Goal: Task Accomplishment & Management: Use online tool/utility

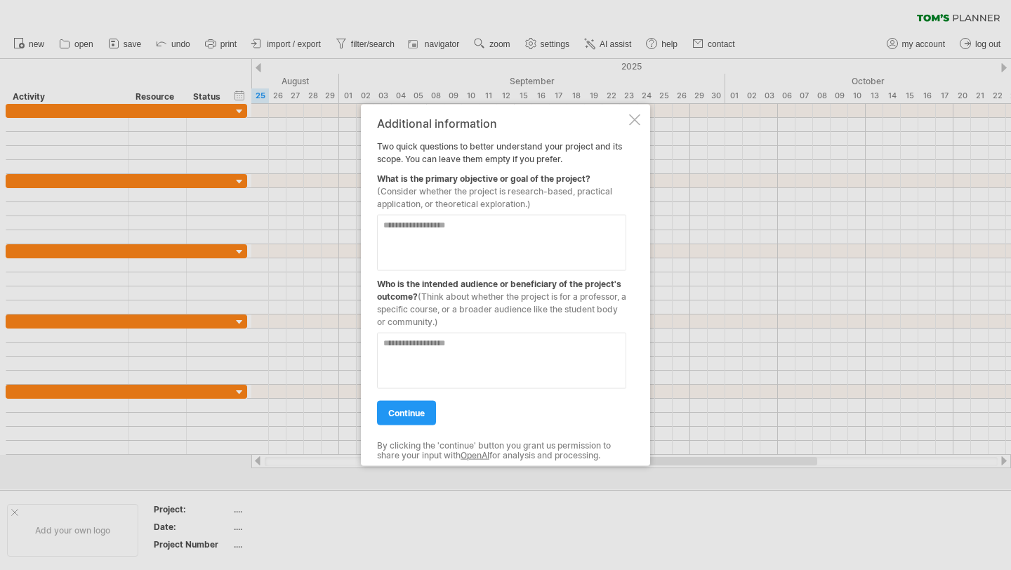
click at [632, 114] on div at bounding box center [634, 119] width 11 height 11
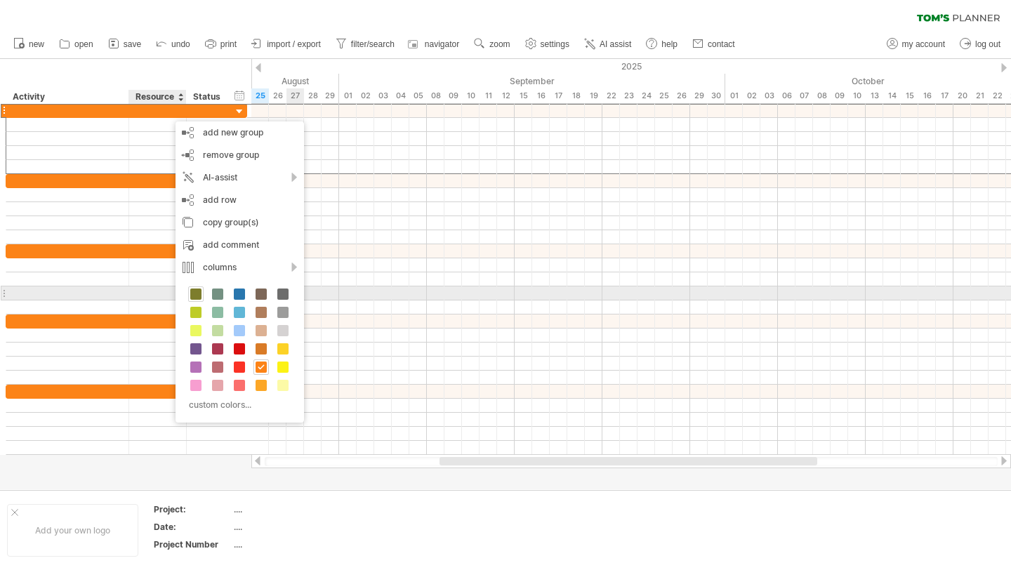
click at [197, 291] on span at bounding box center [195, 293] width 11 height 11
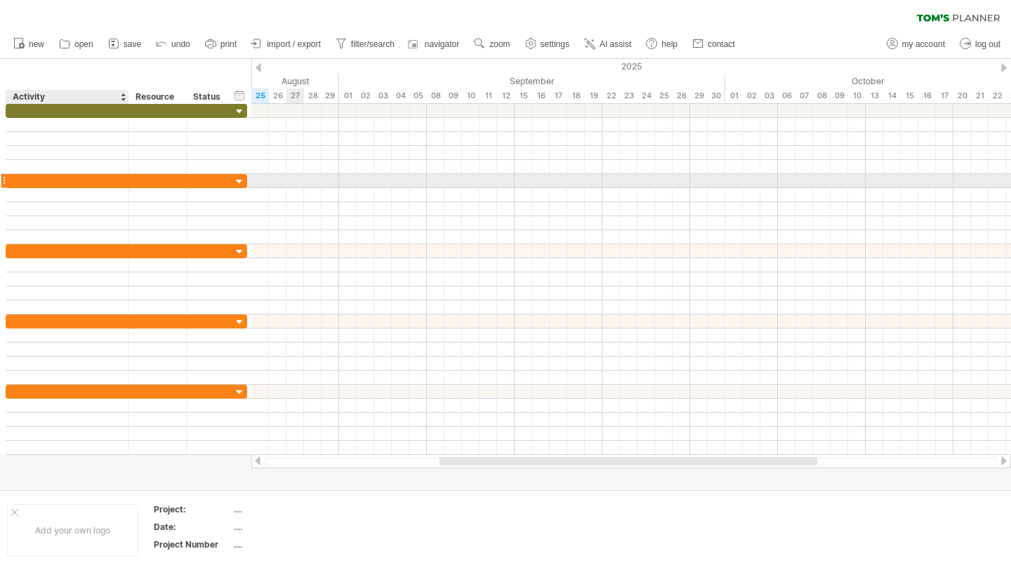
click at [112, 182] on div at bounding box center [67, 180] width 108 height 13
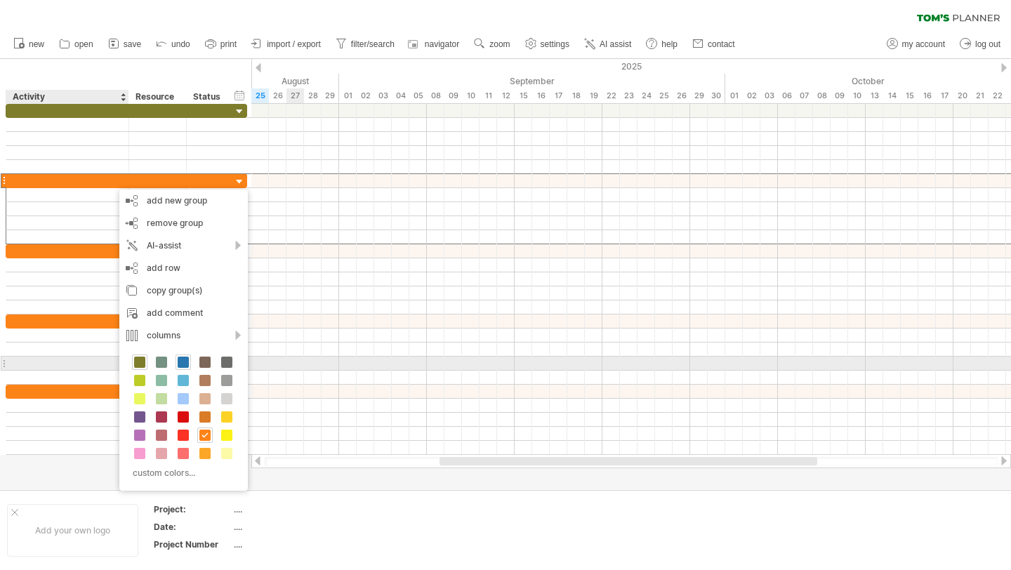
click at [185, 366] on span at bounding box center [183, 362] width 11 height 11
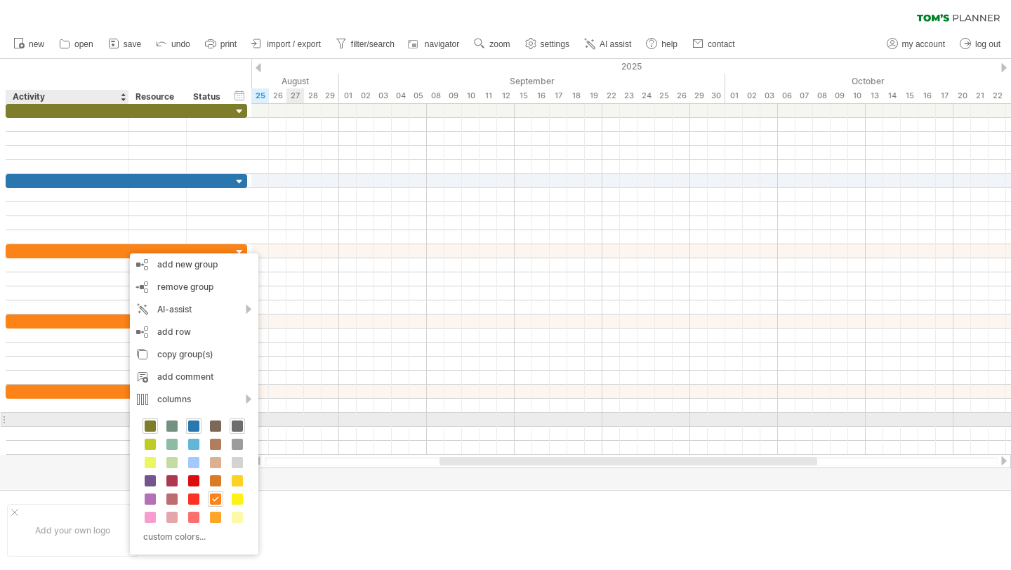
click at [237, 425] on span at bounding box center [237, 425] width 11 height 11
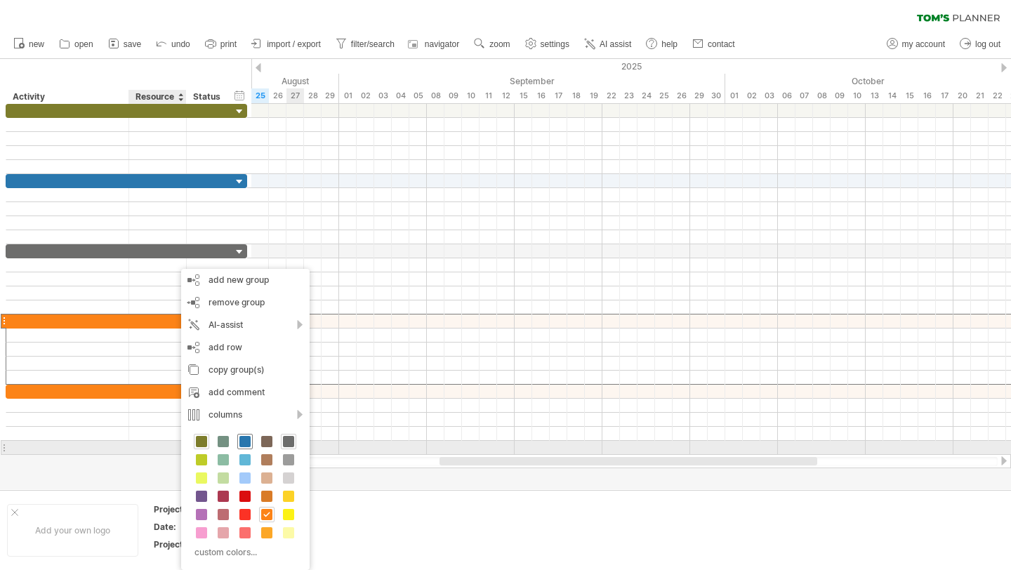
click at [244, 441] on span at bounding box center [244, 441] width 11 height 11
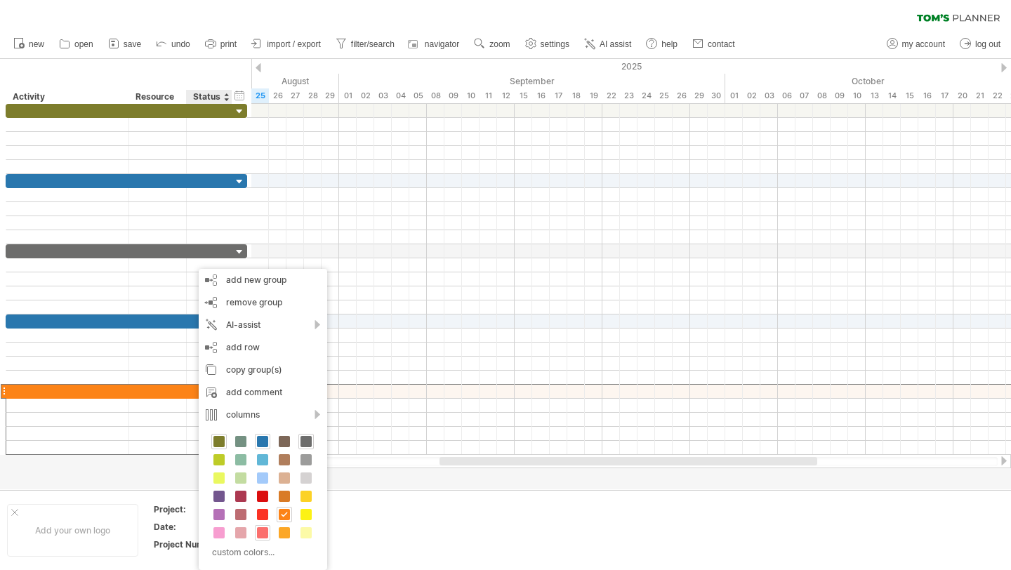
click at [262, 527] on span at bounding box center [262, 532] width 11 height 11
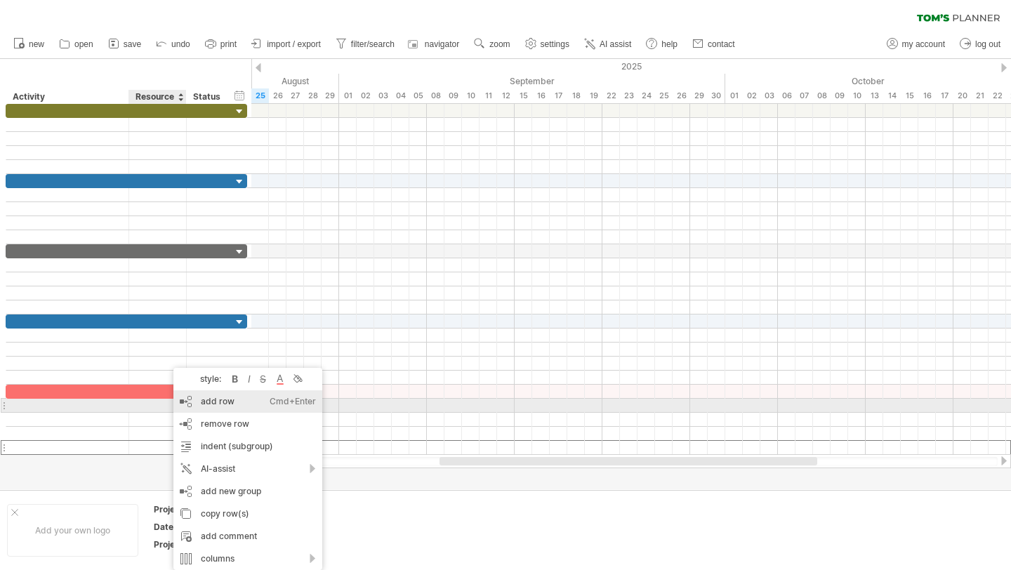
click at [228, 406] on div "add row Ctrl+Enter Cmd+Enter" at bounding box center [247, 401] width 149 height 22
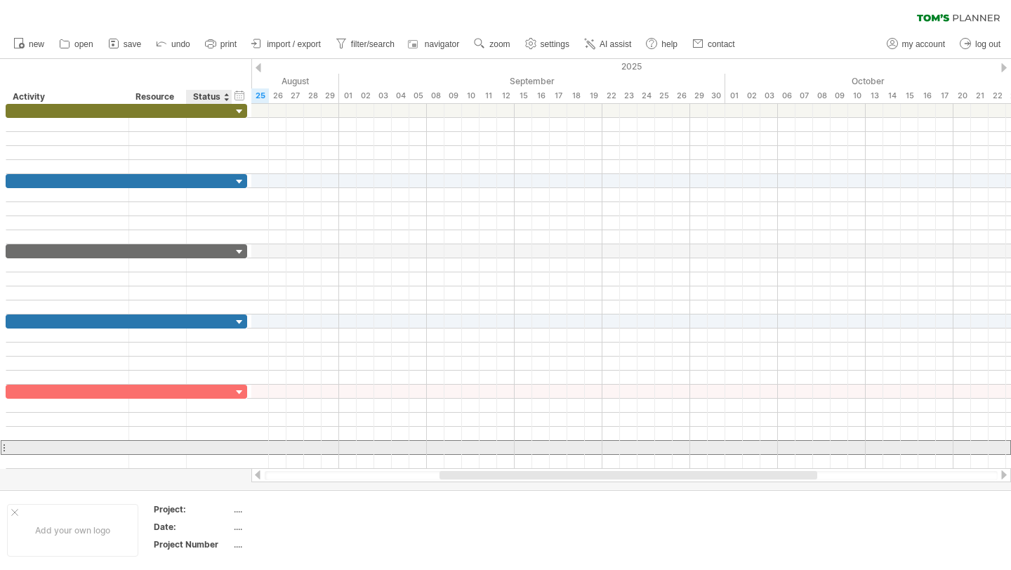
click at [188, 443] on div at bounding box center [210, 447] width 46 height 13
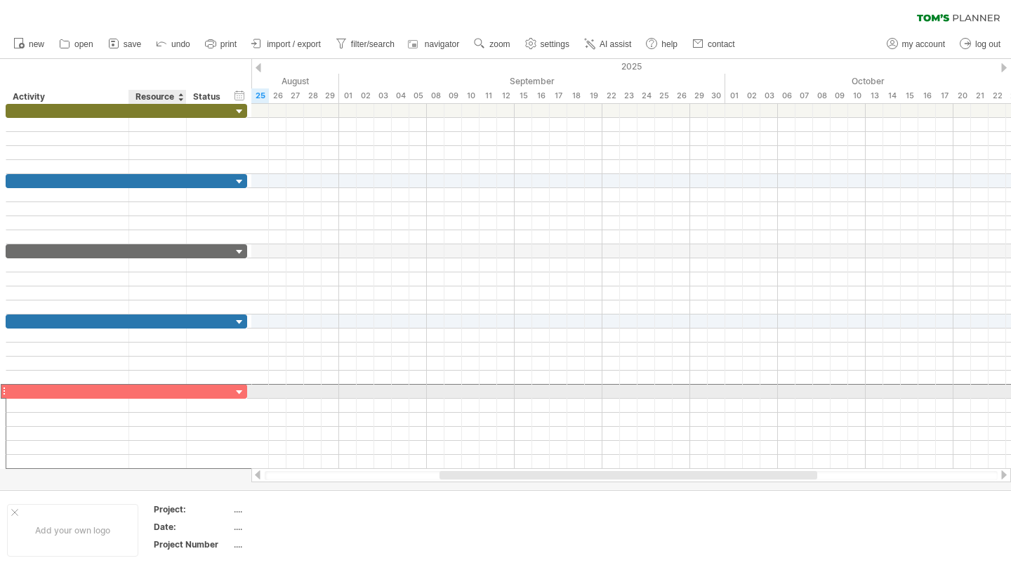
click at [165, 394] on div at bounding box center [157, 391] width 43 height 13
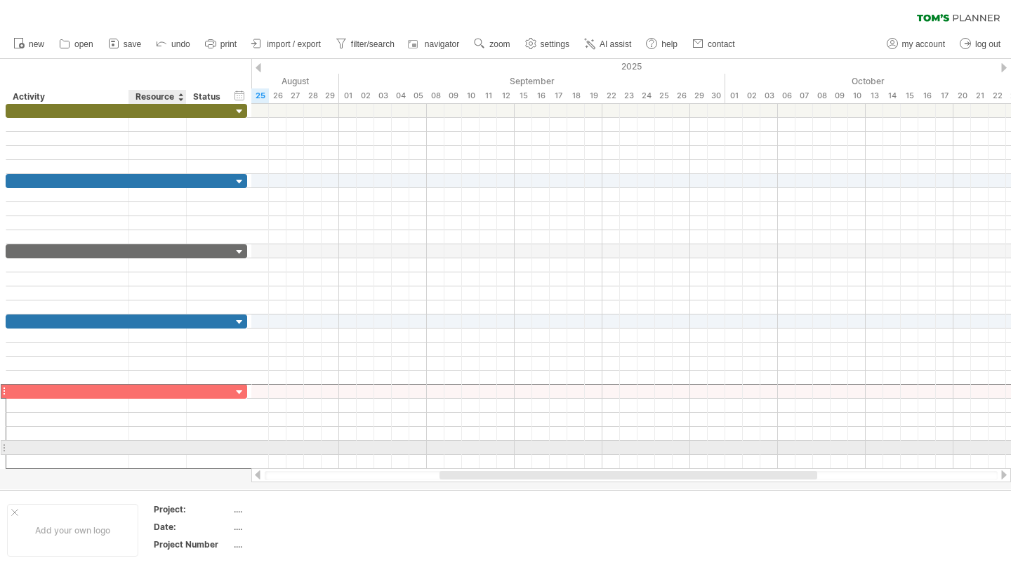
click at [160, 448] on div at bounding box center [157, 447] width 43 height 13
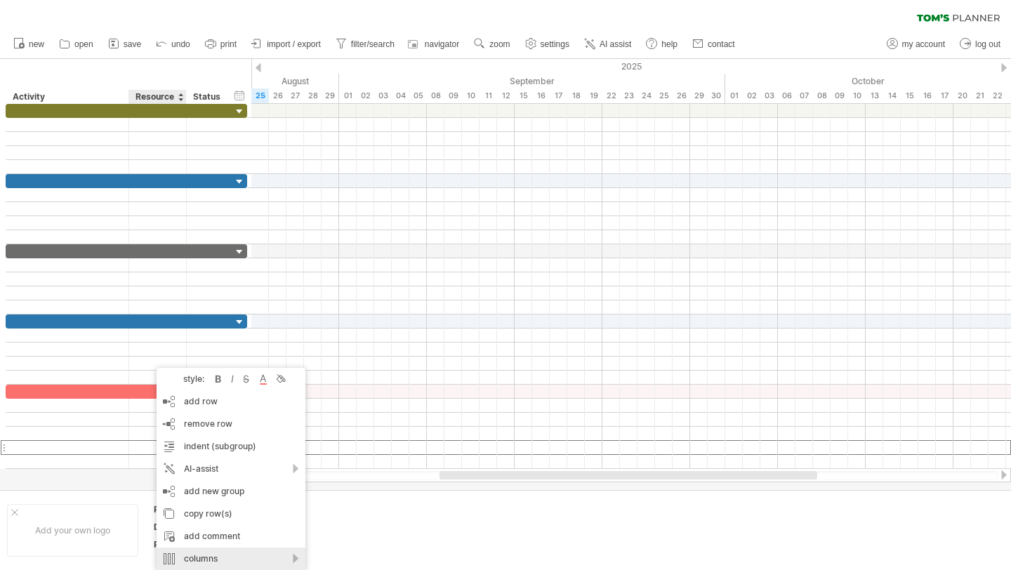
click at [230, 556] on div "columns" at bounding box center [231, 558] width 149 height 22
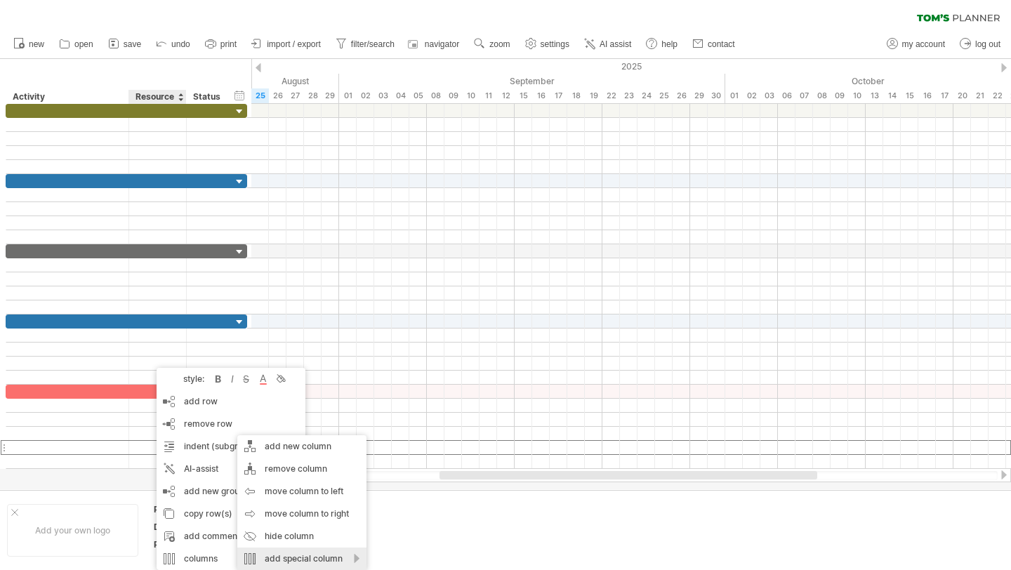
click at [293, 554] on div "add special column" at bounding box center [301, 558] width 129 height 22
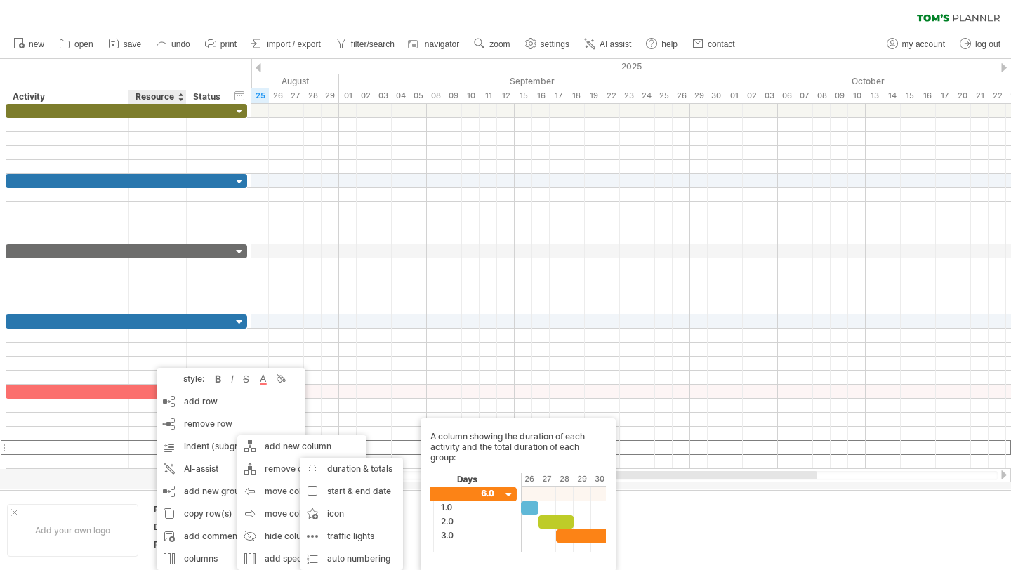
click at [444, 498] on body "progress(100%) Trying to reach [DOMAIN_NAME] Connected again... 0% clear filter…" at bounding box center [505, 286] width 1011 height 573
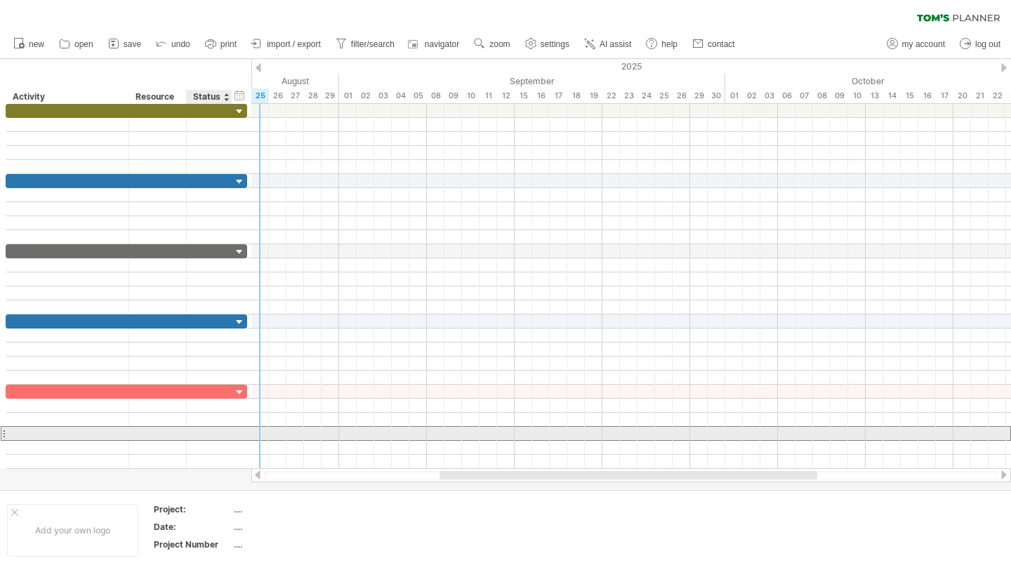
click at [222, 430] on div at bounding box center [209, 433] width 31 height 13
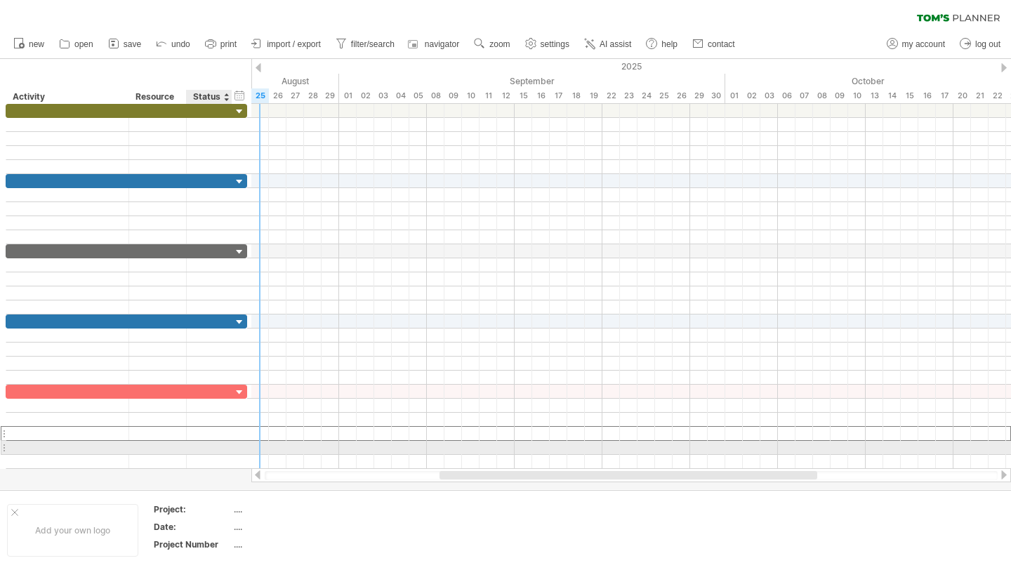
click at [199, 444] on div at bounding box center [209, 447] width 31 height 13
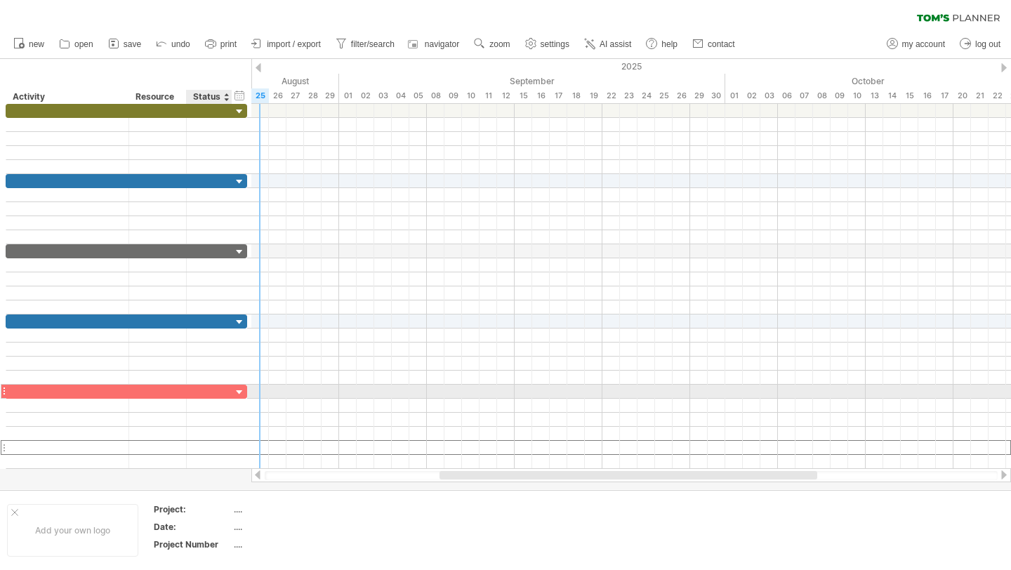
click at [222, 389] on div at bounding box center [209, 391] width 31 height 13
click at [236, 393] on div at bounding box center [239, 392] width 13 height 13
click at [239, 394] on div at bounding box center [239, 392] width 13 height 13
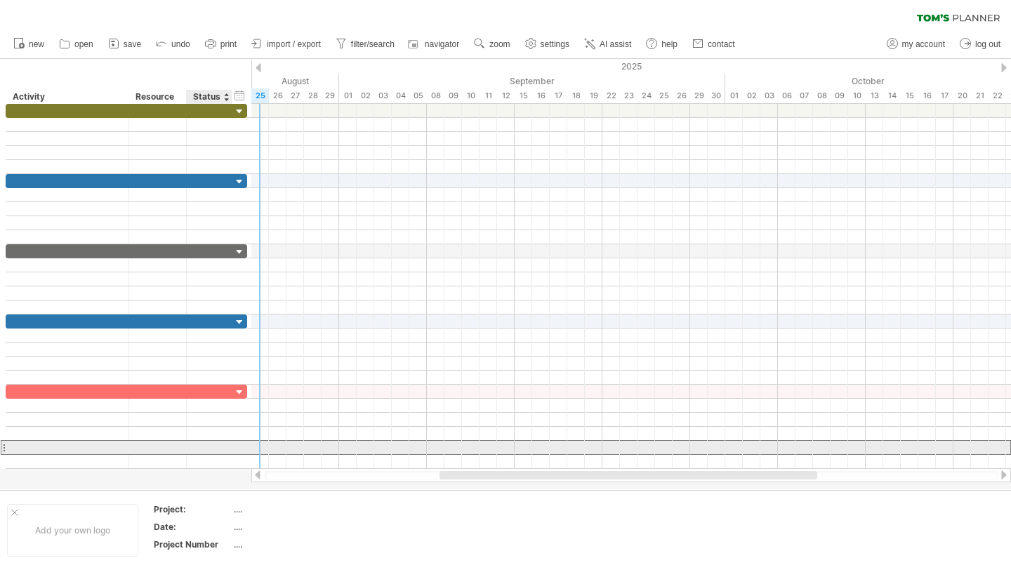
click at [214, 446] on div at bounding box center [209, 447] width 31 height 13
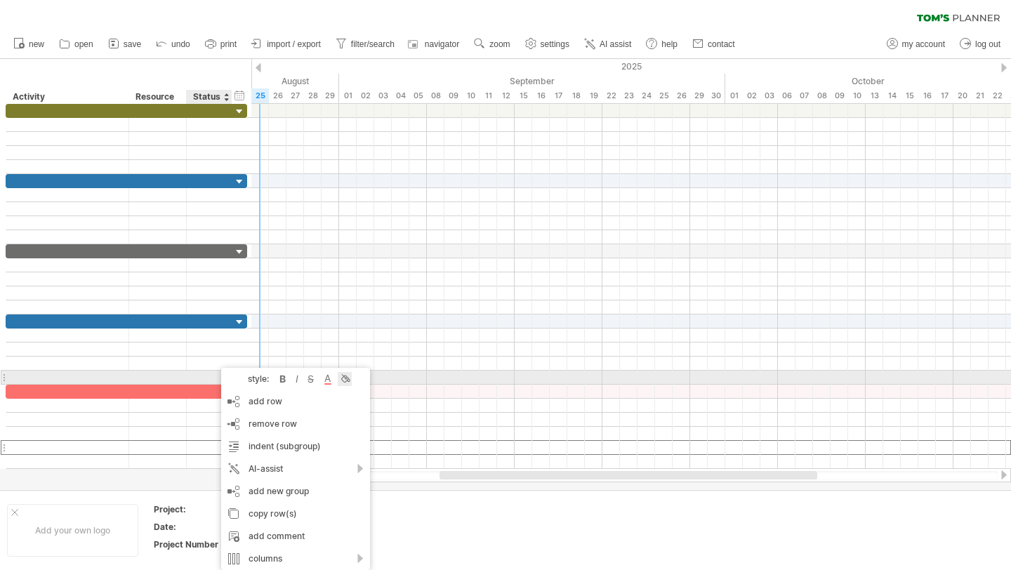
click at [340, 380] on div at bounding box center [345, 379] width 14 height 14
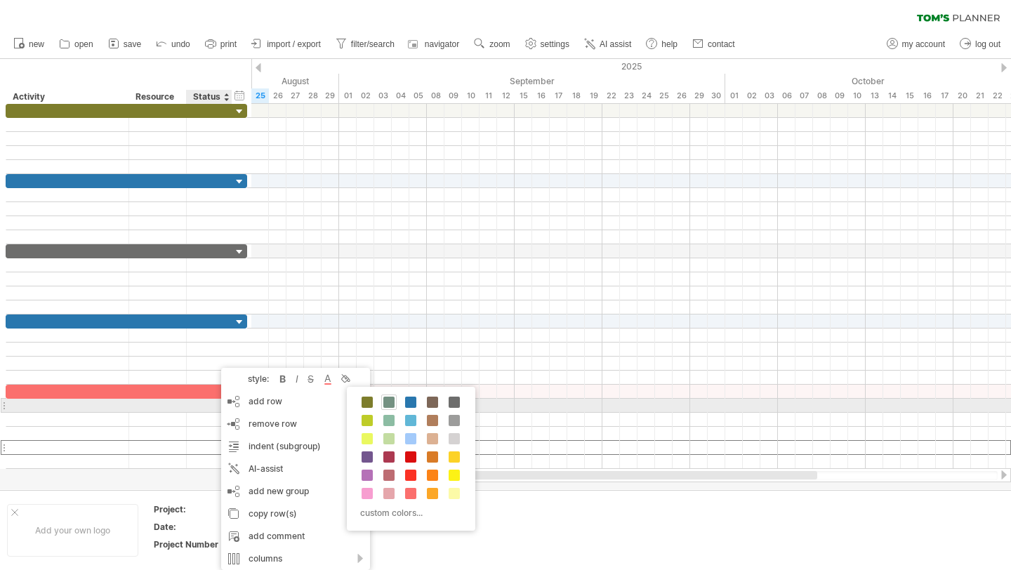
click at [390, 401] on span at bounding box center [388, 402] width 11 height 11
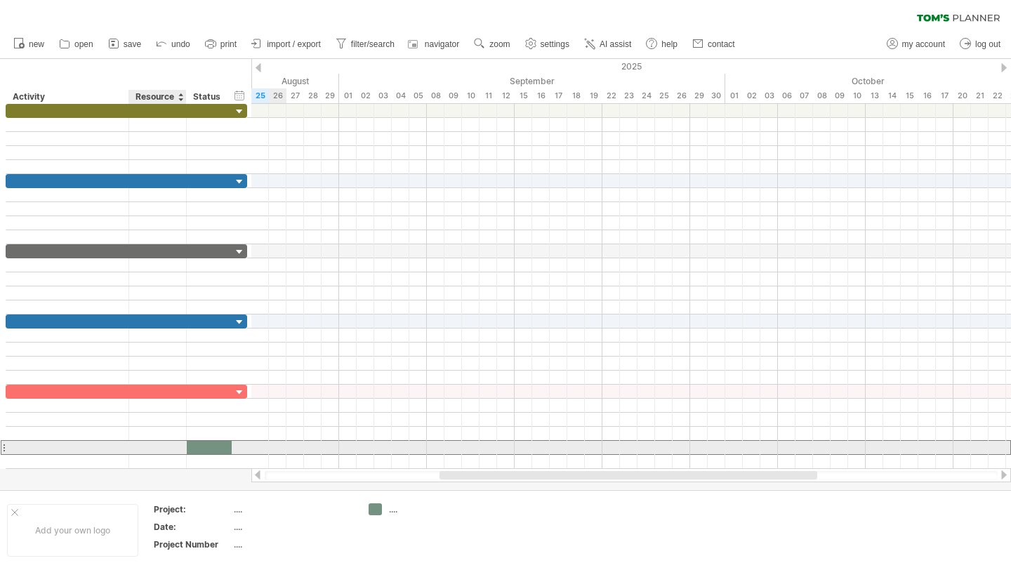
click at [175, 446] on div at bounding box center [157, 447] width 43 height 13
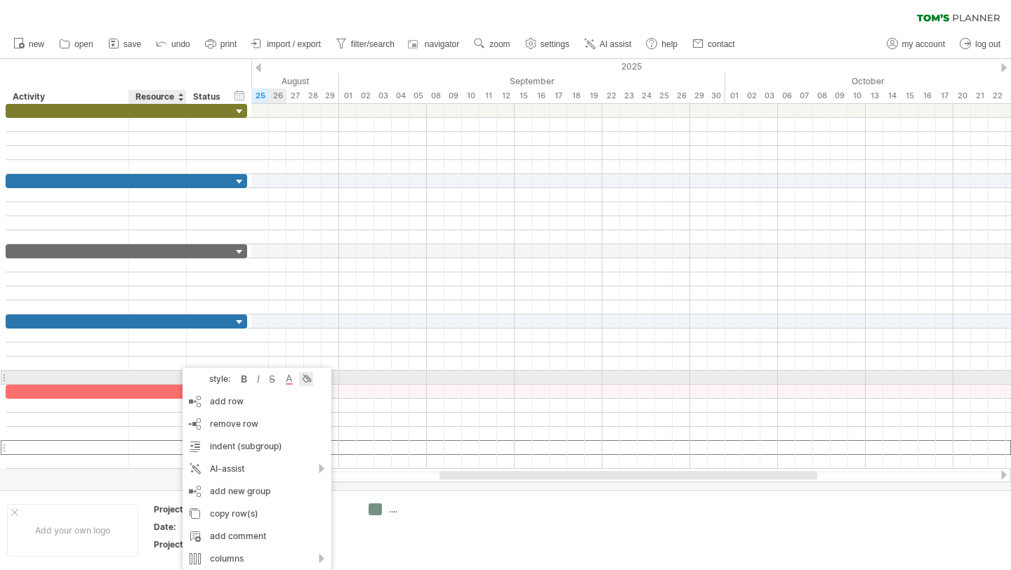
click at [303, 382] on div at bounding box center [306, 379] width 14 height 14
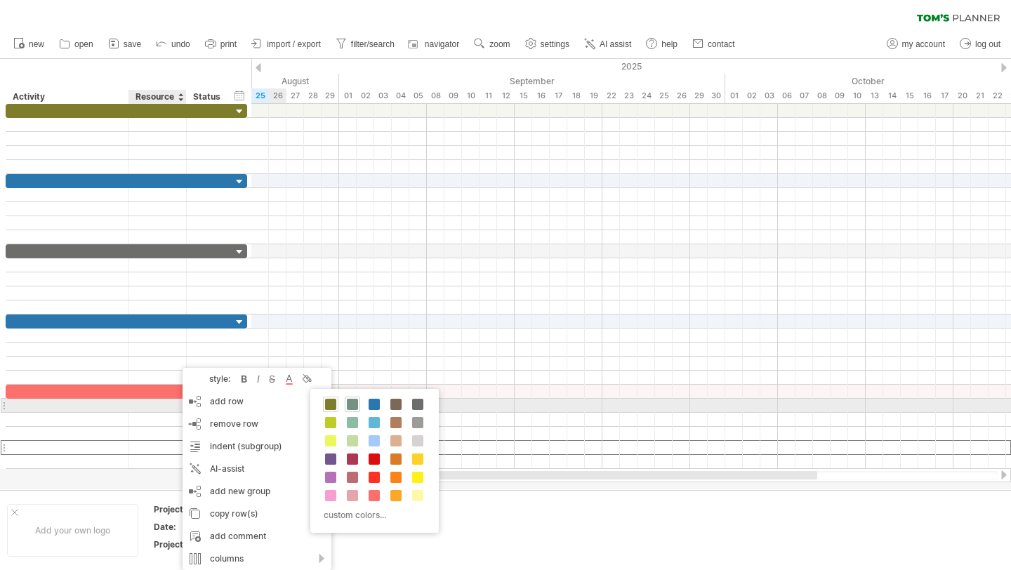
click at [328, 405] on span at bounding box center [330, 404] width 11 height 11
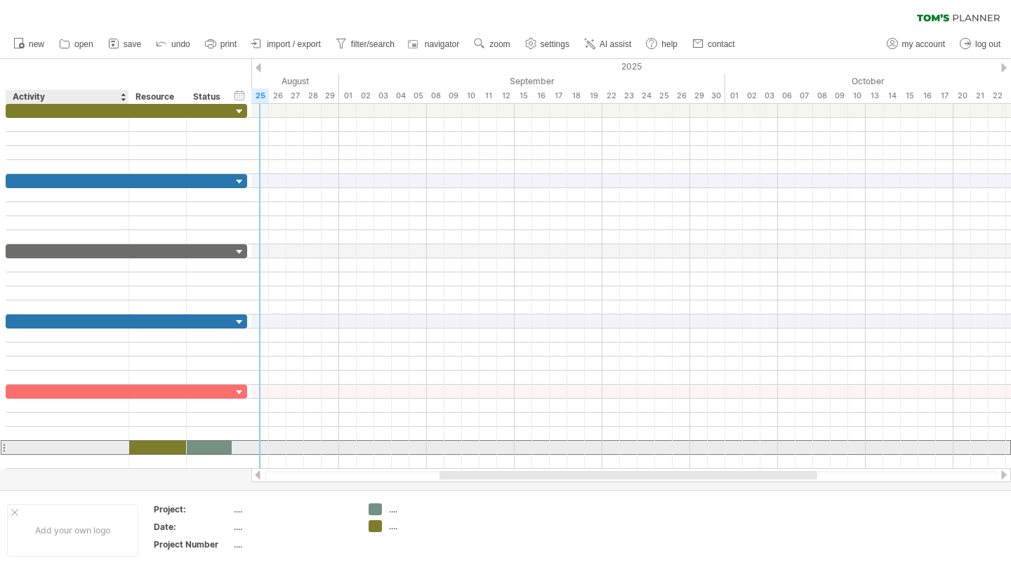
click at [107, 444] on div at bounding box center [67, 447] width 108 height 13
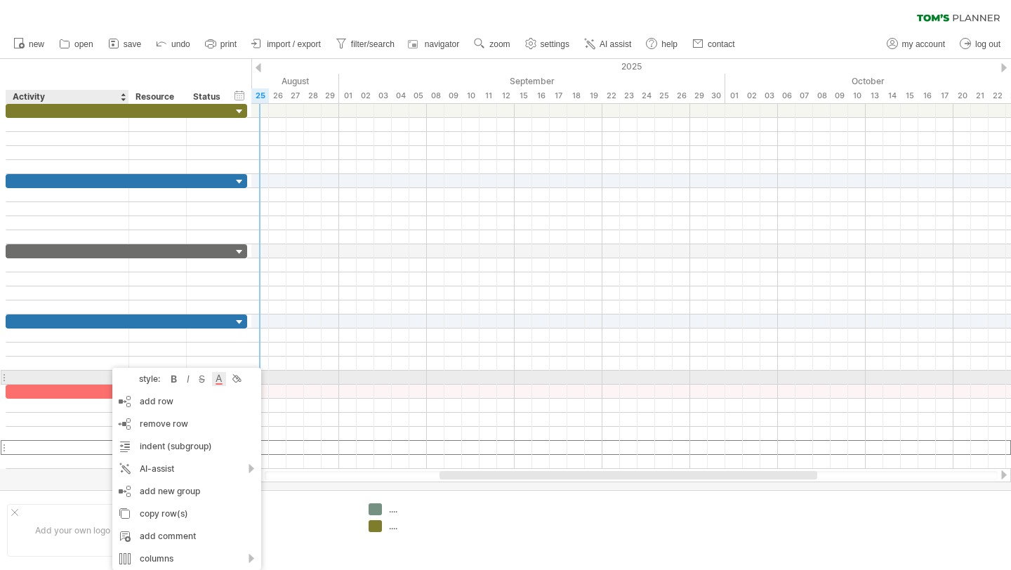
click at [217, 380] on div at bounding box center [219, 379] width 14 height 14
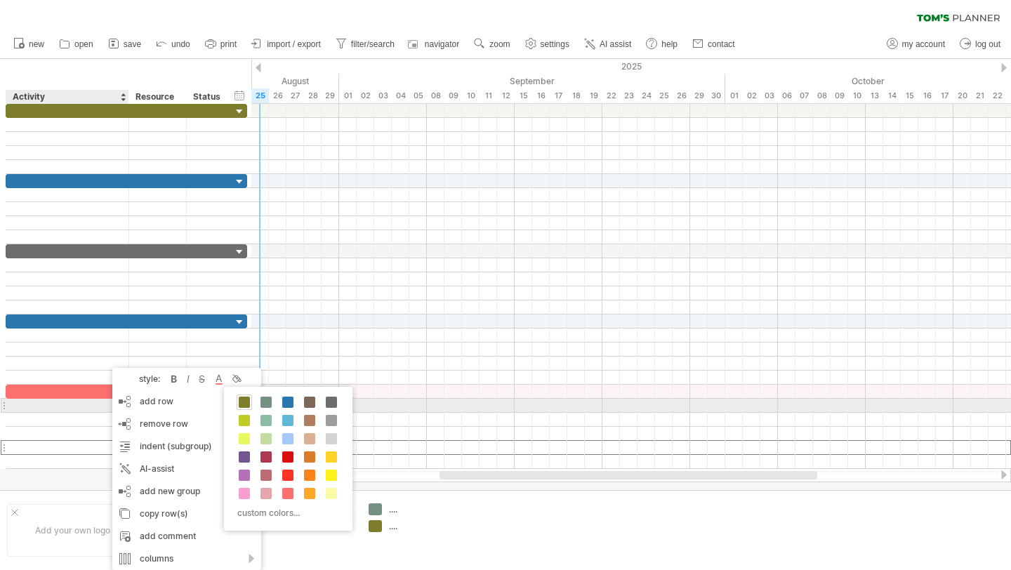
click at [246, 405] on span at bounding box center [244, 402] width 11 height 11
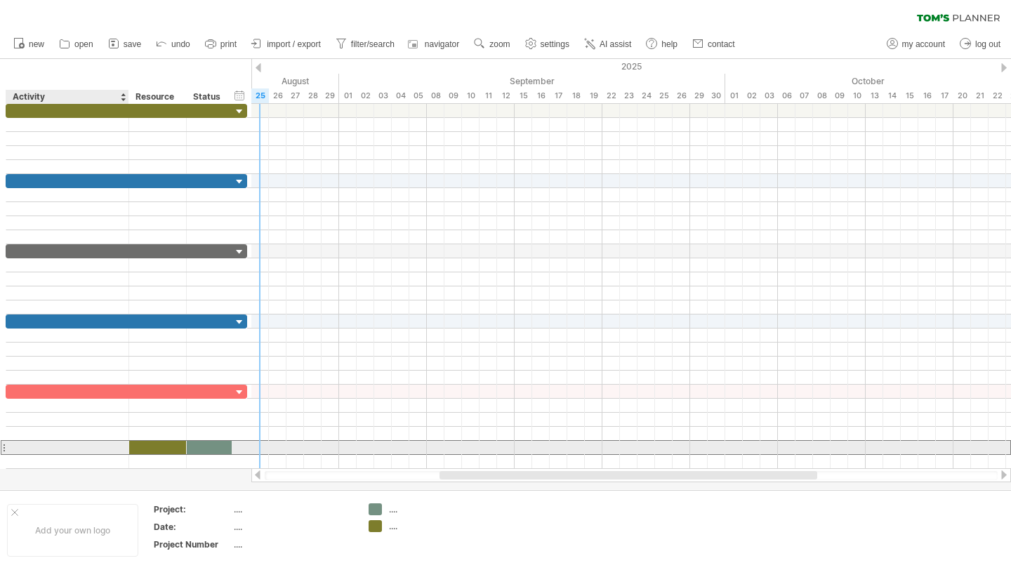
click at [110, 446] on div at bounding box center [67, 447] width 108 height 13
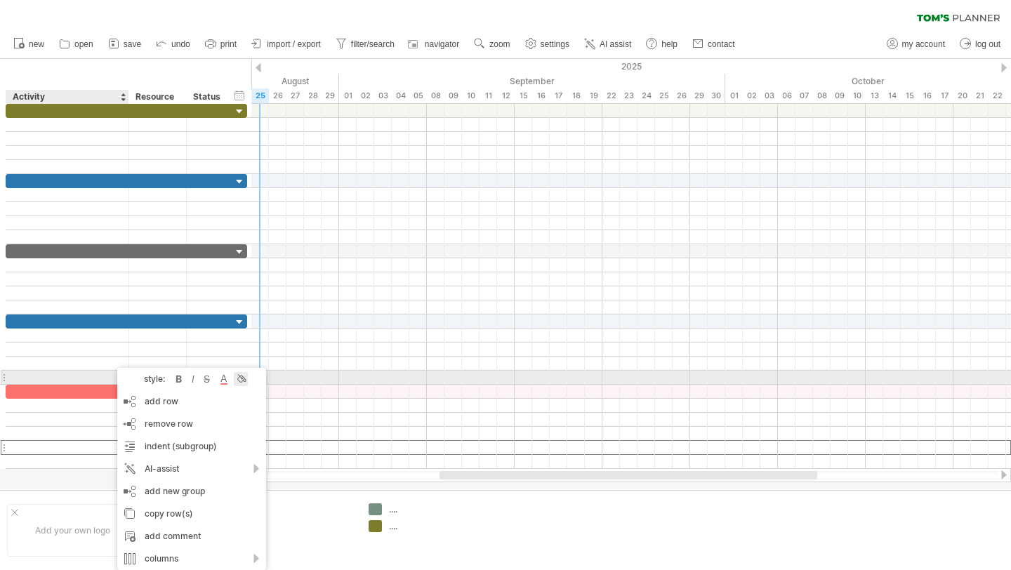
click at [245, 377] on div at bounding box center [241, 379] width 14 height 14
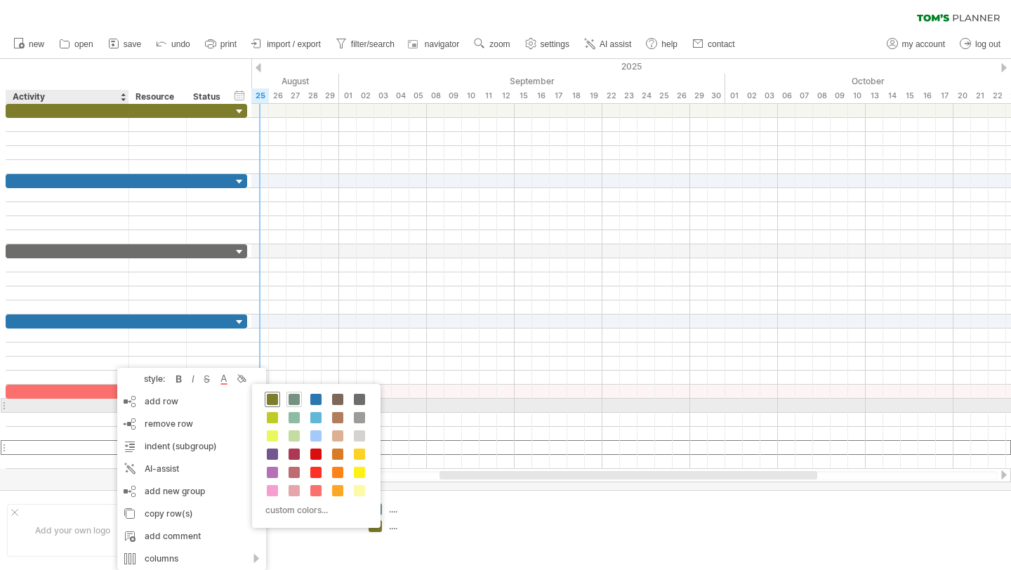
click at [270, 401] on span at bounding box center [272, 399] width 11 height 11
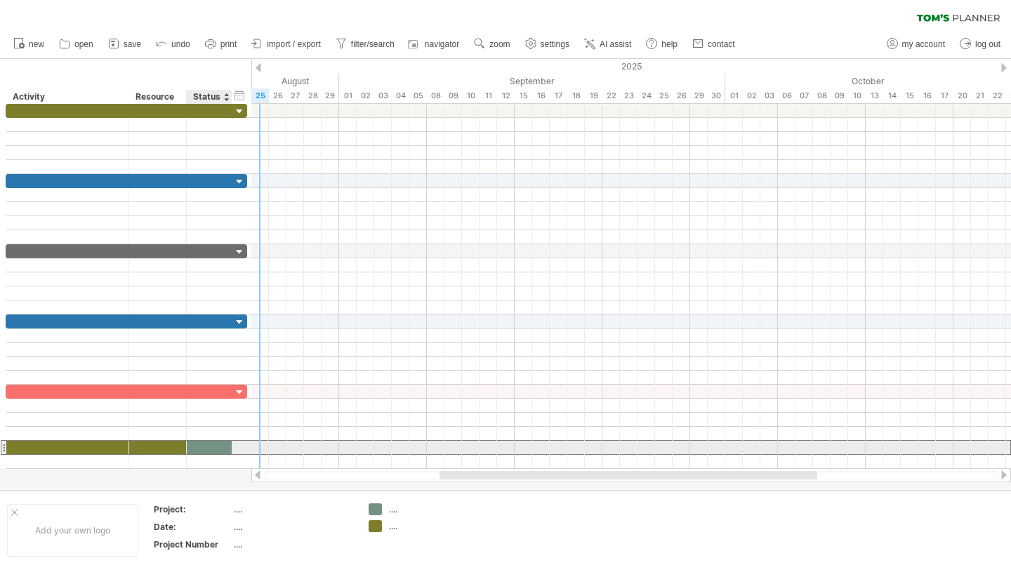
click at [220, 446] on div at bounding box center [209, 447] width 31 height 13
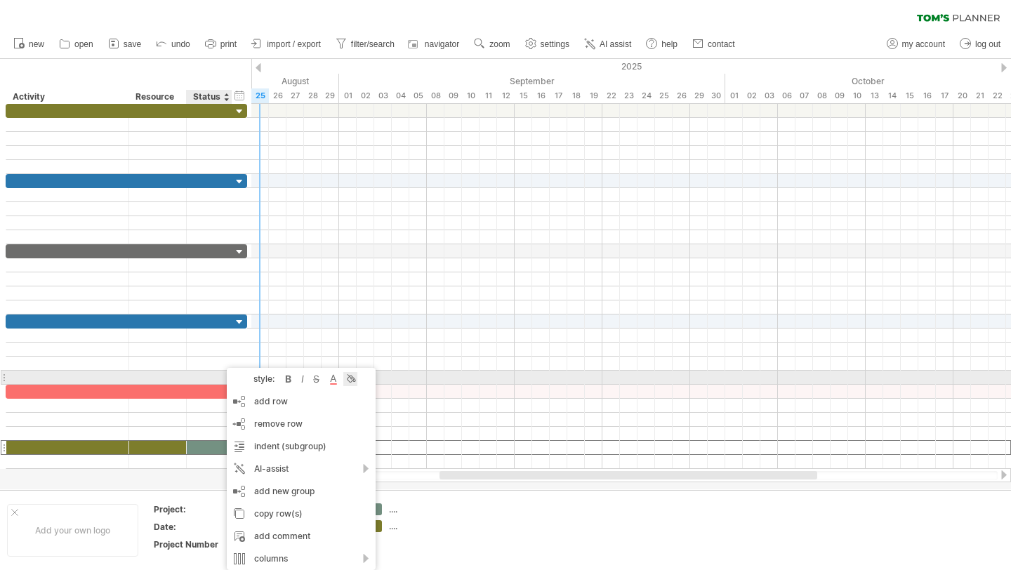
click at [353, 378] on div at bounding box center [350, 379] width 14 height 14
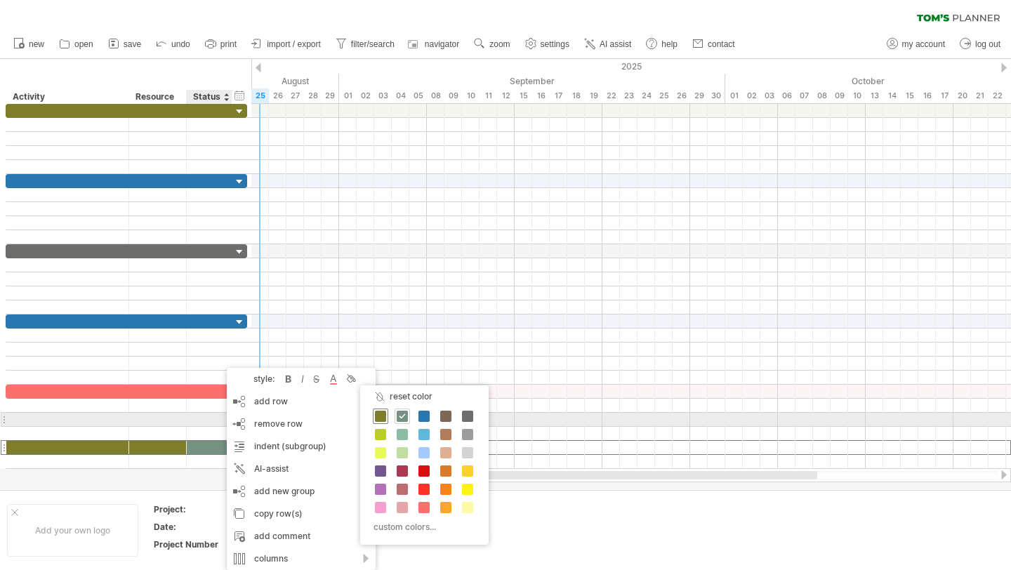
click at [373, 414] on div at bounding box center [380, 415] width 15 height 15
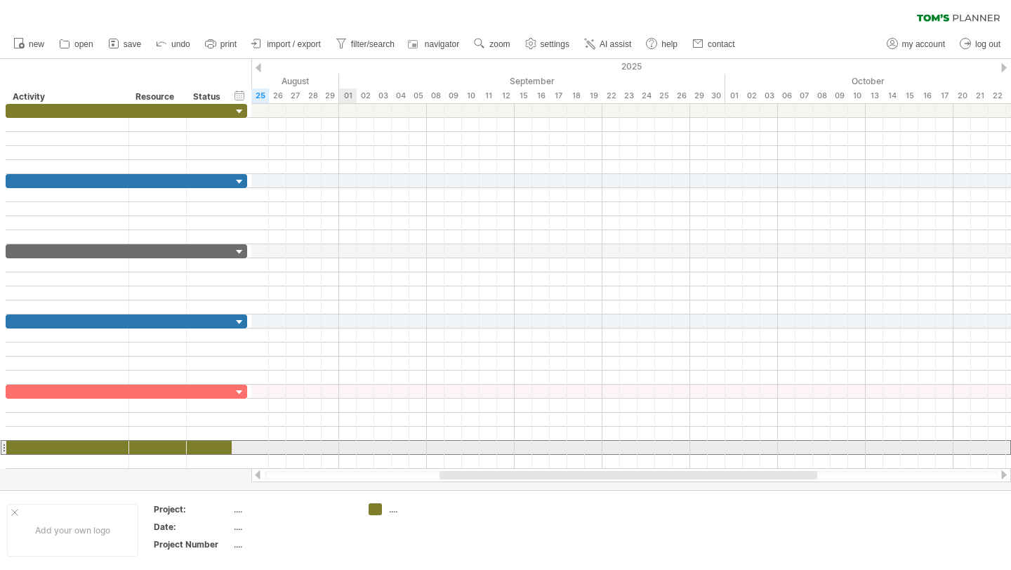
click at [355, 452] on div at bounding box center [630, 447] width 759 height 15
click at [272, 451] on div at bounding box center [630, 448] width 759 height 14
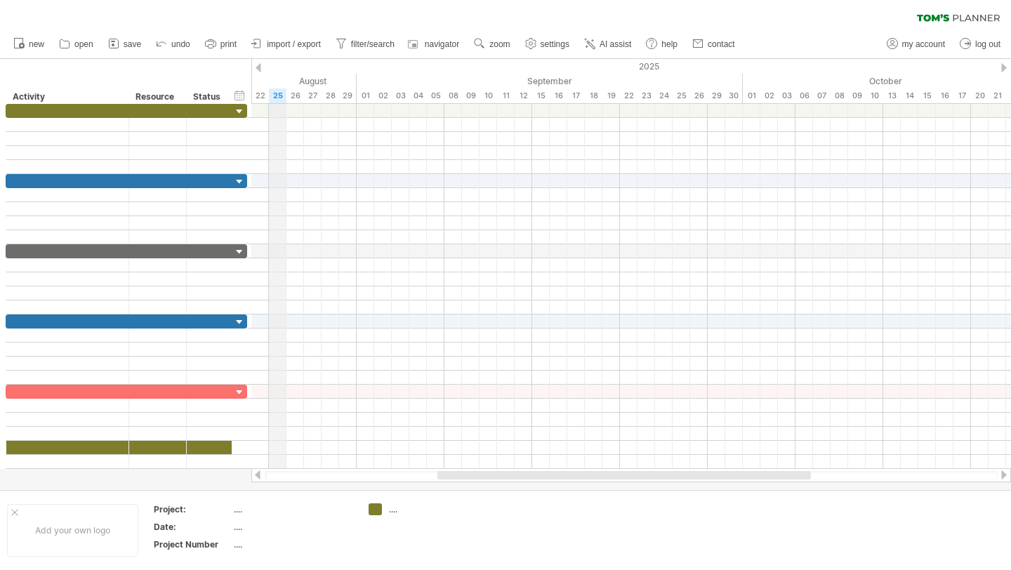
drag, startPoint x: 253, startPoint y: 76, endPoint x: 277, endPoint y: 81, distance: 25.2
click at [278, 81] on div "August" at bounding box center [172, 81] width 368 height 15
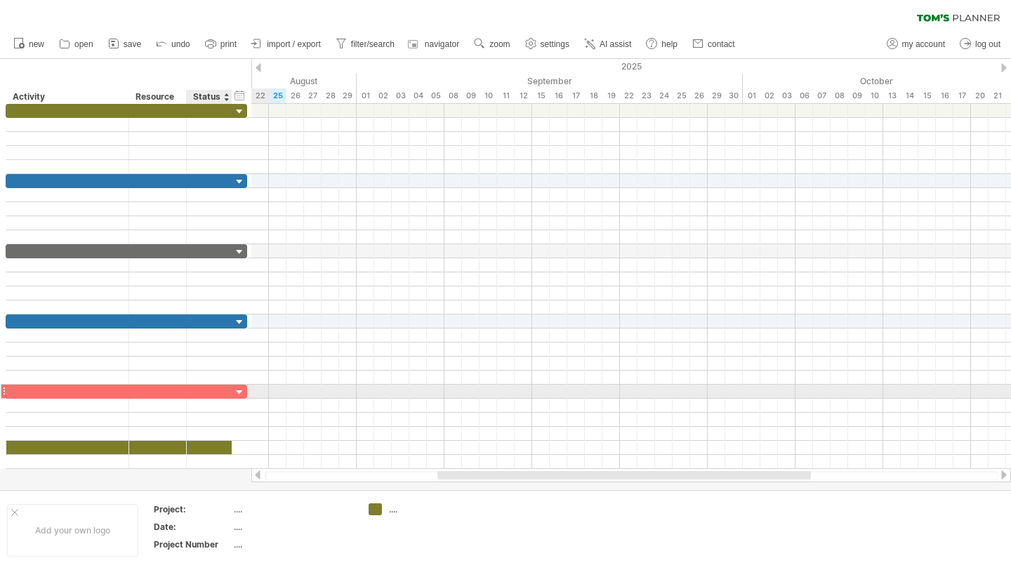
click at [232, 393] on div at bounding box center [126, 392] width 241 height 14
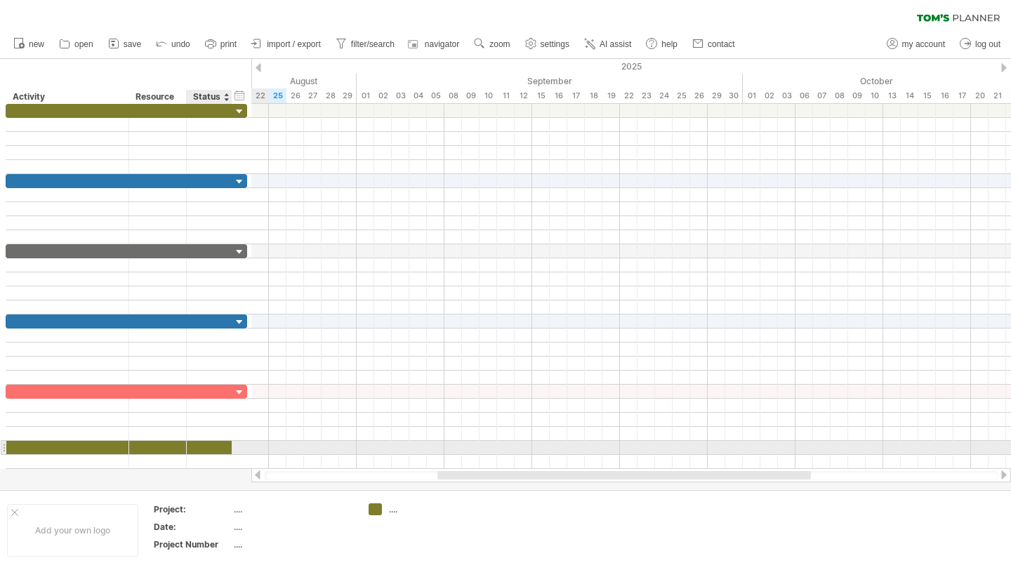
click at [230, 450] on div at bounding box center [230, 448] width 7 height 14
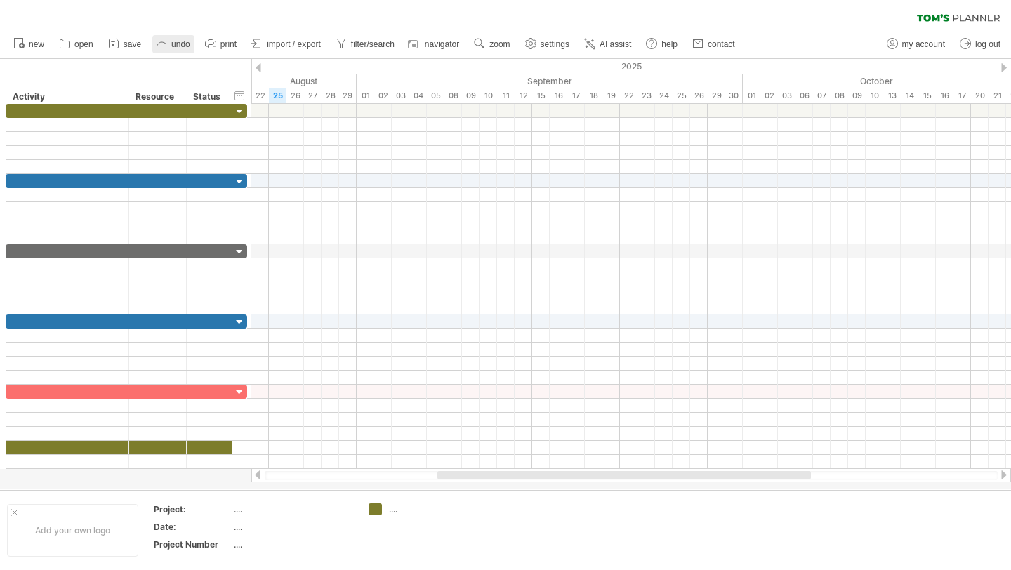
click at [173, 36] on link "undo" at bounding box center [173, 44] width 42 height 18
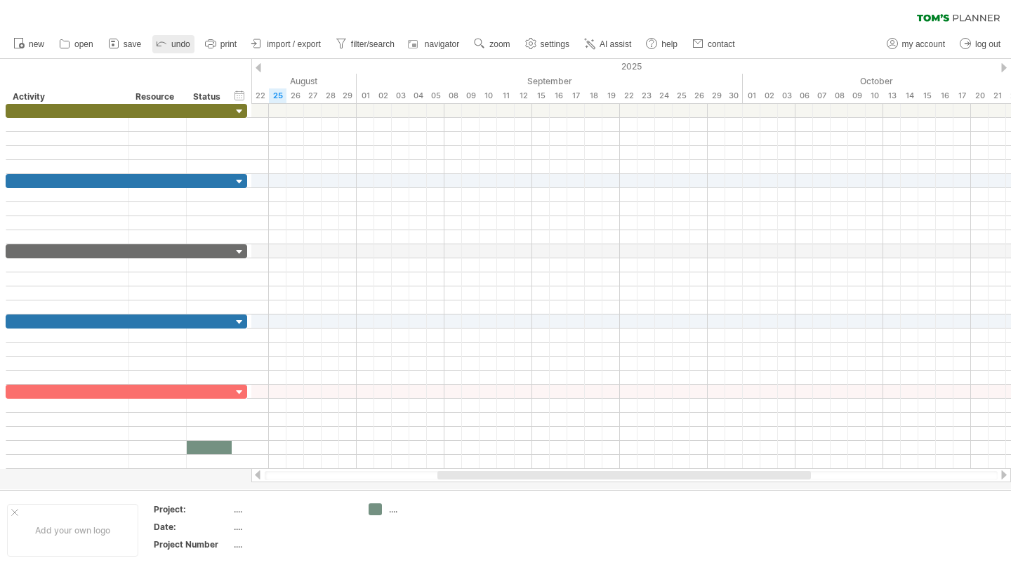
click at [173, 36] on link "undo" at bounding box center [173, 44] width 42 height 18
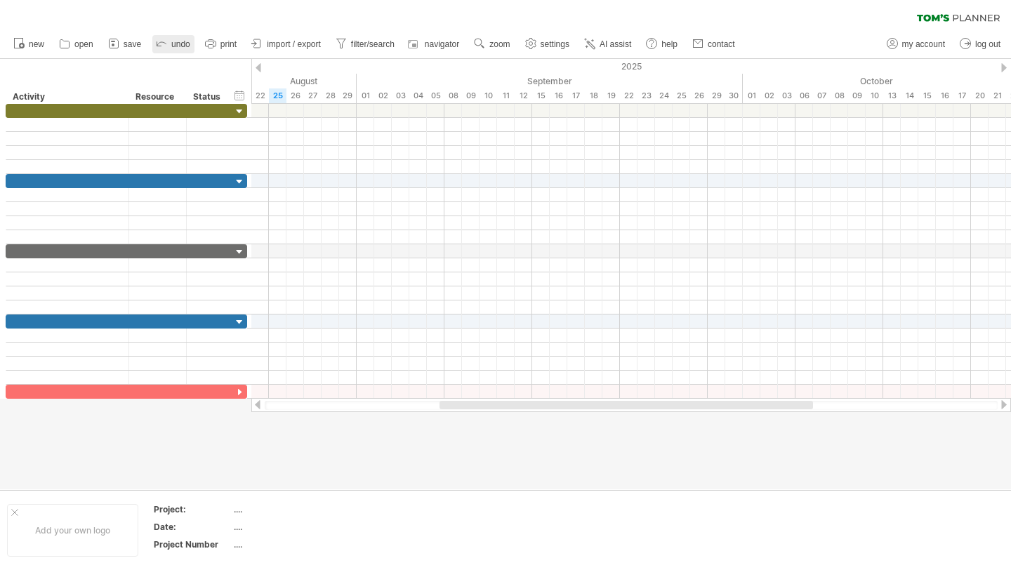
click at [173, 36] on link "undo" at bounding box center [173, 44] width 42 height 18
click at [154, 46] on icon at bounding box center [161, 43] width 14 height 14
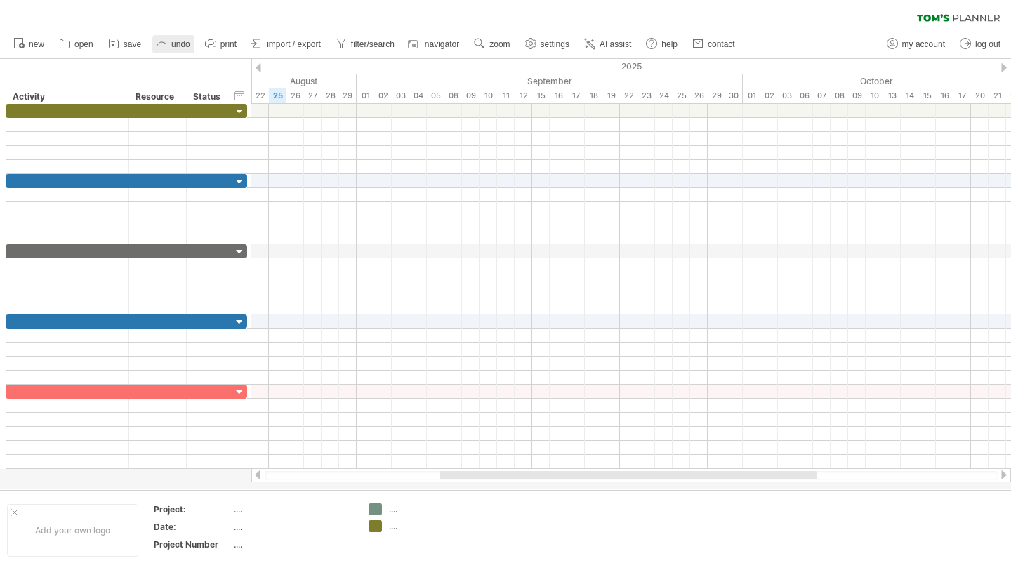
click at [154, 46] on icon at bounding box center [161, 43] width 14 height 14
click at [154, 47] on icon at bounding box center [161, 43] width 14 height 14
click at [154, 48] on icon at bounding box center [161, 43] width 14 height 14
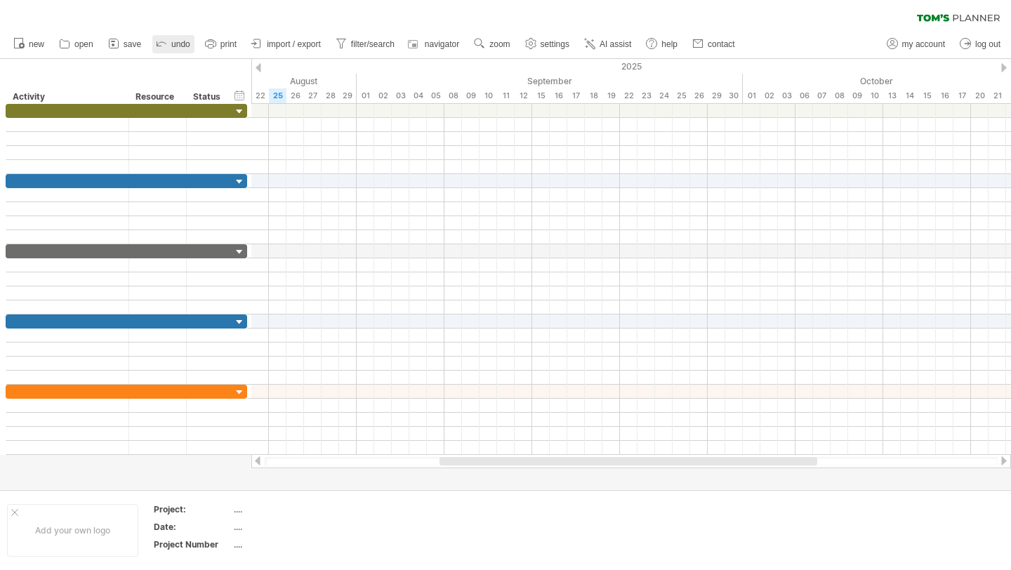
click at [154, 48] on icon at bounding box center [161, 43] width 14 height 14
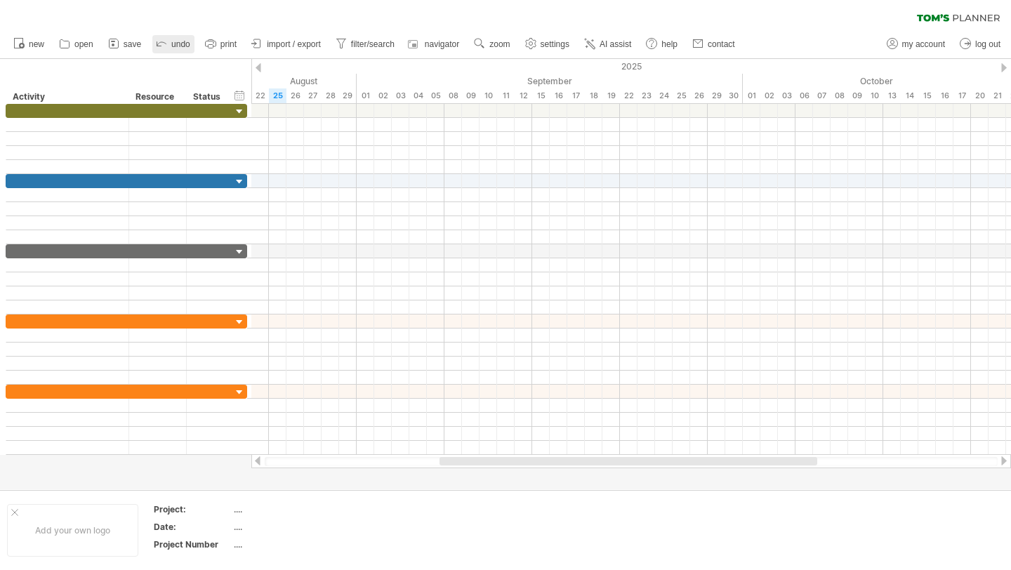
click at [154, 48] on icon at bounding box center [161, 43] width 14 height 14
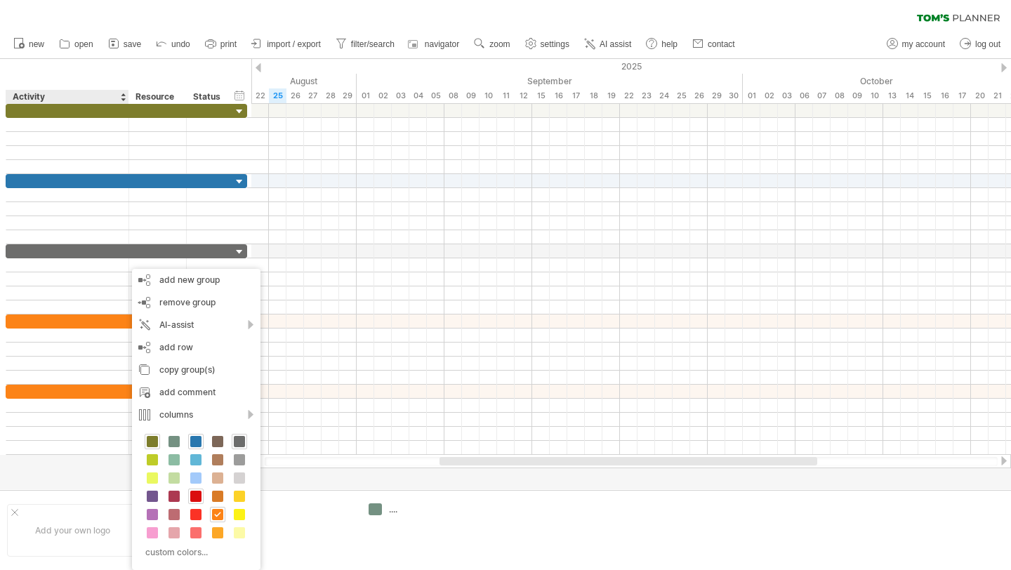
click at [195, 501] on span at bounding box center [195, 496] width 11 height 11
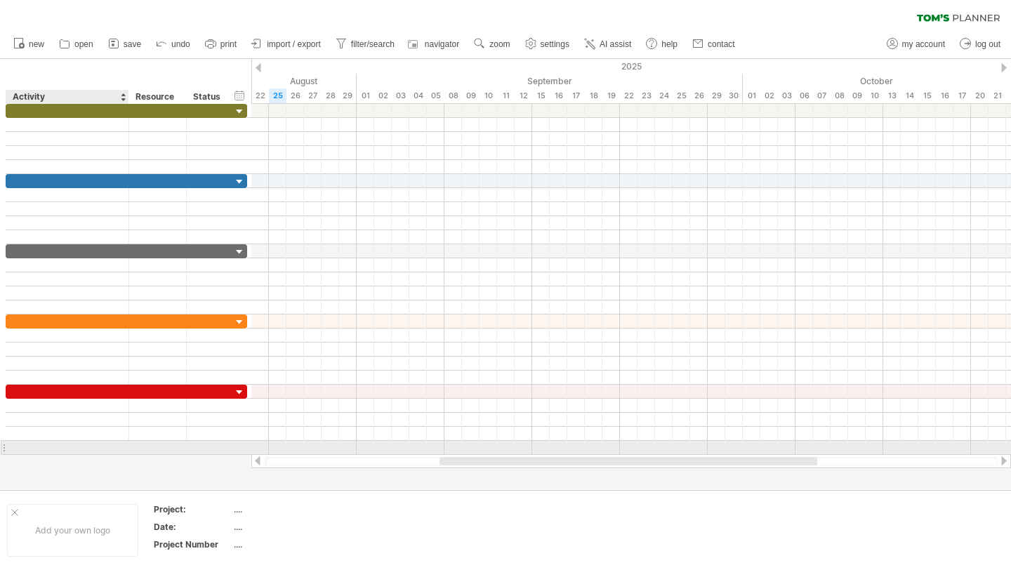
click at [121, 443] on div at bounding box center [67, 447] width 108 height 13
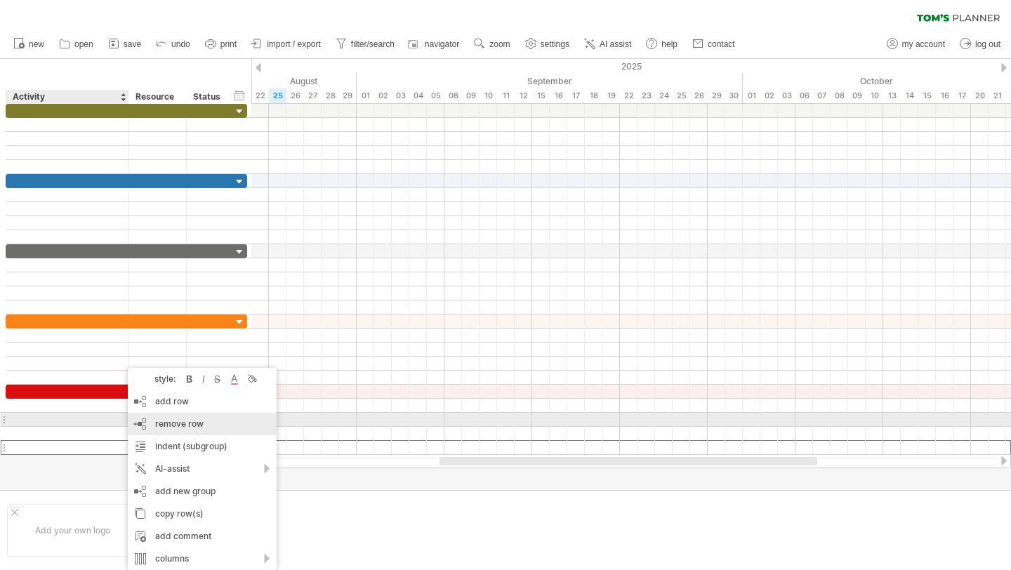
click at [204, 426] on div "remove row remove selected rows" at bounding box center [202, 424] width 149 height 22
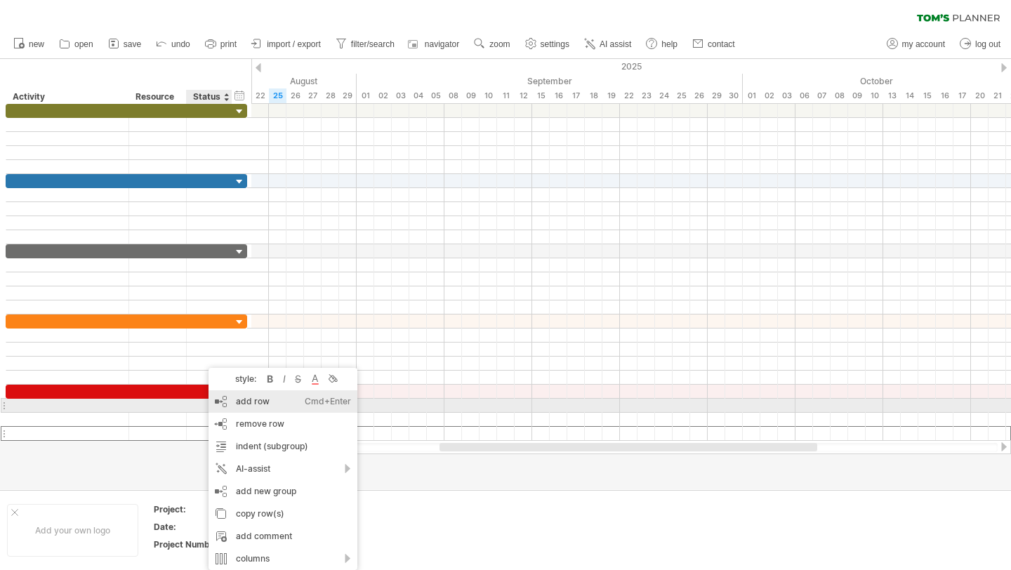
click at [255, 407] on div "add row Ctrl+Enter Cmd+Enter" at bounding box center [282, 401] width 149 height 22
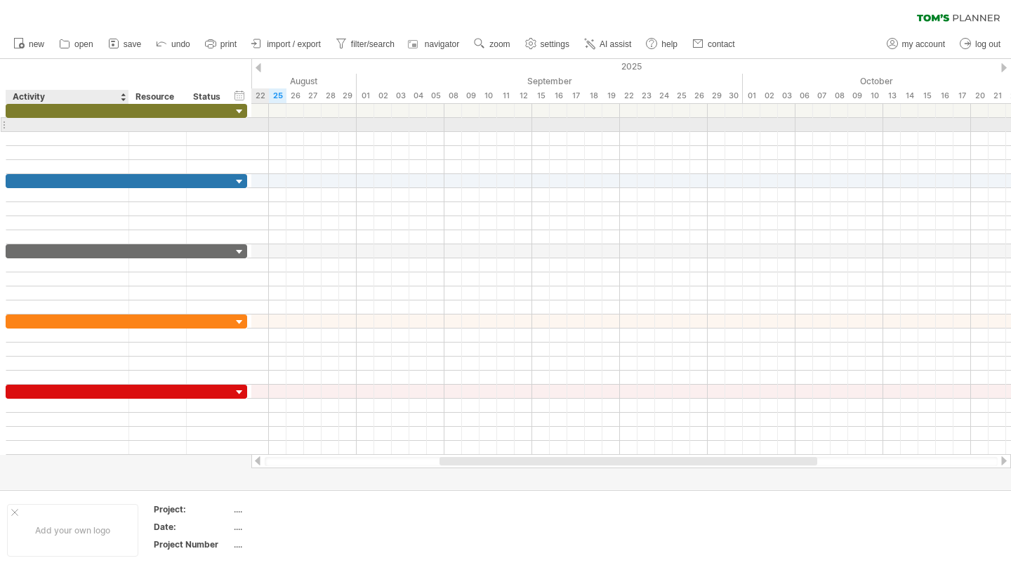
click at [92, 126] on div at bounding box center [67, 124] width 108 height 13
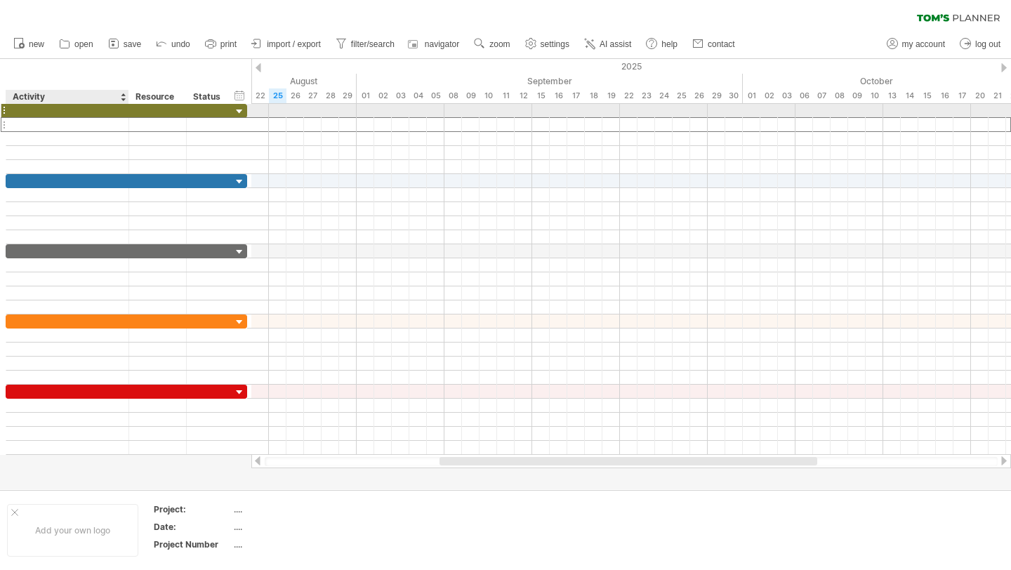
click at [94, 114] on div at bounding box center [67, 110] width 108 height 13
click at [491, 552] on td at bounding box center [527, 530] width 111 height 54
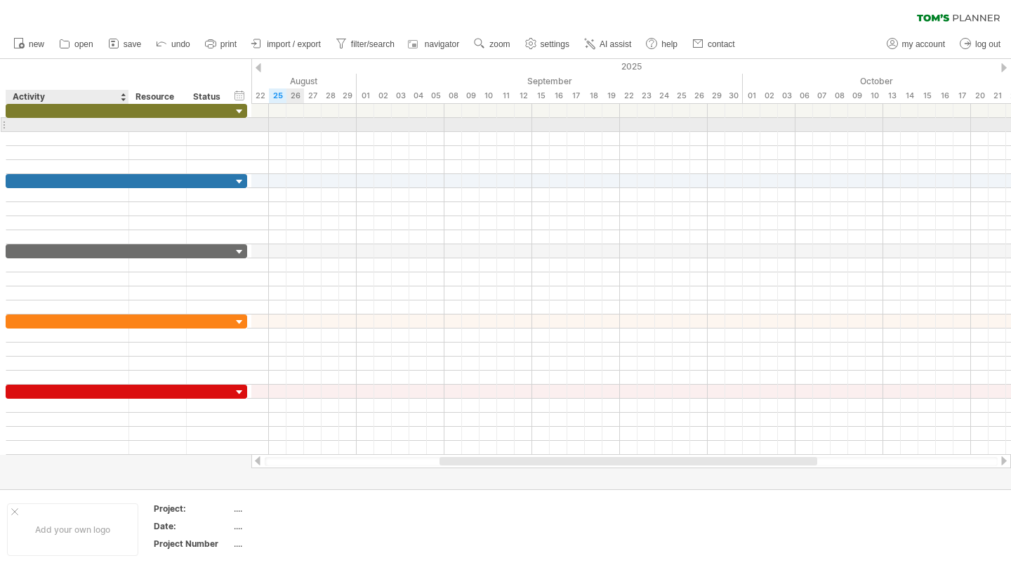
click at [89, 129] on div at bounding box center [67, 124] width 108 height 13
paste input "**********"
type input "**********"
click at [89, 129] on input "**********" at bounding box center [67, 124] width 108 height 13
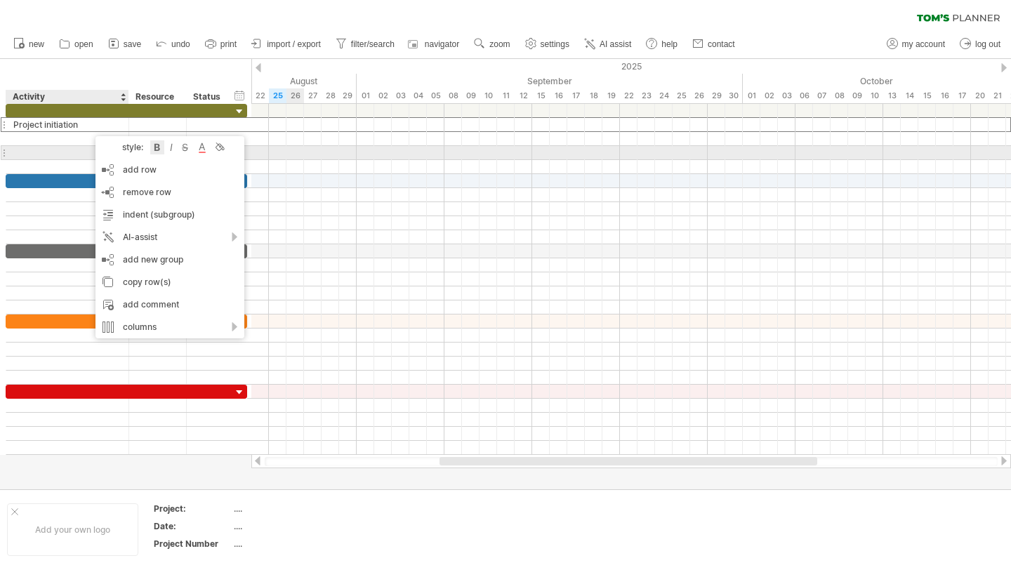
click at [159, 149] on div at bounding box center [157, 147] width 14 height 14
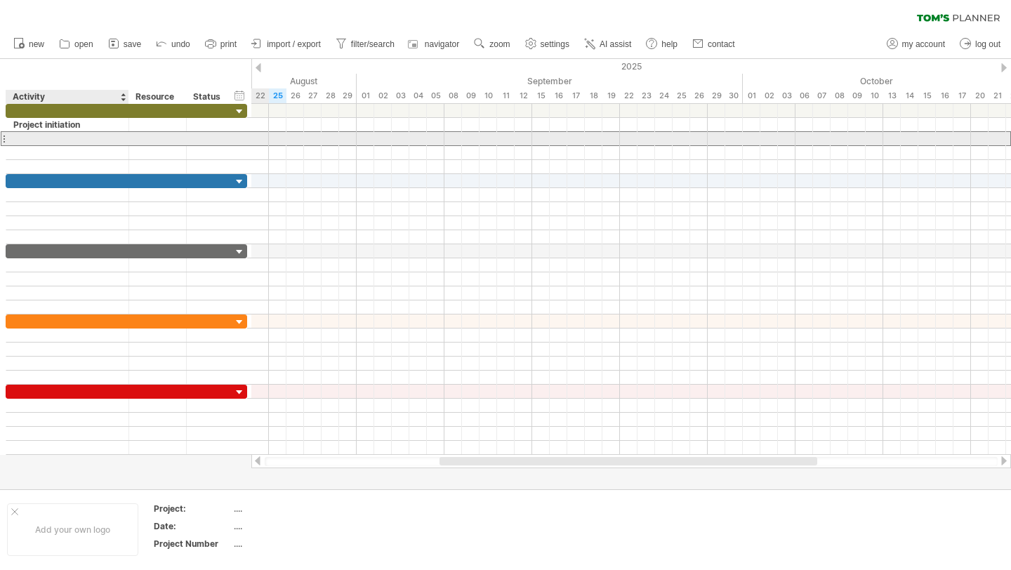
click at [70, 136] on div at bounding box center [67, 138] width 108 height 13
paste input "**********"
type input "**********"
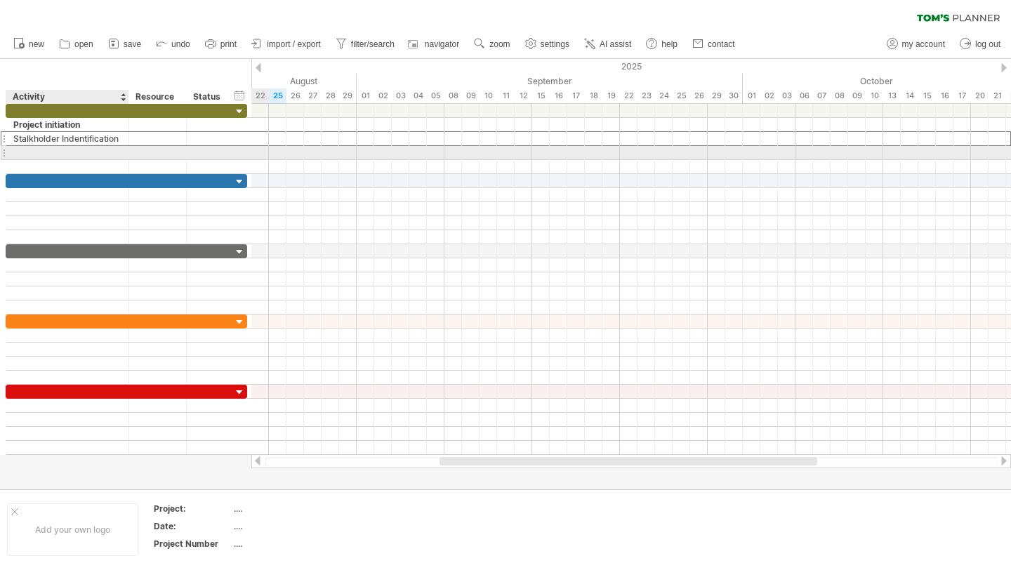
click at [51, 148] on div at bounding box center [67, 152] width 108 height 13
paste input "**********"
type input "**********"
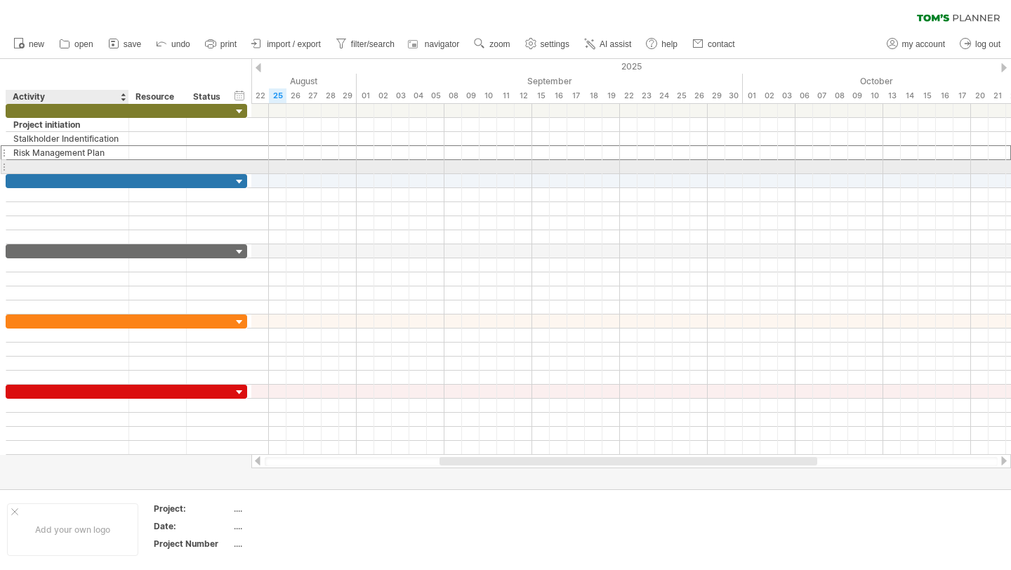
click at [36, 167] on div at bounding box center [67, 166] width 108 height 13
paste input "**********"
type input "**********"
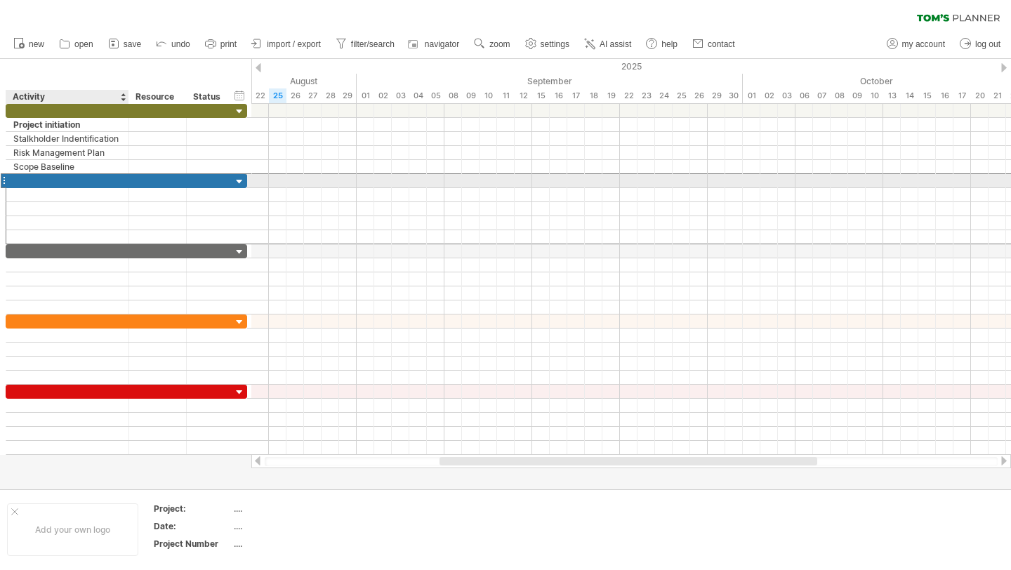
click at [42, 184] on div at bounding box center [67, 180] width 108 height 13
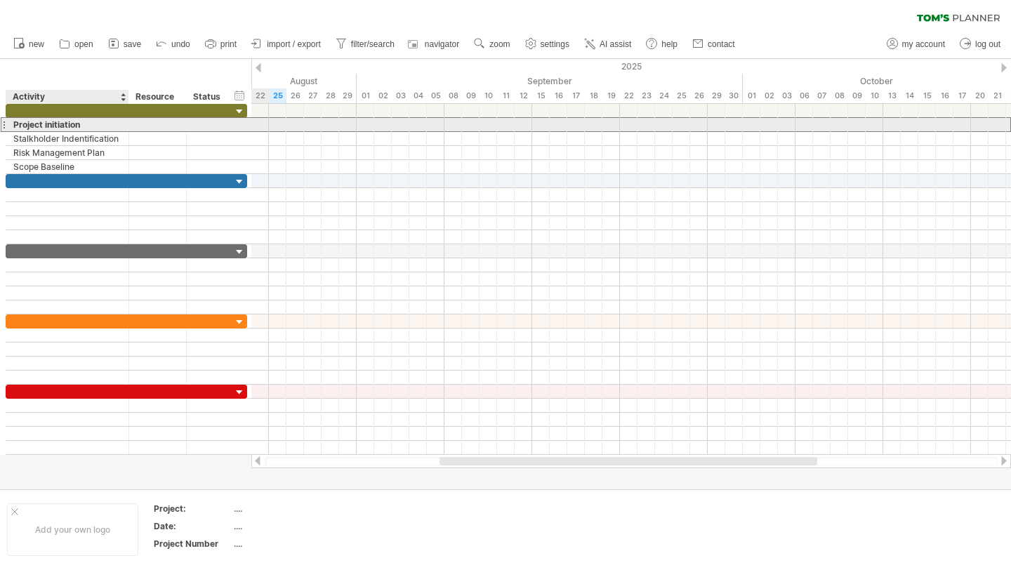
click at [34, 130] on div "Project initiation" at bounding box center [67, 124] width 108 height 13
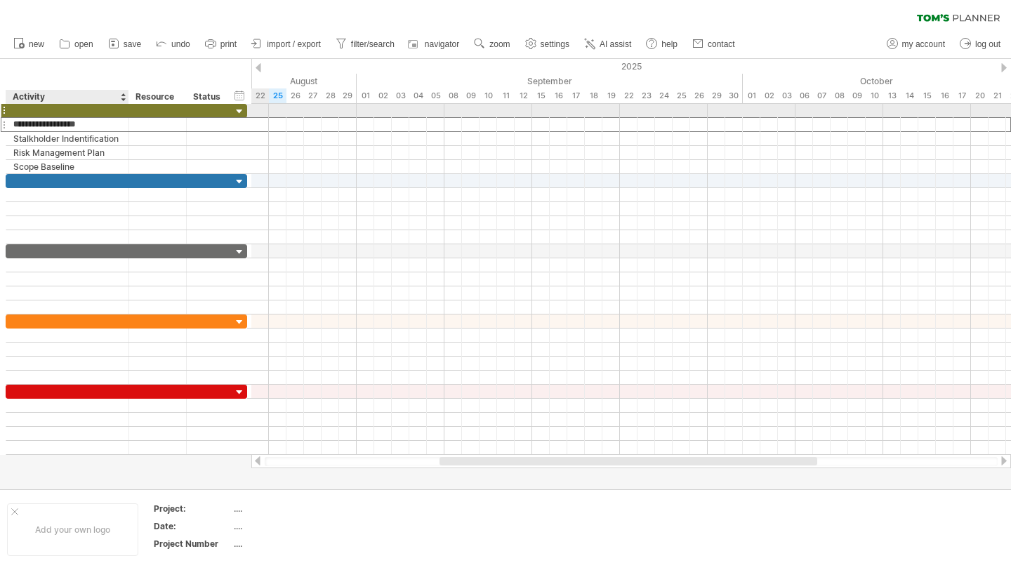
drag, startPoint x: 59, startPoint y: 122, endPoint x: 59, endPoint y: 109, distance: 13.3
click at [59, 109] on div "**********" at bounding box center [126, 139] width 241 height 70
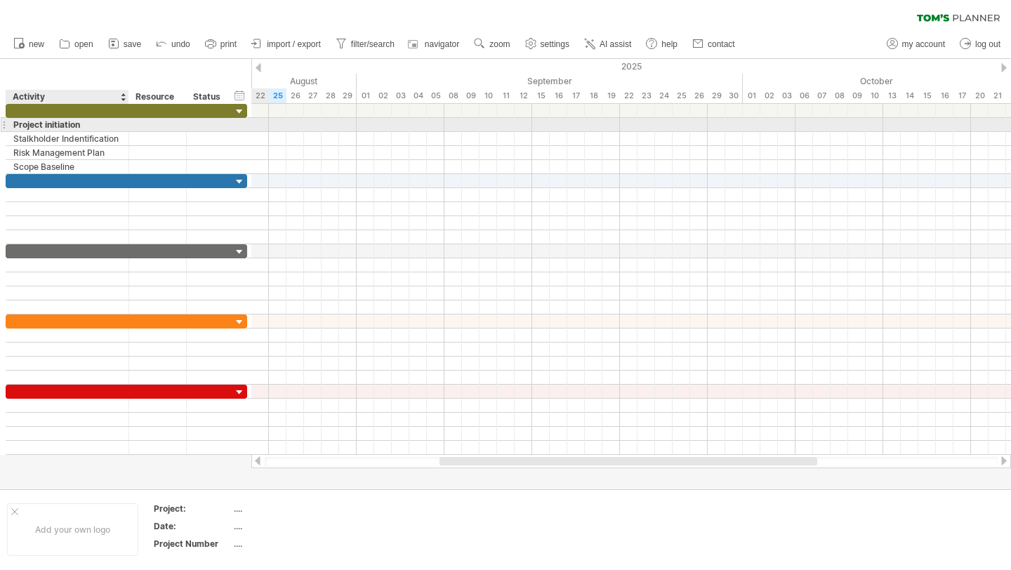
click at [87, 126] on div "Project initiation" at bounding box center [67, 124] width 108 height 13
click at [87, 126] on input "**********" at bounding box center [67, 124] width 108 height 13
drag, startPoint x: 87, startPoint y: 126, endPoint x: 69, endPoint y: 125, distance: 17.6
click at [69, 125] on input "**********" at bounding box center [67, 124] width 108 height 13
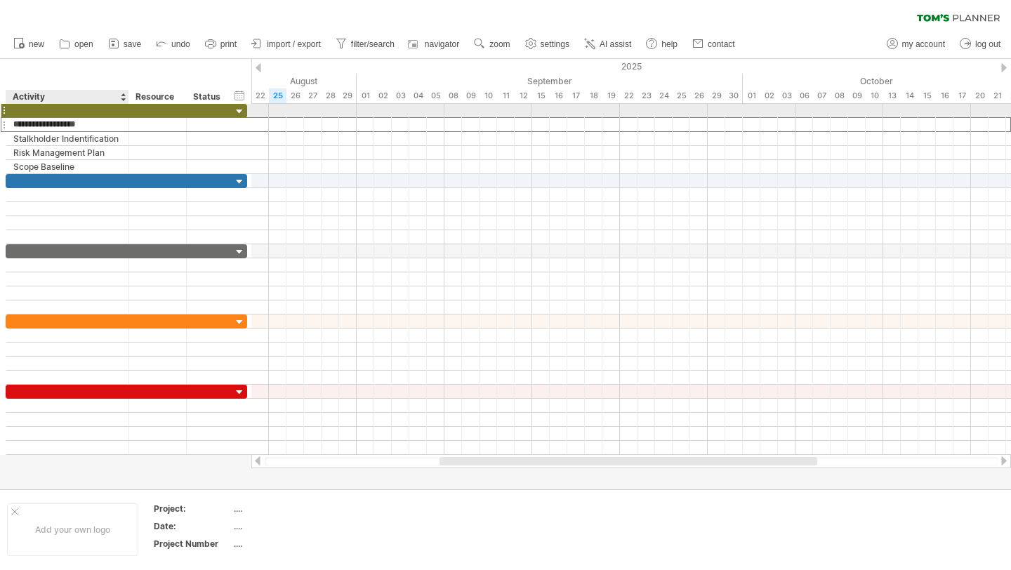
click at [61, 107] on div at bounding box center [67, 110] width 108 height 13
paste input "**********"
type input "**********"
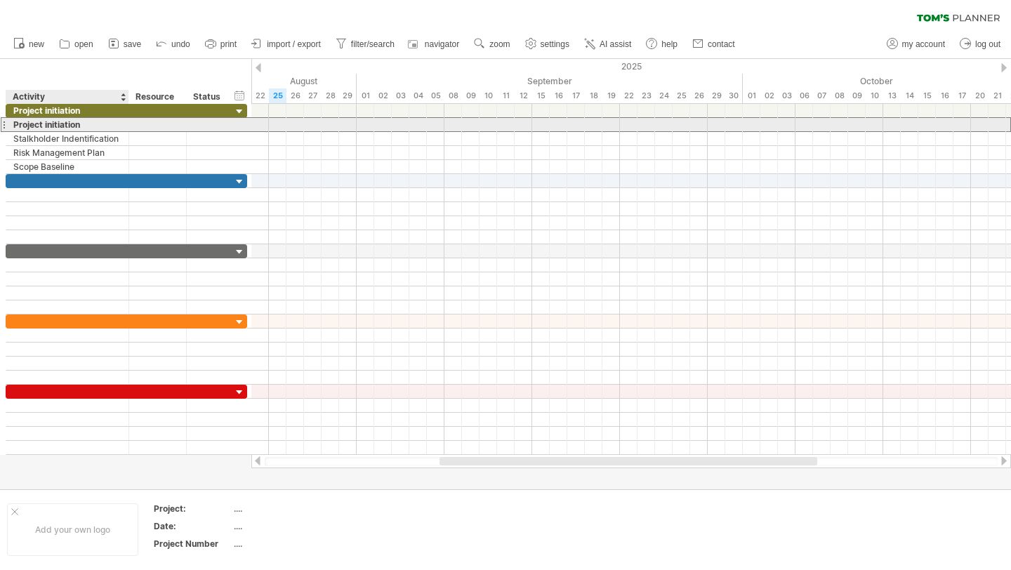
click at [89, 127] on div "Project initiation" at bounding box center [67, 124] width 108 height 13
drag, startPoint x: 89, startPoint y: 127, endPoint x: 74, endPoint y: 128, distance: 14.8
click at [74, 127] on input "**********" at bounding box center [67, 124] width 108 height 13
drag, startPoint x: 91, startPoint y: 127, endPoint x: 13, endPoint y: 119, distance: 78.3
click at [13, 119] on input "**********" at bounding box center [67, 124] width 108 height 13
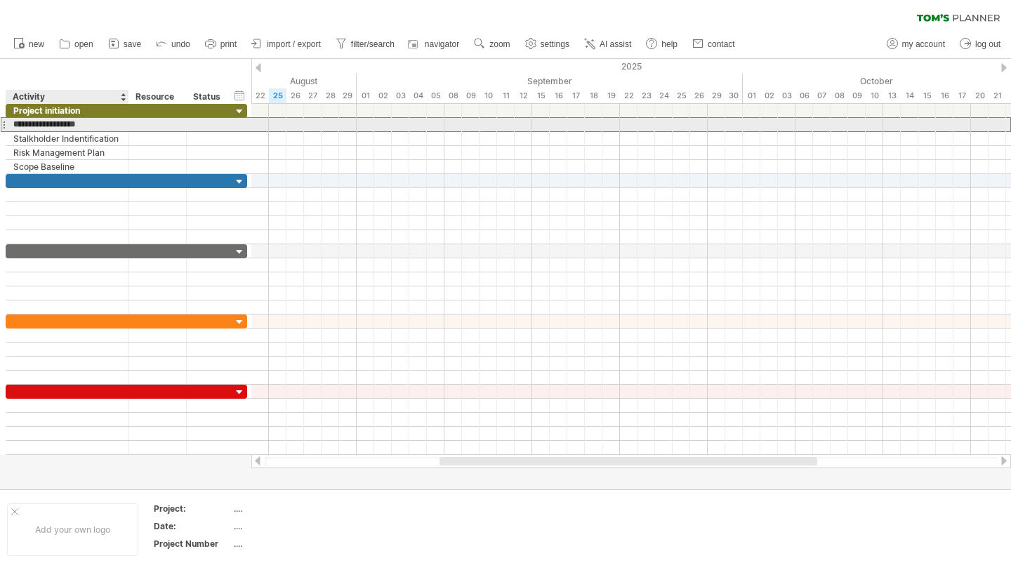
type input "*"
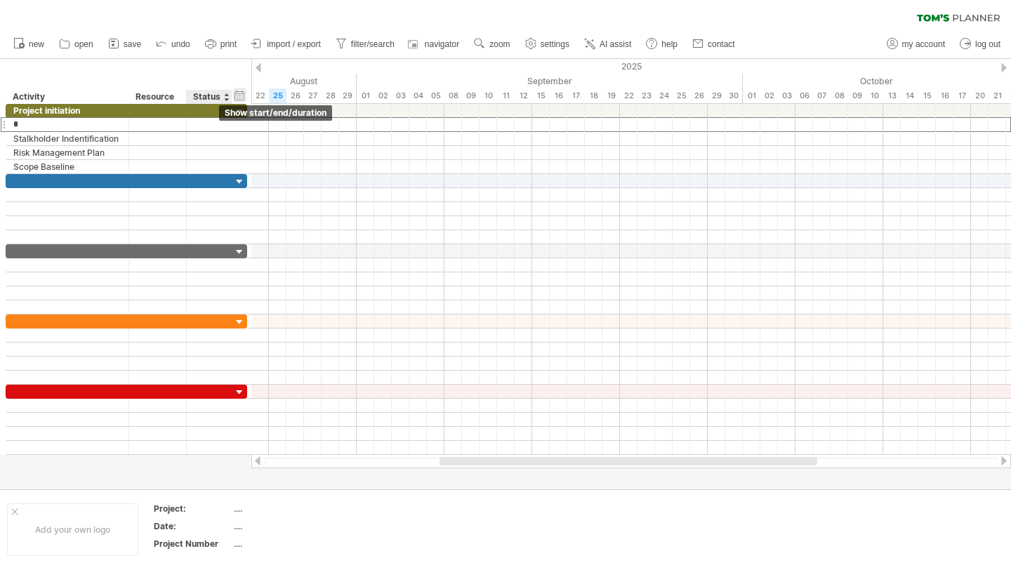
click at [241, 100] on div "hide start/end/duration show start/end/duration" at bounding box center [239, 95] width 13 height 15
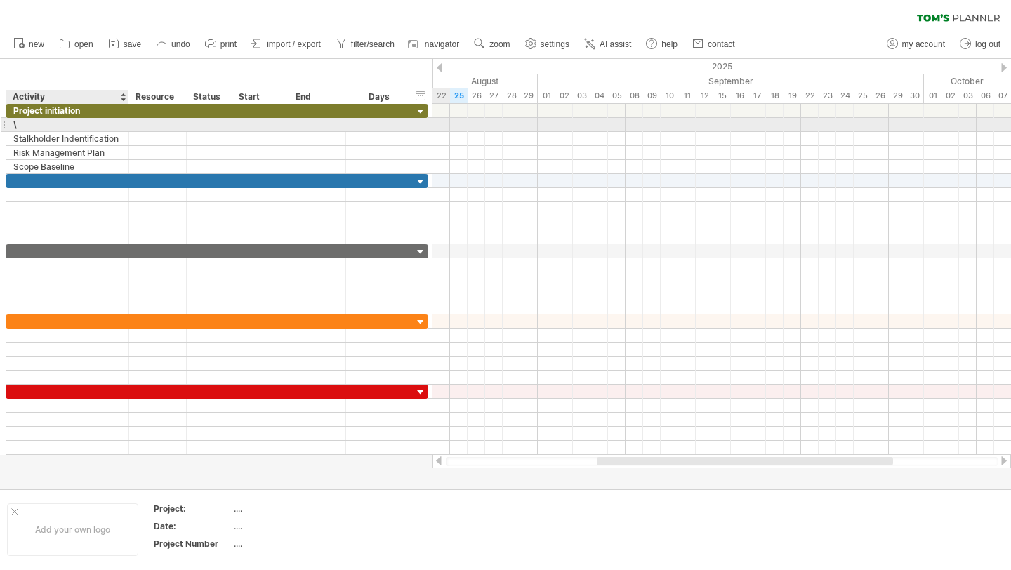
click at [84, 123] on div "\" at bounding box center [67, 124] width 108 height 13
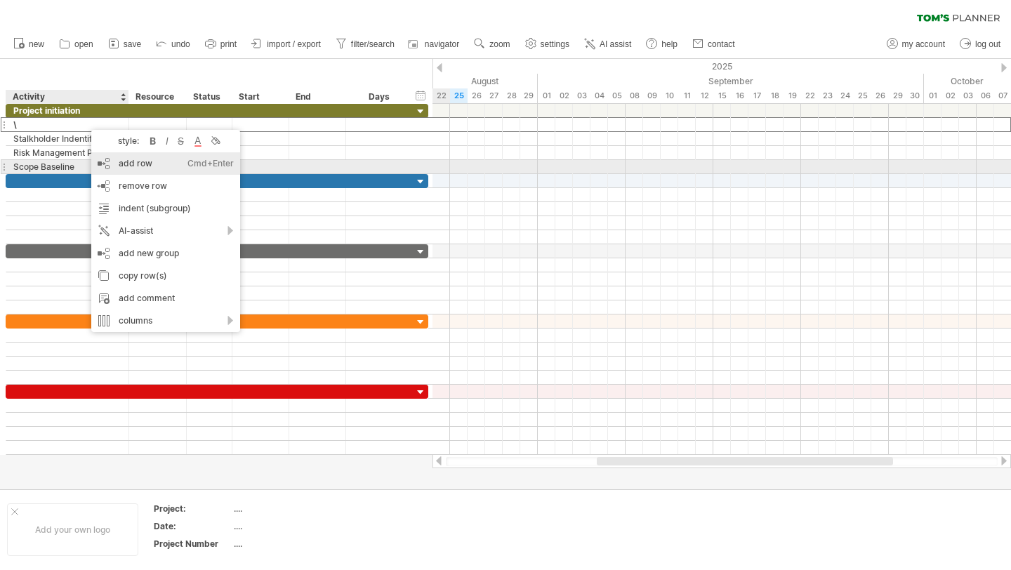
click at [171, 171] on div "add row Ctrl+Enter Cmd+Enter" at bounding box center [165, 163] width 149 height 22
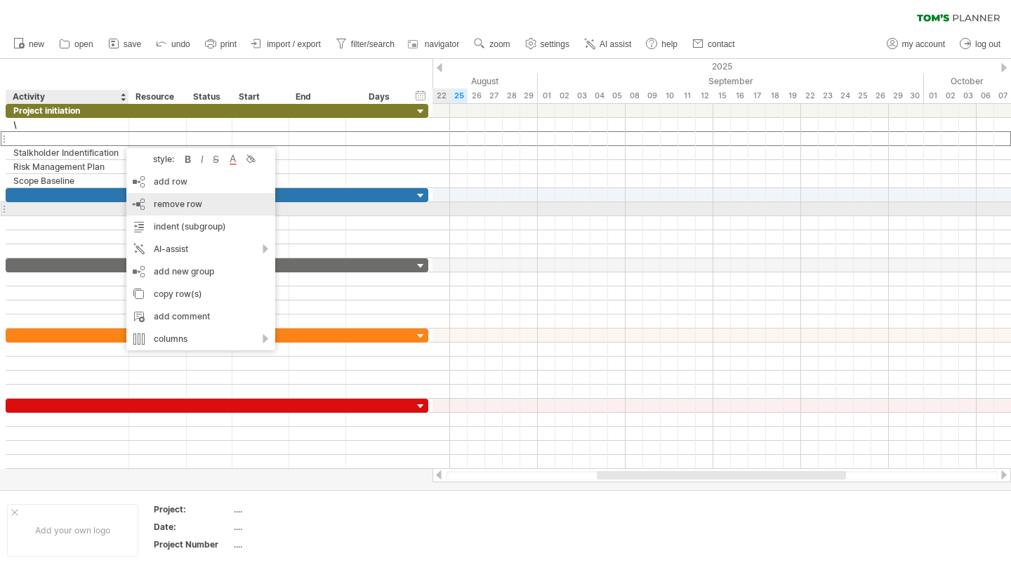
click at [194, 205] on span "remove row" at bounding box center [178, 204] width 48 height 11
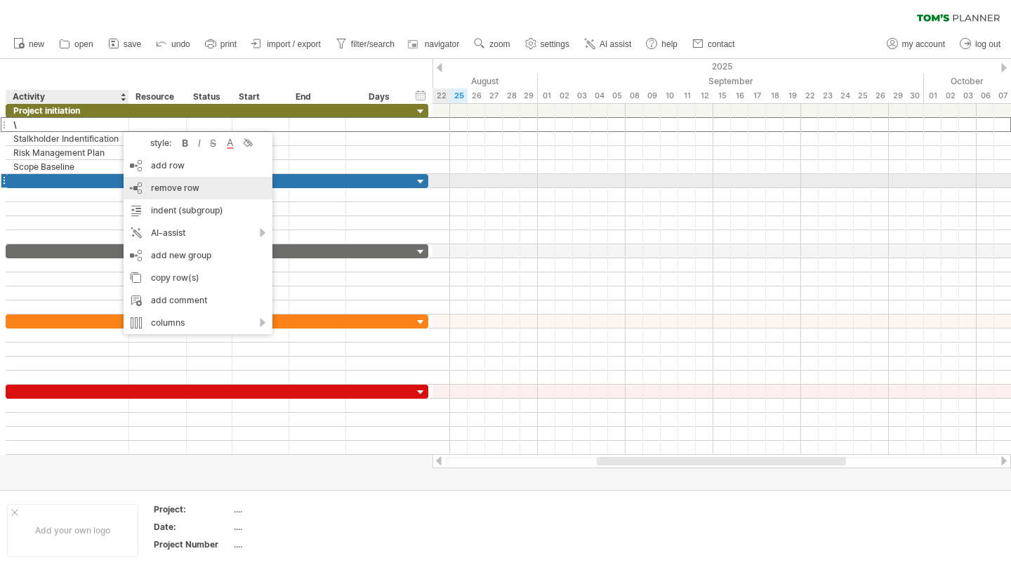
click at [165, 182] on div "remove row remove selected rows" at bounding box center [198, 188] width 149 height 22
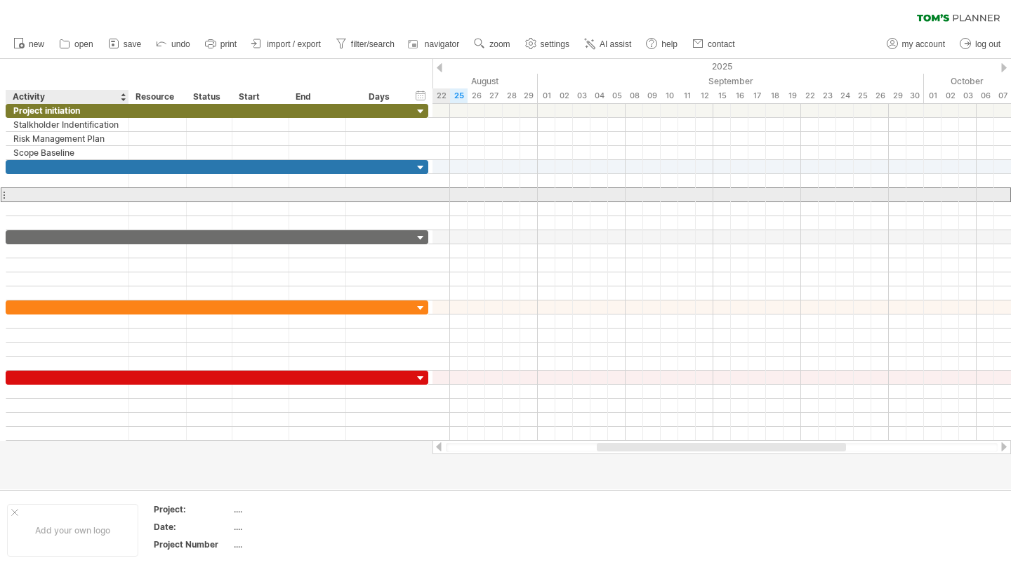
click at [89, 189] on div at bounding box center [67, 194] width 108 height 13
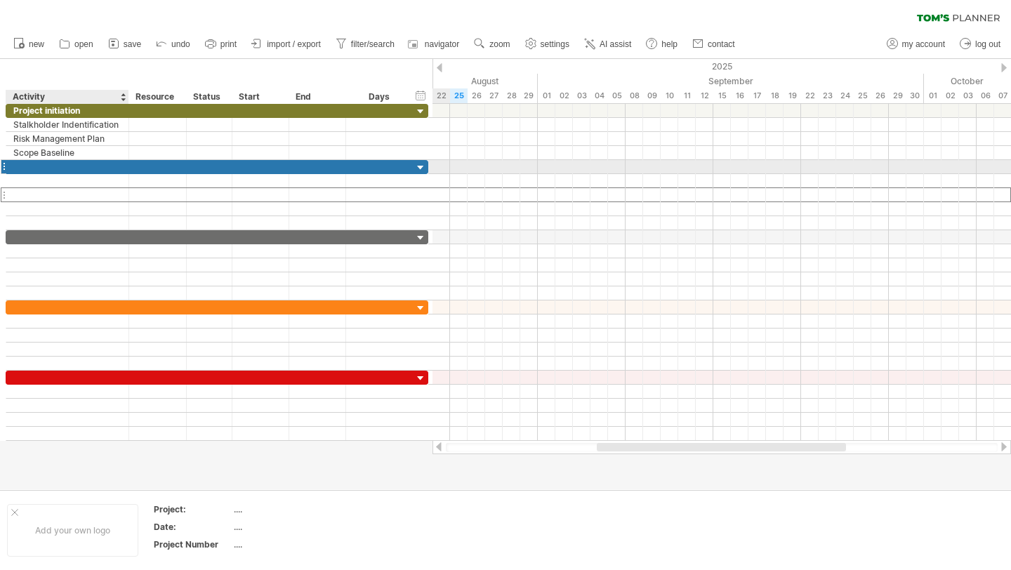
click at [79, 170] on div at bounding box center [67, 166] width 108 height 13
click at [113, 162] on div at bounding box center [67, 166] width 108 height 13
paste input "**********"
type input "**********"
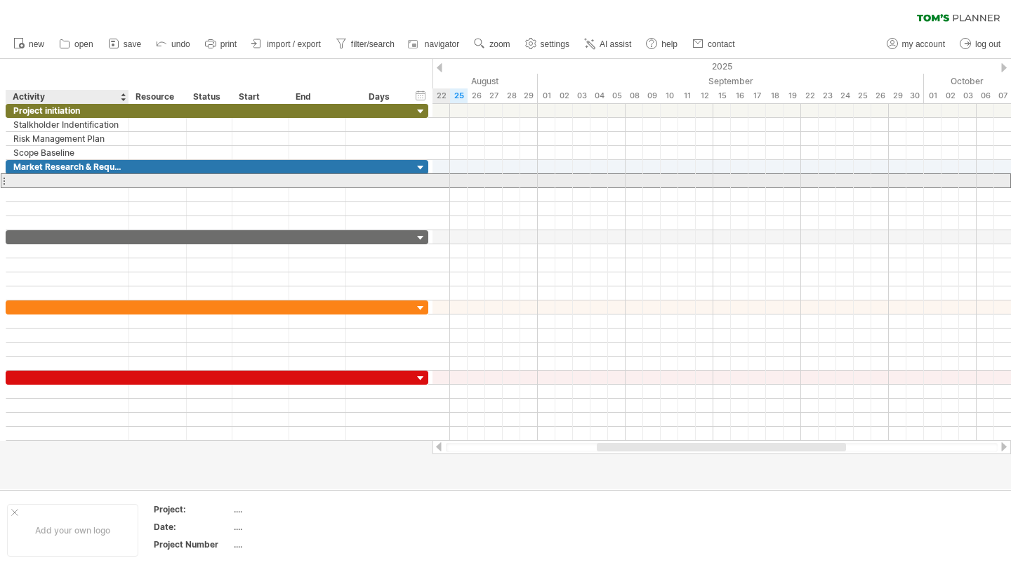
click at [76, 184] on div at bounding box center [67, 180] width 108 height 13
paste input "**********"
type input "**********"
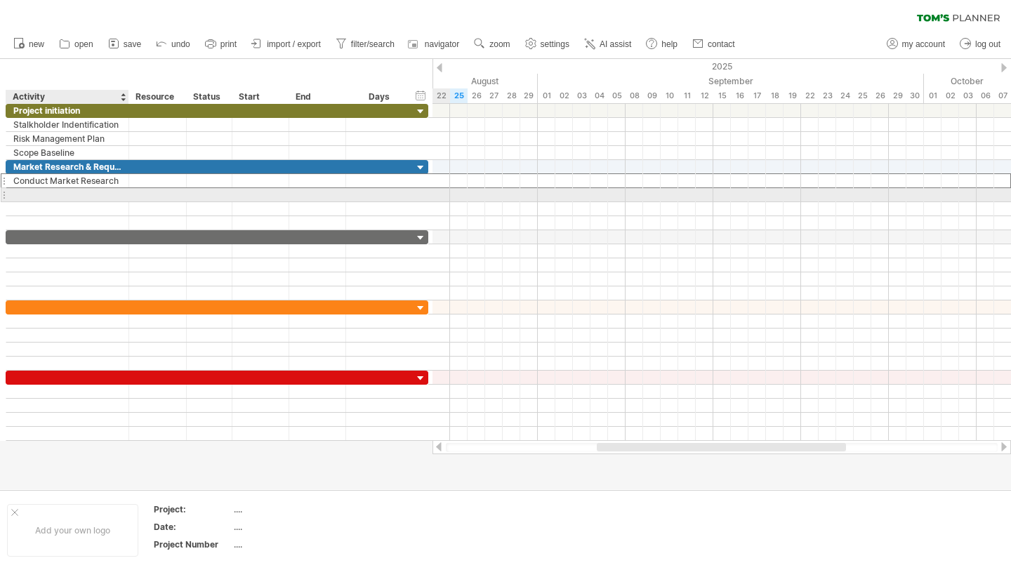
click at [79, 195] on div at bounding box center [67, 194] width 108 height 13
paste input "**********"
type input "**********"
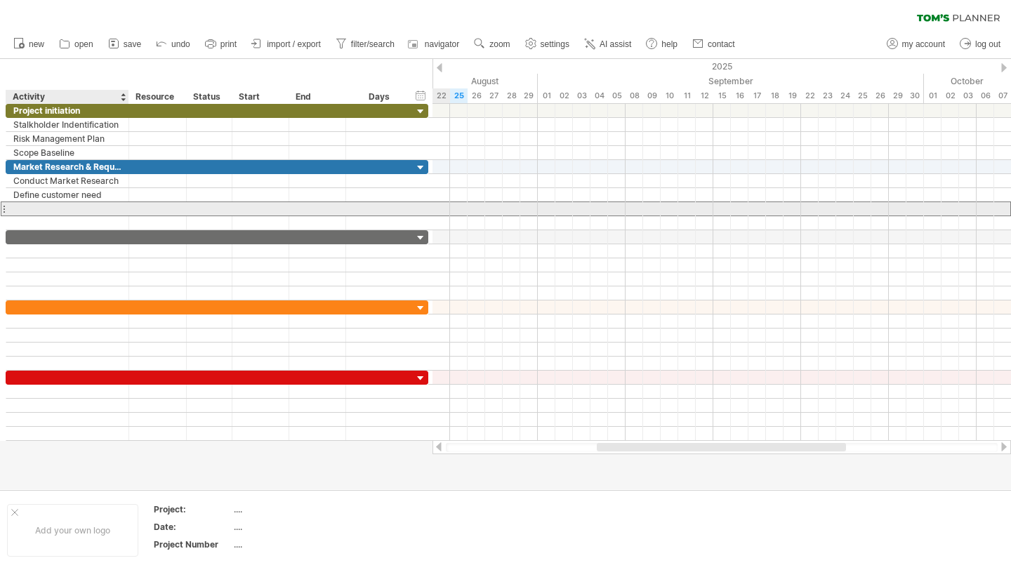
click at [88, 203] on div at bounding box center [67, 208] width 108 height 13
paste input "**********"
click at [42, 206] on input "**********" at bounding box center [67, 208] width 108 height 13
click at [22, 208] on input "**********" at bounding box center [67, 208] width 108 height 13
type input "**********"
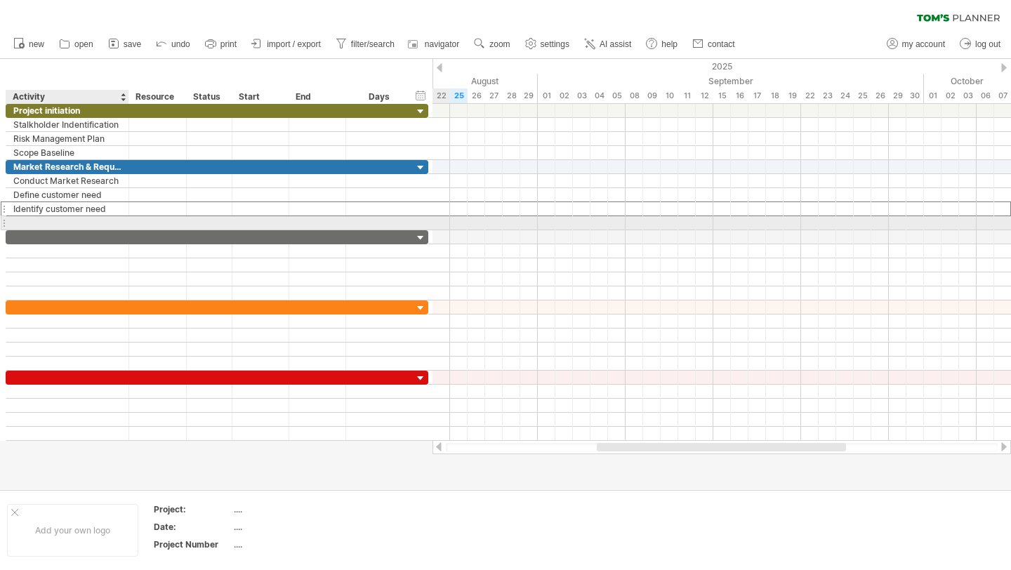
click at [68, 225] on div at bounding box center [67, 222] width 108 height 13
paste input "**********"
type input "**********"
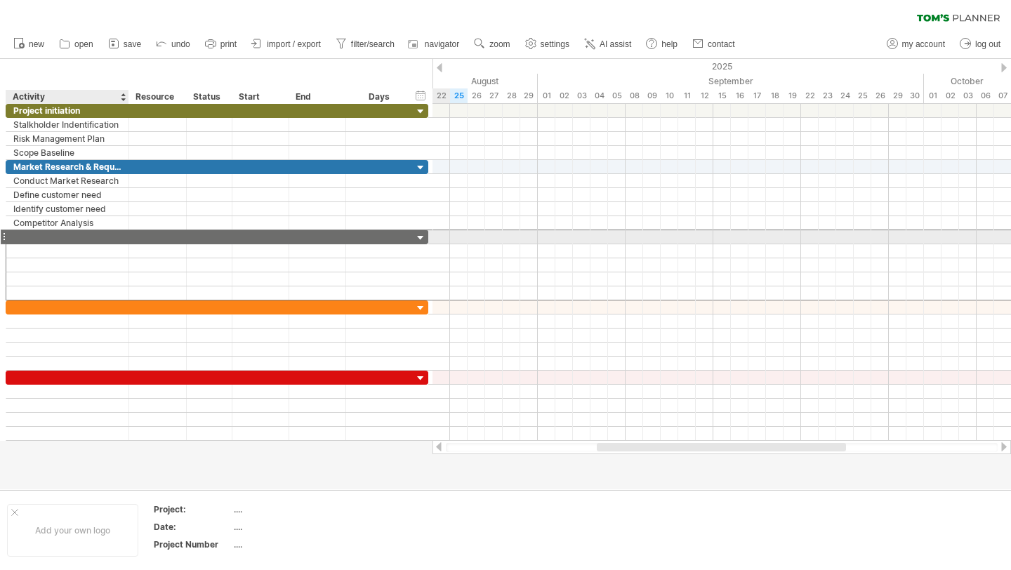
click at [112, 241] on div at bounding box center [67, 236] width 108 height 13
paste input "**********"
type input "**********"
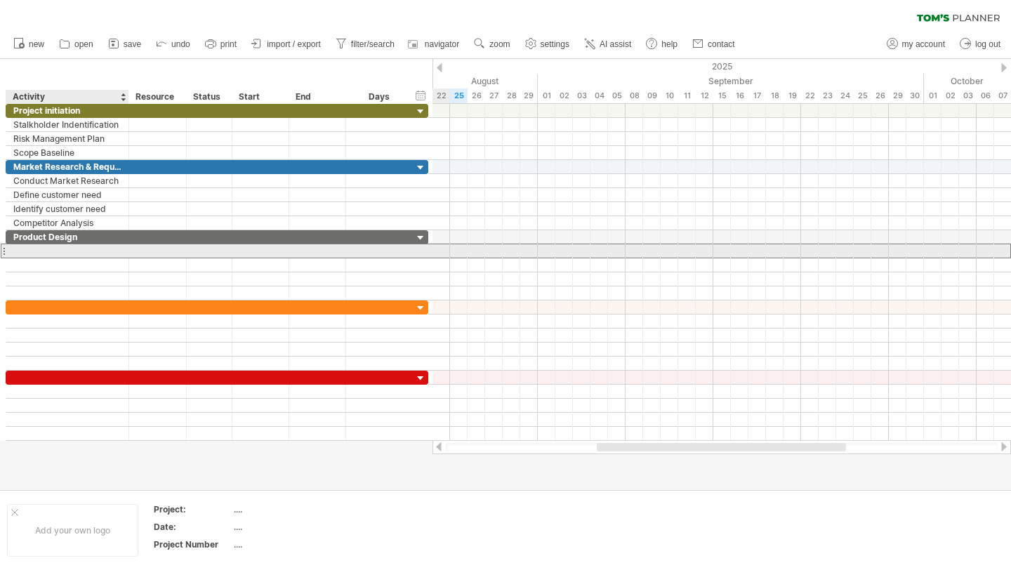
click at [99, 258] on div at bounding box center [217, 251] width 422 height 15
click at [97, 255] on div at bounding box center [67, 250] width 108 height 13
paste input "**********"
type input "**********"
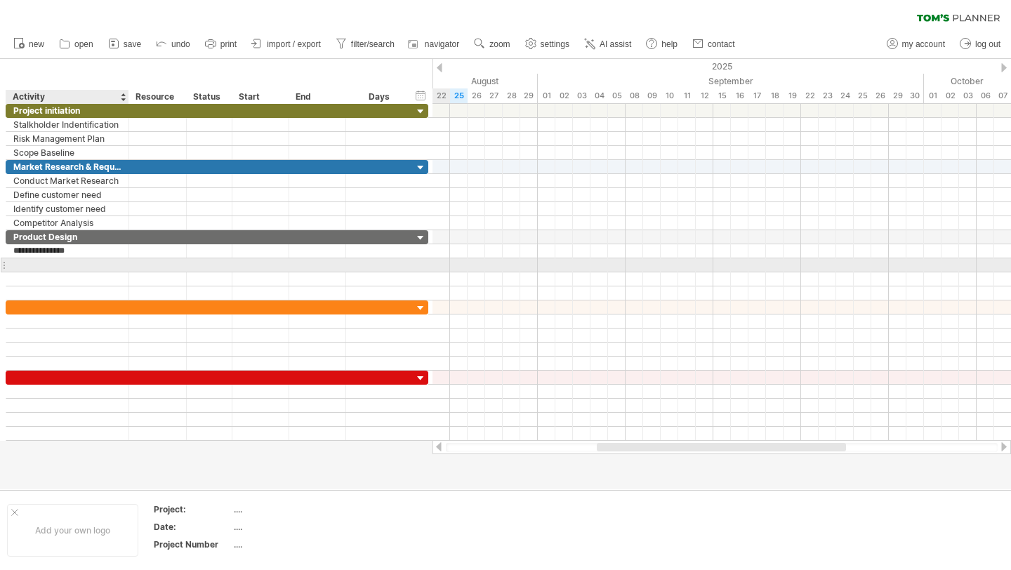
click at [95, 266] on div at bounding box center [67, 264] width 108 height 13
click at [115, 269] on div at bounding box center [67, 264] width 108 height 13
paste input "**********"
type input "**********"
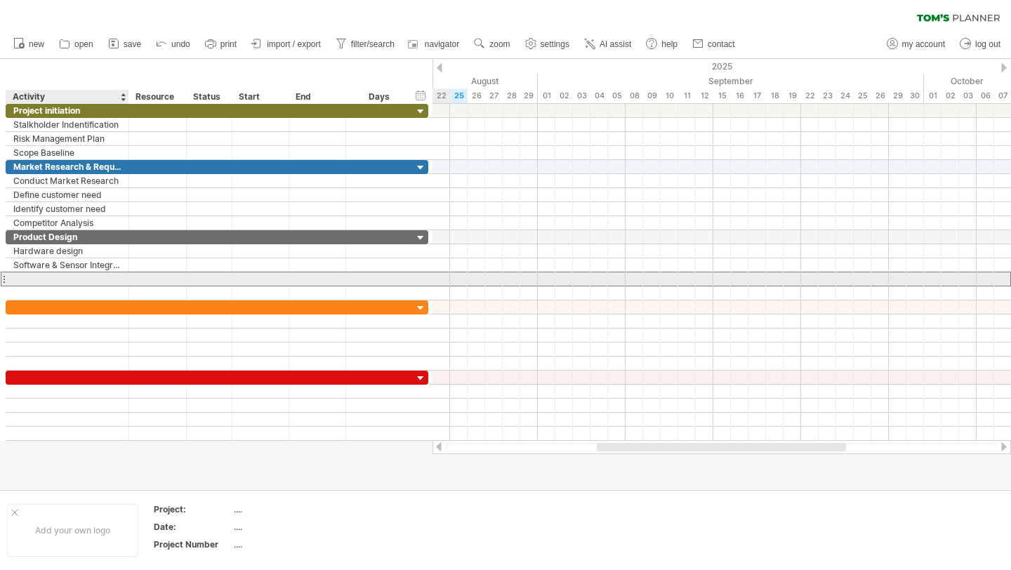
click at [51, 284] on div at bounding box center [67, 278] width 108 height 13
paste input "**********"
type input "**********"
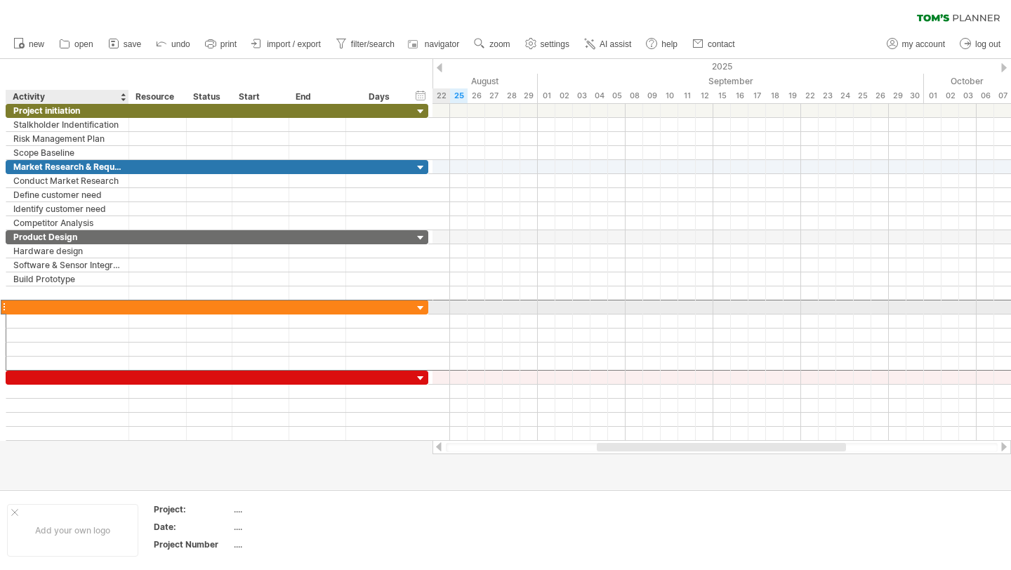
click at [43, 310] on div at bounding box center [67, 306] width 108 height 13
paste input "**********"
type input "**********"
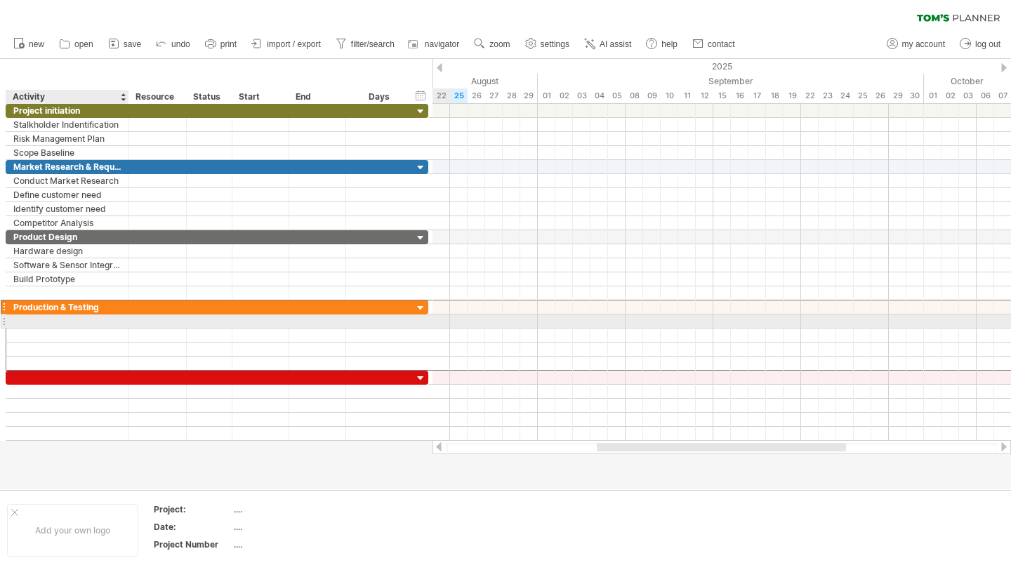
click at [60, 319] on div at bounding box center [67, 320] width 108 height 13
paste input "**********"
type input "**********"
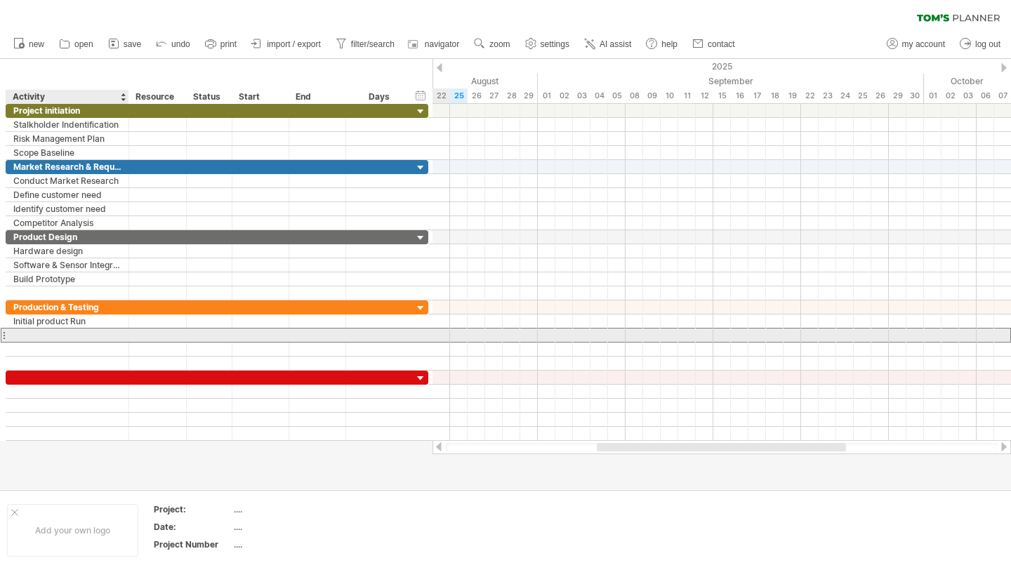
click at [100, 329] on div at bounding box center [67, 334] width 108 height 13
paste input "**********"
type input "**********"
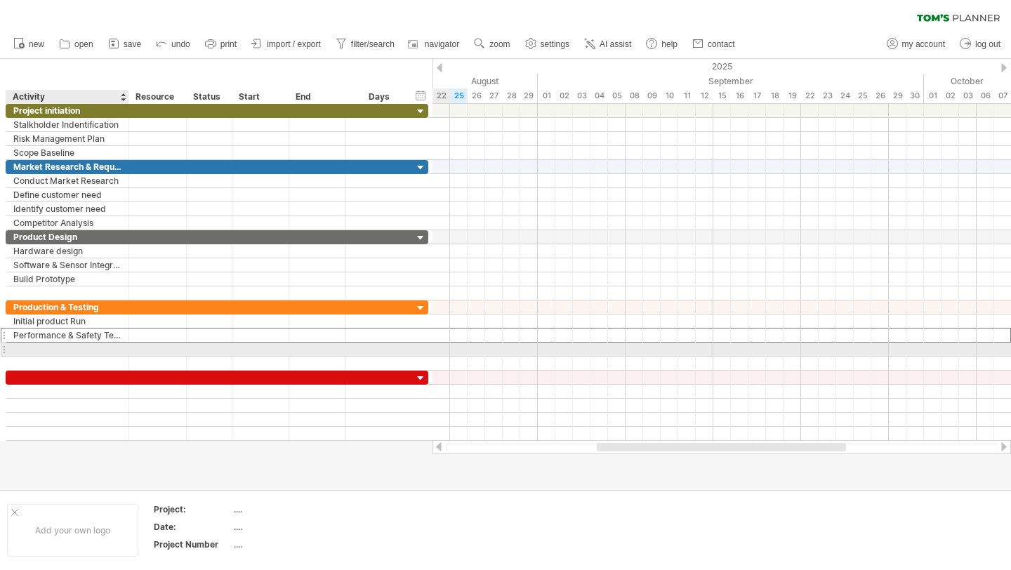
click at [96, 349] on div at bounding box center [67, 348] width 108 height 13
paste input "**********"
type input "**********"
click at [69, 357] on div at bounding box center [67, 363] width 108 height 13
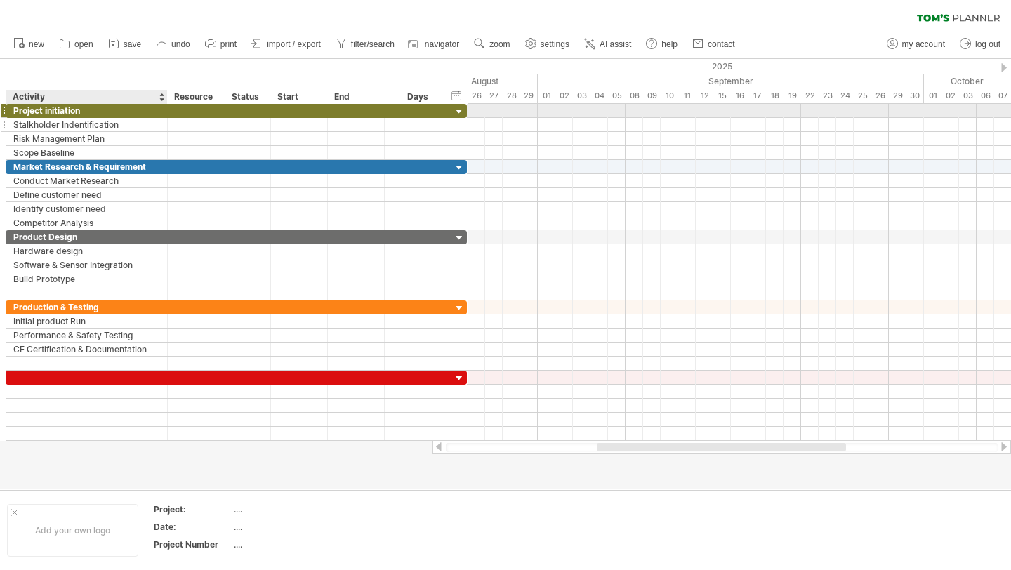
drag, startPoint x: 127, startPoint y: 114, endPoint x: 166, endPoint y: 123, distance: 39.7
click at [166, 123] on div "**********" at bounding box center [236, 132] width 461 height 56
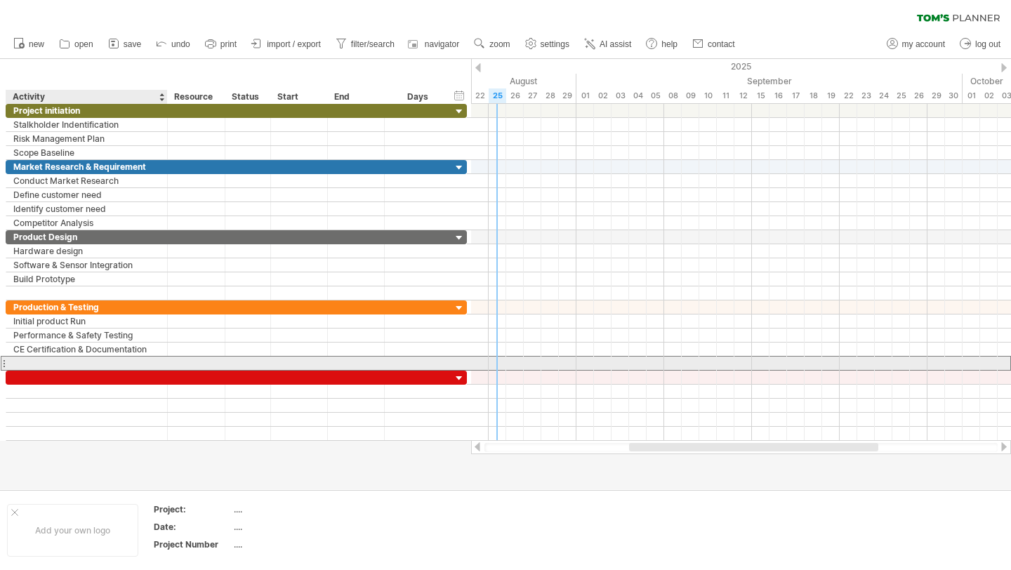
click at [69, 361] on div at bounding box center [86, 363] width 147 height 13
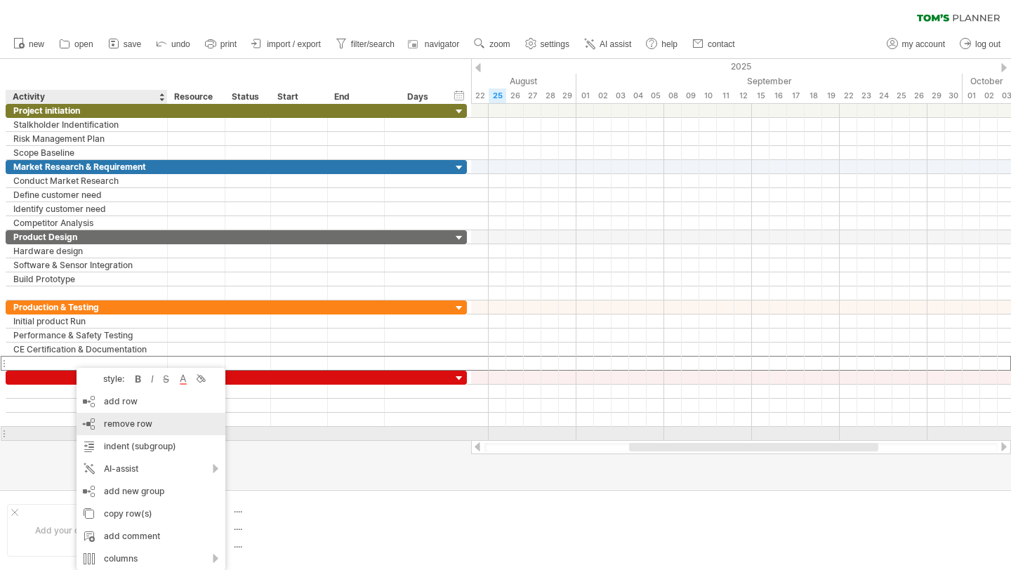
click at [163, 430] on div "remove row remove selected rows" at bounding box center [150, 424] width 149 height 22
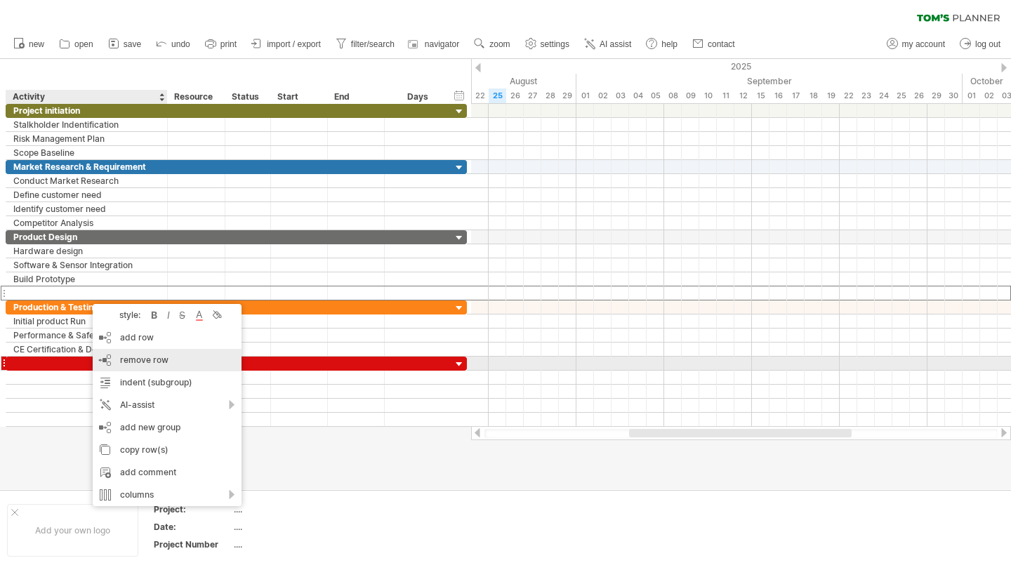
click at [138, 364] on span "remove row" at bounding box center [144, 359] width 48 height 11
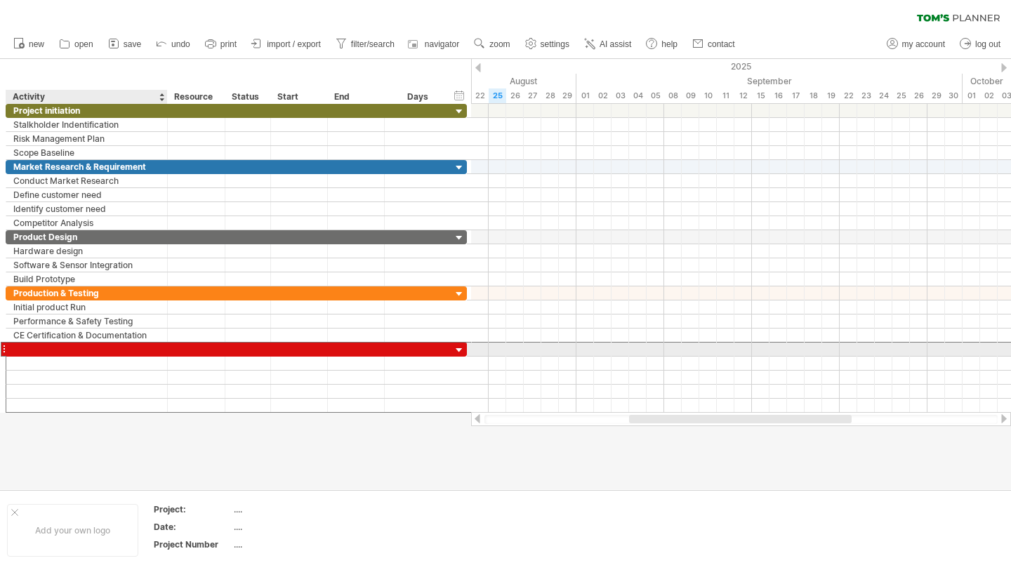
click at [66, 349] on div at bounding box center [86, 348] width 147 height 13
paste input "**********"
type input "**********"
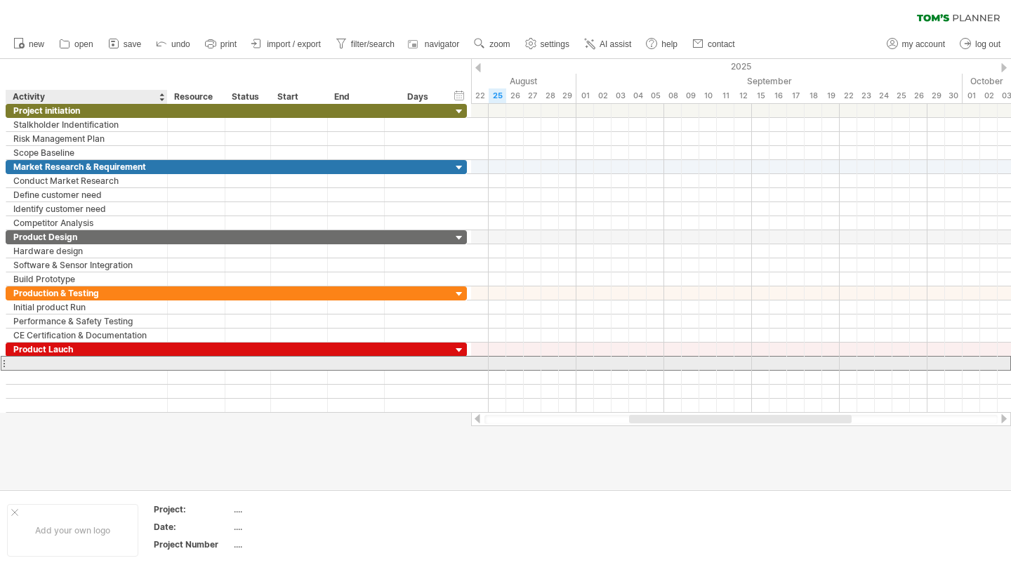
click at [76, 365] on div at bounding box center [86, 363] width 147 height 13
paste input "**********"
click at [27, 365] on input "**********" at bounding box center [86, 363] width 147 height 13
type input "**********"
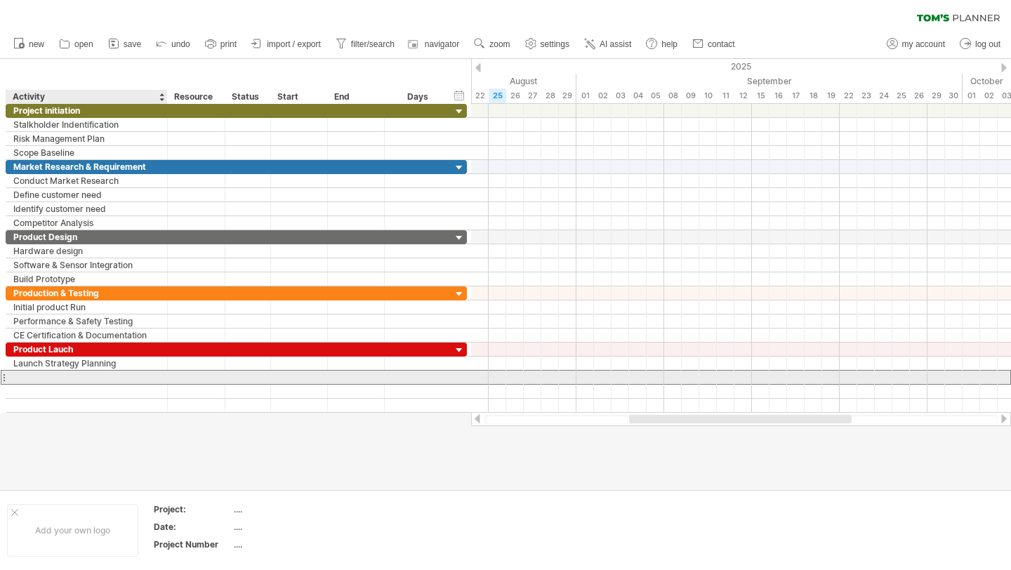
click at [42, 382] on div at bounding box center [86, 377] width 147 height 13
click at [105, 382] on div at bounding box center [86, 377] width 147 height 13
paste input "**********"
type input "**********"
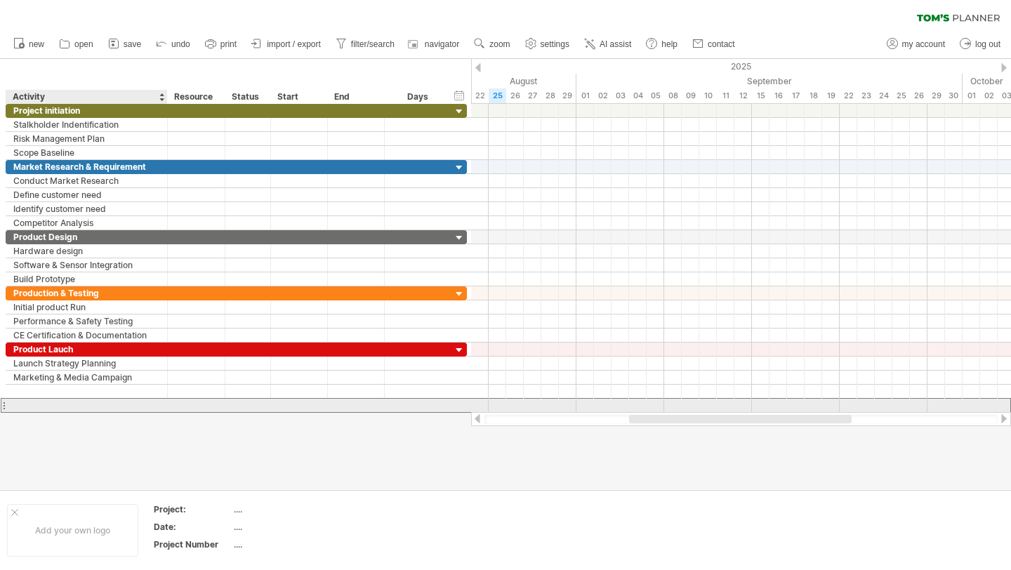
click at [76, 399] on div at bounding box center [86, 405] width 147 height 13
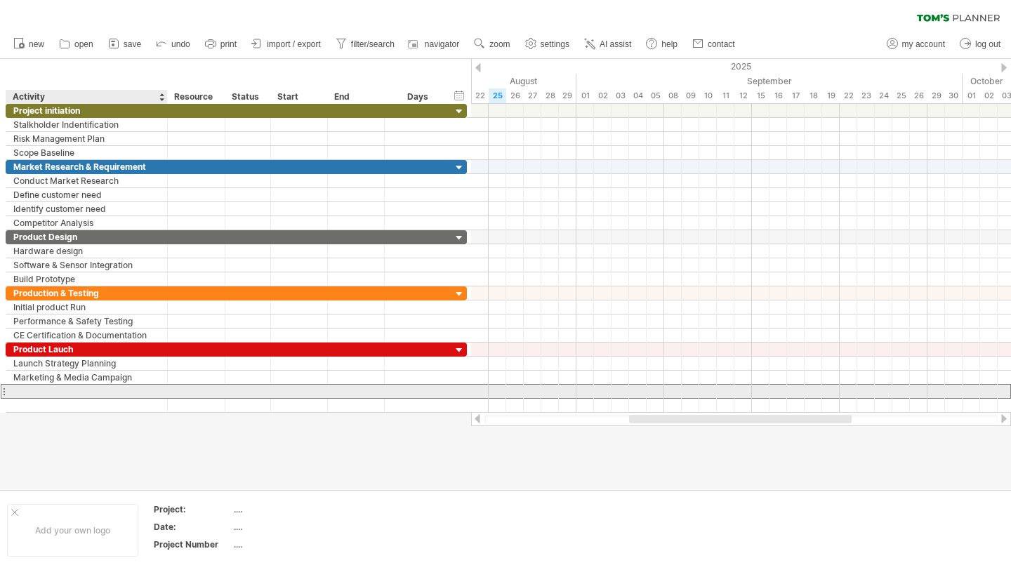
click at [71, 390] on div at bounding box center [86, 391] width 147 height 13
paste input "**********"
click at [69, 393] on input "**********" at bounding box center [86, 391] width 147 height 13
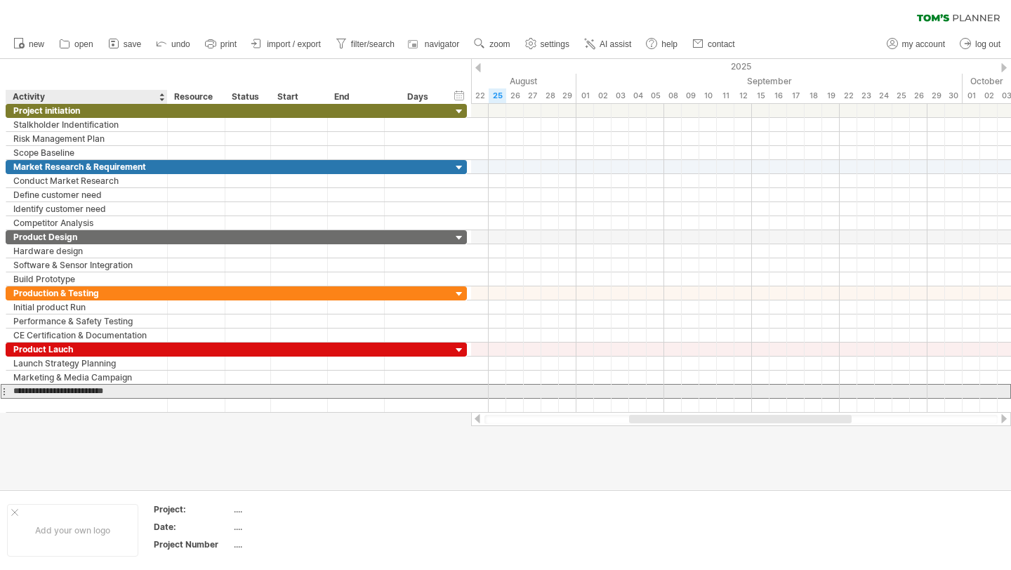
click at [84, 392] on input "**********" at bounding box center [86, 391] width 147 height 13
type input "**********"
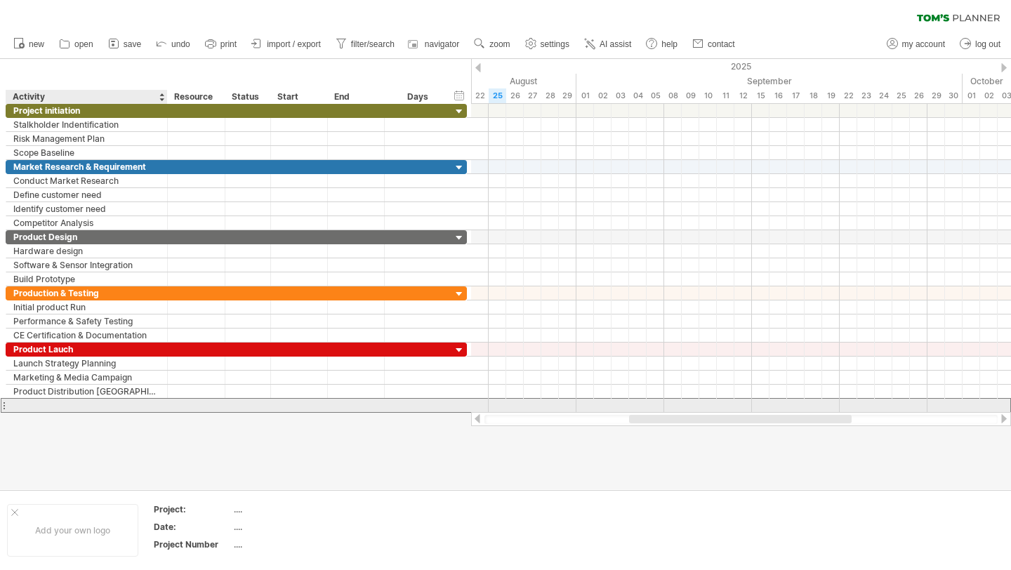
click at [88, 402] on div at bounding box center [86, 405] width 147 height 13
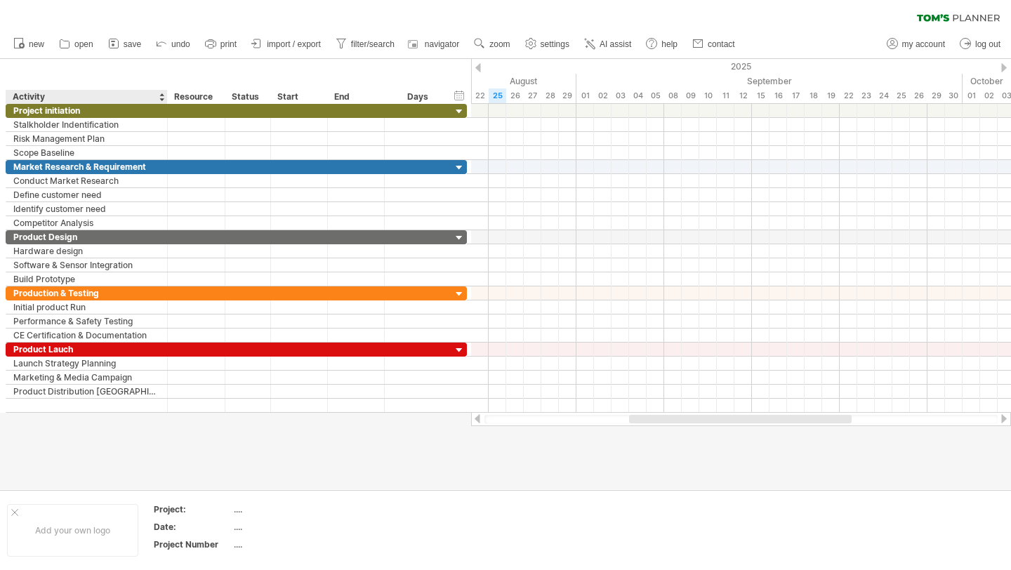
click at [11, 98] on div "******** Activity" at bounding box center [86, 97] width 161 height 14
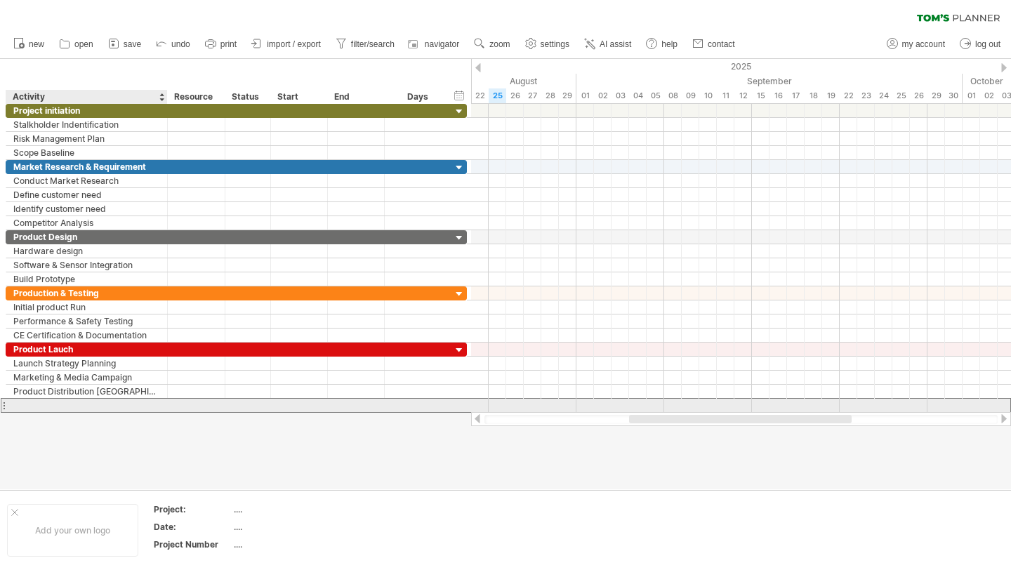
click at [52, 401] on div at bounding box center [86, 405] width 147 height 13
click at [40, 401] on input "text" at bounding box center [86, 405] width 147 height 13
type input "**********"
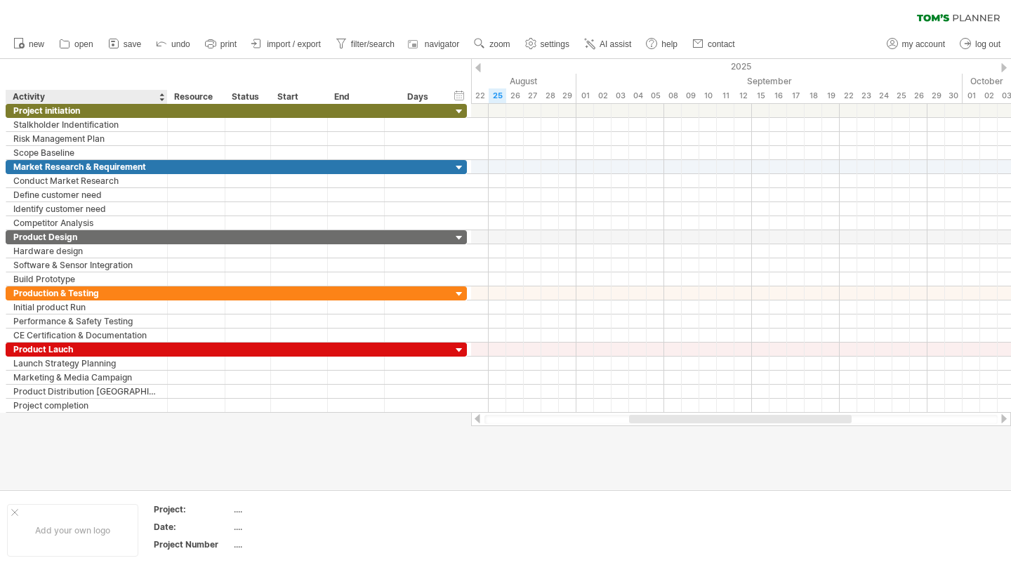
click at [27, 417] on div at bounding box center [505, 274] width 1011 height 430
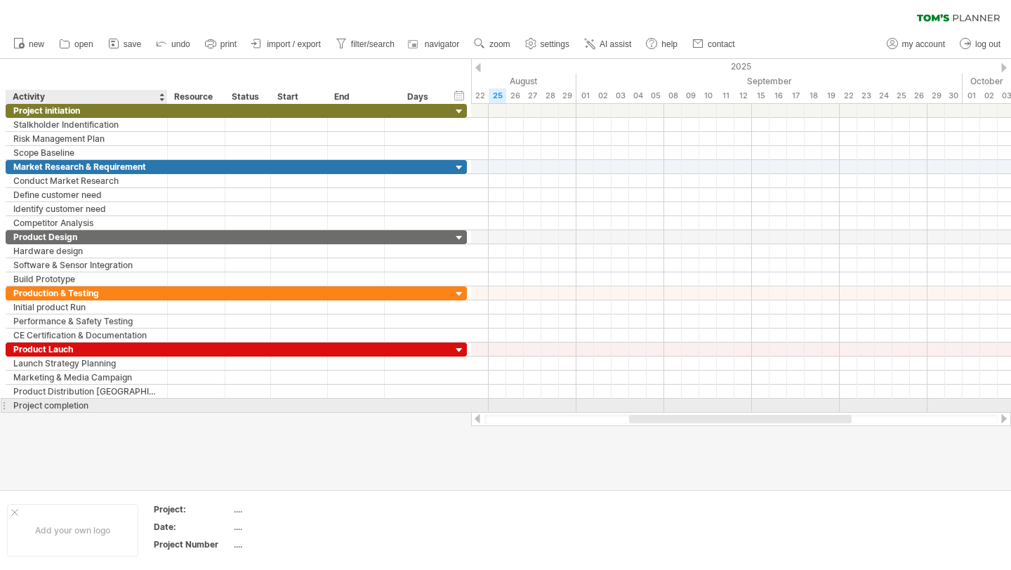
click at [49, 403] on div "Project completion" at bounding box center [86, 405] width 147 height 13
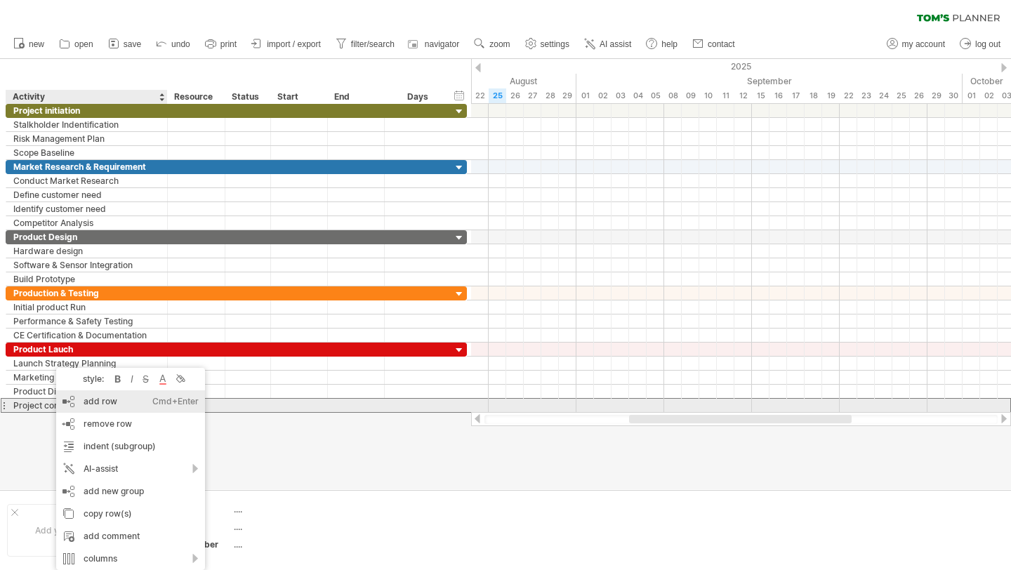
click at [112, 406] on div "add row Ctrl+Enter Cmd+Enter" at bounding box center [130, 401] width 149 height 22
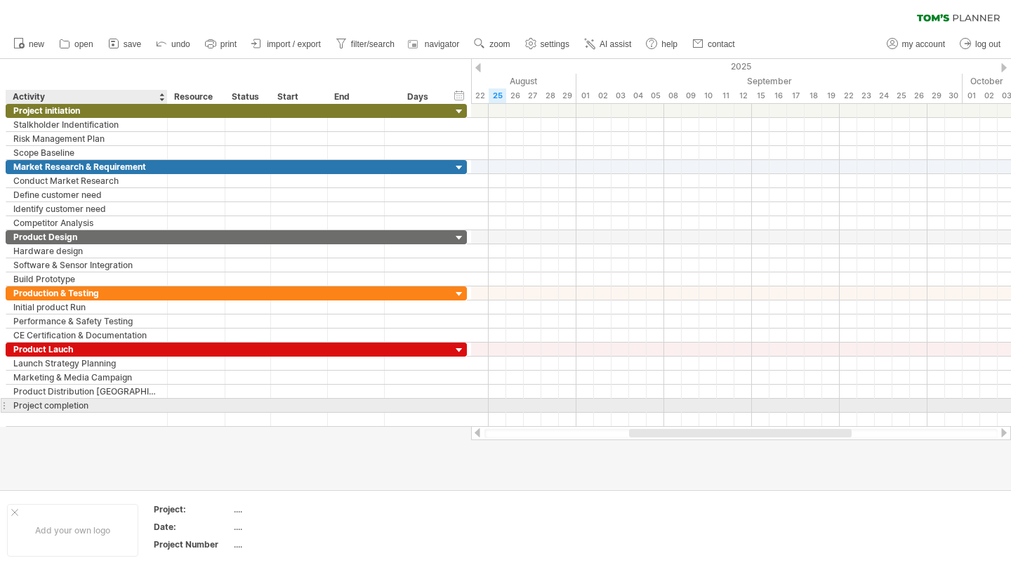
click at [88, 406] on div "Project completion" at bounding box center [86, 405] width 147 height 13
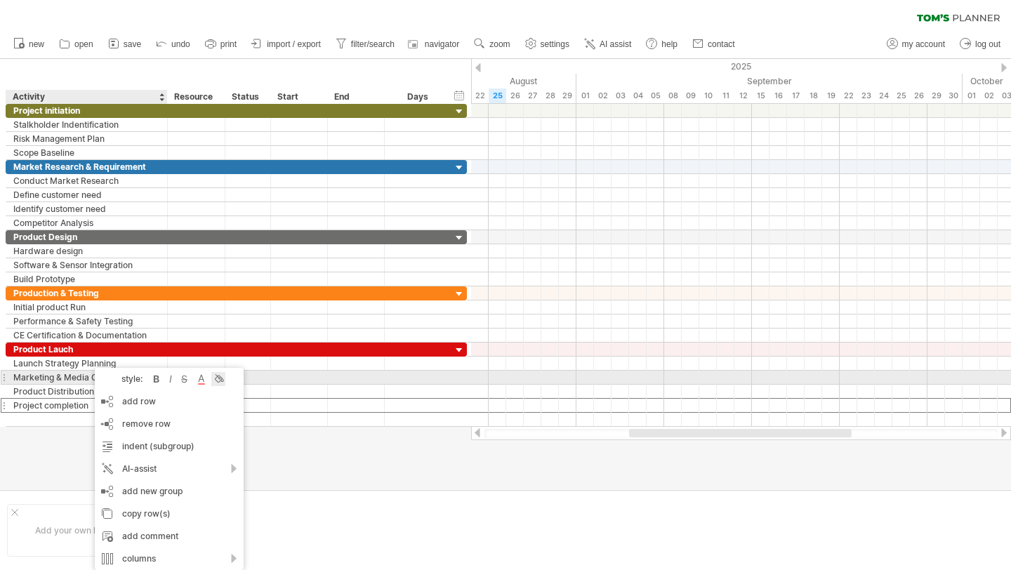
click at [216, 382] on div at bounding box center [218, 379] width 14 height 14
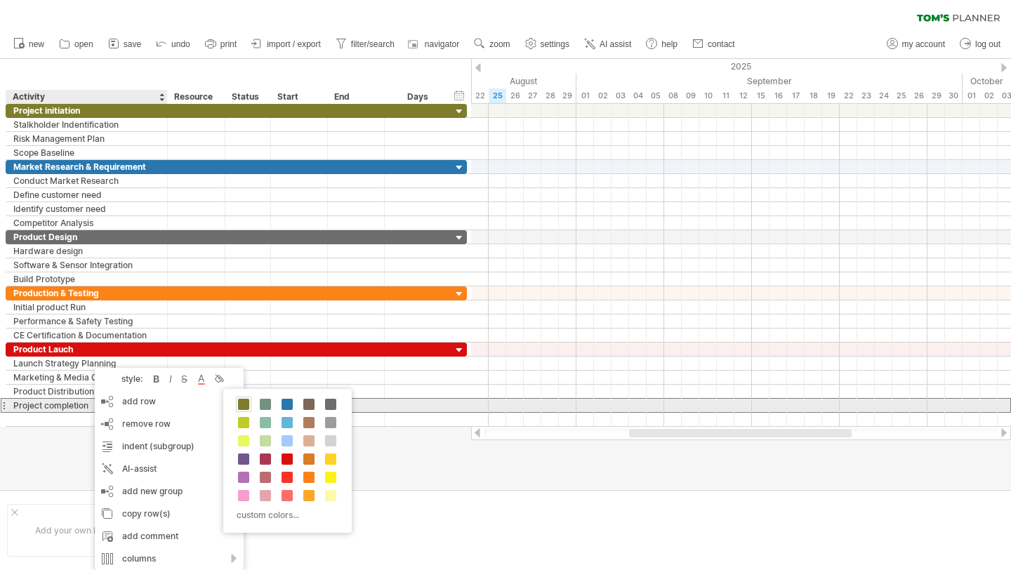
click at [249, 404] on div at bounding box center [243, 404] width 15 height 15
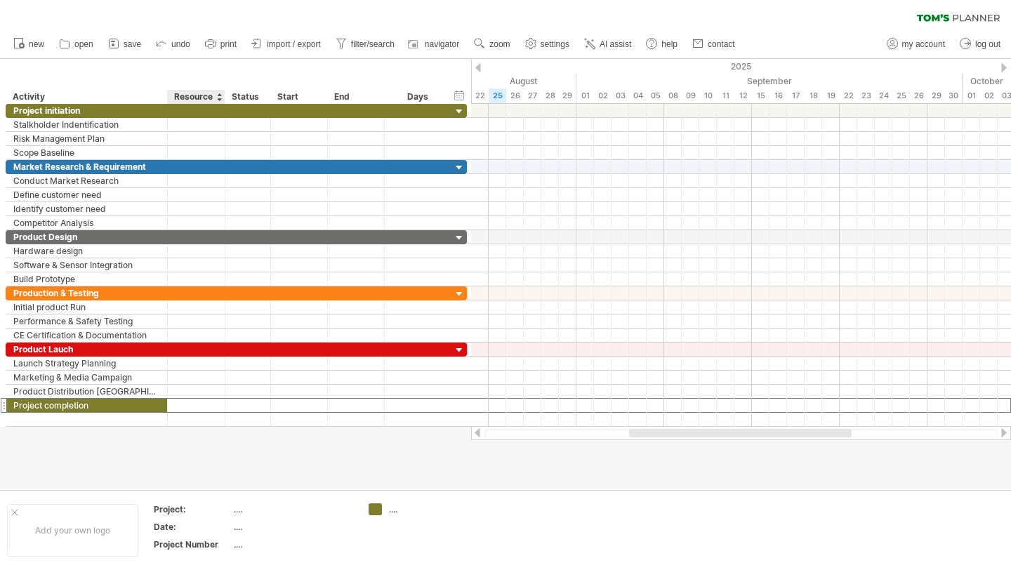
click at [213, 406] on div at bounding box center [196, 405] width 43 height 13
drag, startPoint x: 201, startPoint y: 405, endPoint x: 451, endPoint y: 402, distance: 249.2
click at [451, 403] on div "**********" at bounding box center [236, 405] width 461 height 15
click at [451, 404] on div at bounding box center [449, 406] width 7 height 14
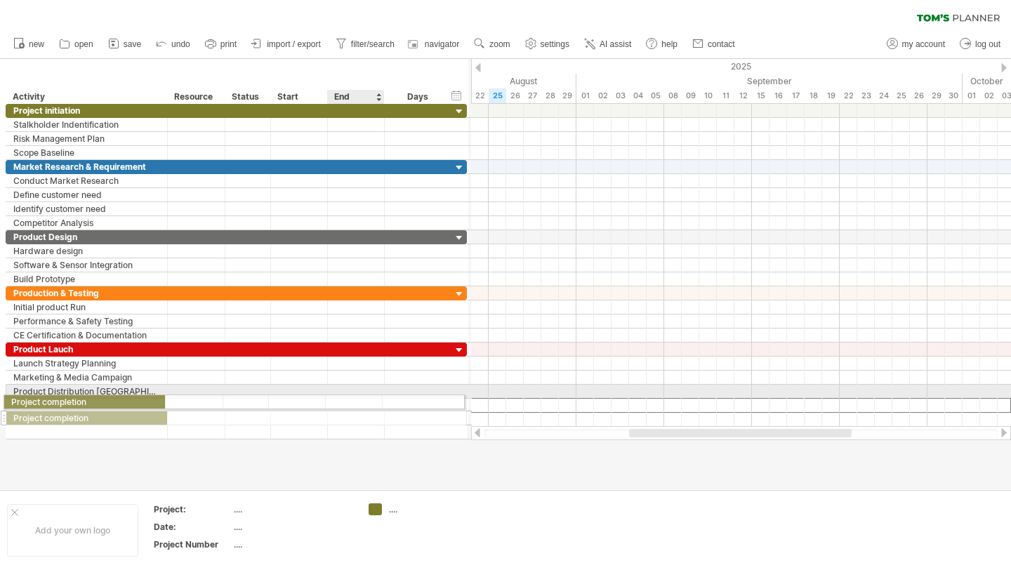
drag, startPoint x: 451, startPoint y: 404, endPoint x: 380, endPoint y: 399, distance: 71.1
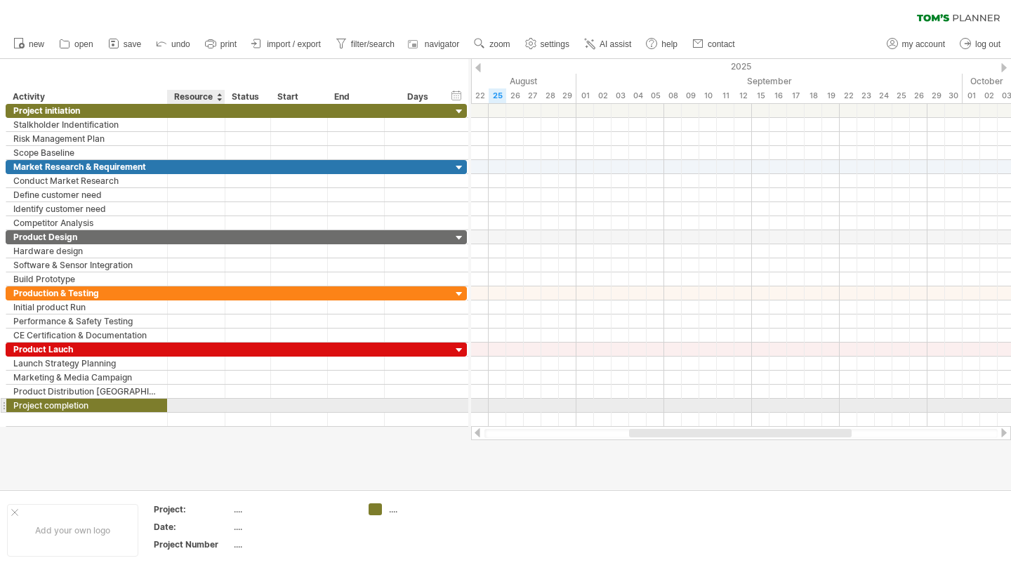
click at [216, 399] on div at bounding box center [196, 405] width 43 height 13
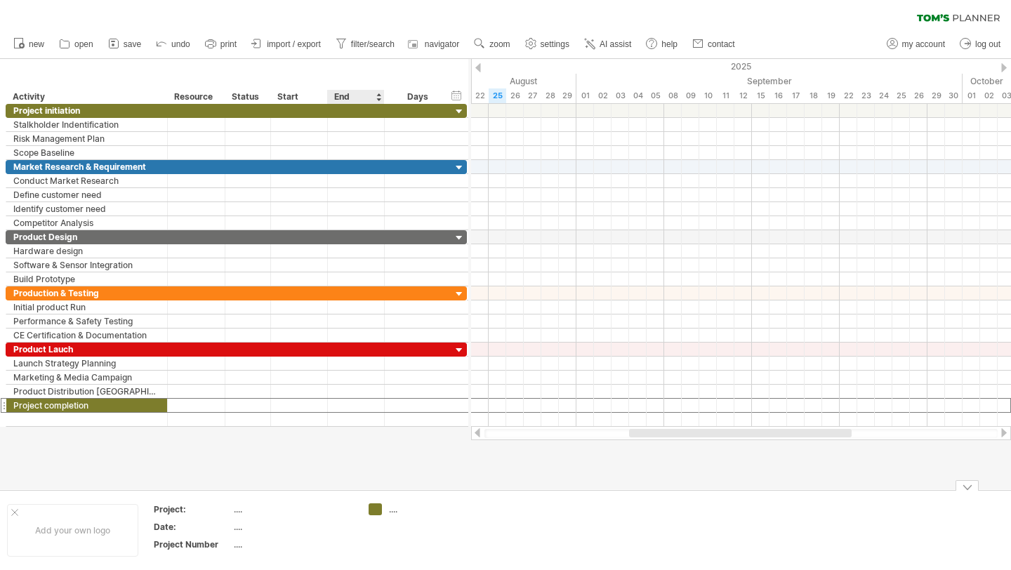
click at [368, 509] on div "Trying to reach [DOMAIN_NAME] Connected again... 0% clear filter new" at bounding box center [505, 285] width 1011 height 570
click at [372, 509] on div "Trying to reach [DOMAIN_NAME] Connected again... 0% clear filter new" at bounding box center [505, 285] width 1011 height 570
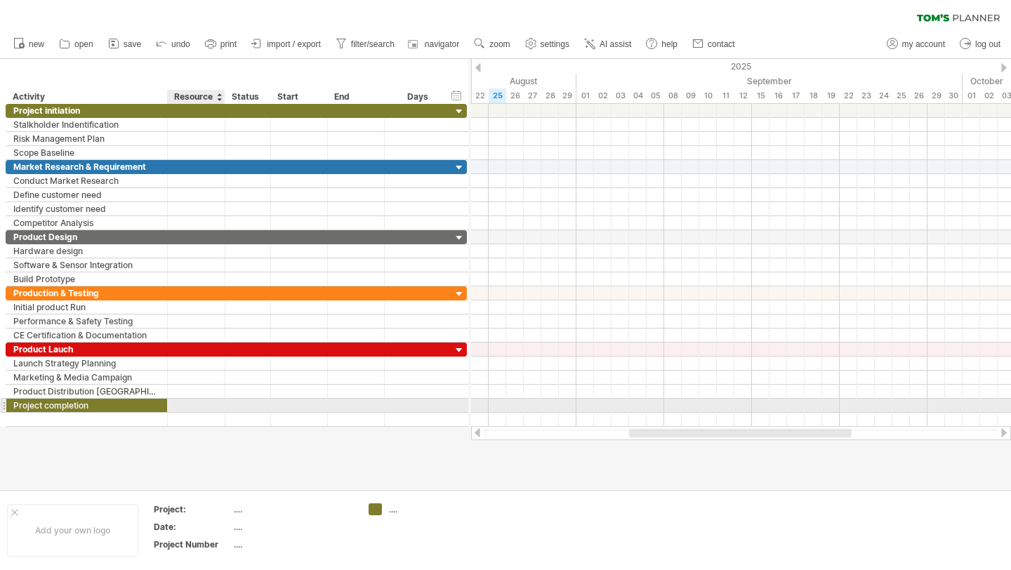
click at [220, 404] on div at bounding box center [223, 406] width 7 height 14
click at [207, 405] on div at bounding box center [196, 405] width 43 height 13
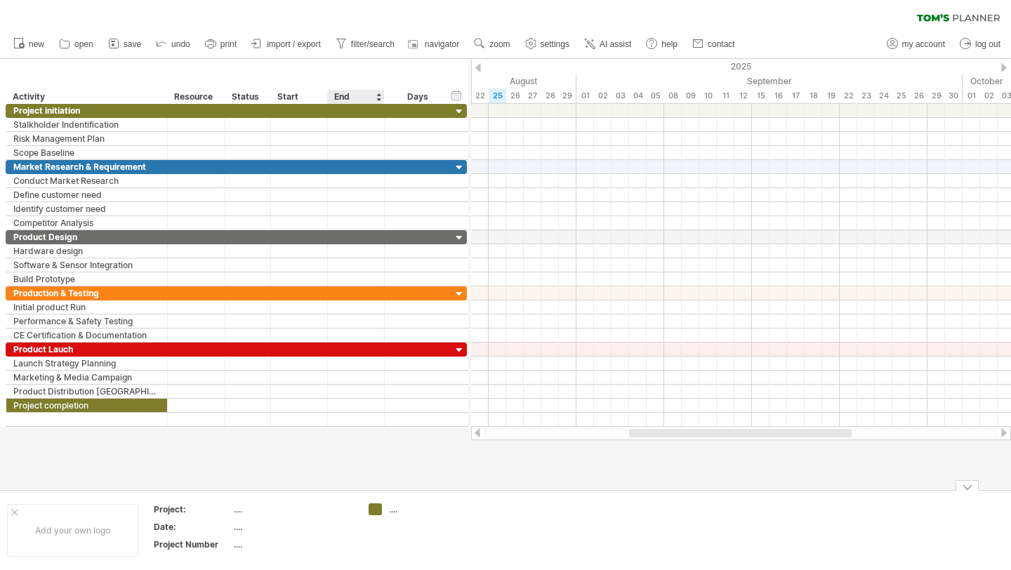
click at [375, 516] on td "...." at bounding box center [416, 530] width 111 height 54
click at [375, 510] on div "Trying to reach [DOMAIN_NAME] Connected again... 0% clear filter new" at bounding box center [505, 285] width 1011 height 570
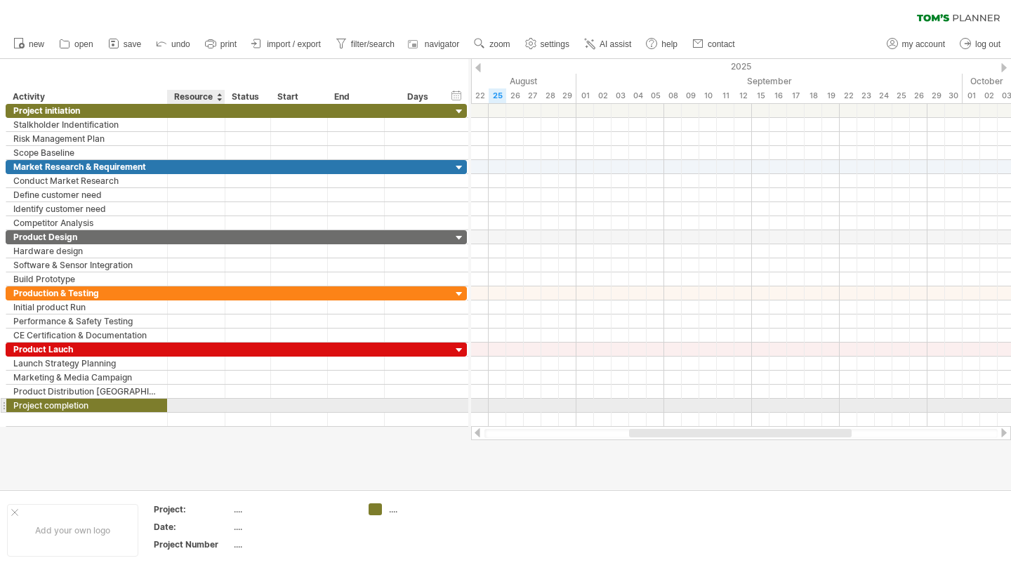
click at [197, 406] on div at bounding box center [196, 405] width 43 height 13
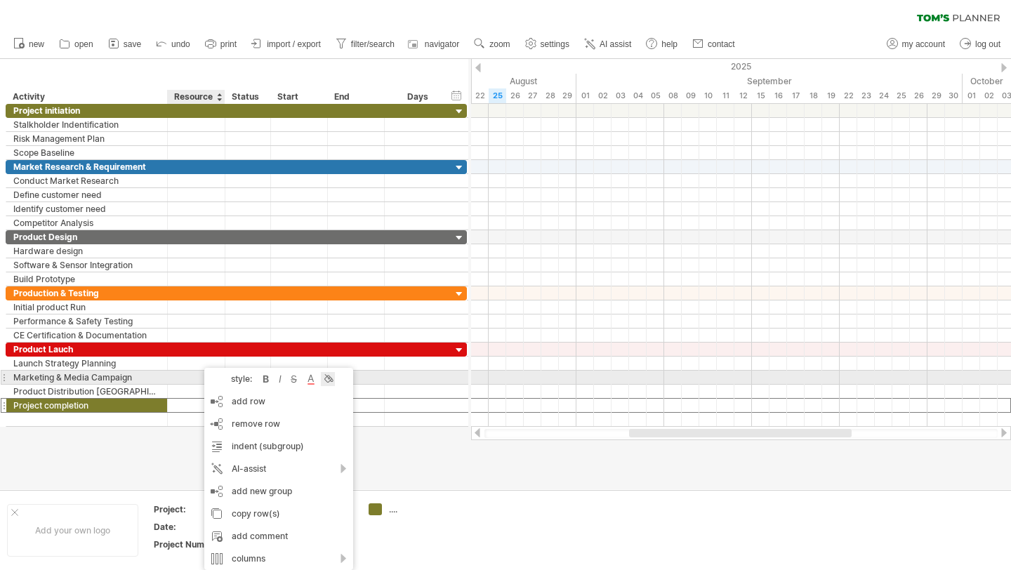
click at [322, 382] on div at bounding box center [328, 379] width 14 height 14
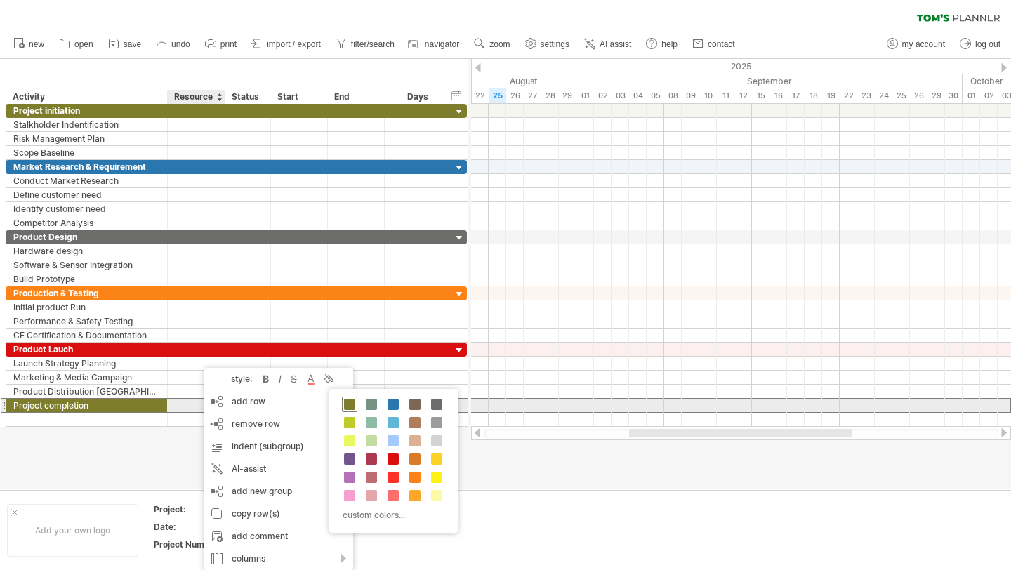
click at [345, 406] on span at bounding box center [349, 404] width 11 height 11
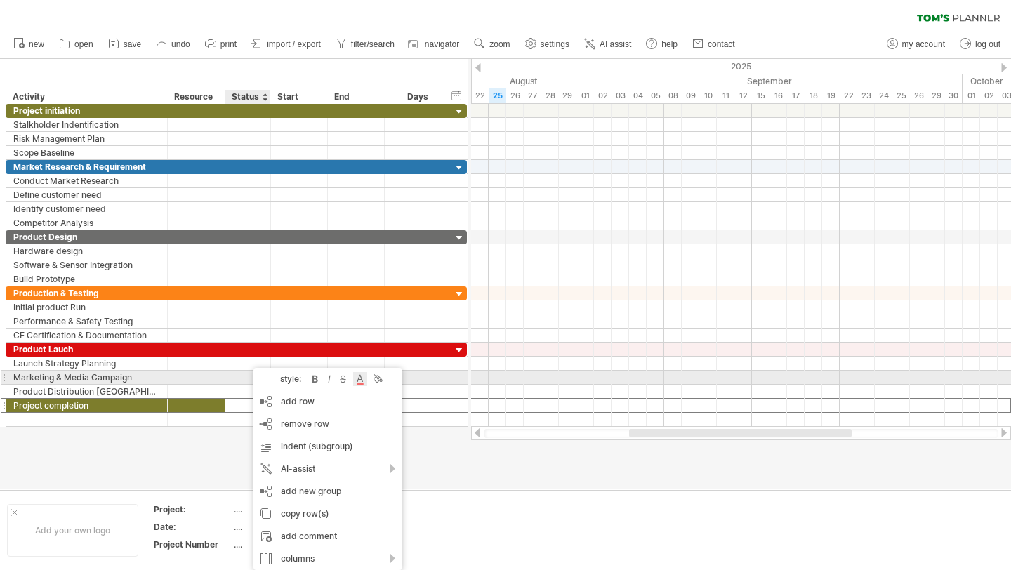
click at [364, 382] on div at bounding box center [360, 379] width 14 height 14
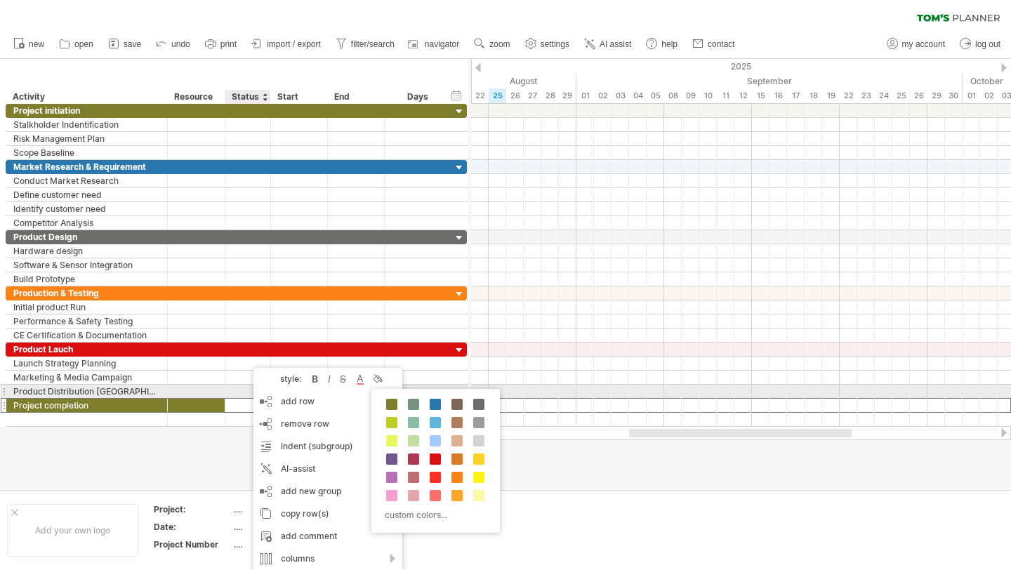
click at [387, 398] on div at bounding box center [391, 404] width 15 height 15
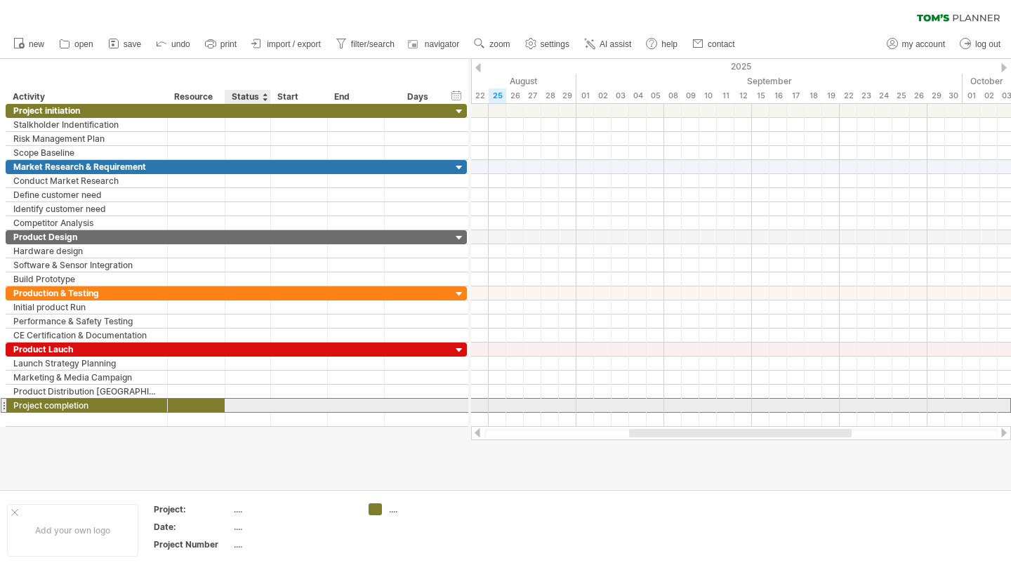
click at [260, 401] on div at bounding box center [247, 405] width 31 height 13
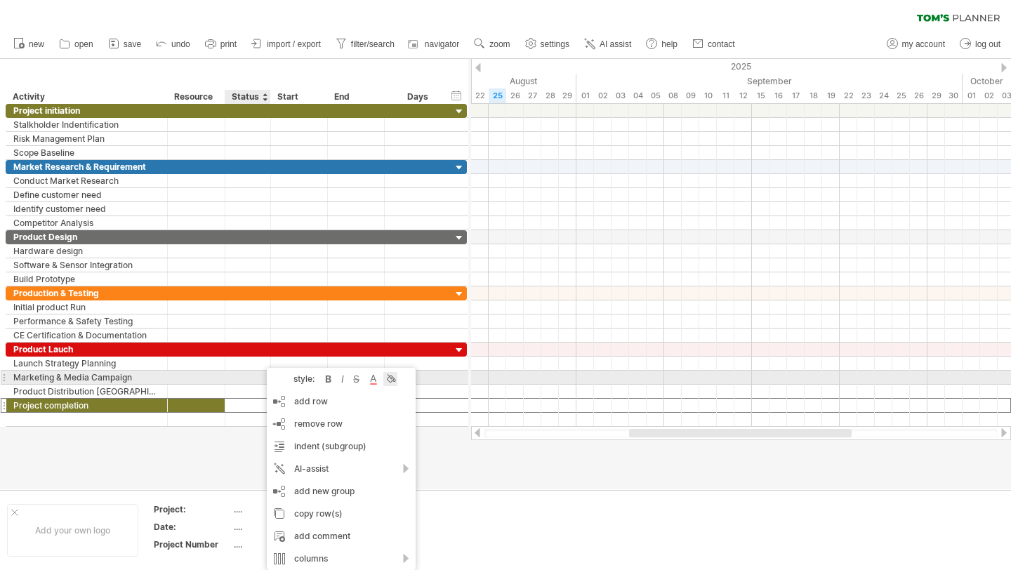
click at [389, 379] on div at bounding box center [390, 379] width 14 height 14
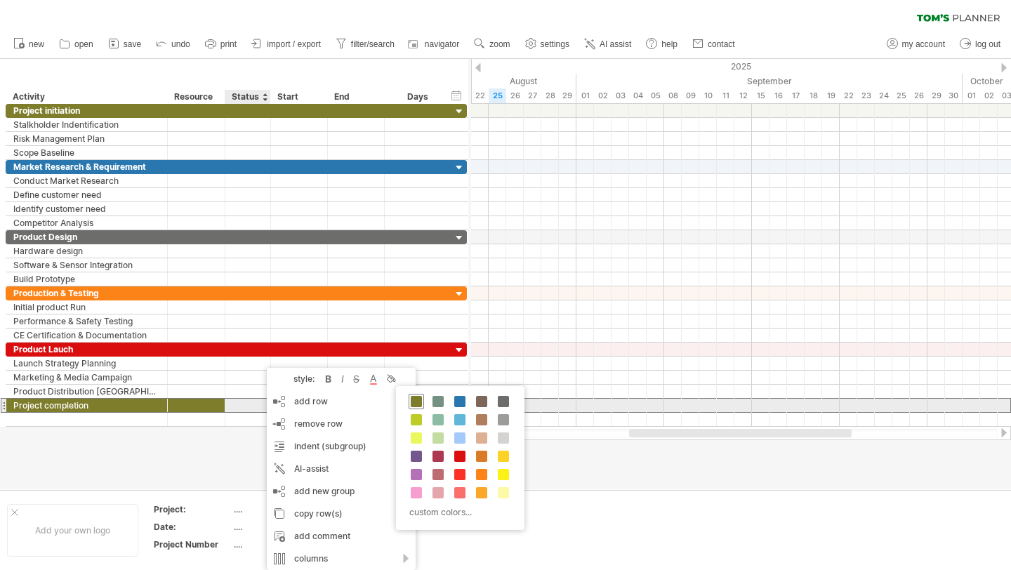
click at [413, 403] on span at bounding box center [416, 401] width 11 height 11
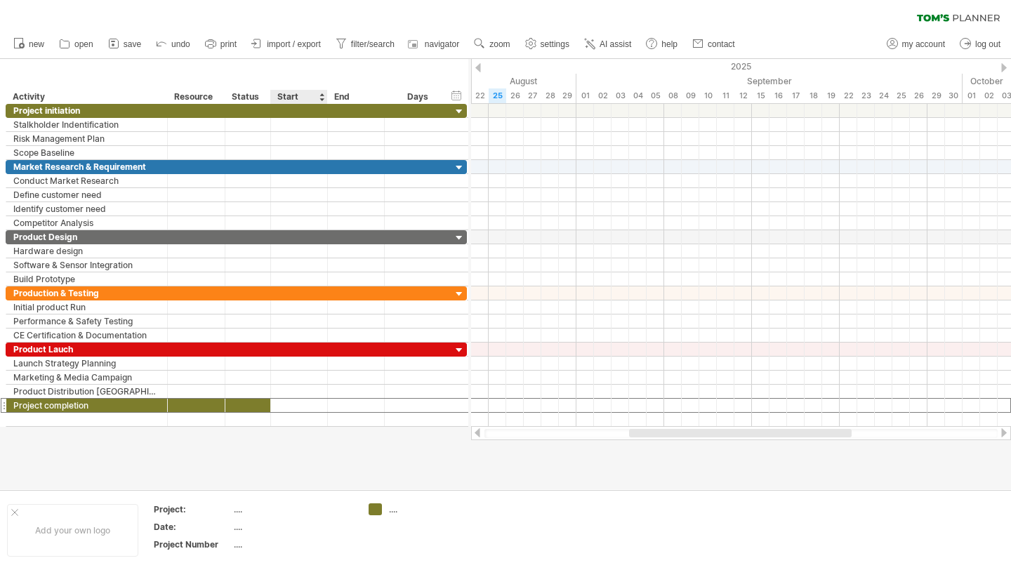
click at [309, 401] on div at bounding box center [299, 405] width 57 height 13
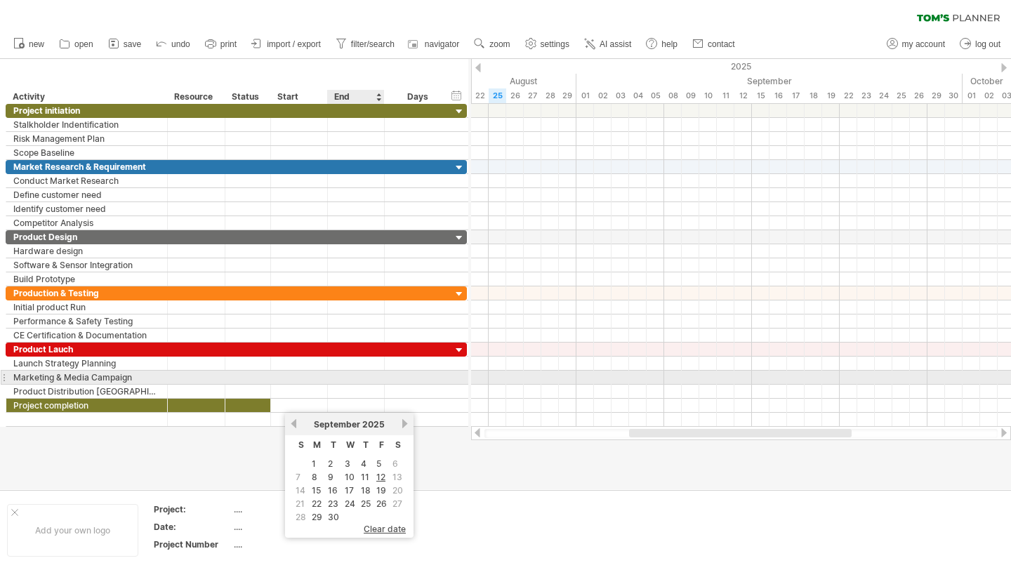
click at [342, 384] on div "**********" at bounding box center [236, 378] width 461 height 14
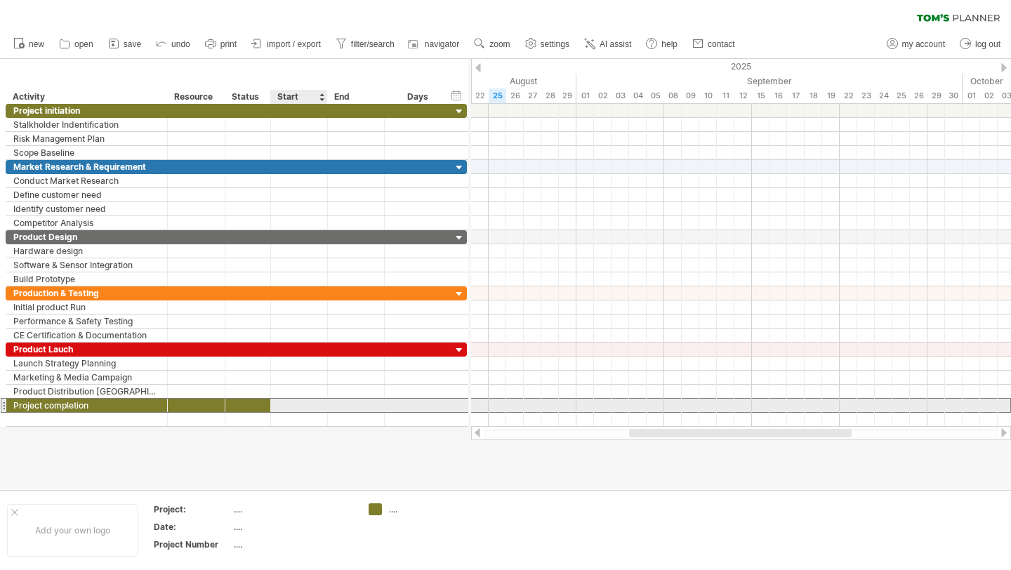
click at [302, 409] on div at bounding box center [299, 405] width 57 height 13
click at [281, 405] on div at bounding box center [299, 405] width 57 height 13
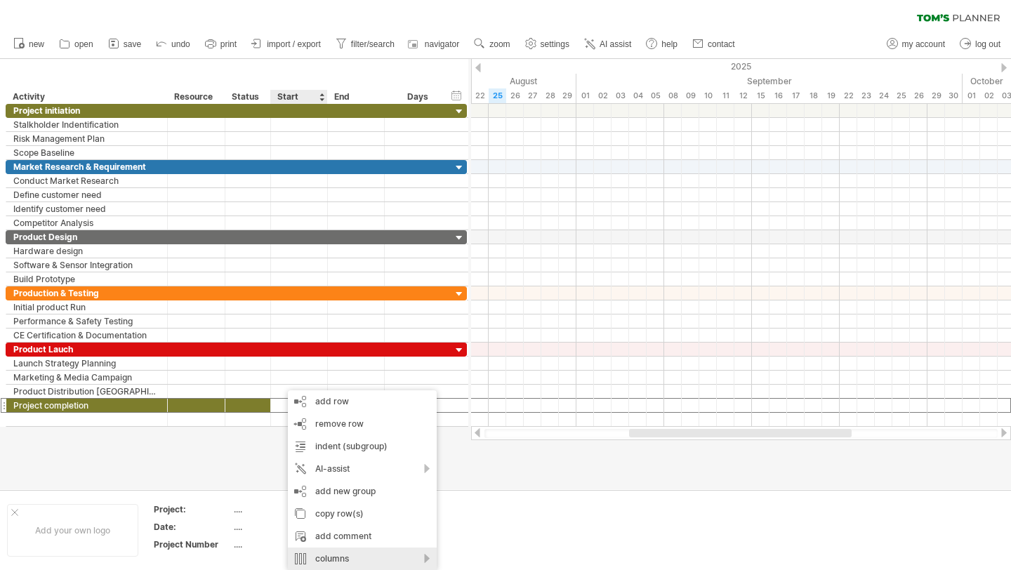
click at [356, 556] on div "columns" at bounding box center [362, 558] width 149 height 22
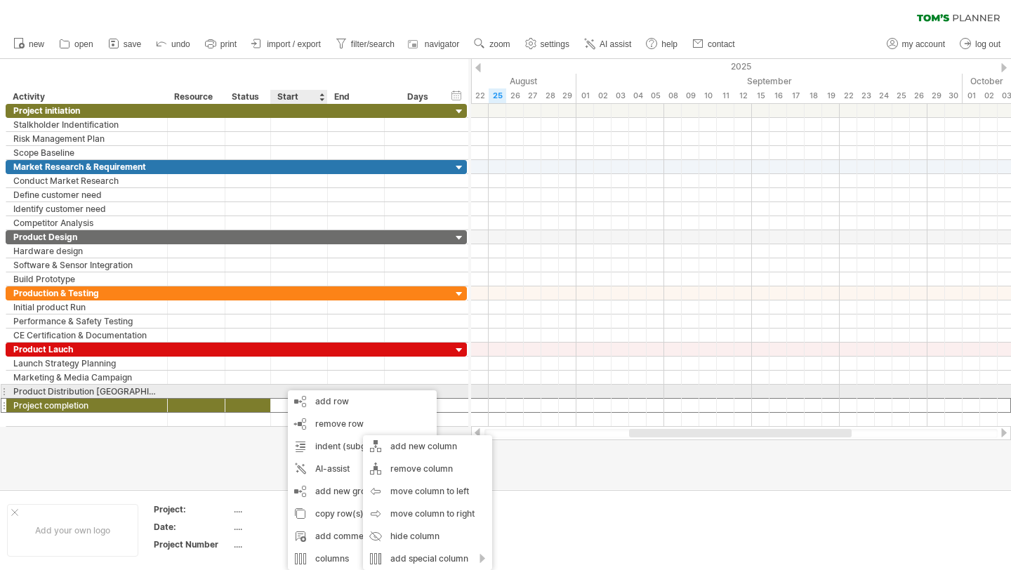
click at [450, 385] on div at bounding box center [449, 392] width 7 height 14
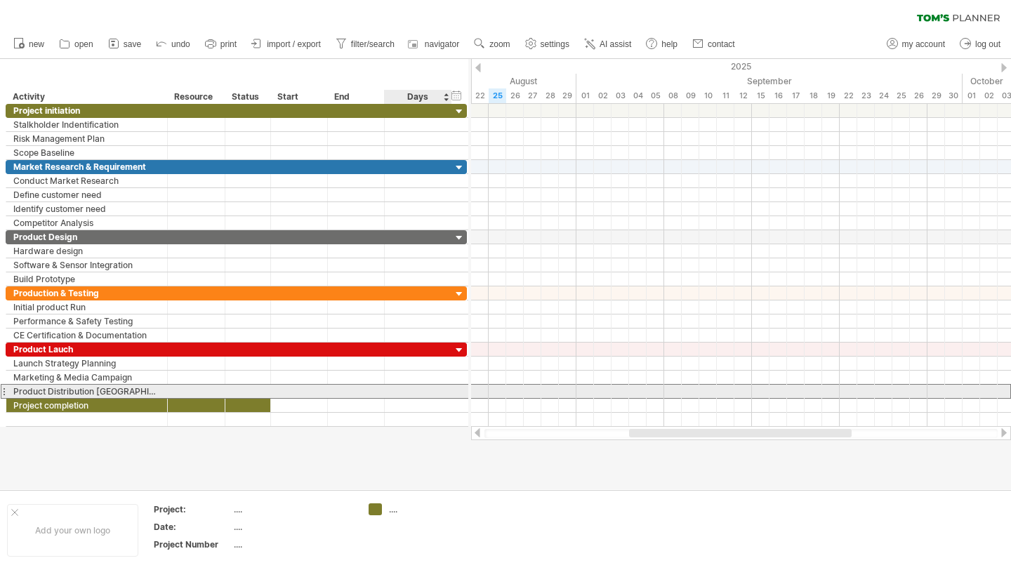
click at [441, 394] on div at bounding box center [418, 391] width 53 height 13
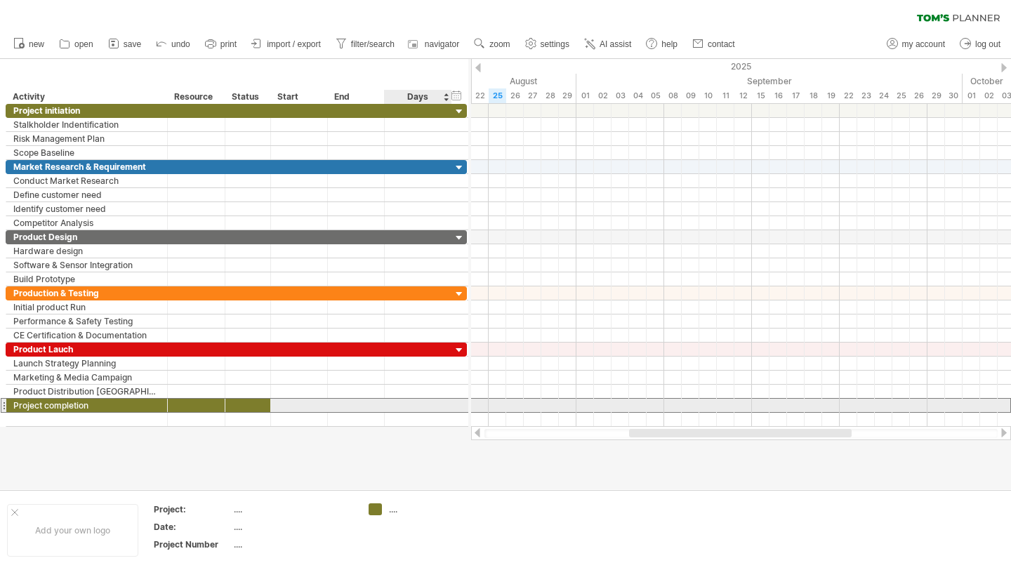
click at [429, 403] on div at bounding box center [418, 405] width 53 height 13
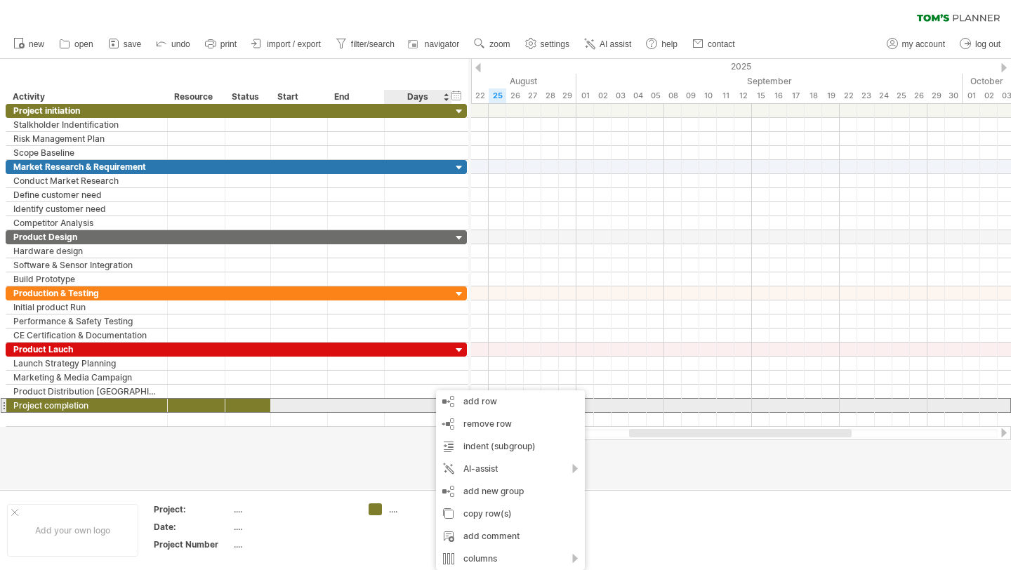
click at [258, 407] on div at bounding box center [247, 405] width 31 height 13
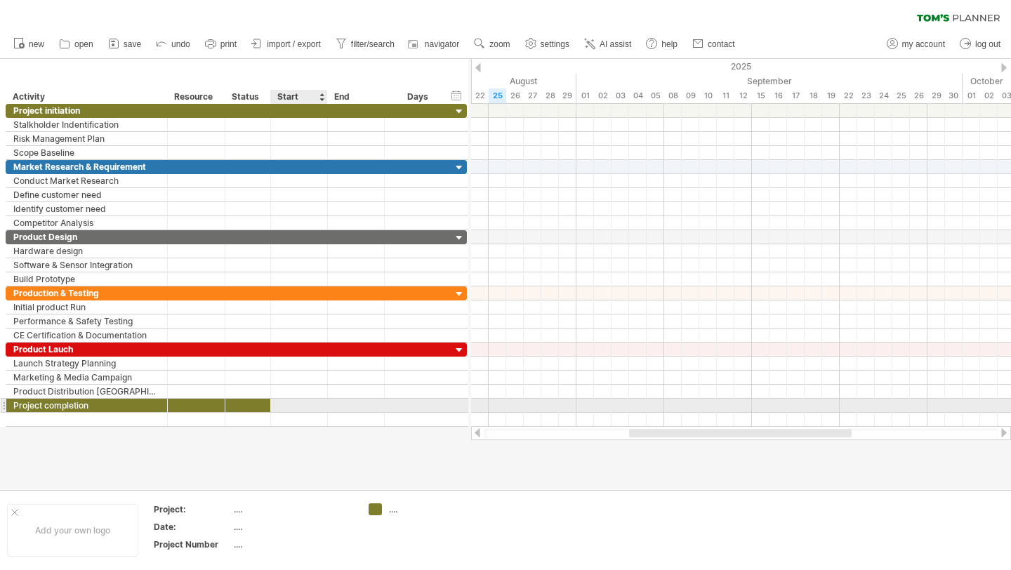
click at [285, 408] on div at bounding box center [299, 405] width 57 height 13
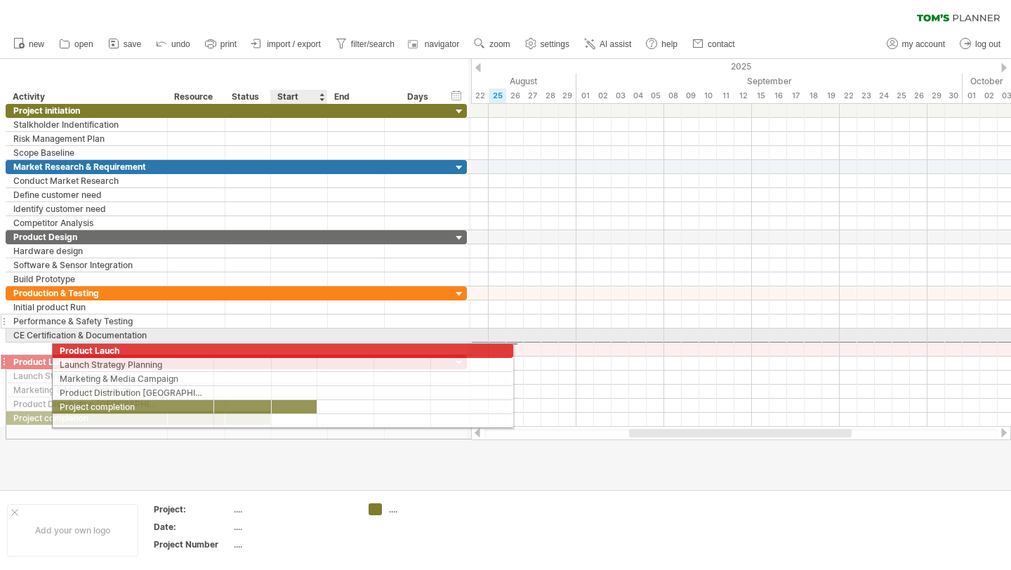
drag, startPoint x: 70, startPoint y: 347, endPoint x: 209, endPoint y: 326, distance: 140.5
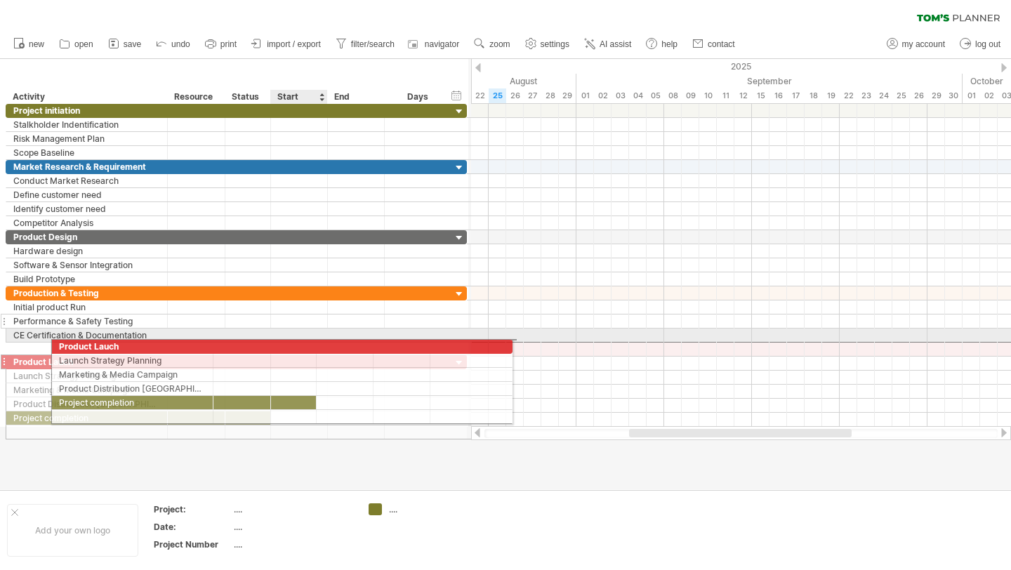
drag, startPoint x: 126, startPoint y: 345, endPoint x: 199, endPoint y: 324, distance: 75.1
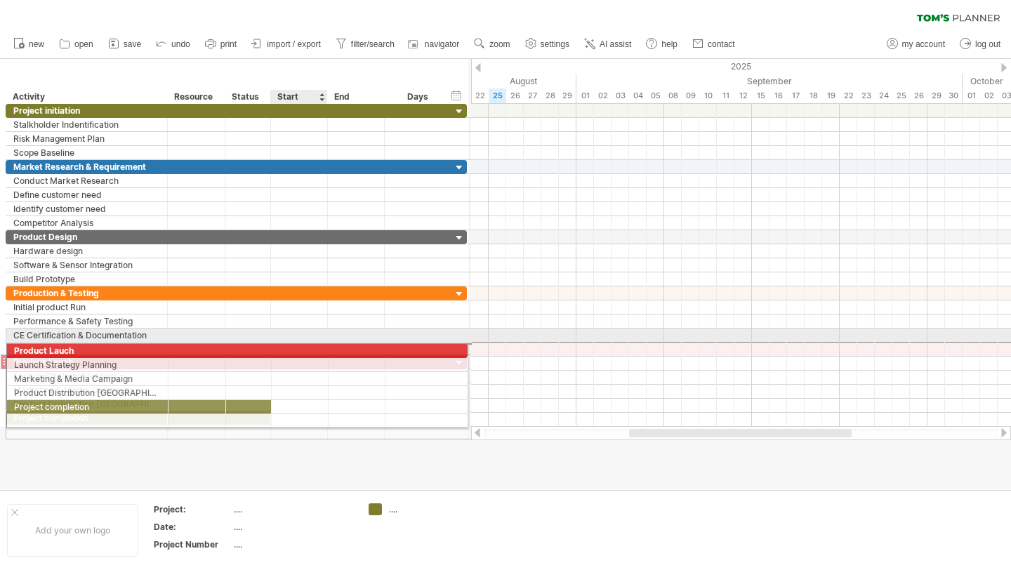
drag, startPoint x: 413, startPoint y: 355, endPoint x: 280, endPoint y: 348, distance: 132.8
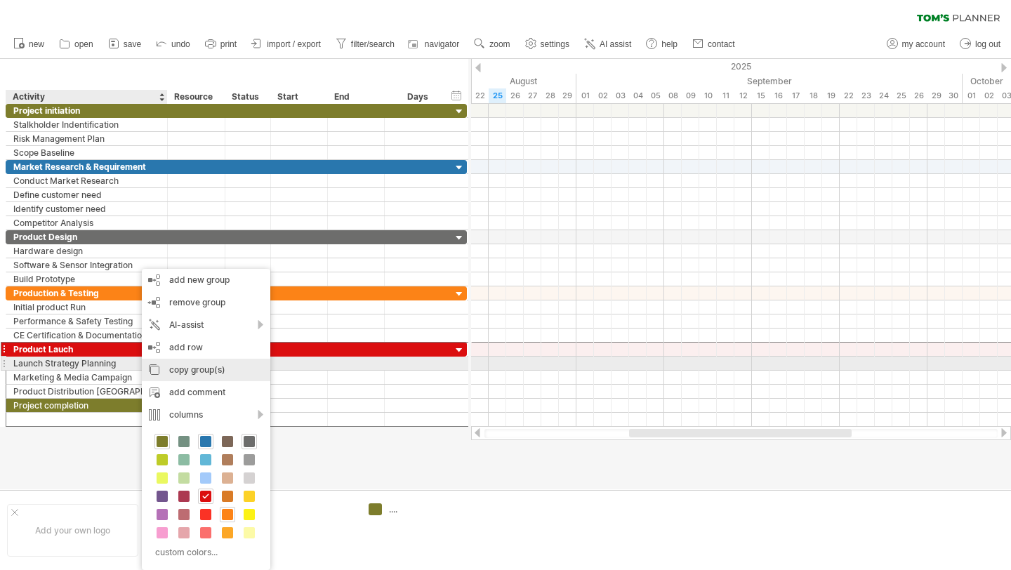
click at [175, 370] on div "copy group(s)" at bounding box center [206, 370] width 128 height 22
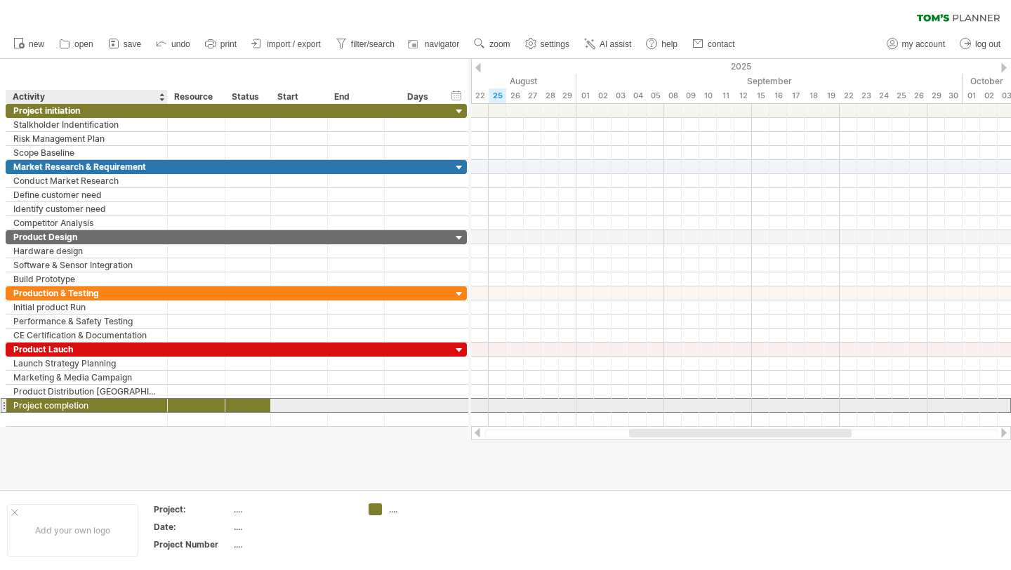
click at [153, 399] on div "Project completion" at bounding box center [86, 405] width 147 height 13
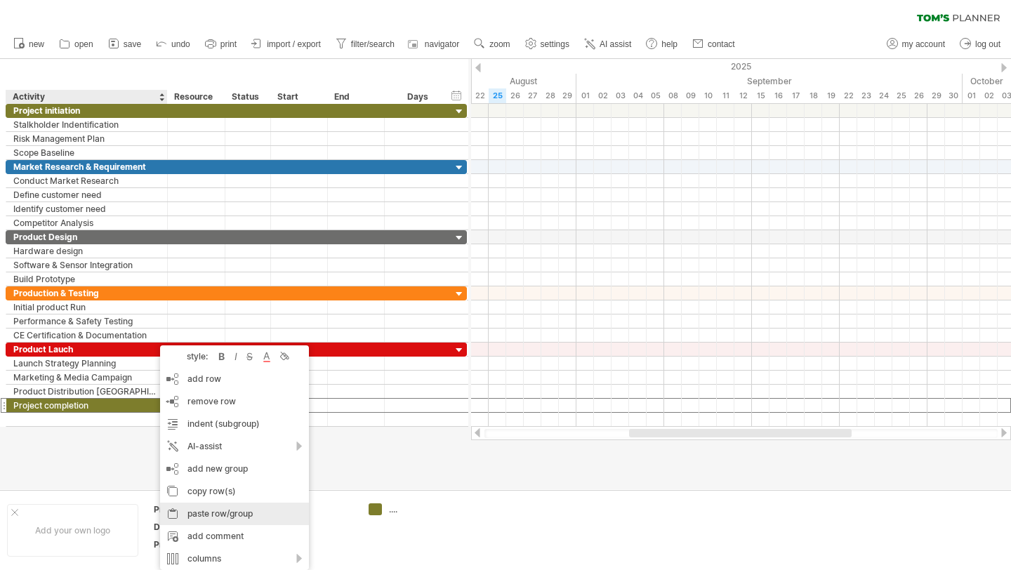
click at [237, 510] on div "paste row/group" at bounding box center [234, 513] width 149 height 22
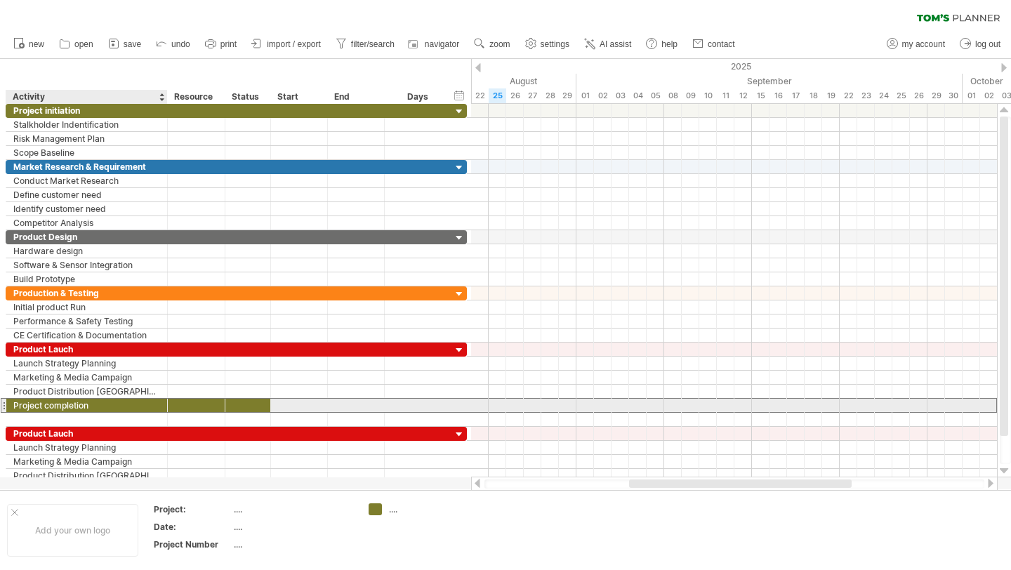
click at [90, 407] on div "Project completion" at bounding box center [86, 405] width 147 height 13
click at [90, 406] on input "**********" at bounding box center [86, 405] width 147 height 13
click at [285, 406] on div at bounding box center [299, 405] width 57 height 13
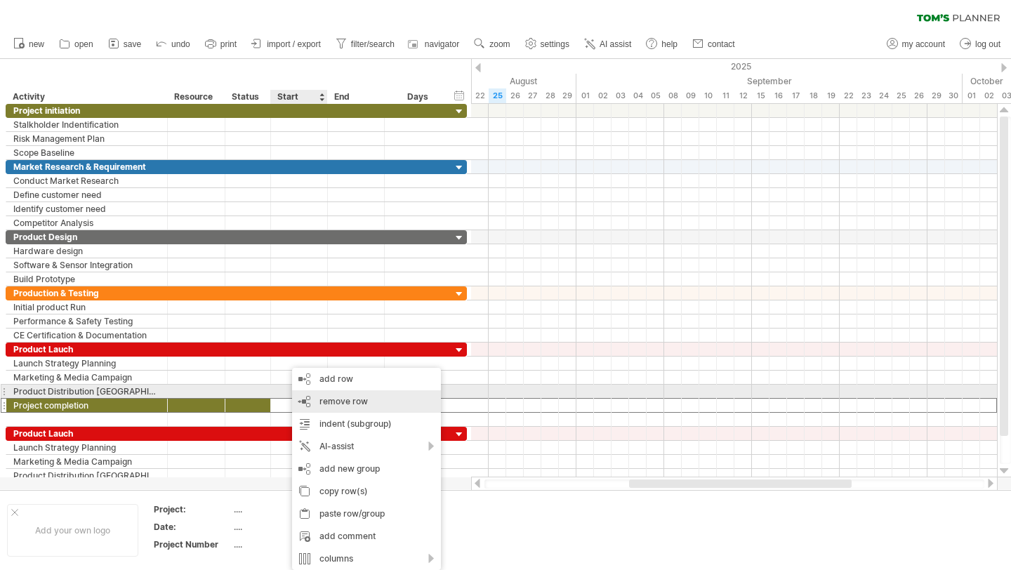
click at [332, 396] on span "remove row" at bounding box center [343, 401] width 48 height 11
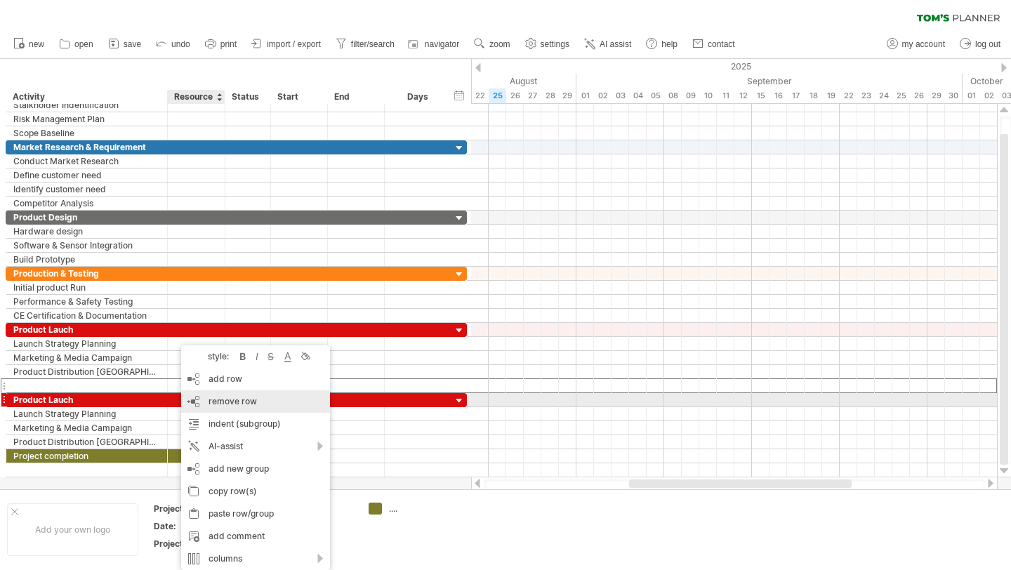
click at [241, 395] on div "remove row remove selected rows" at bounding box center [255, 401] width 149 height 22
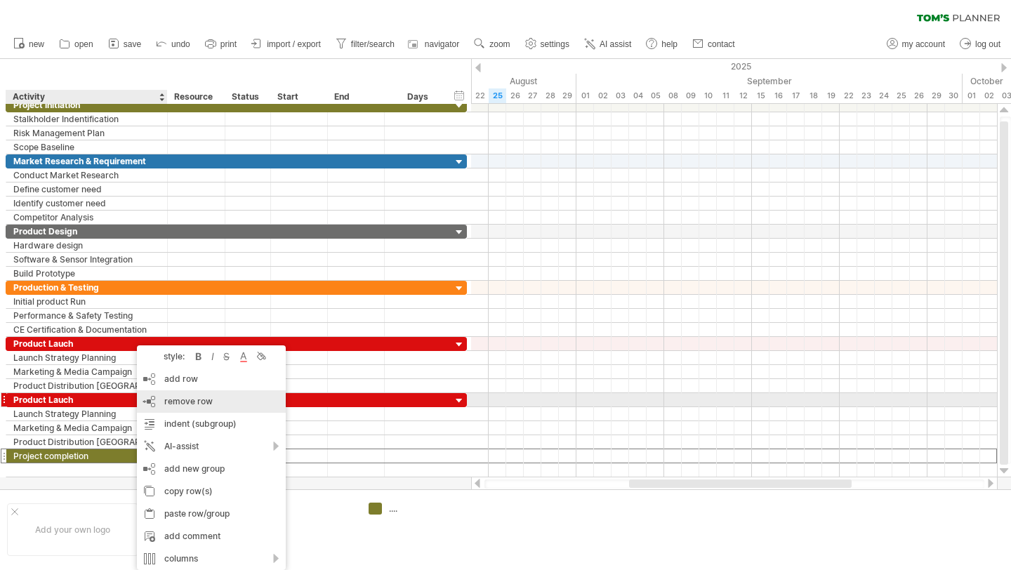
click at [194, 394] on div "remove row remove selected rows" at bounding box center [211, 401] width 149 height 22
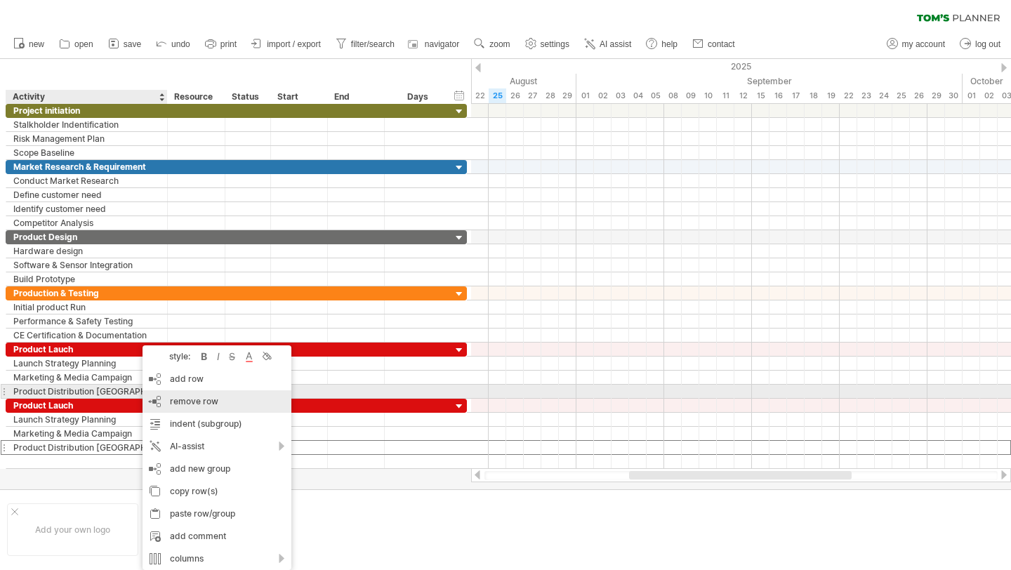
click at [189, 397] on span "remove row" at bounding box center [194, 401] width 48 height 11
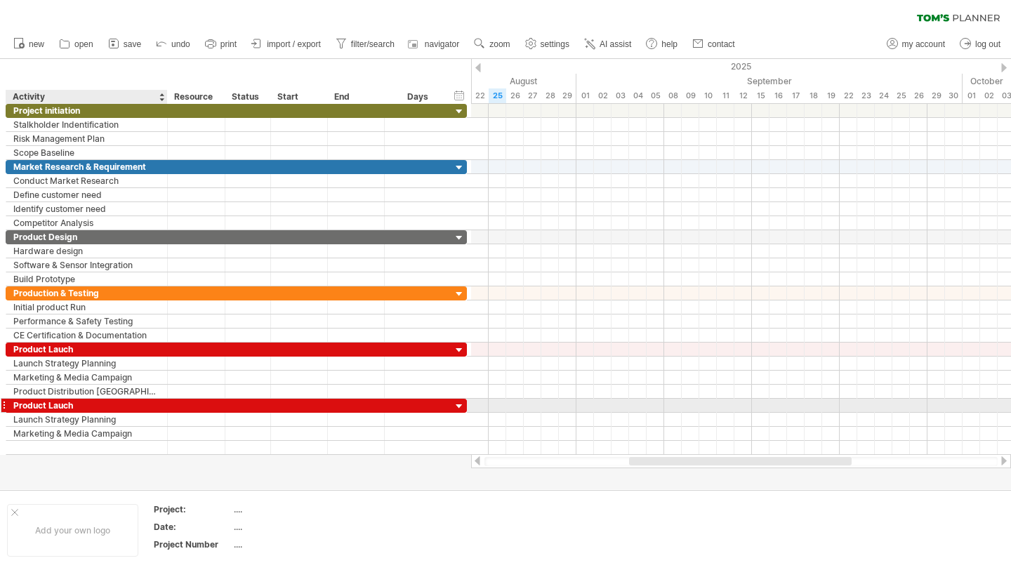
click at [143, 408] on div "Product Lauch" at bounding box center [86, 405] width 147 height 13
click at [143, 408] on input "**********" at bounding box center [86, 405] width 147 height 13
click at [179, 407] on div at bounding box center [196, 405] width 43 height 13
click at [159, 408] on div "Product Lauch" at bounding box center [86, 405] width 147 height 13
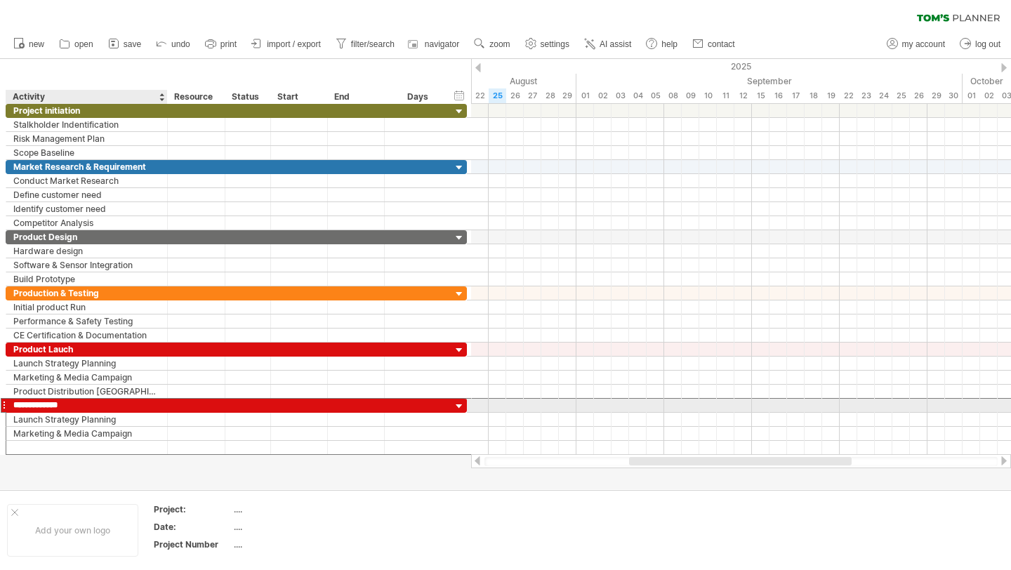
click at [159, 408] on input "**********" at bounding box center [86, 405] width 147 height 13
click at [457, 403] on div at bounding box center [459, 406] width 13 height 13
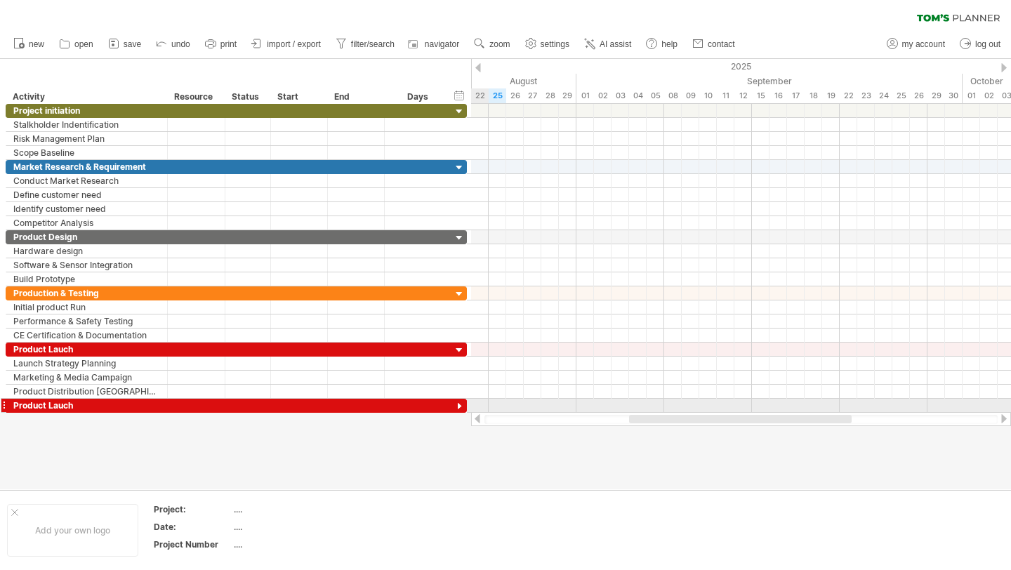
click at [457, 403] on div at bounding box center [459, 406] width 13 height 13
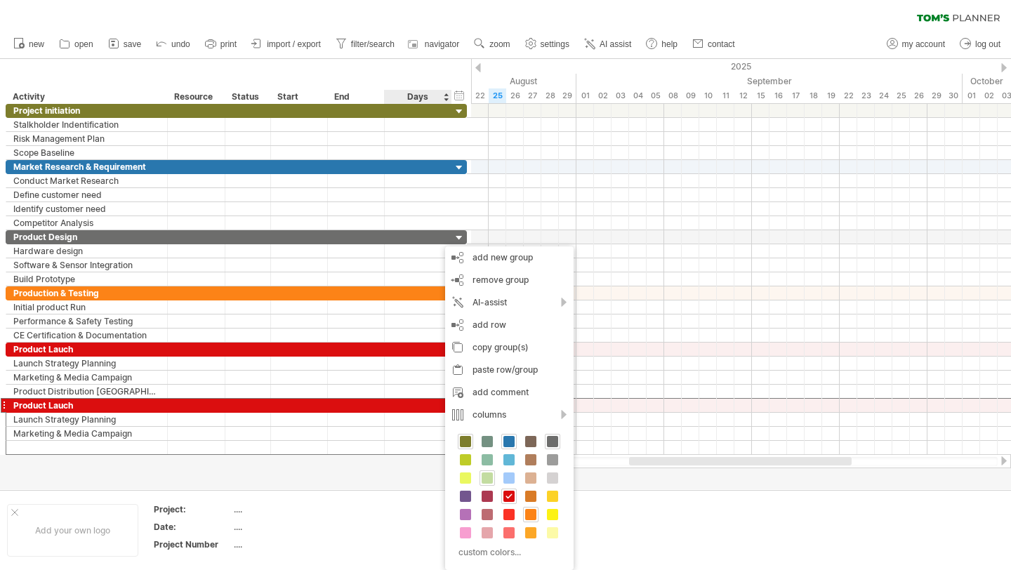
click at [490, 472] on span at bounding box center [486, 477] width 11 height 11
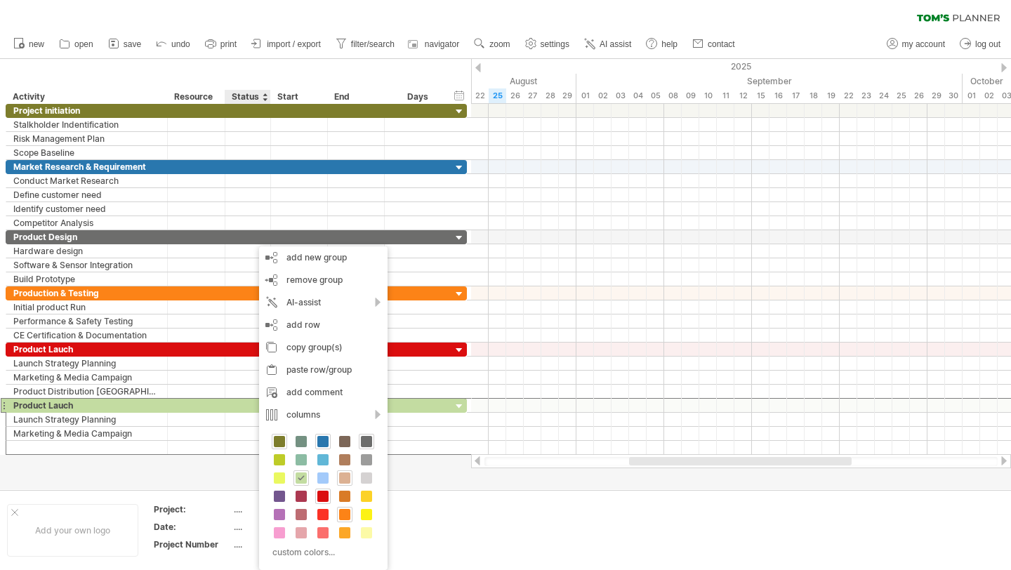
click at [345, 483] on span at bounding box center [344, 477] width 11 height 11
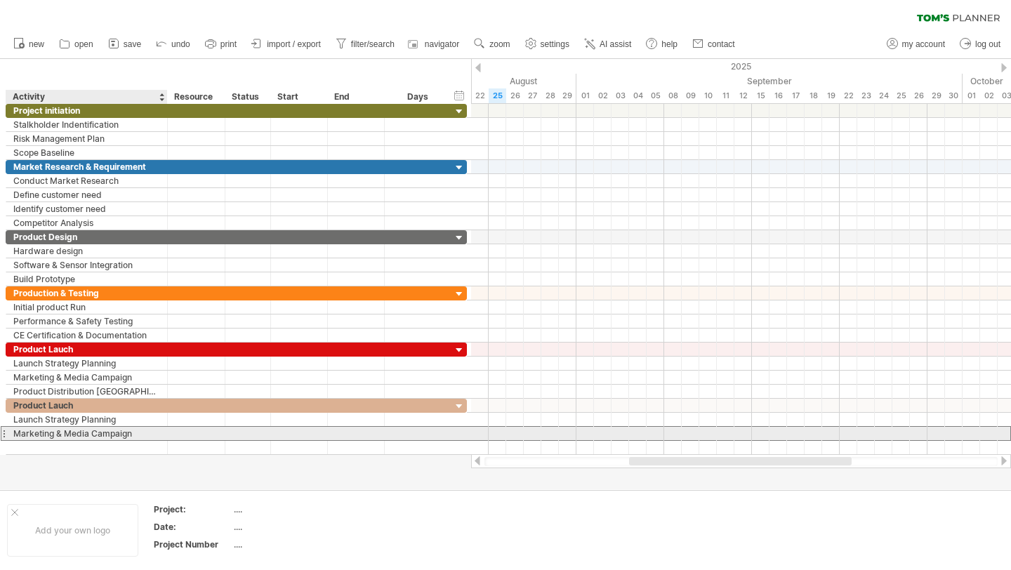
click at [139, 429] on div "Marketing & Media Campaign" at bounding box center [86, 433] width 147 height 13
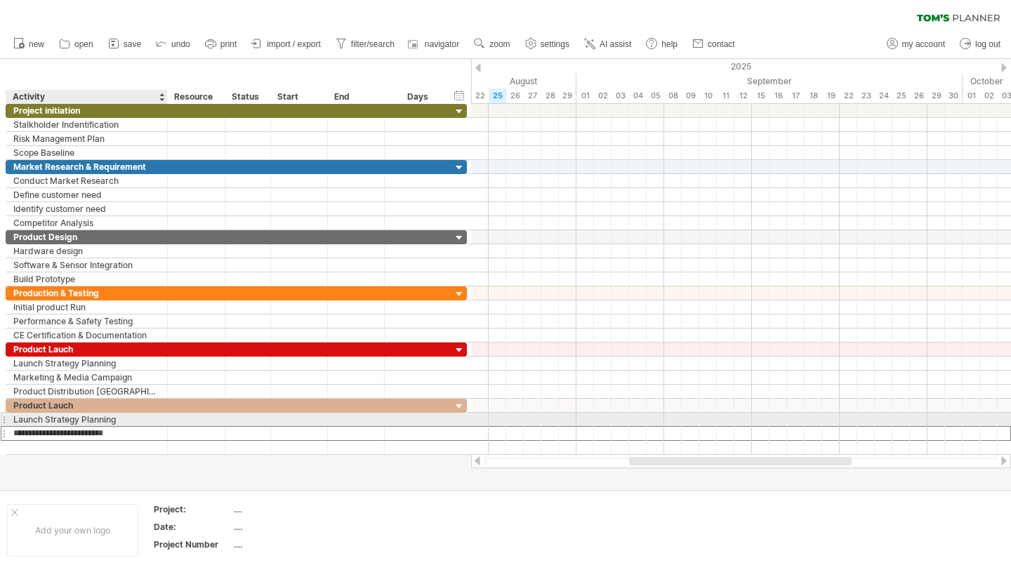
drag, startPoint x: 140, startPoint y: 429, endPoint x: 76, endPoint y: 424, distance: 64.1
click at [76, 424] on div "**********" at bounding box center [236, 427] width 461 height 56
type input "**********"
click at [113, 425] on input "**********" at bounding box center [86, 419] width 147 height 13
click at [113, 420] on input "**********" at bounding box center [86, 419] width 147 height 13
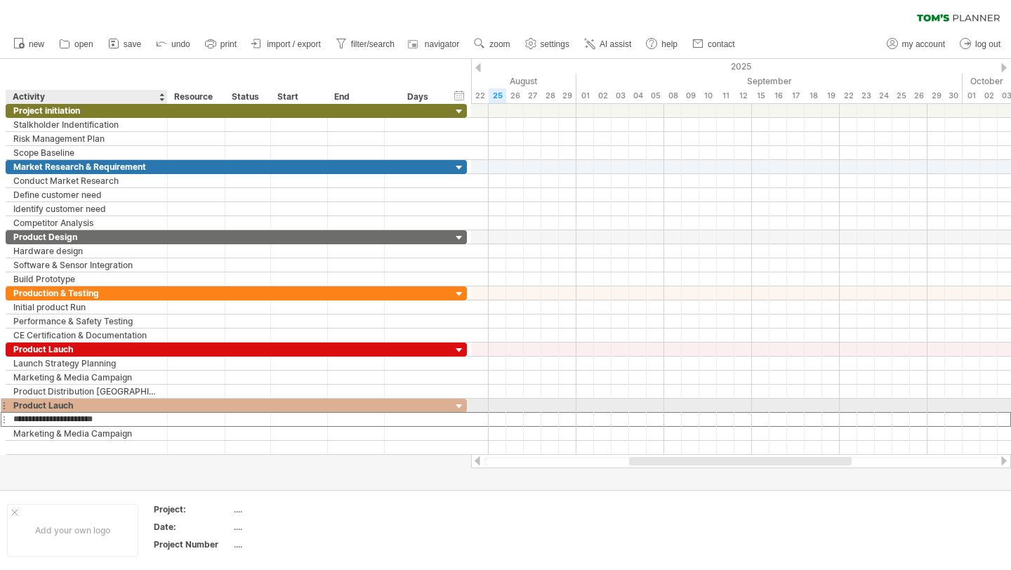
drag, startPoint x: 113, startPoint y: 420, endPoint x: 27, endPoint y: 404, distance: 87.8
click at [27, 404] on div "**********" at bounding box center [236, 427] width 461 height 56
click at [97, 406] on div "Product Lauch" at bounding box center [86, 405] width 147 height 13
click at [97, 406] on input "**********" at bounding box center [86, 405] width 147 height 13
click at [102, 402] on div "Project initiation" at bounding box center [86, 405] width 147 height 13
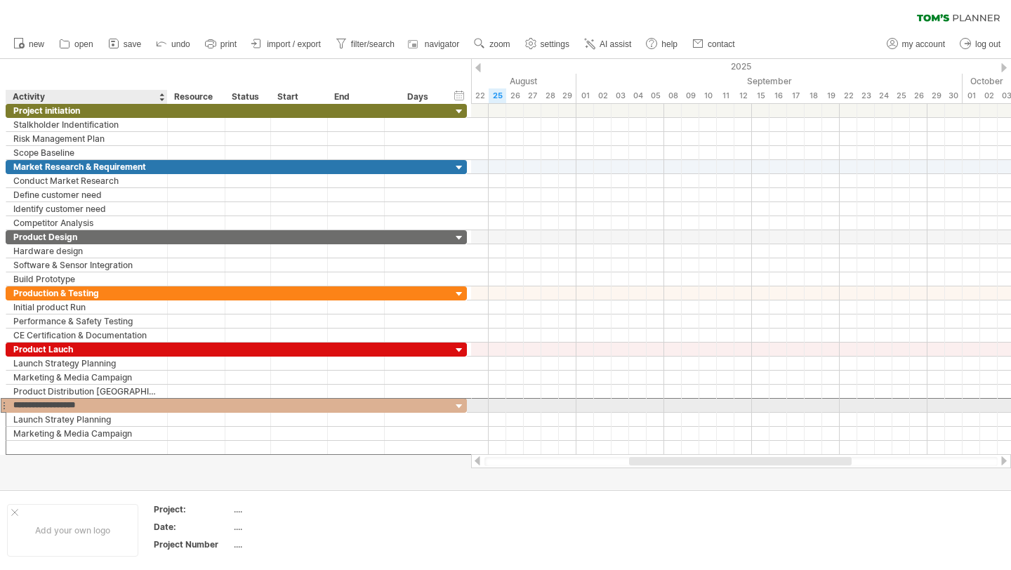
click at [102, 402] on input "**********" at bounding box center [86, 405] width 147 height 13
type input "**********"
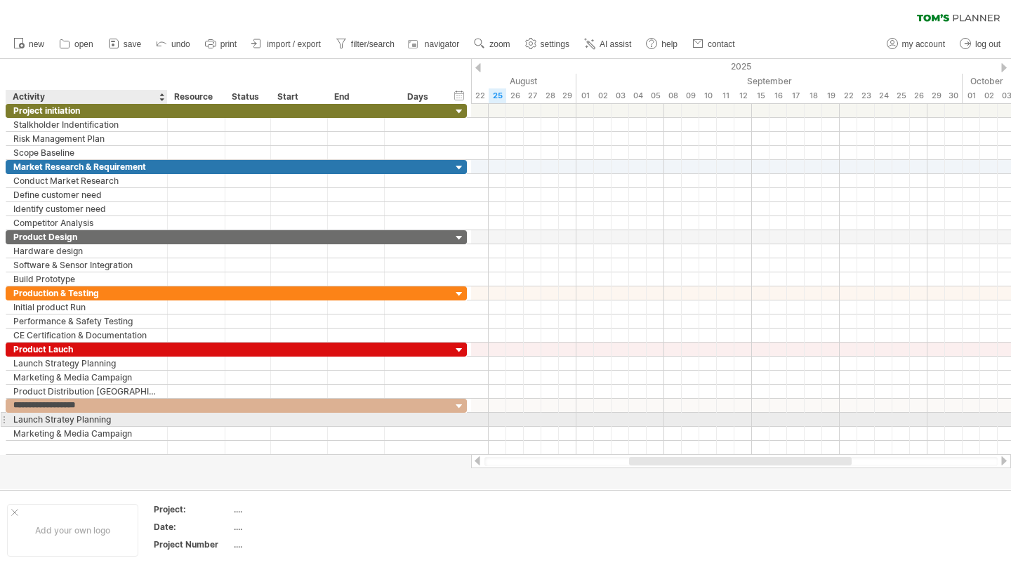
click at [62, 418] on div "Launch Stratey Planning" at bounding box center [86, 419] width 147 height 13
click at [62, 418] on input "**********" at bounding box center [86, 419] width 147 height 13
click at [114, 417] on input "**********" at bounding box center [86, 419] width 147 height 13
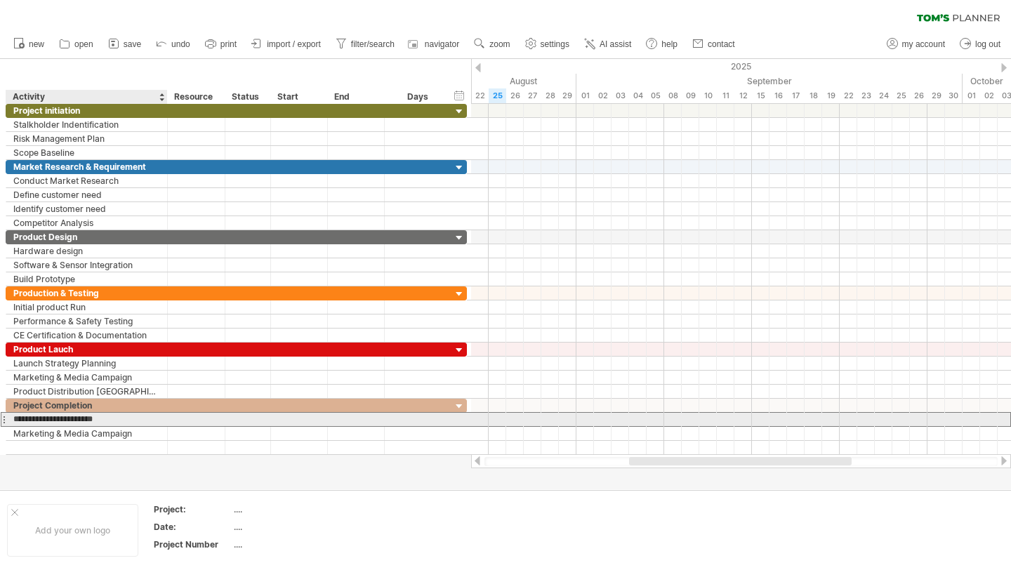
click at [114, 417] on input "**********" at bounding box center [86, 419] width 147 height 13
type input "**********"
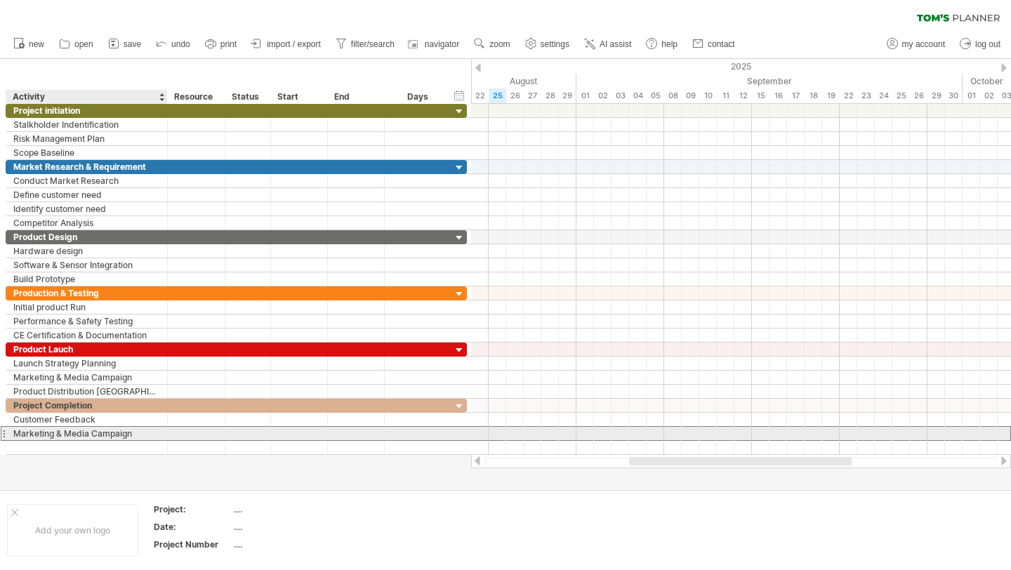
click at [119, 431] on div "Marketing & Media Campaign" at bounding box center [86, 433] width 147 height 13
click at [0, 0] on input "**********" at bounding box center [0, 0] width 0 height 0
click at [133, 432] on input "**********" at bounding box center [86, 433] width 147 height 13
type input "*"
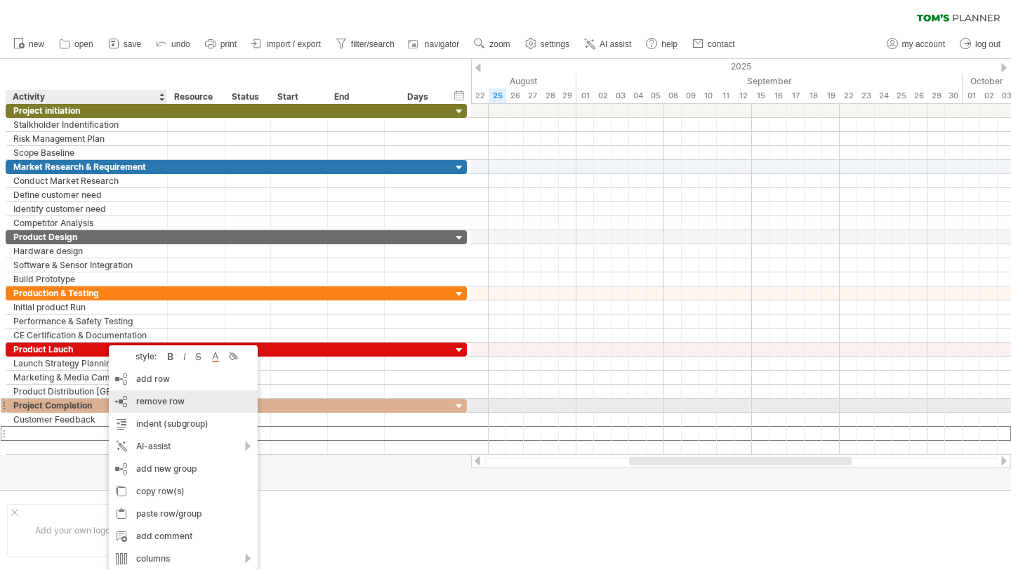
click at [175, 398] on span "remove row" at bounding box center [160, 401] width 48 height 11
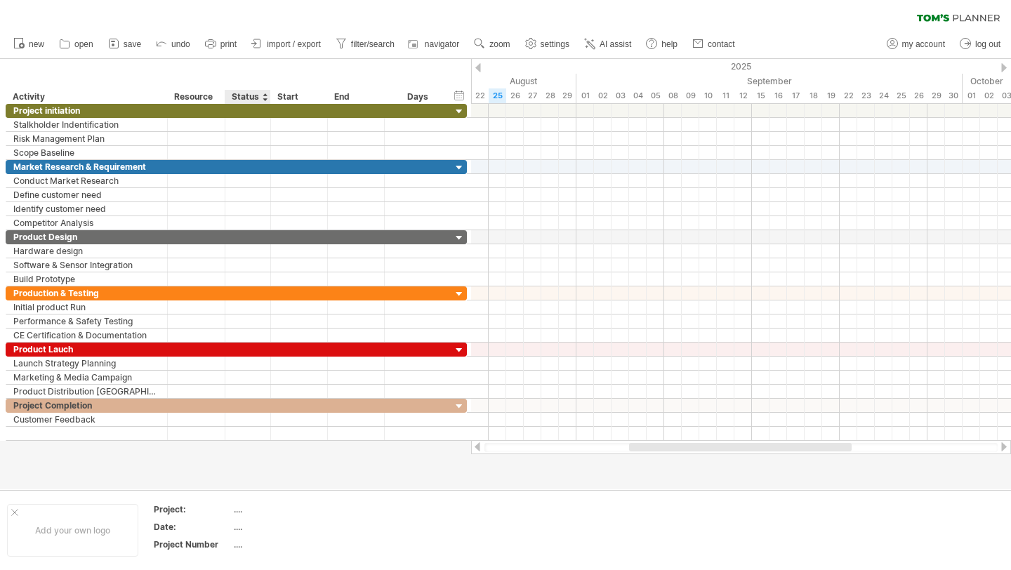
click at [237, 96] on div "Status" at bounding box center [247, 97] width 31 height 14
click at [0, 0] on input "******" at bounding box center [0, 0] width 0 height 0
type input "**********"
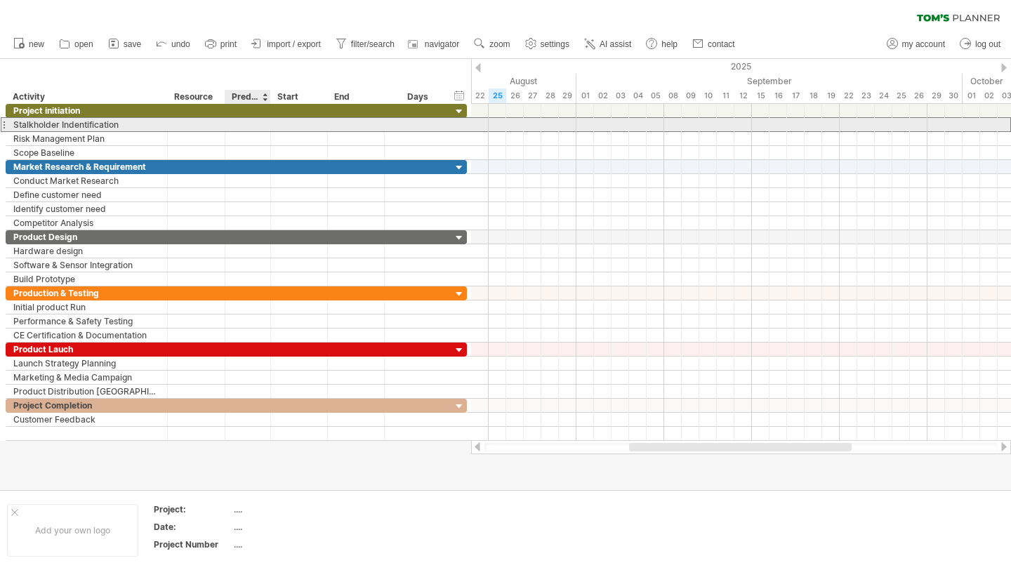
click at [250, 125] on div at bounding box center [247, 124] width 31 height 13
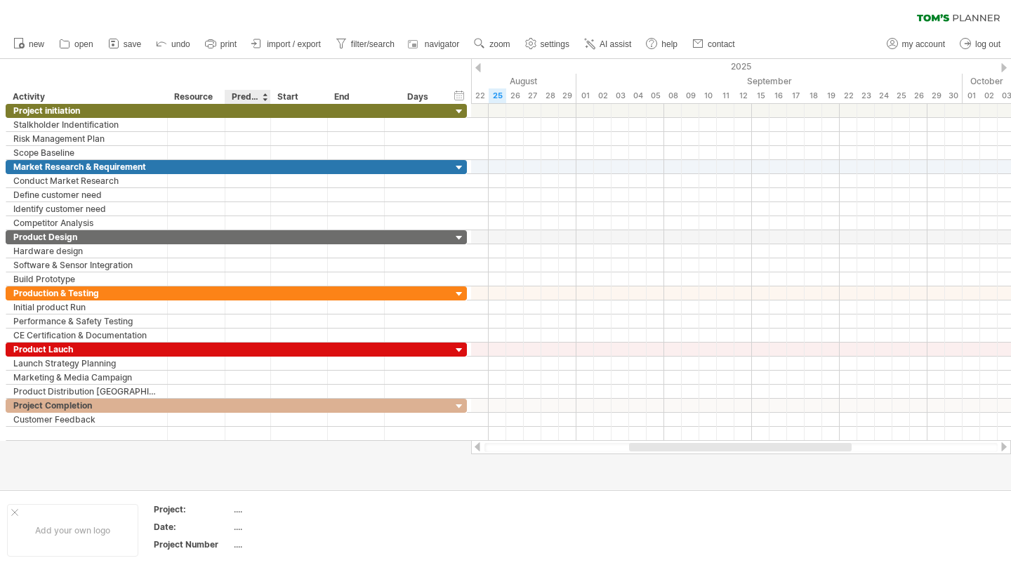
click at [272, 97] on div "Start" at bounding box center [298, 97] width 57 height 14
click at [258, 97] on div "Predecessors" at bounding box center [247, 97] width 31 height 14
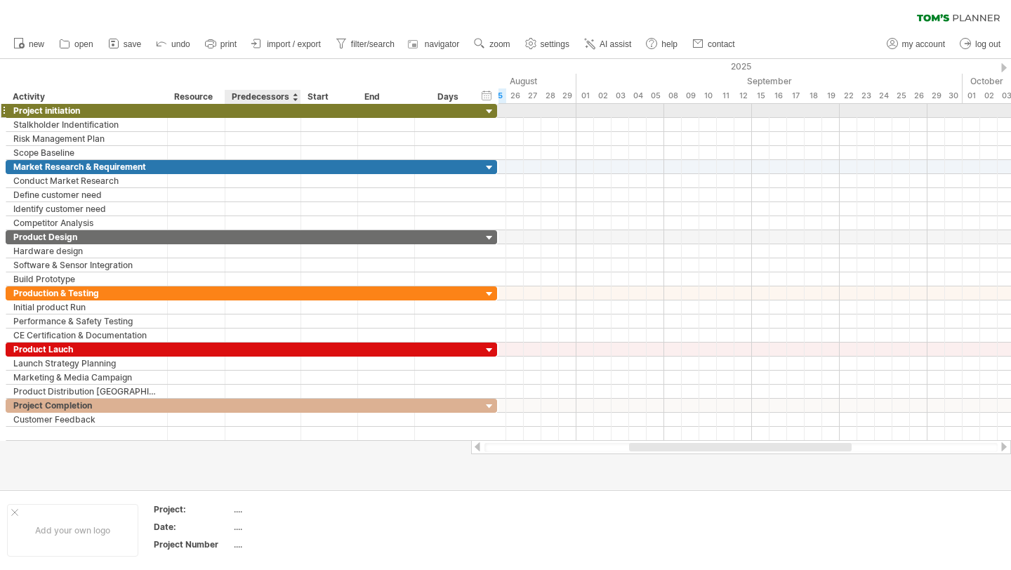
drag, startPoint x: 269, startPoint y: 111, endPoint x: 299, endPoint y: 115, distance: 29.8
click at [299, 115] on div at bounding box center [298, 111] width 7 height 14
click at [284, 110] on div at bounding box center [262, 110] width 60 height 13
type input "*"
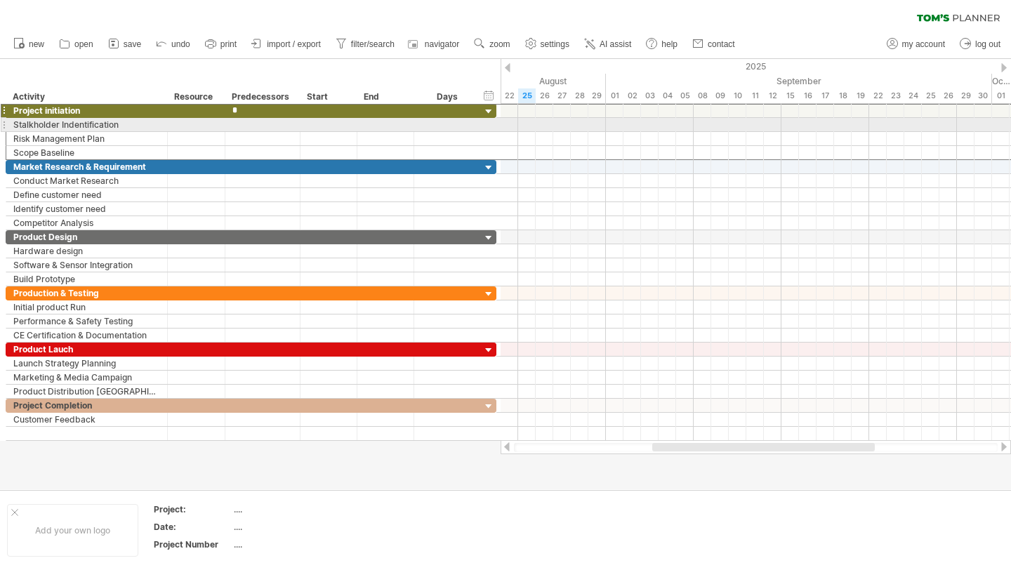
click at [271, 128] on div at bounding box center [262, 124] width 60 height 13
type input "***"
type input "*"
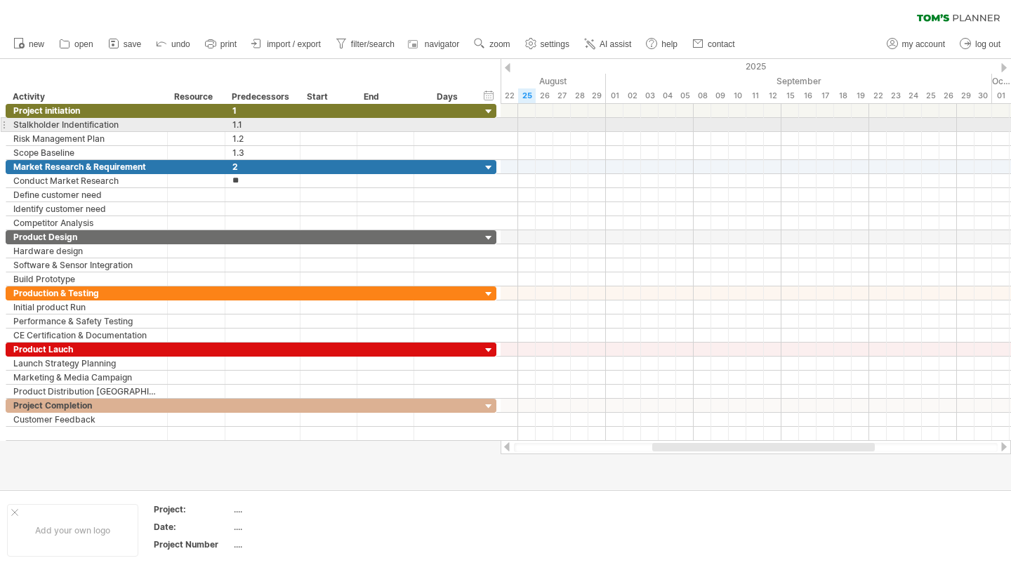
type input "***"
type input "*"
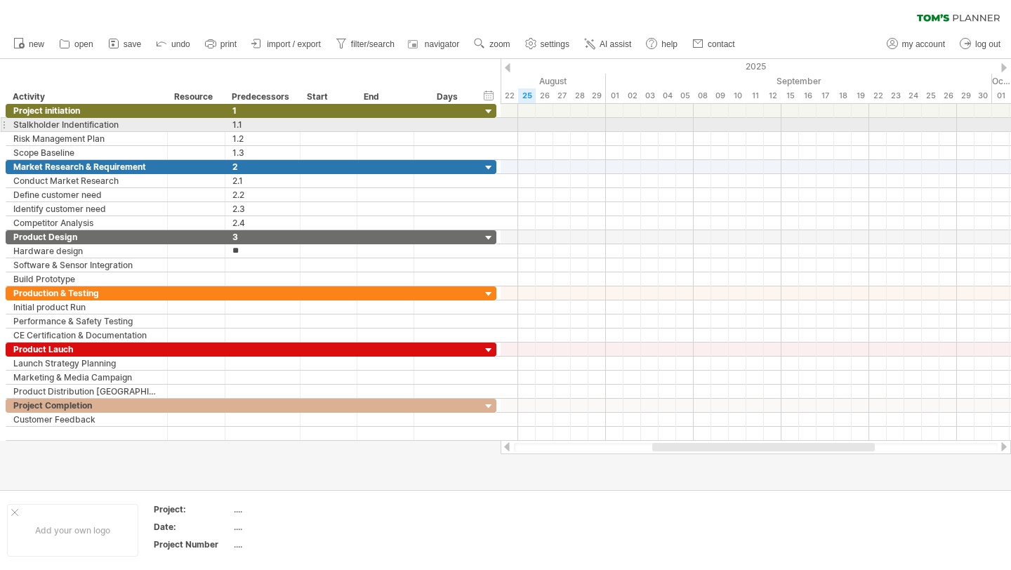
type input "***"
type input "*"
type input "***"
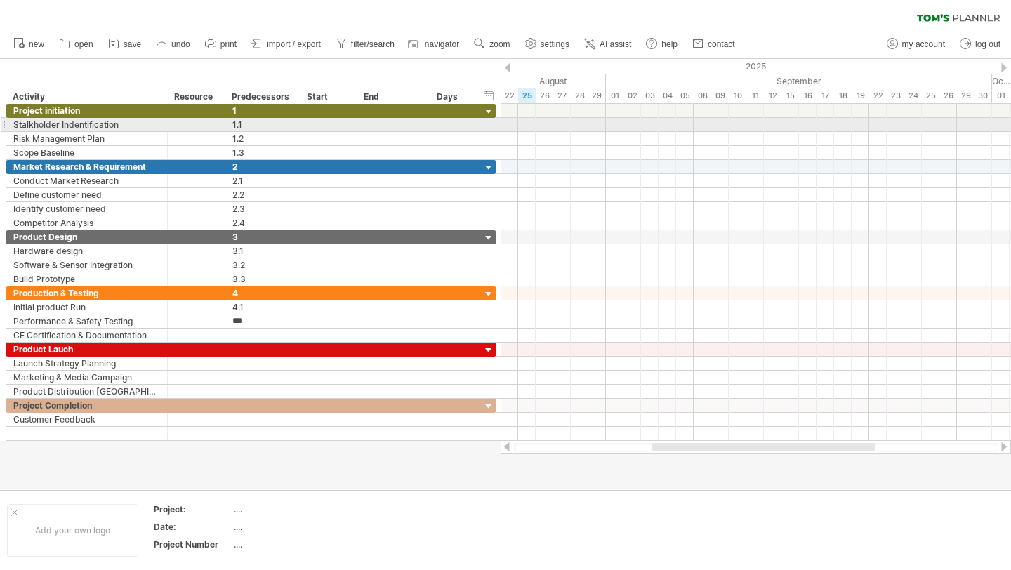
type input "***"
type input "*"
type input "***"
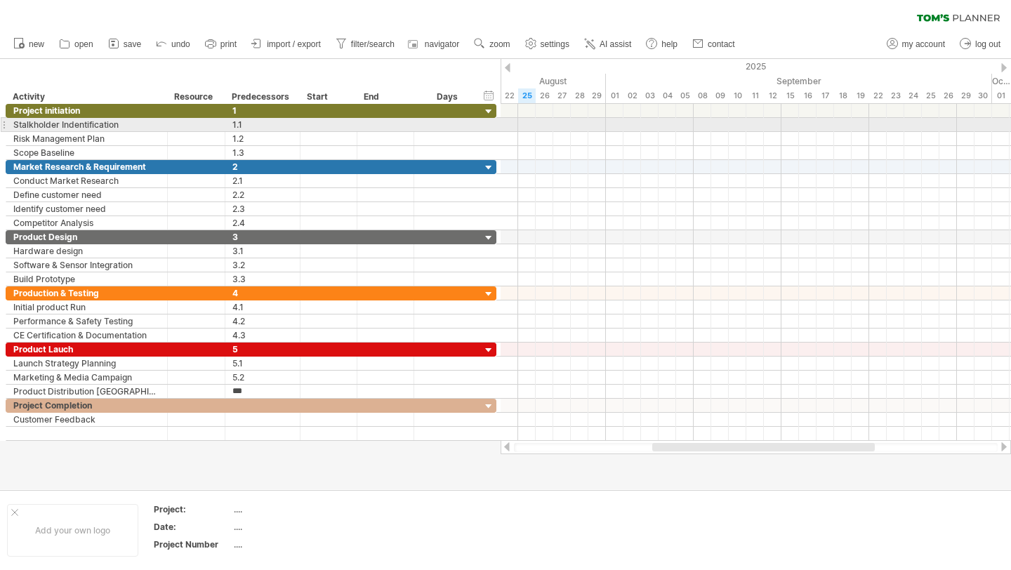
type input "***"
type input "*"
type input "***"
click at [308, 125] on div at bounding box center [328, 124] width 57 height 13
click at [345, 128] on div at bounding box center [328, 124] width 57 height 13
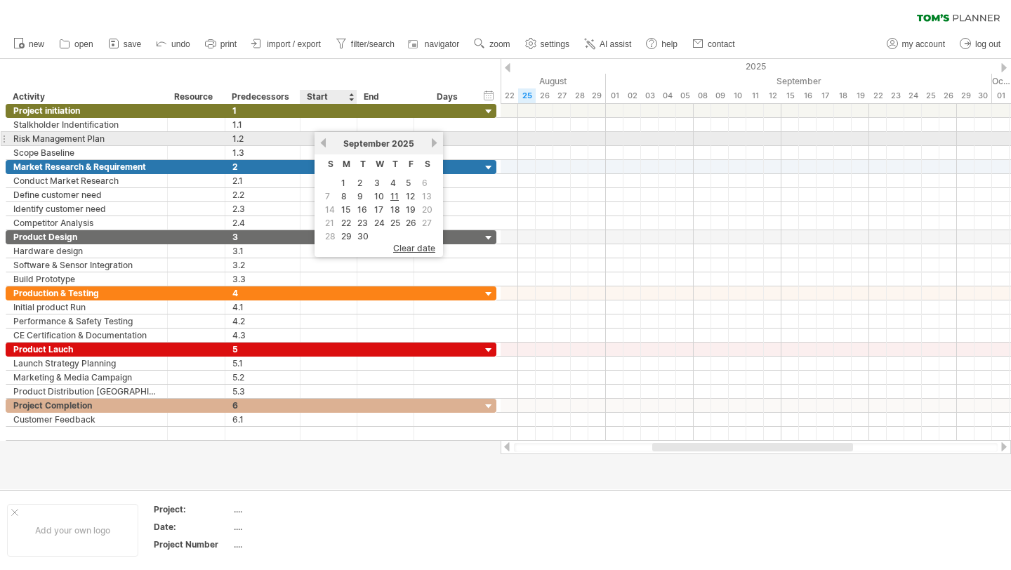
click at [321, 145] on link "previous" at bounding box center [323, 143] width 11 height 11
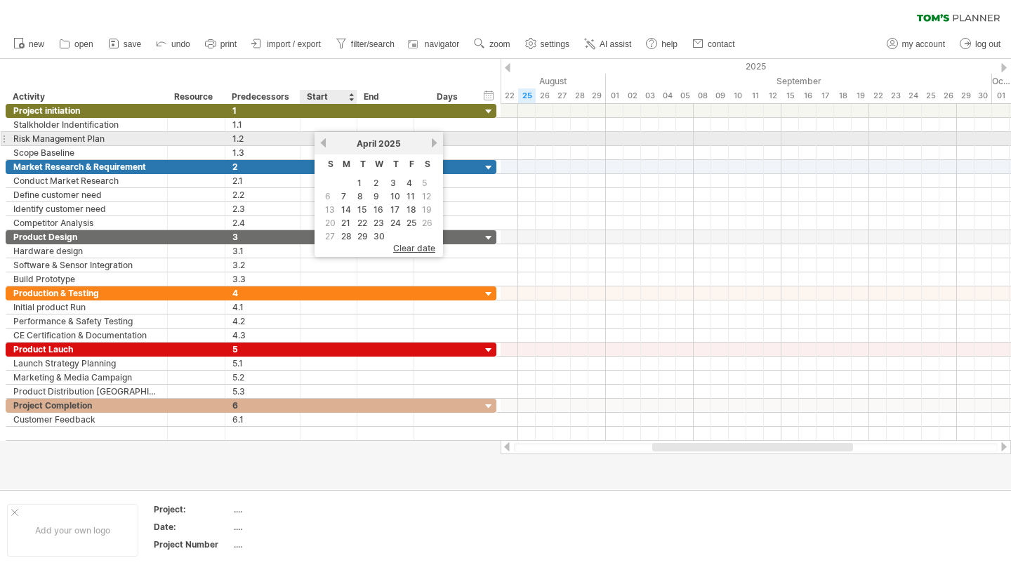
click at [321, 145] on link "previous" at bounding box center [323, 143] width 11 height 11
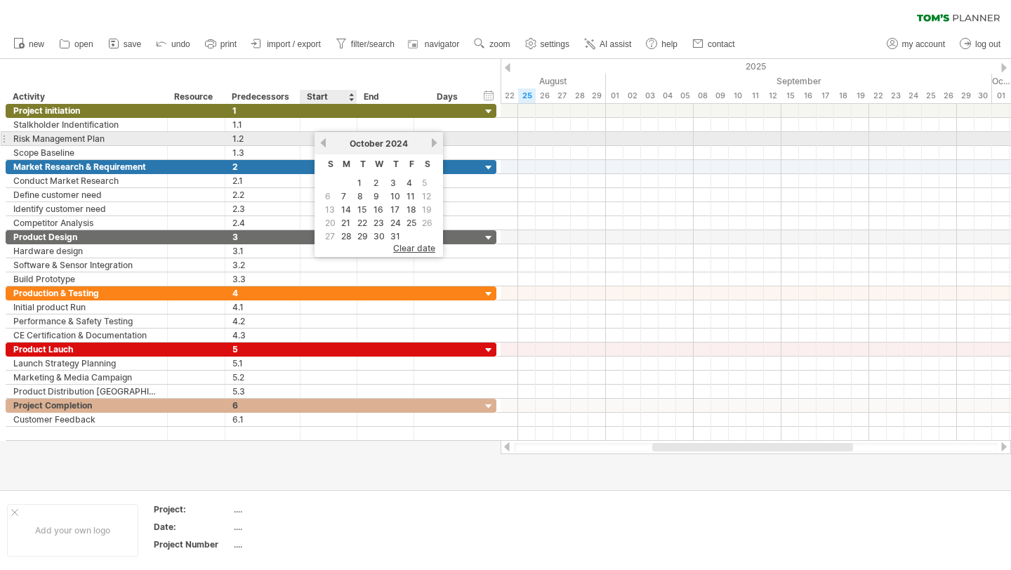
click at [321, 145] on link "previous" at bounding box center [323, 143] width 11 height 11
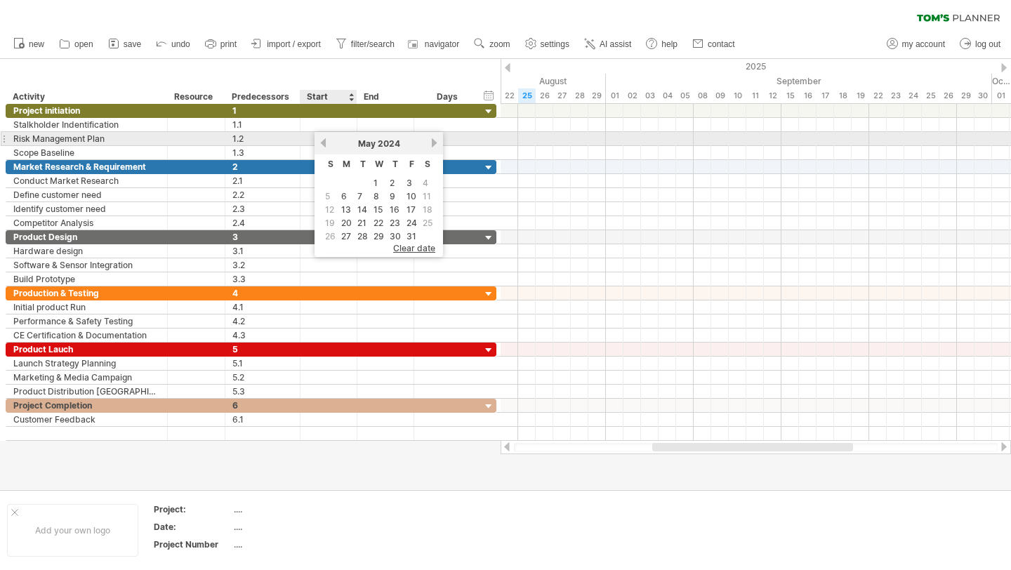
click at [321, 145] on link "previous" at bounding box center [323, 143] width 11 height 11
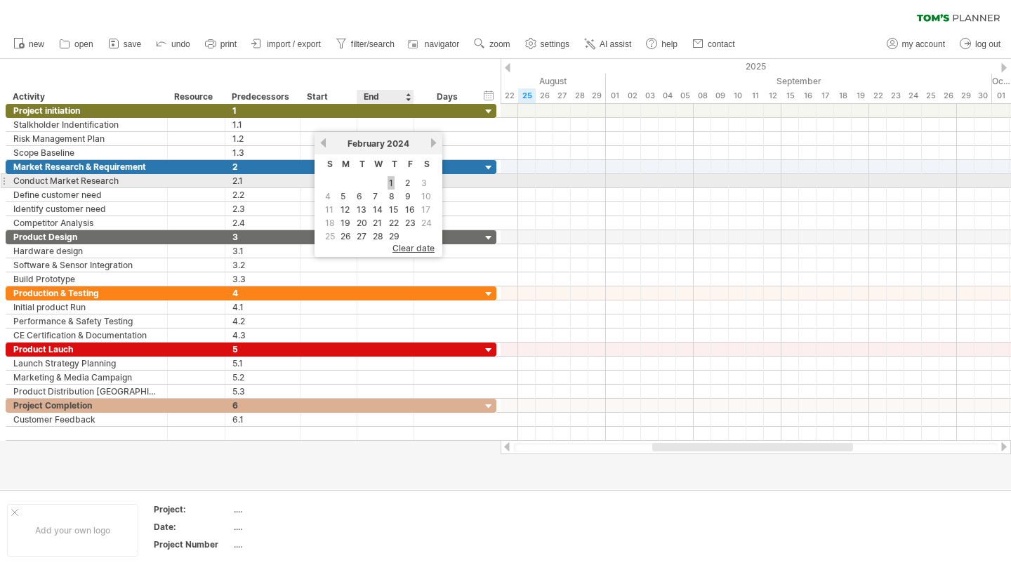
click at [389, 185] on link "1" at bounding box center [390, 182] width 7 height 13
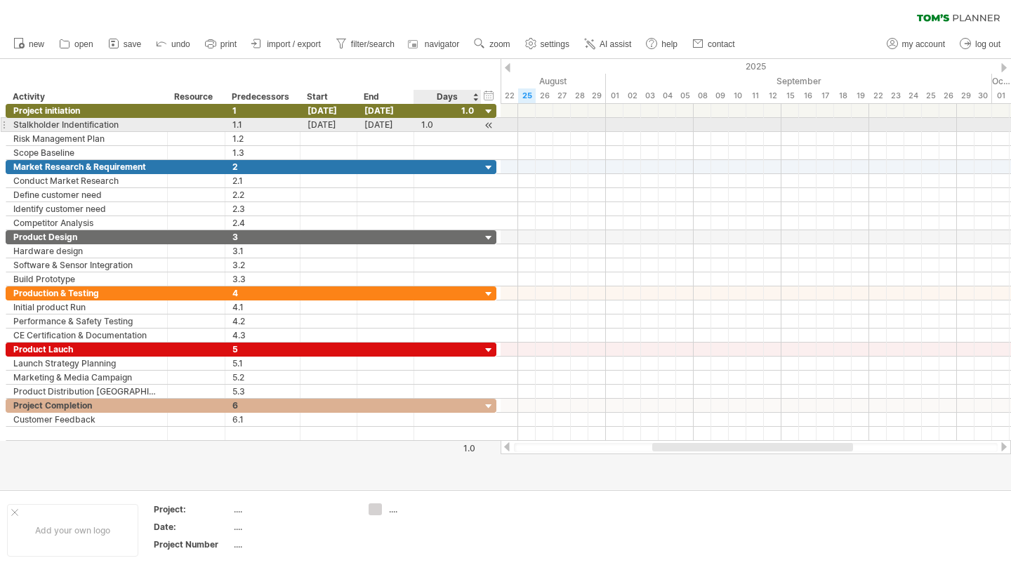
click at [431, 128] on div "1.0" at bounding box center [447, 124] width 53 height 13
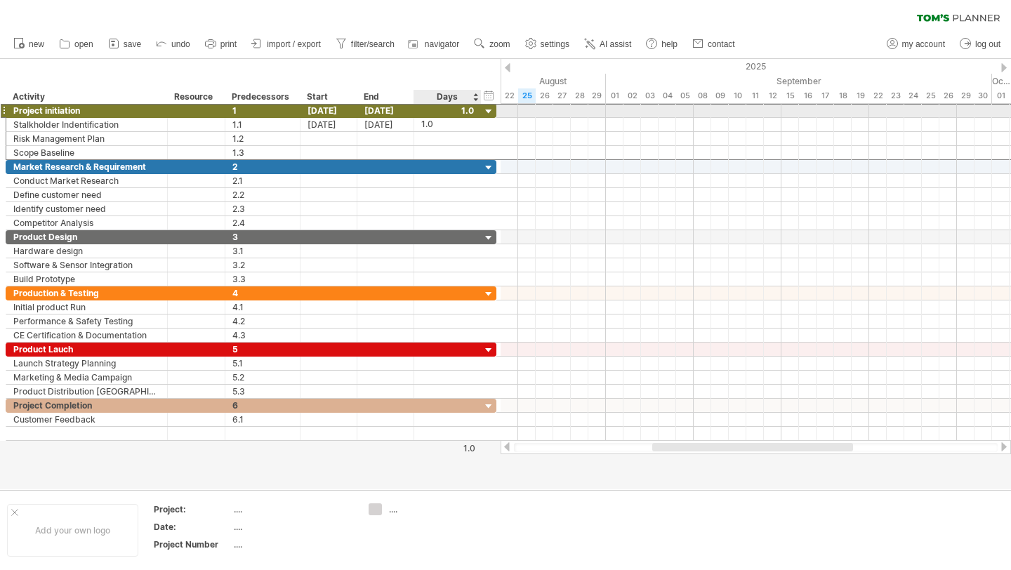
click at [465, 112] on div at bounding box center [447, 110] width 53 height 13
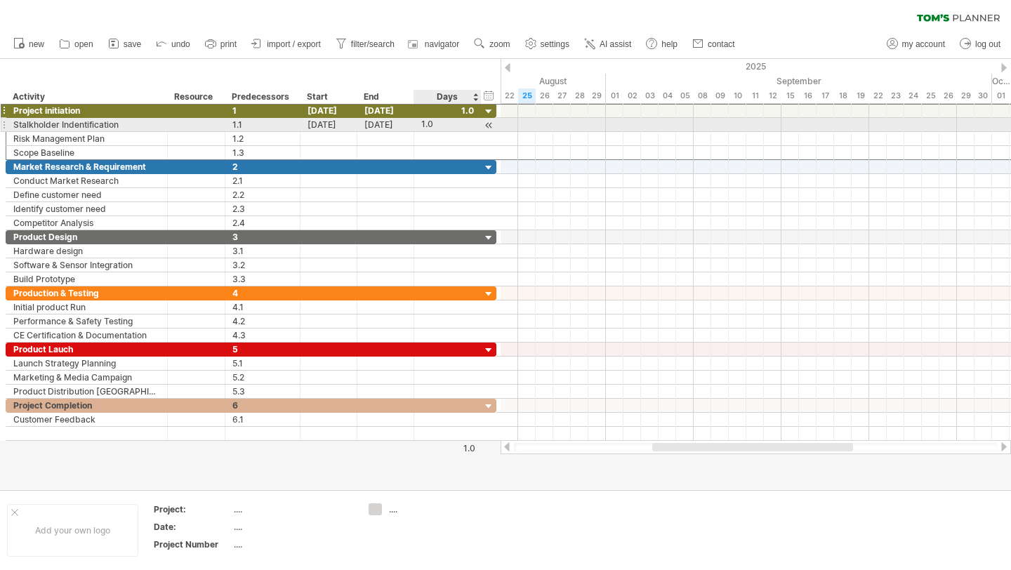
scroll to position [0, 0]
click at [434, 128] on div "1.0" at bounding box center [447, 124] width 53 height 13
type input "*"
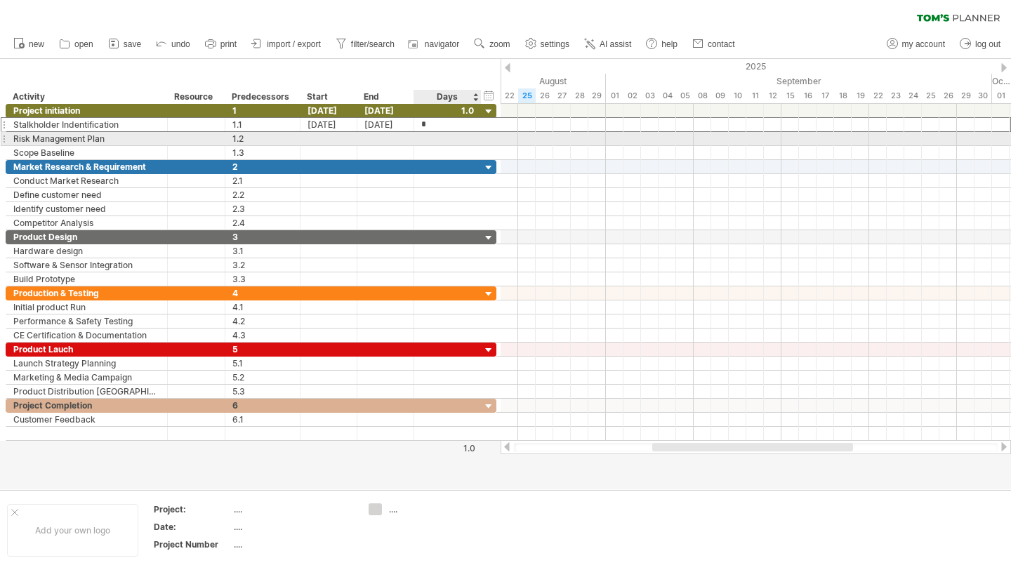
click at [432, 137] on div at bounding box center [447, 138] width 53 height 13
type input "**"
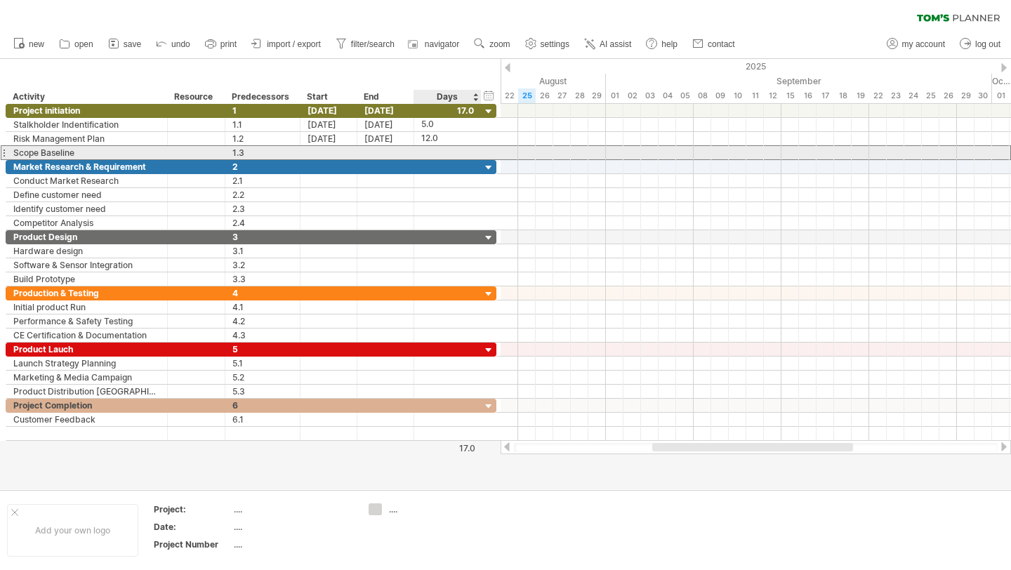
click at [432, 148] on div at bounding box center [447, 152] width 53 height 13
type input "**"
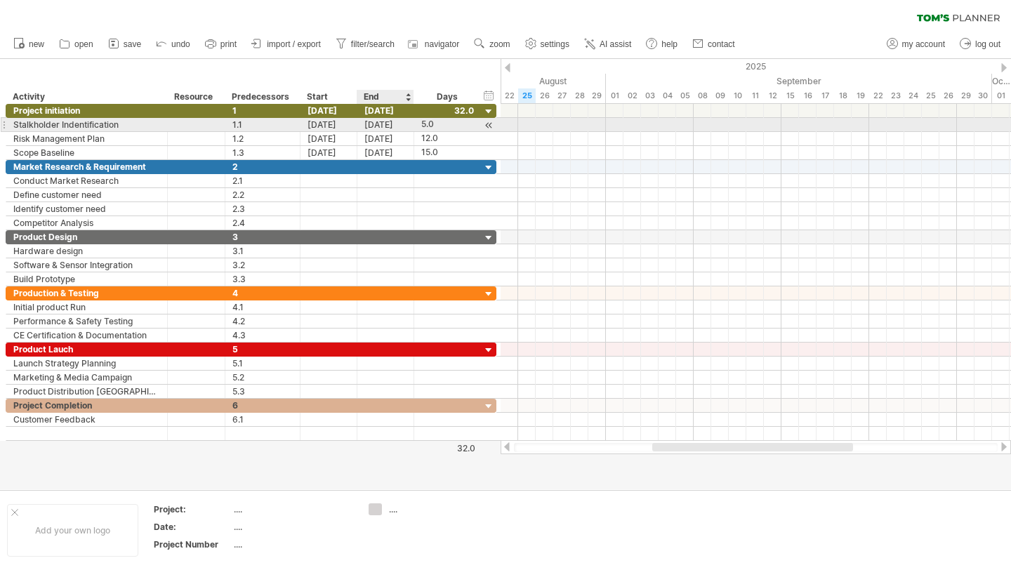
scroll to position [0, 0]
click at [382, 127] on div "[DATE]" at bounding box center [385, 124] width 57 height 13
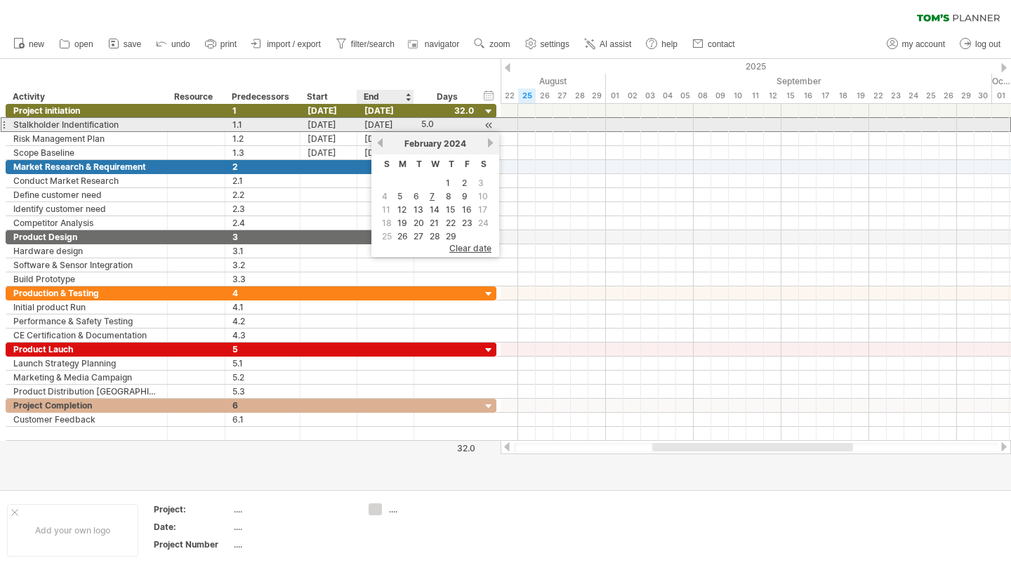
click at [382, 127] on div "[DATE]" at bounding box center [385, 124] width 57 height 13
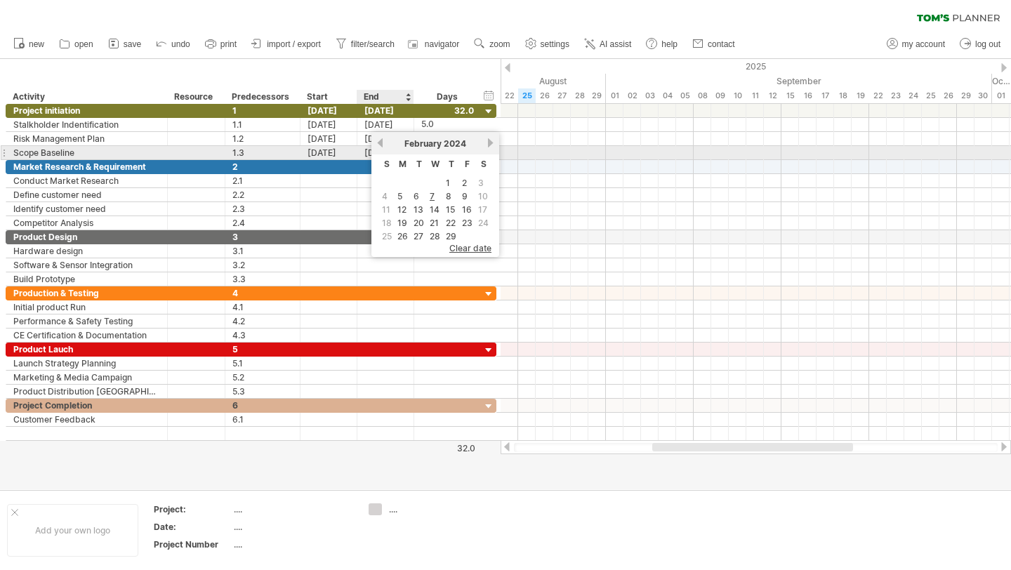
click at [384, 148] on div "previous next [DATE]" at bounding box center [435, 143] width 128 height 22
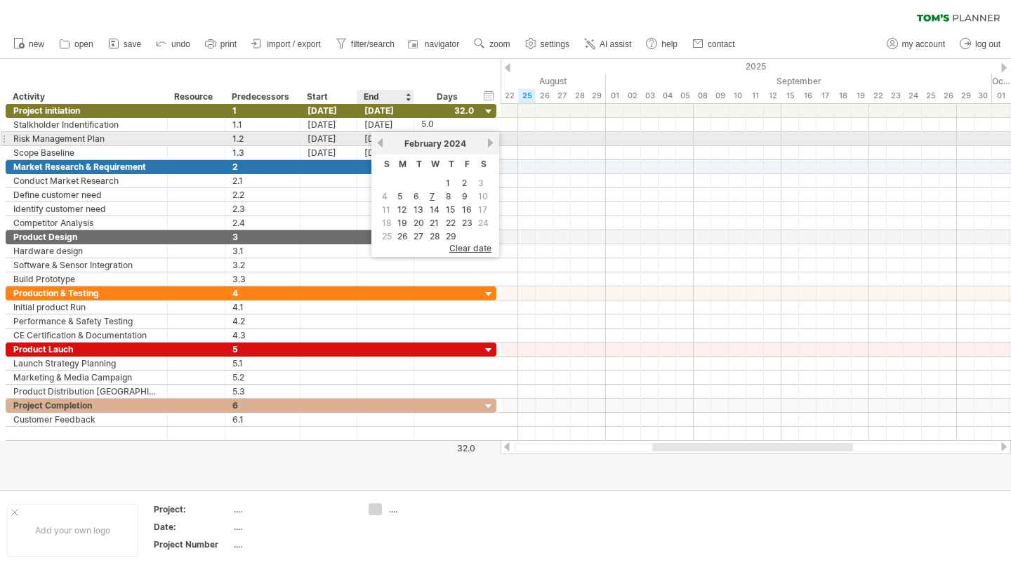
click at [382, 145] on link "previous" at bounding box center [380, 143] width 11 height 11
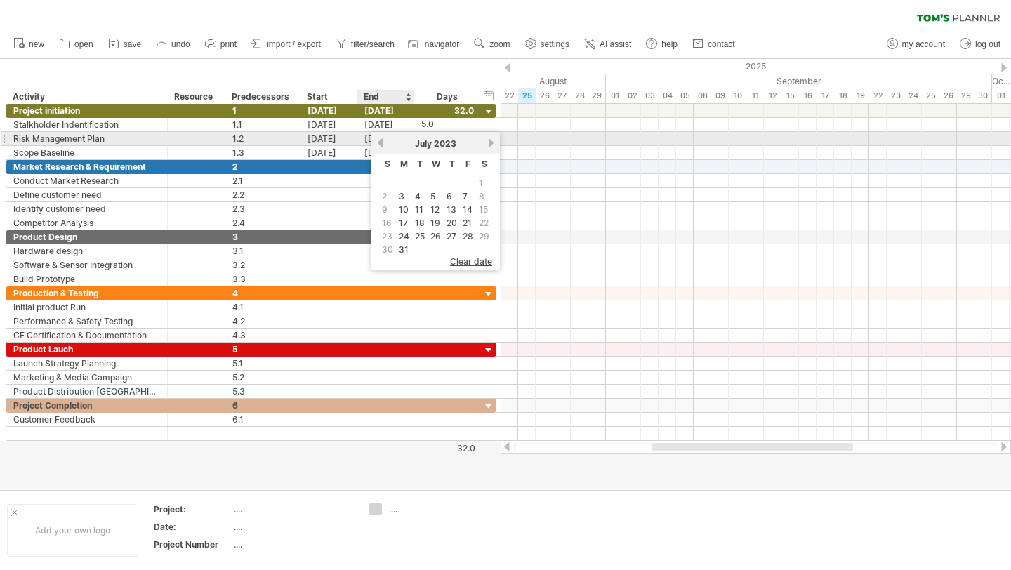
click at [382, 145] on link "previous" at bounding box center [380, 143] width 11 height 11
click at [490, 147] on link "next" at bounding box center [489, 143] width 11 height 11
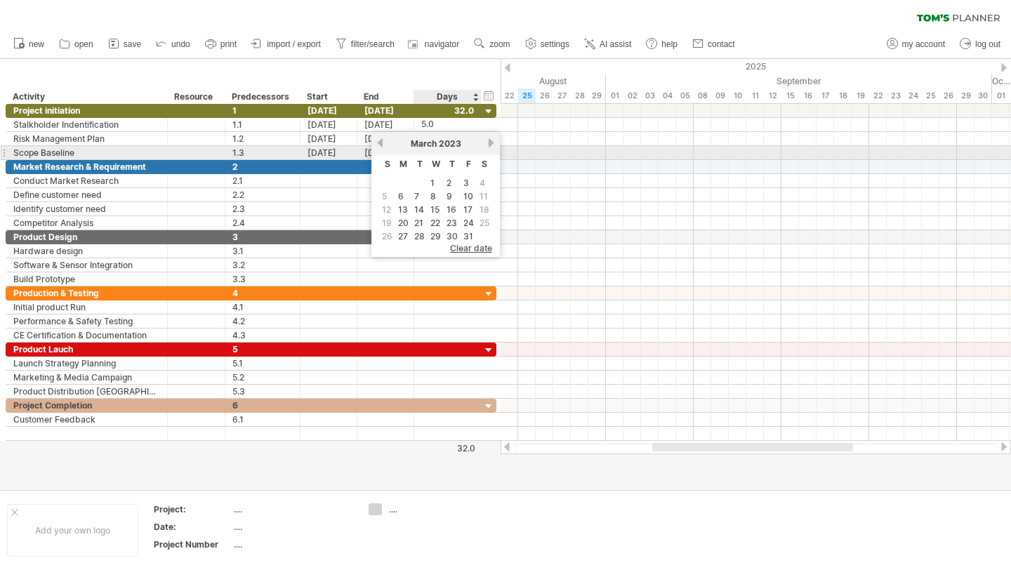
click at [490, 147] on link "next" at bounding box center [491, 143] width 11 height 11
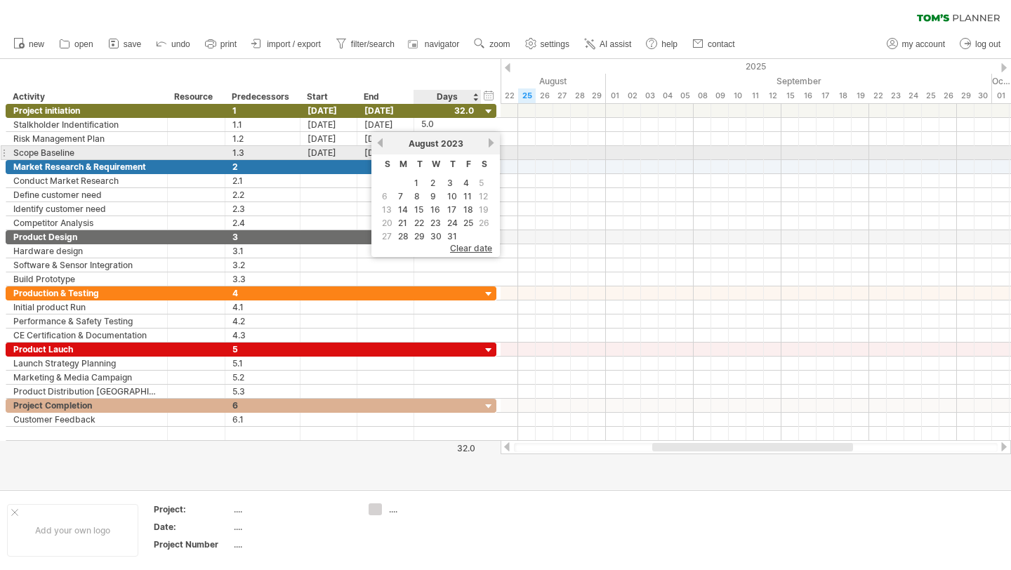
click at [490, 147] on link "next" at bounding box center [491, 143] width 11 height 11
click at [489, 147] on link "next" at bounding box center [491, 143] width 11 height 11
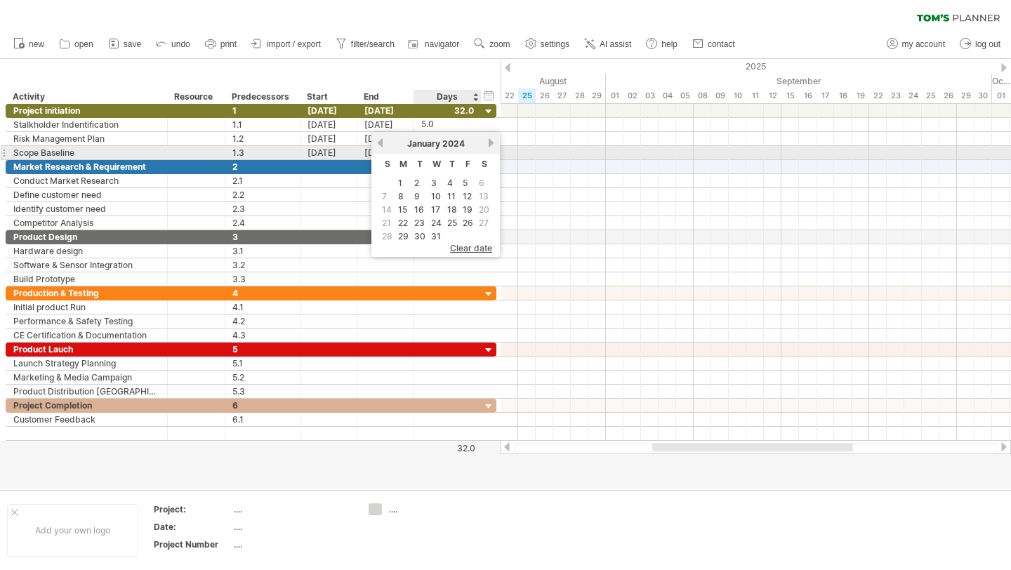
click at [489, 147] on link "next" at bounding box center [491, 143] width 11 height 11
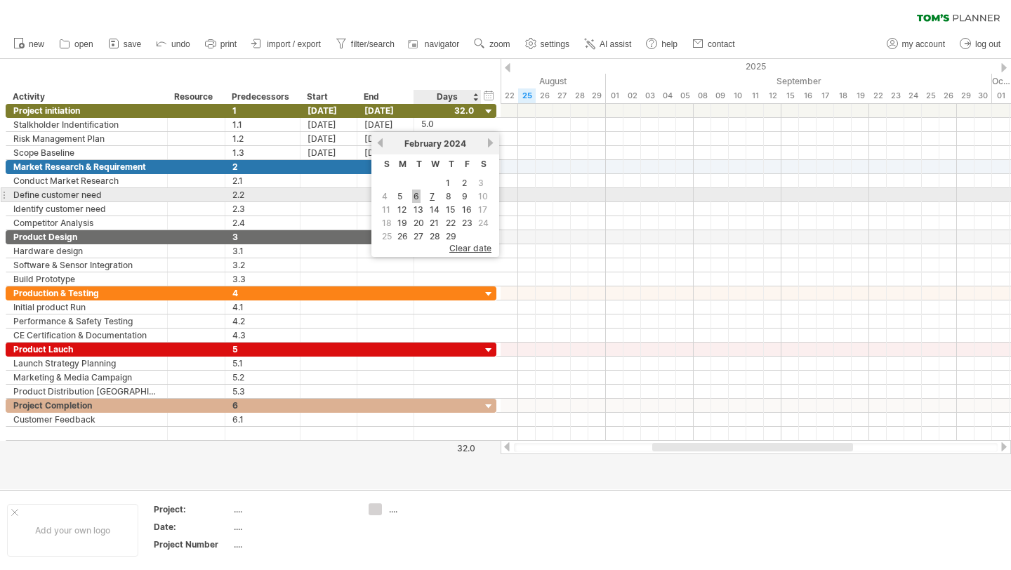
click at [417, 199] on link "6" at bounding box center [416, 195] width 8 height 13
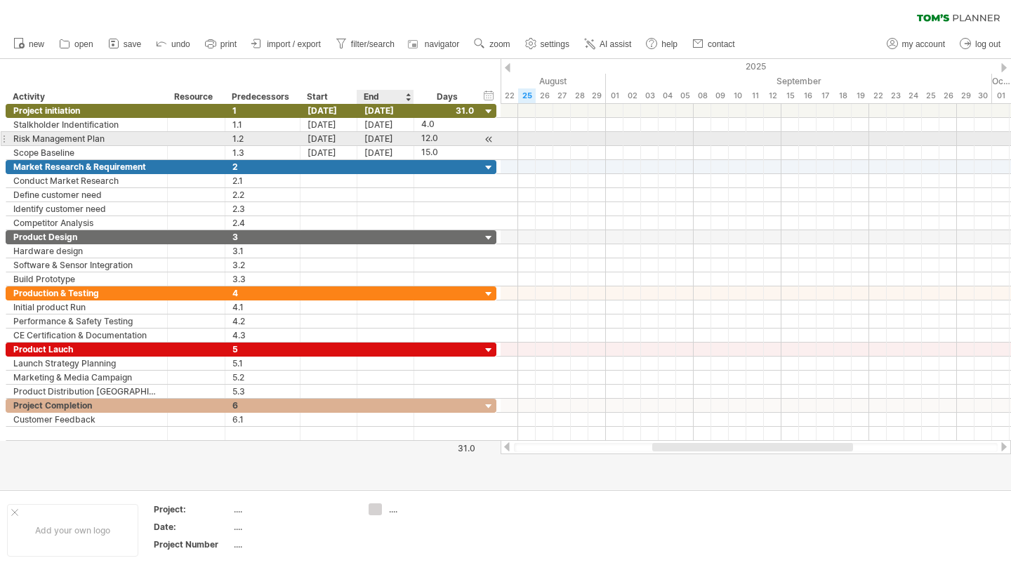
click at [377, 135] on div "[DATE]" at bounding box center [385, 138] width 57 height 13
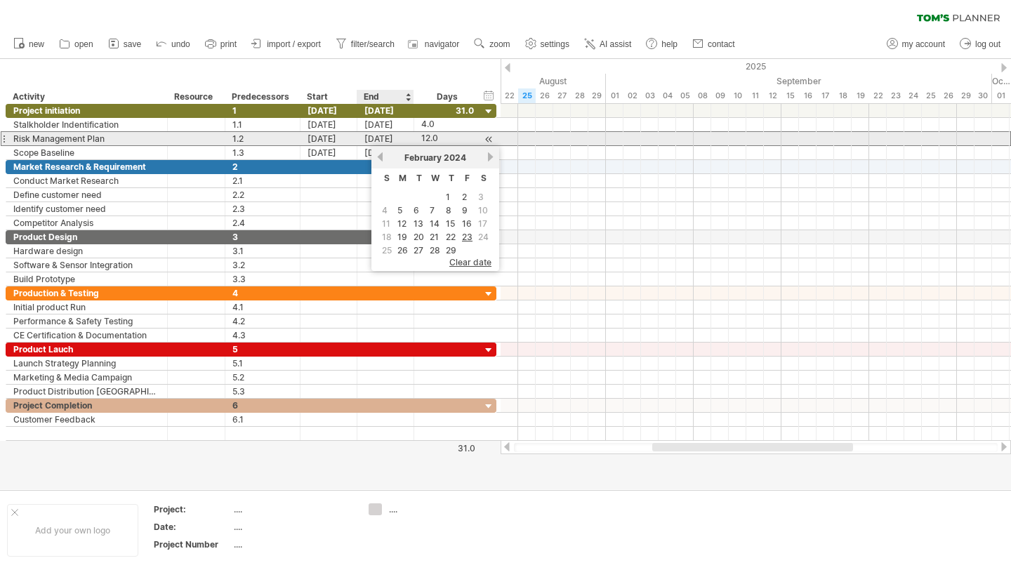
click at [384, 137] on div "[DATE]" at bounding box center [385, 138] width 57 height 13
click at [381, 141] on div "[DATE]" at bounding box center [385, 138] width 57 height 13
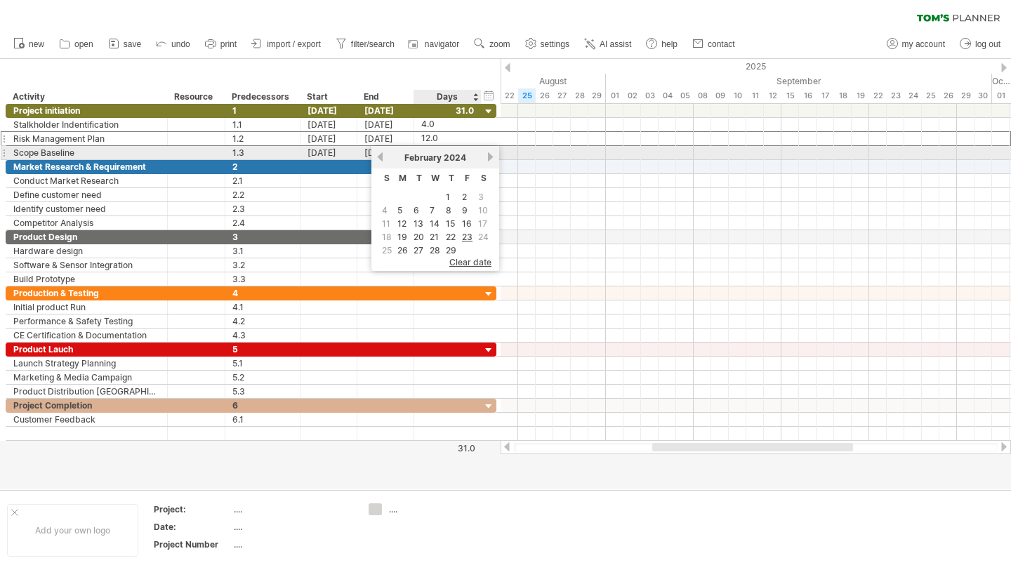
click at [493, 156] on link "next" at bounding box center [490, 157] width 11 height 11
click at [493, 156] on link "next" at bounding box center [491, 157] width 11 height 11
click at [380, 157] on link "previous" at bounding box center [380, 157] width 11 height 11
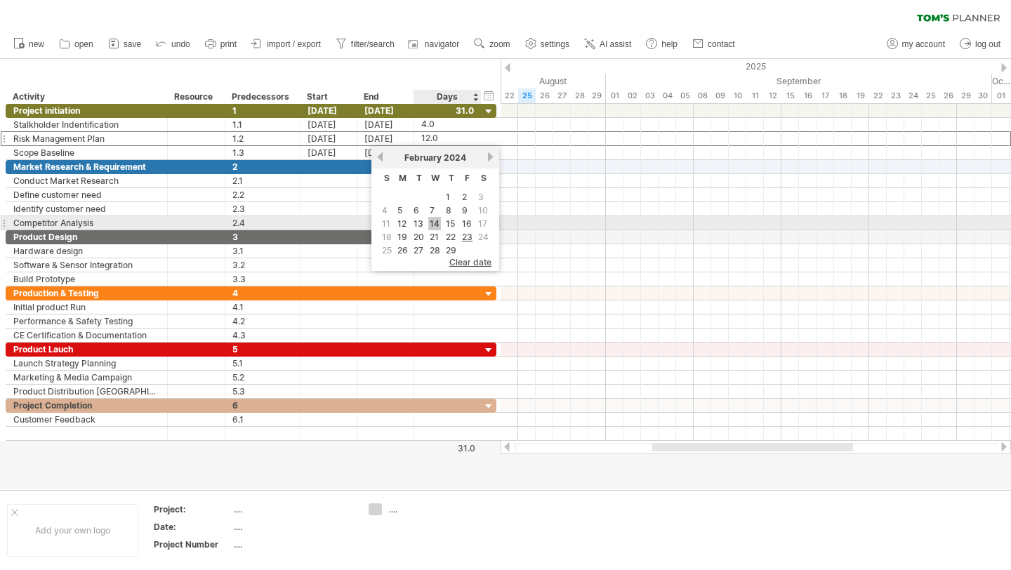
click at [430, 219] on link "14" at bounding box center [434, 223] width 13 height 13
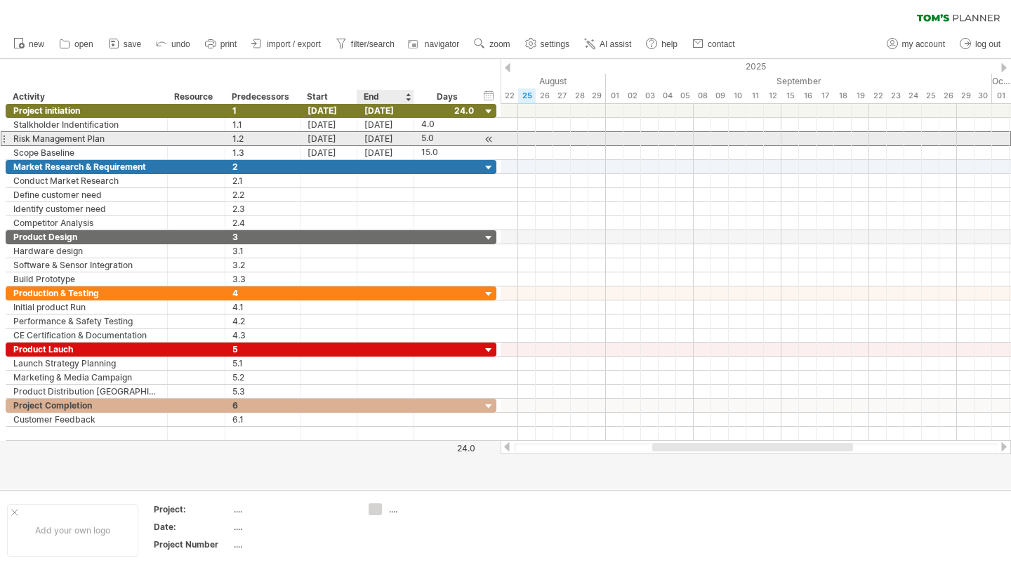
click at [378, 140] on div "[DATE]" at bounding box center [385, 138] width 57 height 13
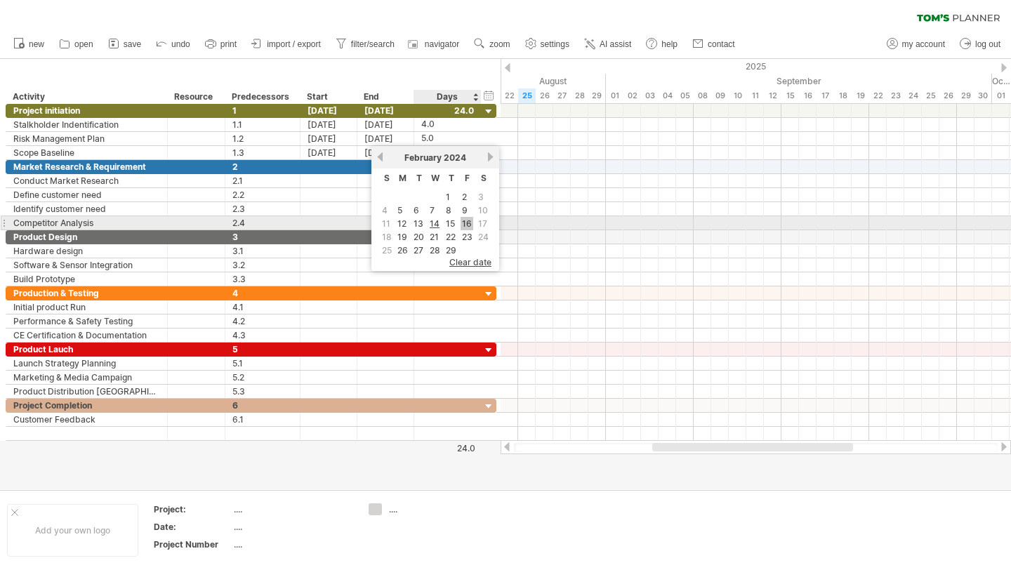
click at [468, 222] on link "16" at bounding box center [466, 223] width 13 height 13
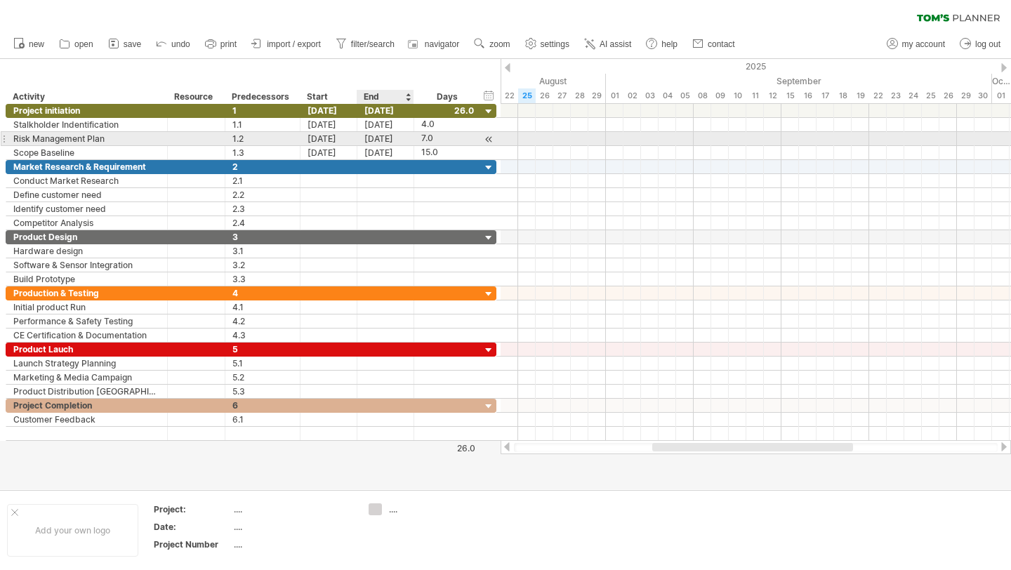
click at [381, 136] on div "[DATE]" at bounding box center [385, 138] width 57 height 13
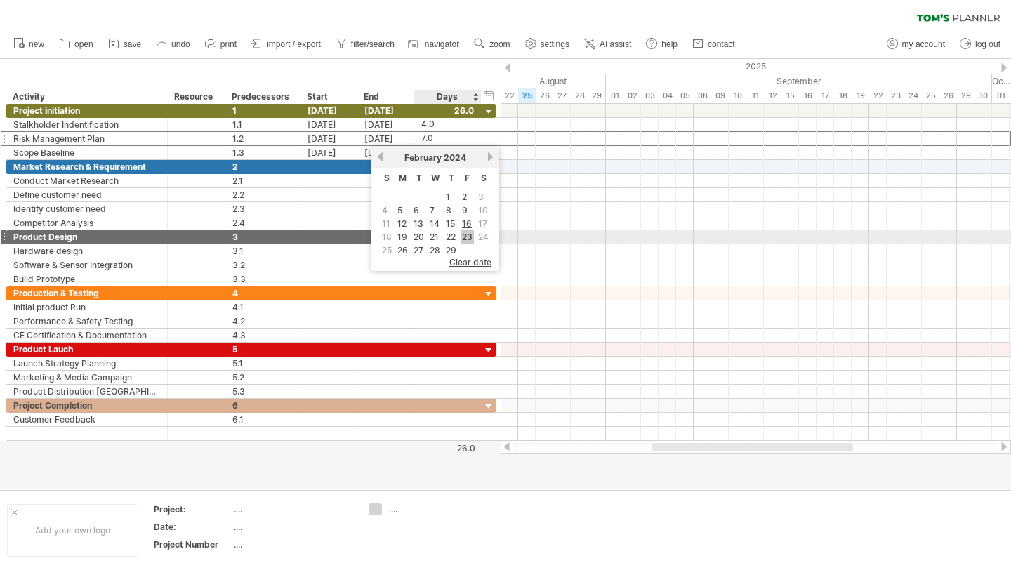
click at [472, 234] on link "23" at bounding box center [466, 236] width 13 height 13
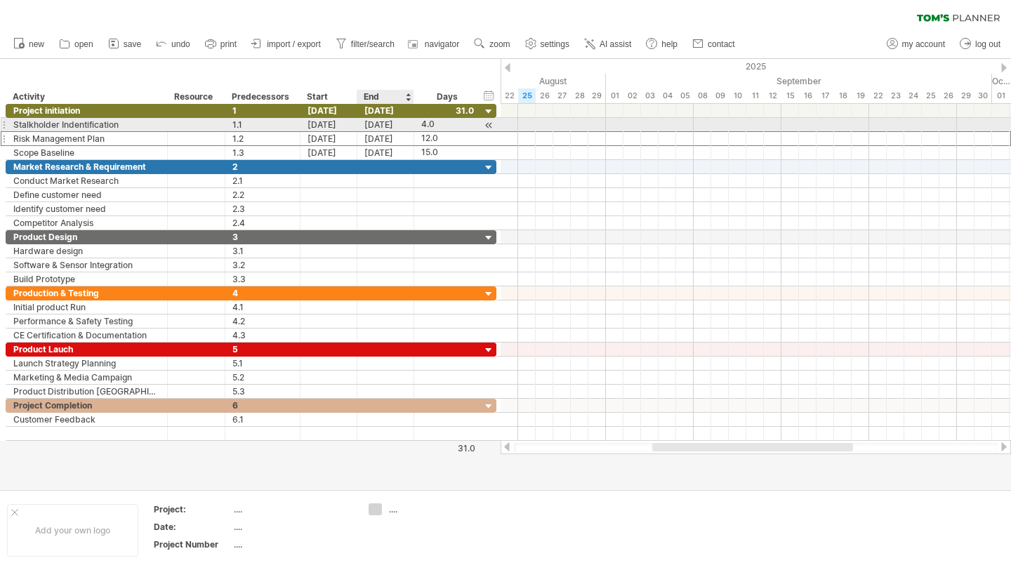
click at [390, 121] on div "[DATE]" at bounding box center [385, 124] width 57 height 13
click at [428, 127] on div "4.0" at bounding box center [447, 124] width 53 height 13
type input "*"
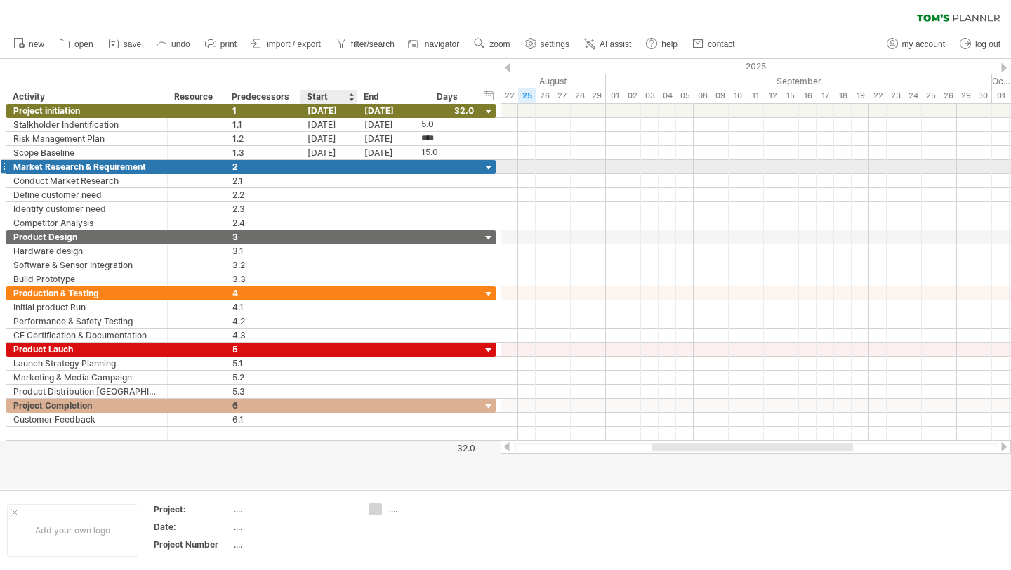
click at [318, 164] on div at bounding box center [328, 166] width 57 height 13
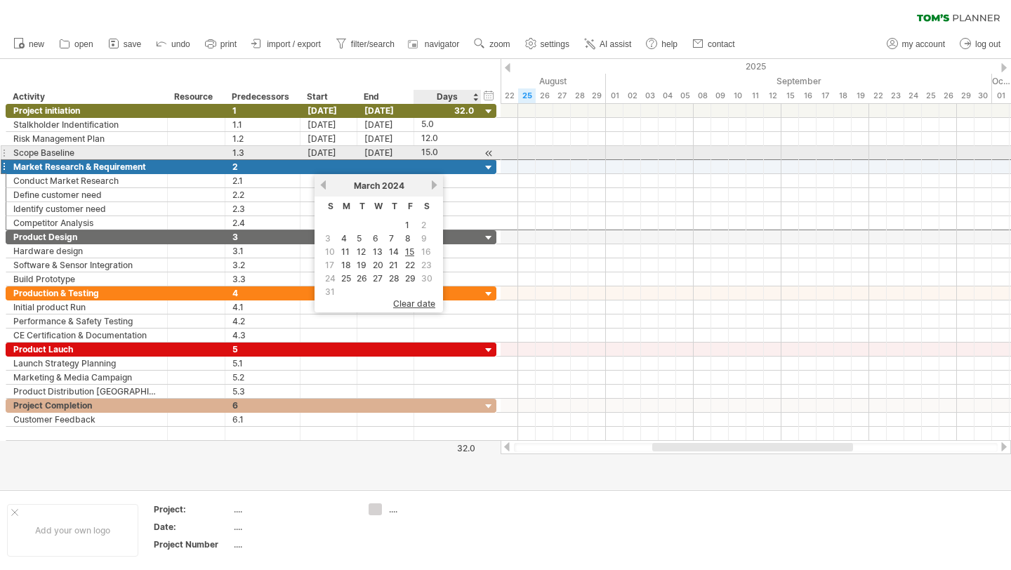
click at [434, 154] on div "15.0" at bounding box center [447, 152] width 53 height 13
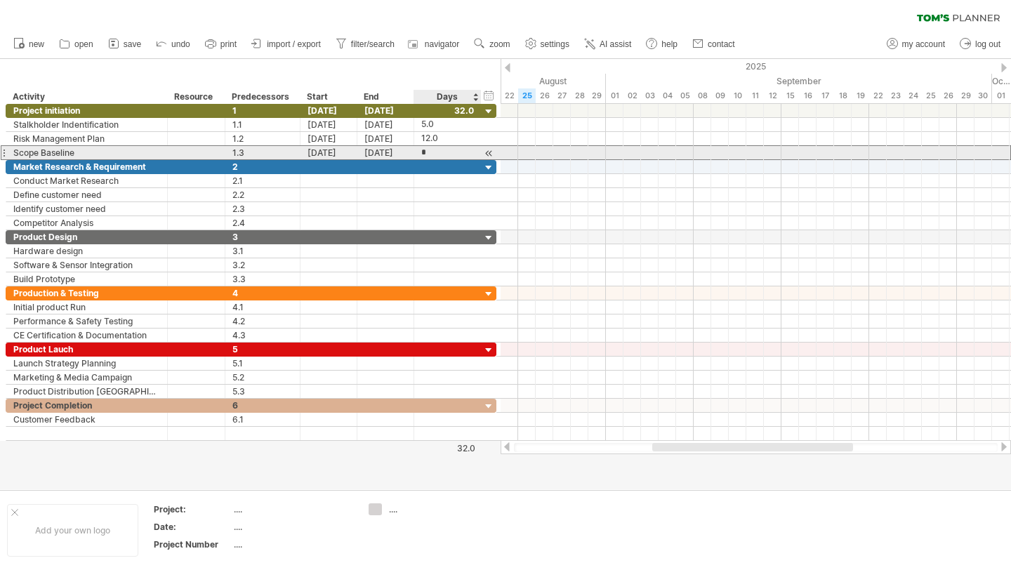
type input "**"
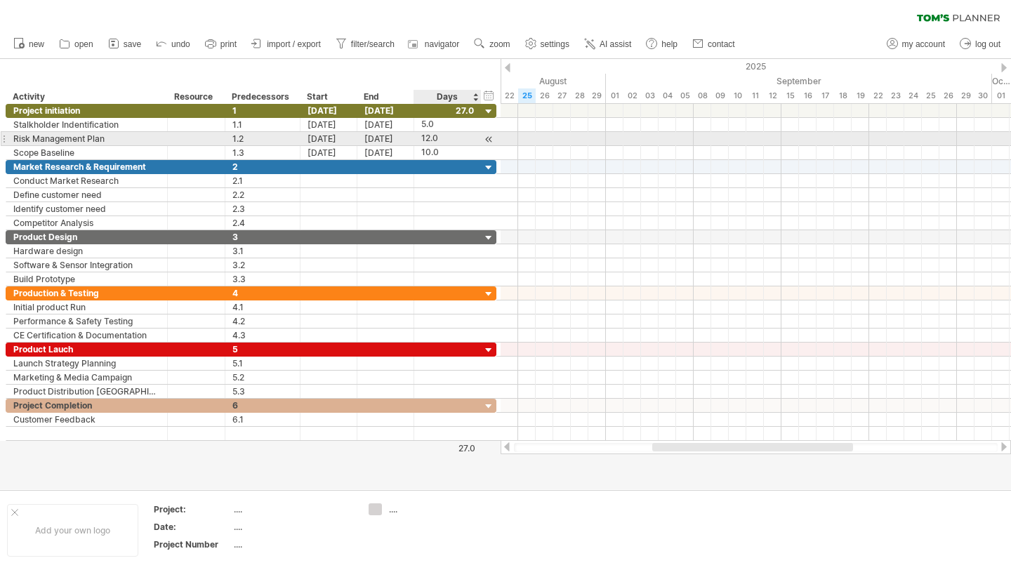
click at [431, 137] on div "12.0" at bounding box center [447, 138] width 53 height 13
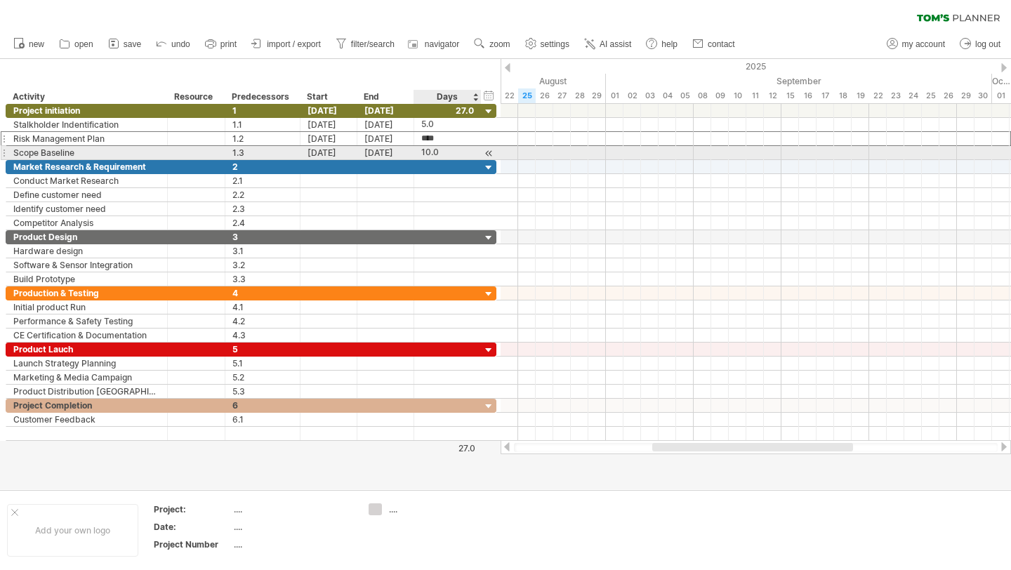
click at [432, 152] on div "10.0" at bounding box center [447, 152] width 53 height 13
type input "**"
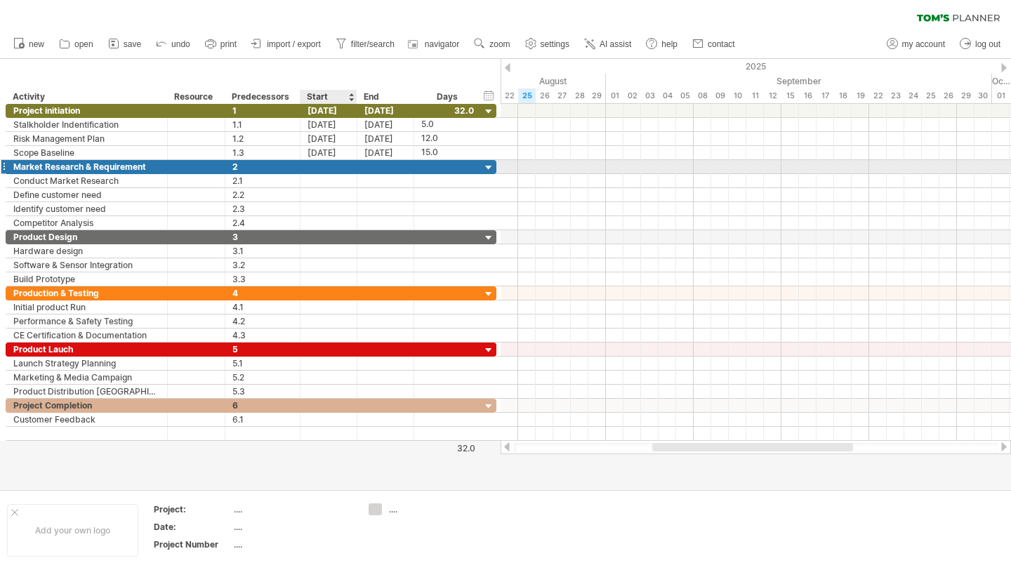
click at [333, 168] on div at bounding box center [328, 166] width 57 height 13
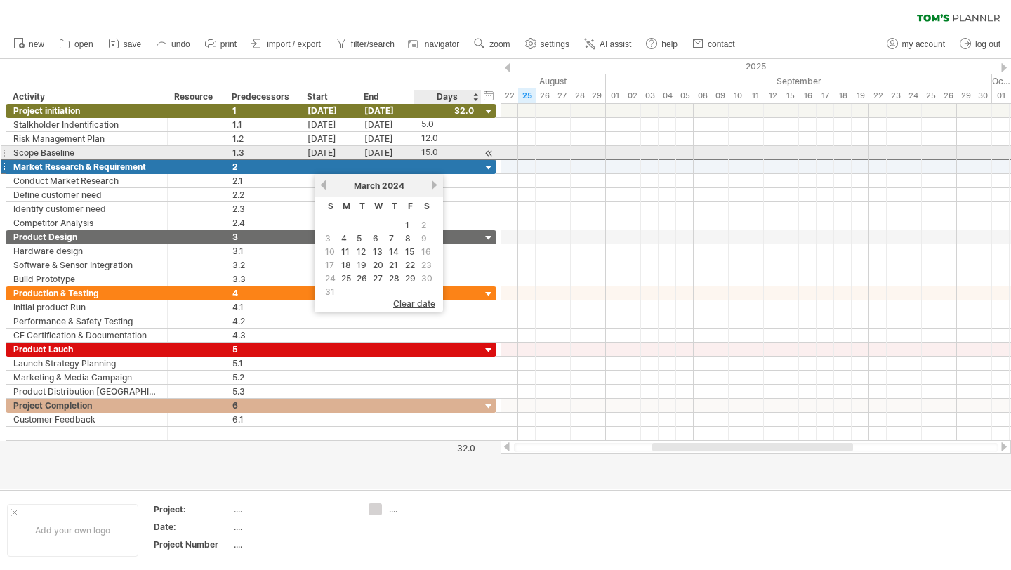
click at [430, 151] on div "15.0" at bounding box center [447, 152] width 53 height 13
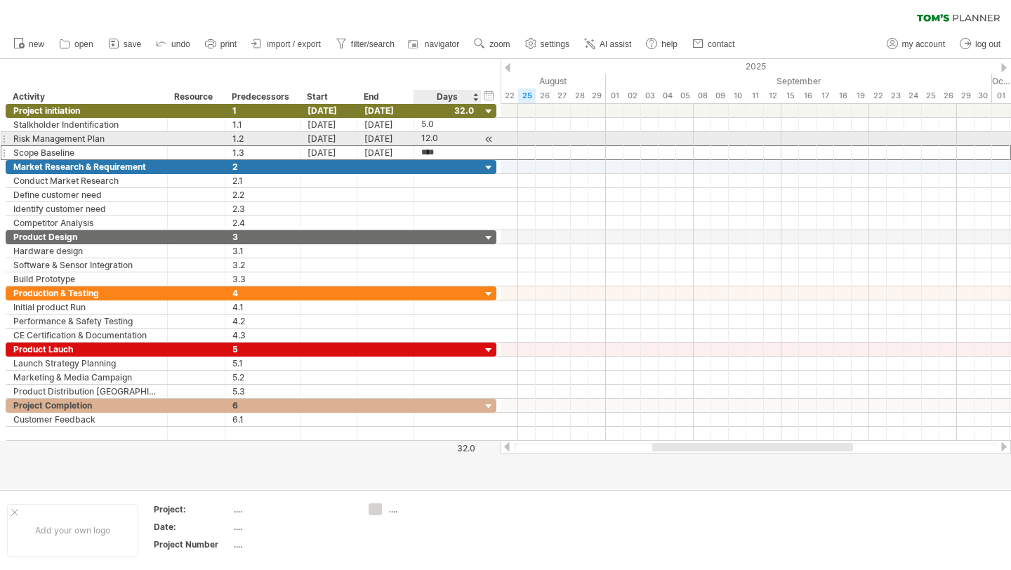
click at [430, 141] on div "12.0" at bounding box center [447, 138] width 53 height 13
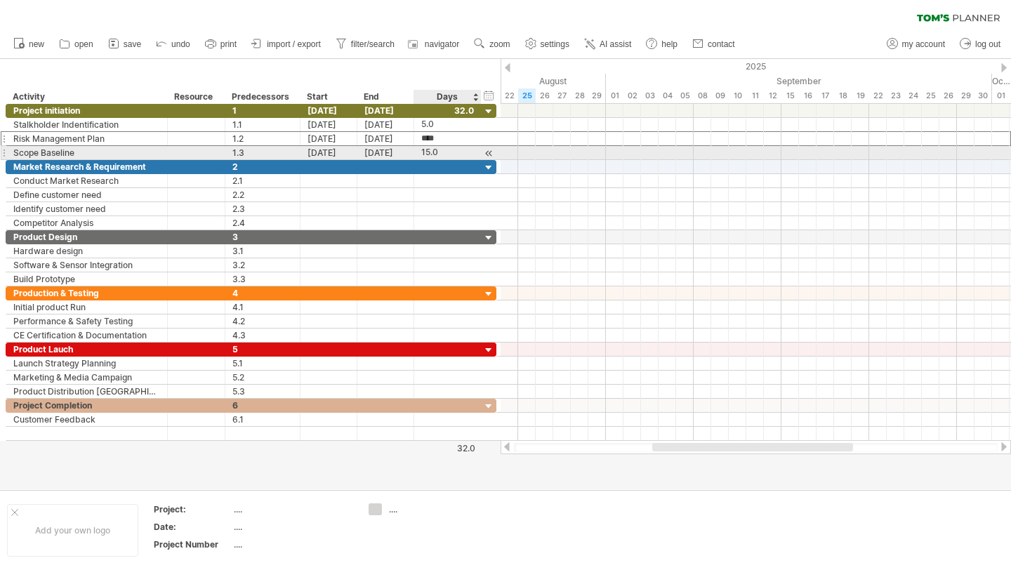
click at [432, 148] on div "15.0" at bounding box center [447, 152] width 53 height 13
type input "**"
click at [423, 153] on div "12.0" at bounding box center [447, 152] width 53 height 13
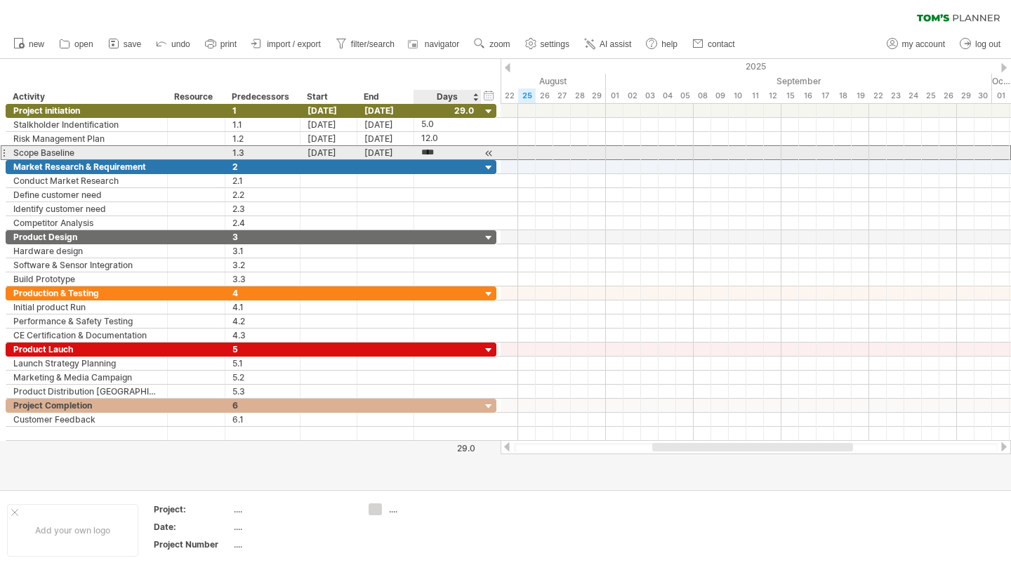
click at [429, 153] on input "****" at bounding box center [434, 152] width 27 height 13
type input "****"
click at [318, 158] on div "[DATE]" at bounding box center [328, 152] width 57 height 13
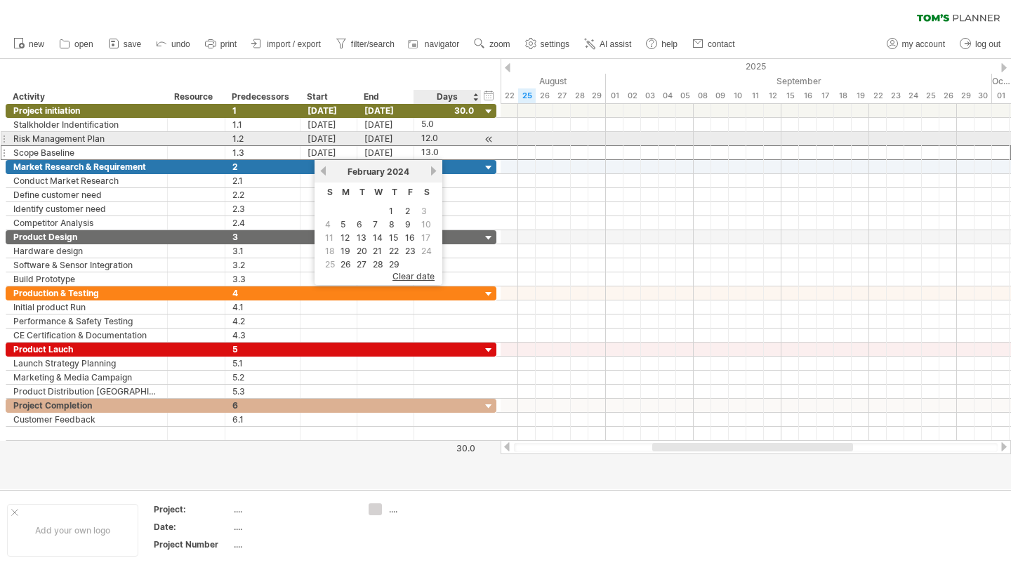
click at [433, 139] on div "12.0" at bounding box center [447, 138] width 53 height 13
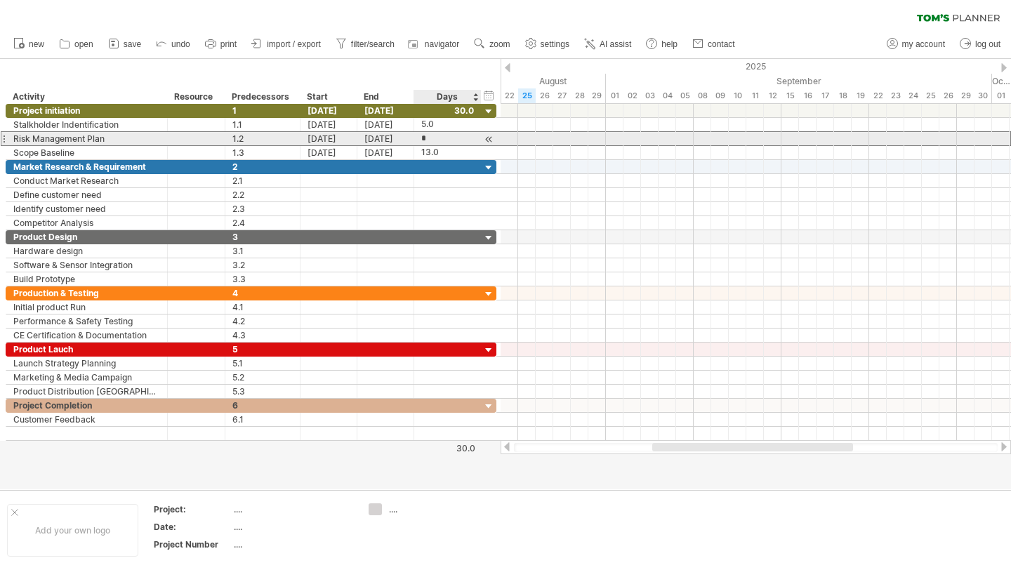
type input "**"
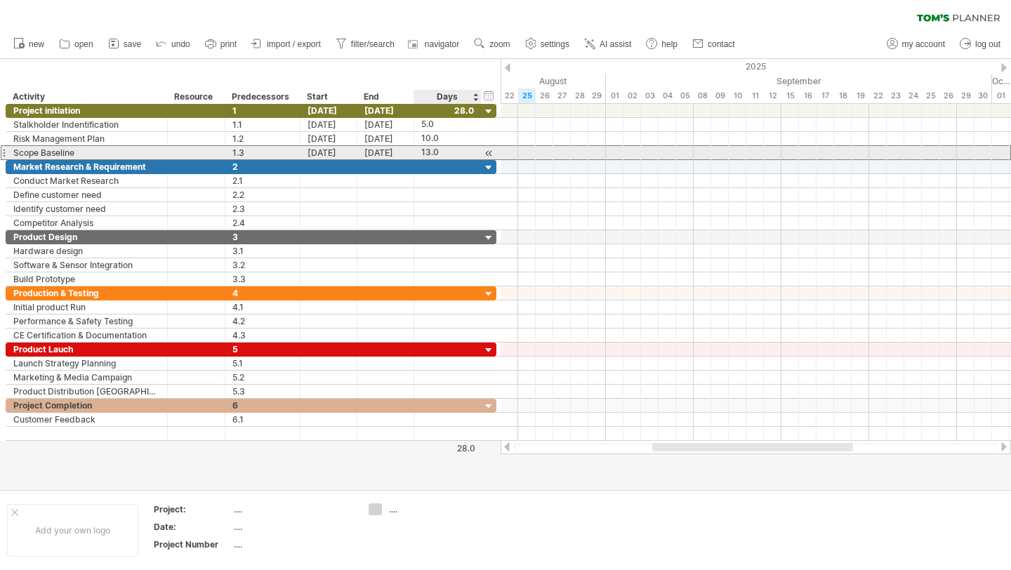
click at [428, 147] on div "13.0" at bounding box center [447, 152] width 53 height 13
type input "**"
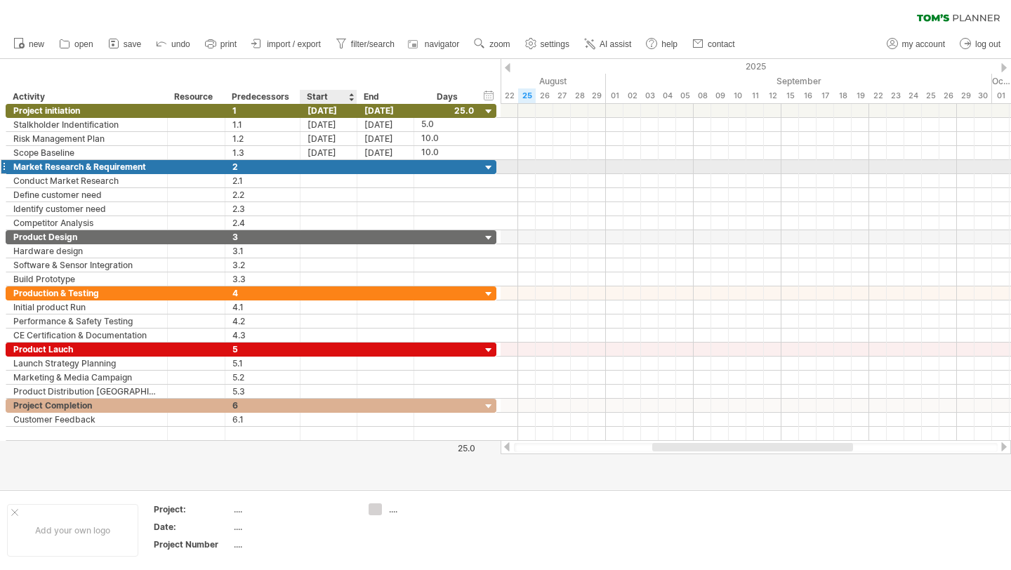
click at [330, 163] on div at bounding box center [328, 166] width 57 height 13
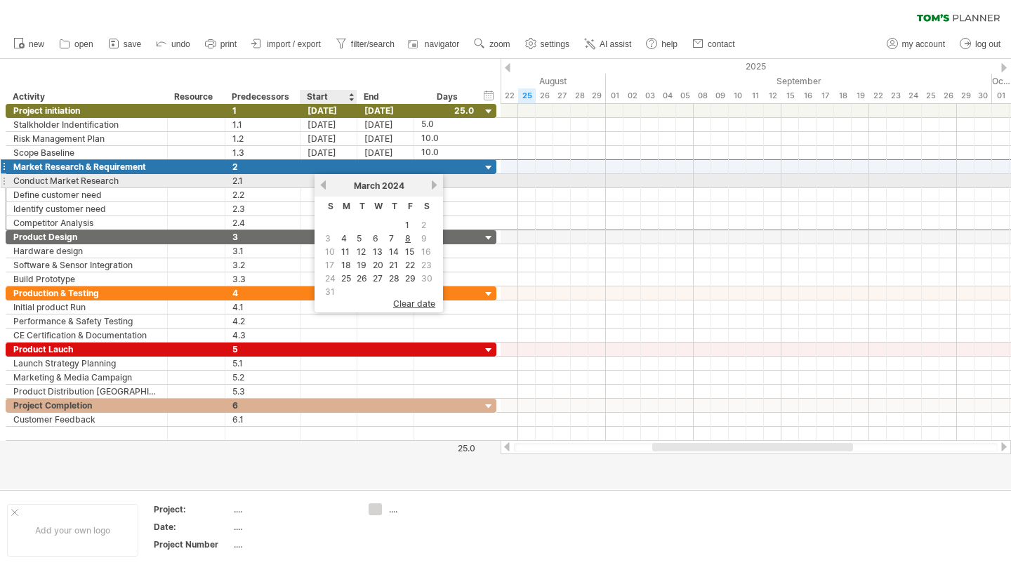
click at [303, 182] on div at bounding box center [328, 180] width 57 height 13
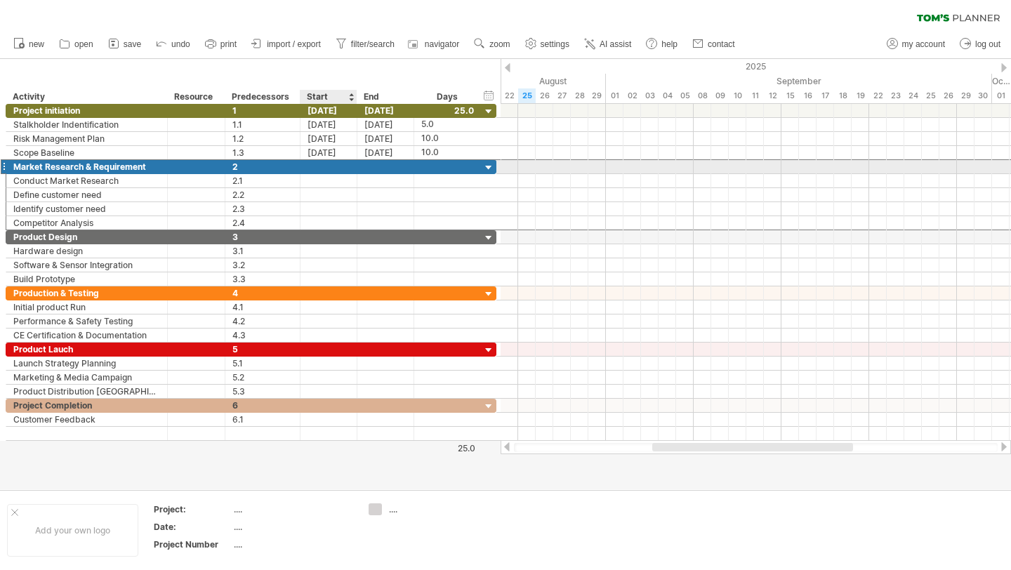
click at [327, 170] on div at bounding box center [328, 166] width 57 height 13
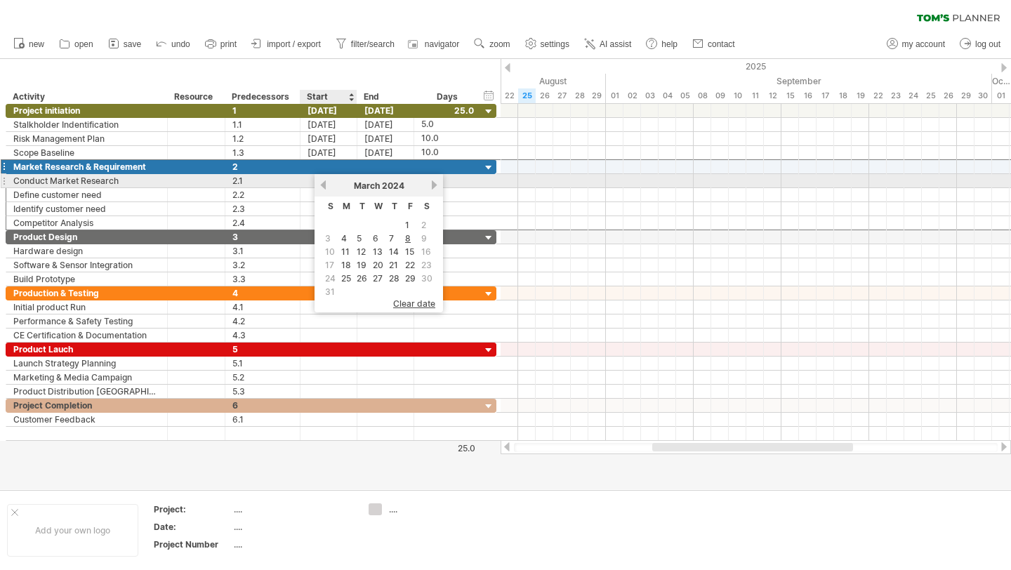
click at [312, 183] on div at bounding box center [328, 180] width 57 height 13
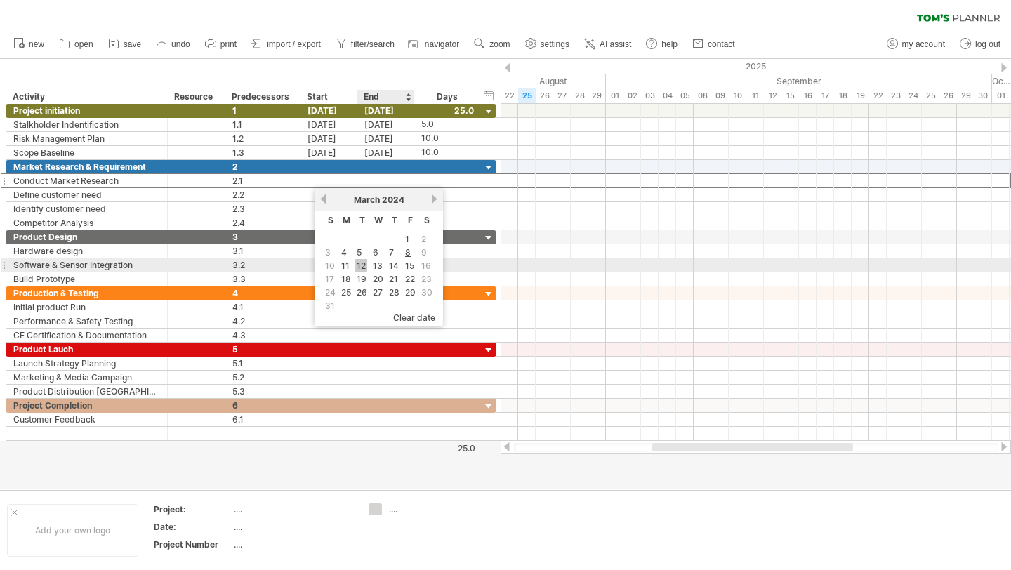
click at [362, 265] on link "12" at bounding box center [361, 265] width 12 height 13
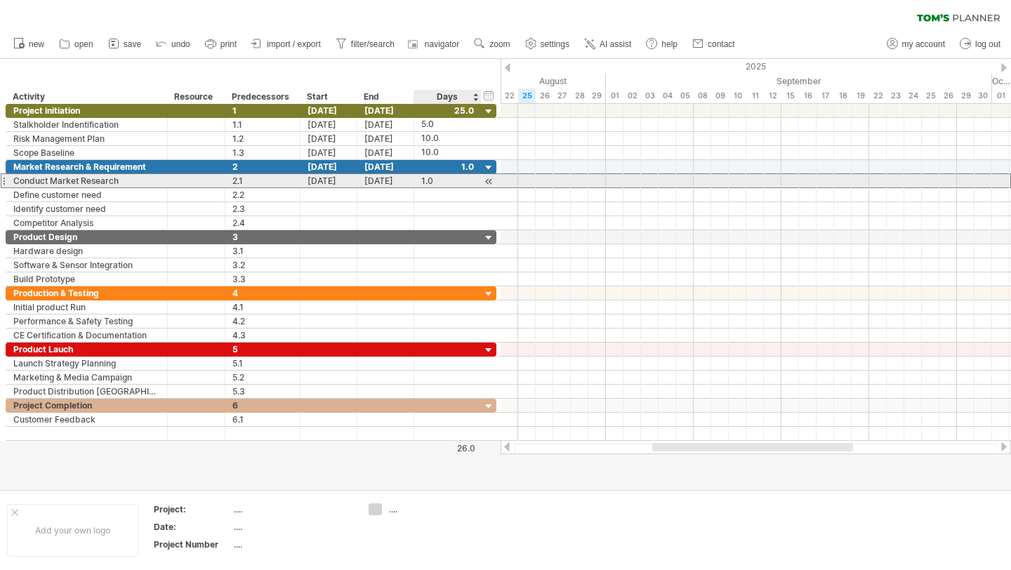
click at [426, 182] on div "1.0" at bounding box center [447, 180] width 53 height 13
type input "**"
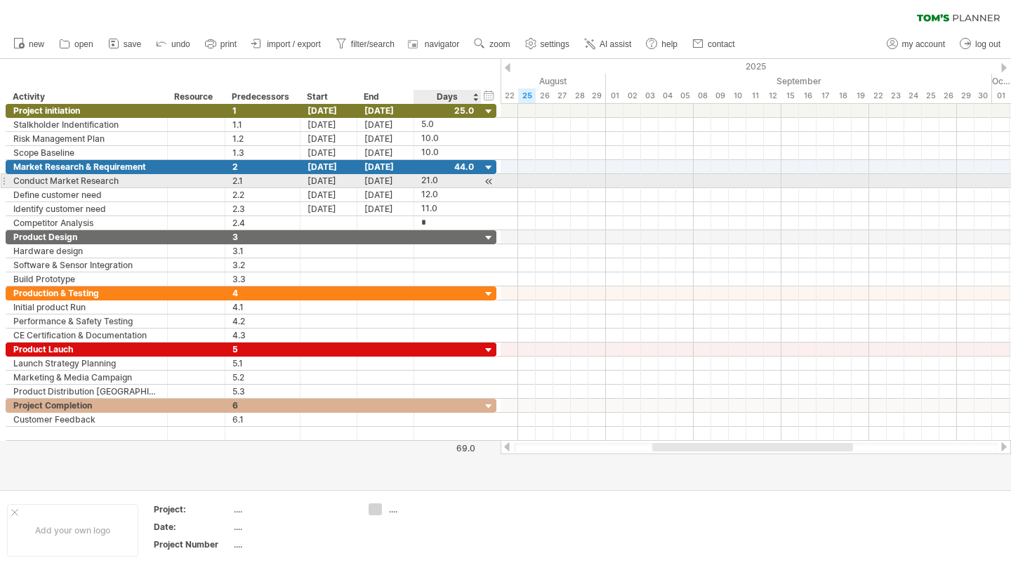
type input "**"
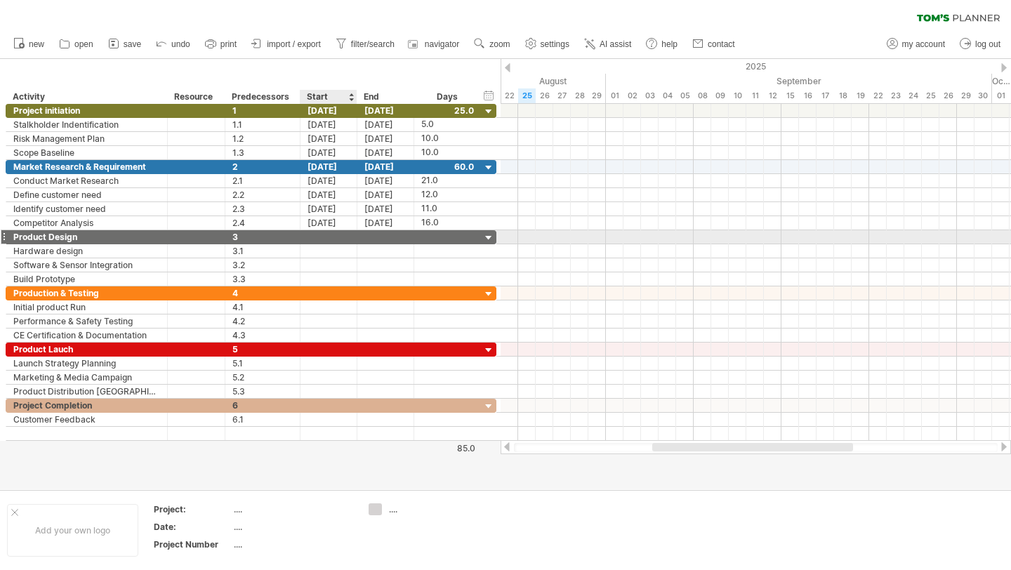
click at [328, 237] on div at bounding box center [328, 236] width 57 height 13
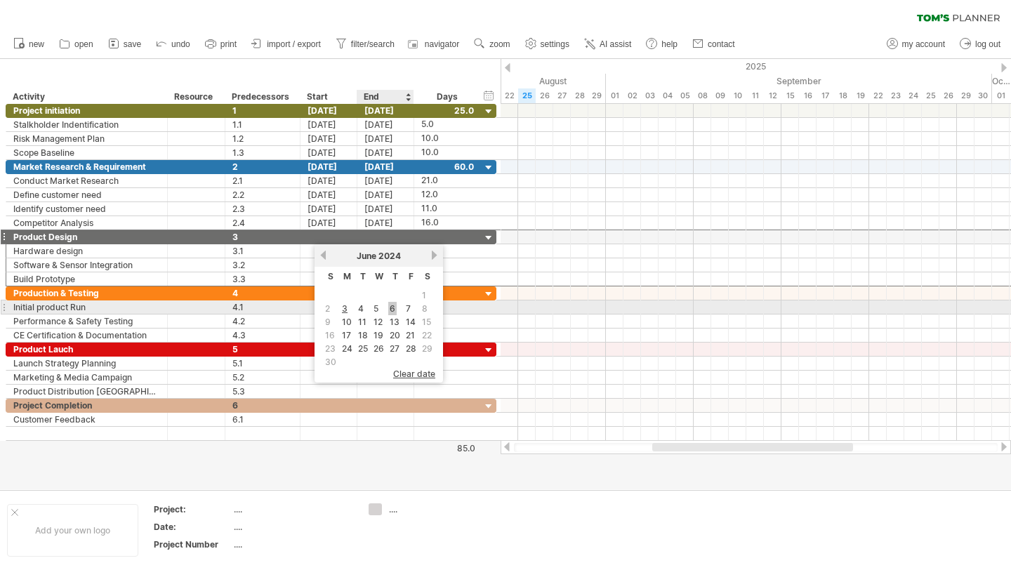
click at [392, 309] on link "6" at bounding box center [392, 308] width 8 height 13
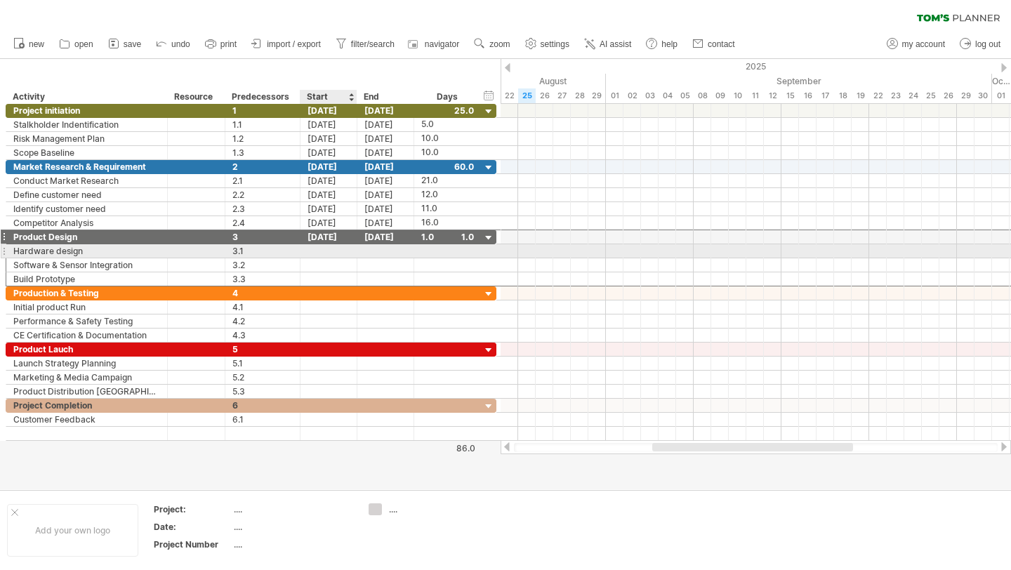
click at [334, 251] on div at bounding box center [328, 250] width 57 height 13
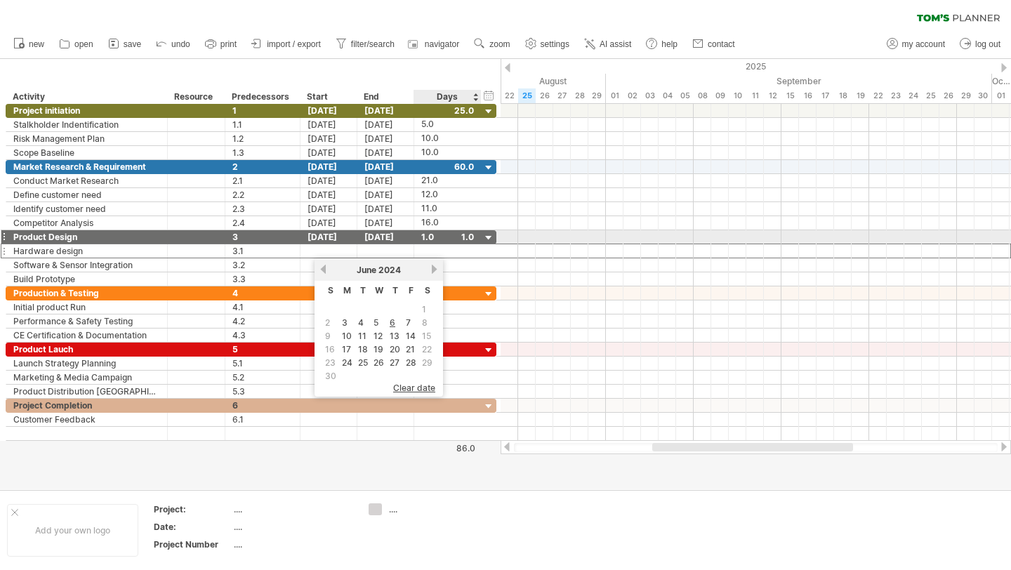
click at [427, 236] on div "1.0" at bounding box center [447, 236] width 53 height 13
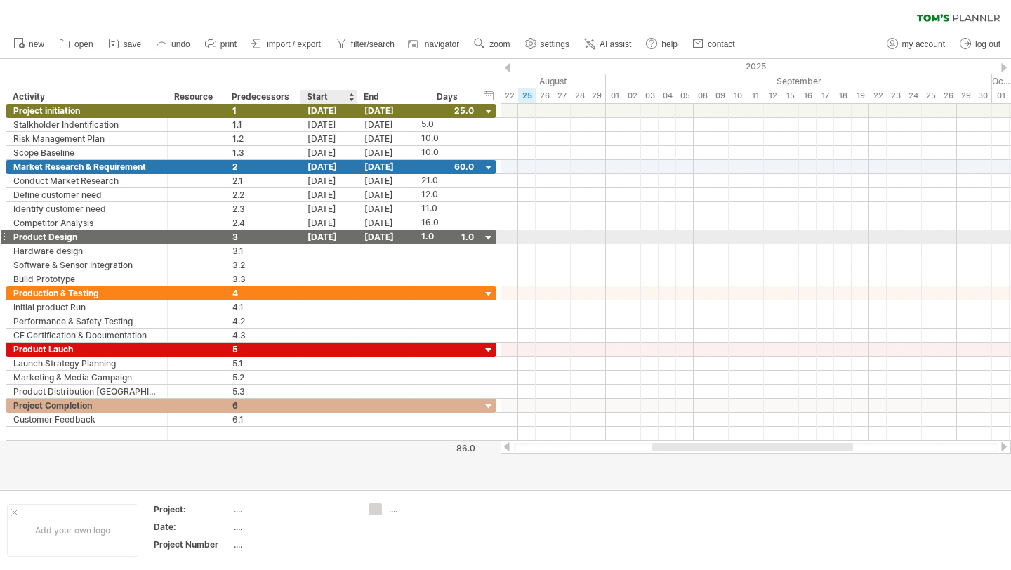
click at [339, 237] on div "[DATE]" at bounding box center [328, 236] width 57 height 13
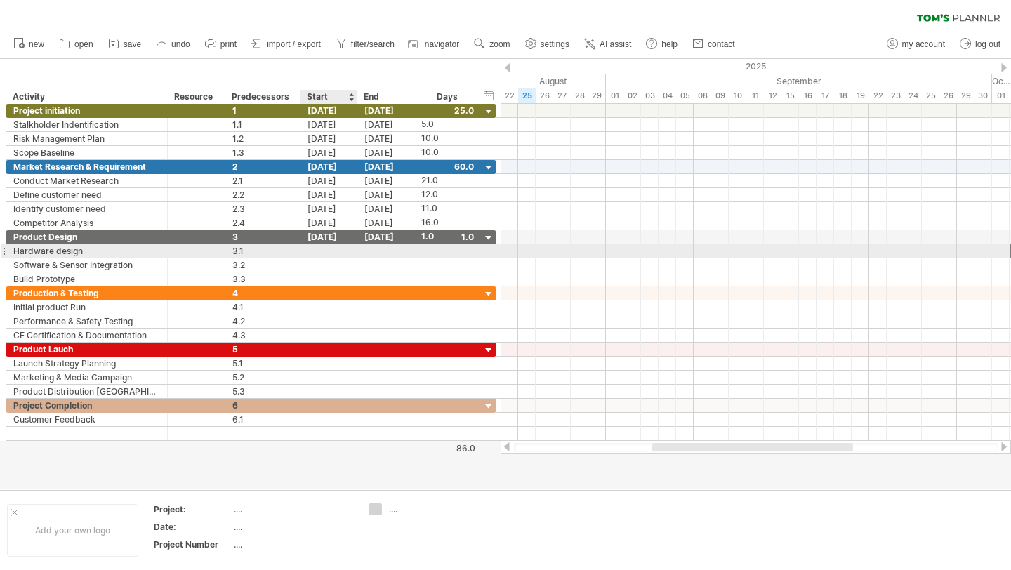
click at [310, 252] on div at bounding box center [328, 250] width 57 height 13
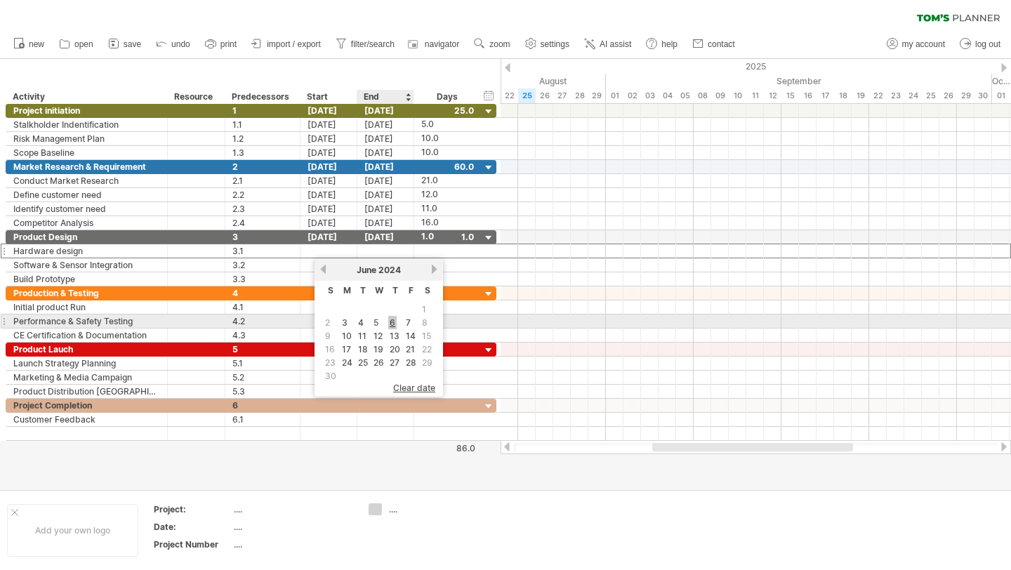
click at [393, 324] on link "6" at bounding box center [392, 322] width 8 height 13
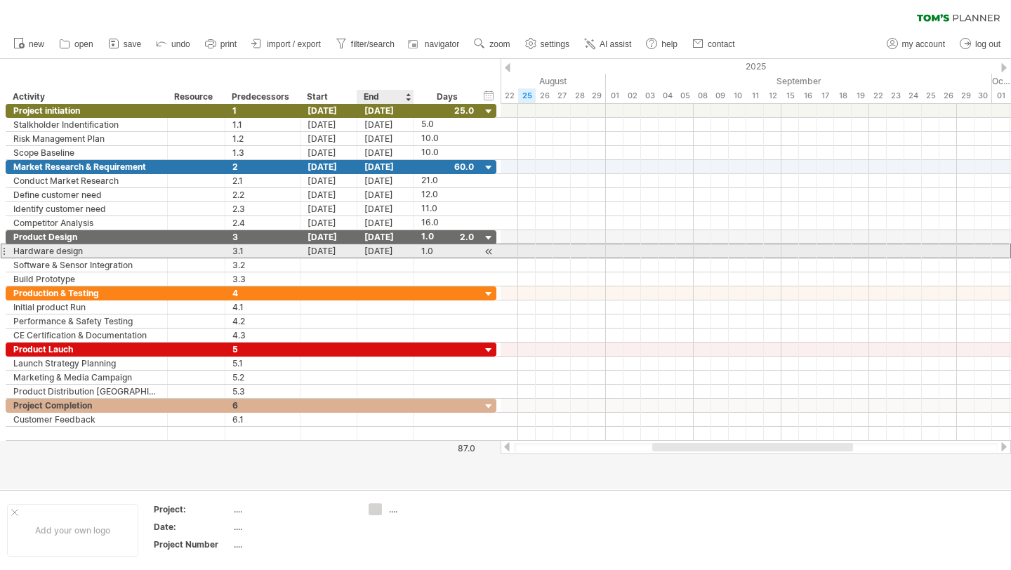
click at [378, 254] on div "[DATE]" at bounding box center [385, 250] width 57 height 13
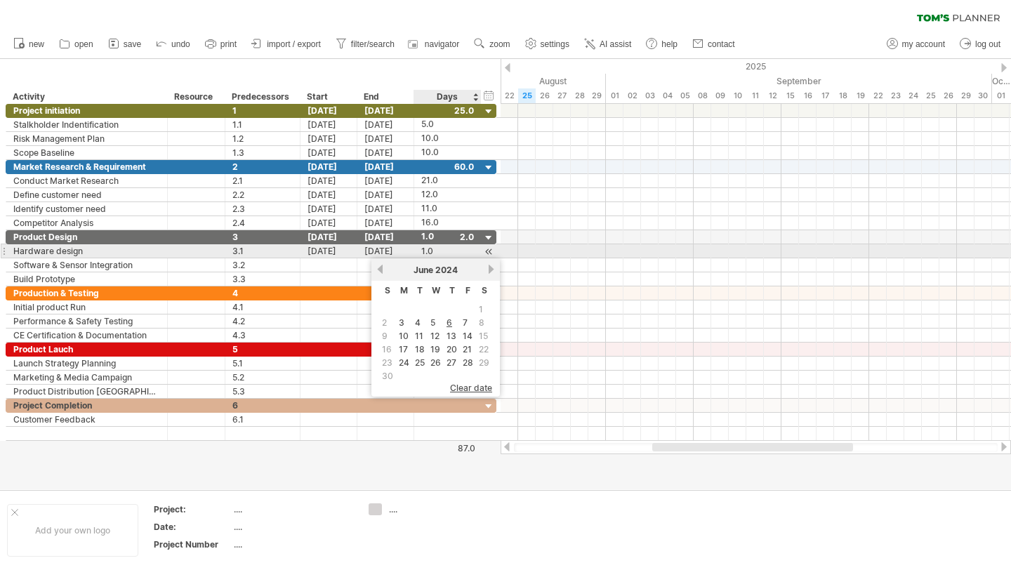
click at [432, 249] on div "1.0" at bounding box center [447, 250] width 53 height 13
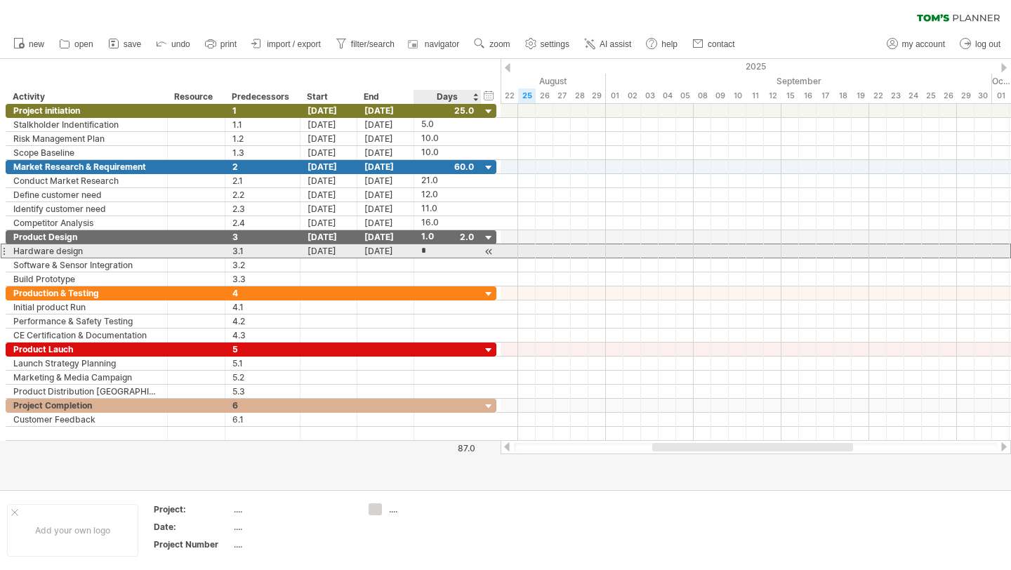
type input "**"
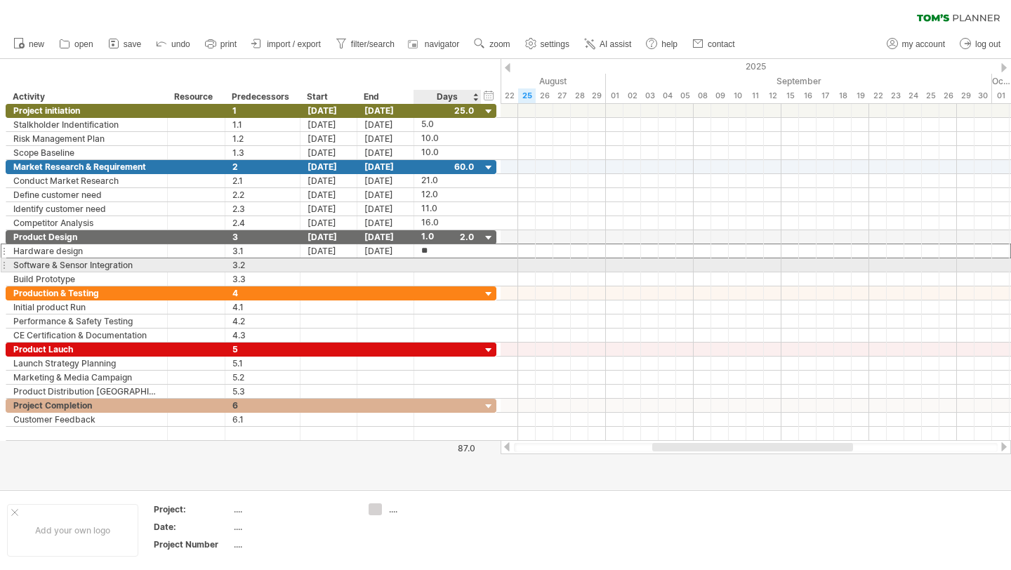
click at [443, 262] on div at bounding box center [447, 264] width 53 height 13
type input "**"
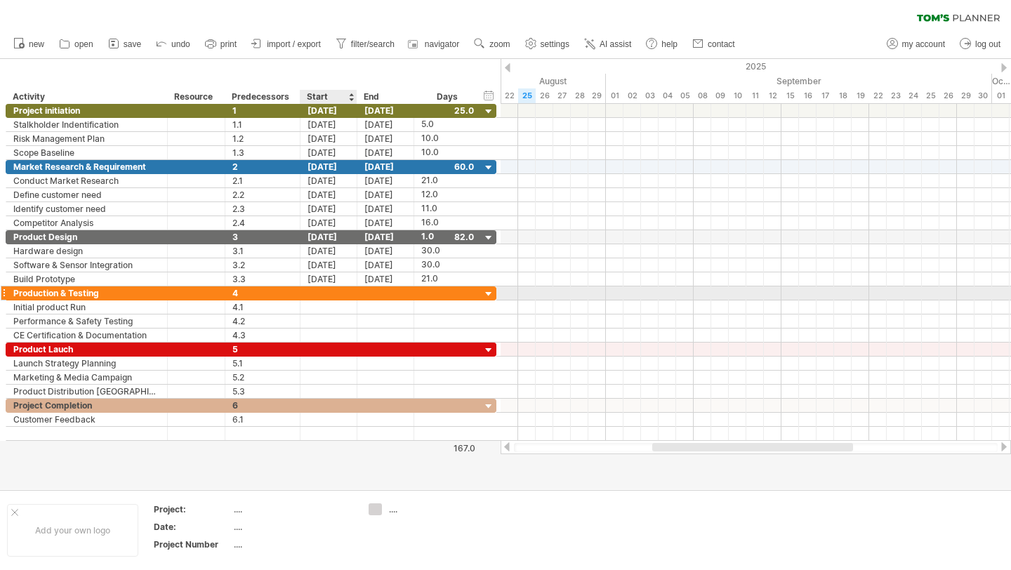
click at [314, 292] on div at bounding box center [328, 292] width 57 height 13
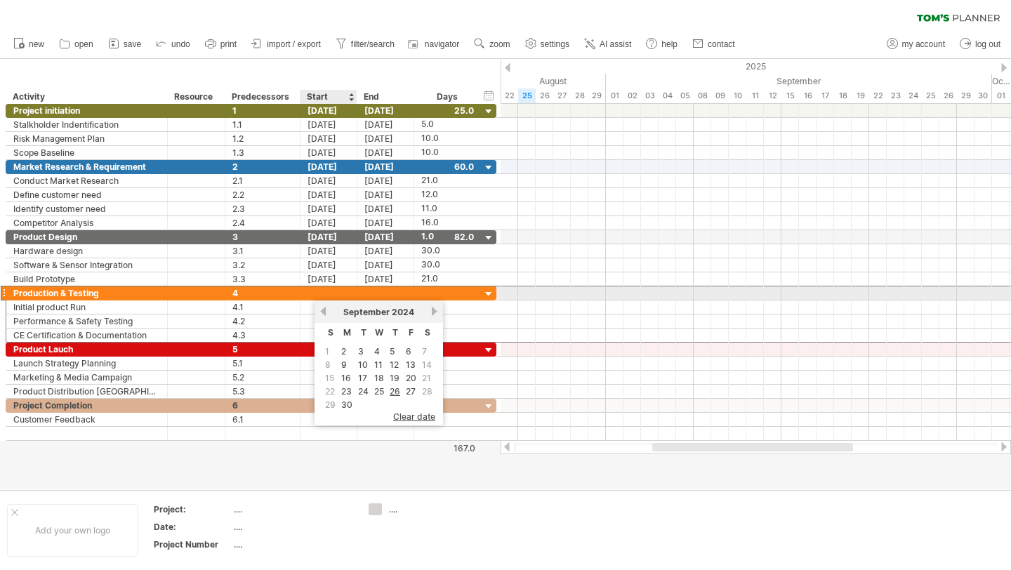
scroll to position [0, 0]
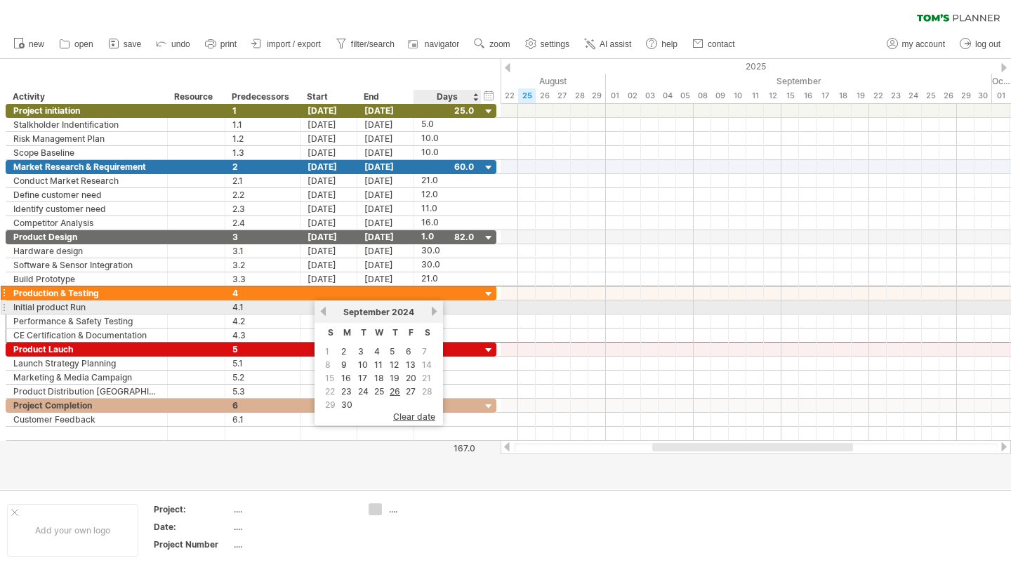
click at [453, 305] on div at bounding box center [447, 306] width 53 height 13
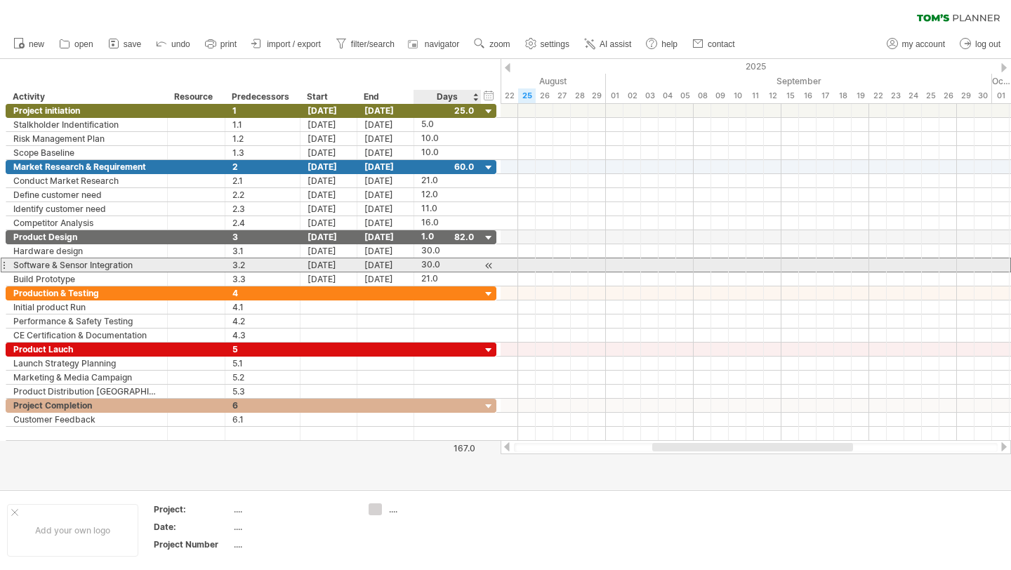
click at [427, 268] on div "30.0" at bounding box center [447, 264] width 53 height 13
click at [427, 268] on input "****" at bounding box center [434, 264] width 27 height 13
click at [431, 266] on input "****" at bounding box center [434, 264] width 27 height 13
type input "****"
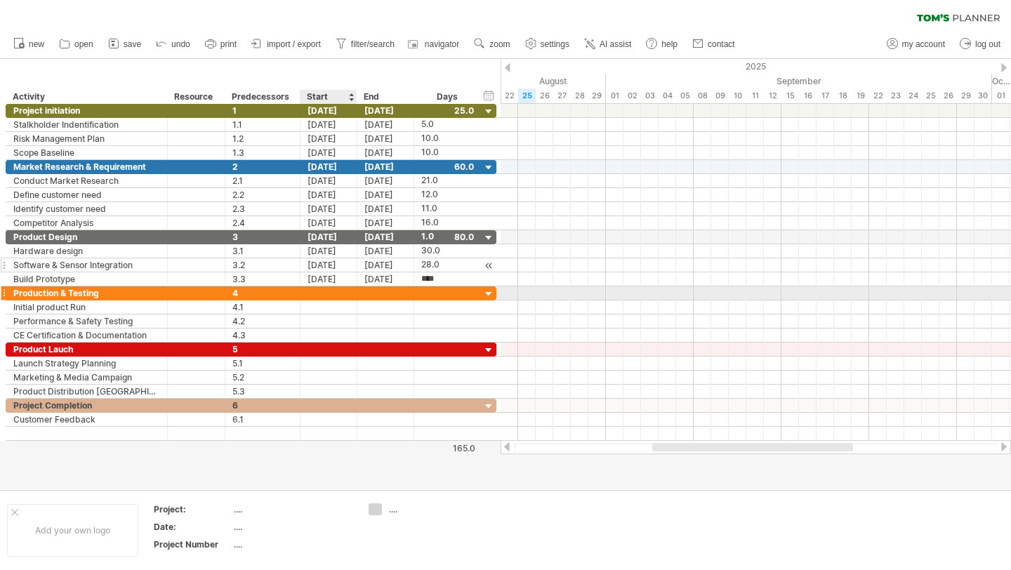
click at [330, 291] on div at bounding box center [328, 292] width 57 height 13
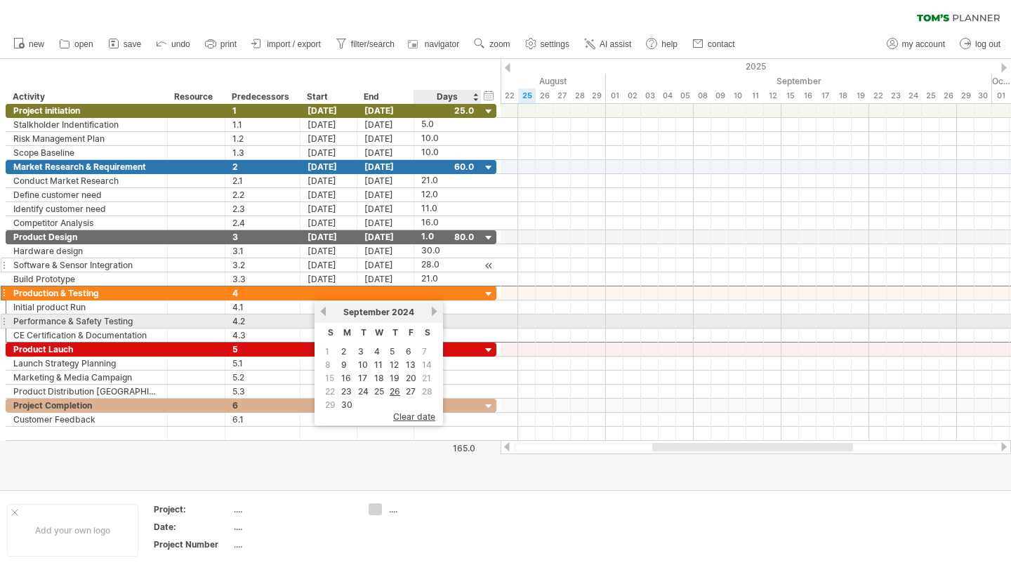
click at [432, 315] on link "next" at bounding box center [434, 311] width 11 height 11
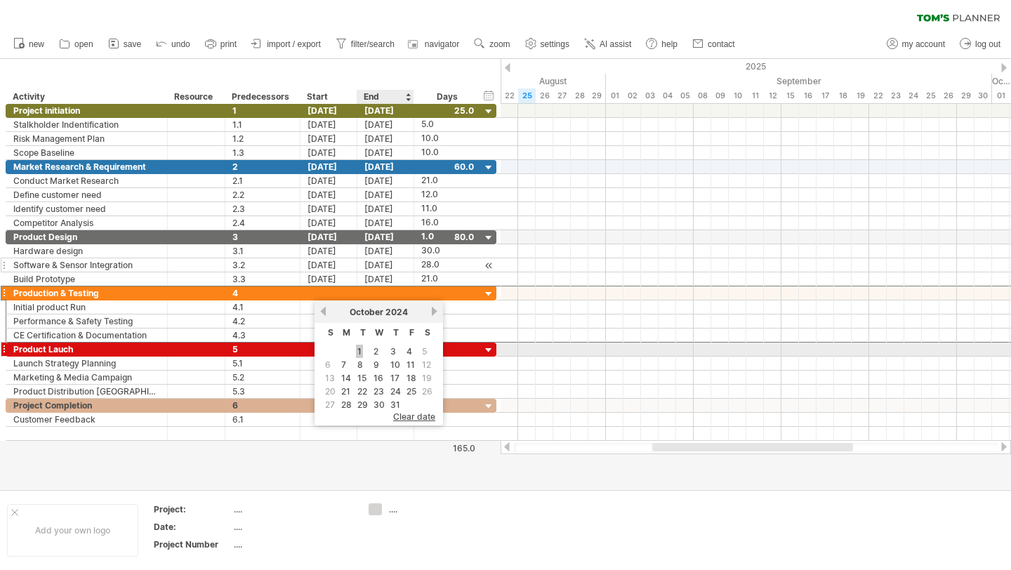
click at [361, 354] on link "1" at bounding box center [359, 351] width 7 height 13
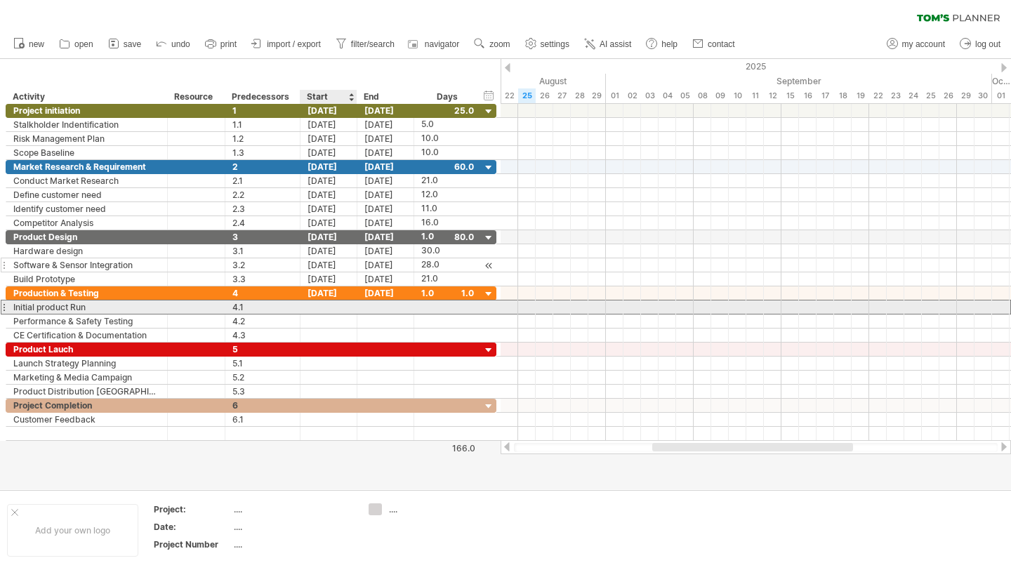
click at [336, 307] on div at bounding box center [328, 306] width 57 height 13
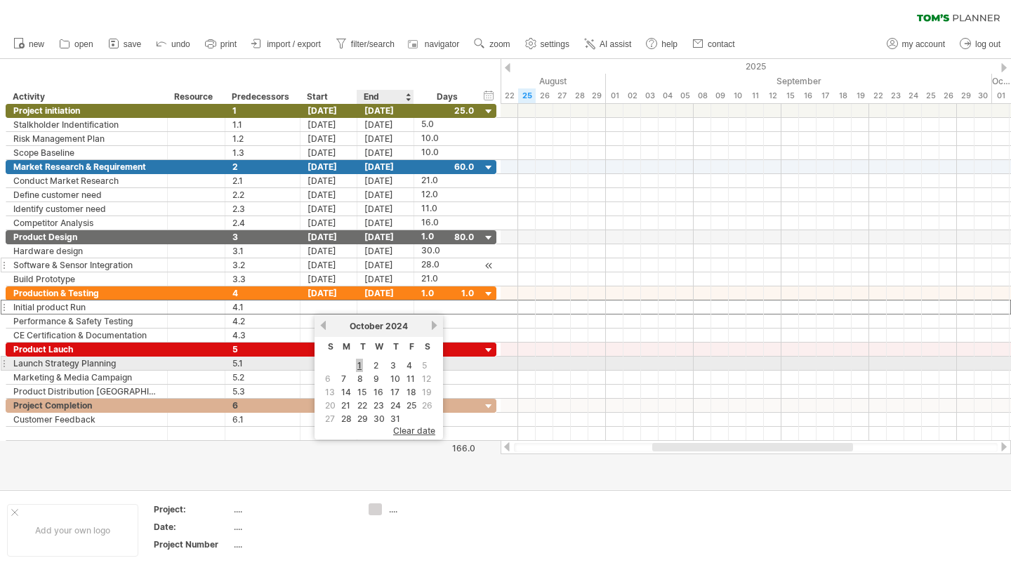
click at [360, 364] on link "1" at bounding box center [359, 365] width 7 height 13
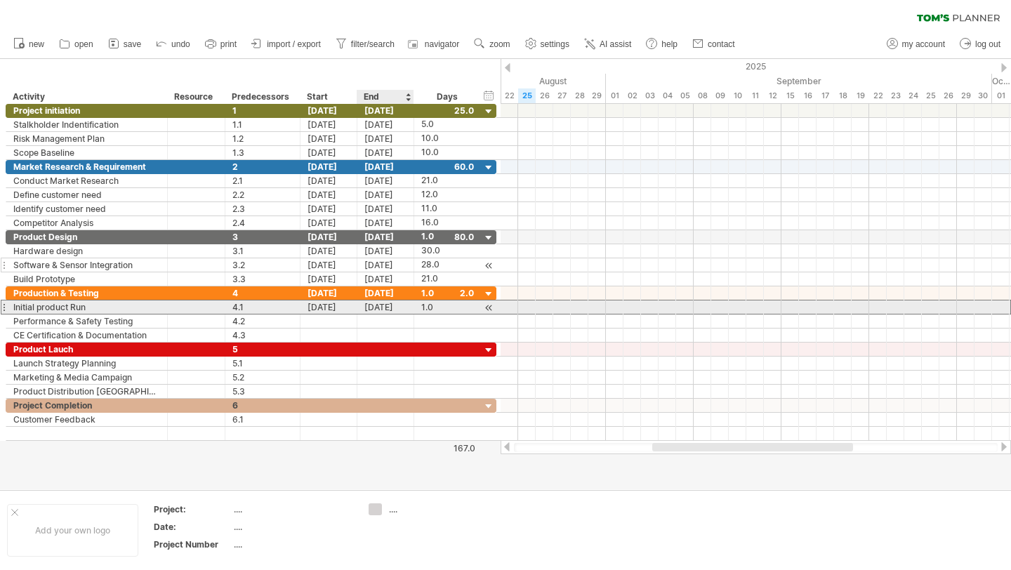
click at [382, 309] on div "[DATE]" at bounding box center [385, 306] width 57 height 13
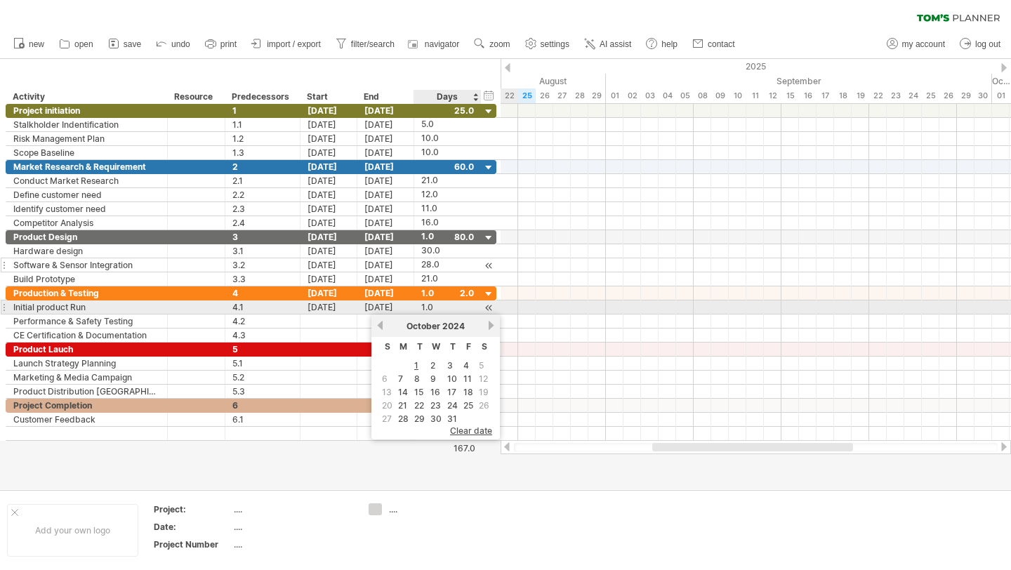
click at [453, 308] on div "1.0" at bounding box center [447, 306] width 53 height 13
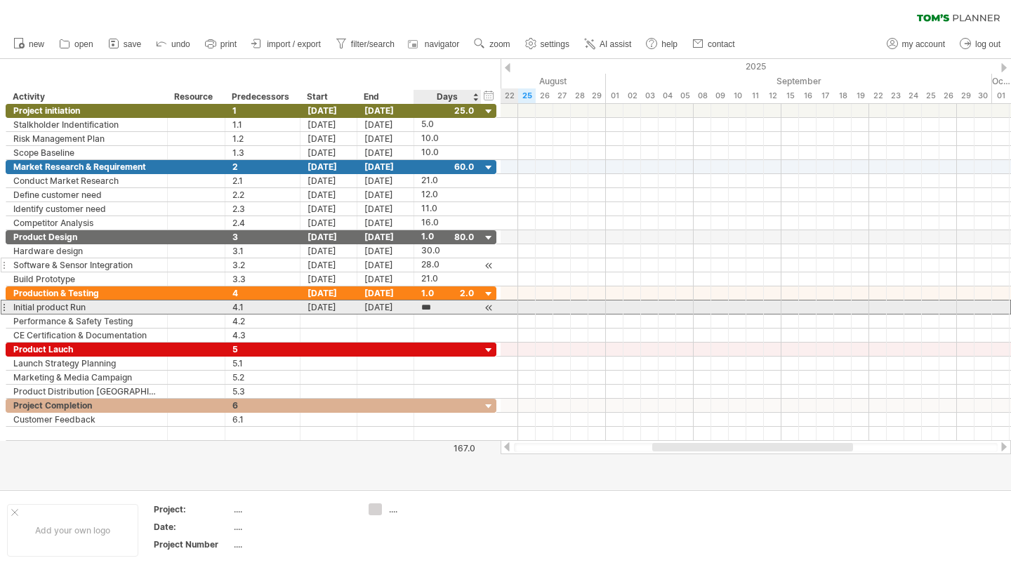
scroll to position [1, 0]
type input "**"
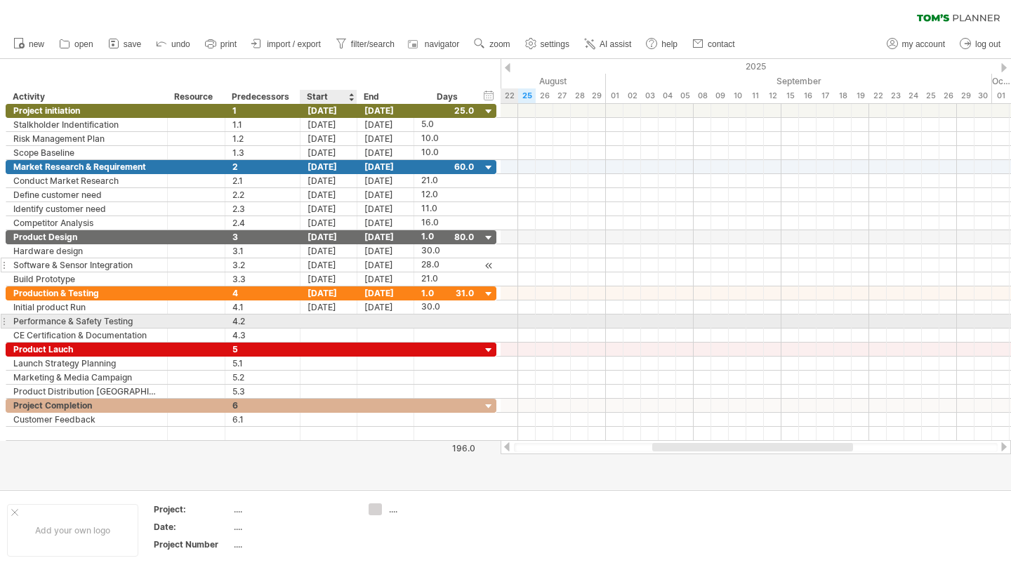
click at [337, 323] on div at bounding box center [328, 320] width 57 height 13
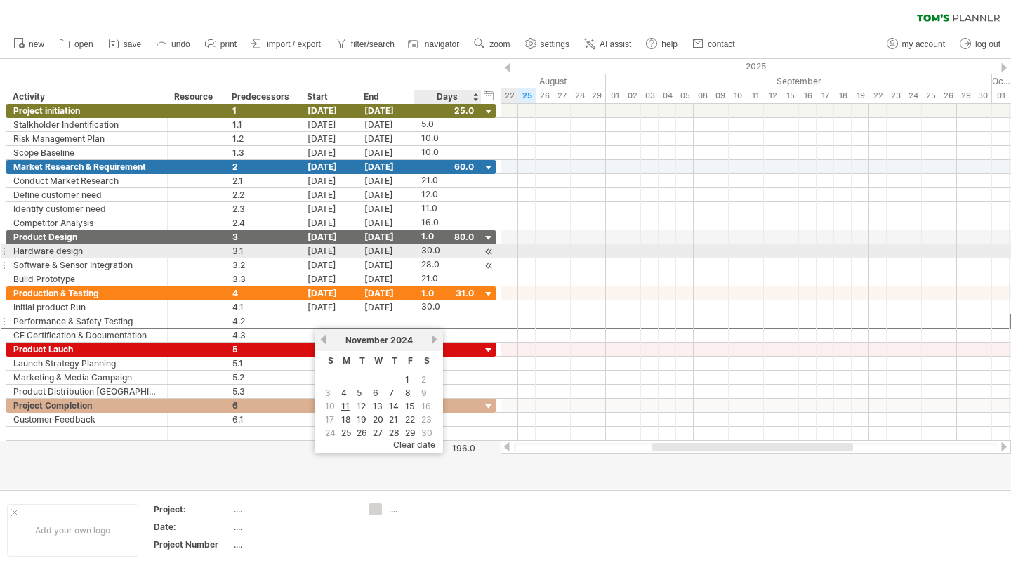
click at [434, 248] on div "30.0" at bounding box center [447, 250] width 53 height 13
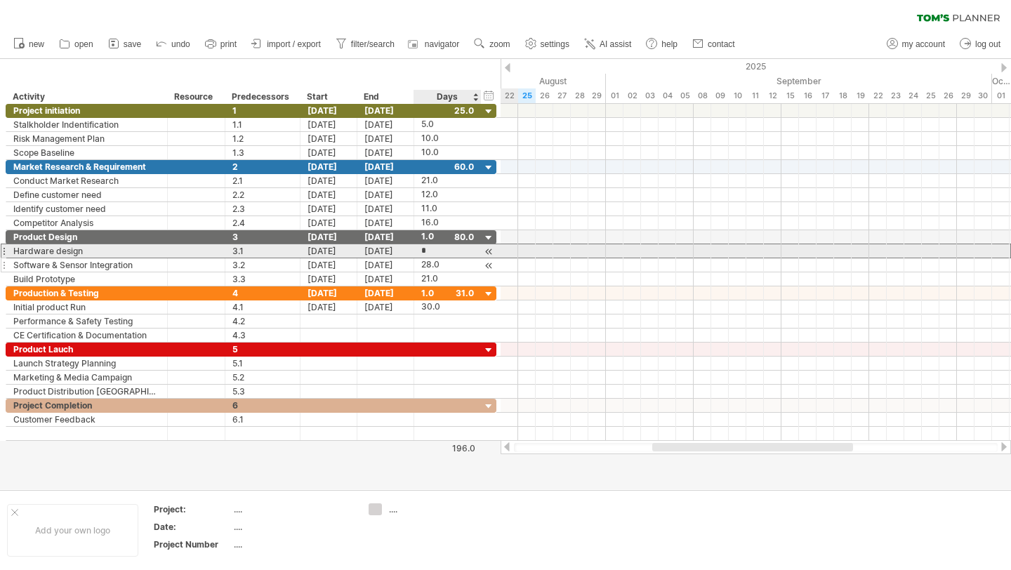
type input "**"
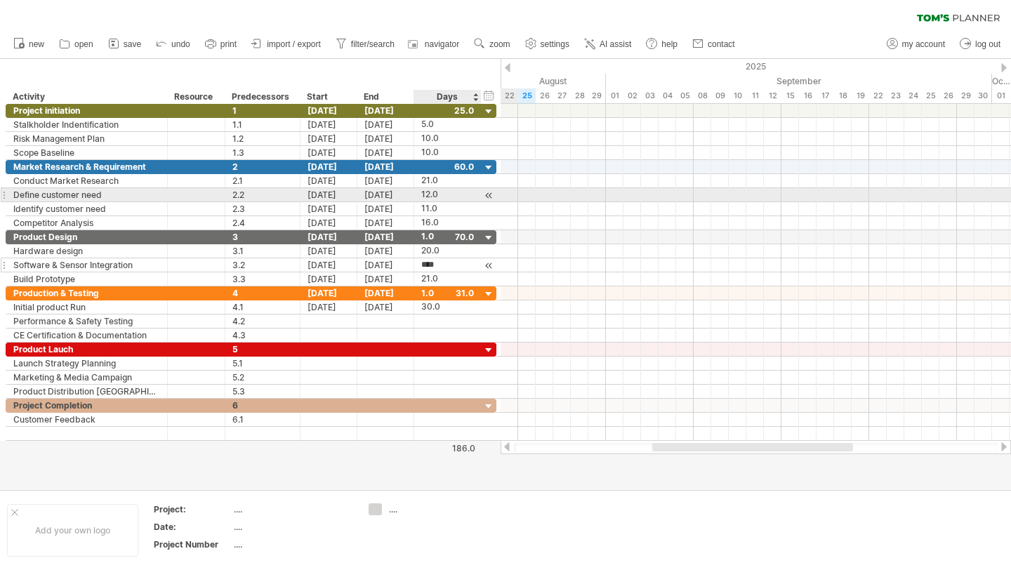
click at [439, 191] on div "12.0" at bounding box center [447, 194] width 53 height 13
type input "*"
click at [419, 199] on div "7.0 7.0" at bounding box center [447, 194] width 67 height 13
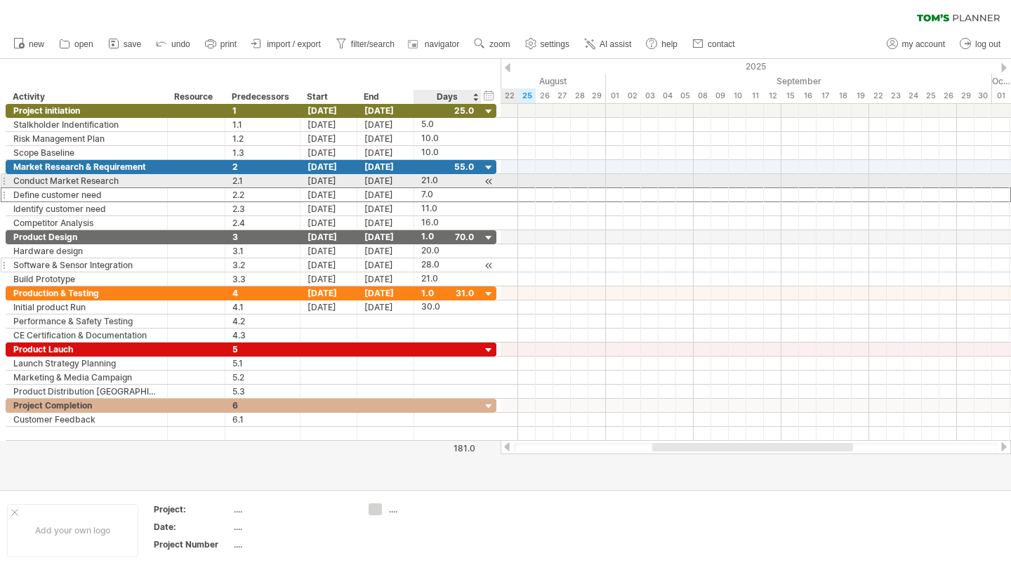
click at [430, 180] on div "21.0" at bounding box center [447, 180] width 53 height 13
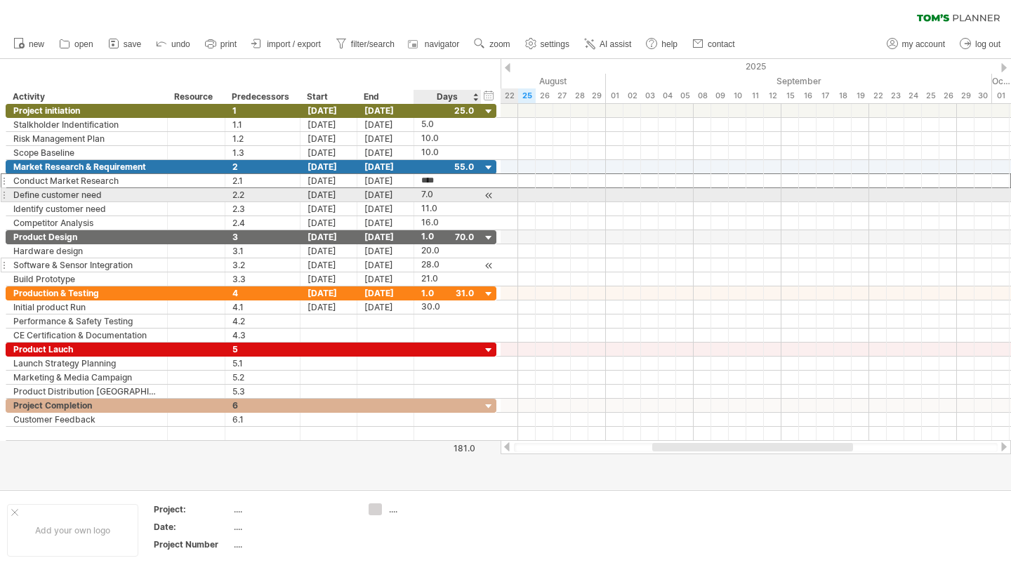
click at [430, 192] on div "7.0" at bounding box center [447, 194] width 53 height 13
click at [430, 192] on input "***" at bounding box center [434, 194] width 27 height 13
type input "**"
type input "*"
type input "**"
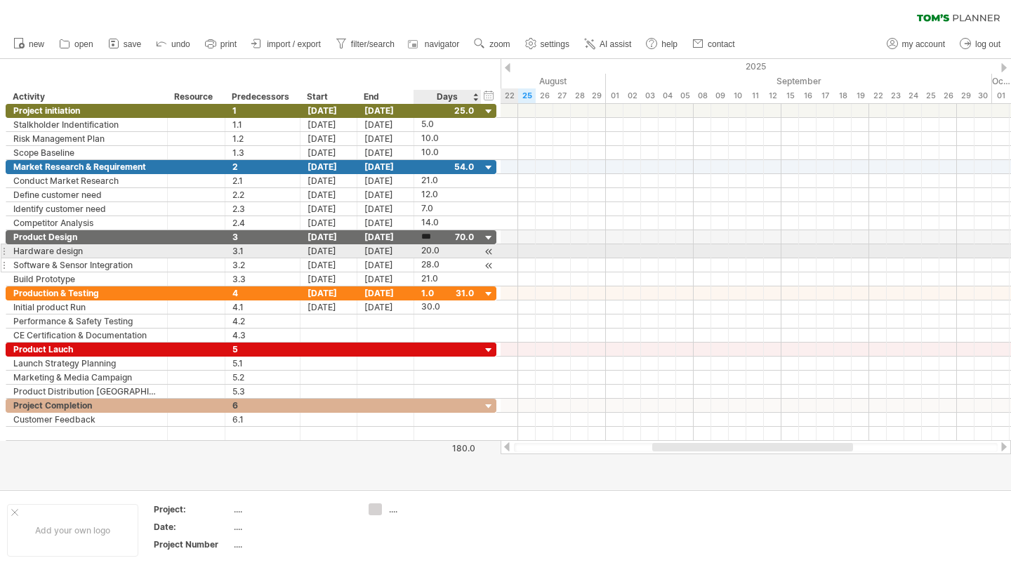
click at [435, 251] on div "20.0" at bounding box center [447, 250] width 53 height 13
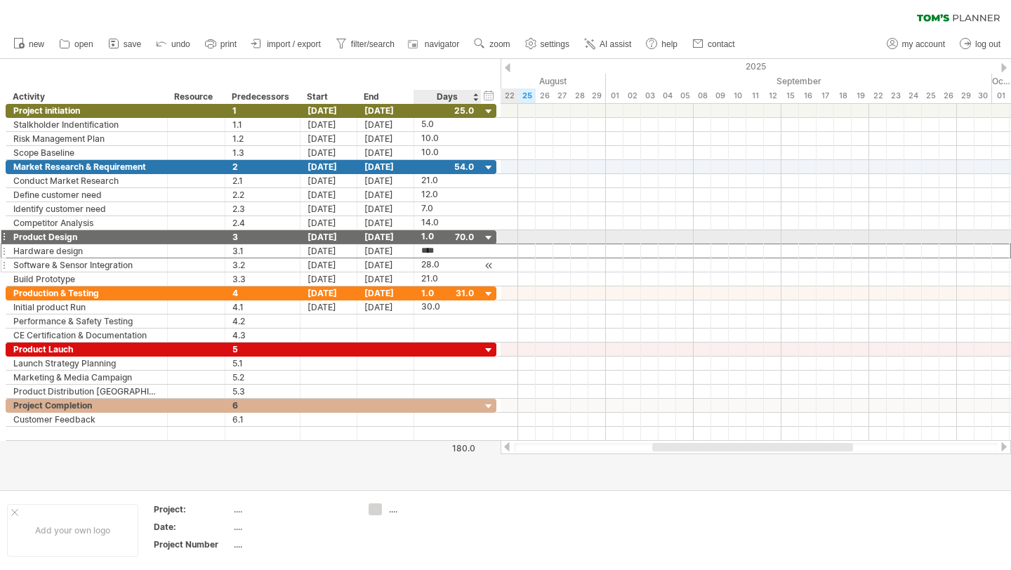
click at [430, 237] on div "1.0" at bounding box center [447, 236] width 53 height 13
click at [430, 237] on input "***" at bounding box center [434, 236] width 27 height 13
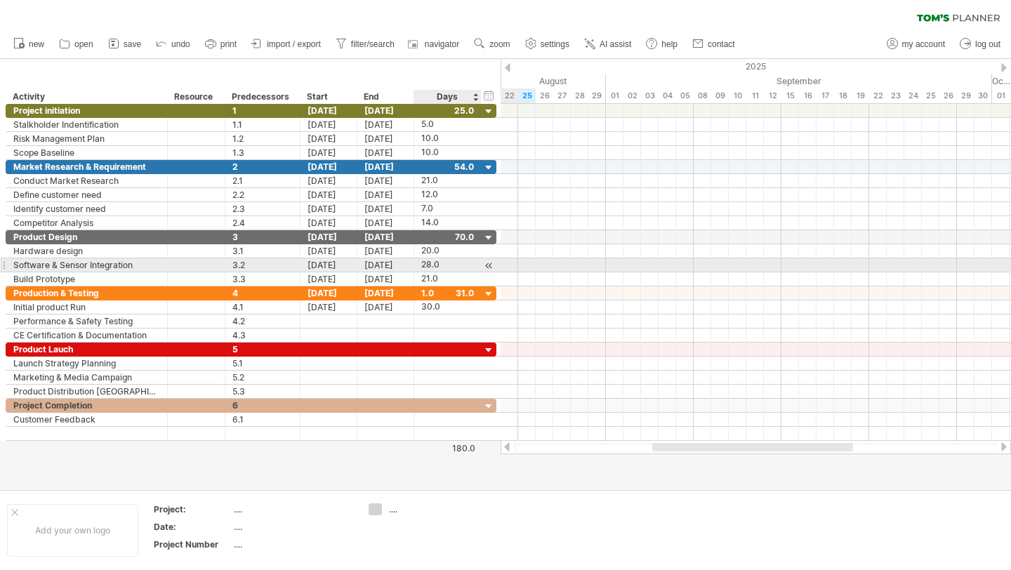
click at [441, 266] on div "28.0" at bounding box center [447, 264] width 53 height 13
click at [443, 272] on div "21.0" at bounding box center [447, 278] width 53 height 13
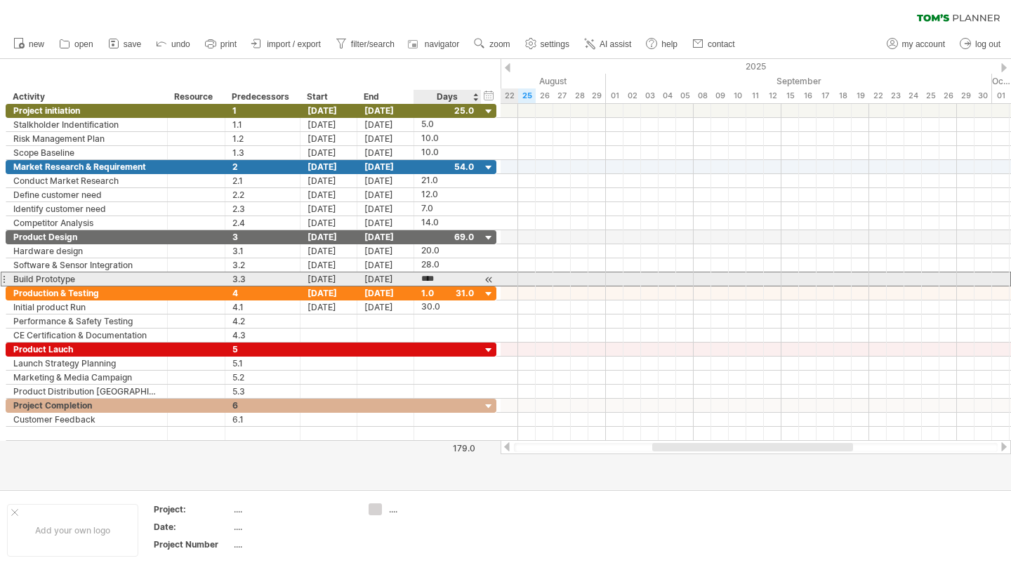
click at [428, 278] on input "****" at bounding box center [434, 278] width 27 height 13
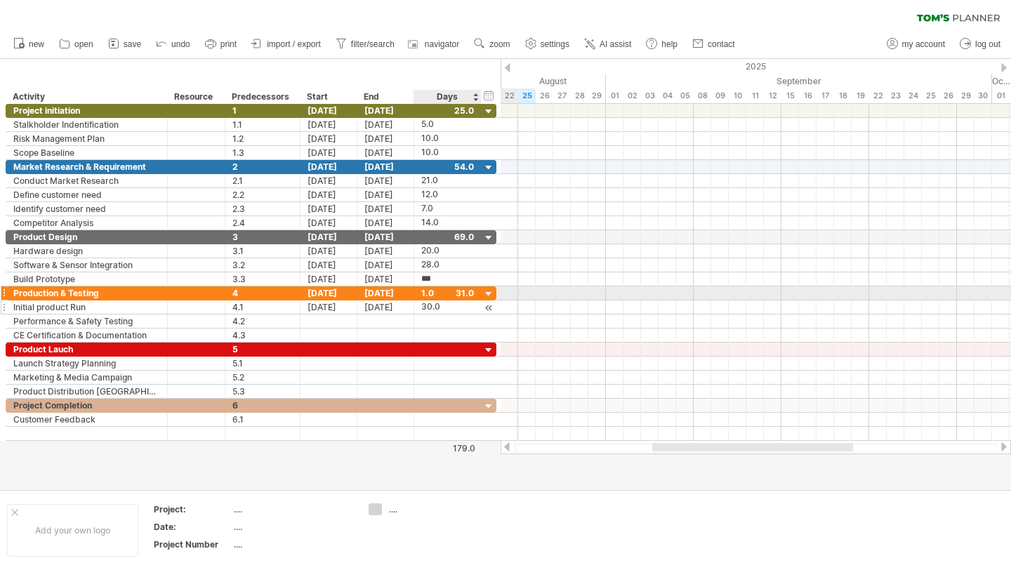
type input "****"
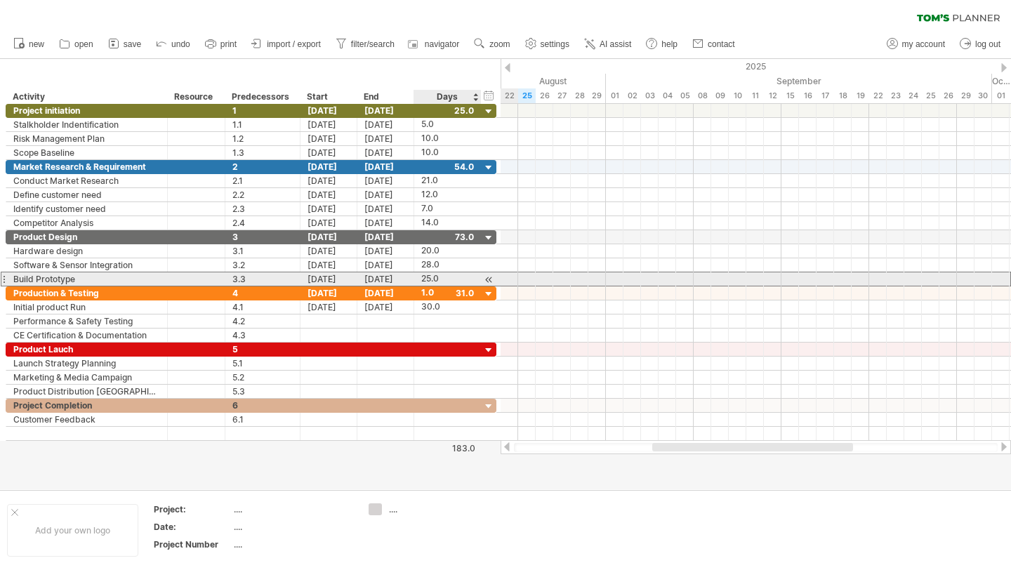
click at [424, 277] on div "25.0" at bounding box center [447, 278] width 53 height 13
click at [429, 284] on input "****" at bounding box center [434, 278] width 27 height 13
type input "****"
click at [426, 279] on div "15.0" at bounding box center [447, 278] width 53 height 13
click at [427, 279] on input "****" at bounding box center [434, 278] width 27 height 13
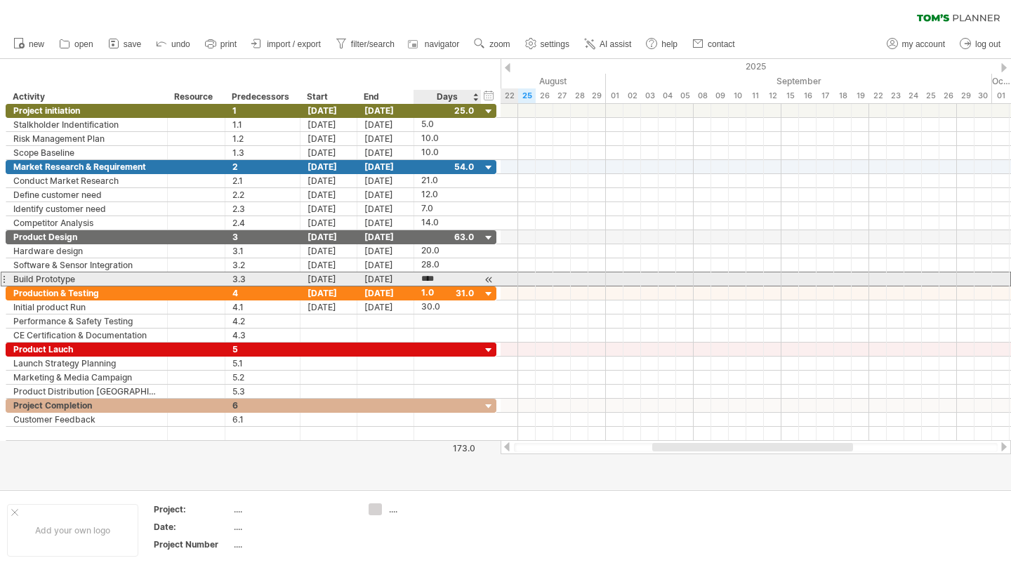
click at [430, 281] on input "****" at bounding box center [434, 278] width 27 height 13
type input "****"
click at [430, 278] on div "18.0" at bounding box center [447, 278] width 53 height 13
click at [430, 278] on input "****" at bounding box center [434, 278] width 27 height 13
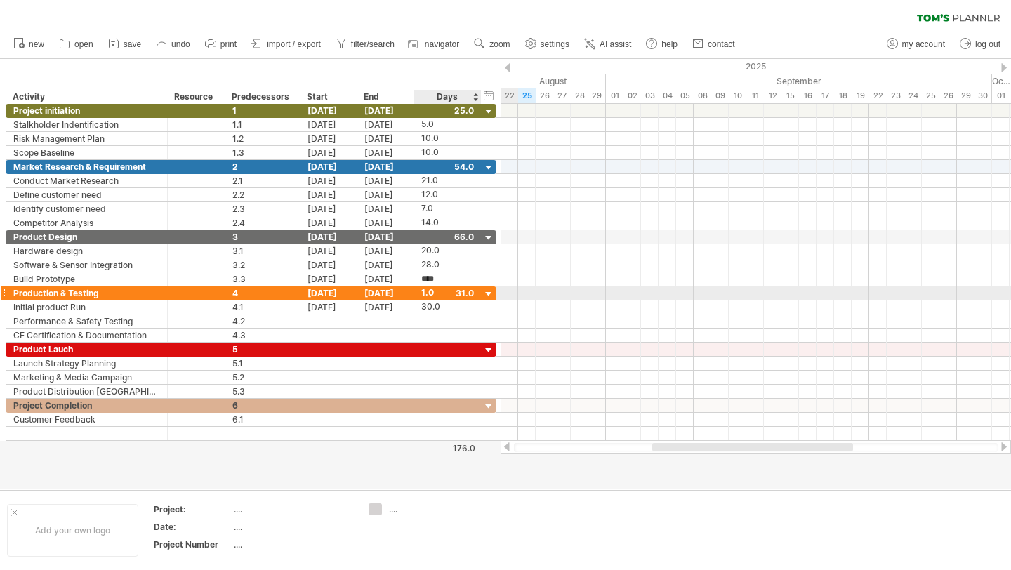
click at [434, 299] on div "1.0" at bounding box center [447, 292] width 53 height 13
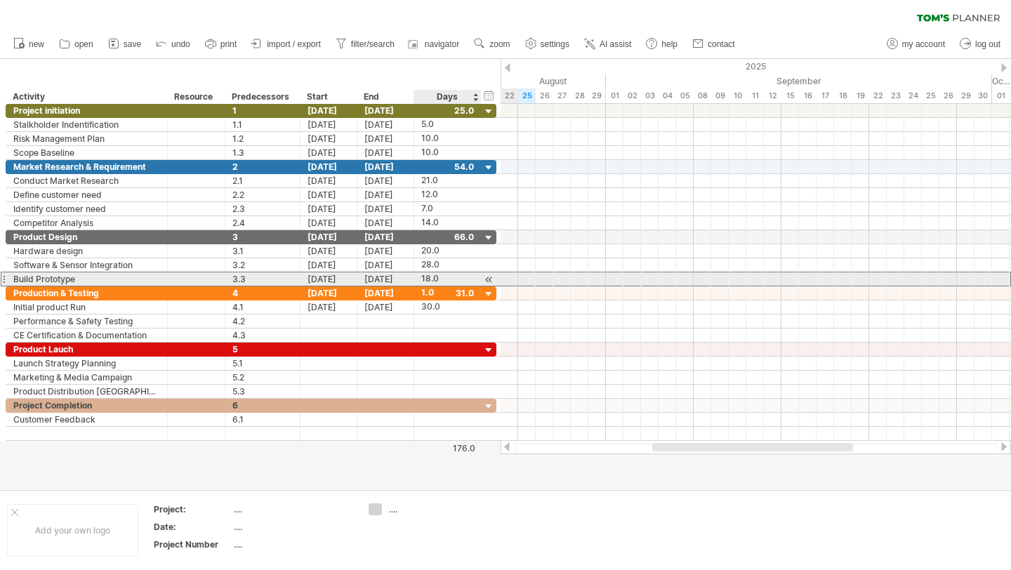
click at [427, 284] on div "18.0" at bounding box center [447, 278] width 53 height 13
click at [430, 281] on input "****" at bounding box center [434, 278] width 27 height 13
type input "****"
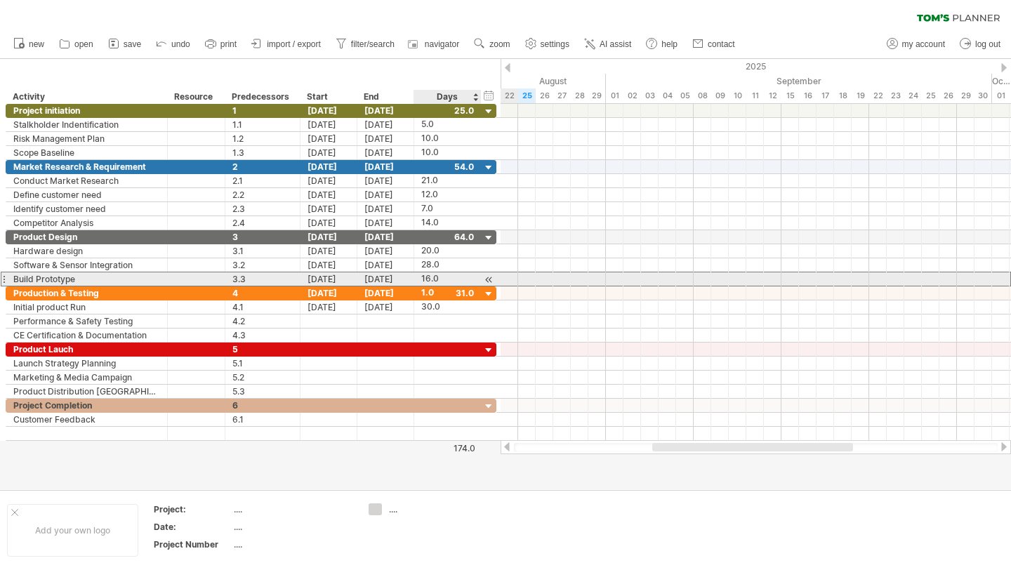
click at [425, 279] on div "16.0" at bounding box center [447, 278] width 53 height 13
click at [425, 279] on input "****" at bounding box center [434, 278] width 27 height 13
click at [430, 280] on input "****" at bounding box center [434, 278] width 27 height 13
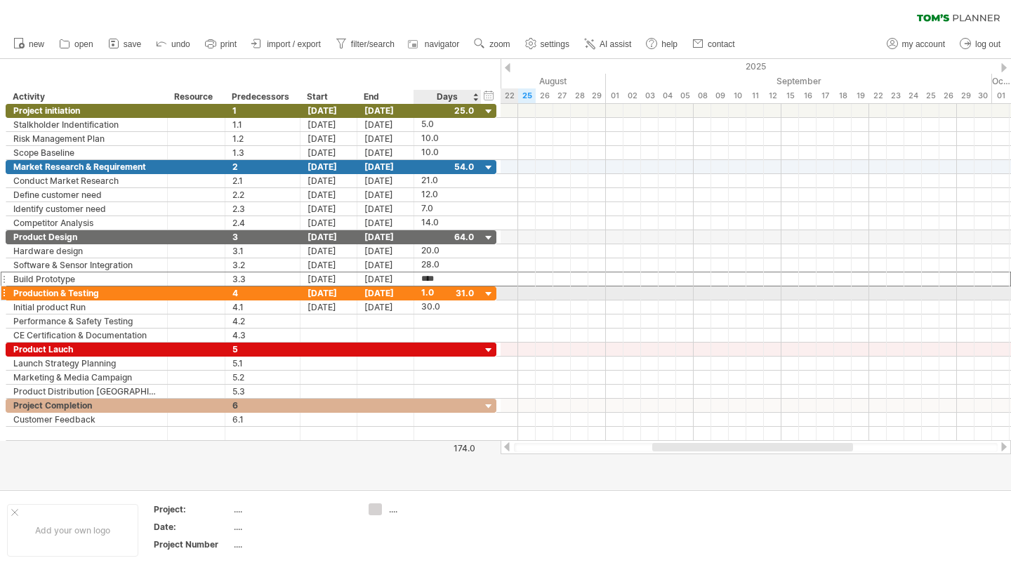
click at [432, 293] on div "1.0" at bounding box center [447, 292] width 53 height 13
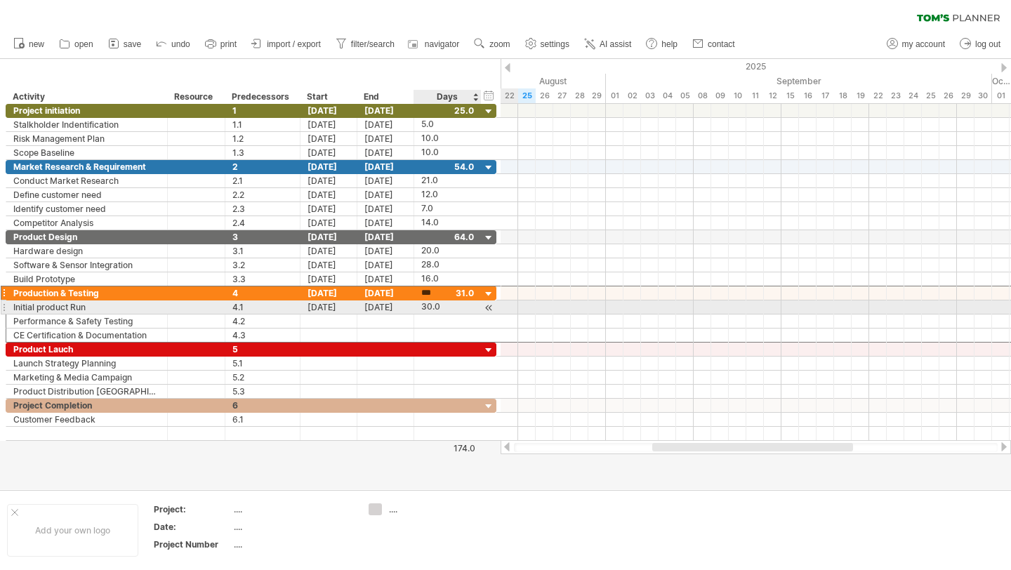
click at [434, 310] on div "30.0" at bounding box center [447, 306] width 53 height 13
click at [342, 314] on div at bounding box center [328, 320] width 57 height 13
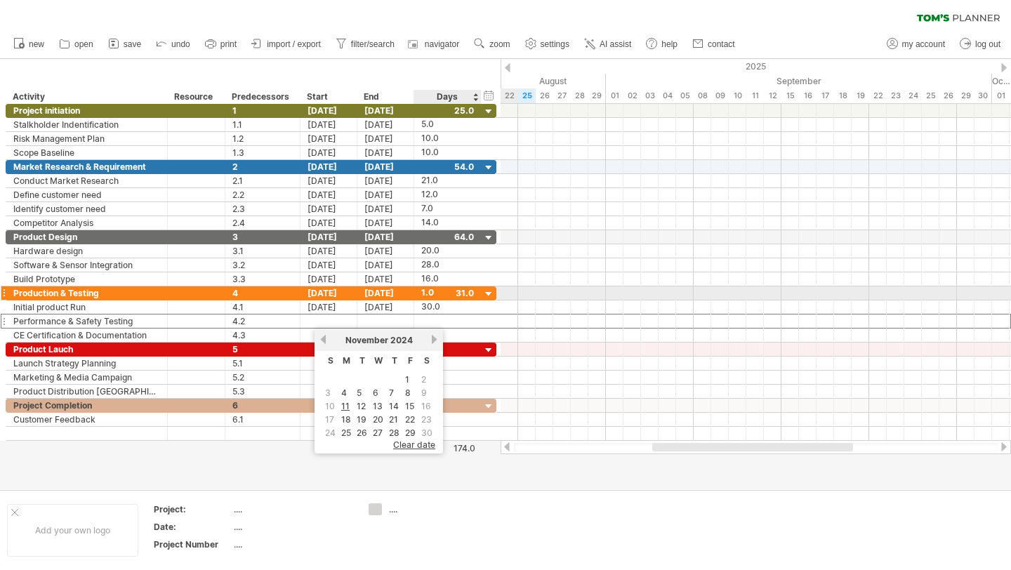
click at [435, 293] on div "1.0" at bounding box center [447, 292] width 53 height 13
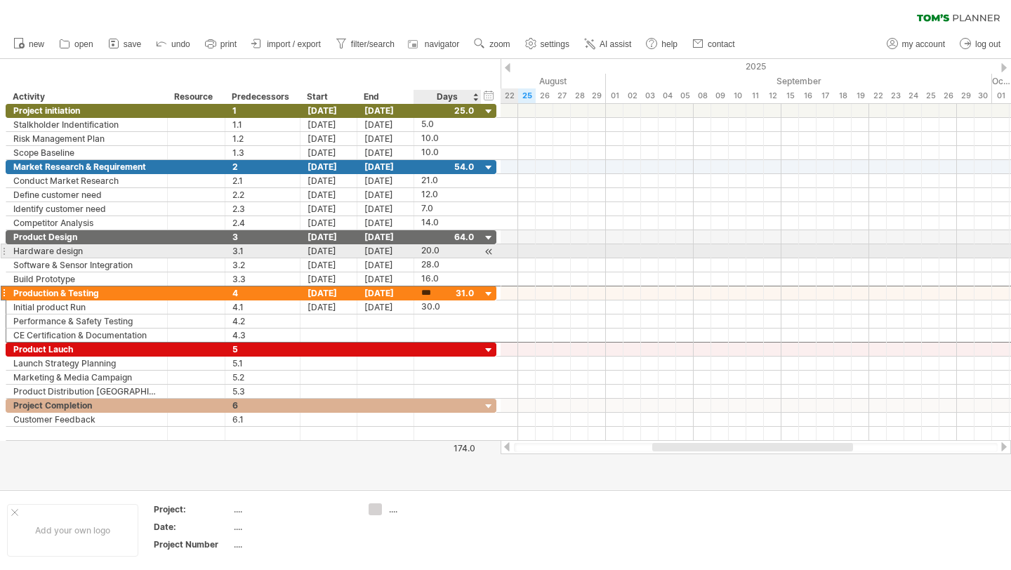
click at [437, 253] on div "20.0" at bounding box center [447, 250] width 53 height 13
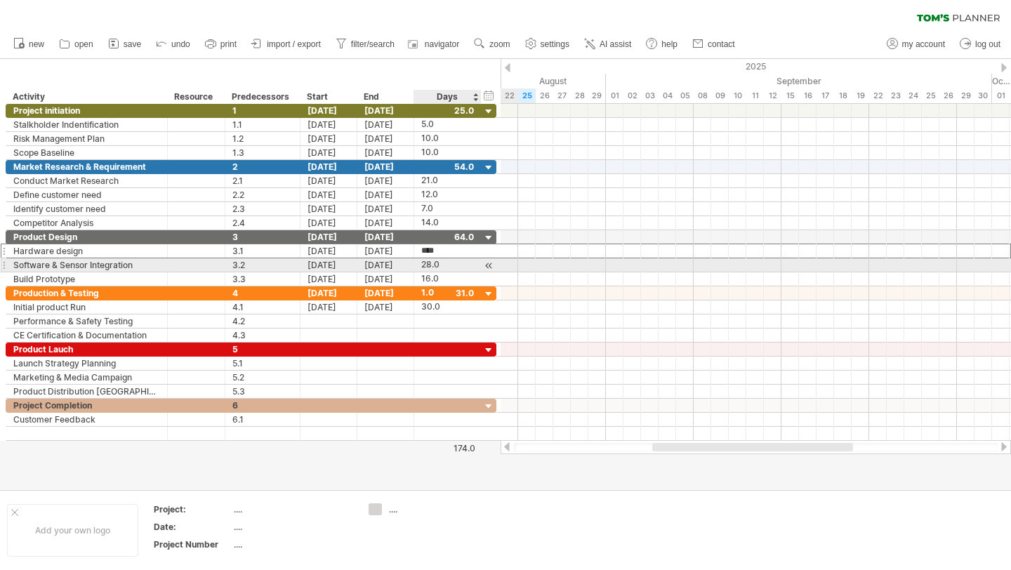
click at [437, 261] on div "28.0" at bounding box center [447, 264] width 53 height 13
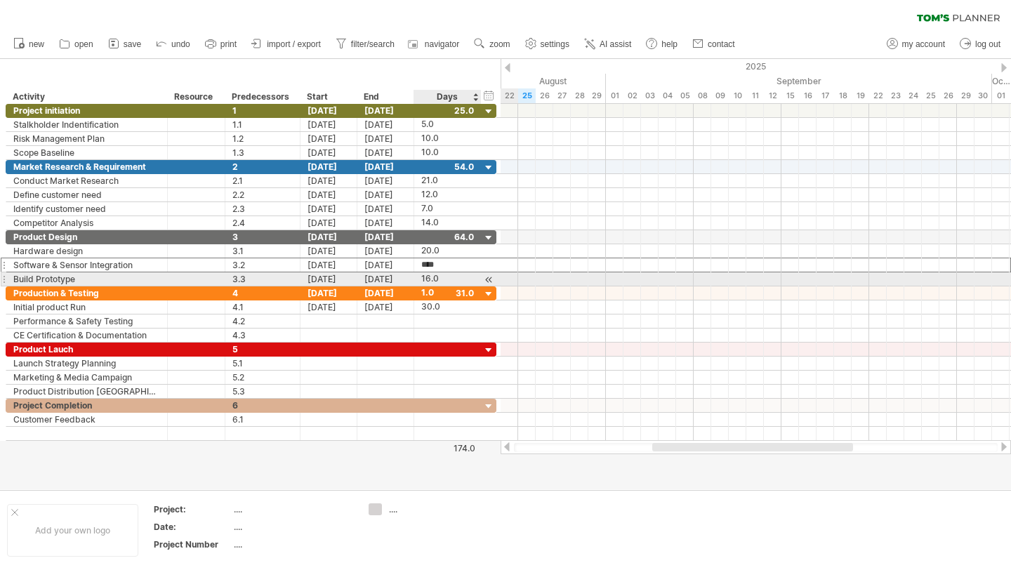
click at [437, 273] on div "16.0" at bounding box center [447, 278] width 53 height 13
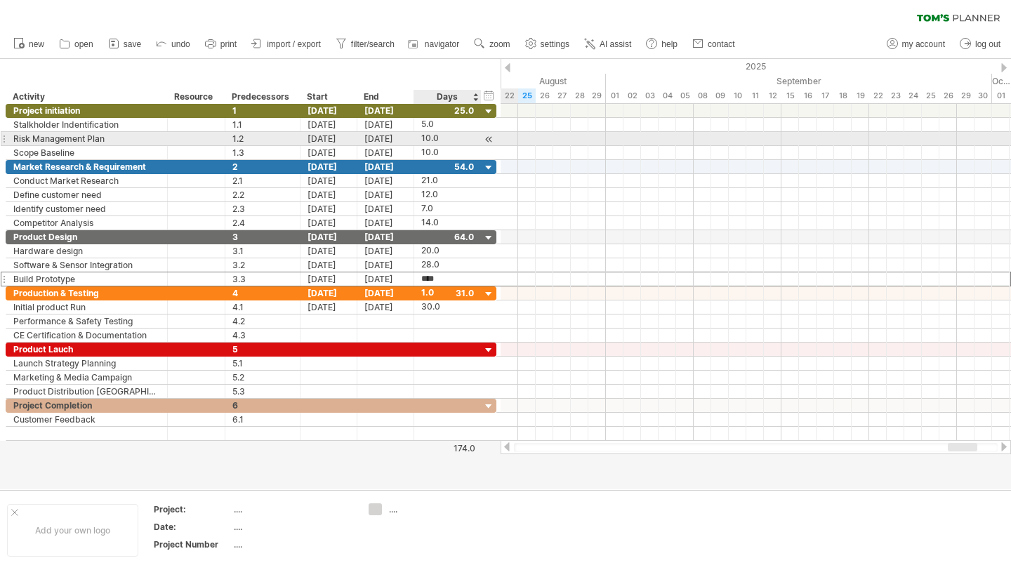
click at [427, 141] on div "10.0" at bounding box center [447, 138] width 53 height 13
type input "*"
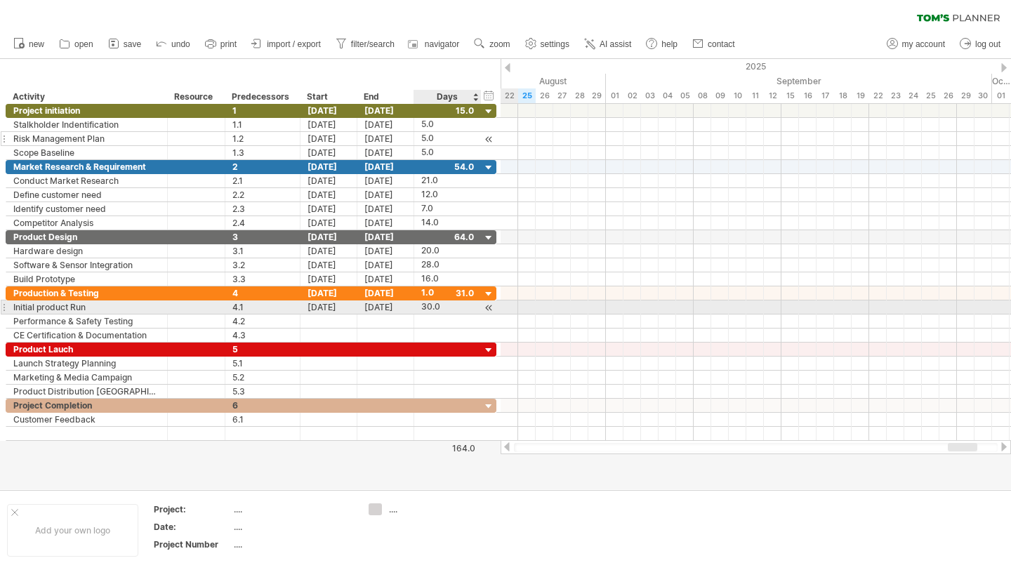
click at [438, 302] on div "30.0" at bounding box center [447, 306] width 53 height 13
click at [380, 310] on div "[DATE]" at bounding box center [385, 306] width 57 height 13
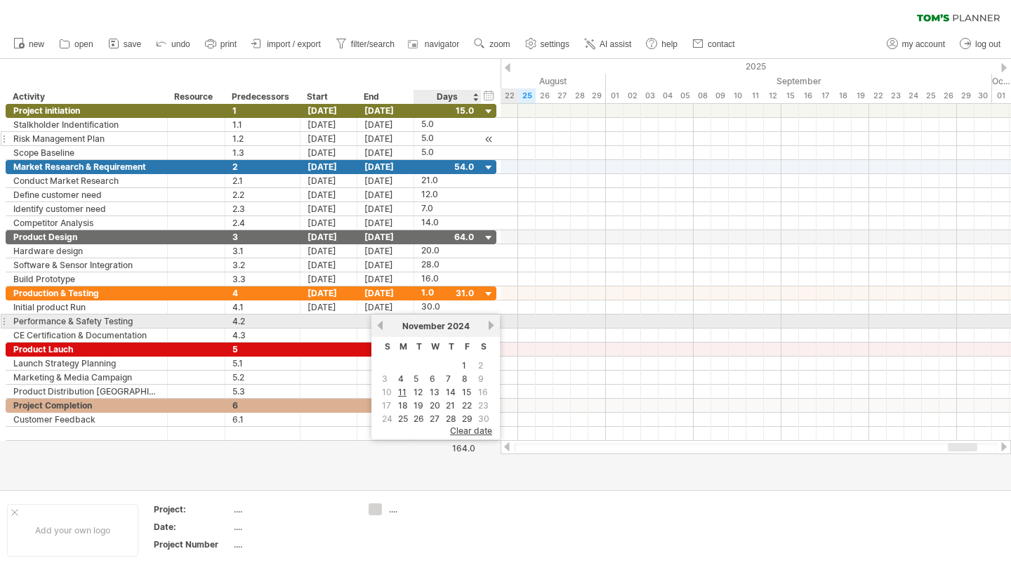
click at [446, 321] on div "[DATE]" at bounding box center [436, 326] width 102 height 11
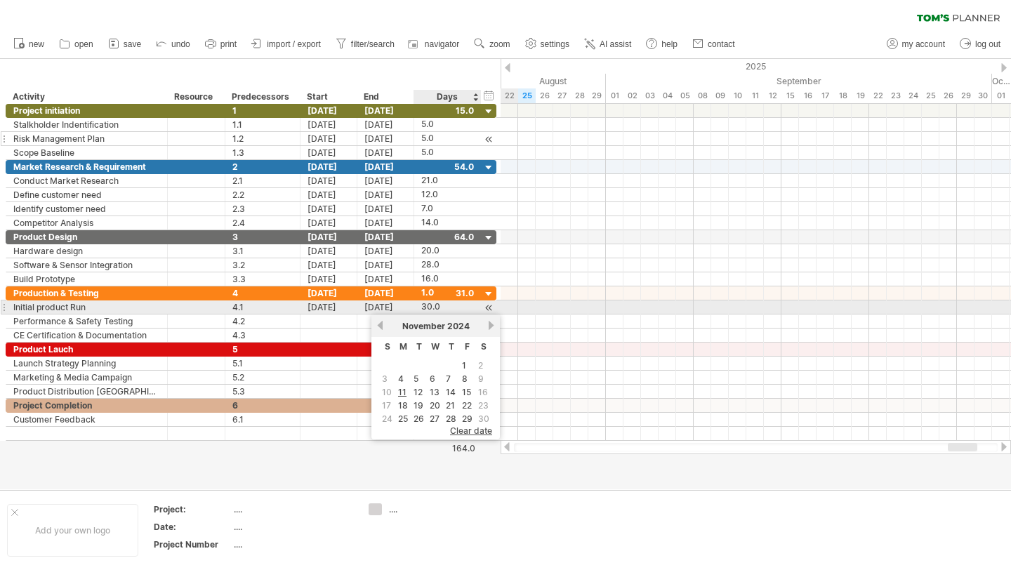
click at [442, 308] on div "30.0" at bounding box center [447, 306] width 53 height 13
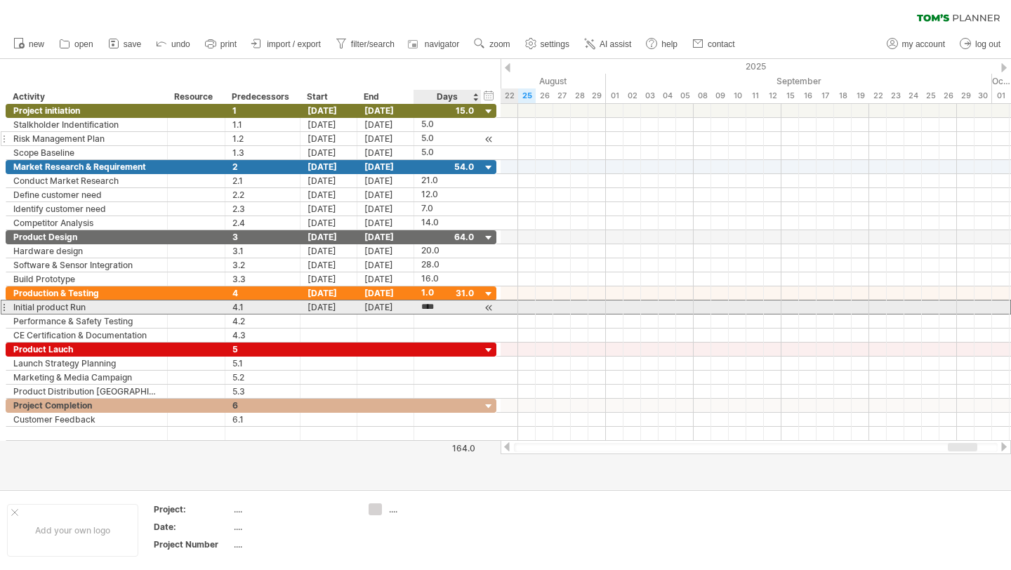
click at [442, 308] on input "****" at bounding box center [434, 306] width 27 height 13
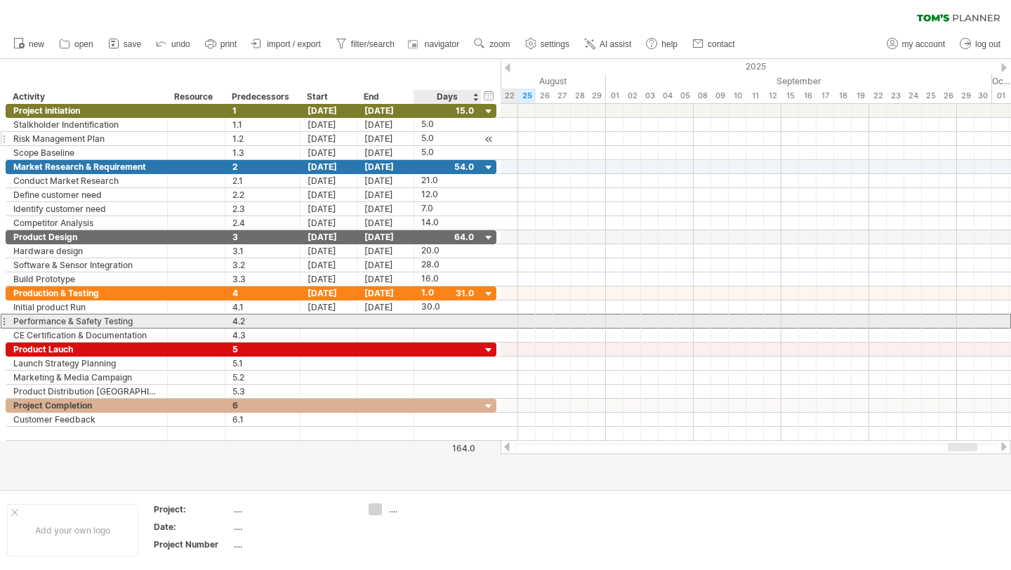
click at [444, 320] on div at bounding box center [447, 320] width 53 height 13
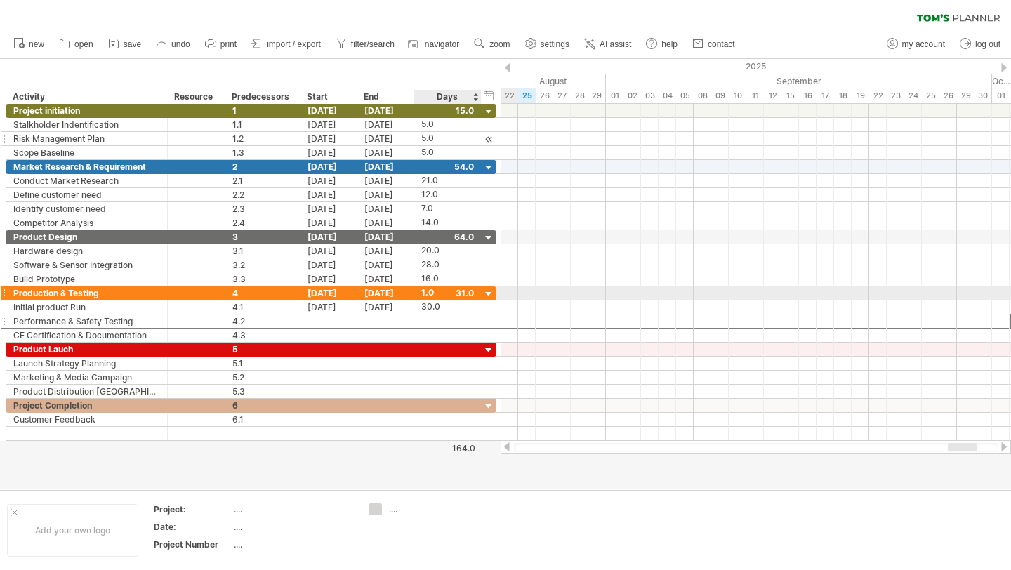
click at [432, 294] on div "1.0" at bounding box center [447, 292] width 53 height 13
click at [432, 294] on input "***" at bounding box center [434, 292] width 27 height 13
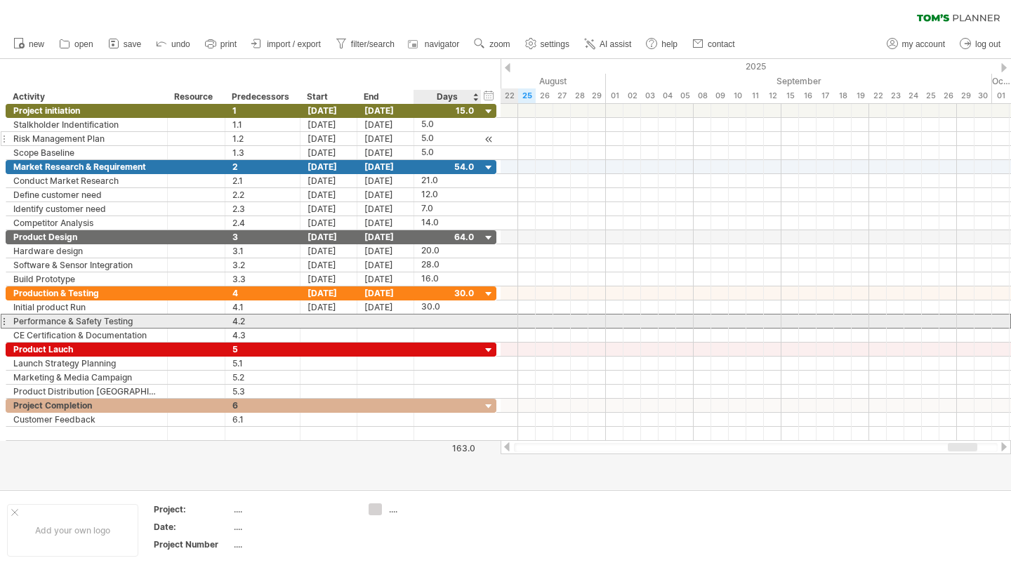
click at [439, 321] on div at bounding box center [447, 320] width 53 height 13
type input "**"
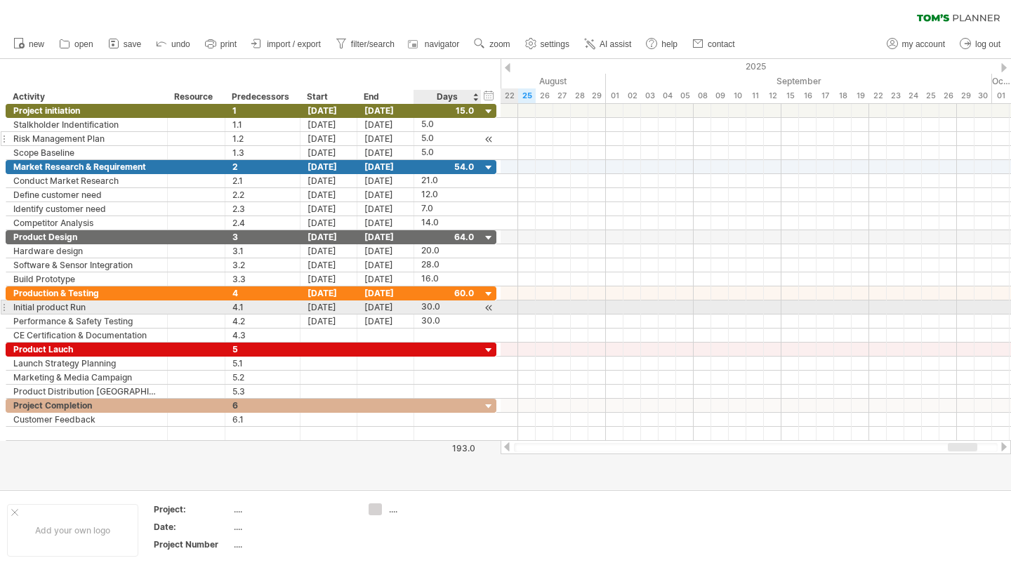
scroll to position [0, 0]
click at [430, 308] on div "30.0" at bounding box center [447, 306] width 53 height 13
type input "**"
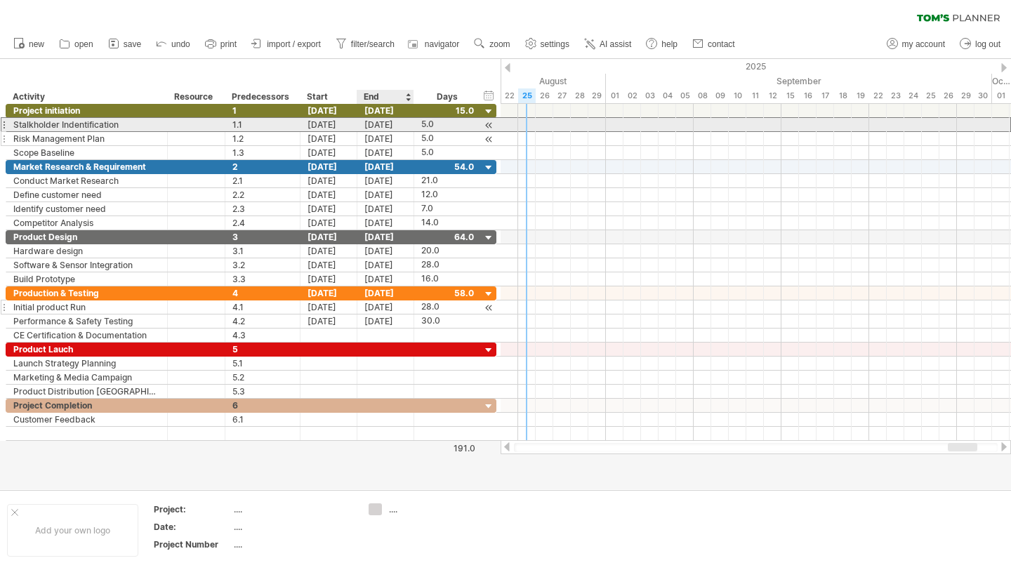
click at [373, 122] on div "[DATE]" at bounding box center [385, 124] width 57 height 13
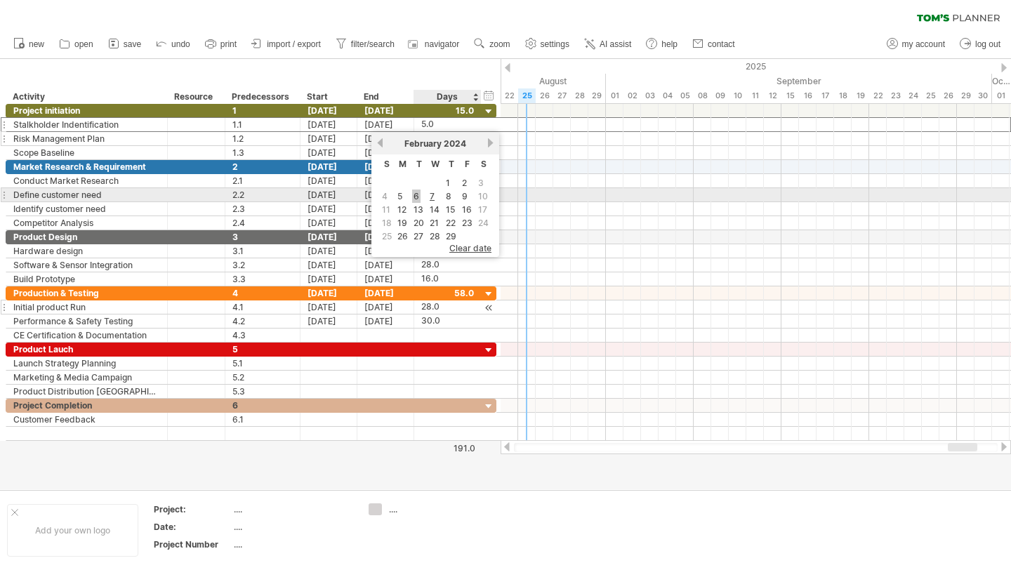
click at [418, 197] on link "6" at bounding box center [416, 195] width 8 height 13
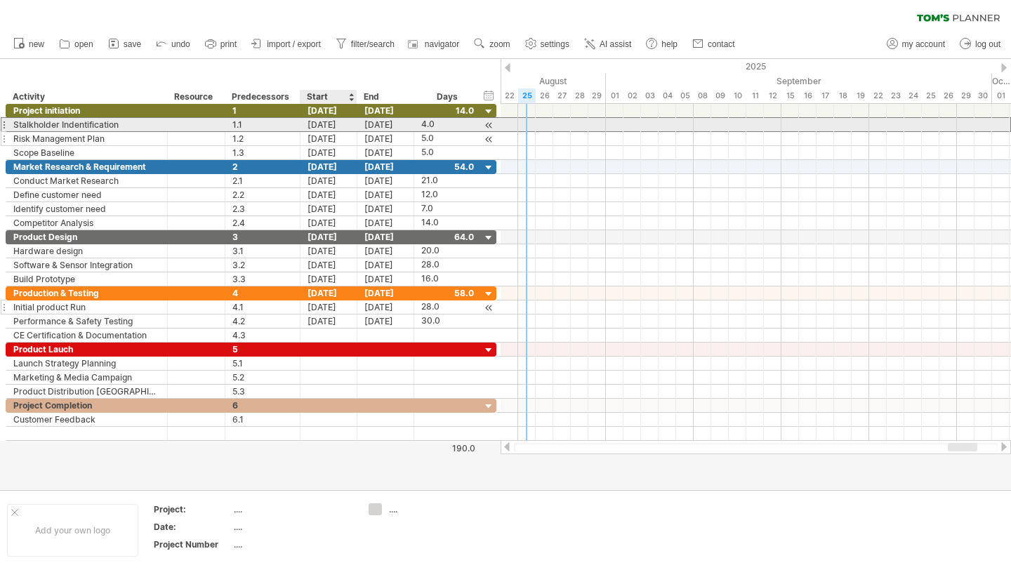
click at [328, 124] on div "[DATE]" at bounding box center [328, 124] width 57 height 13
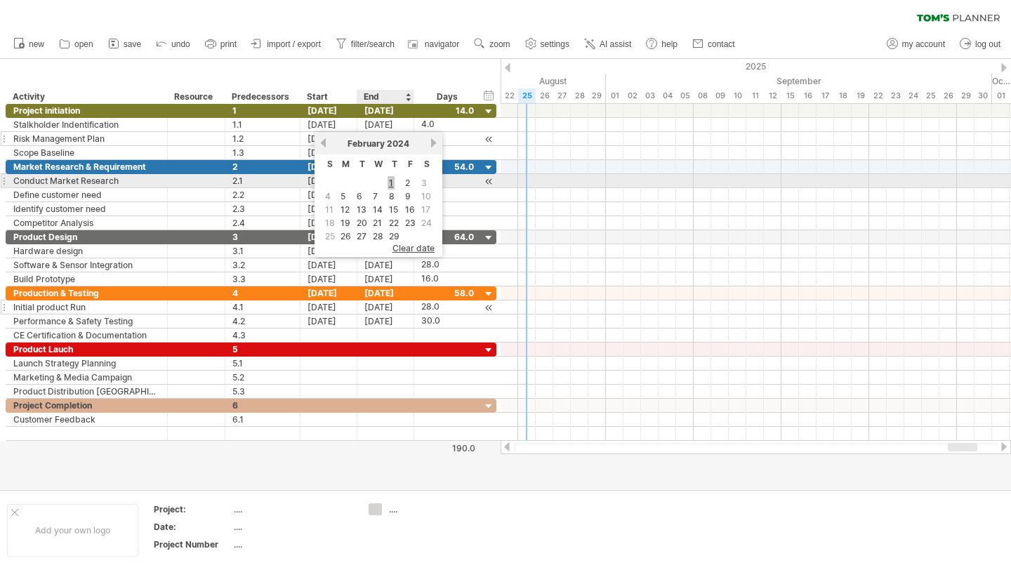
click at [391, 182] on link "1" at bounding box center [390, 182] width 7 height 13
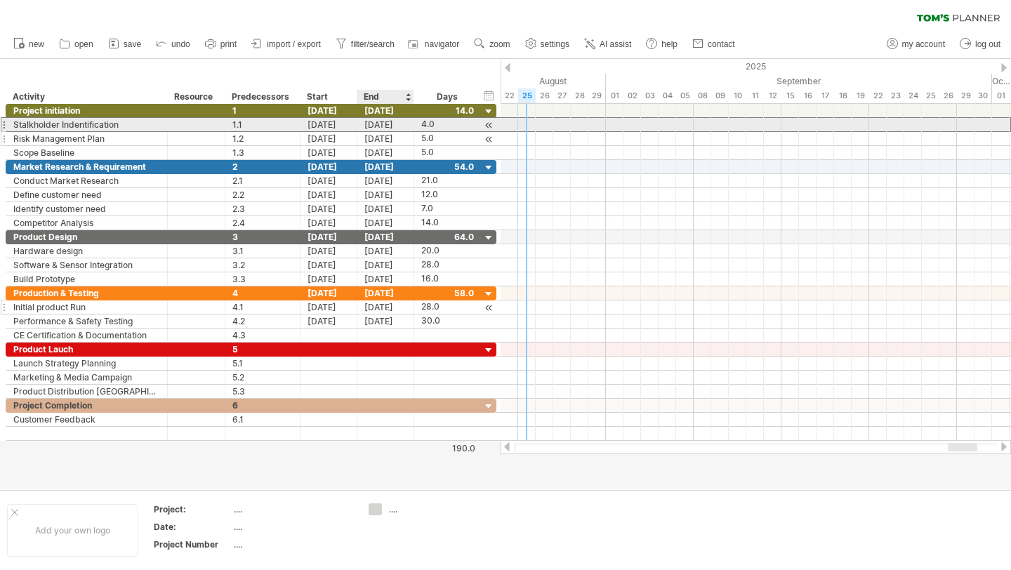
click at [382, 119] on div "[DATE]" at bounding box center [385, 124] width 57 height 13
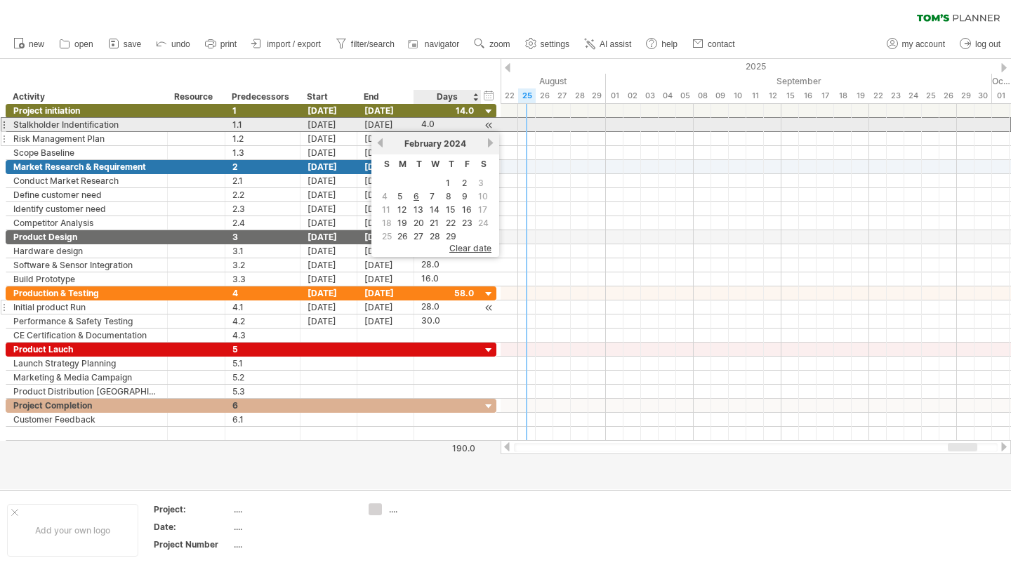
click at [422, 129] on div "4.0" at bounding box center [447, 124] width 53 height 13
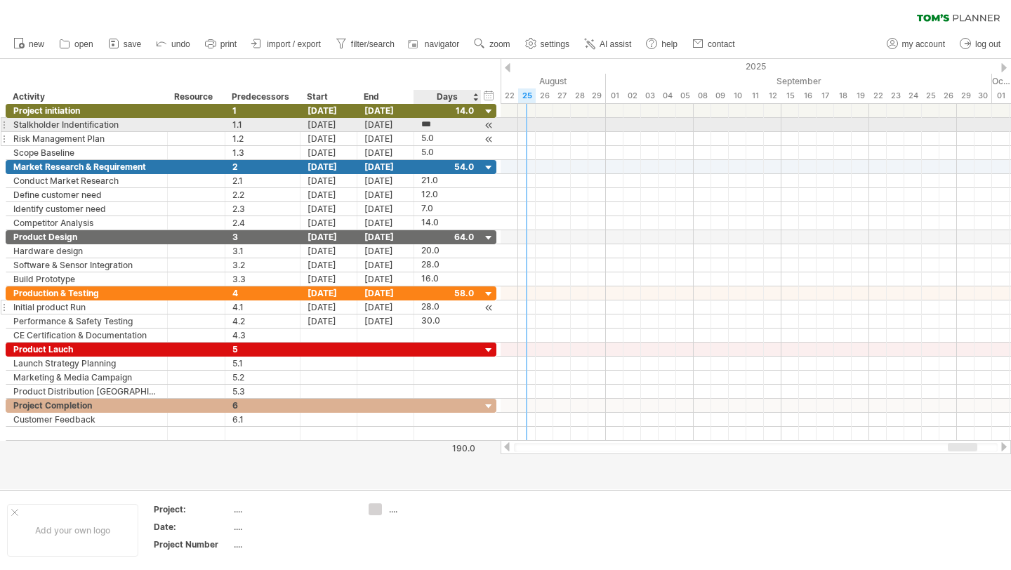
type input "*"
click at [380, 125] on div "[DATE]" at bounding box center [385, 124] width 57 height 13
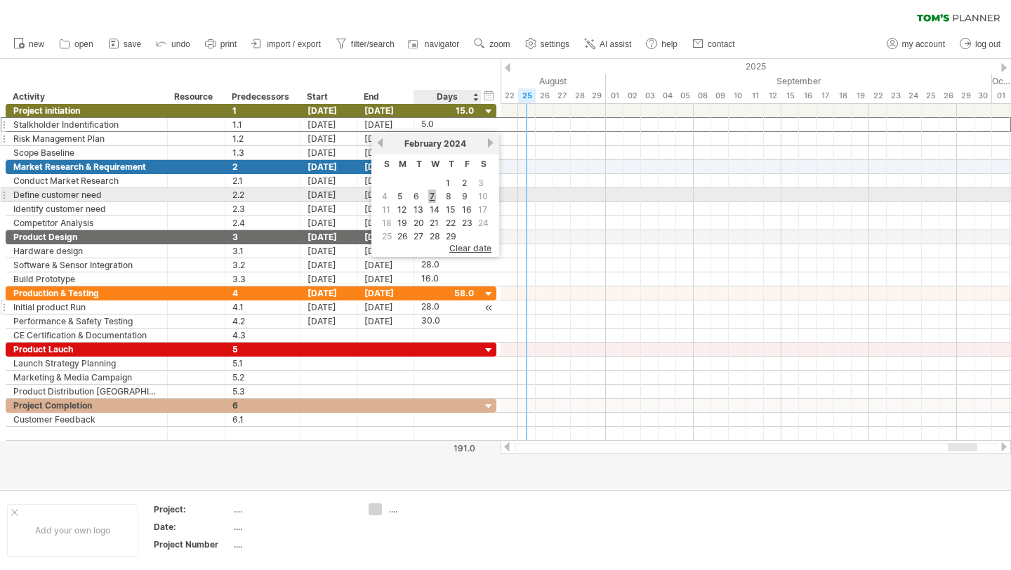
click at [432, 193] on link "7" at bounding box center [432, 195] width 8 height 13
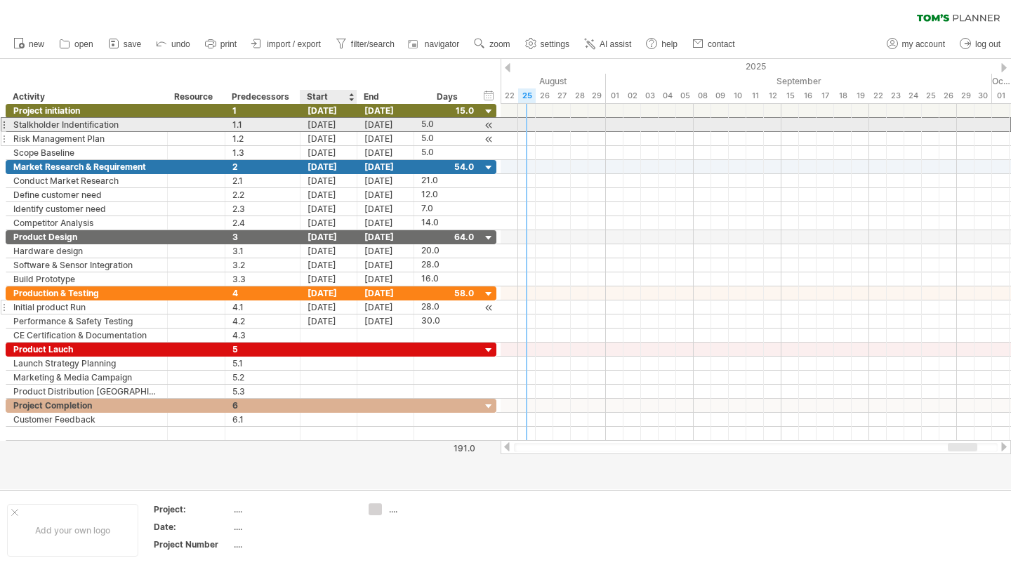
click at [319, 127] on div "[DATE]" at bounding box center [328, 124] width 57 height 13
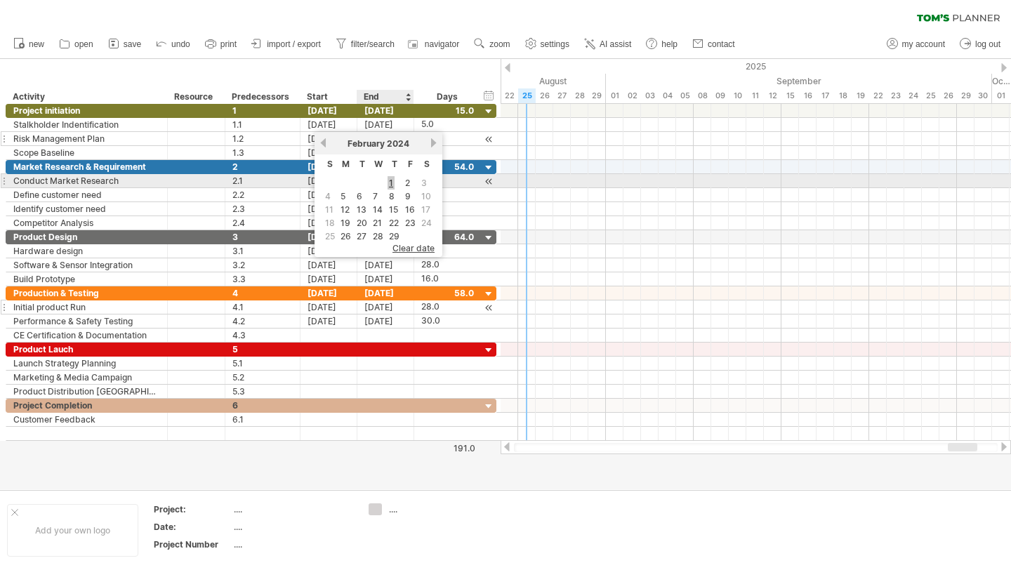
click at [392, 187] on link "1" at bounding box center [390, 182] width 7 height 13
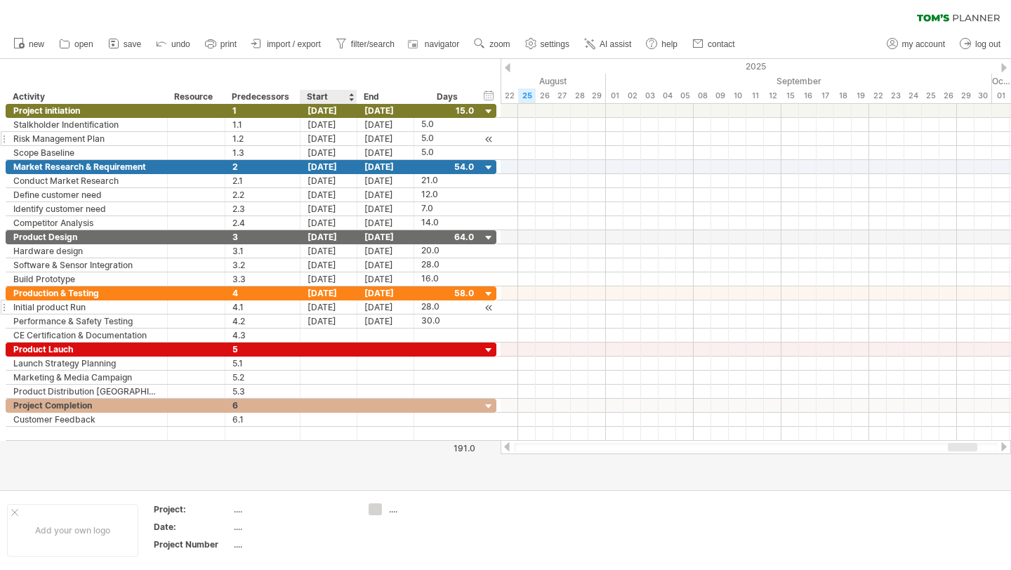
click at [354, 94] on div "Start" at bounding box center [328, 97] width 57 height 14
click at [333, 116] on div "[DATE]" at bounding box center [328, 110] width 57 height 13
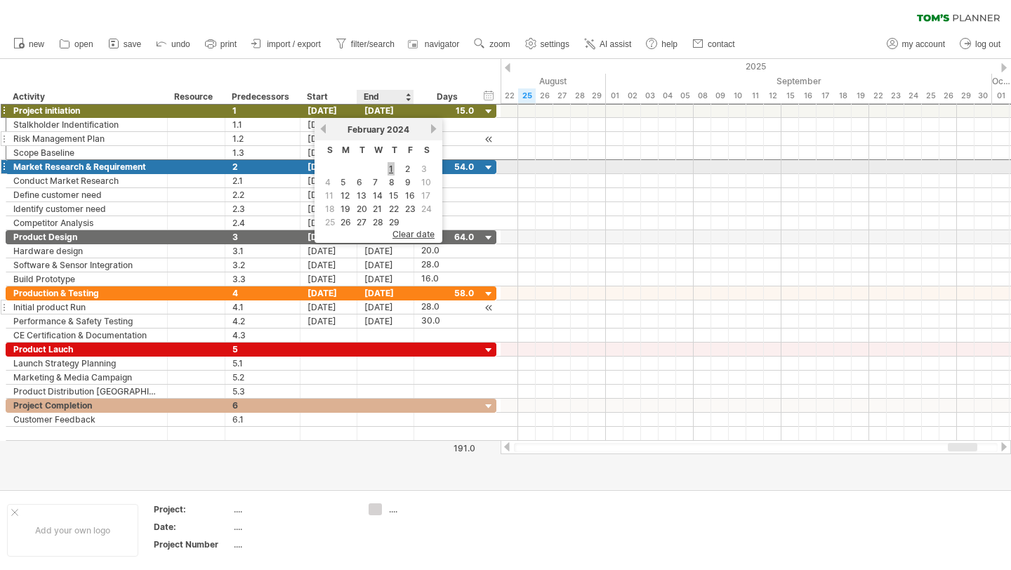
click at [389, 171] on link "1" at bounding box center [390, 168] width 7 height 13
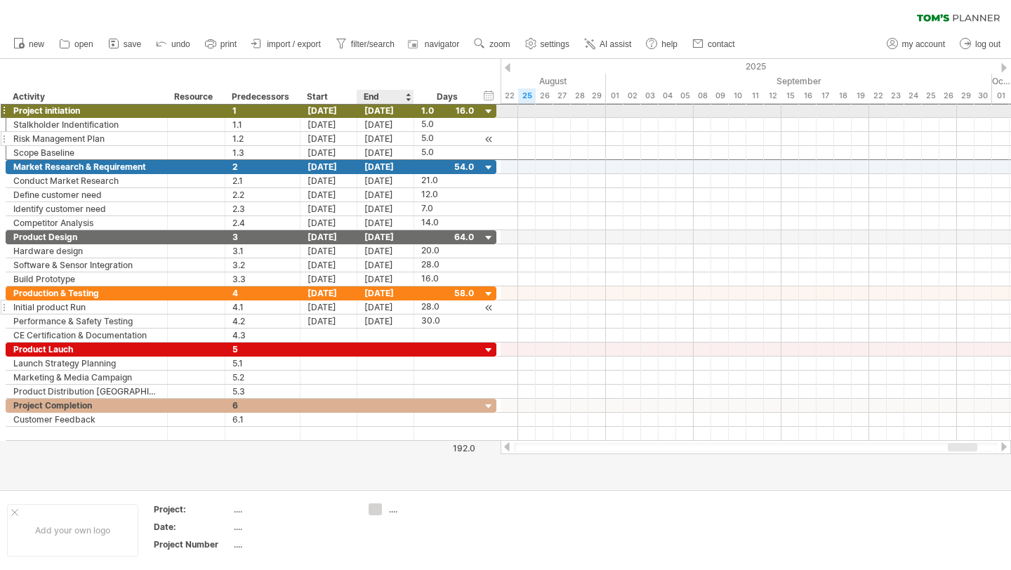
click at [388, 111] on div "[DATE]" at bounding box center [385, 110] width 57 height 13
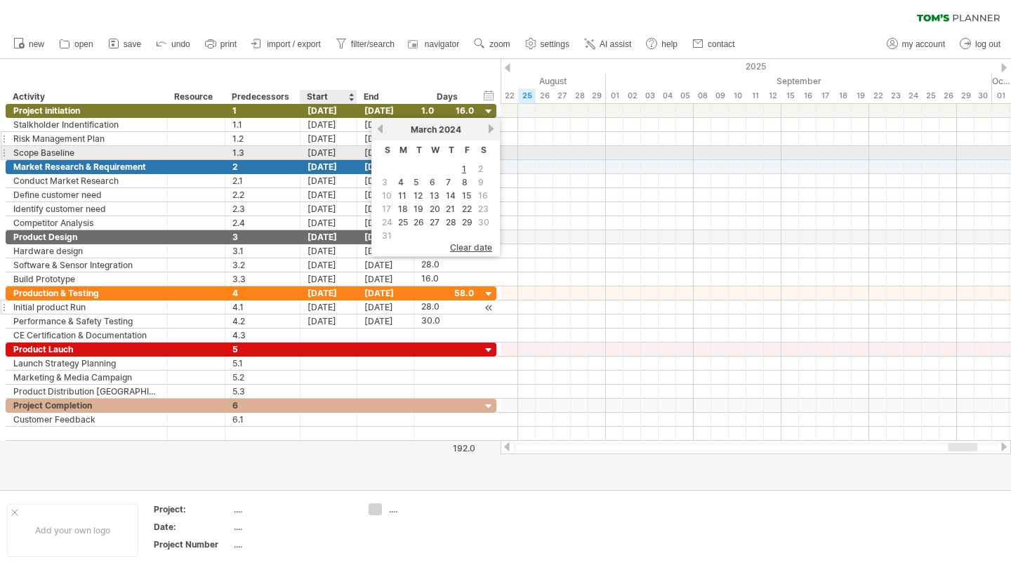
click at [325, 152] on div "[DATE]" at bounding box center [328, 152] width 57 height 13
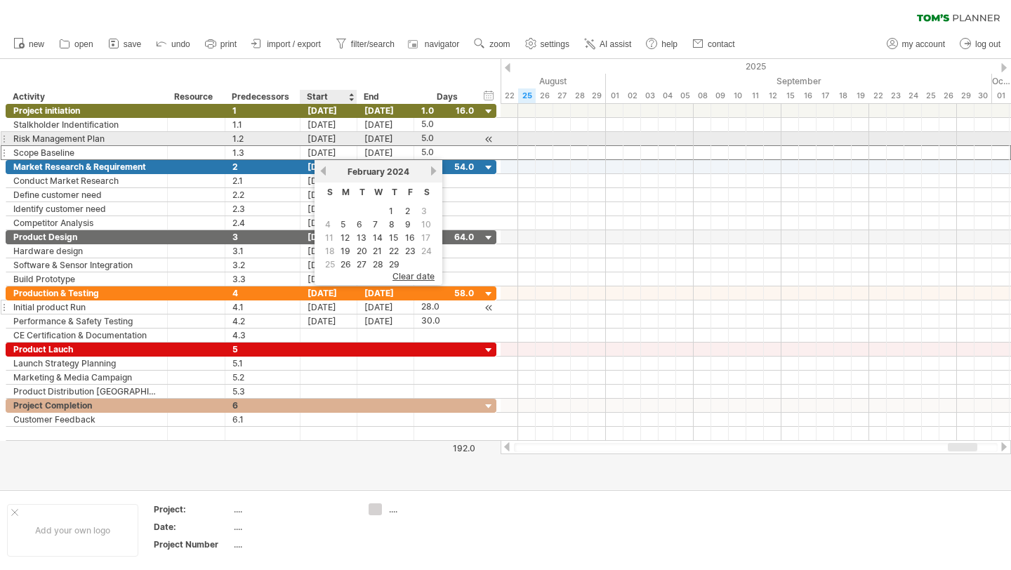
click at [331, 132] on div "[DATE]" at bounding box center [328, 138] width 57 height 13
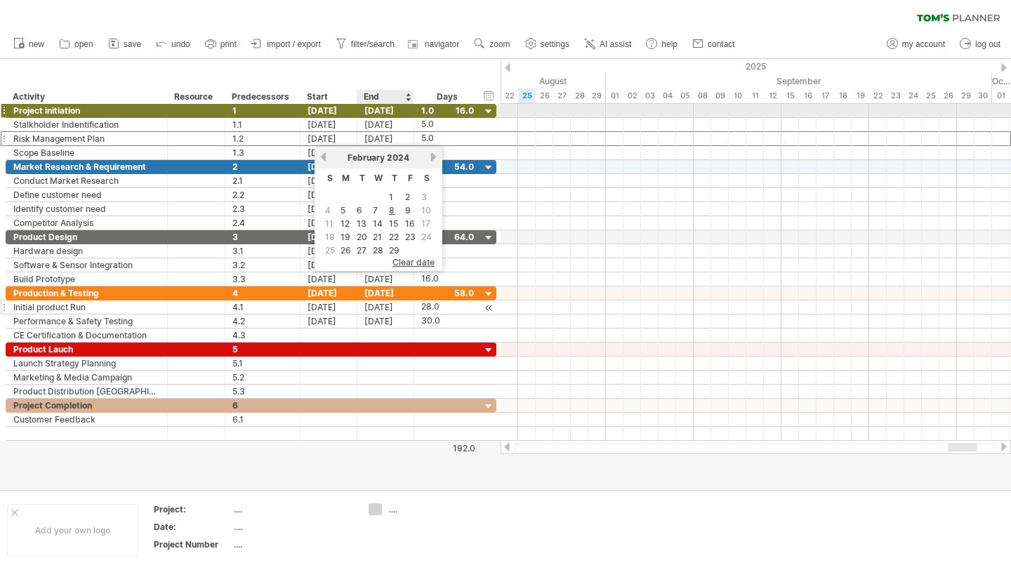
click at [372, 105] on div "[DATE]" at bounding box center [385, 110] width 57 height 13
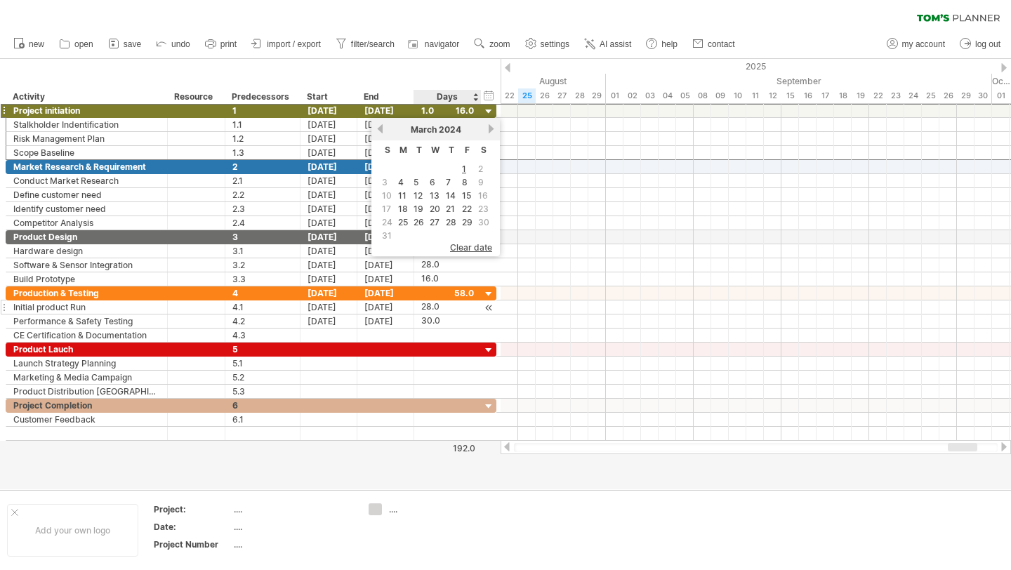
click at [474, 65] on div "**********" at bounding box center [250, 81] width 500 height 45
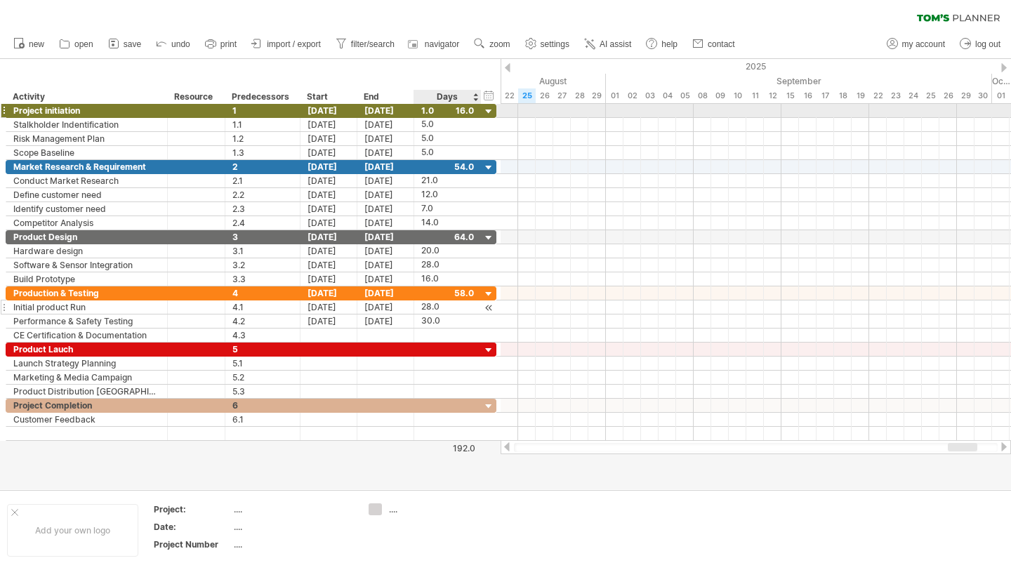
click at [466, 112] on div "1.0" at bounding box center [447, 110] width 53 height 13
click at [466, 112] on div "***" at bounding box center [447, 110] width 53 height 13
click at [466, 92] on div "Days" at bounding box center [446, 97] width 67 height 14
click at [472, 96] on div "Days" at bounding box center [446, 97] width 67 height 14
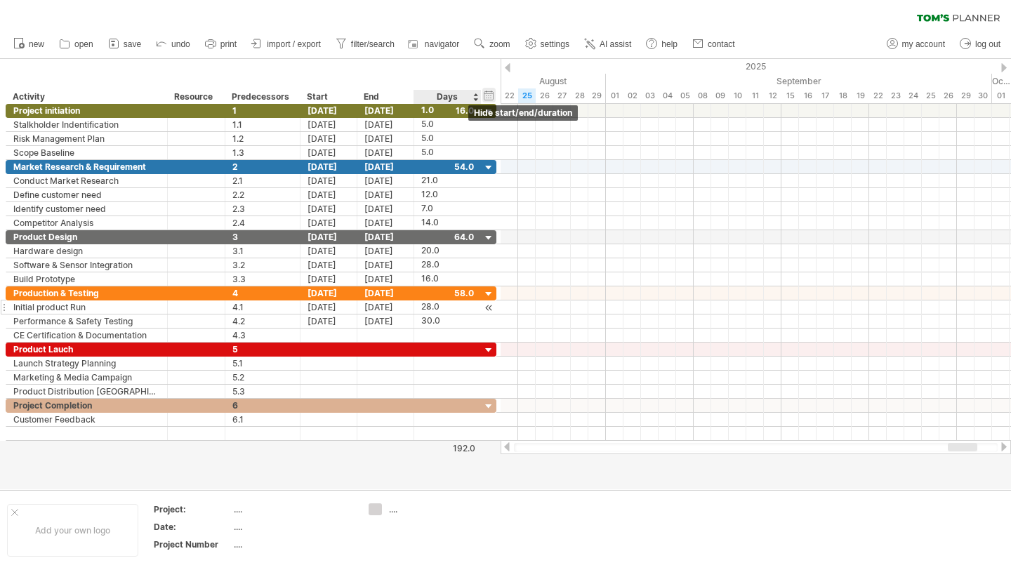
click at [485, 97] on div "hide start/end/duration show start/end/duration" at bounding box center [488, 95] width 13 height 15
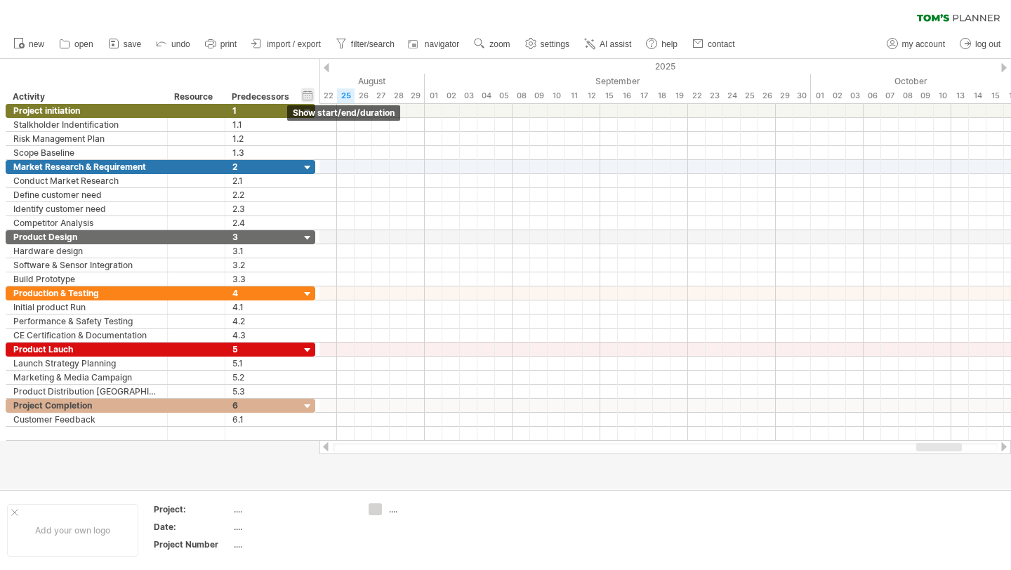
click at [310, 93] on div "hide start/end/duration show start/end/duration" at bounding box center [307, 95] width 13 height 15
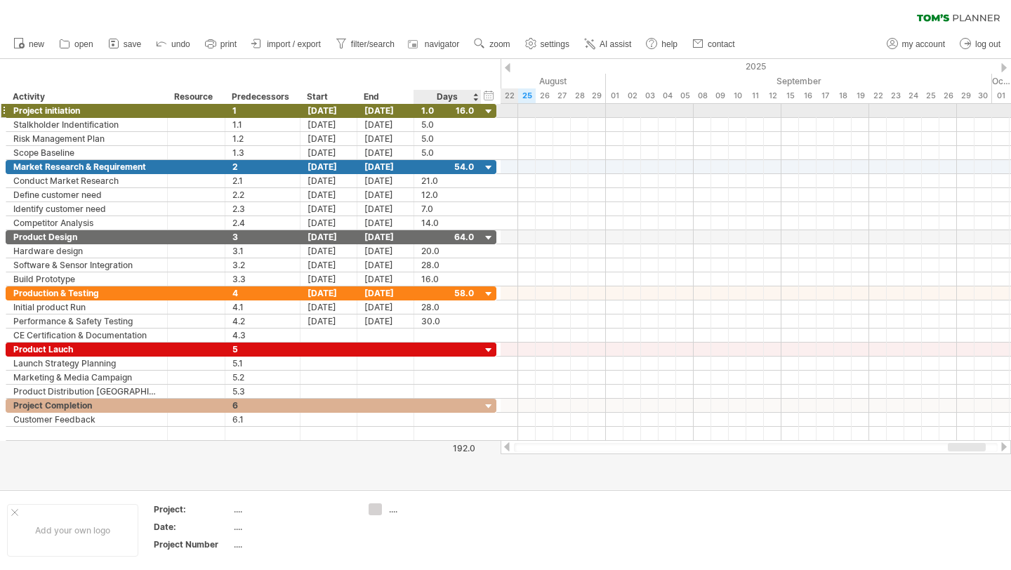
click at [452, 105] on div "1.0" at bounding box center [447, 110] width 53 height 13
click at [448, 100] on div "Days" at bounding box center [446, 97] width 67 height 14
click at [476, 100] on div "Days" at bounding box center [446, 97] width 67 height 14
click at [472, 93] on div "Days" at bounding box center [446, 97] width 67 height 14
click at [452, 98] on div "Days" at bounding box center [446, 97] width 67 height 14
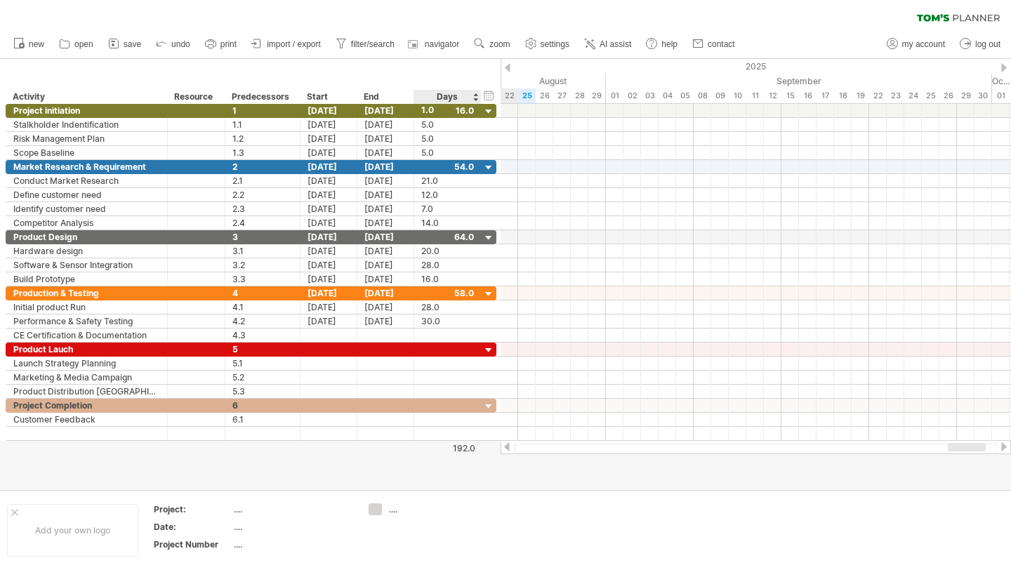
click at [451, 98] on div "Days" at bounding box center [446, 97] width 67 height 14
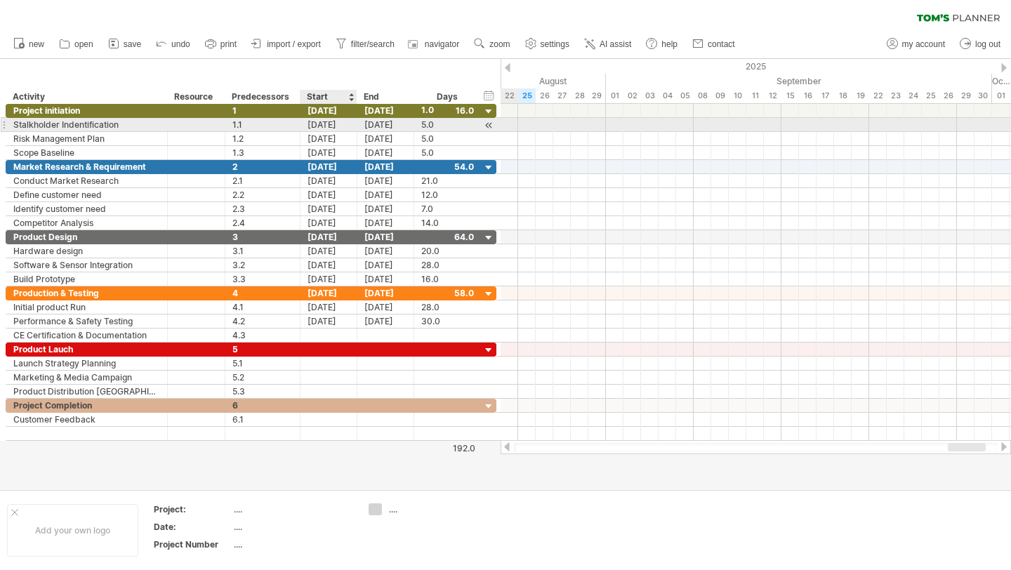
click at [337, 126] on div "[DATE]" at bounding box center [328, 124] width 57 height 13
click at [321, 129] on div "[DATE]" at bounding box center [328, 124] width 57 height 13
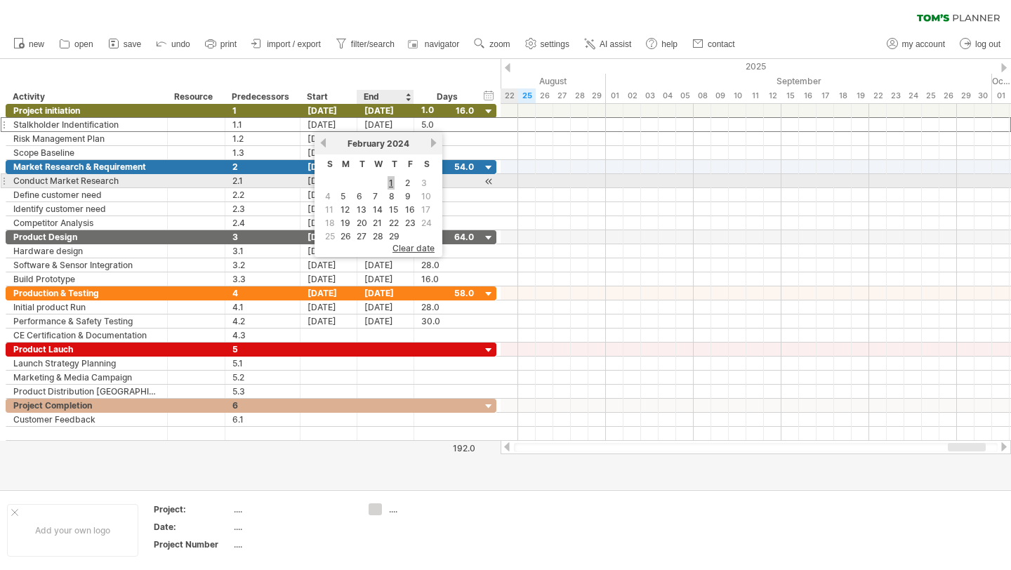
click at [390, 180] on link "1" at bounding box center [390, 182] width 7 height 13
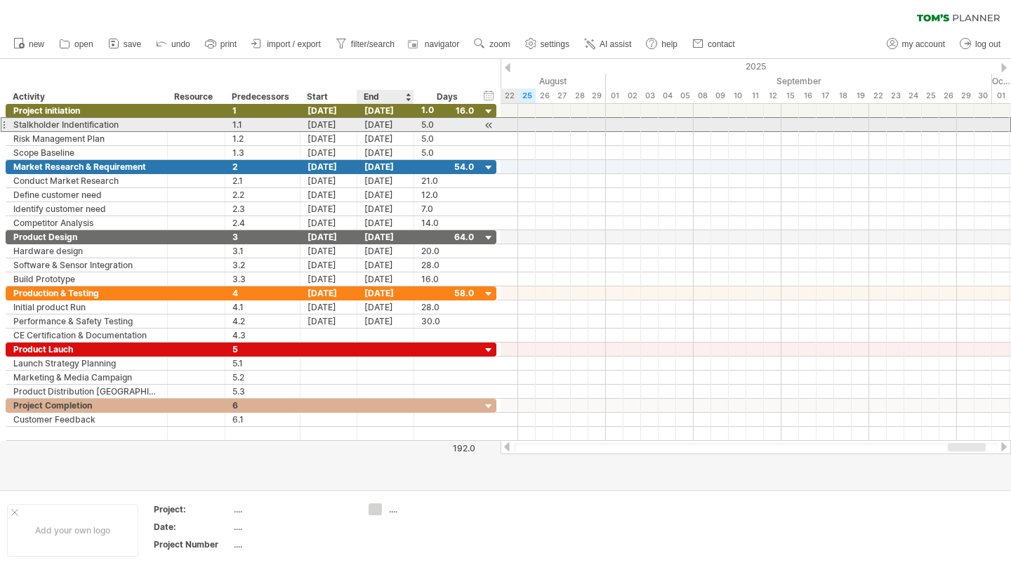
click at [376, 127] on div "[DATE]" at bounding box center [385, 124] width 57 height 13
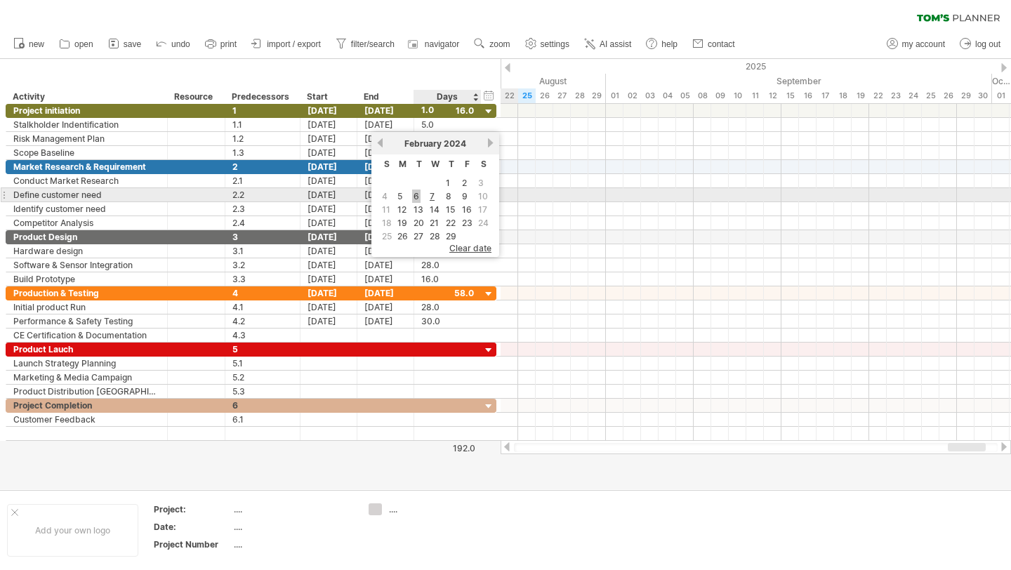
click at [417, 195] on link "6" at bounding box center [416, 195] width 8 height 13
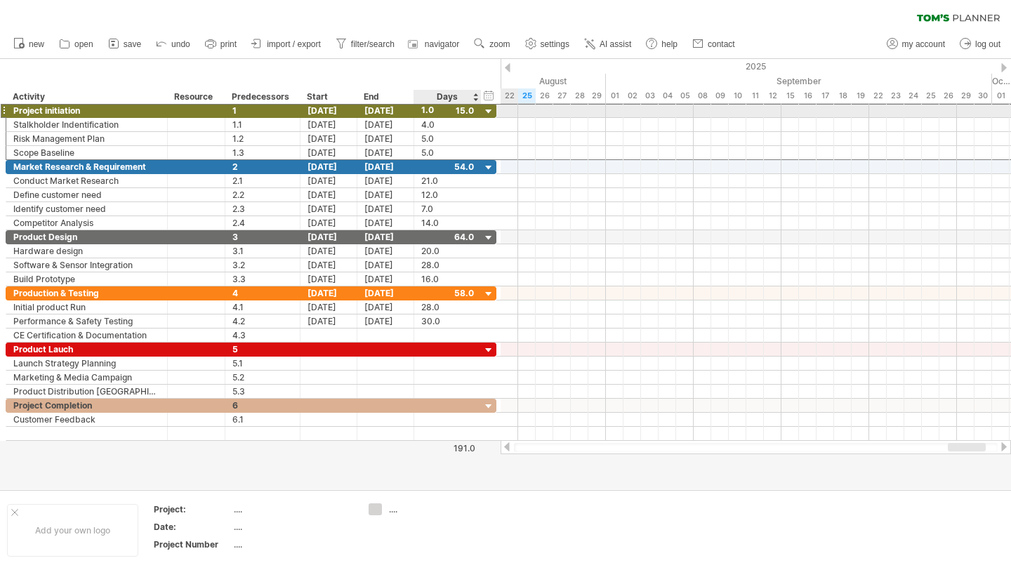
click at [430, 111] on div "1.0" at bounding box center [447, 110] width 53 height 13
click at [430, 111] on input "***" at bounding box center [434, 110] width 27 height 13
click at [436, 109] on input "**" at bounding box center [434, 110] width 27 height 13
type input "*"
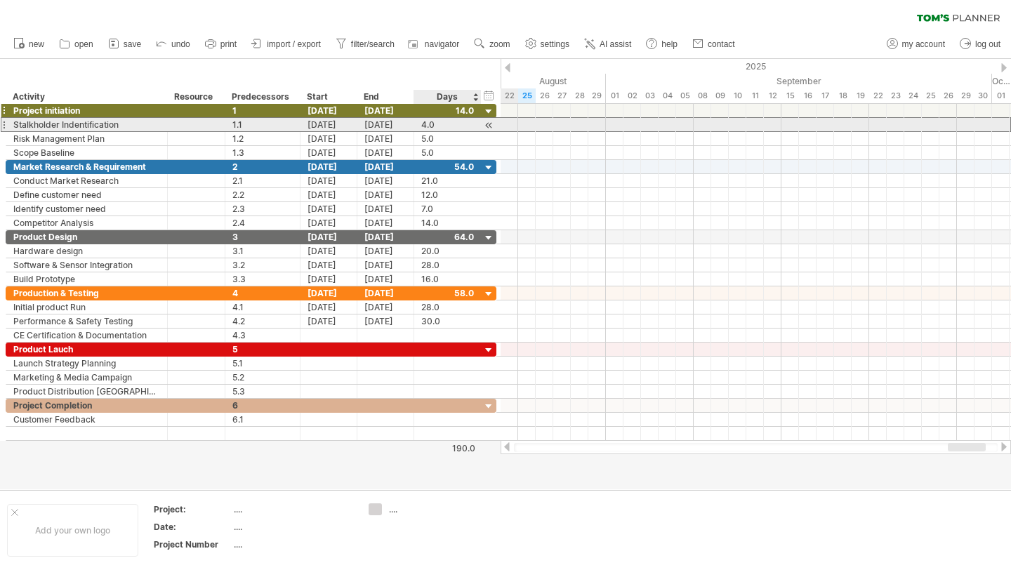
scroll to position [0, 0]
click at [434, 126] on div "4.0" at bounding box center [447, 124] width 53 height 13
click at [392, 128] on div "[DATE]" at bounding box center [385, 124] width 57 height 13
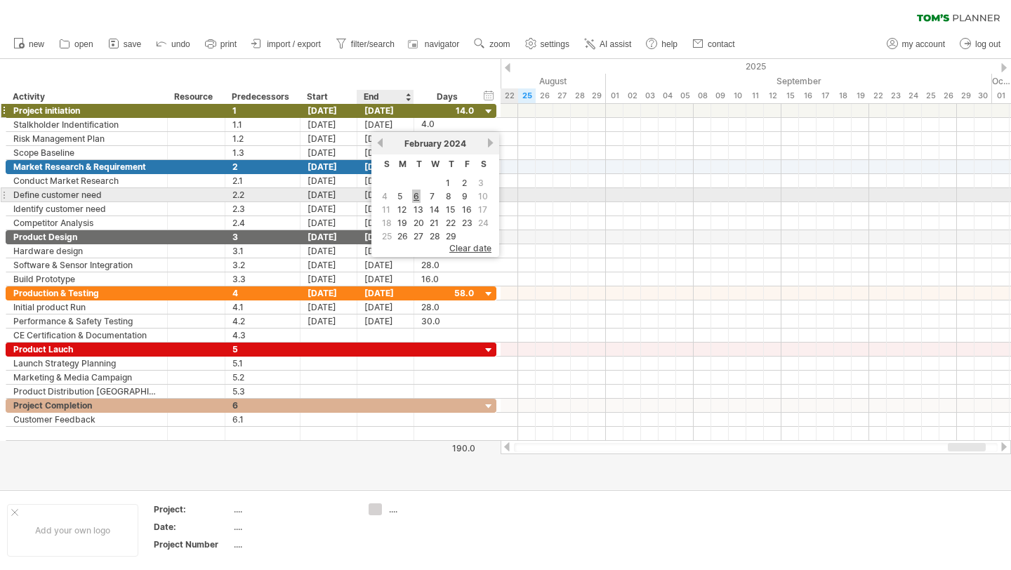
click at [413, 195] on link "6" at bounding box center [416, 195] width 8 height 13
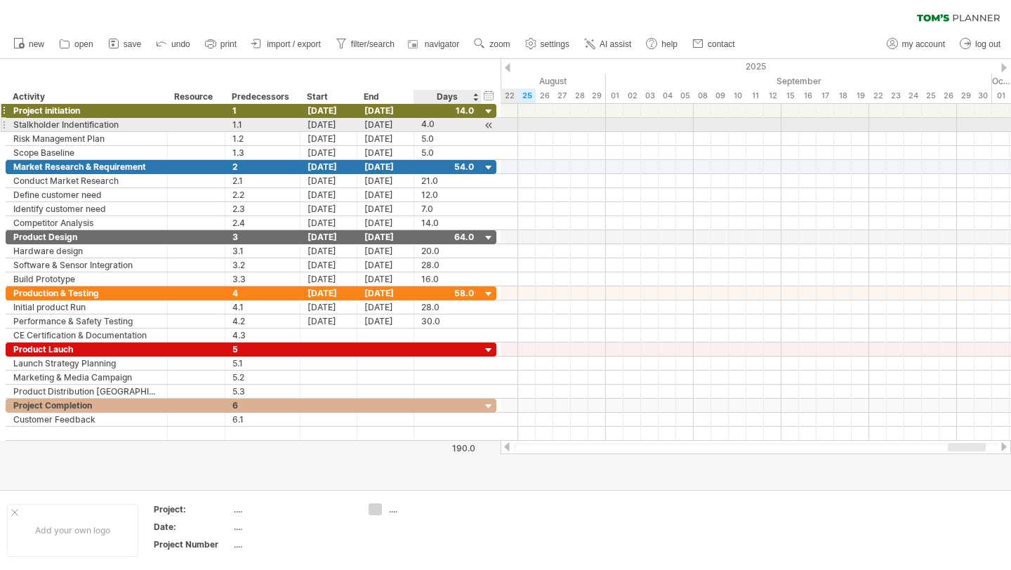
click at [435, 123] on div "4.0" at bounding box center [447, 124] width 53 height 13
click at [495, 124] on div at bounding box center [498, 124] width 6 height 15
click at [491, 124] on div at bounding box center [488, 125] width 13 height 15
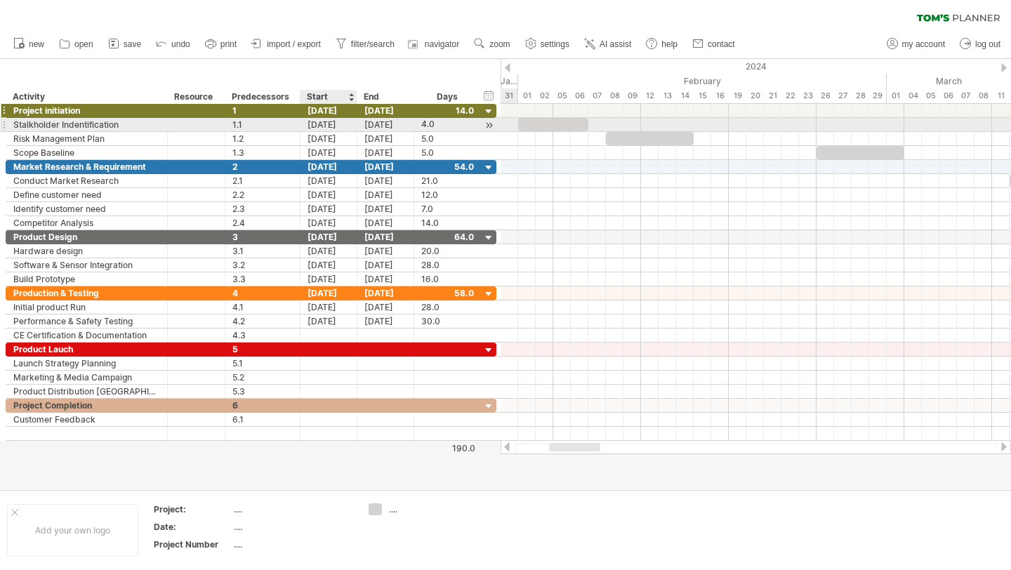
click at [340, 130] on div "[DATE]" at bounding box center [328, 124] width 57 height 13
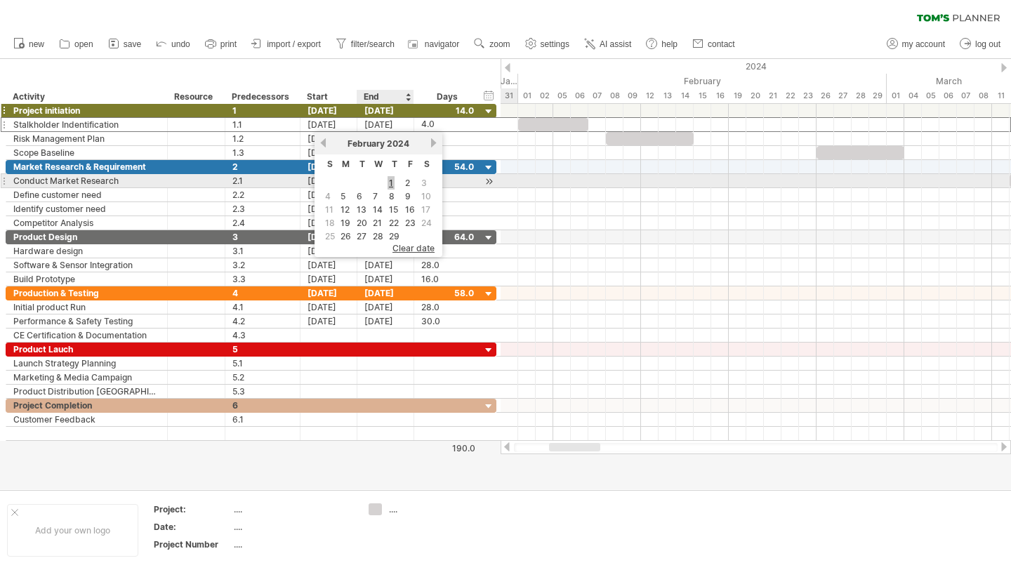
click at [388, 180] on link "1" at bounding box center [390, 182] width 7 height 13
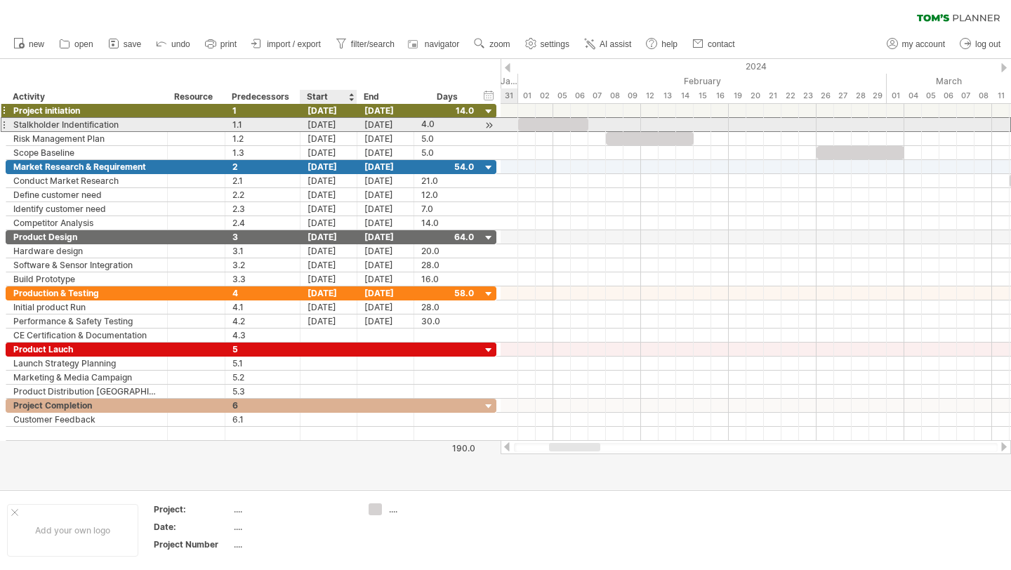
click at [327, 129] on div "[DATE]" at bounding box center [328, 124] width 57 height 13
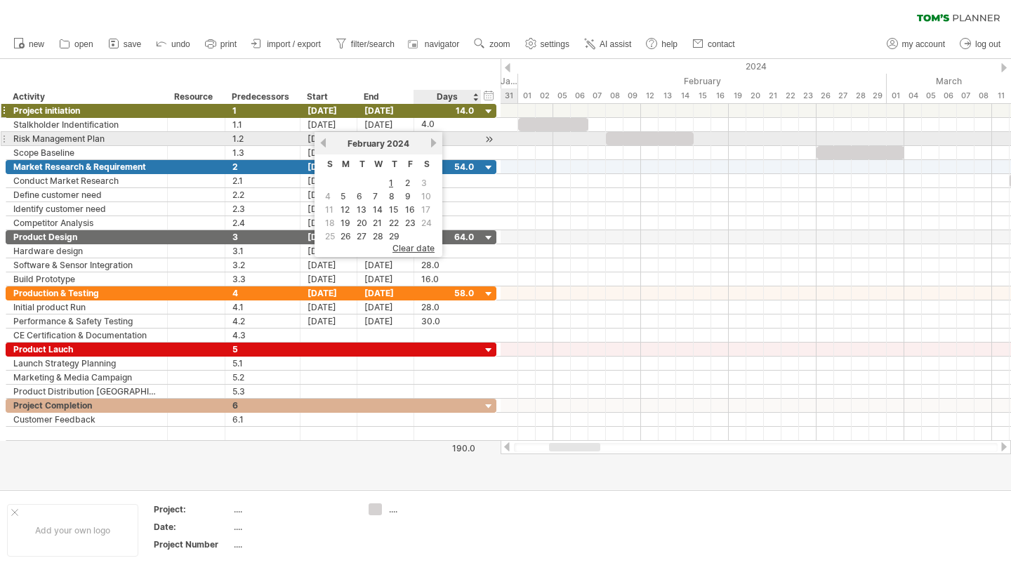
click at [434, 142] on link "next" at bounding box center [433, 143] width 11 height 11
click at [321, 142] on link "previous" at bounding box center [323, 143] width 11 height 11
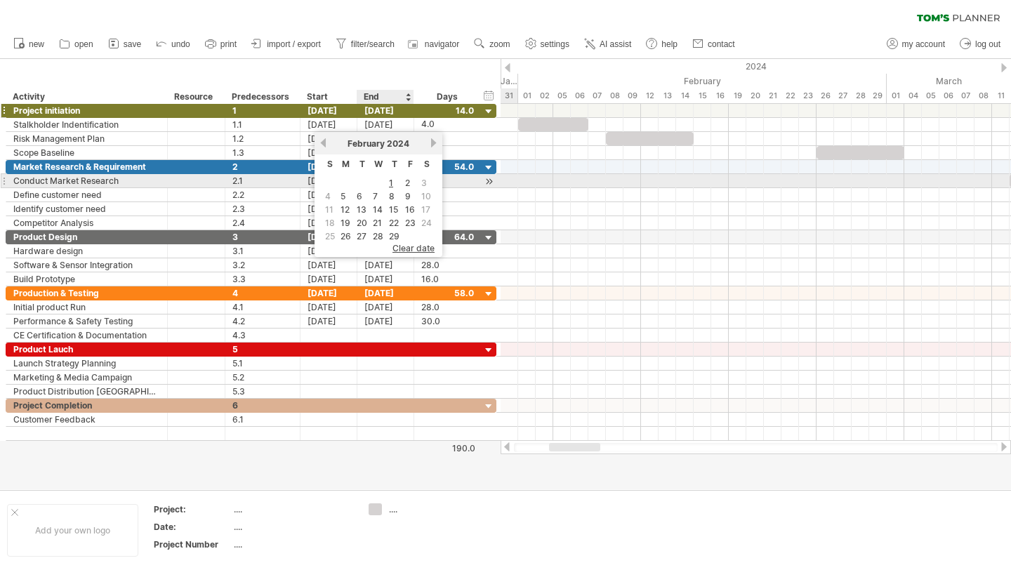
click at [395, 183] on td "1" at bounding box center [394, 183] width 15 height 12
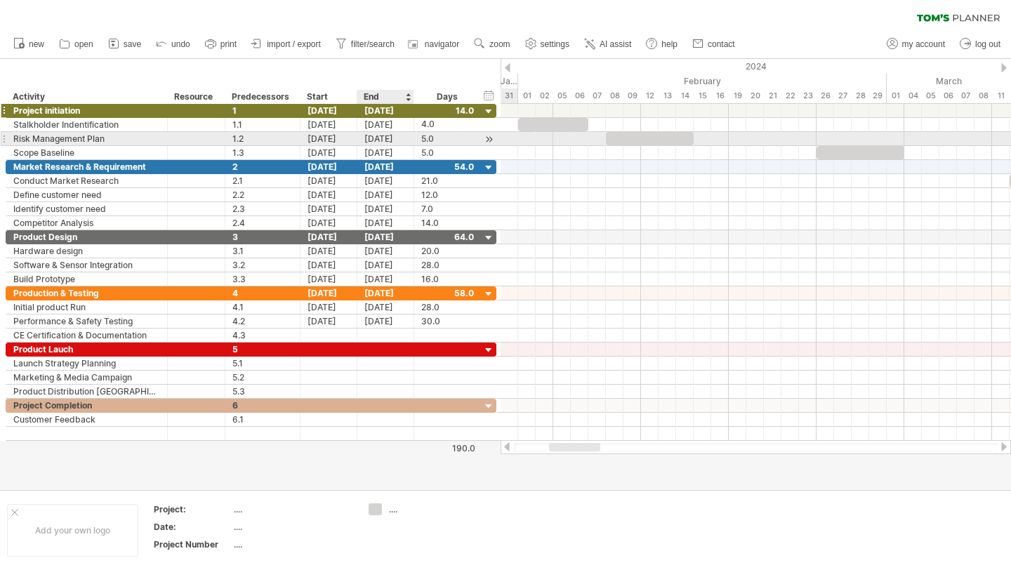
click at [374, 133] on div "[DATE]" at bounding box center [385, 138] width 57 height 13
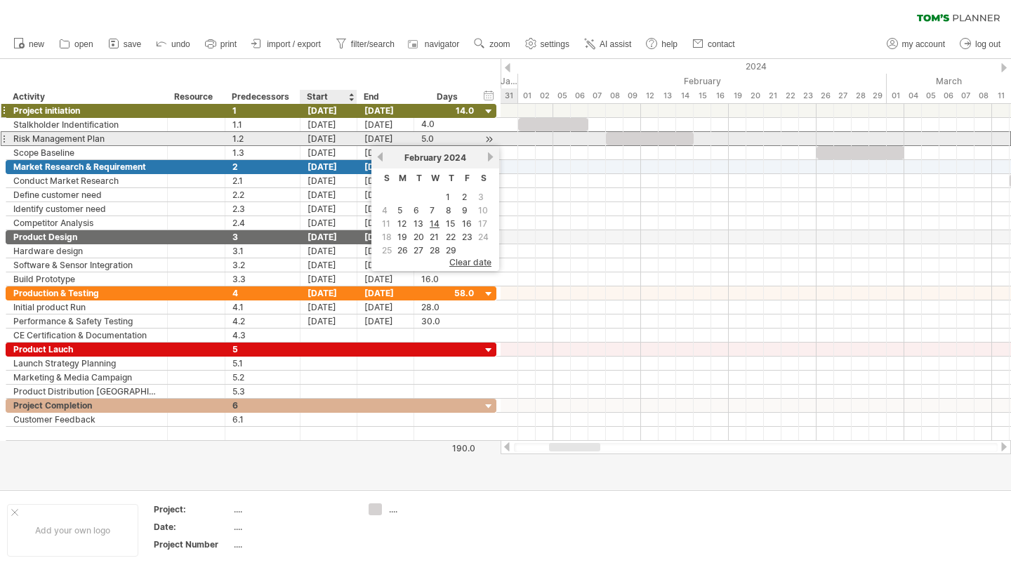
click at [338, 141] on div "[DATE]" at bounding box center [328, 138] width 57 height 13
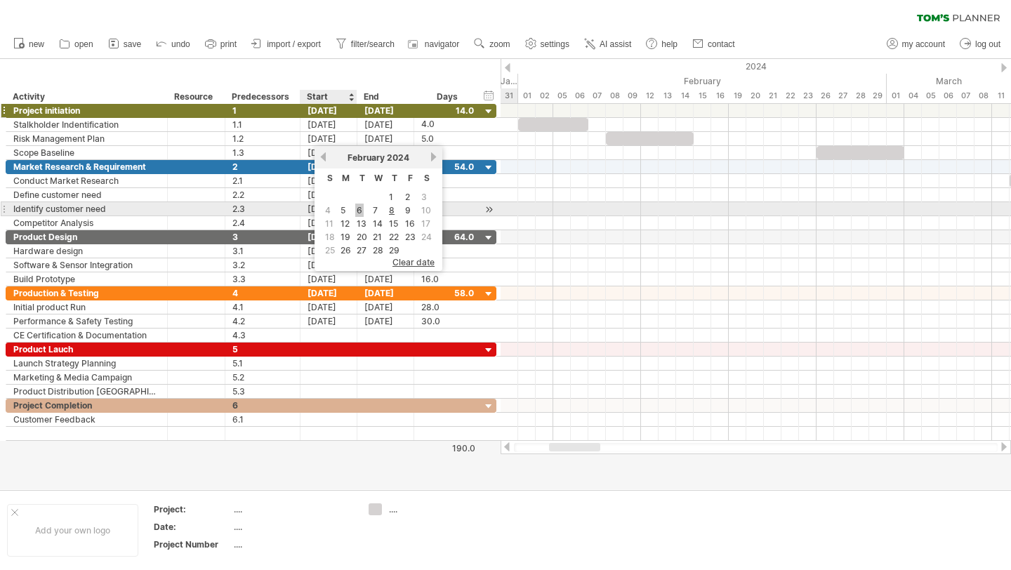
click at [356, 211] on link "6" at bounding box center [359, 210] width 8 height 13
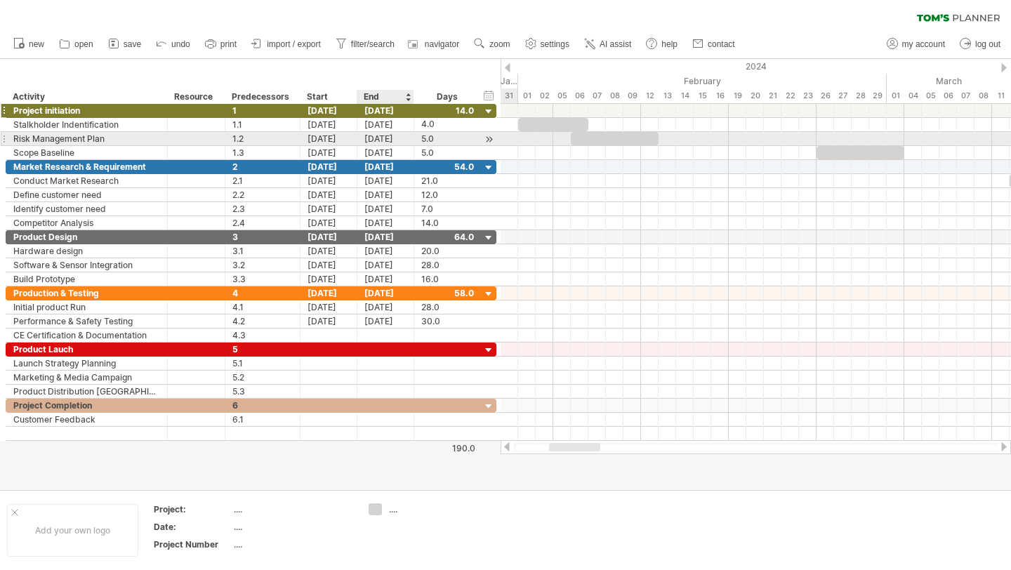
click at [382, 134] on div "[DATE]" at bounding box center [385, 138] width 57 height 13
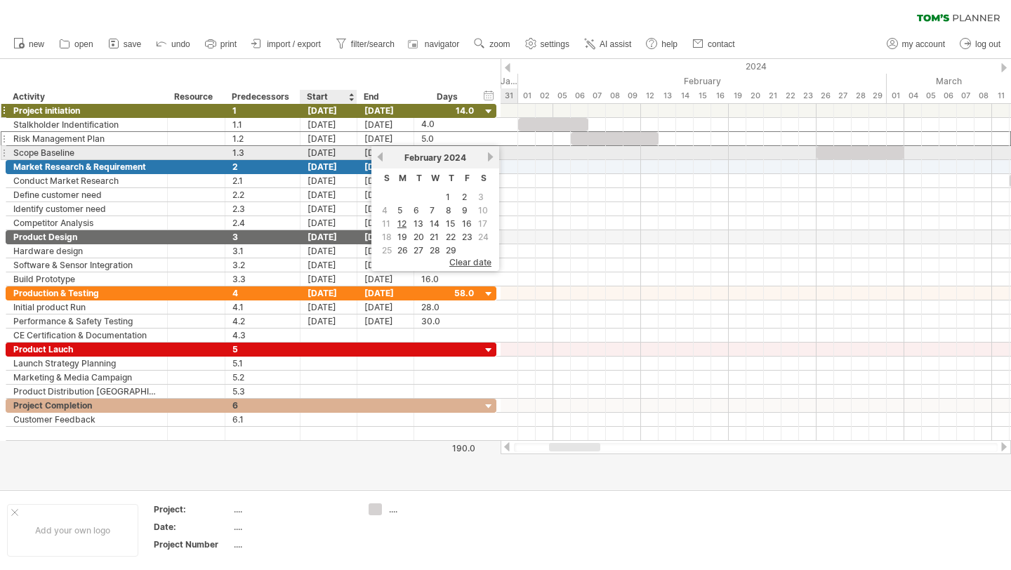
click at [315, 159] on div "**********" at bounding box center [251, 153] width 491 height 14
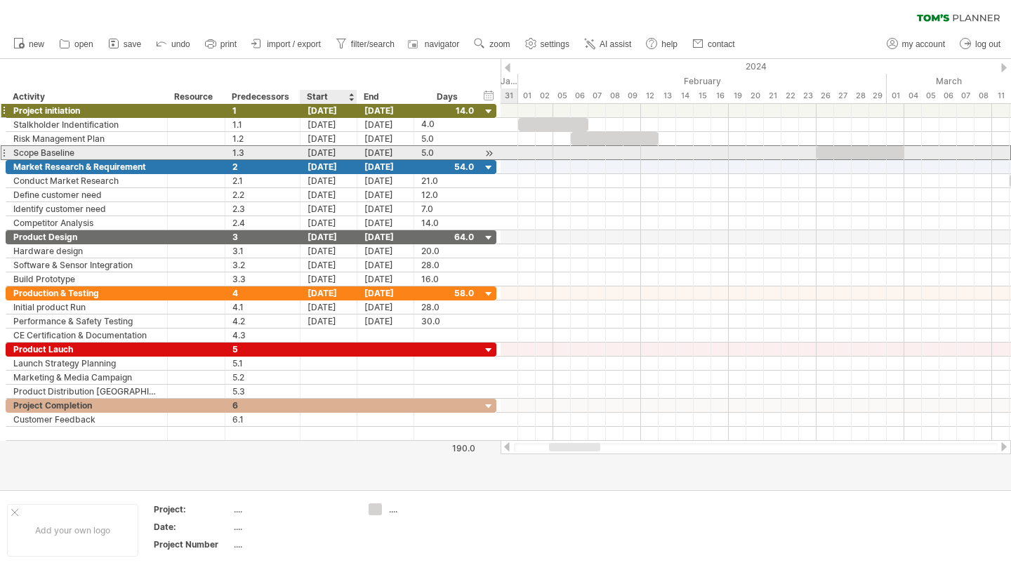
click at [319, 158] on div "[DATE]" at bounding box center [328, 152] width 57 height 13
click at [317, 149] on div "[DATE]" at bounding box center [328, 152] width 57 height 13
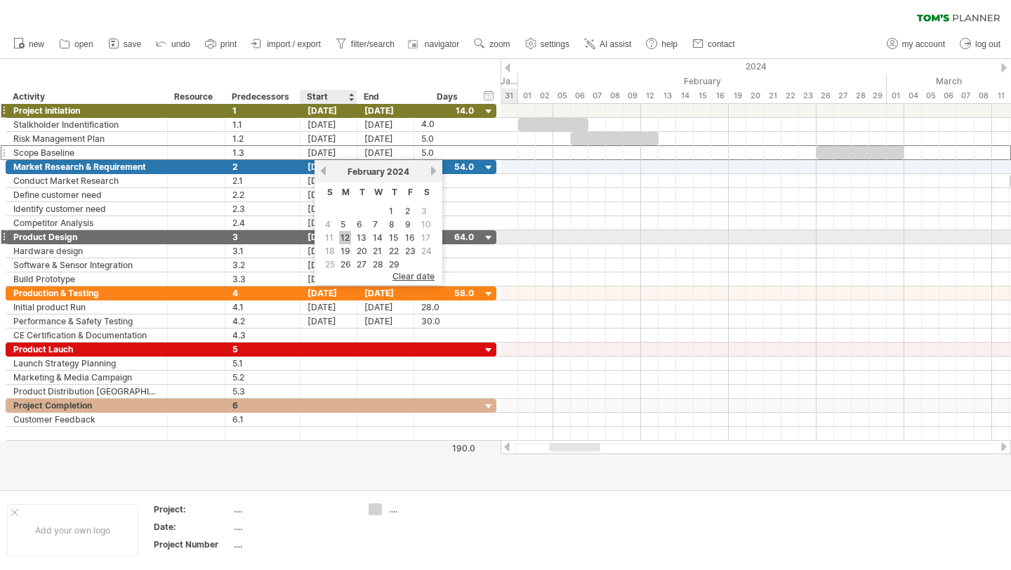
click at [345, 240] on link "12" at bounding box center [345, 237] width 12 height 13
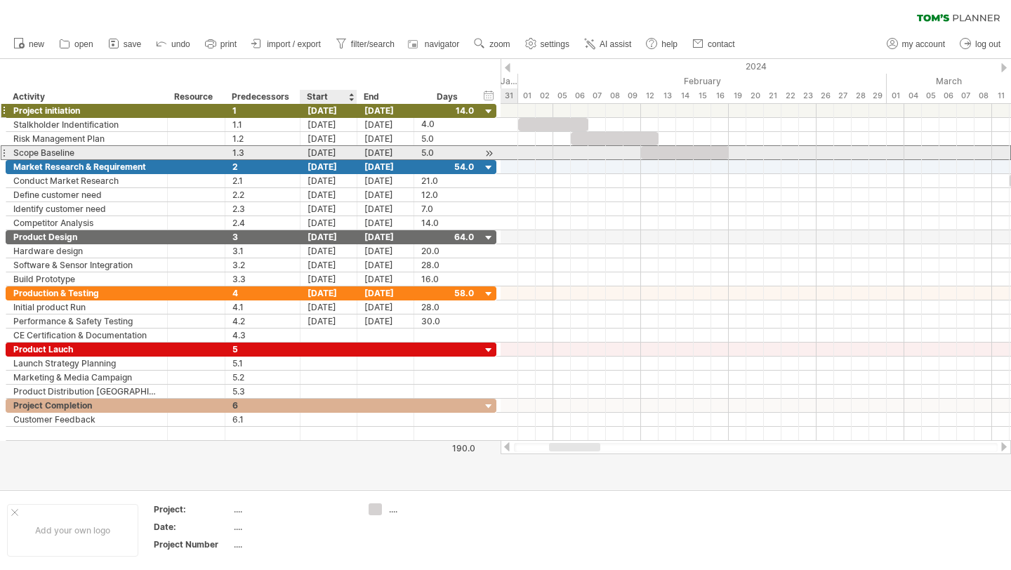
click at [327, 159] on div "[DATE]" at bounding box center [328, 152] width 57 height 13
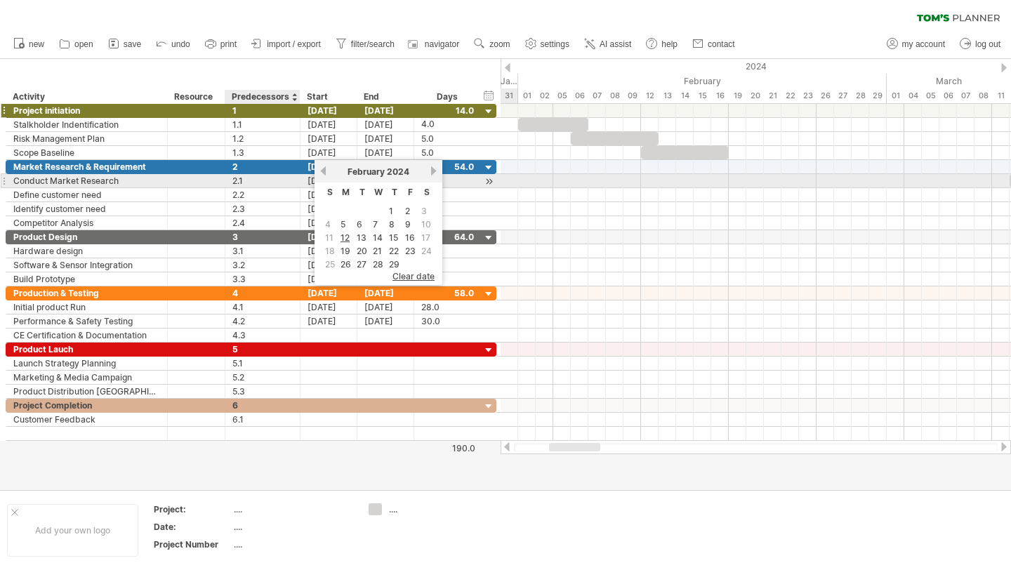
click at [291, 186] on div "2.1" at bounding box center [262, 180] width 60 height 13
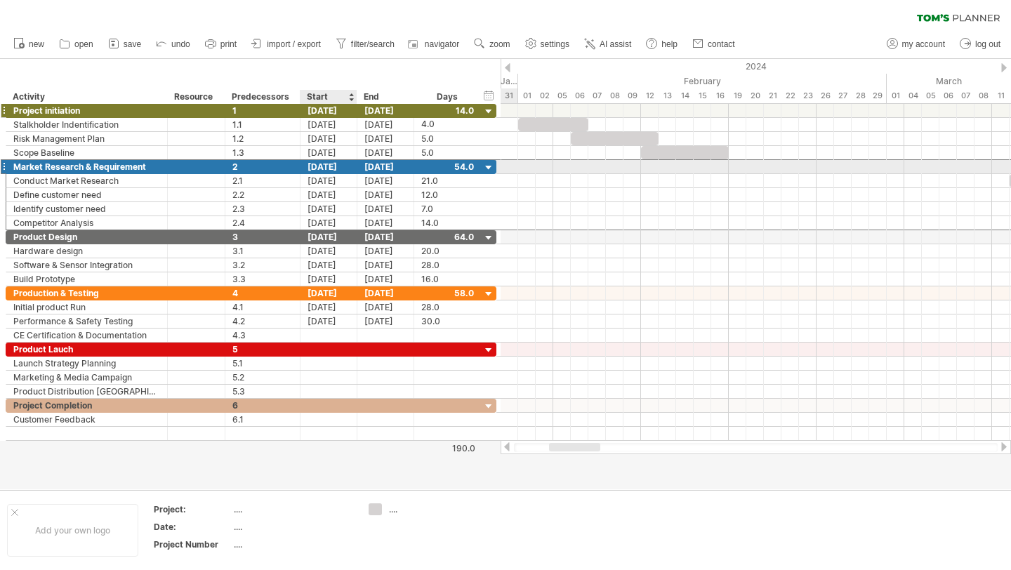
click at [335, 171] on div "[DATE]" at bounding box center [328, 166] width 57 height 13
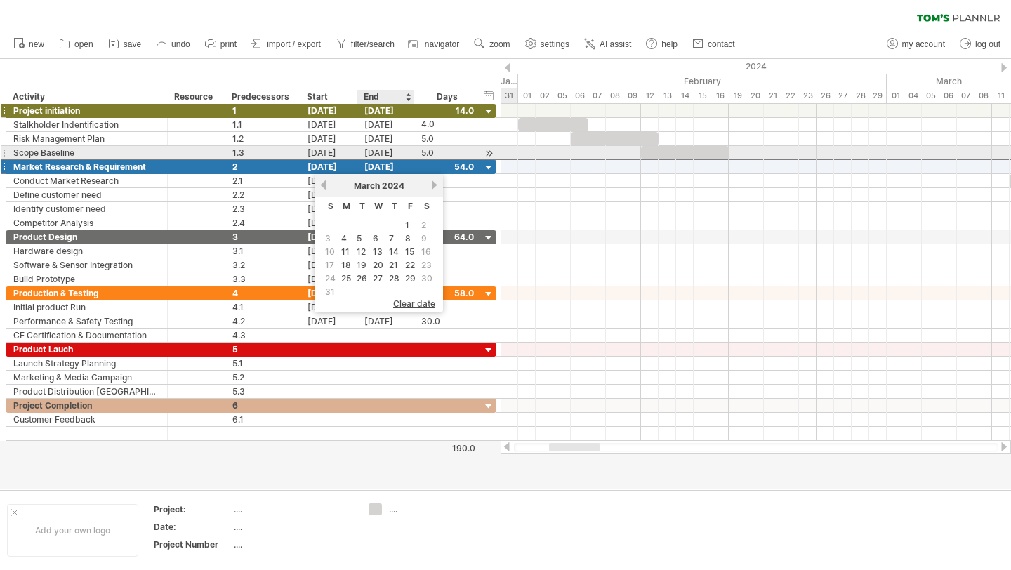
click at [381, 152] on div "[DATE]" at bounding box center [385, 152] width 57 height 13
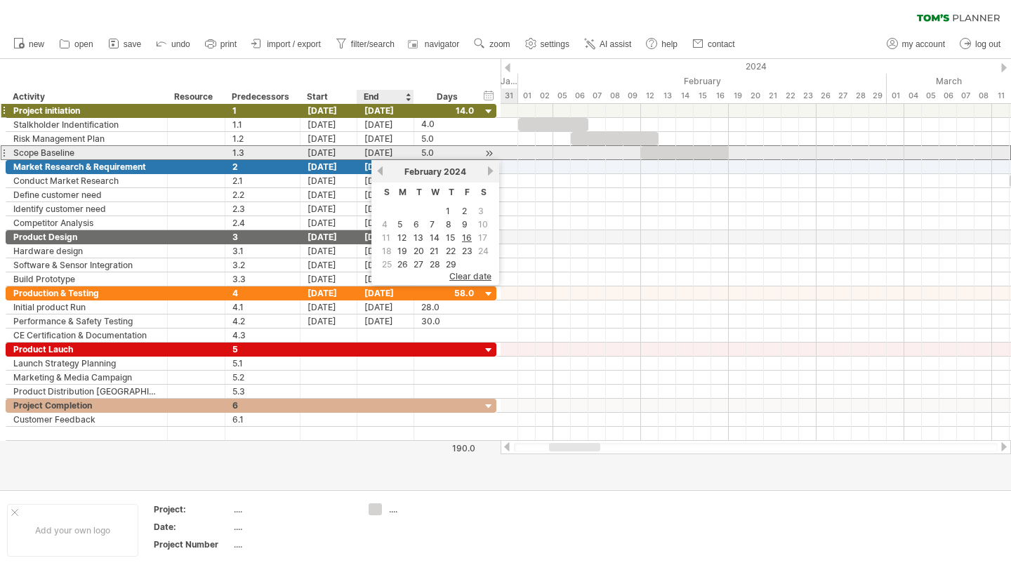
click at [375, 157] on div "[DATE]" at bounding box center [385, 152] width 57 height 13
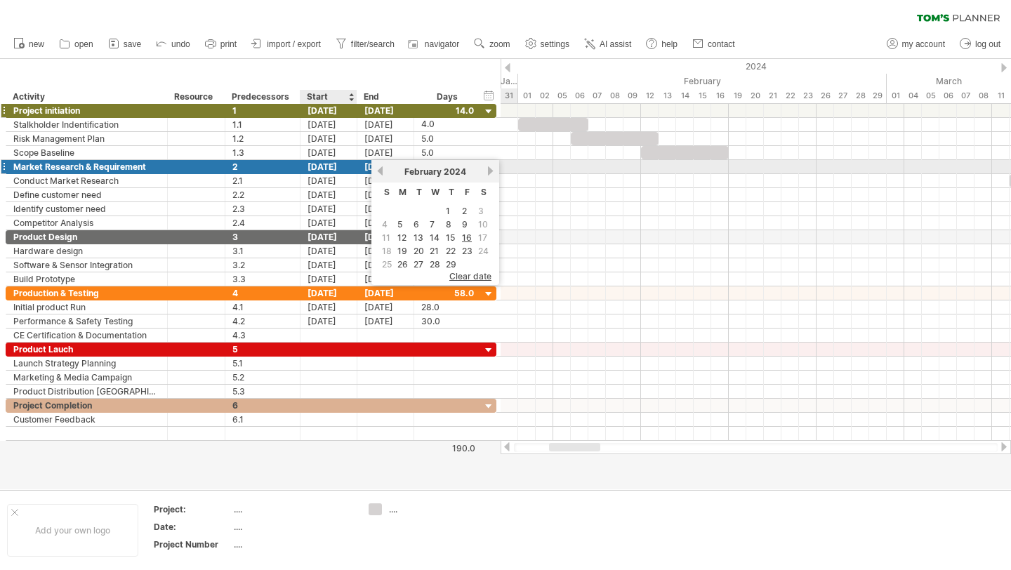
click at [347, 166] on div "[DATE]" at bounding box center [328, 166] width 57 height 13
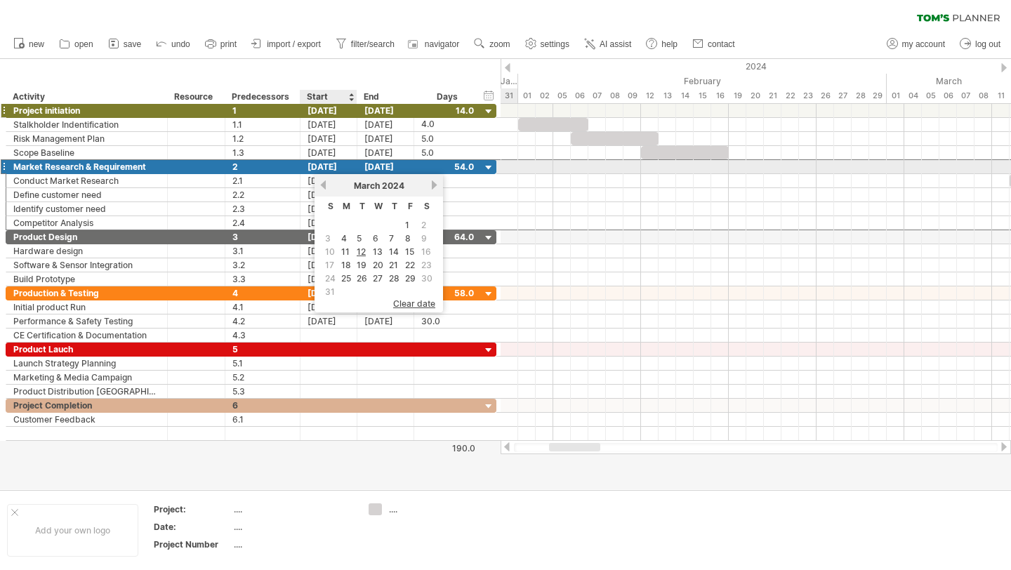
click at [336, 171] on div "[DATE]" at bounding box center [328, 166] width 57 height 13
click at [347, 241] on link "4" at bounding box center [344, 238] width 8 height 13
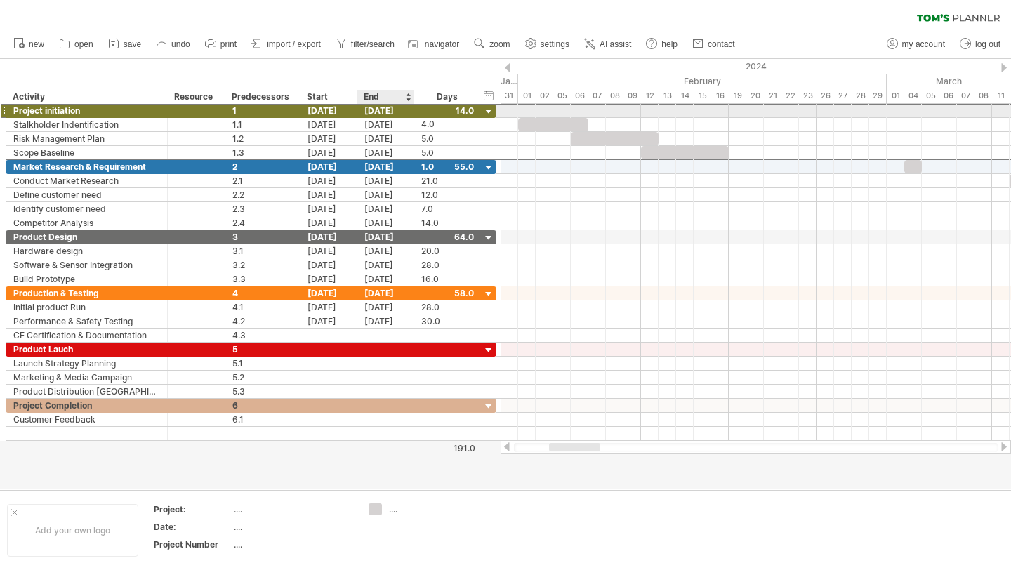
click at [383, 106] on div "[DATE]" at bounding box center [385, 110] width 57 height 13
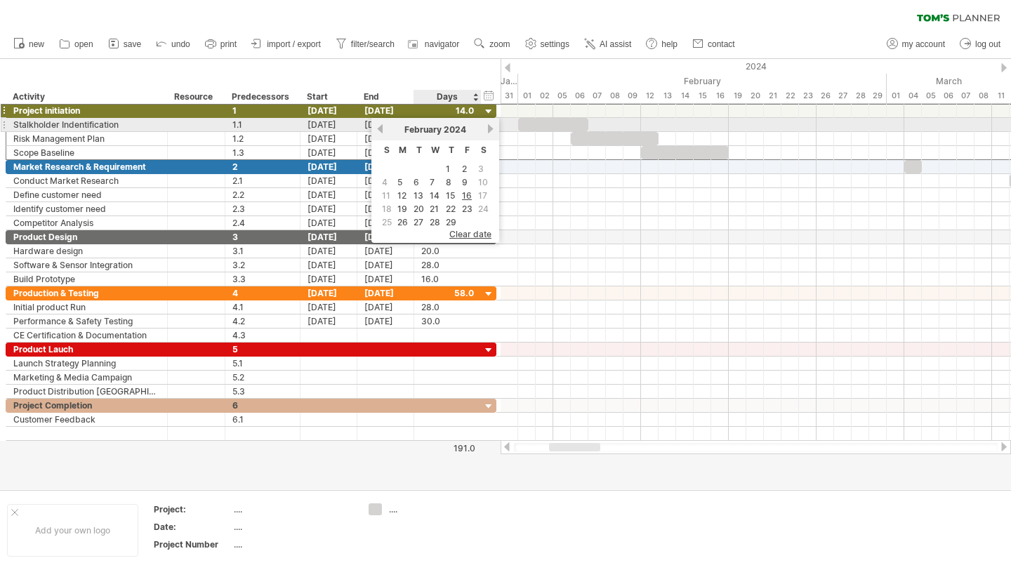
click at [458, 130] on span "2024" at bounding box center [455, 129] width 22 height 11
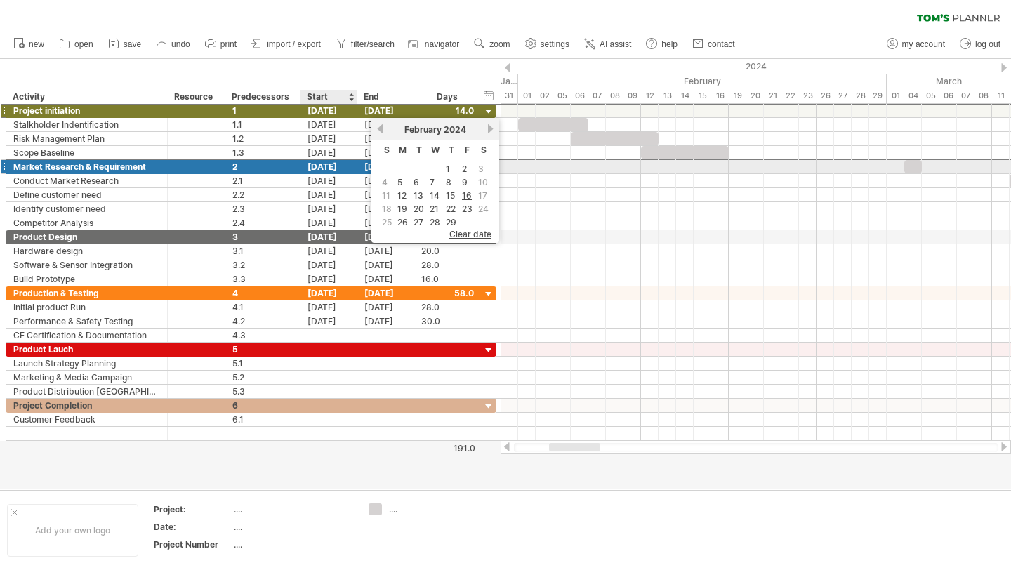
click at [334, 163] on div "[DATE]" at bounding box center [328, 166] width 57 height 13
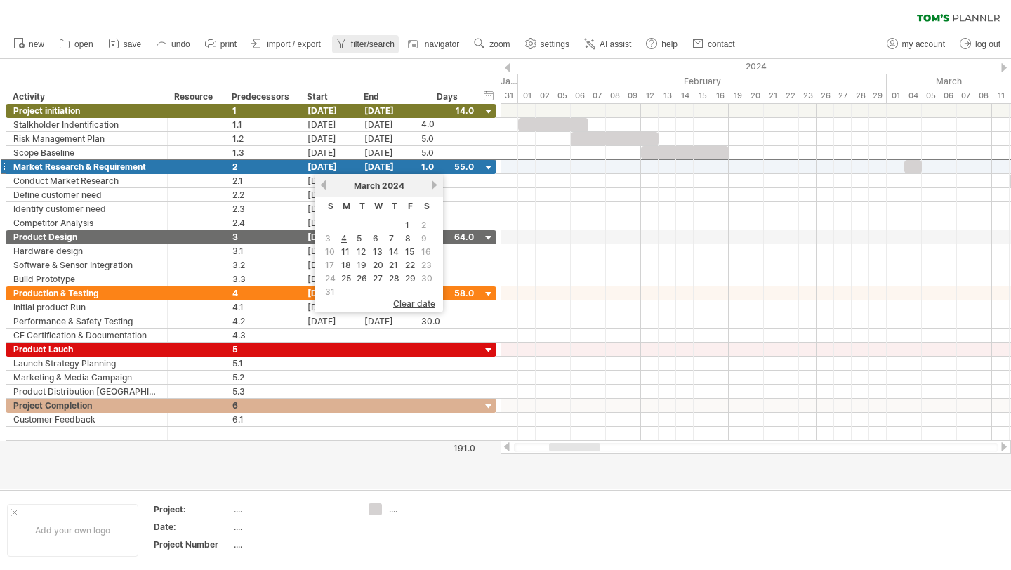
click at [366, 40] on span "filter/search" at bounding box center [373, 44] width 44 height 10
type input "**********"
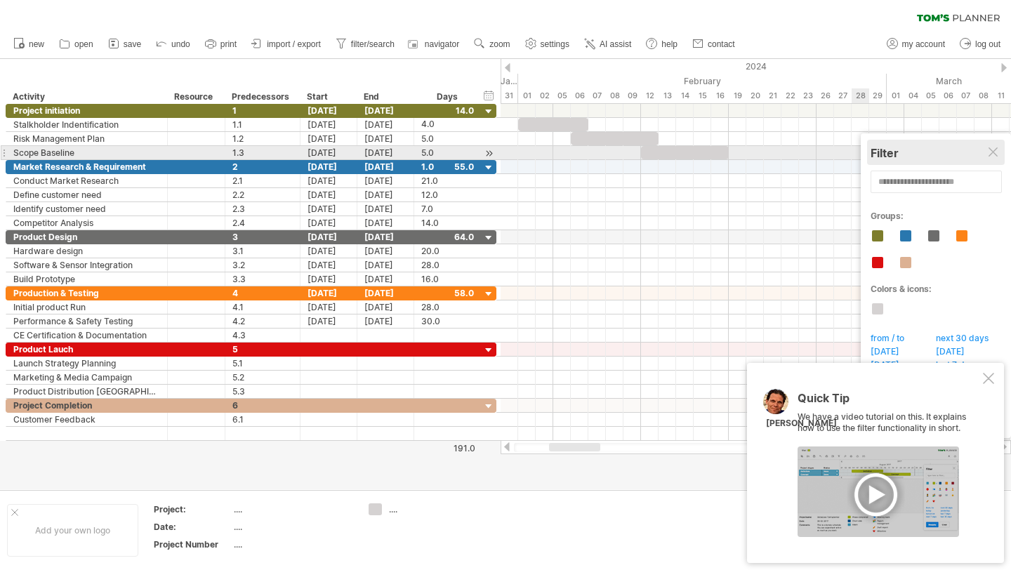
click at [987, 151] on div "Filter" at bounding box center [935, 153] width 131 height 14
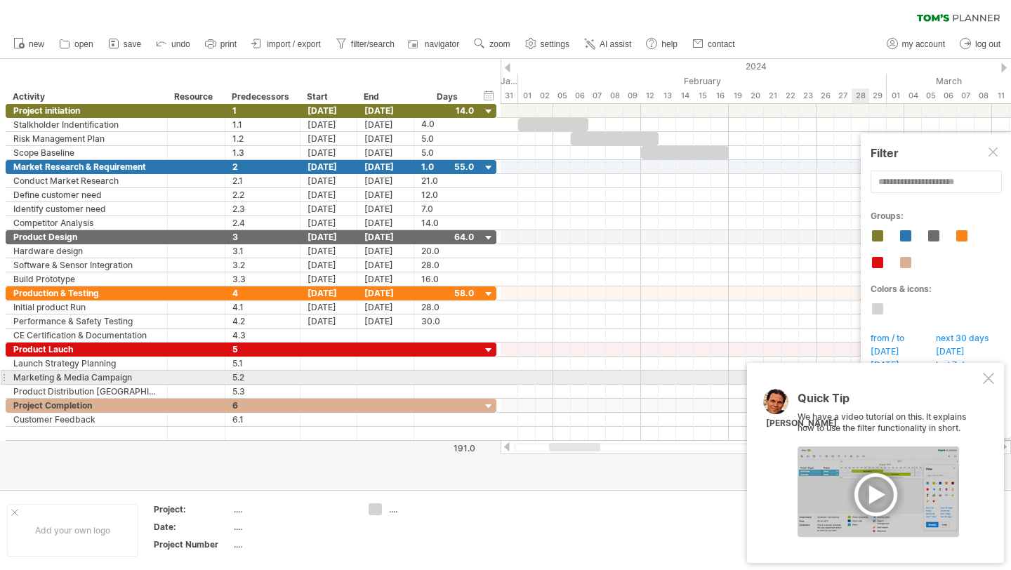
click at [989, 371] on div "Quick Tip We have a video tutorial on this. It explains how to use the filter f…" at bounding box center [875, 463] width 257 height 200
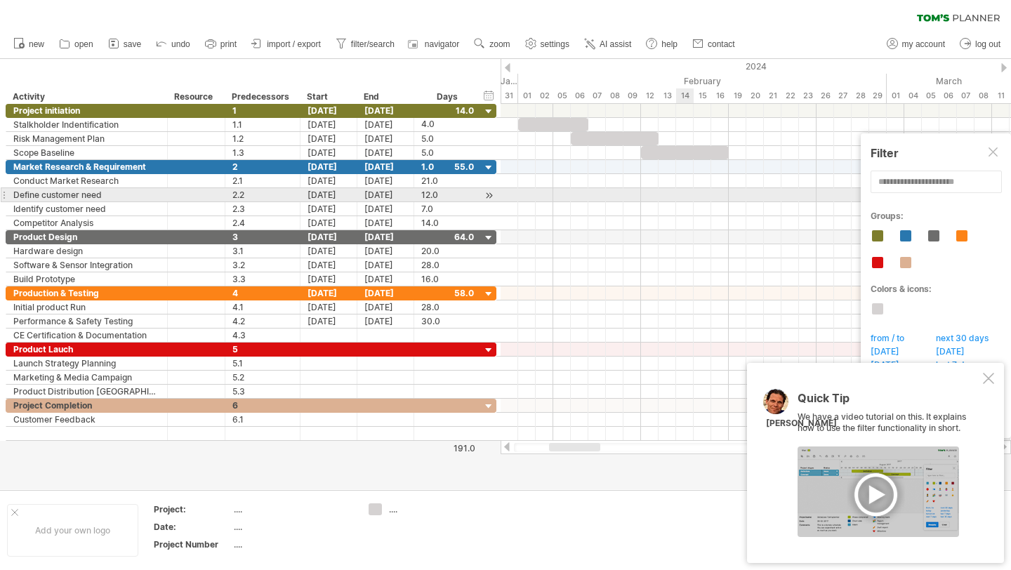
click at [692, 201] on div at bounding box center [755, 195] width 510 height 14
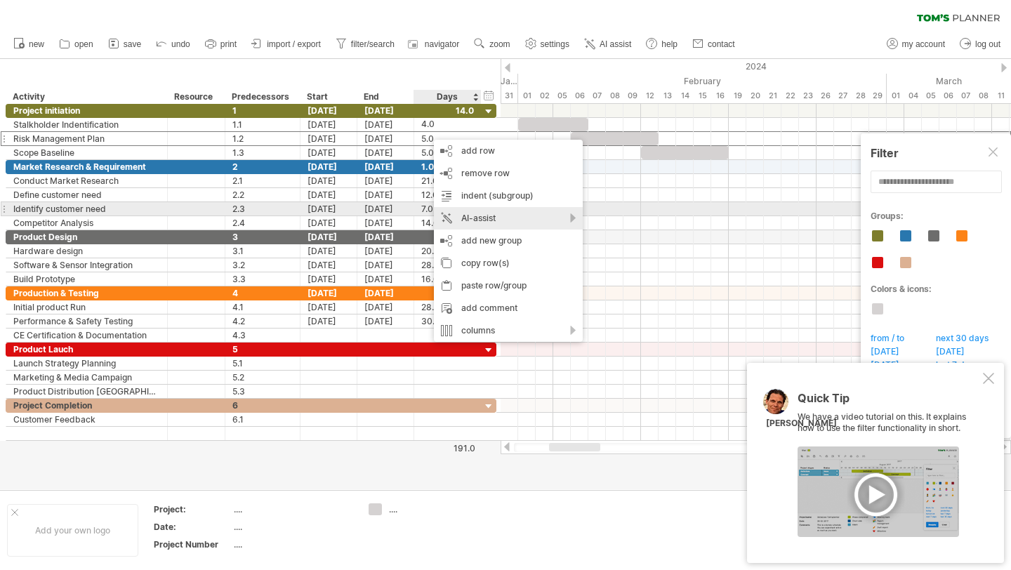
click at [564, 213] on div "AI-assist" at bounding box center [508, 218] width 149 height 22
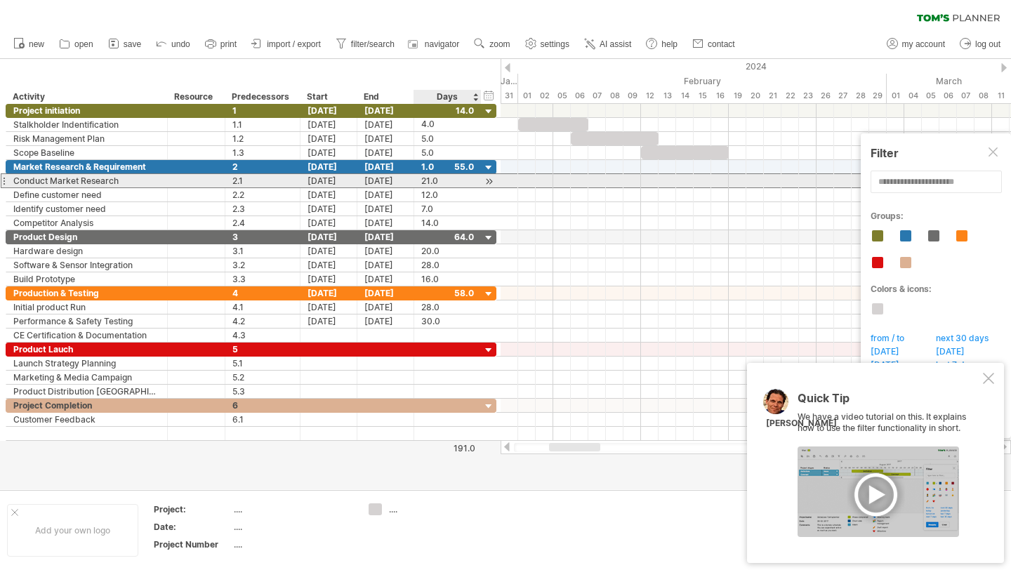
click at [406, 176] on div "[DATE]" at bounding box center [385, 180] width 57 height 13
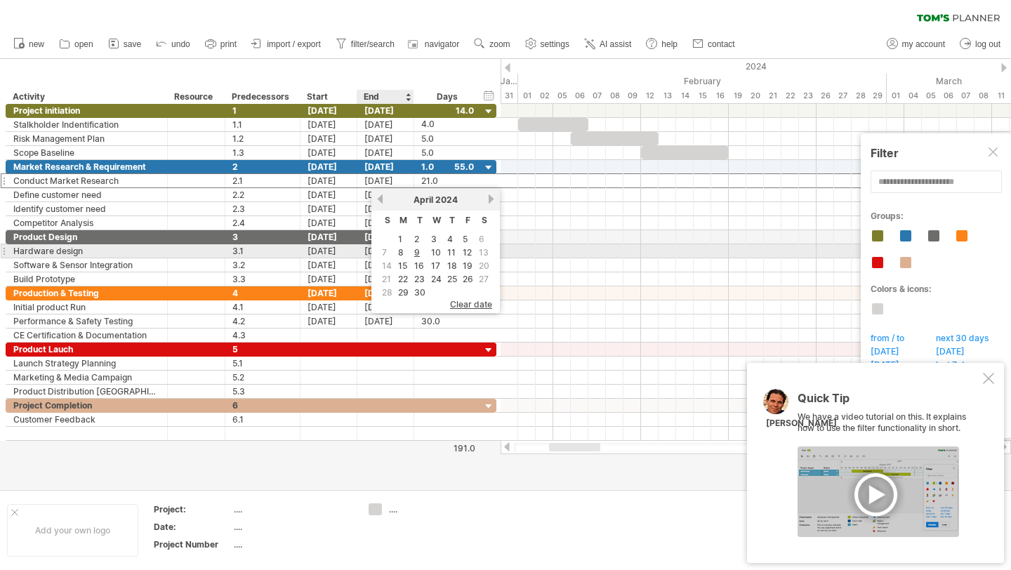
click at [381, 253] on span "7" at bounding box center [384, 252] width 8 height 13
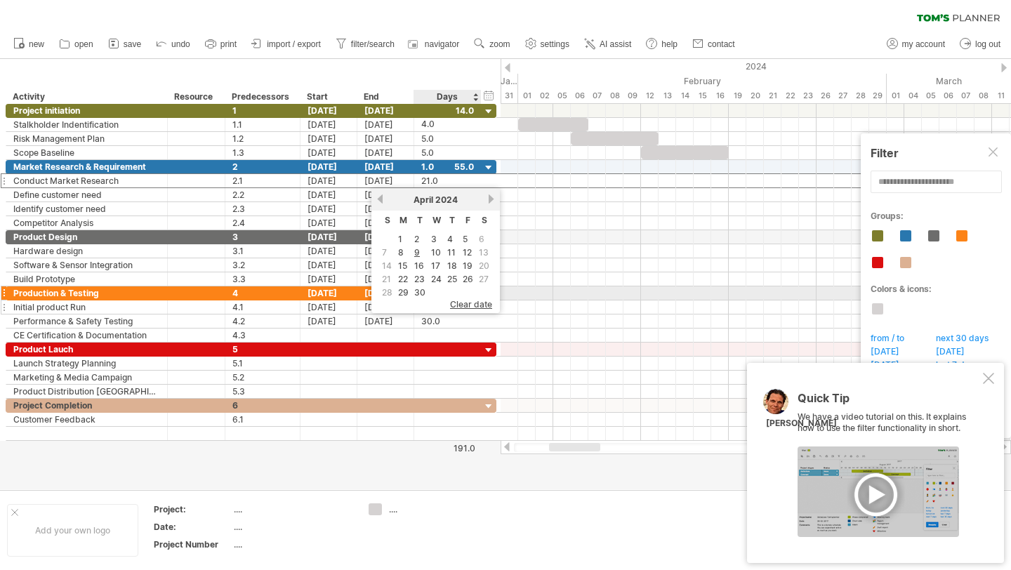
click at [470, 300] on span "clear date" at bounding box center [471, 304] width 42 height 11
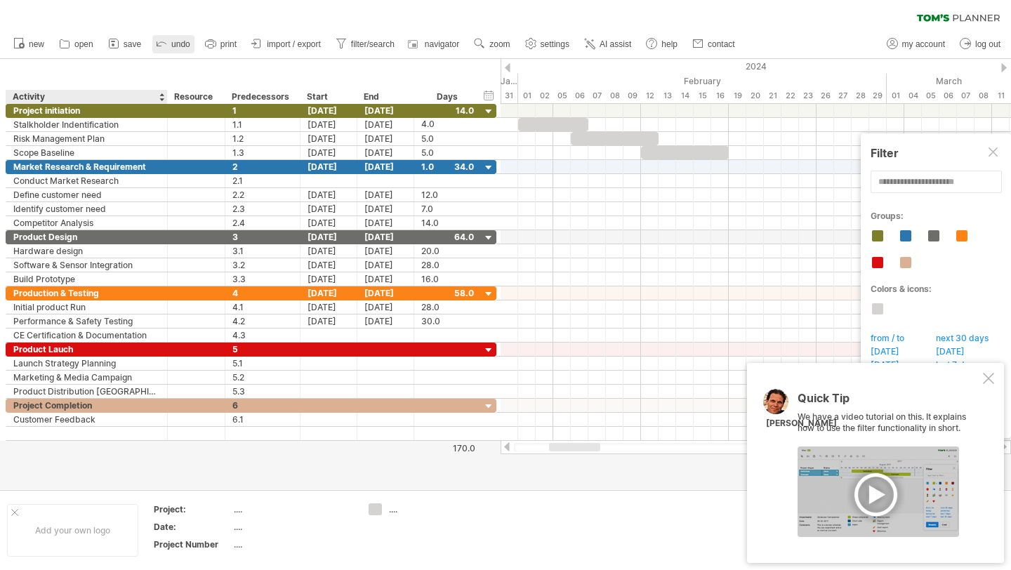
click at [161, 51] on link "undo" at bounding box center [173, 44] width 42 height 18
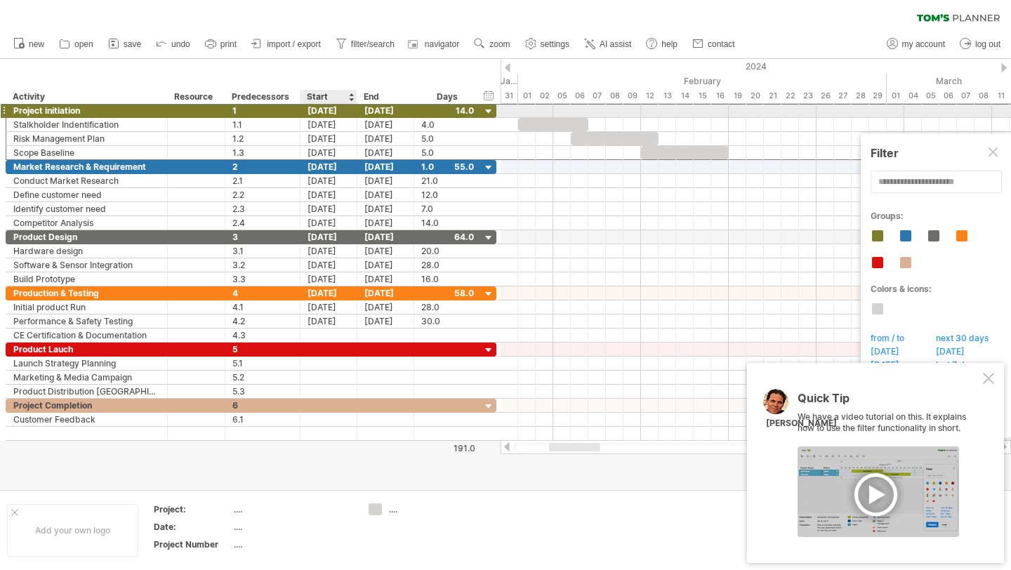
click at [334, 114] on div "[DATE]" at bounding box center [328, 110] width 57 height 13
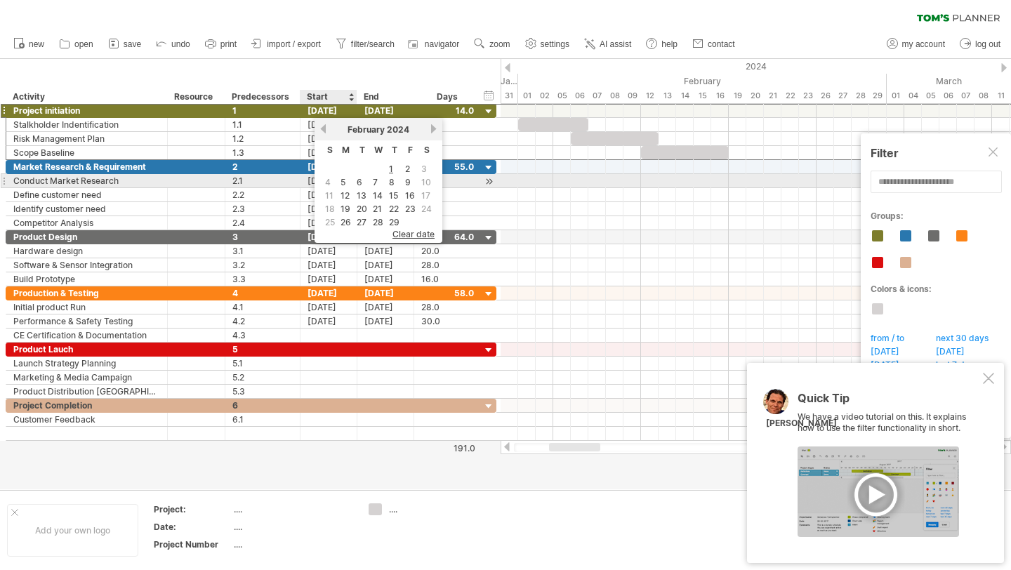
click at [328, 179] on span "4" at bounding box center [328, 181] width 8 height 13
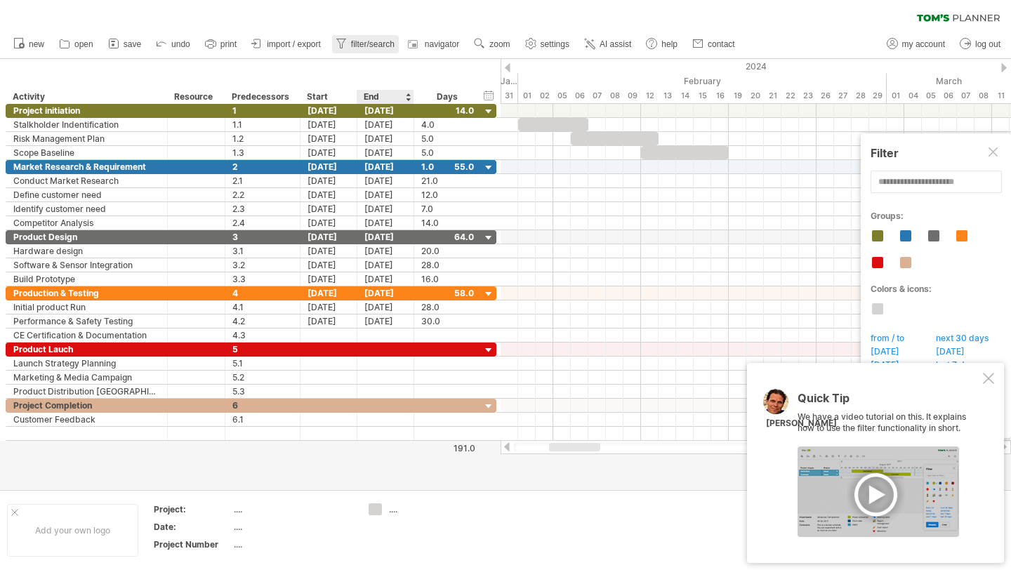
click at [370, 51] on link "filter/search" at bounding box center [365, 44] width 67 height 18
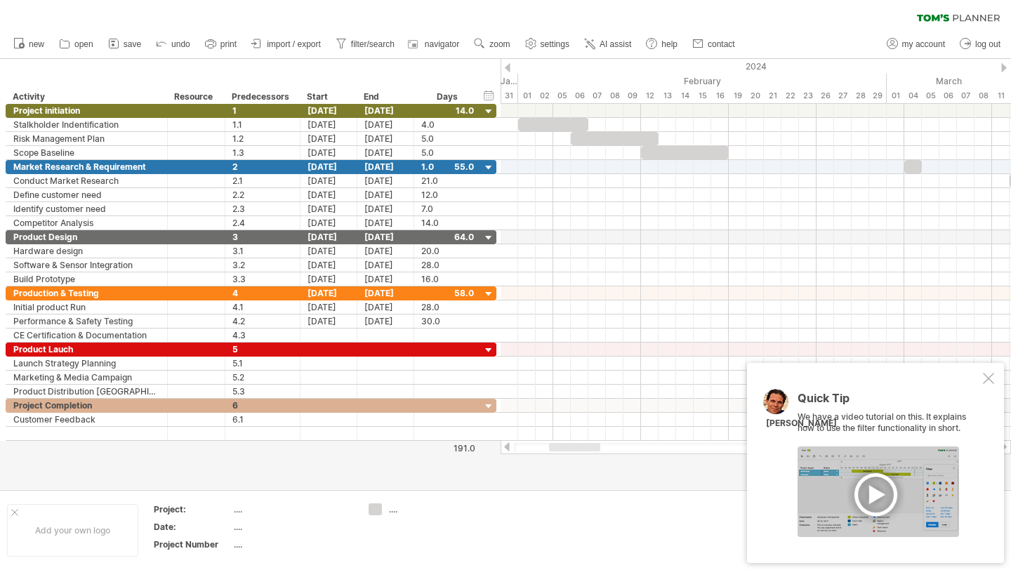
click at [534, 47] on use at bounding box center [531, 43] width 14 height 14
select select "*"
select select "**"
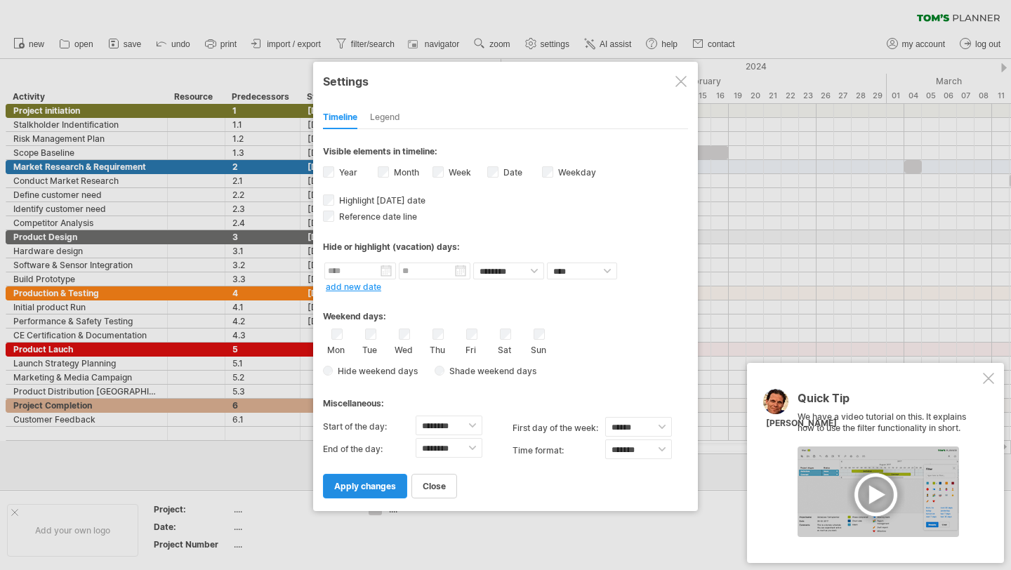
click at [391, 486] on span "apply changes" at bounding box center [365, 486] width 62 height 11
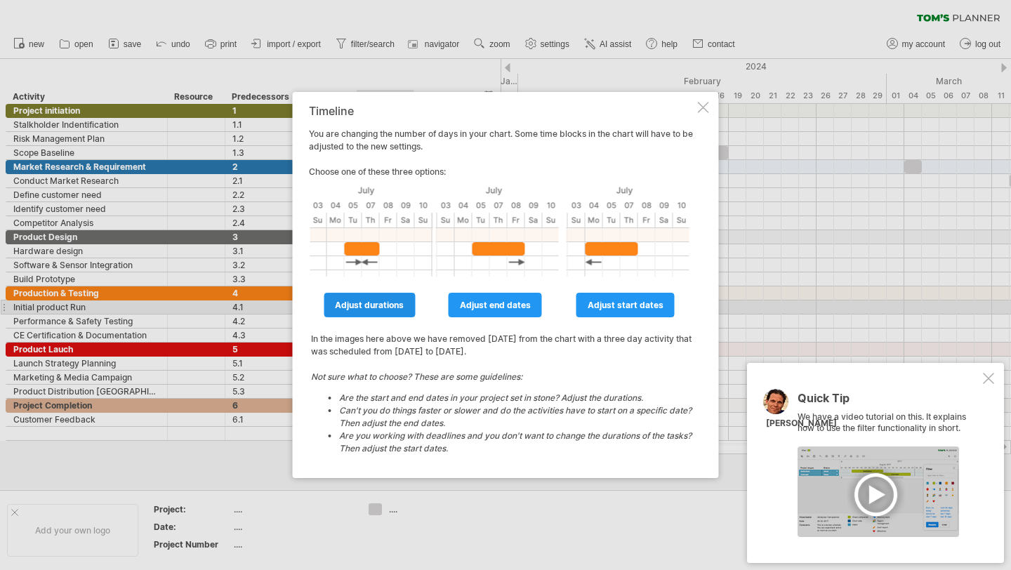
click at [404, 309] on link "adjust durations" at bounding box center [369, 305] width 91 height 25
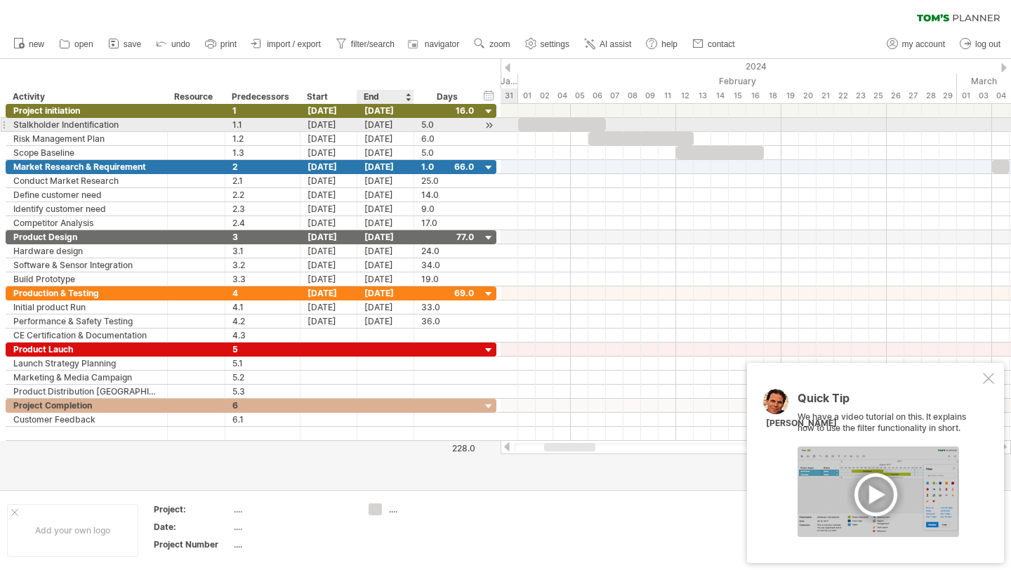
click at [382, 128] on div "[DATE]" at bounding box center [385, 124] width 57 height 13
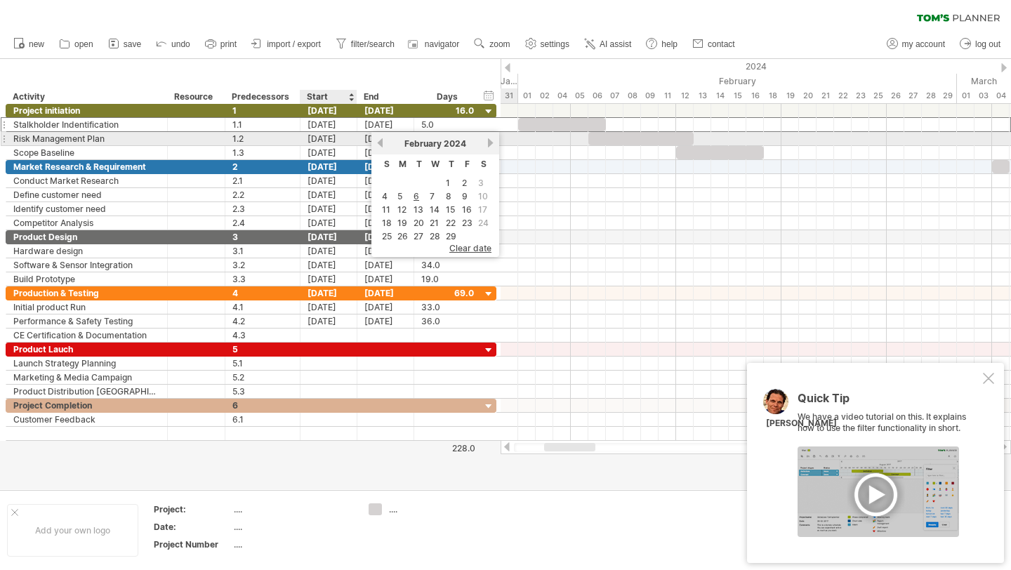
click at [352, 141] on div "[DATE]" at bounding box center [328, 138] width 57 height 13
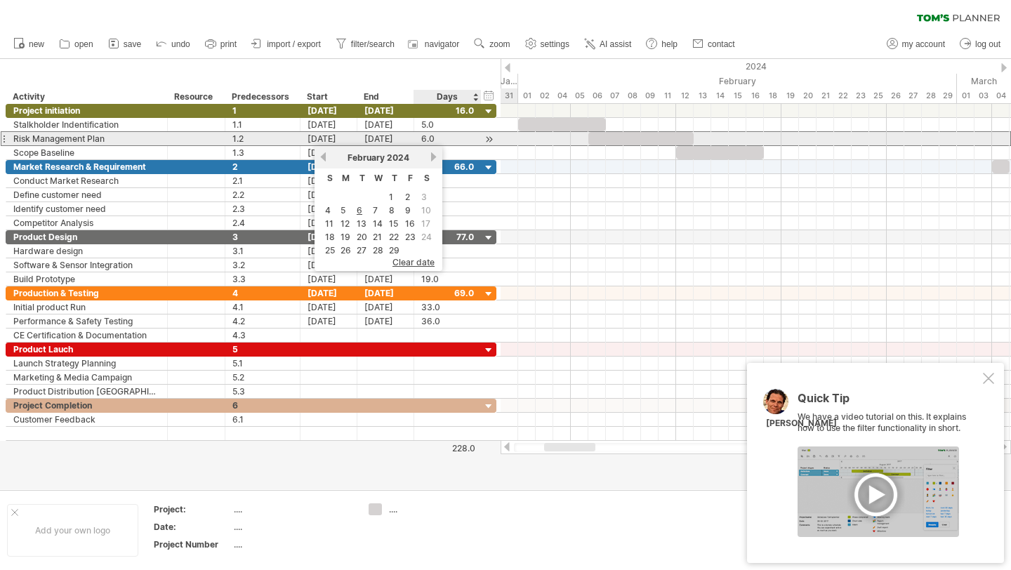
click at [432, 138] on div "6.0" at bounding box center [447, 138] width 53 height 13
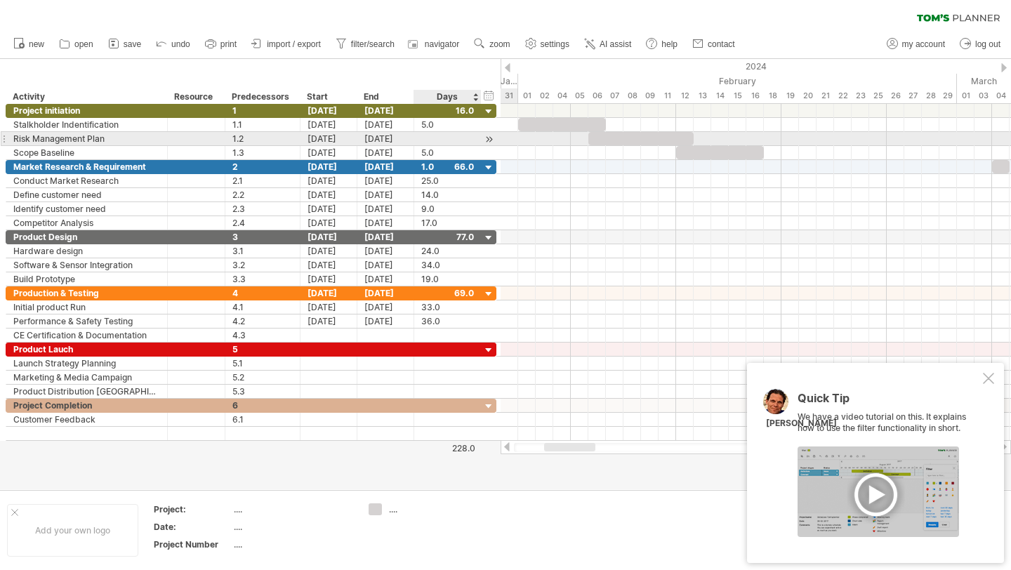
type input "*"
click at [381, 138] on div "[DATE]" at bounding box center [385, 138] width 57 height 13
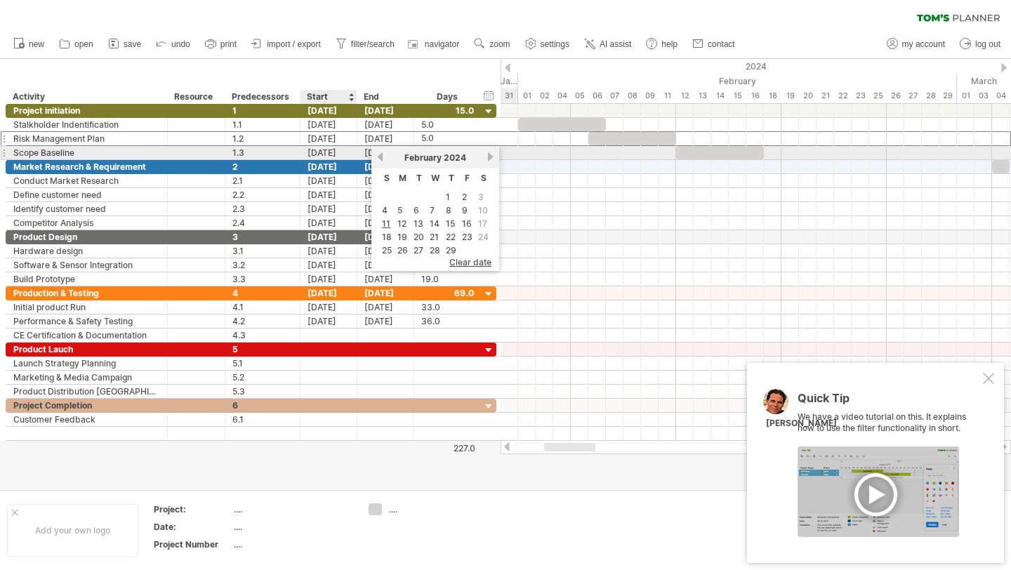
click at [332, 157] on div "[DATE]" at bounding box center [328, 152] width 57 height 13
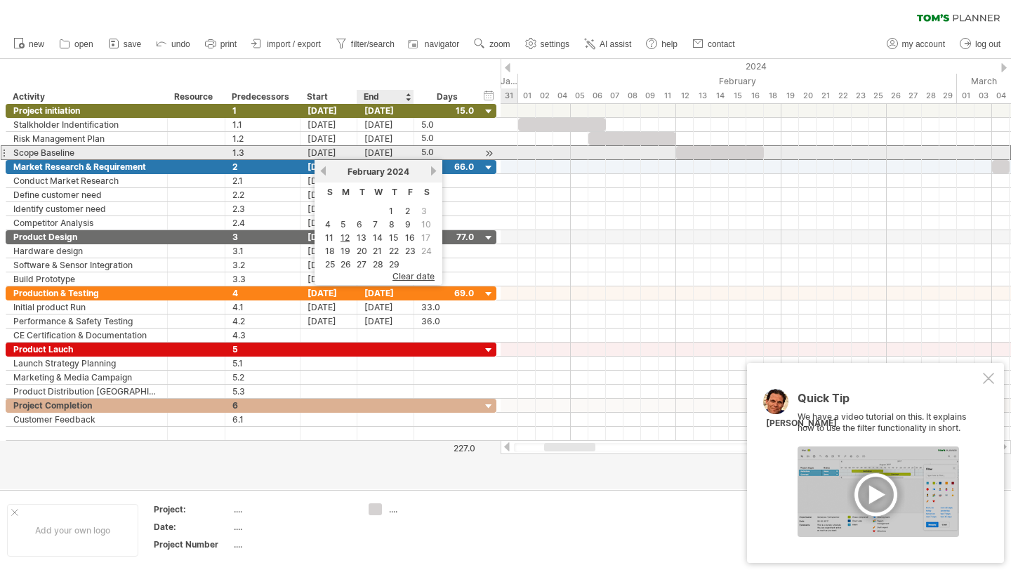
click at [393, 147] on div "[DATE]" at bounding box center [385, 152] width 57 height 13
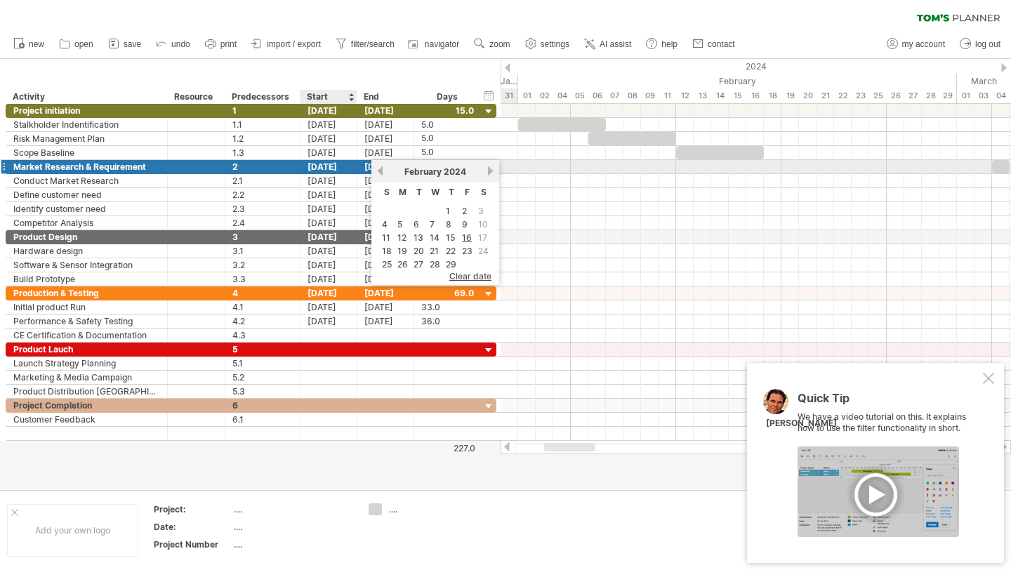
click at [324, 168] on div "[DATE]" at bounding box center [328, 166] width 57 height 13
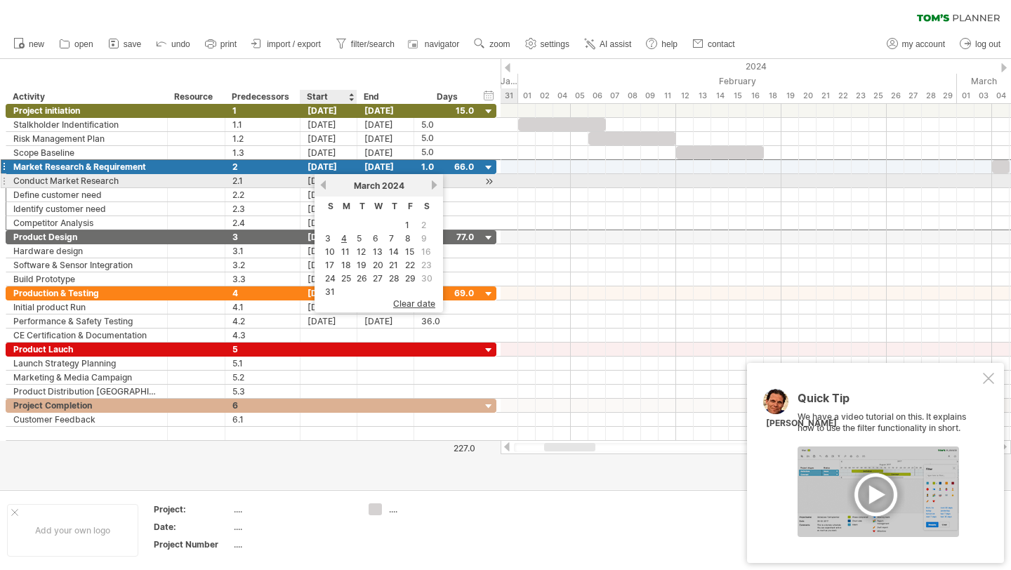
click at [324, 185] on link "previous" at bounding box center [323, 185] width 11 height 11
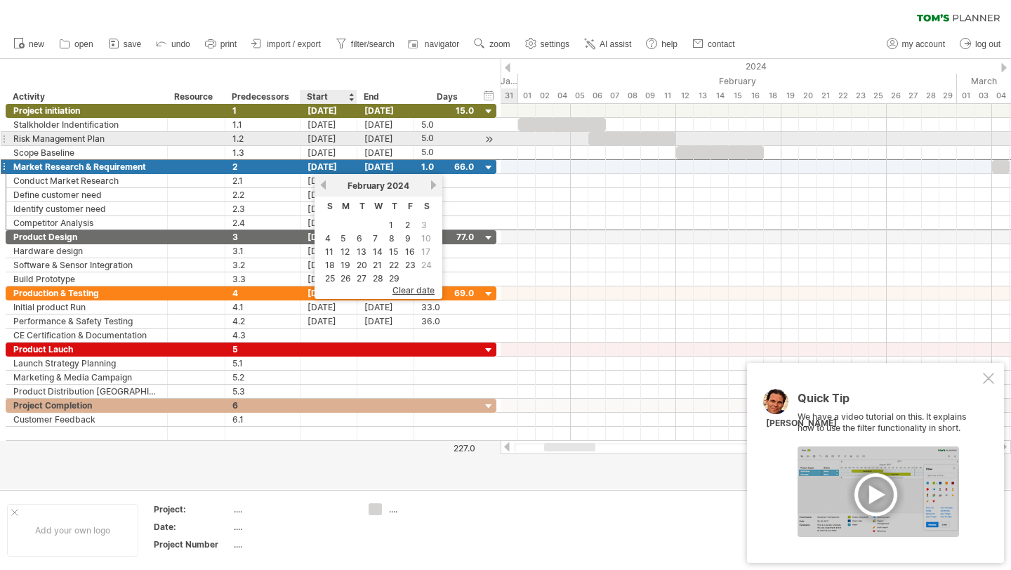
click at [318, 133] on div "[DATE]" at bounding box center [328, 138] width 57 height 13
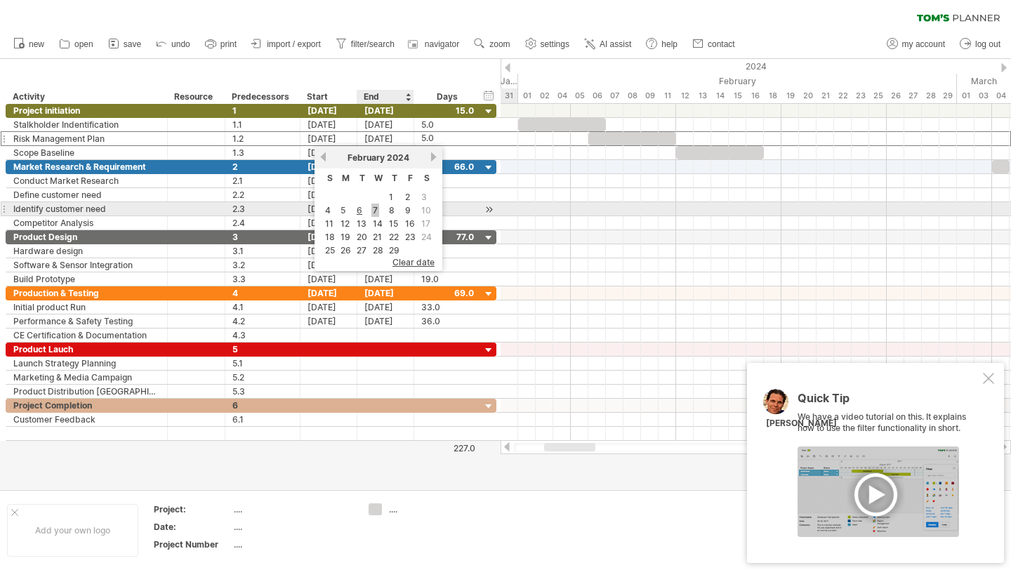
click at [373, 208] on link "7" at bounding box center [375, 210] width 8 height 13
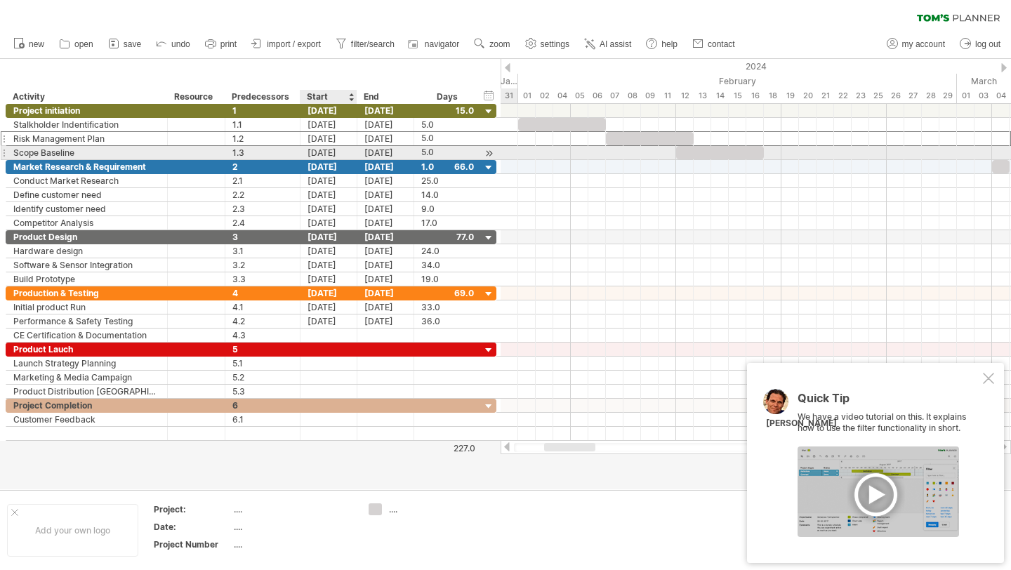
click at [336, 152] on div "[DATE]" at bounding box center [328, 152] width 57 height 13
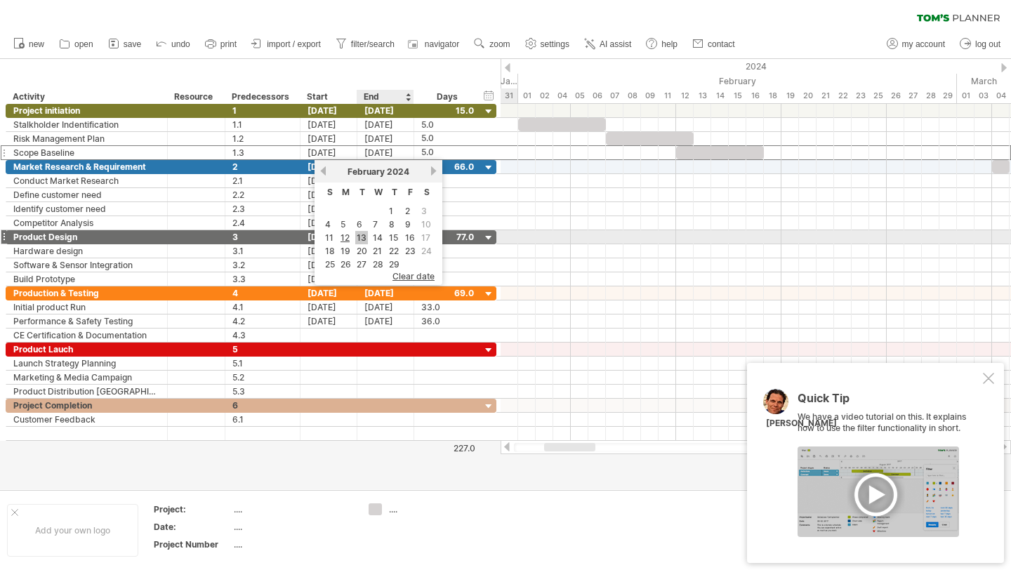
click at [364, 236] on link "13" at bounding box center [361, 237] width 13 height 13
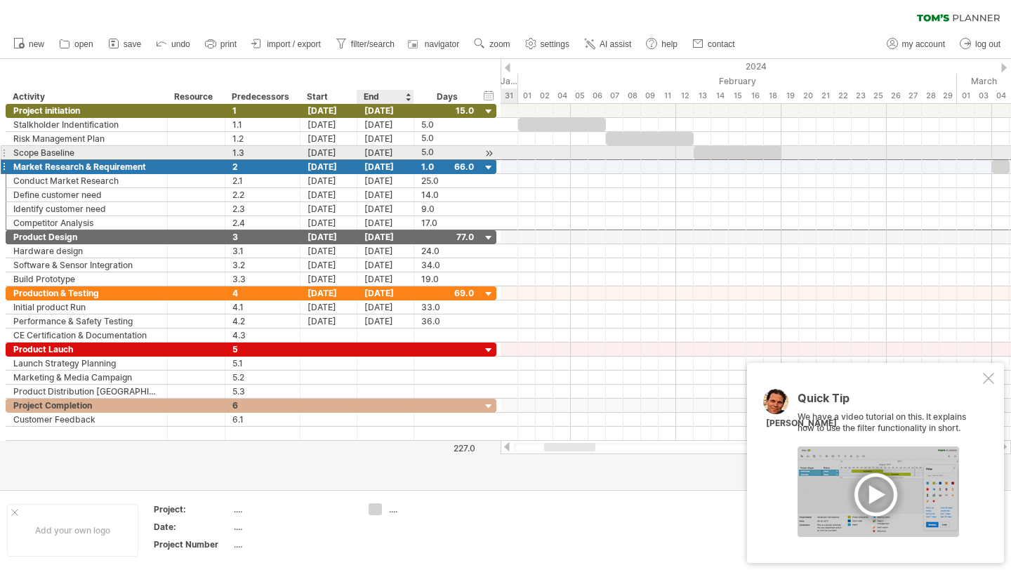
click at [384, 160] on div "[DATE]" at bounding box center [385, 166] width 57 height 13
click at [380, 155] on div "[DATE]" at bounding box center [385, 152] width 57 height 13
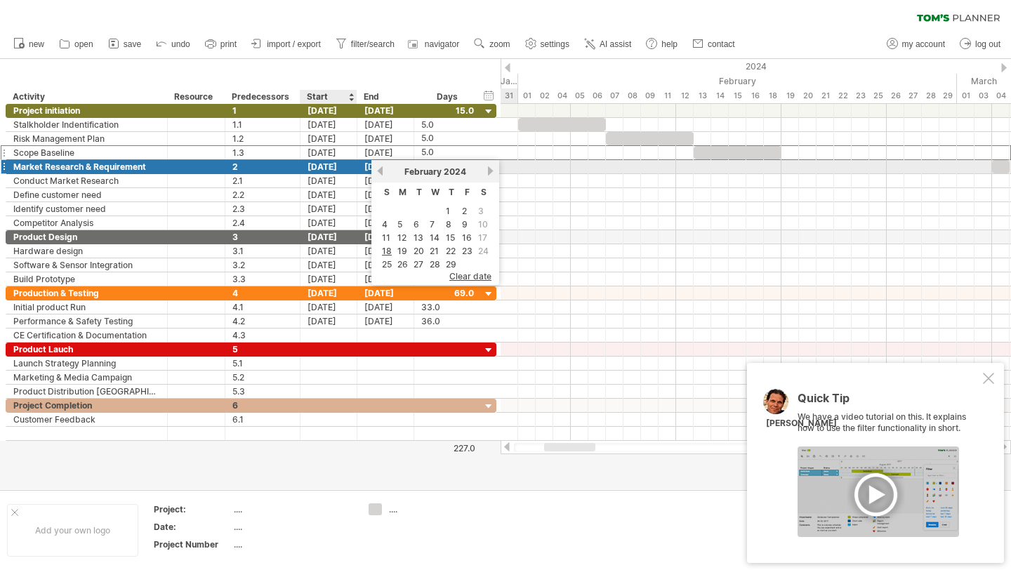
click at [331, 171] on div "[DATE]" at bounding box center [328, 166] width 57 height 13
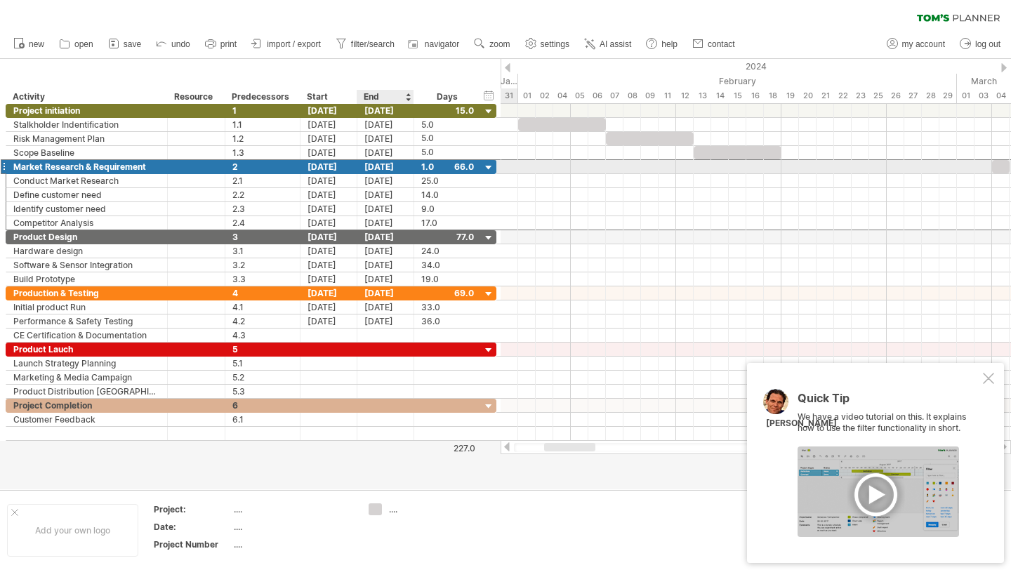
click at [387, 161] on div "[DATE]" at bounding box center [385, 166] width 57 height 13
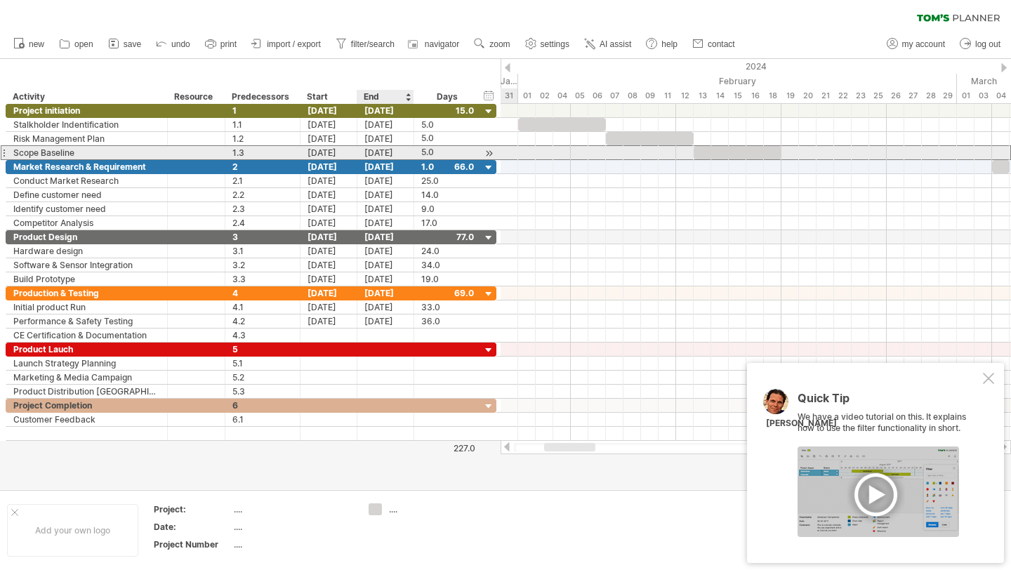
click at [383, 152] on div "[DATE]" at bounding box center [385, 152] width 57 height 13
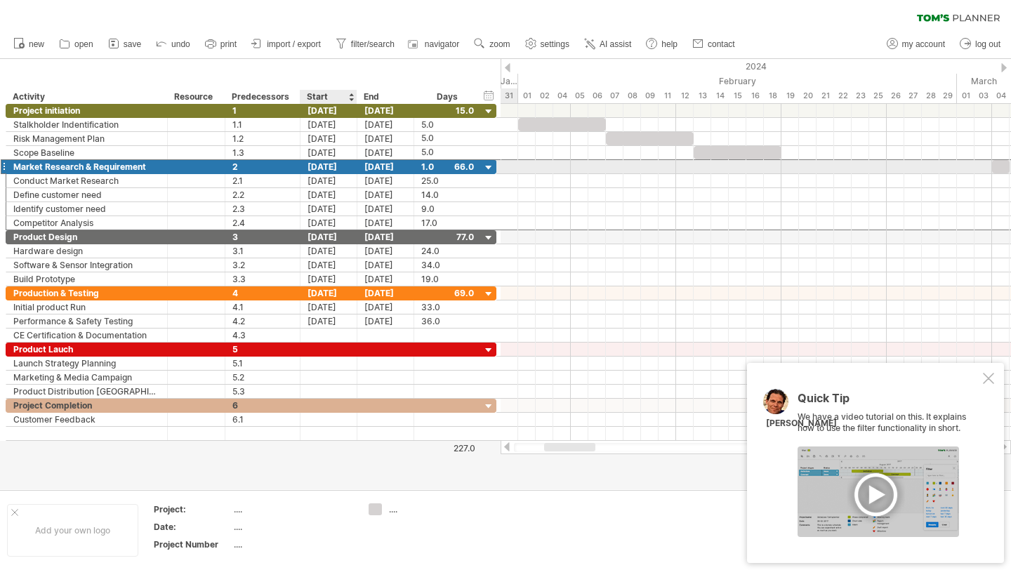
click at [332, 171] on div "[DATE]" at bounding box center [328, 166] width 57 height 13
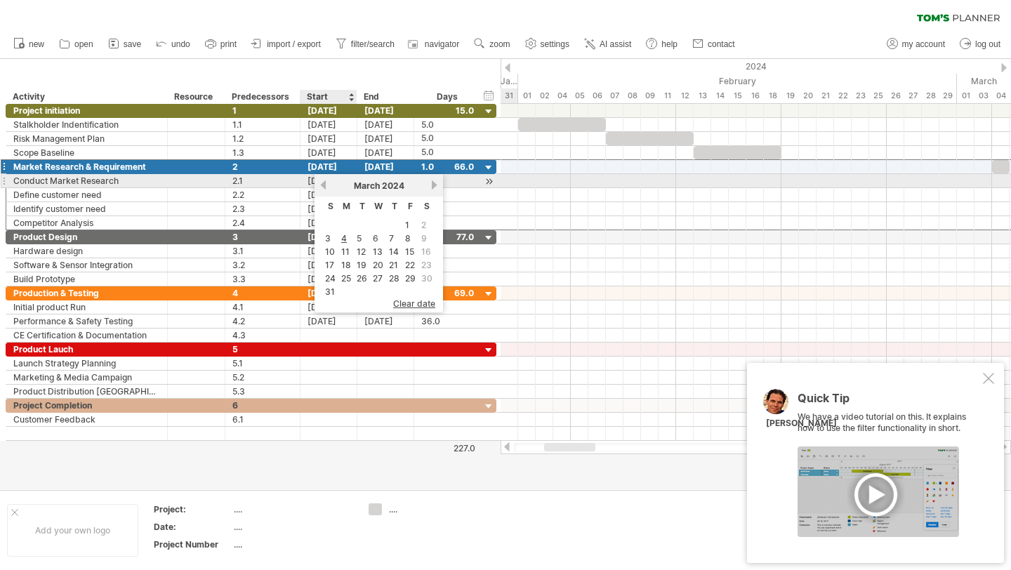
click at [324, 187] on link "previous" at bounding box center [323, 185] width 11 height 11
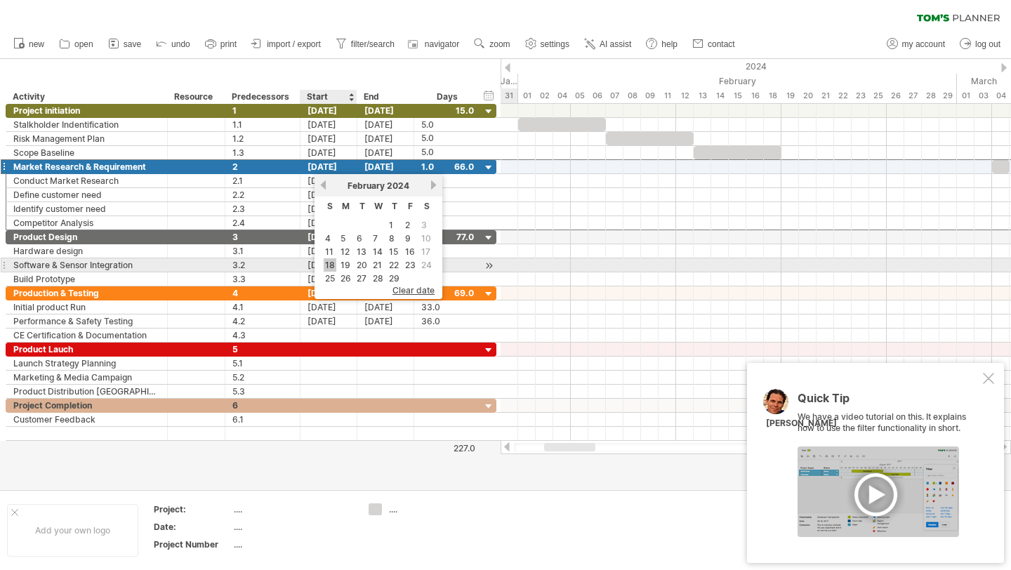
click at [333, 262] on link "18" at bounding box center [330, 264] width 13 height 13
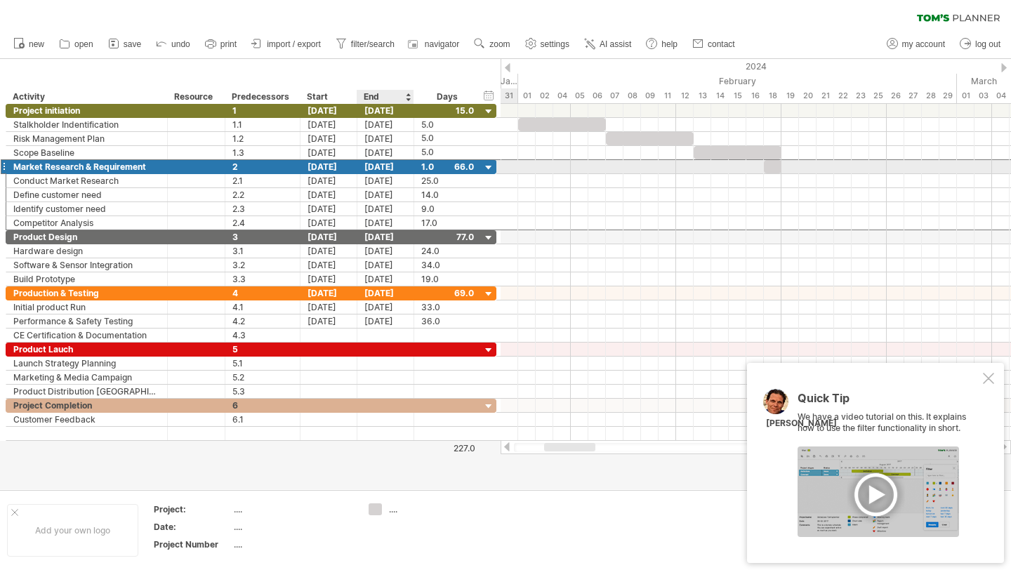
click at [381, 170] on div "[DATE]" at bounding box center [385, 166] width 57 height 13
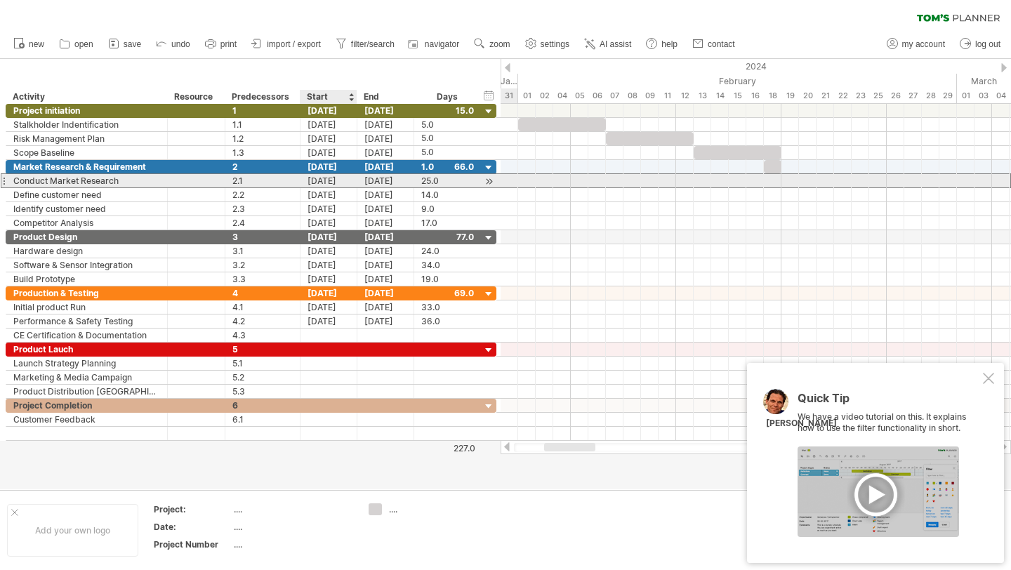
click at [343, 178] on div "[DATE]" at bounding box center [328, 180] width 57 height 13
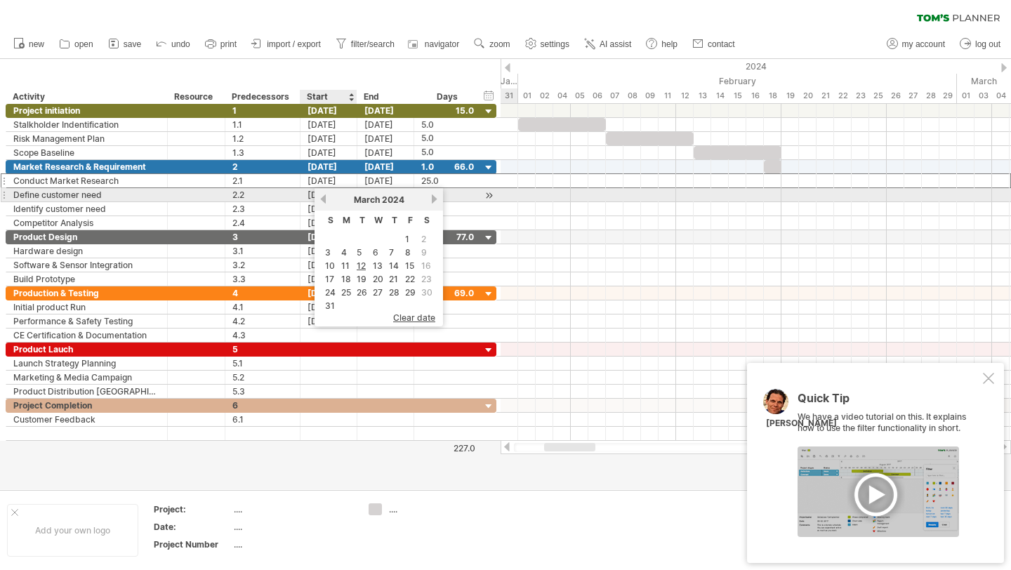
click at [321, 199] on link "previous" at bounding box center [323, 199] width 11 height 11
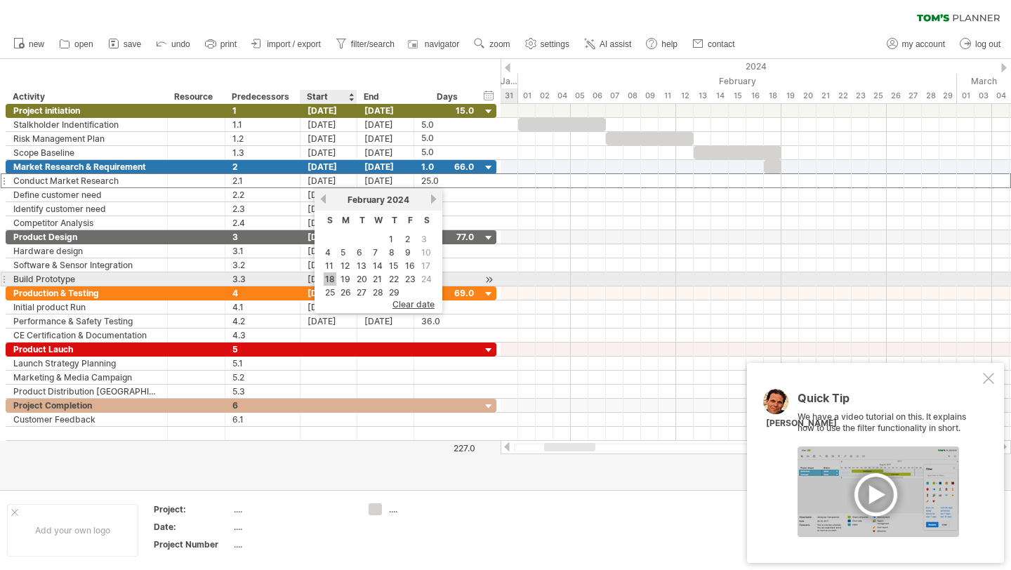
click at [333, 273] on link "18" at bounding box center [330, 278] width 13 height 13
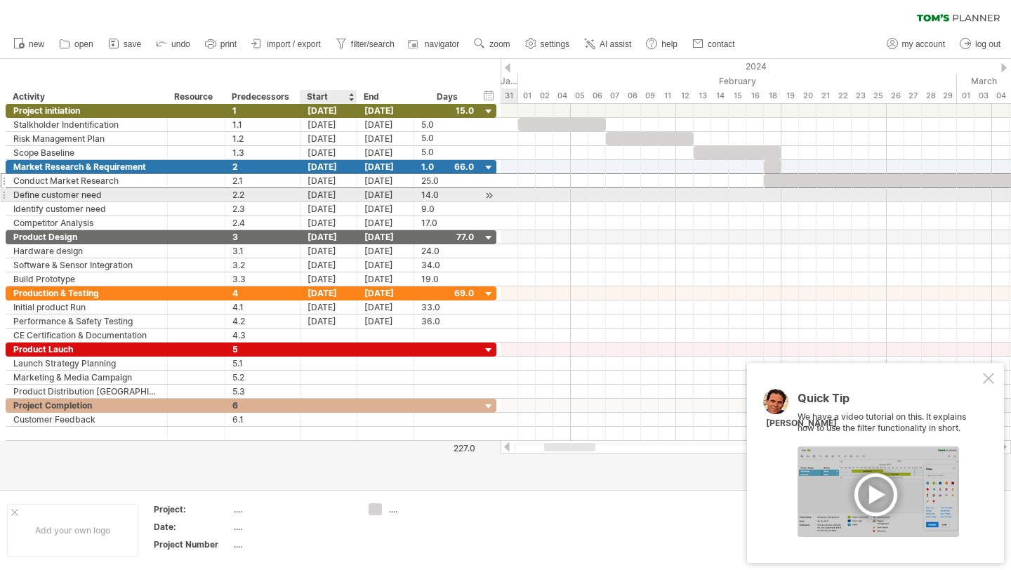
click at [318, 198] on div "[DATE]" at bounding box center [328, 194] width 57 height 13
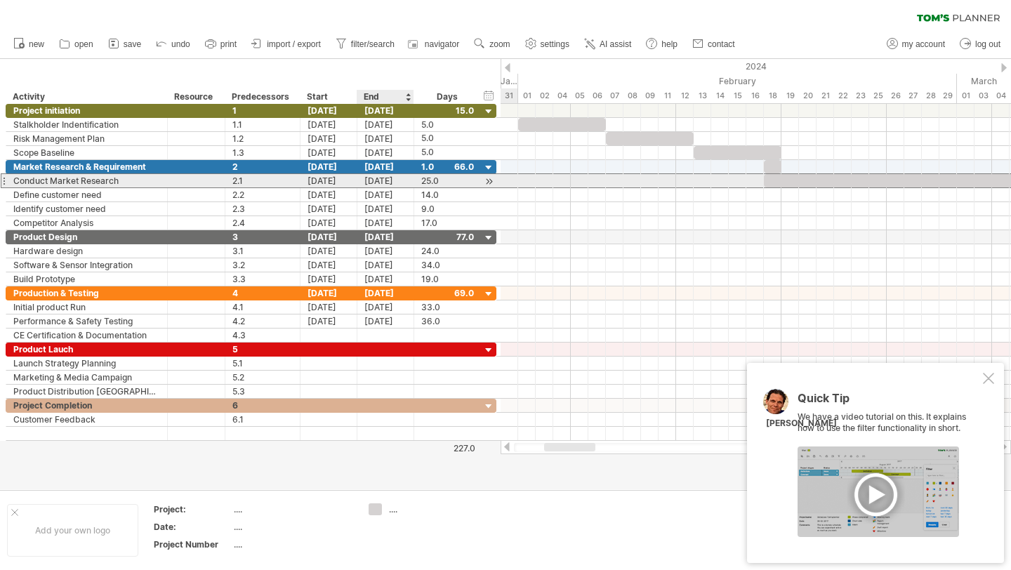
click at [378, 184] on div "[DATE]" at bounding box center [385, 180] width 57 height 13
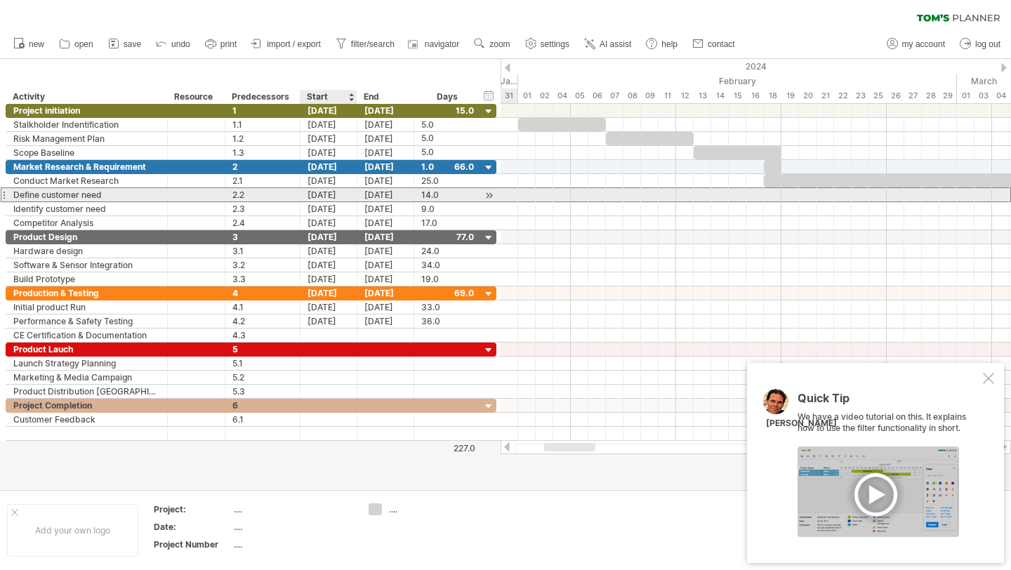
click at [335, 197] on div "[DATE]" at bounding box center [328, 194] width 57 height 13
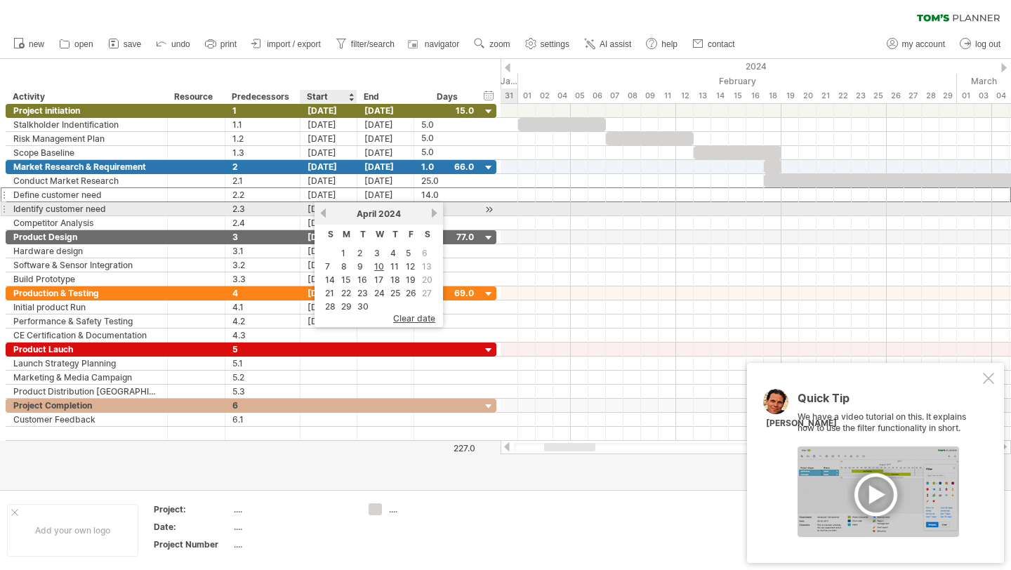
click at [326, 213] on link "previous" at bounding box center [323, 213] width 11 height 11
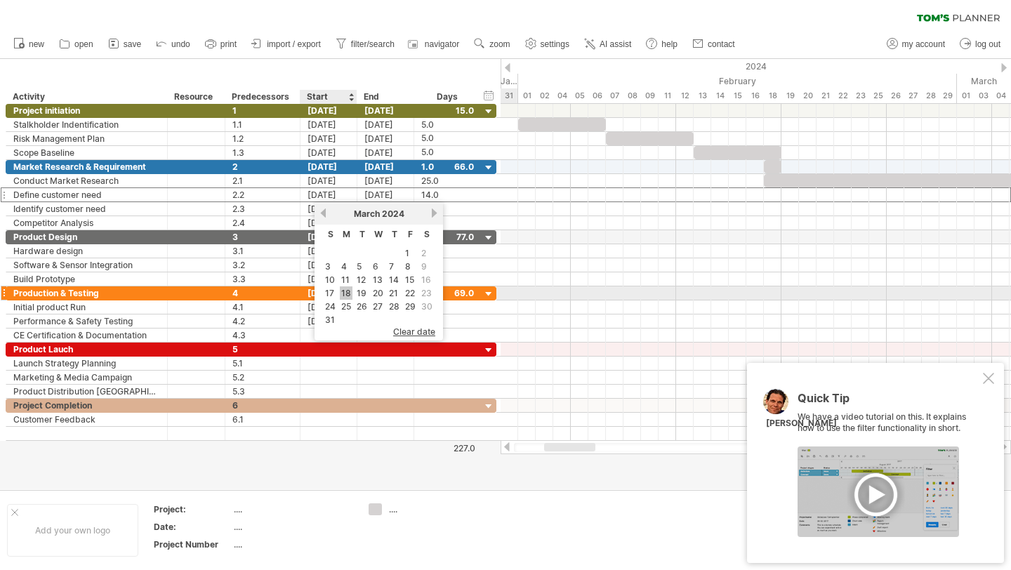
click at [351, 292] on link "18" at bounding box center [346, 292] width 13 height 13
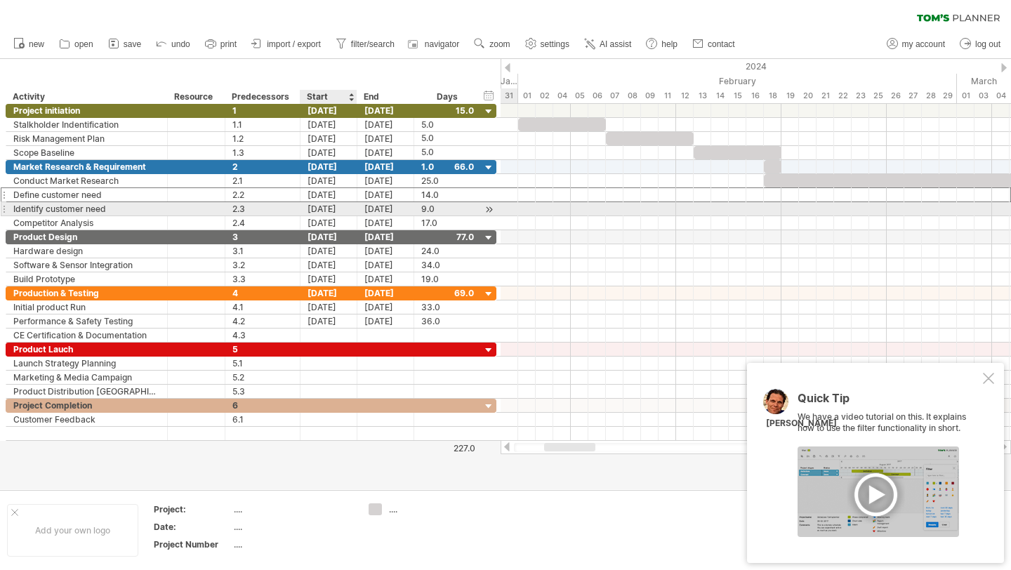
click at [325, 214] on div "[DATE]" at bounding box center [328, 208] width 57 height 13
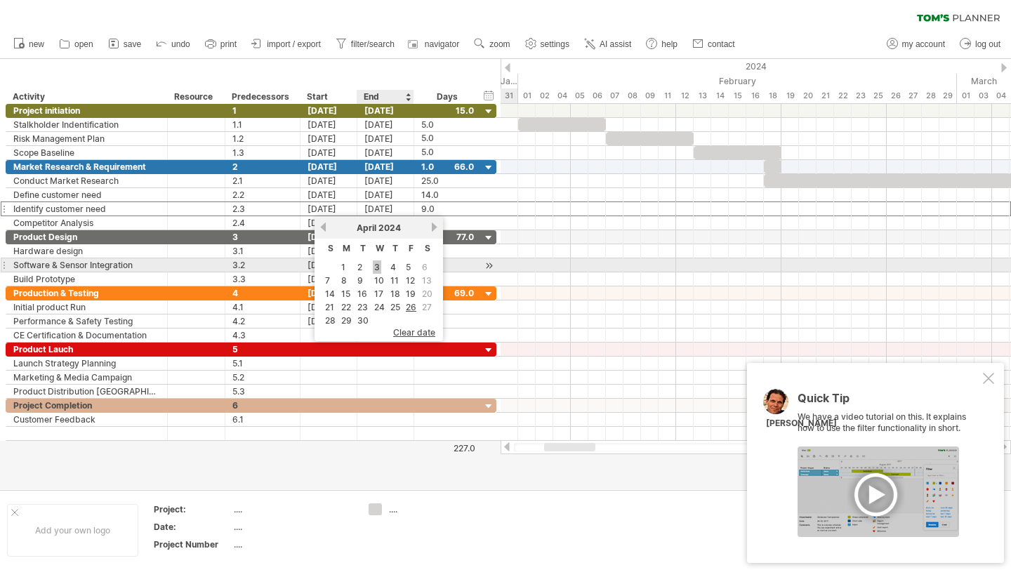
click at [373, 270] on link "3" at bounding box center [377, 266] width 8 height 13
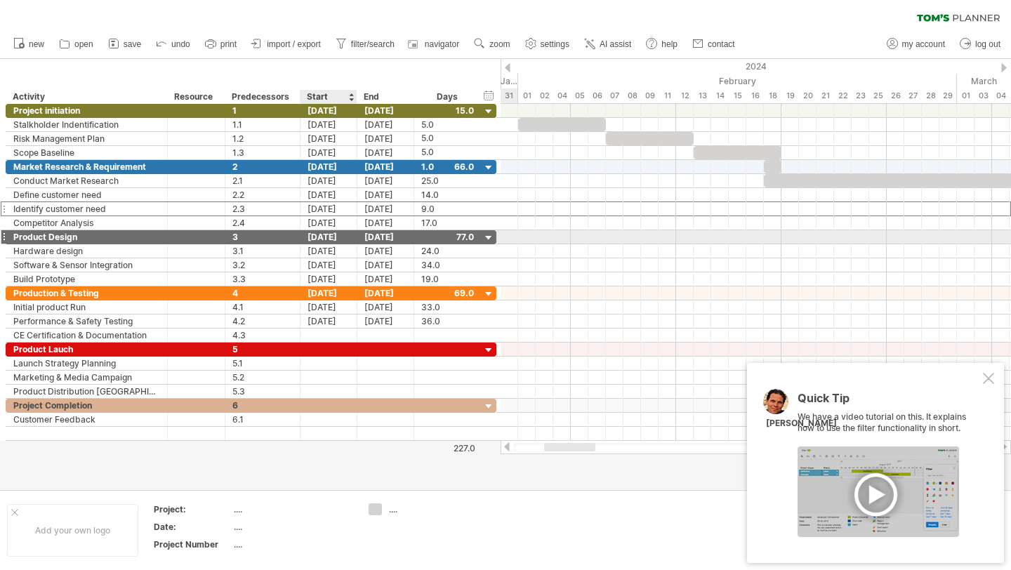
click at [328, 232] on div "[DATE]" at bounding box center [328, 236] width 57 height 13
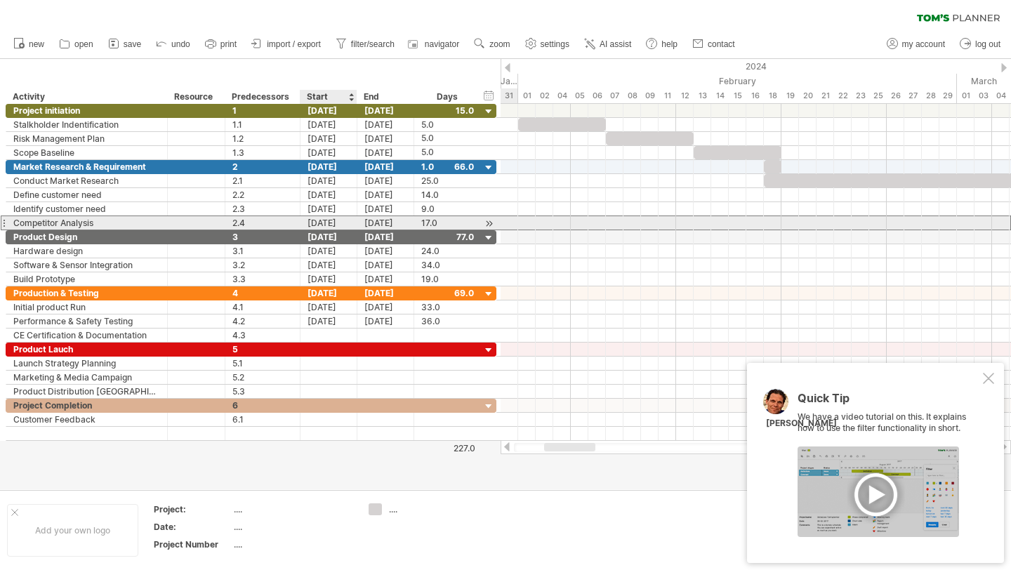
click at [325, 227] on div "[DATE]" at bounding box center [328, 222] width 57 height 13
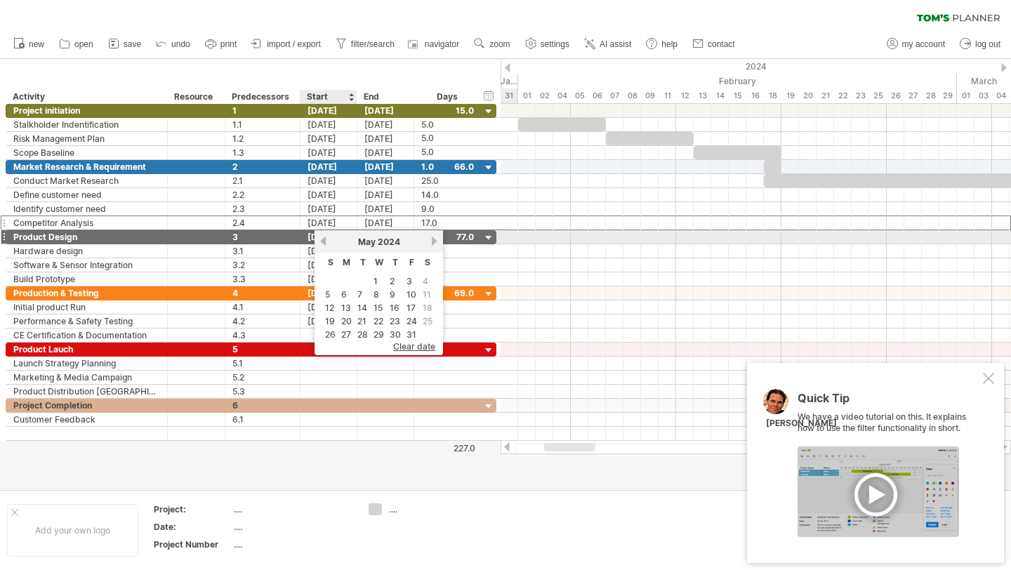
click at [324, 241] on link "previous" at bounding box center [323, 241] width 11 height 11
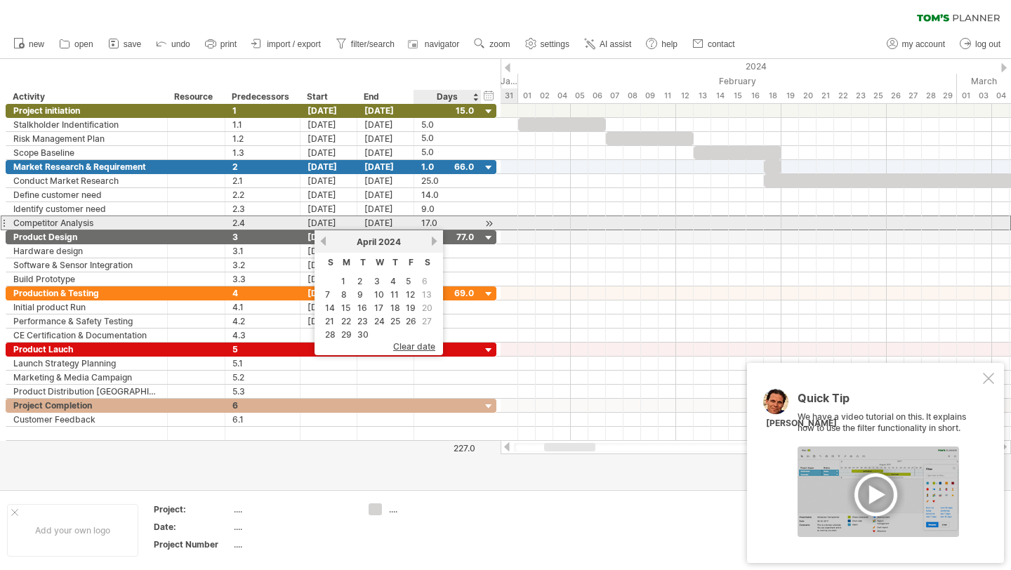
click at [436, 222] on div "17.0" at bounding box center [447, 222] width 53 height 13
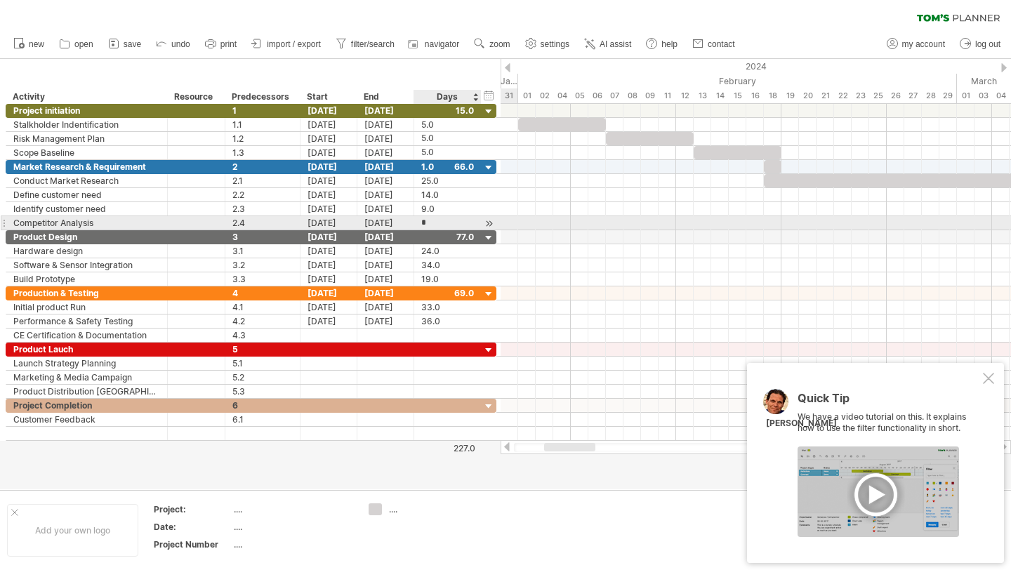
type input "**"
click at [324, 222] on div "[DATE]" at bounding box center [328, 222] width 57 height 13
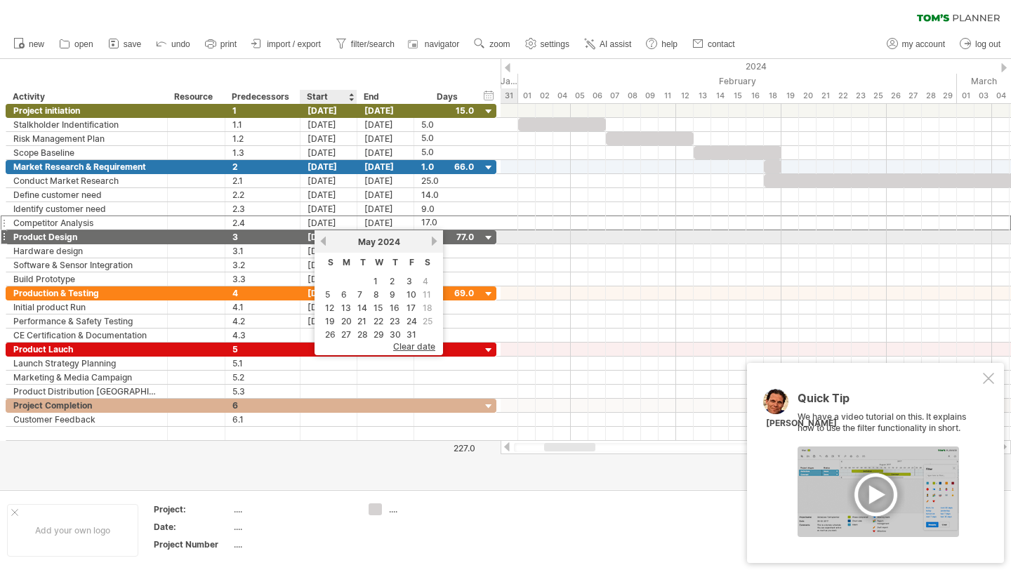
click at [321, 241] on link "previous" at bounding box center [323, 241] width 11 height 11
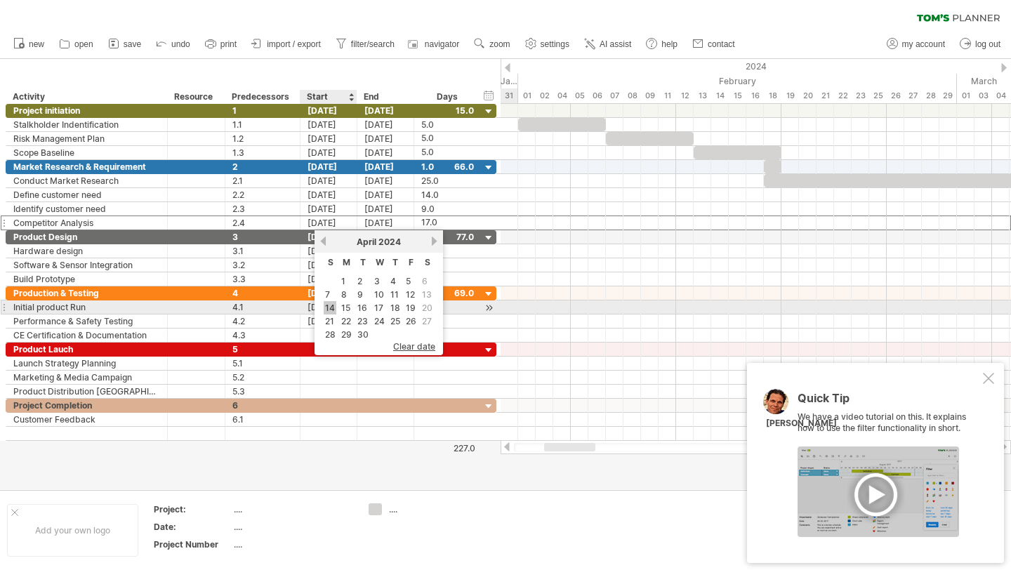
click at [329, 309] on link "14" at bounding box center [330, 307] width 13 height 13
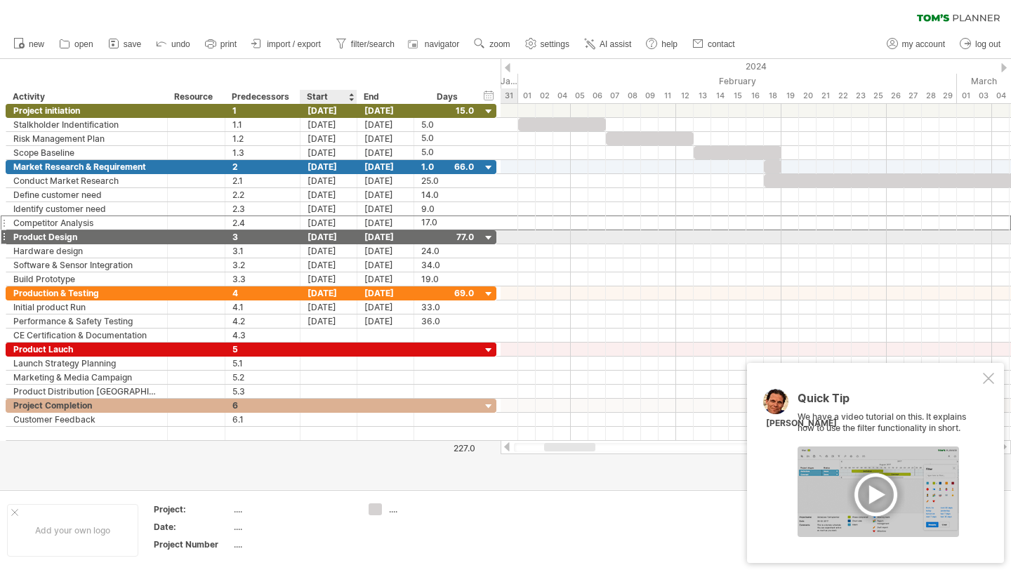
click at [323, 240] on div "[DATE]" at bounding box center [328, 236] width 57 height 13
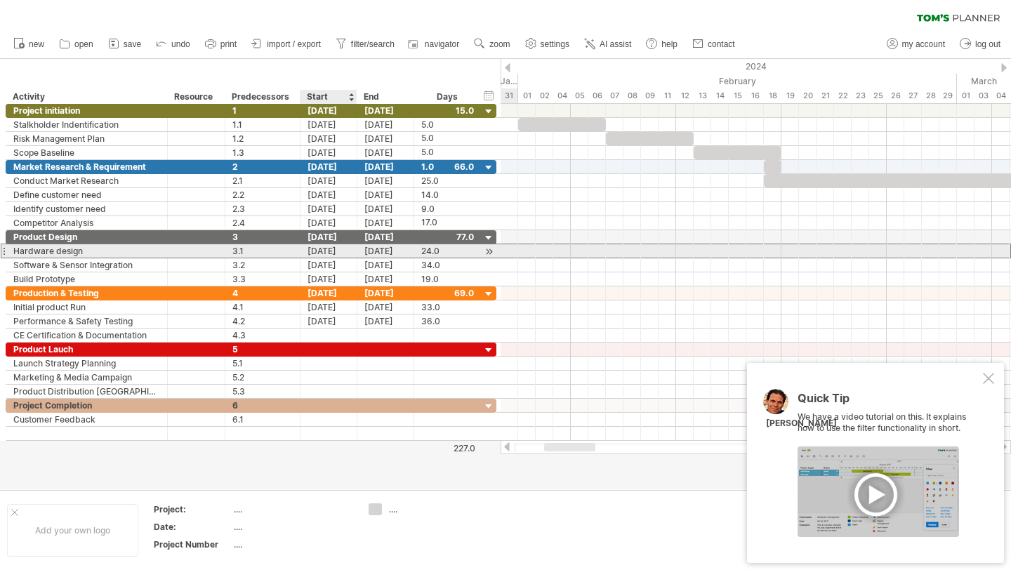
click at [311, 246] on div "[DATE]" at bounding box center [328, 250] width 57 height 13
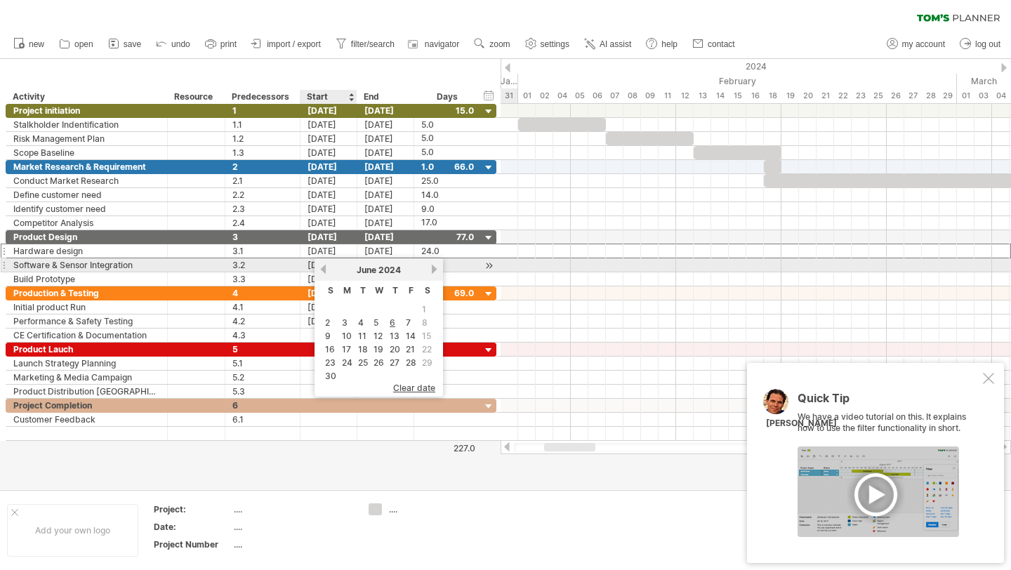
click at [321, 269] on link "previous" at bounding box center [323, 269] width 11 height 11
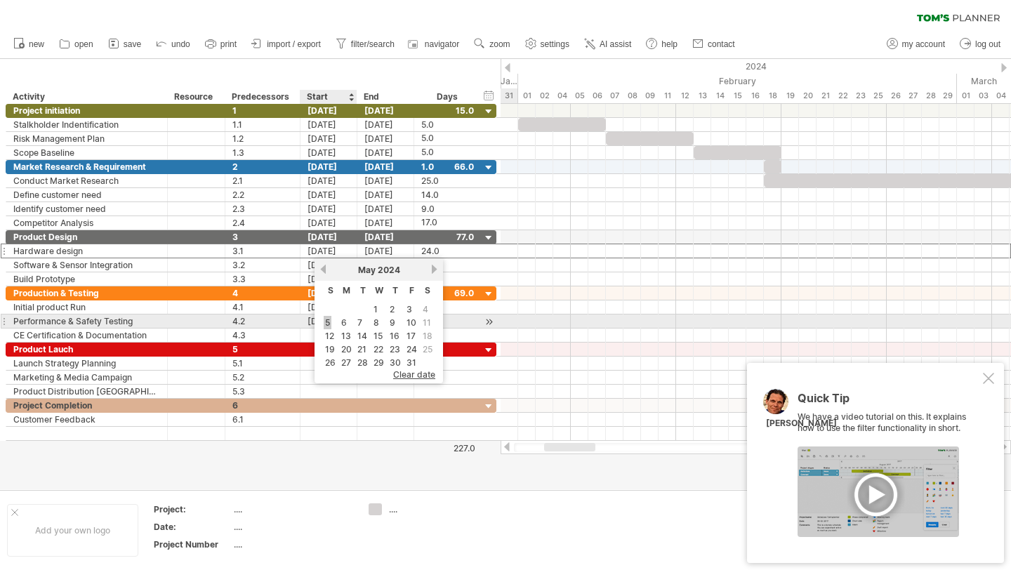
click at [331, 322] on link "5" at bounding box center [328, 322] width 8 height 13
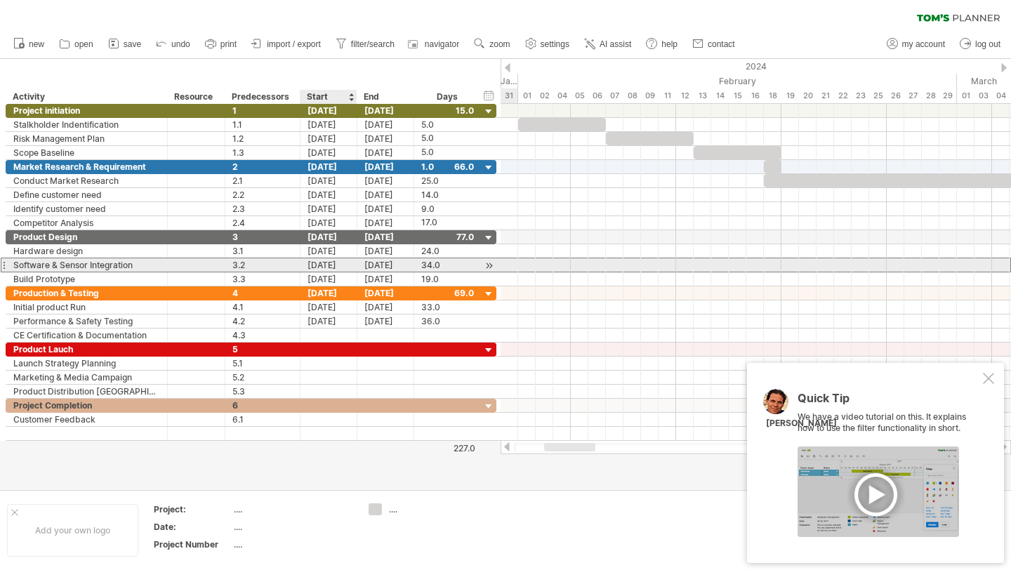
click at [328, 265] on div "[DATE]" at bounding box center [328, 264] width 57 height 13
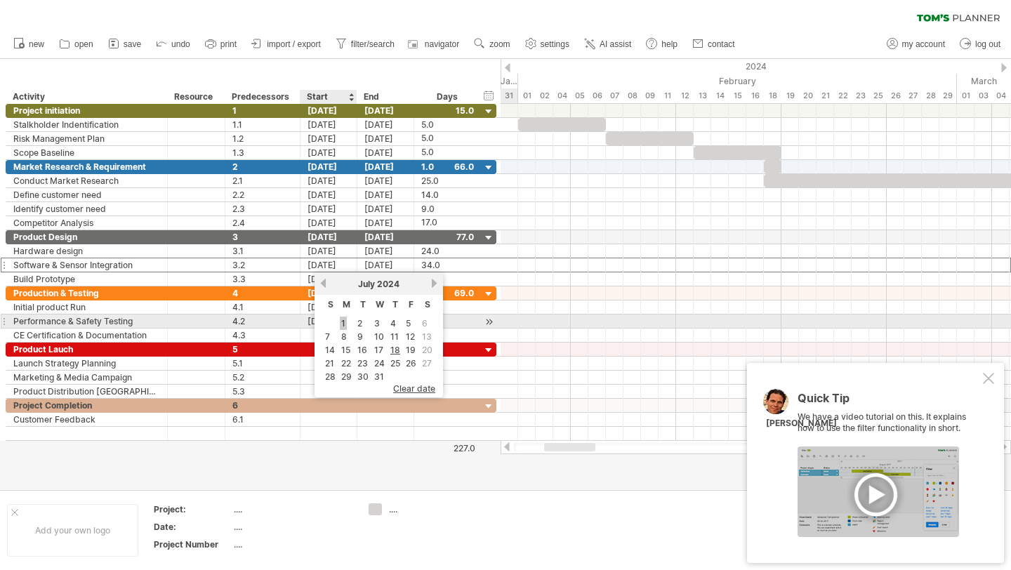
click at [345, 321] on link "1" at bounding box center [343, 323] width 7 height 13
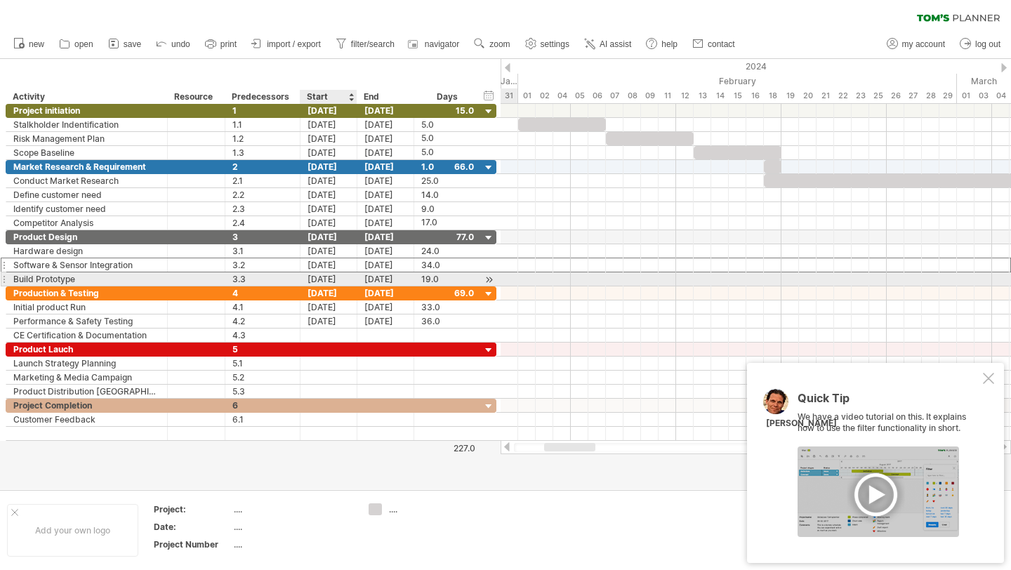
click at [331, 279] on div "[DATE]" at bounding box center [328, 278] width 57 height 13
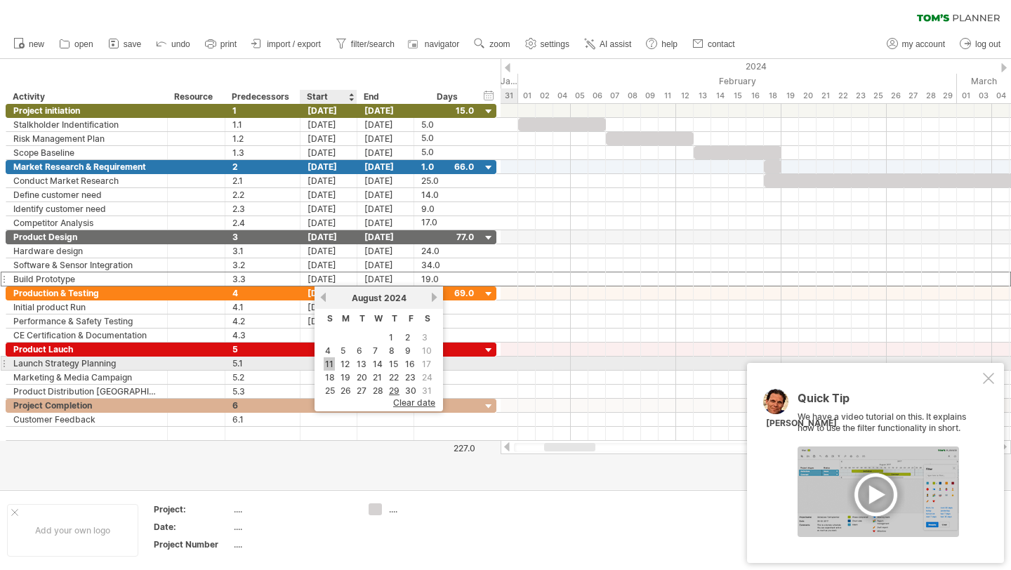
click at [331, 361] on link "11" at bounding box center [329, 363] width 11 height 13
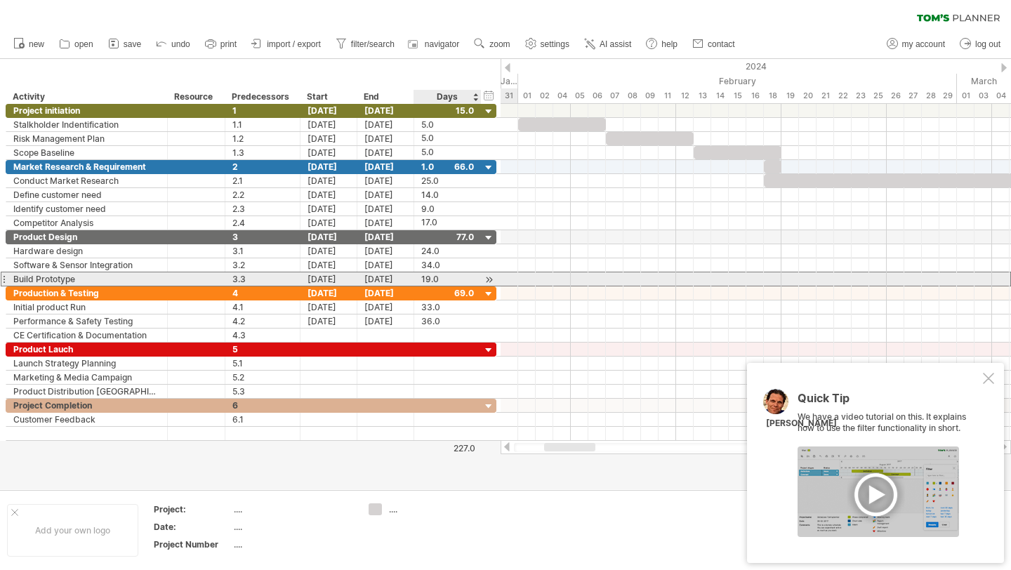
click at [428, 280] on div "19.0" at bounding box center [447, 278] width 53 height 13
type input "**"
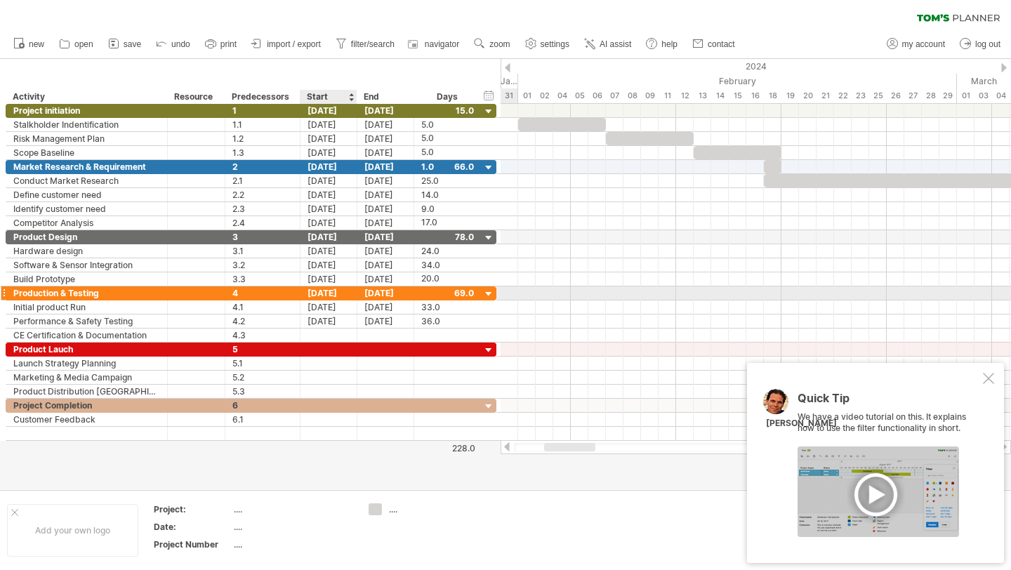
click at [332, 294] on div "[DATE]" at bounding box center [328, 292] width 57 height 13
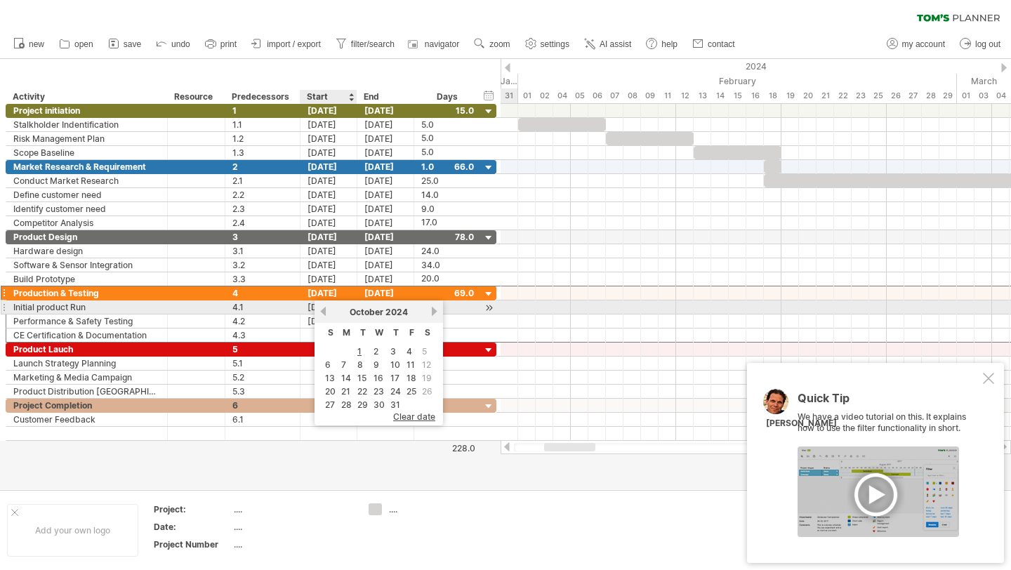
click at [323, 310] on link "previous" at bounding box center [323, 311] width 11 height 11
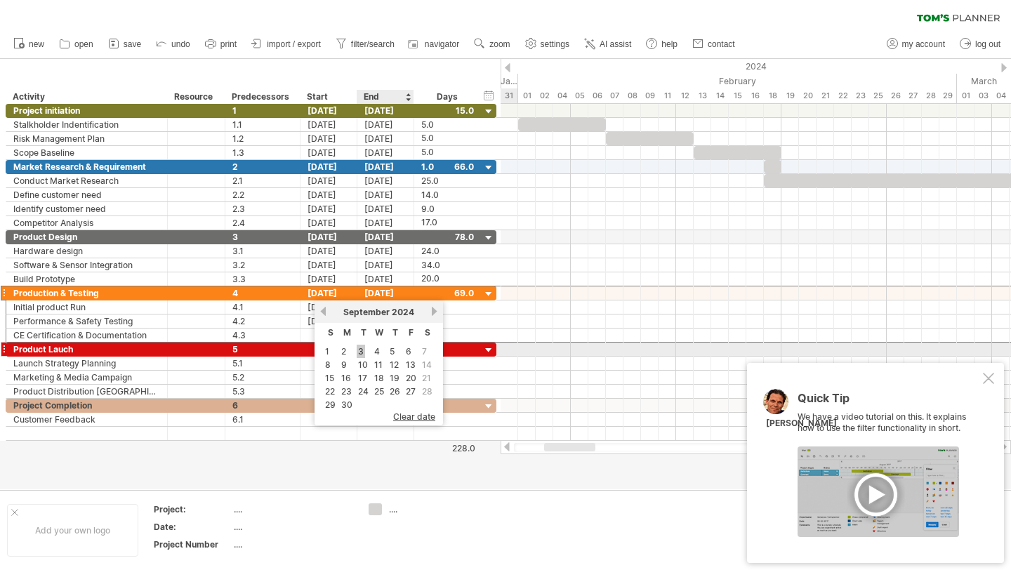
click at [359, 349] on link "3" at bounding box center [361, 351] width 8 height 13
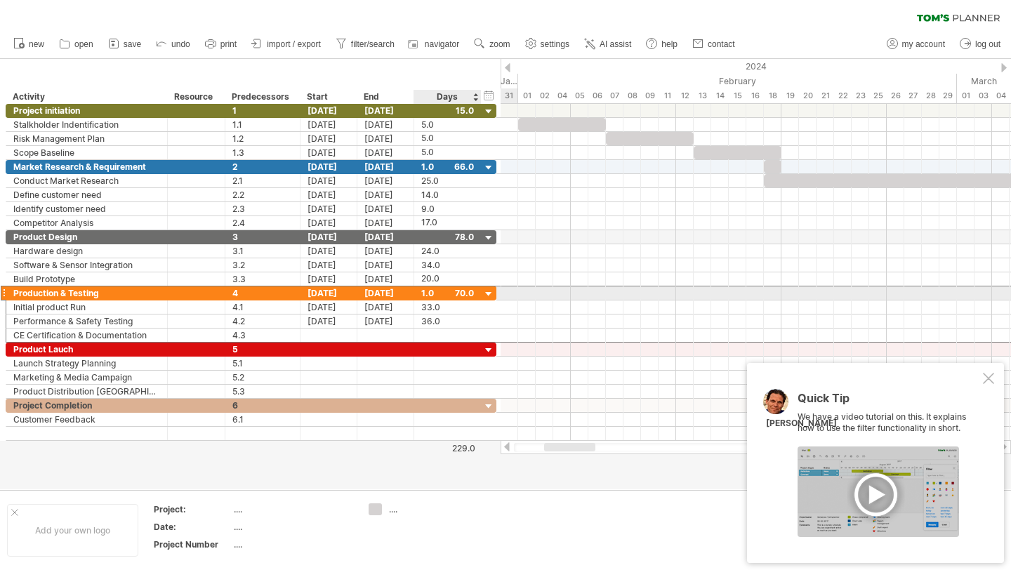
click at [432, 293] on div "1.0" at bounding box center [447, 292] width 53 height 13
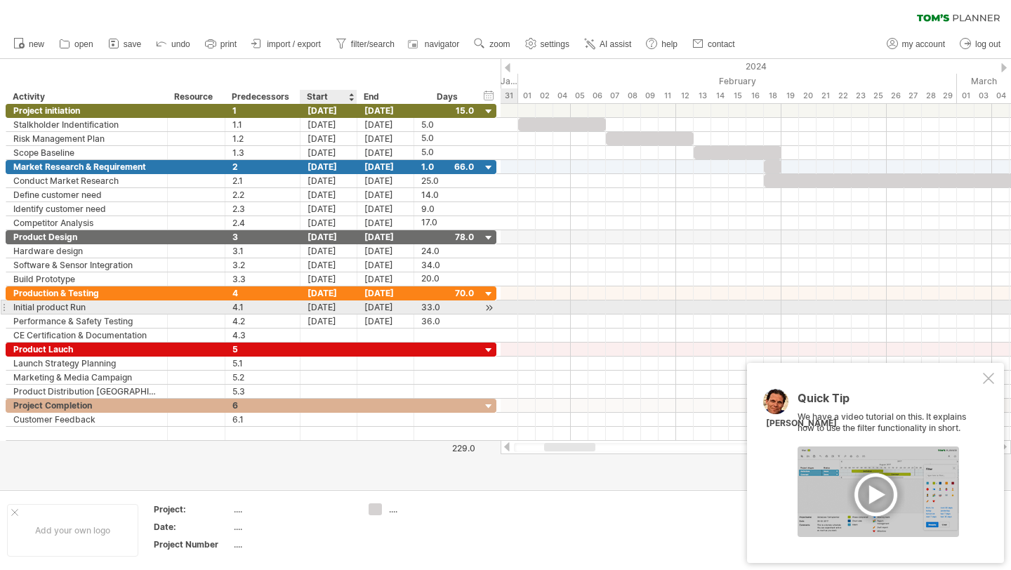
click at [328, 310] on div "[DATE]" at bounding box center [328, 306] width 57 height 13
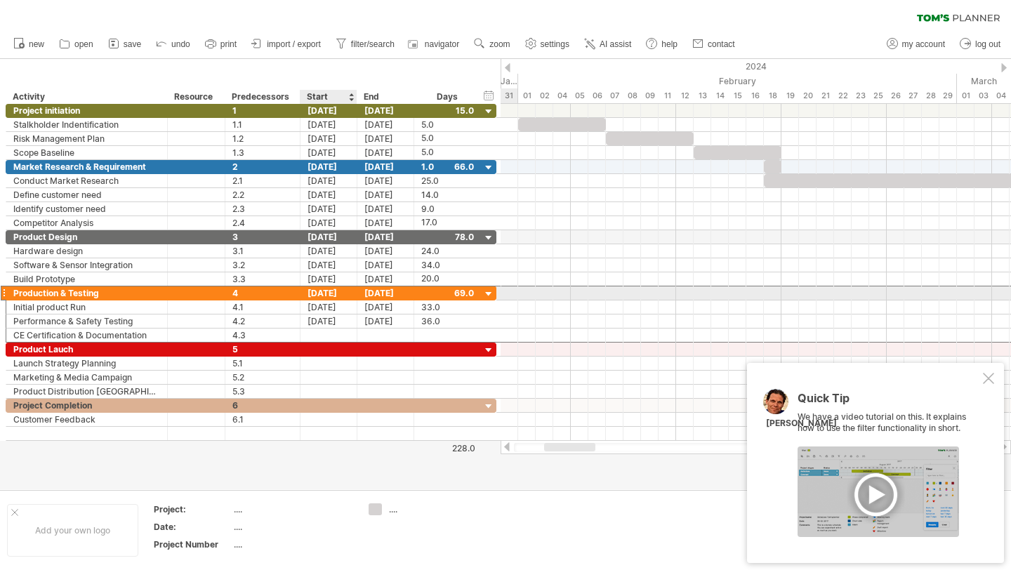
click at [329, 295] on div "[DATE]" at bounding box center [328, 292] width 57 height 13
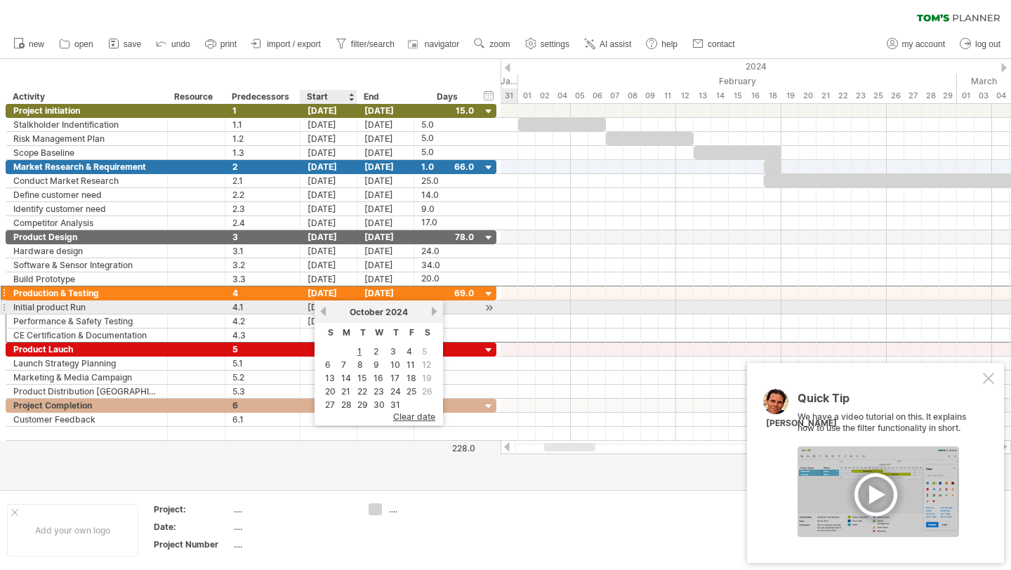
click at [322, 310] on link "previous" at bounding box center [323, 311] width 11 height 11
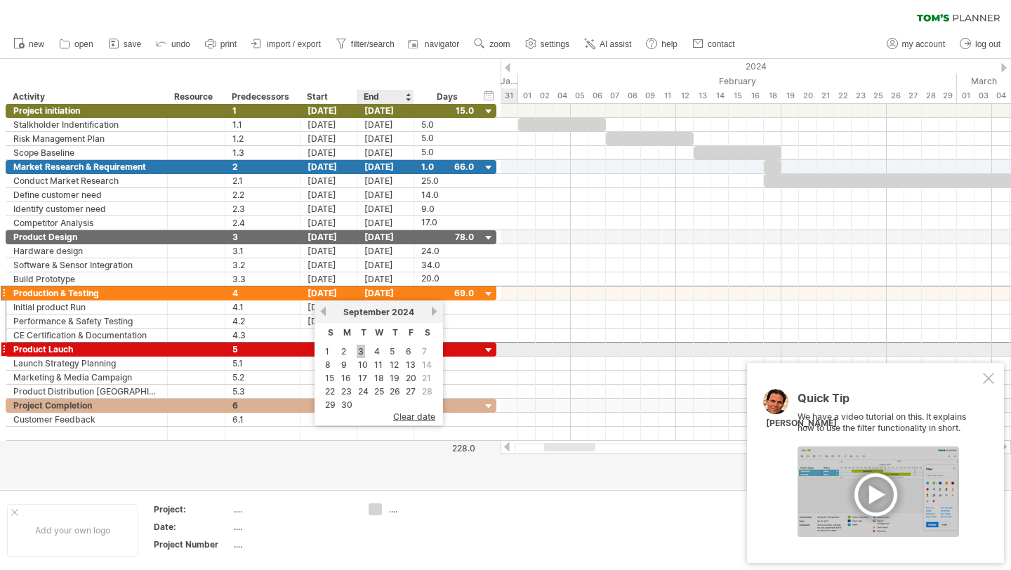
click at [358, 349] on link "3" at bounding box center [361, 351] width 8 height 13
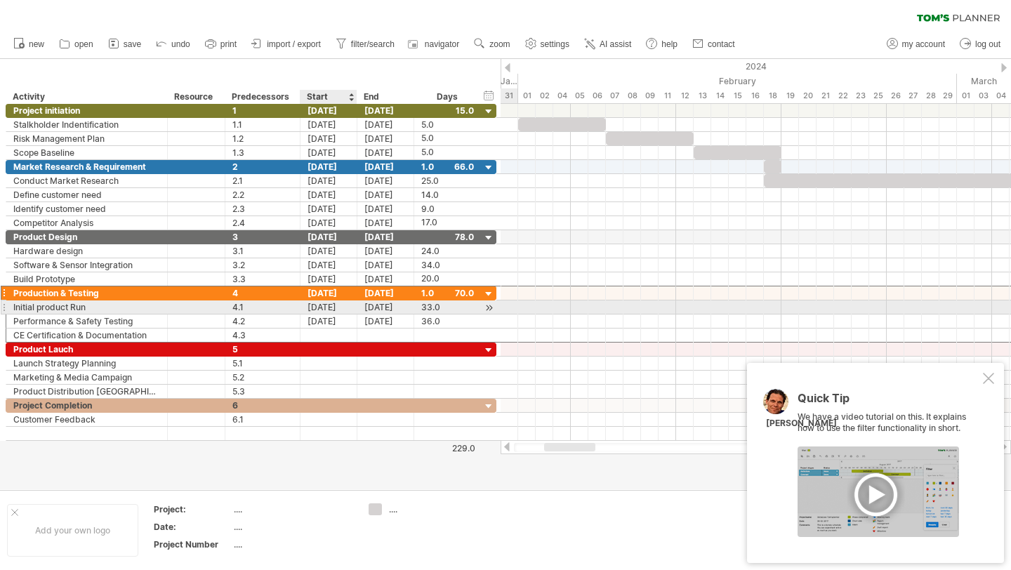
click at [325, 309] on div "[DATE]" at bounding box center [328, 306] width 57 height 13
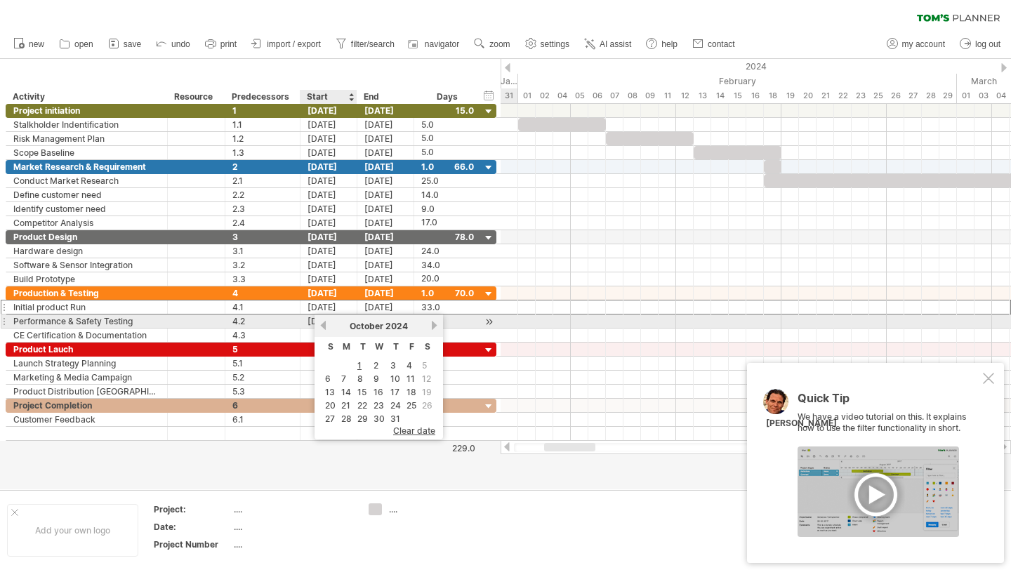
click at [321, 324] on link "previous" at bounding box center [323, 325] width 11 height 11
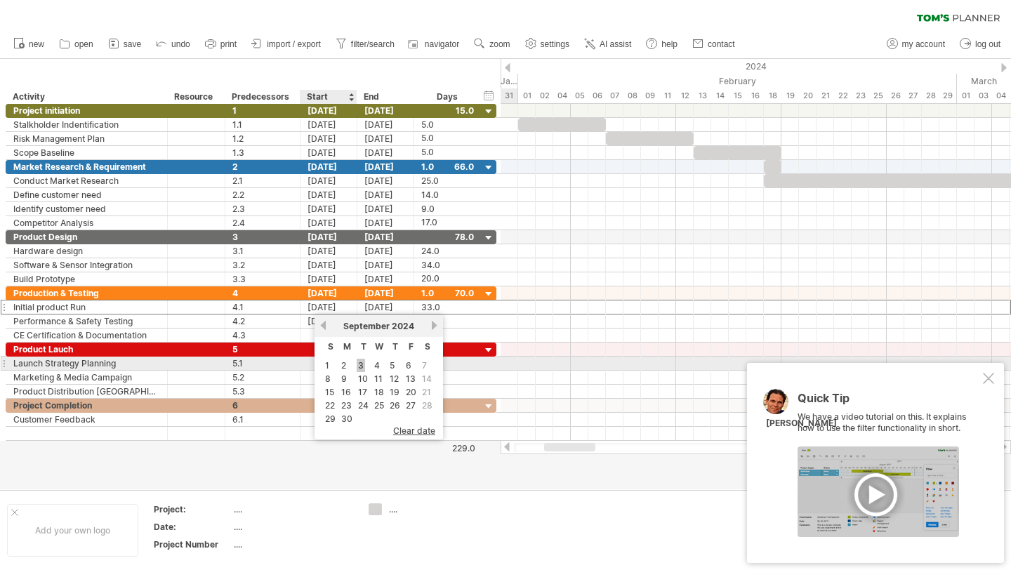
click at [359, 364] on link "3" at bounding box center [361, 365] width 8 height 13
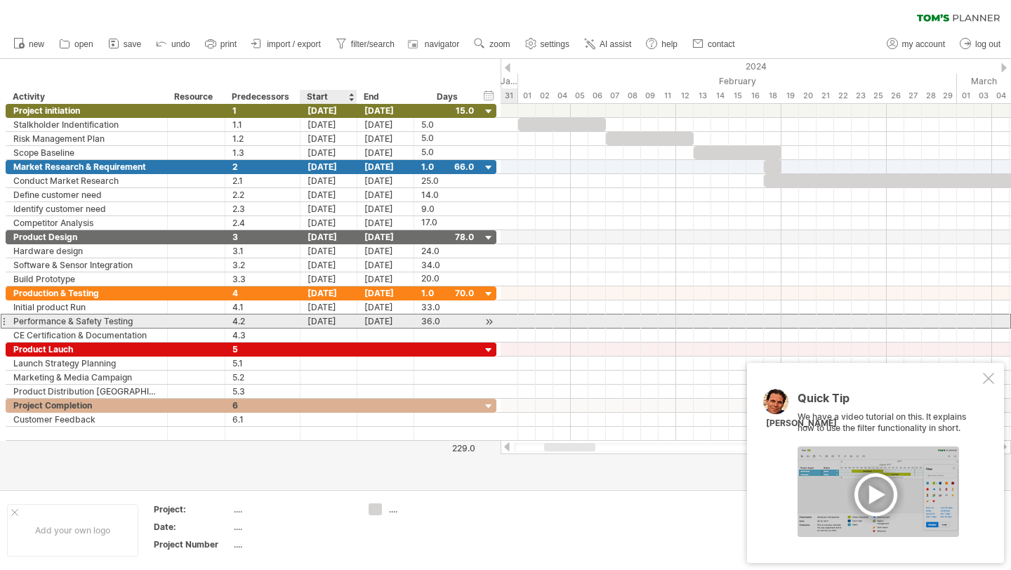
click at [334, 319] on div "[DATE]" at bounding box center [328, 320] width 57 height 13
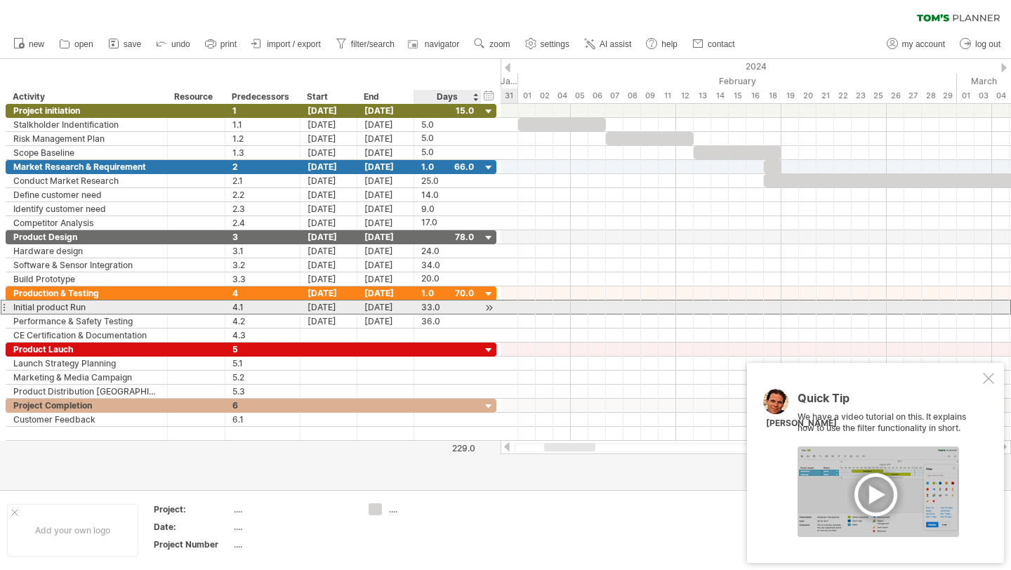
click at [437, 308] on div "33.0" at bounding box center [447, 306] width 53 height 13
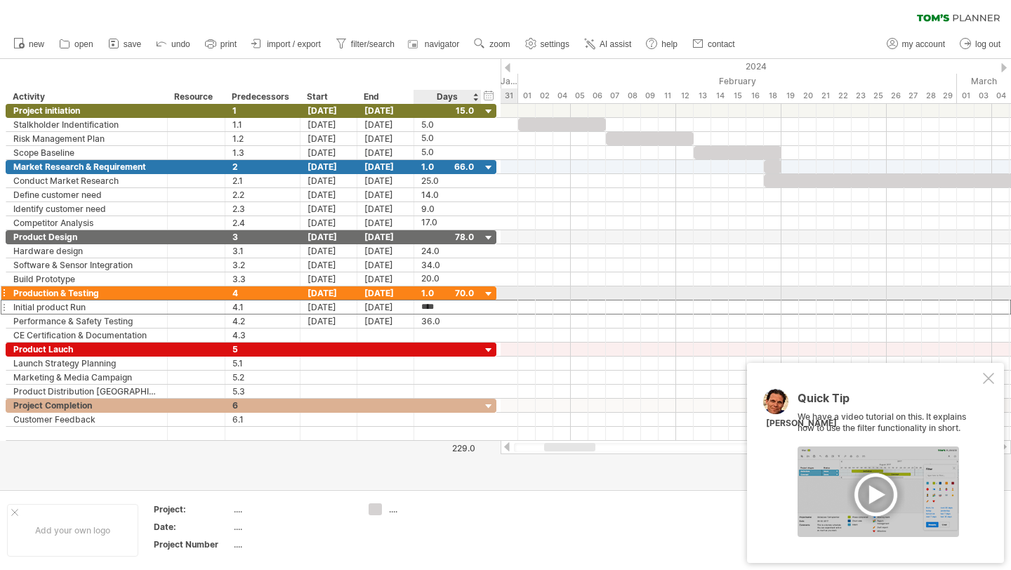
click at [429, 291] on div "1.0" at bounding box center [447, 292] width 53 height 13
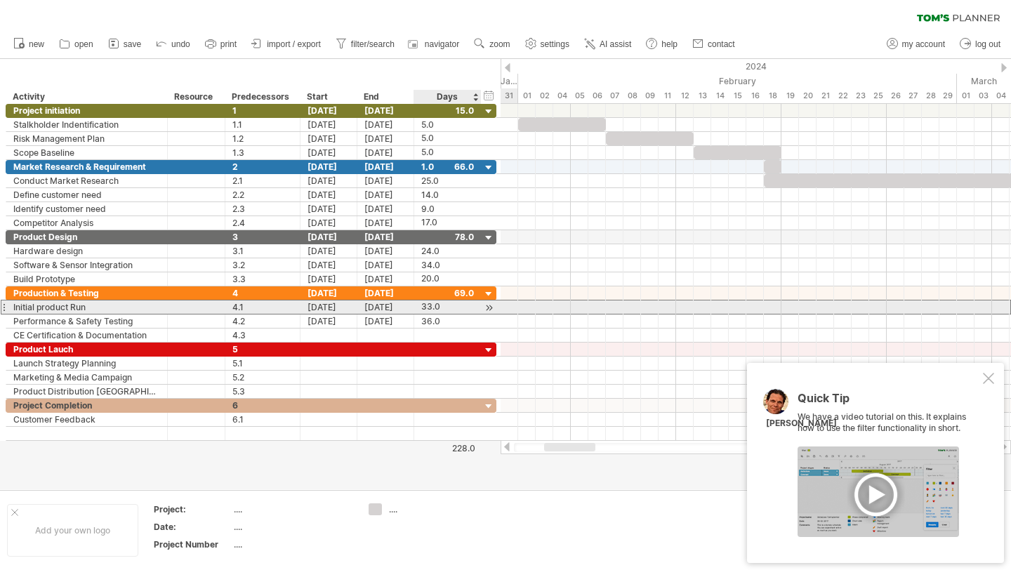
click at [439, 309] on div "33.0" at bounding box center [447, 306] width 53 height 13
type input "**"
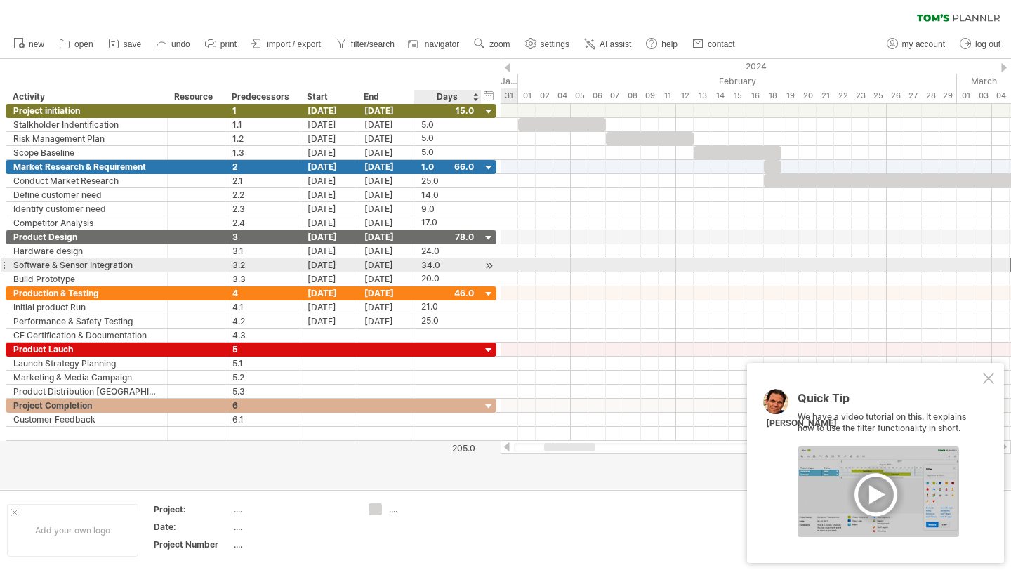
scroll to position [0, 0]
click at [427, 264] on div "34.0" at bounding box center [447, 264] width 53 height 13
click at [427, 264] on input "****" at bounding box center [434, 264] width 27 height 13
click at [430, 265] on input "****" at bounding box center [434, 264] width 27 height 13
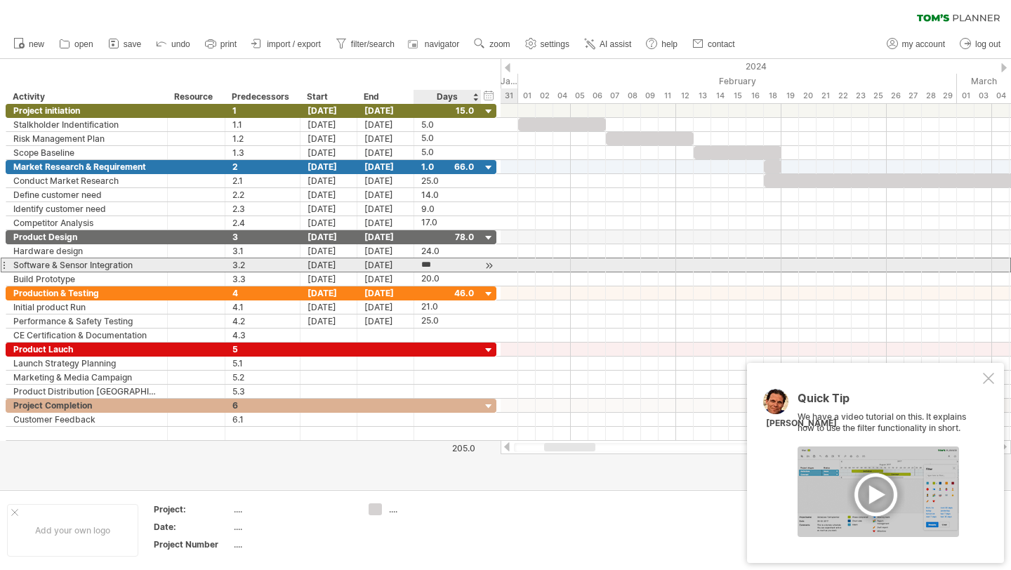
type input "****"
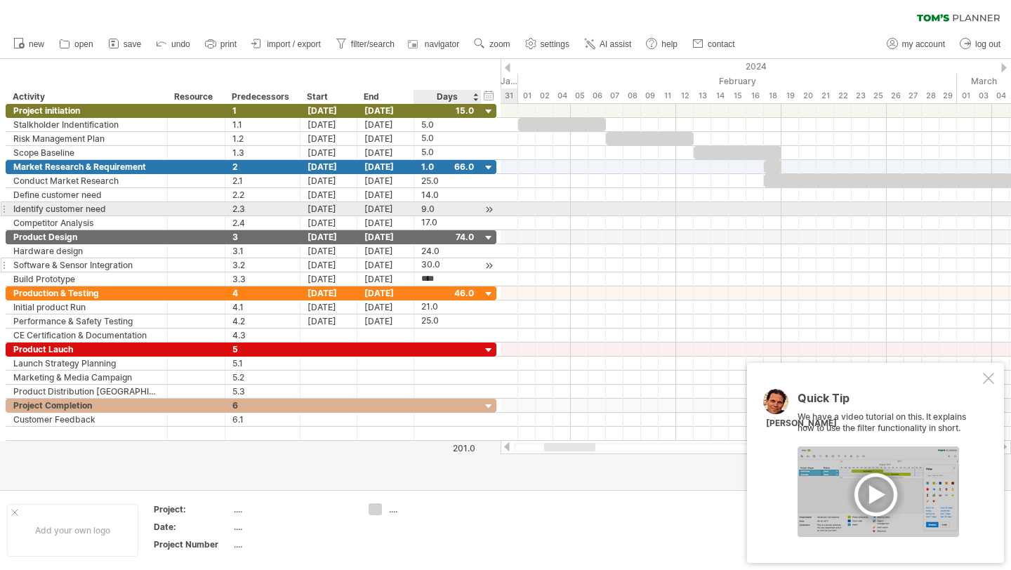
click at [421, 210] on div "9.0" at bounding box center [447, 208] width 53 height 13
click at [421, 210] on input "***" at bounding box center [434, 208] width 27 height 13
click at [425, 210] on input "***" at bounding box center [434, 208] width 27 height 13
type input "****"
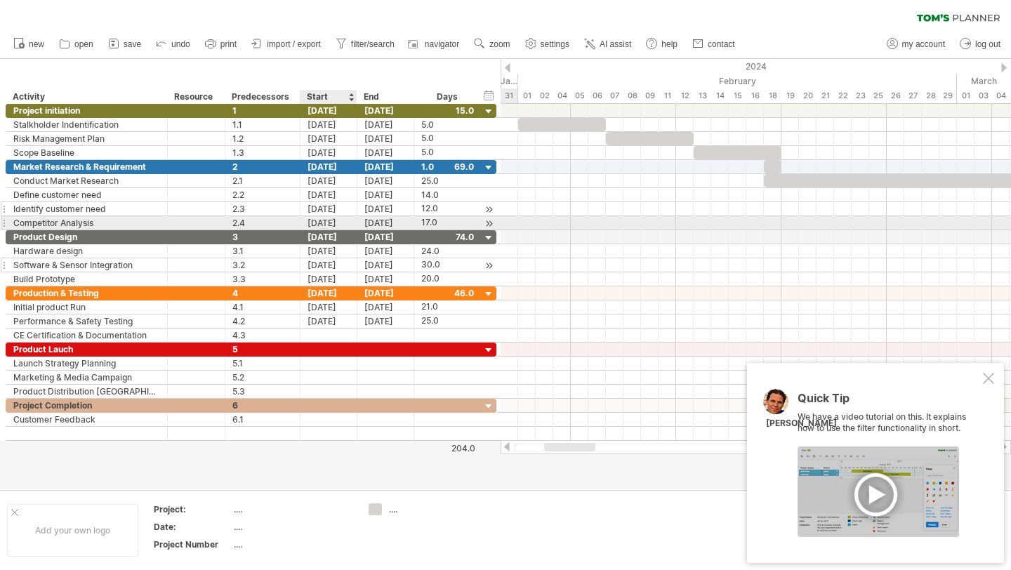
scroll to position [0, 0]
click at [343, 222] on div "[DATE]" at bounding box center [328, 222] width 57 height 13
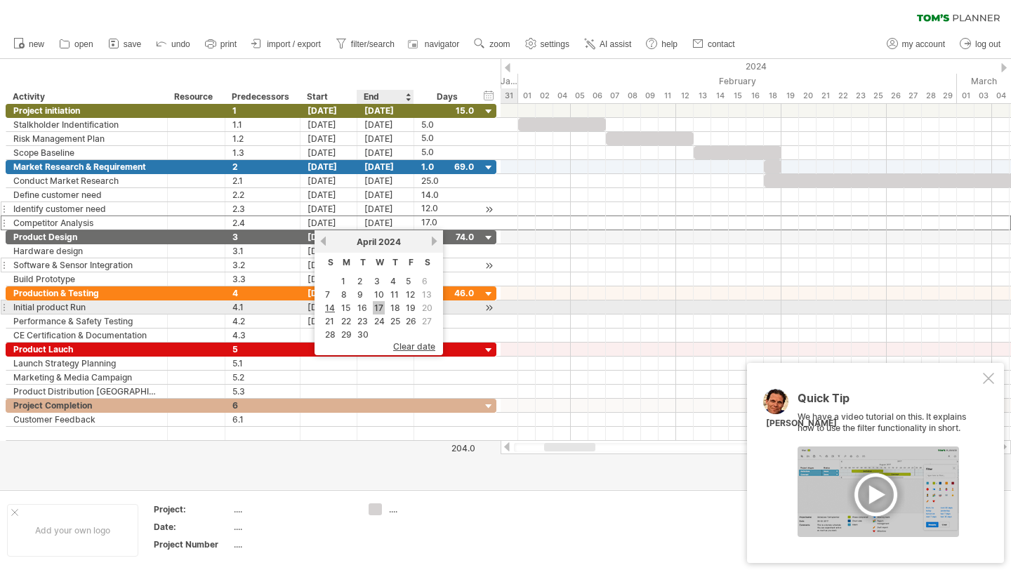
click at [373, 307] on link "17" at bounding box center [379, 307] width 12 height 13
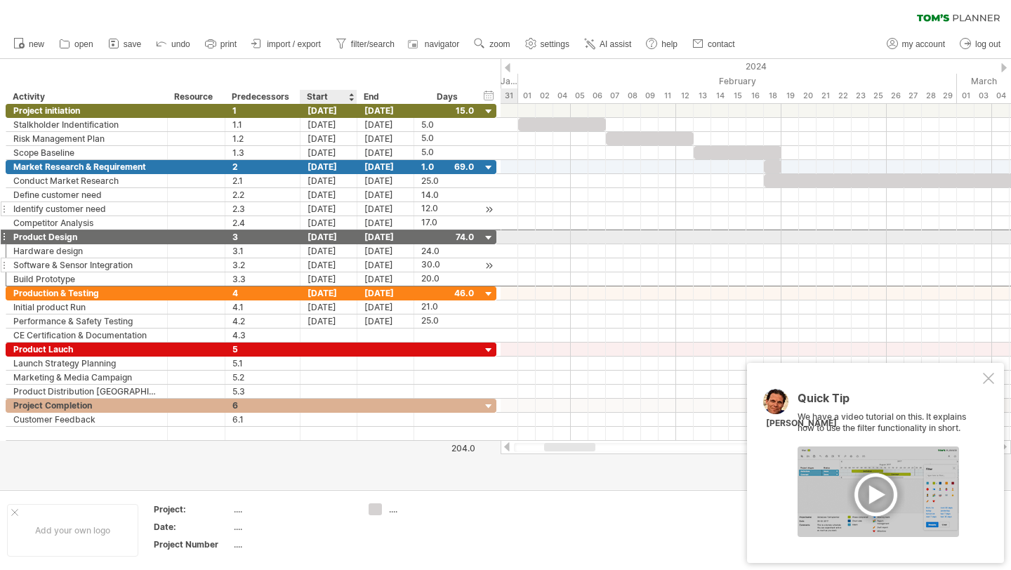
click at [327, 235] on div "[DATE]" at bounding box center [328, 236] width 57 height 13
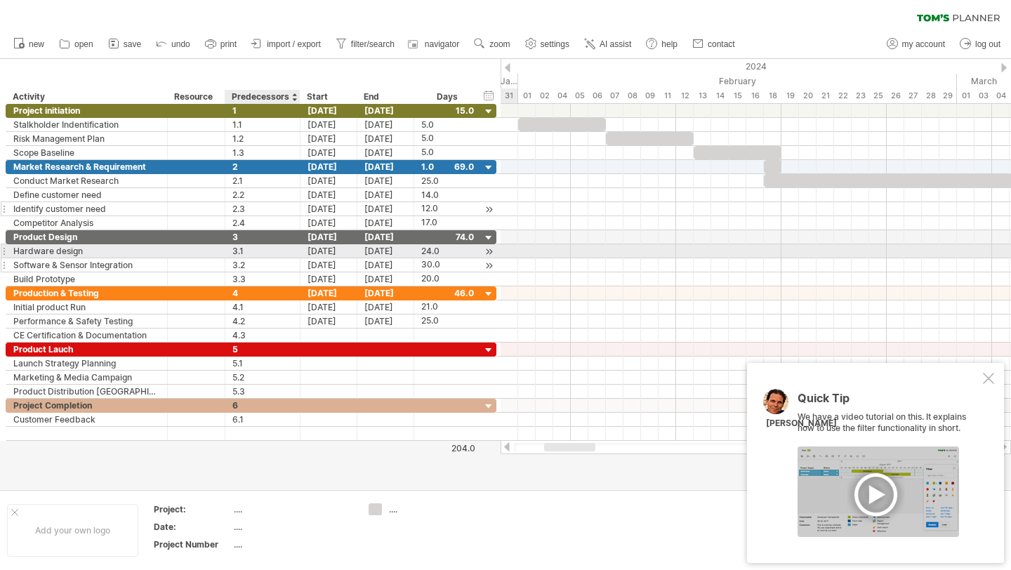
click at [298, 256] on div at bounding box center [298, 251] width 7 height 14
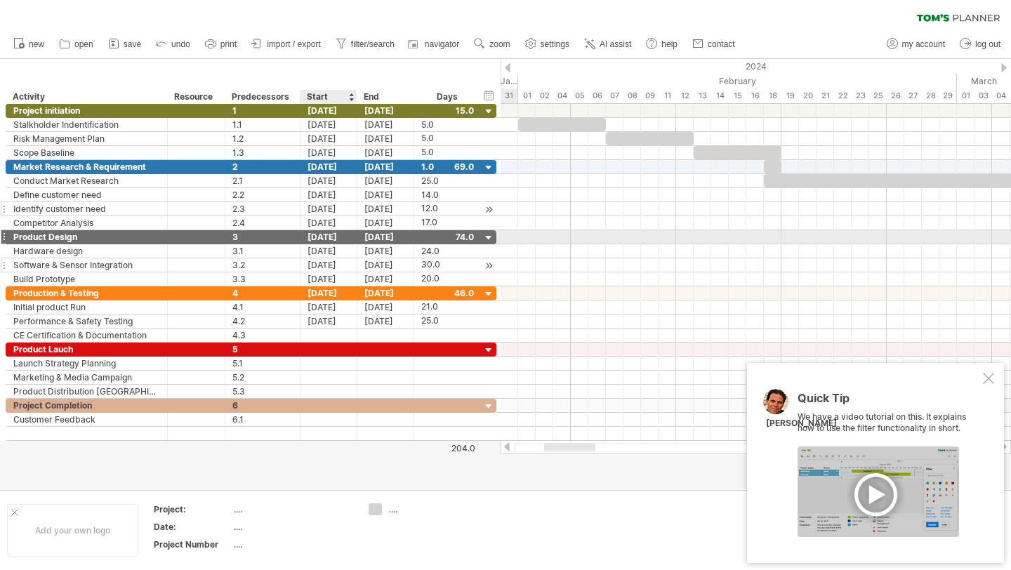
click at [328, 237] on div "[DATE]" at bounding box center [328, 236] width 57 height 13
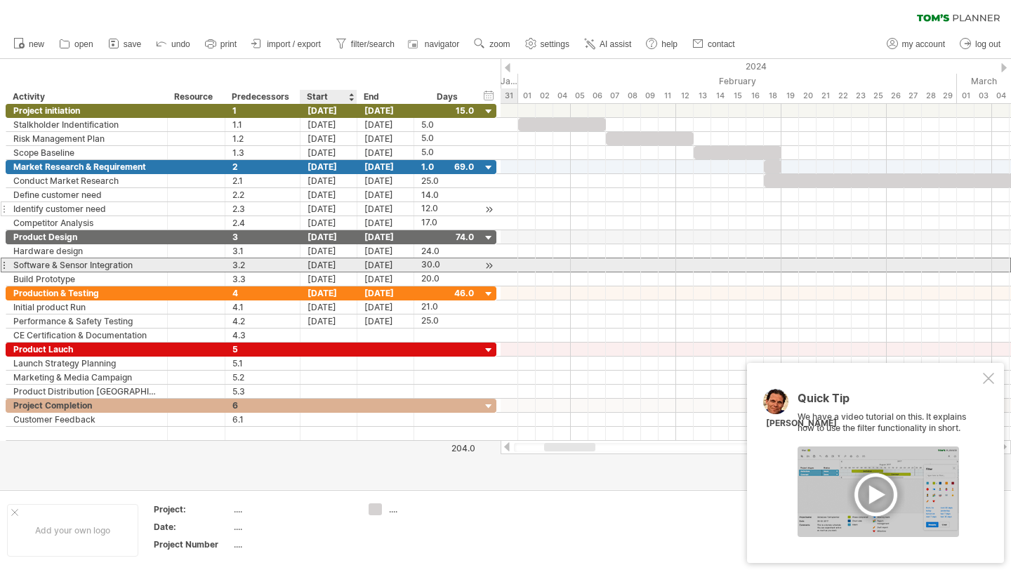
click at [307, 260] on div "[DATE]" at bounding box center [328, 264] width 57 height 13
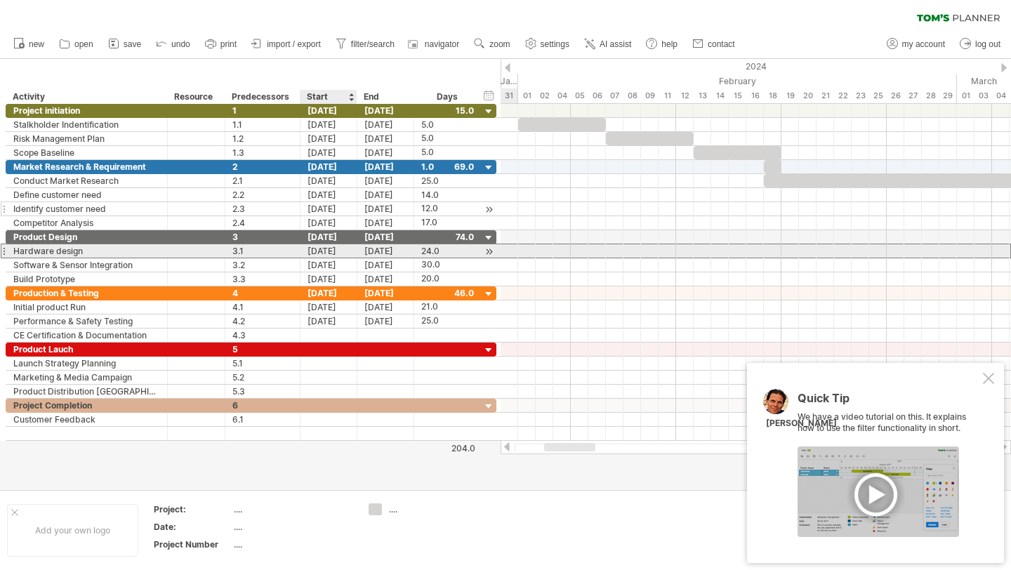
click at [321, 248] on div "[DATE]" at bounding box center [328, 250] width 57 height 13
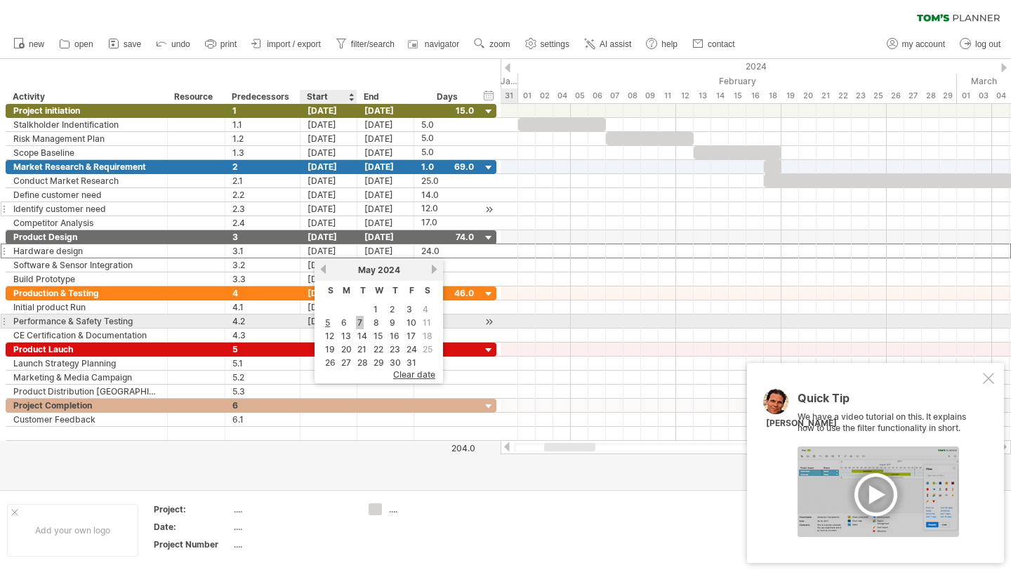
click at [357, 321] on link "7" at bounding box center [360, 322] width 8 height 13
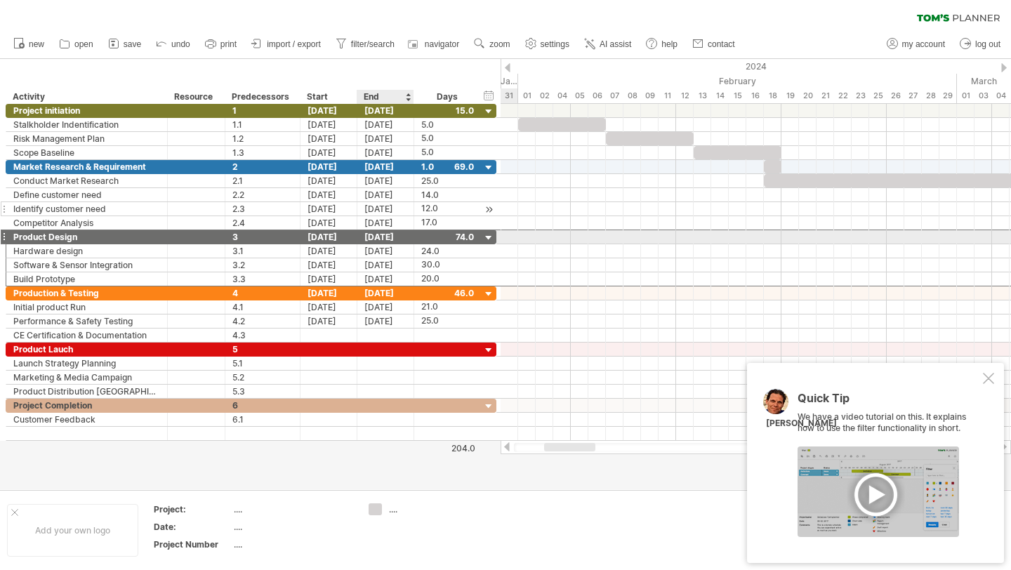
click at [377, 239] on div "[DATE]" at bounding box center [385, 236] width 57 height 13
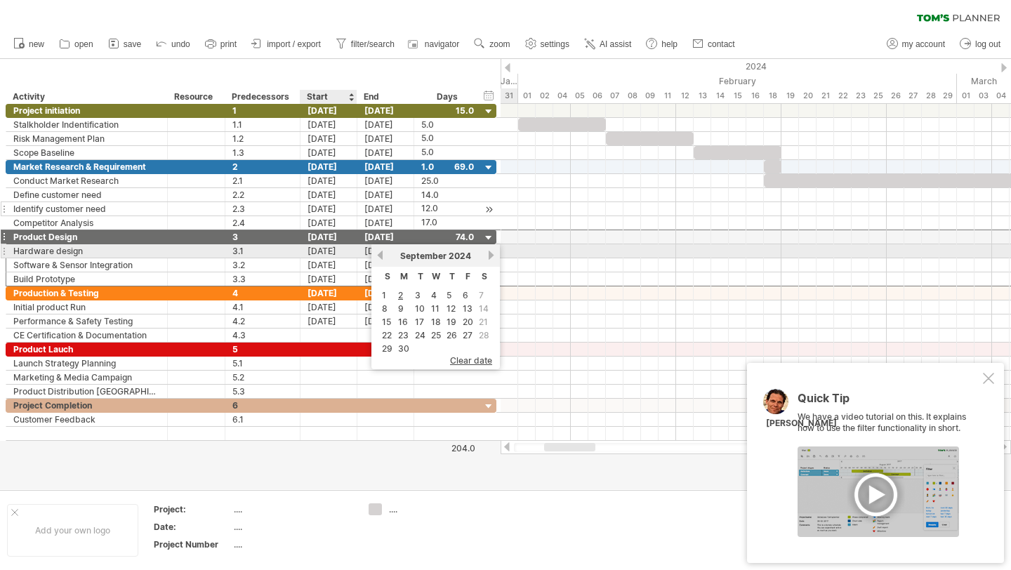
click at [335, 251] on div "[DATE]" at bounding box center [328, 250] width 57 height 13
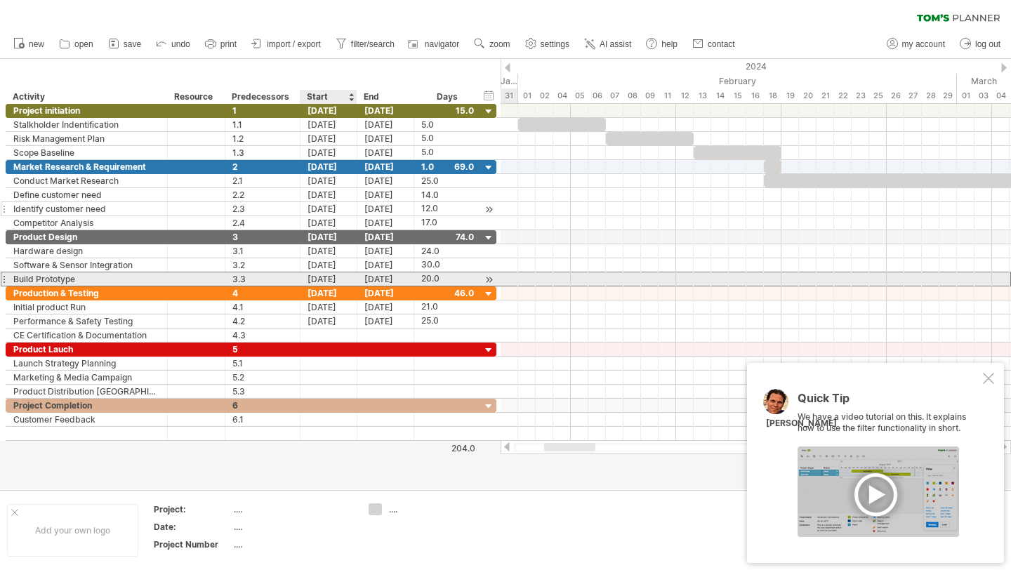
click at [303, 276] on div "[DATE]" at bounding box center [328, 278] width 57 height 13
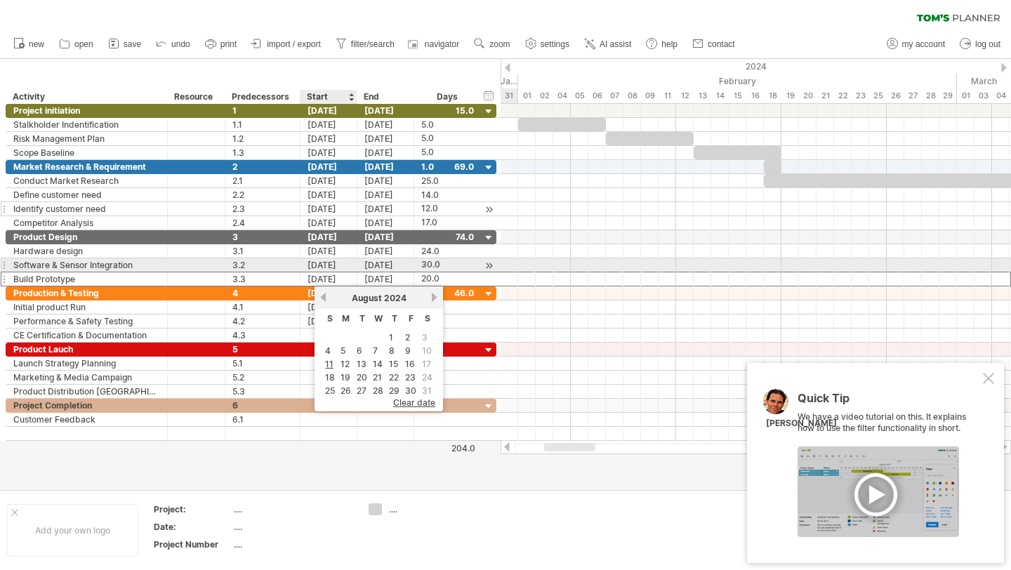
click at [323, 263] on div "[DATE]" at bounding box center [328, 264] width 57 height 13
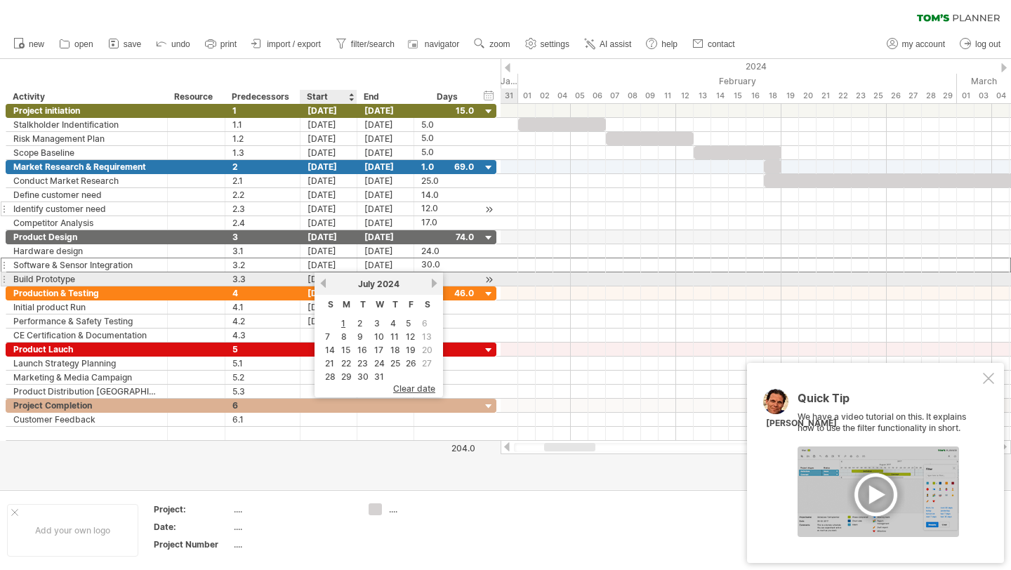
click at [322, 284] on link "previous" at bounding box center [323, 283] width 11 height 11
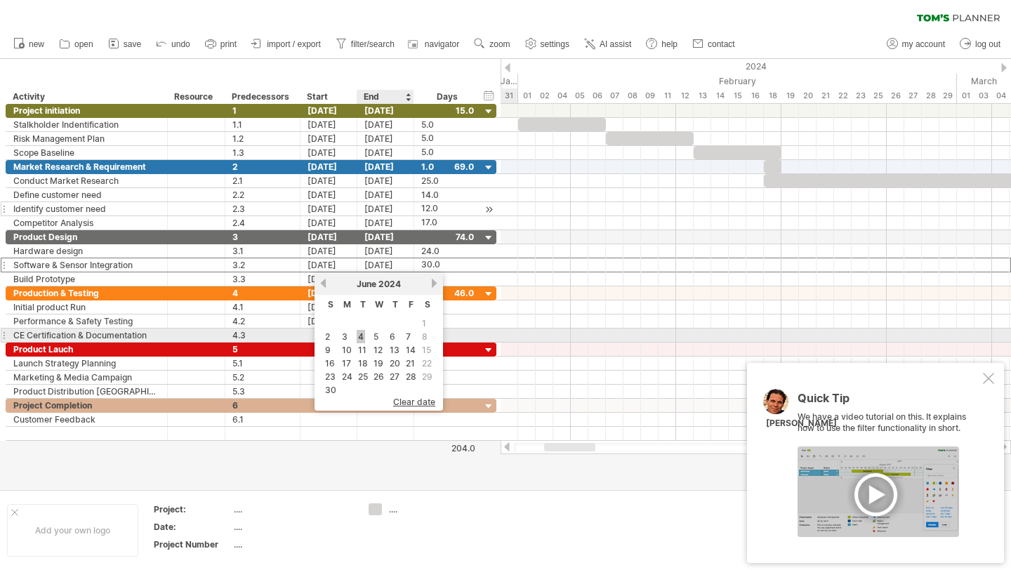
click at [361, 334] on link "4" at bounding box center [361, 336] width 8 height 13
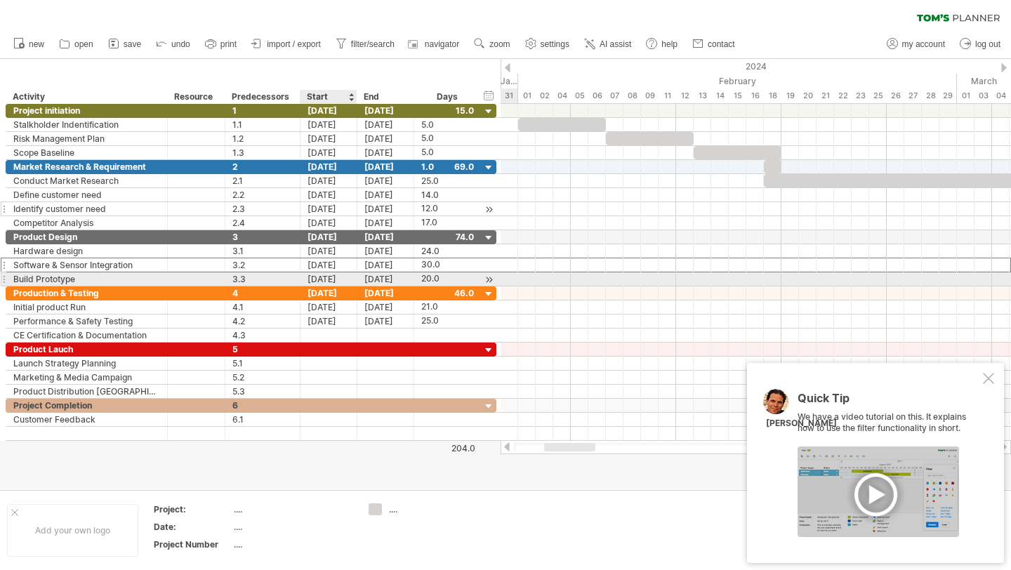
click at [325, 274] on div "[DATE]" at bounding box center [328, 278] width 57 height 13
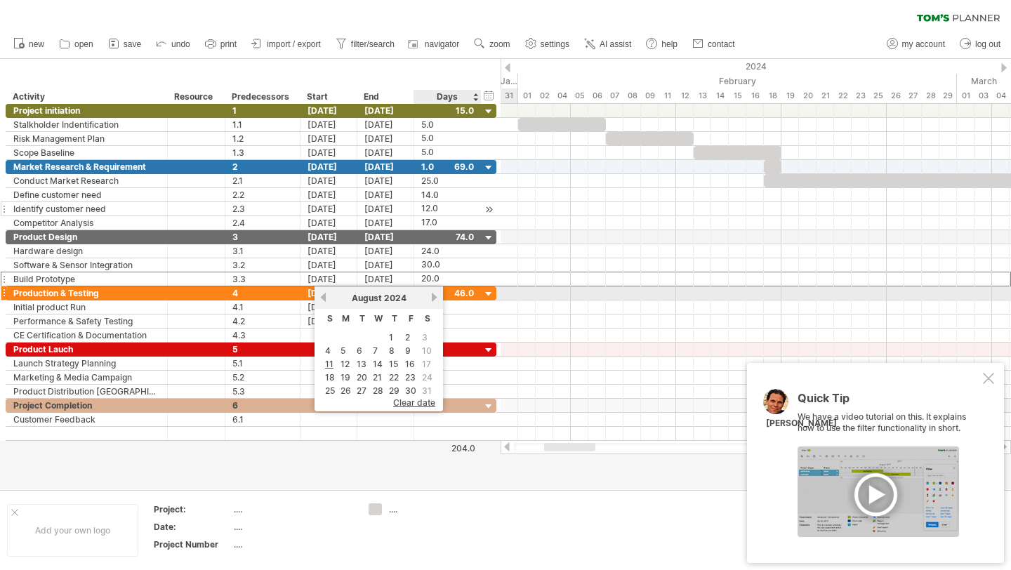
click at [437, 296] on link "next" at bounding box center [434, 297] width 11 height 11
click at [323, 298] on link "previous" at bounding box center [323, 297] width 11 height 11
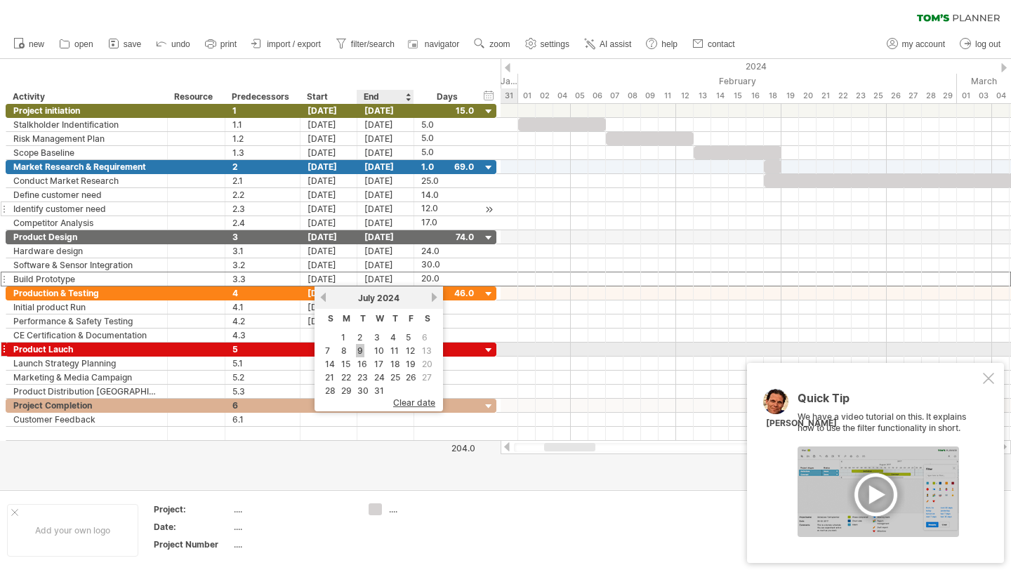
click at [358, 351] on link "9" at bounding box center [360, 350] width 8 height 13
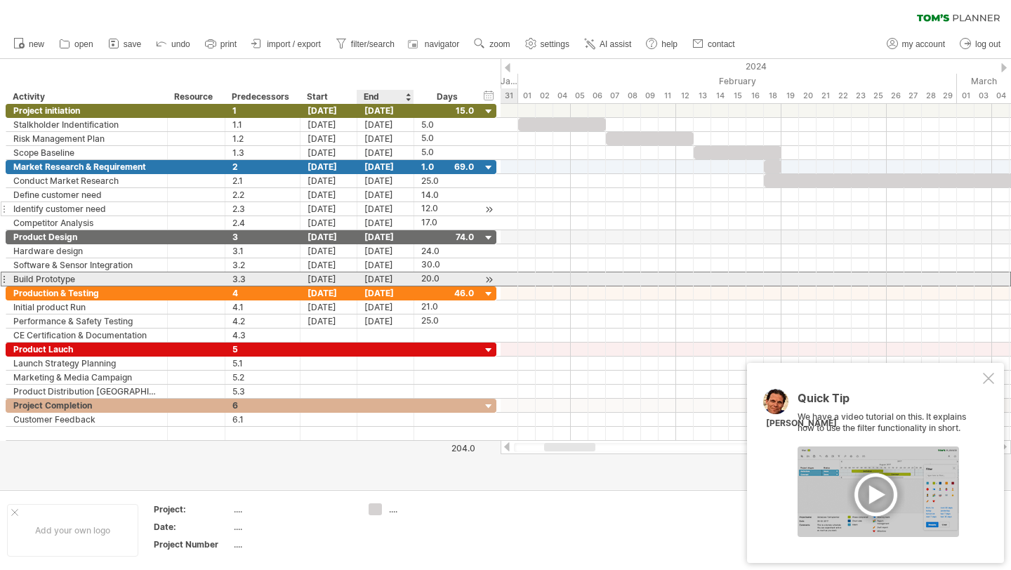
click at [382, 279] on div "[DATE]" at bounding box center [385, 278] width 57 height 13
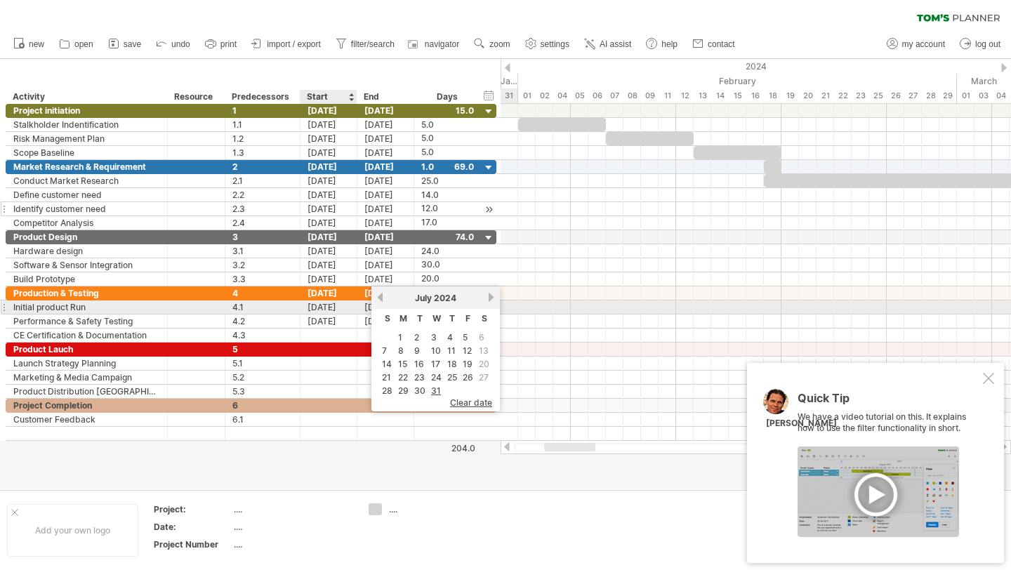
click at [332, 303] on div "[DATE]" at bounding box center [328, 306] width 57 height 13
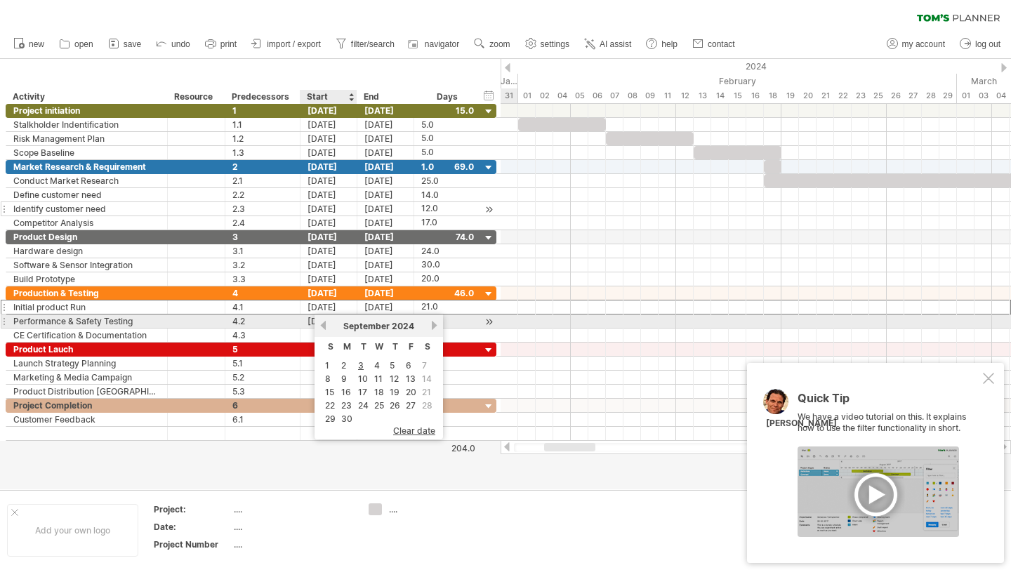
click at [324, 324] on link "previous" at bounding box center [323, 325] width 11 height 11
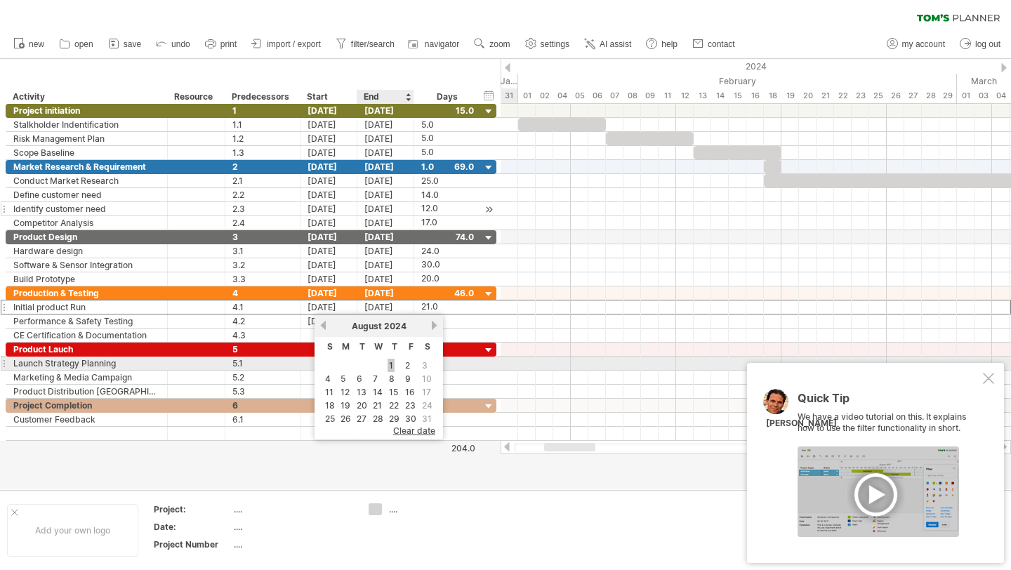
click at [392, 368] on link "1" at bounding box center [390, 365] width 7 height 13
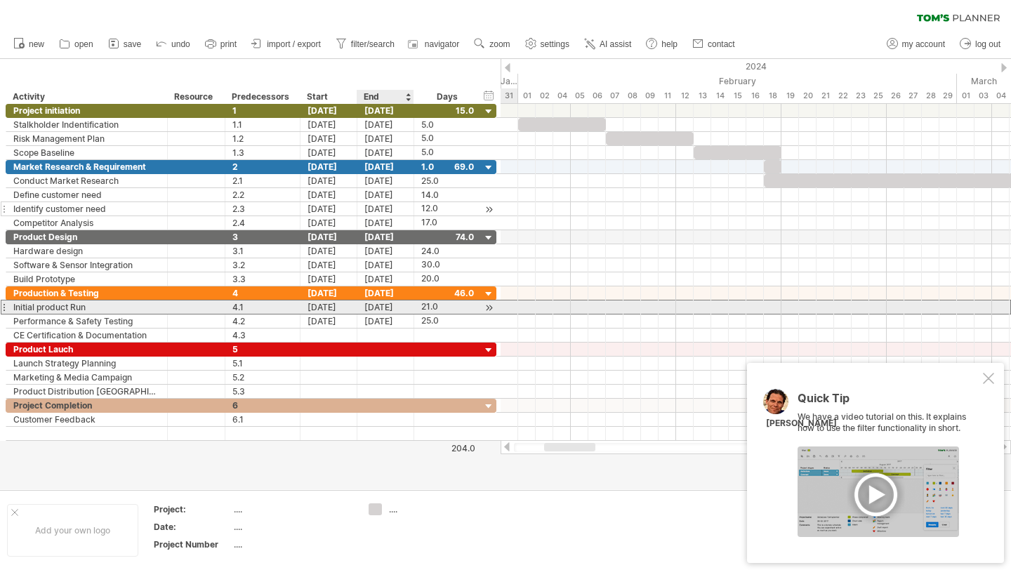
click at [378, 307] on div "[DATE]" at bounding box center [385, 306] width 57 height 13
click at [376, 306] on div "[DATE]" at bounding box center [385, 306] width 57 height 13
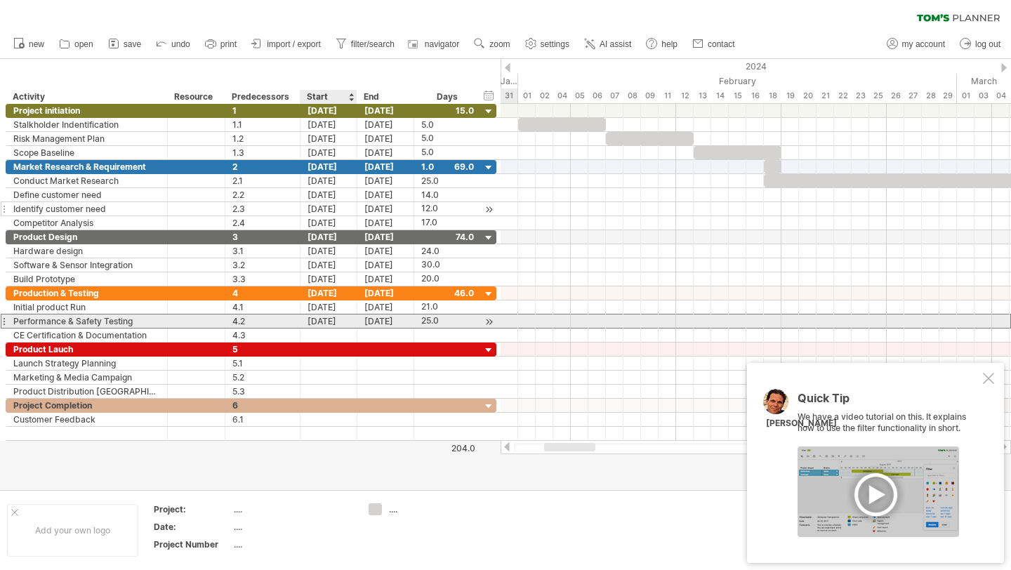
click at [321, 326] on div "[DATE]" at bounding box center [328, 320] width 57 height 13
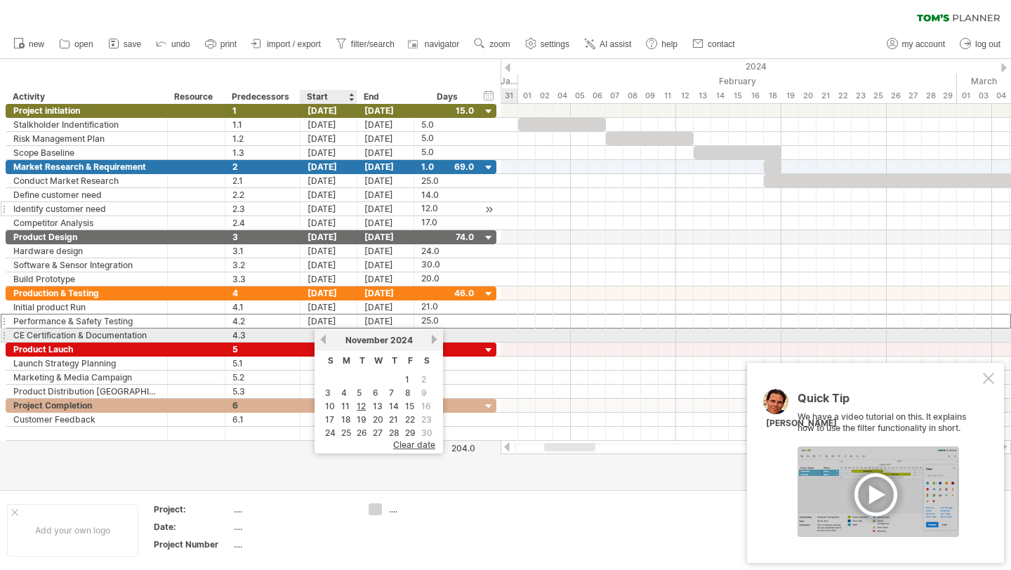
click at [326, 340] on link "previous" at bounding box center [323, 339] width 11 height 11
click at [326, 341] on link "previous" at bounding box center [323, 339] width 11 height 11
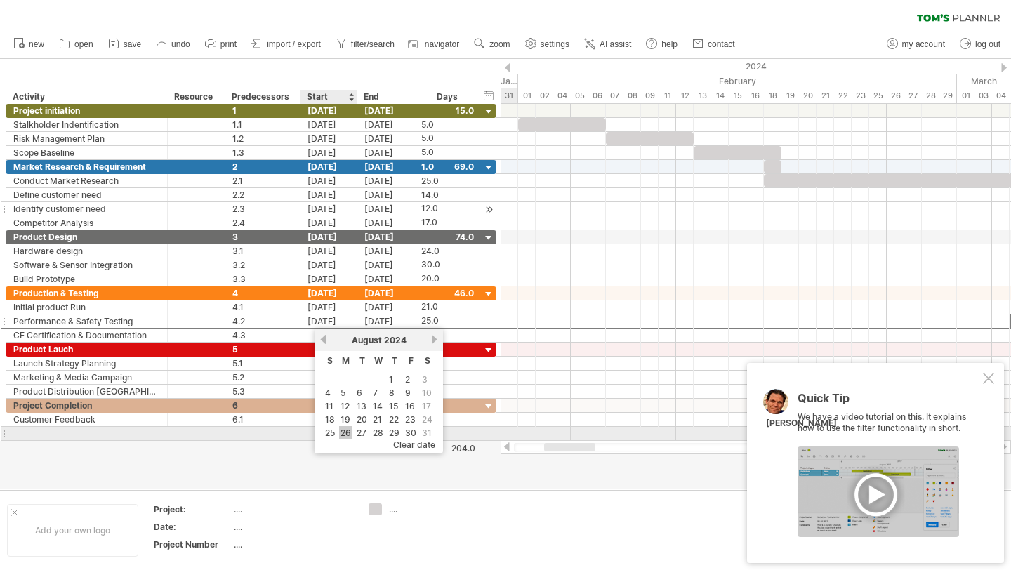
click at [349, 434] on link "26" at bounding box center [345, 432] width 13 height 13
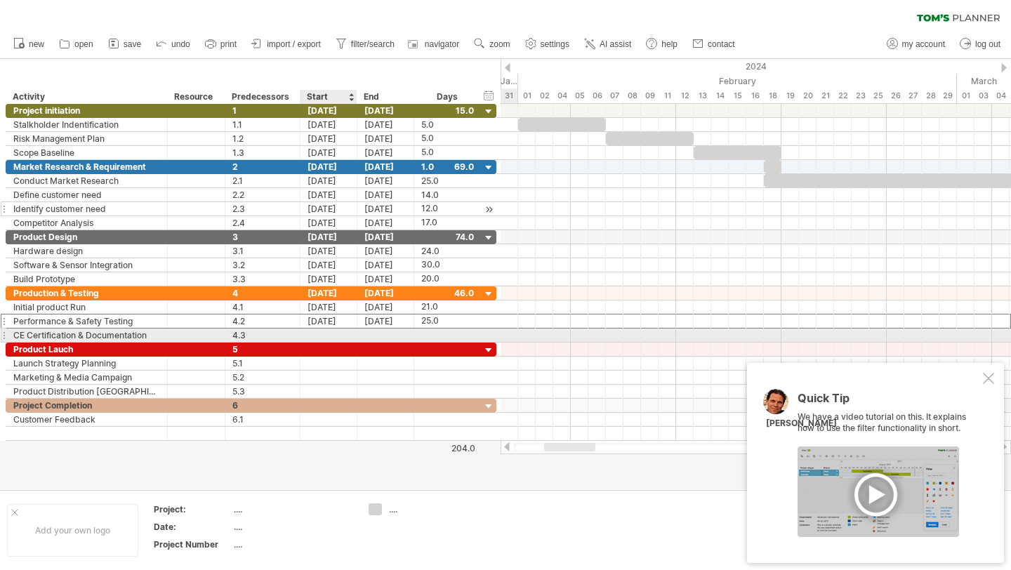
click at [314, 329] on div at bounding box center [328, 334] width 57 height 13
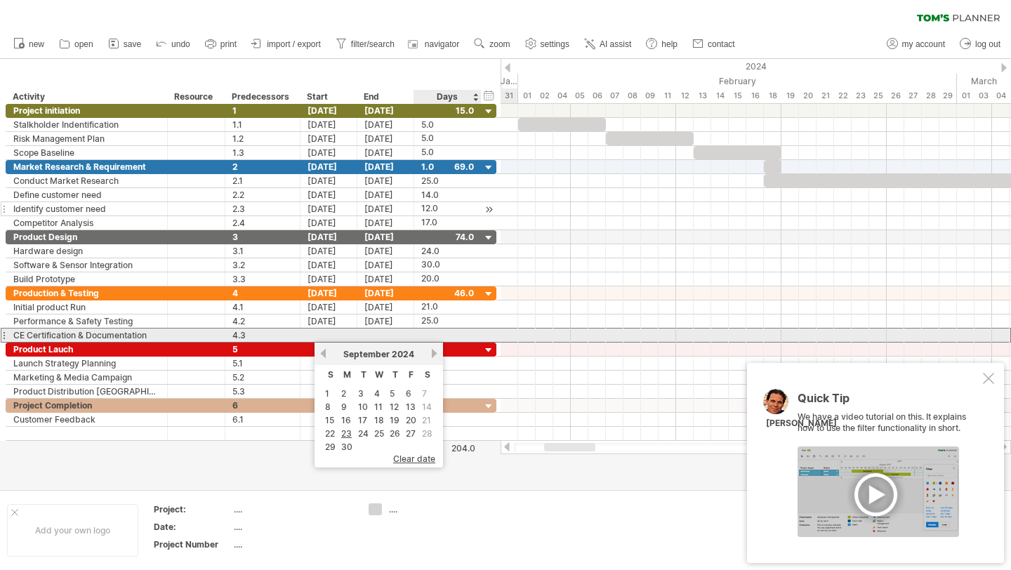
click at [432, 333] on div at bounding box center [447, 334] width 53 height 13
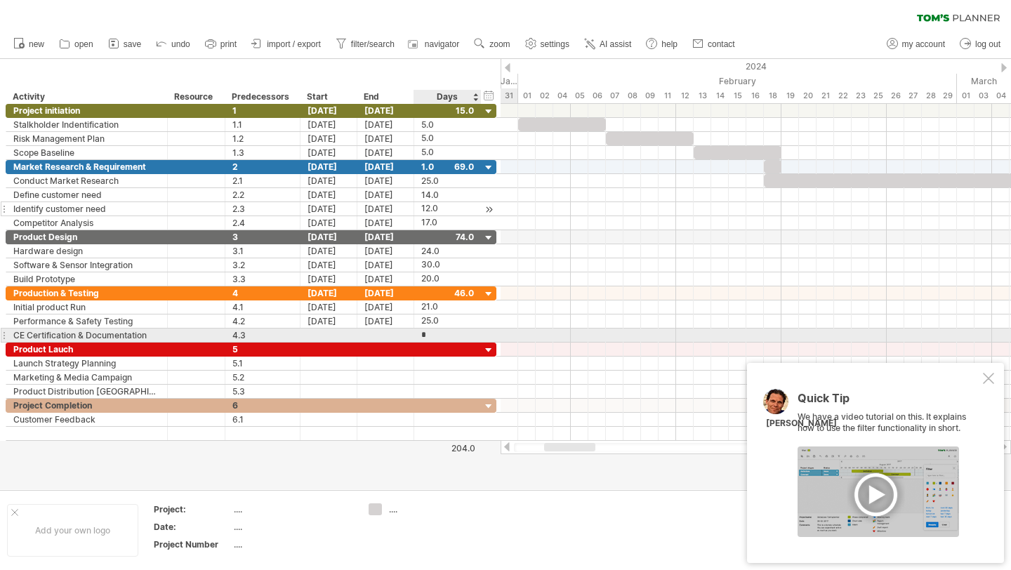
type input "**"
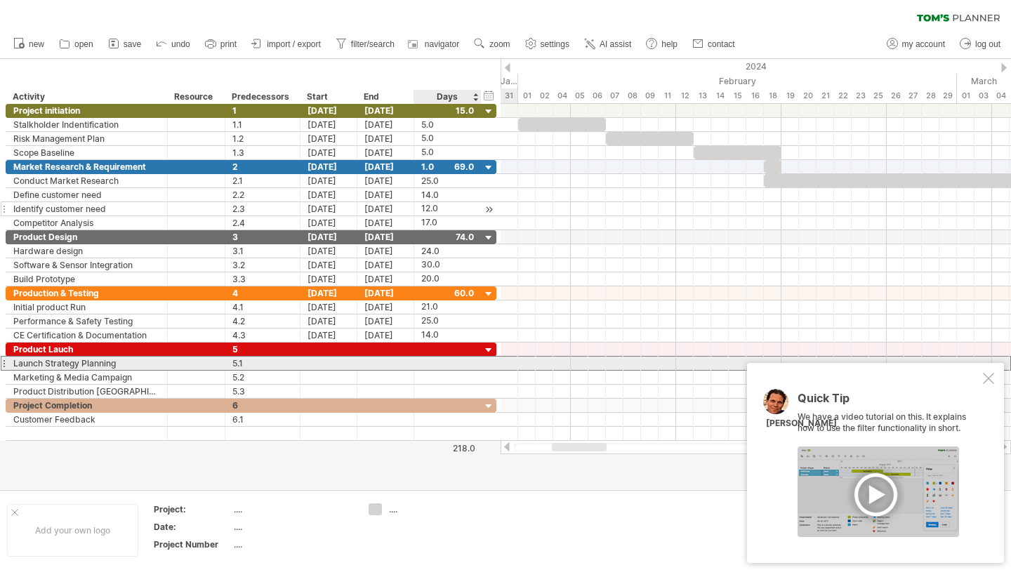
scroll to position [0, 0]
click at [427, 363] on div at bounding box center [447, 363] width 53 height 13
type input "**"
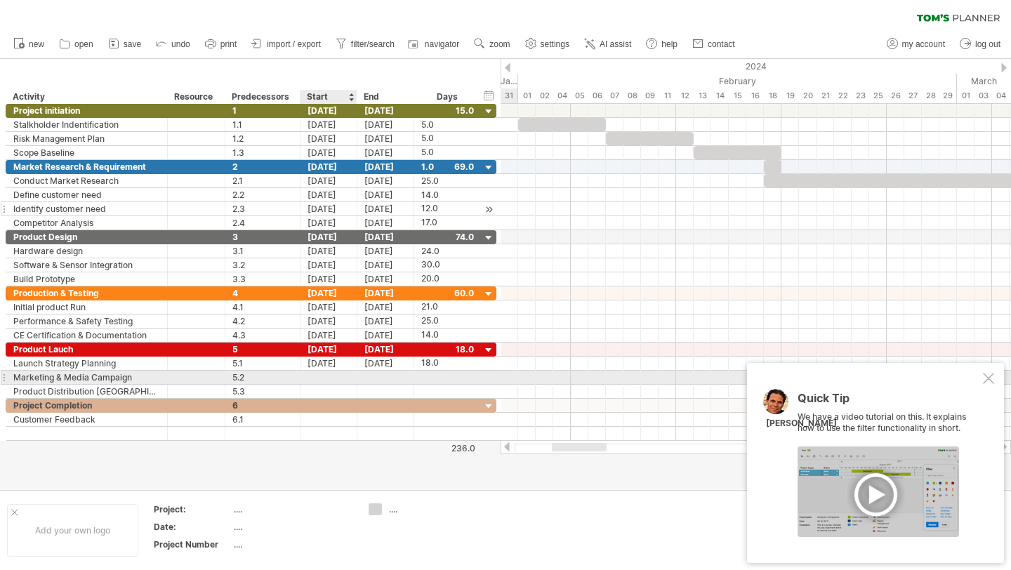
scroll to position [0, 0]
click at [345, 372] on div at bounding box center [328, 377] width 57 height 13
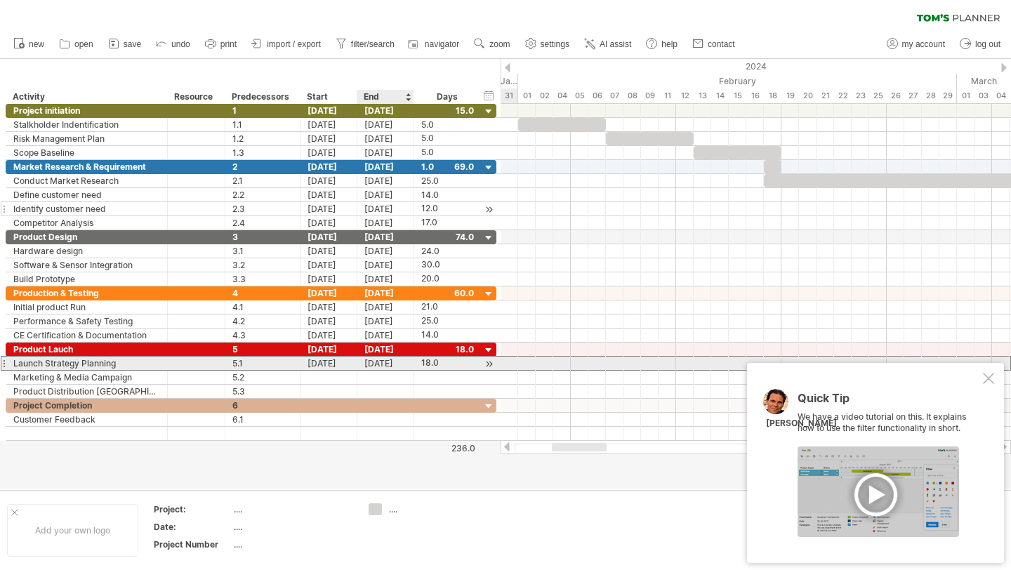
click at [370, 366] on div "[DATE]" at bounding box center [385, 363] width 57 height 13
click at [331, 361] on div "[DATE]" at bounding box center [328, 363] width 57 height 13
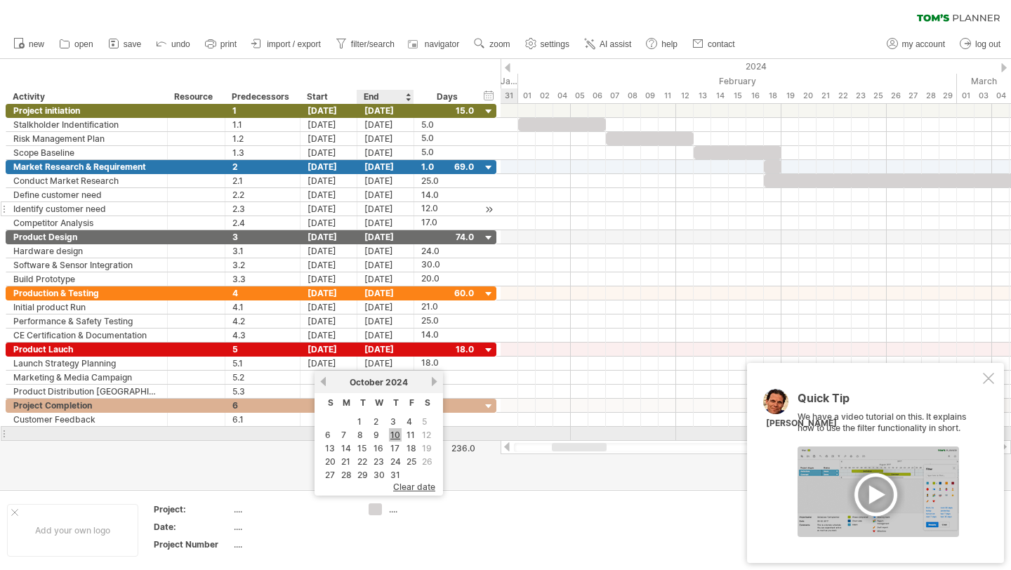
click at [394, 433] on link "10" at bounding box center [395, 434] width 13 height 13
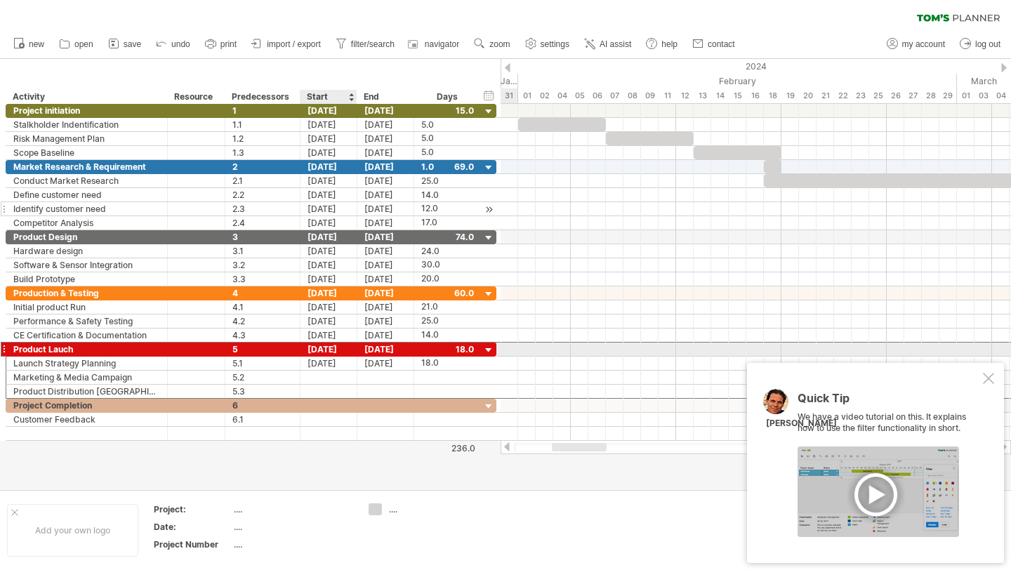
click at [330, 347] on div "[DATE]" at bounding box center [328, 348] width 57 height 13
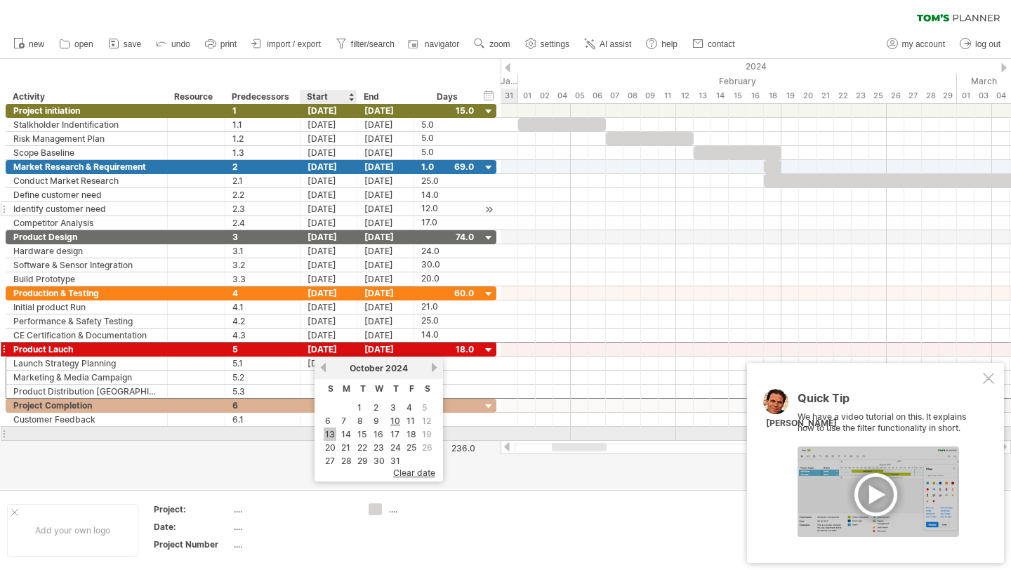
click at [328, 435] on link "13" at bounding box center [330, 433] width 13 height 13
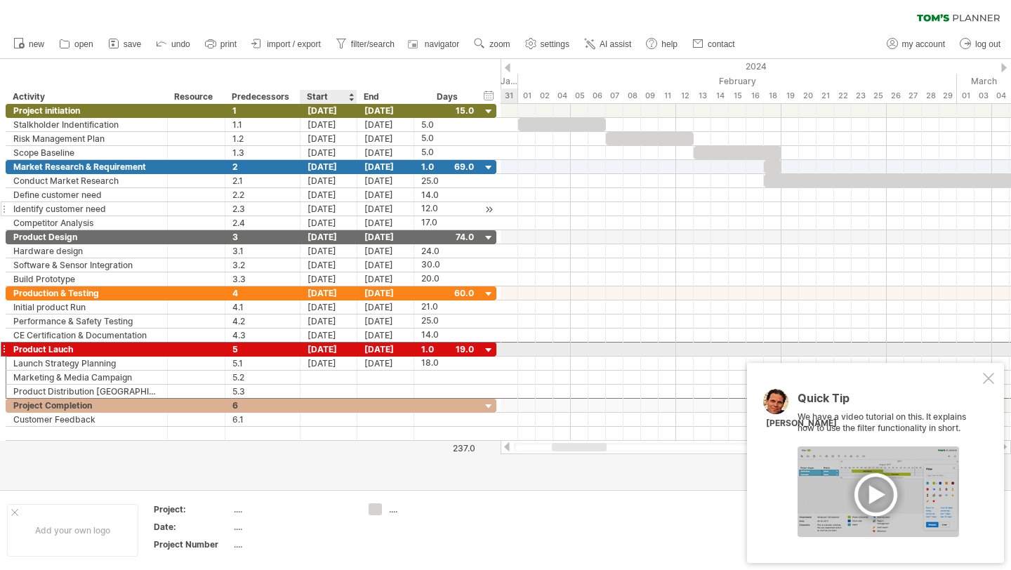
click at [328, 345] on div "[DATE]" at bounding box center [328, 348] width 57 height 13
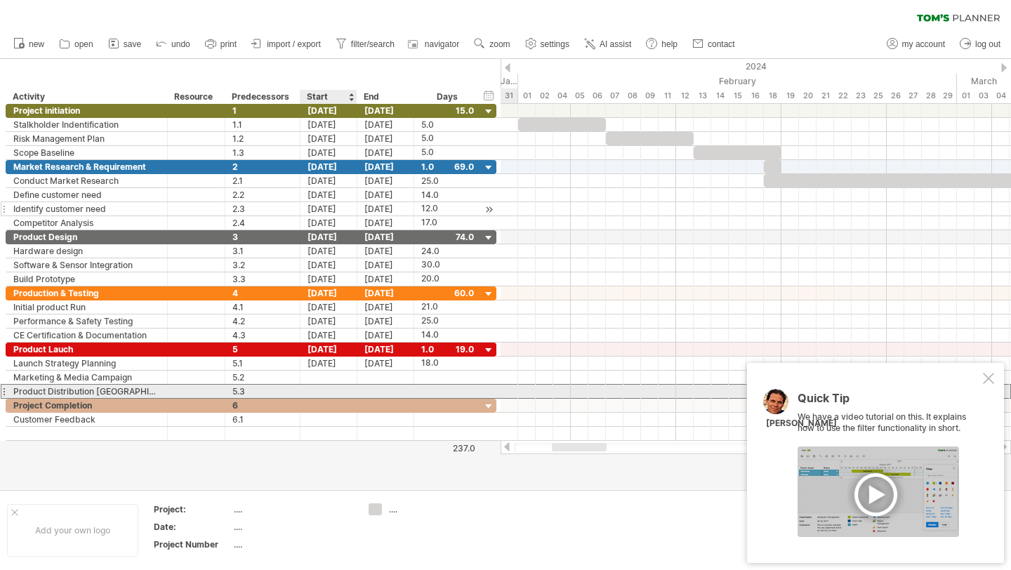
click at [301, 385] on div at bounding box center [328, 391] width 57 height 13
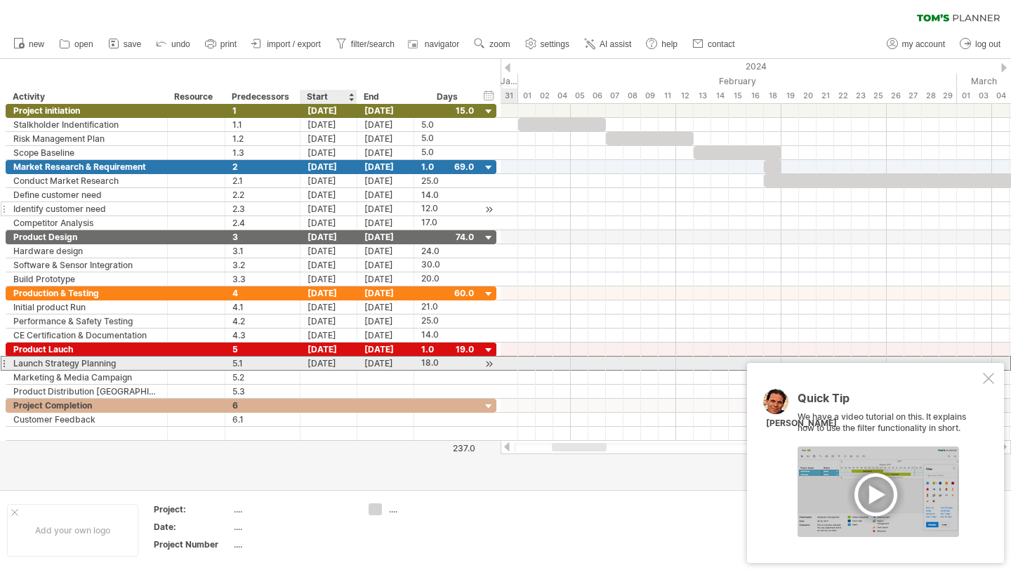
click at [309, 366] on div "[DATE]" at bounding box center [328, 363] width 57 height 13
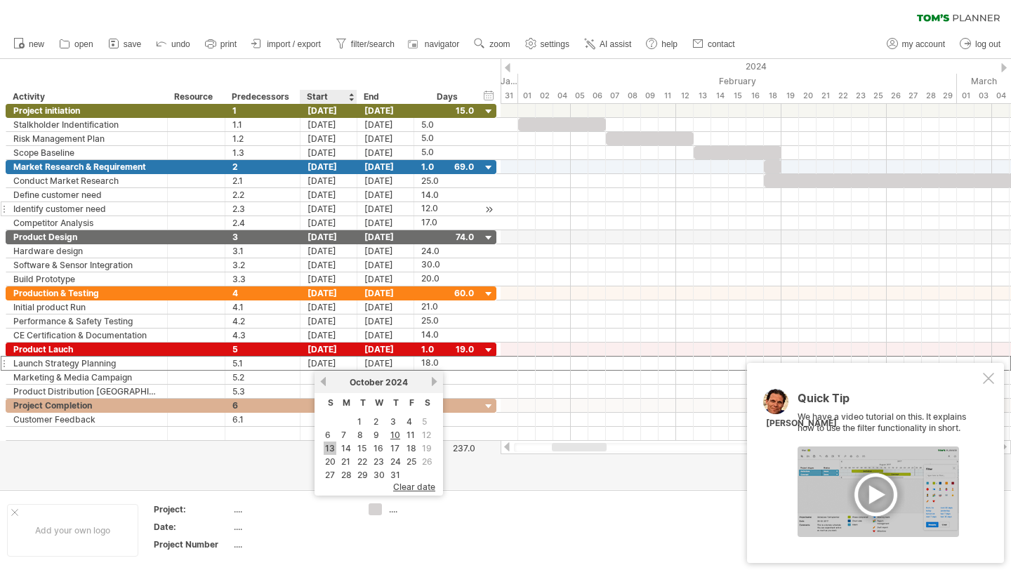
click at [328, 448] on link "13" at bounding box center [330, 447] width 13 height 13
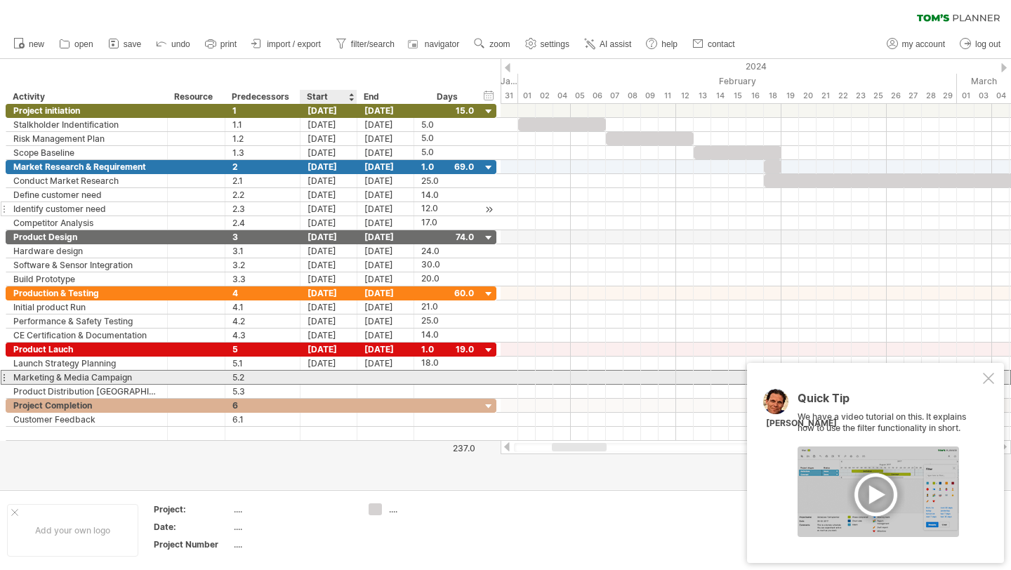
click at [338, 379] on div at bounding box center [328, 377] width 57 height 13
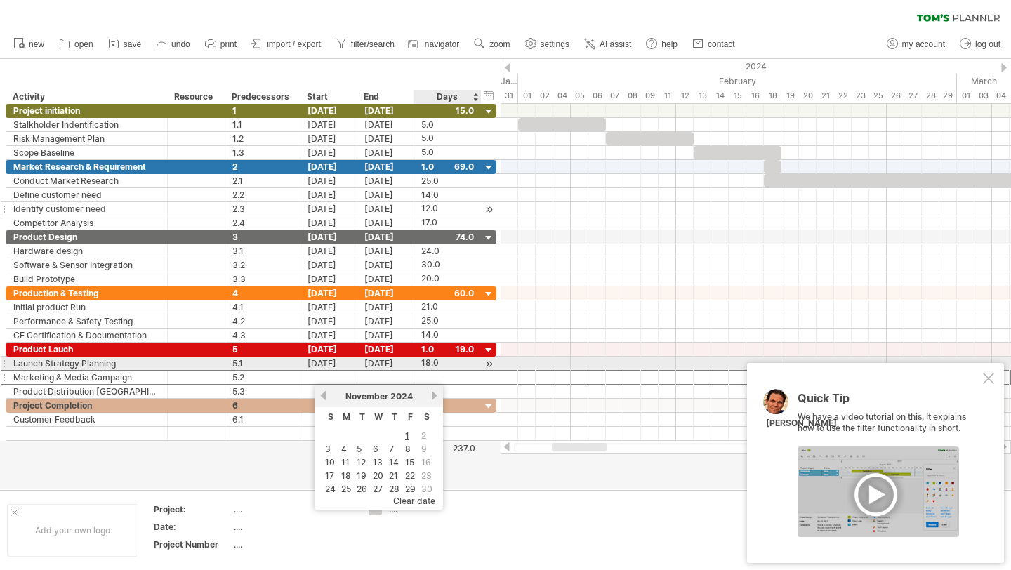
click at [423, 364] on div "18.0" at bounding box center [447, 363] width 53 height 13
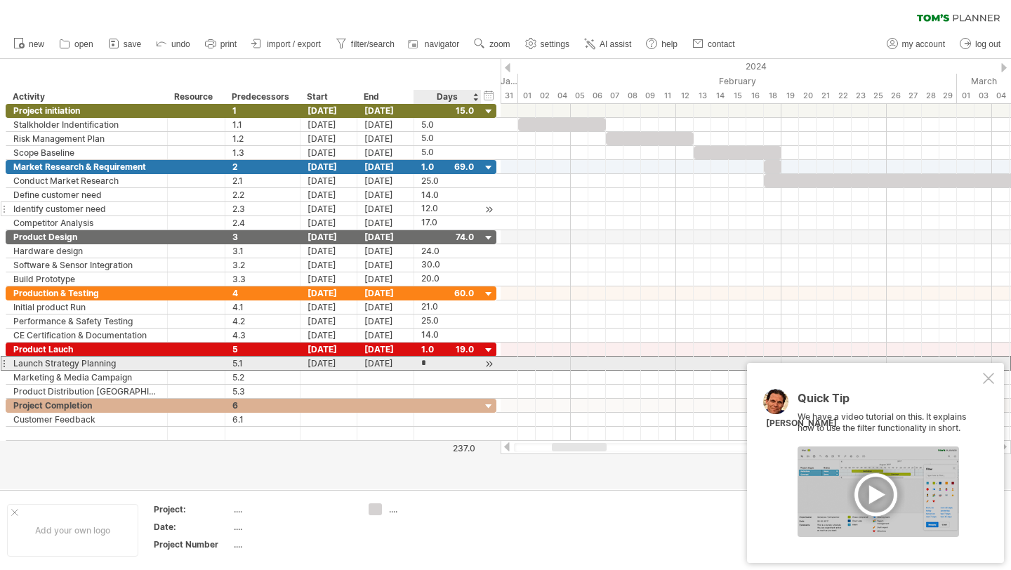
type input "**"
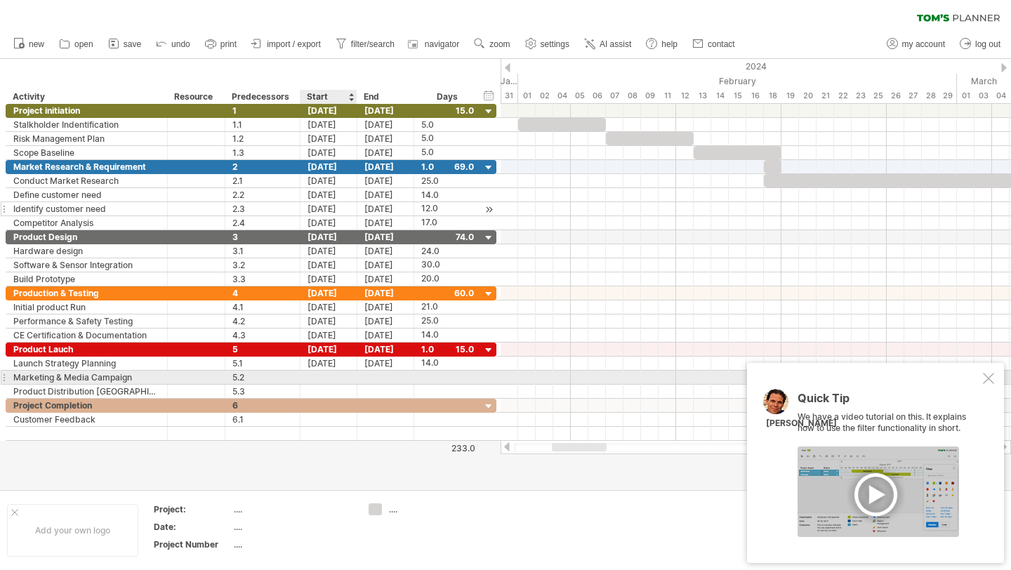
click at [338, 376] on div at bounding box center [328, 377] width 57 height 13
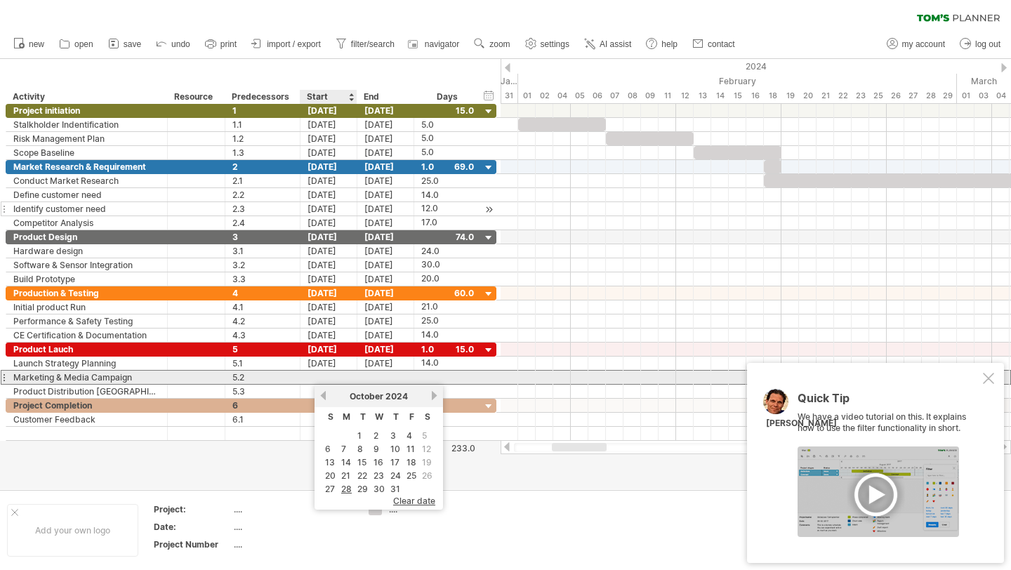
scroll to position [0, 0]
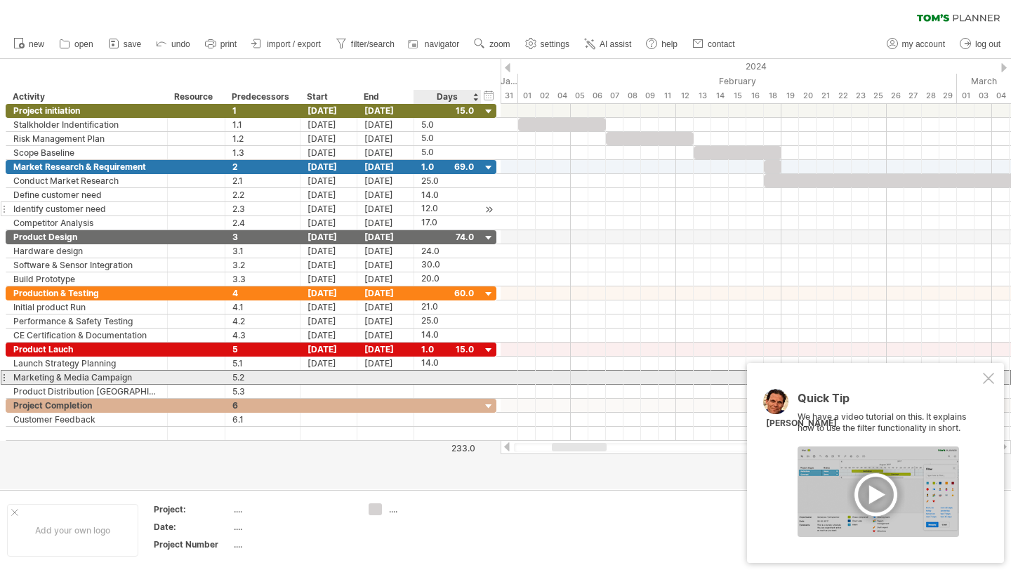
click at [427, 373] on div at bounding box center [447, 377] width 53 height 13
type input "**"
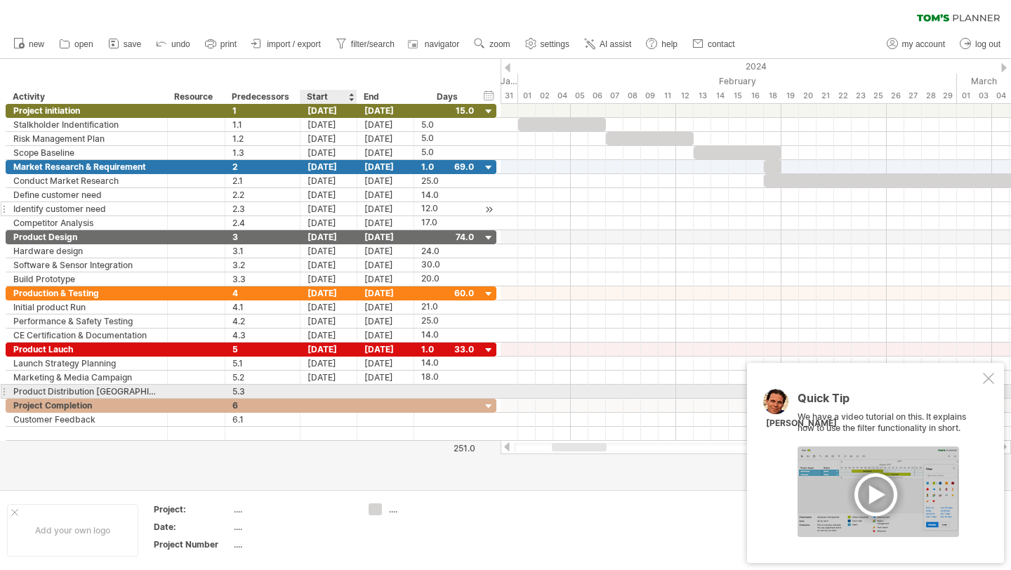
scroll to position [0, 0]
click at [319, 393] on div at bounding box center [328, 391] width 57 height 13
click at [424, 387] on div at bounding box center [447, 391] width 53 height 13
type input "**"
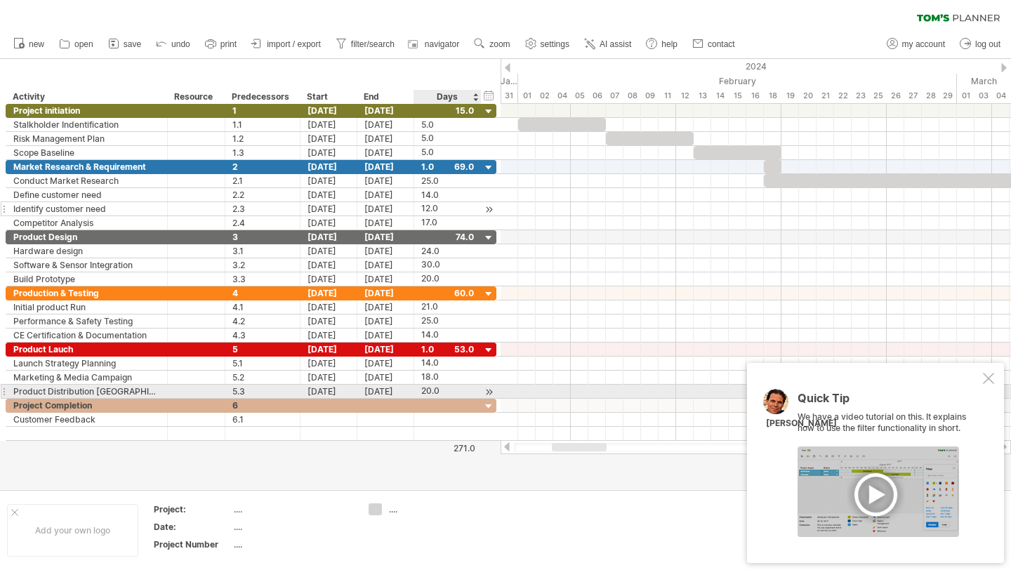
scroll to position [0, 0]
click at [432, 390] on div "20.0" at bounding box center [447, 391] width 53 height 13
click at [333, 406] on div at bounding box center [328, 405] width 57 height 13
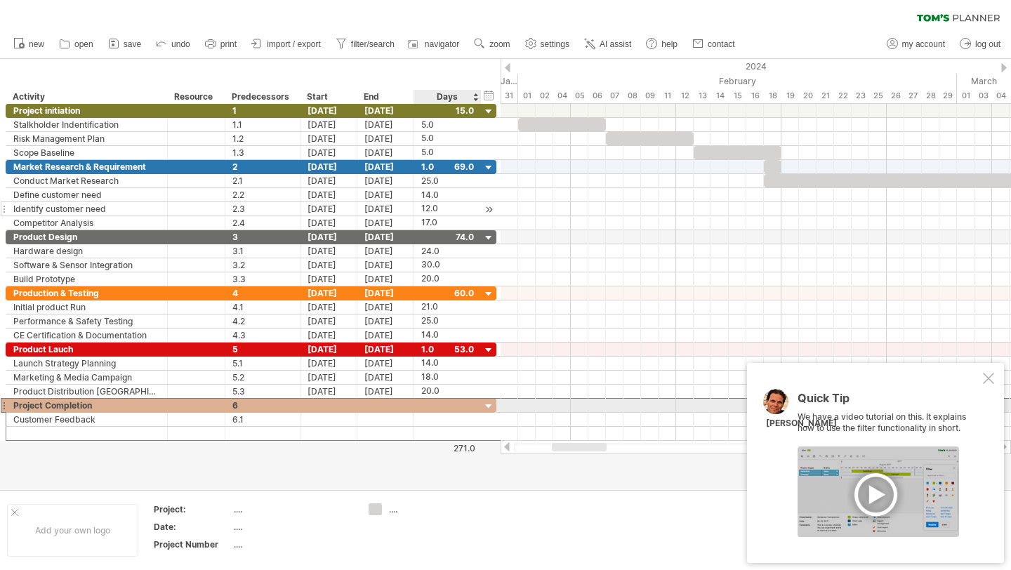
click at [425, 408] on div at bounding box center [447, 405] width 53 height 13
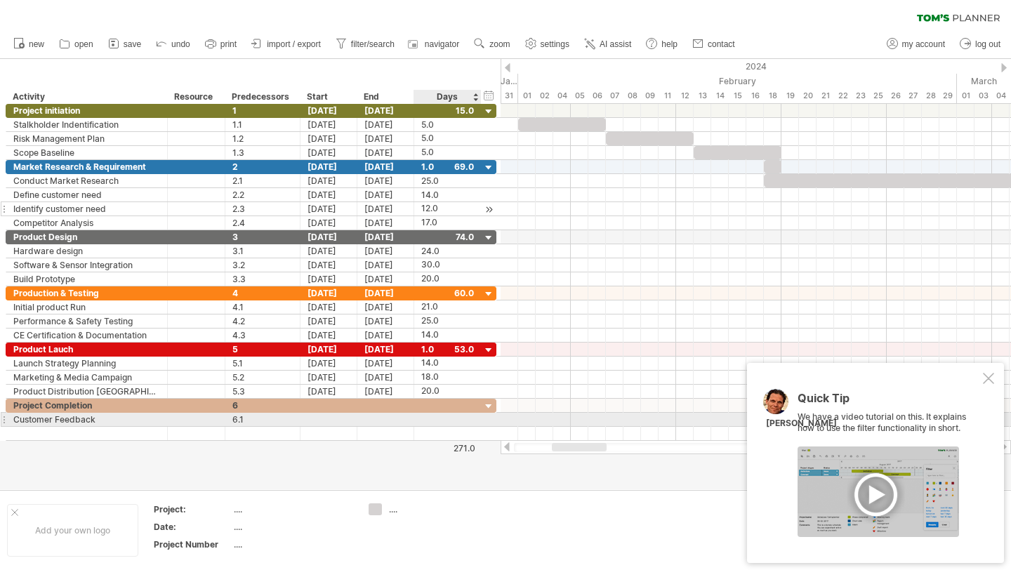
click at [429, 420] on div at bounding box center [447, 419] width 53 height 13
type input "**"
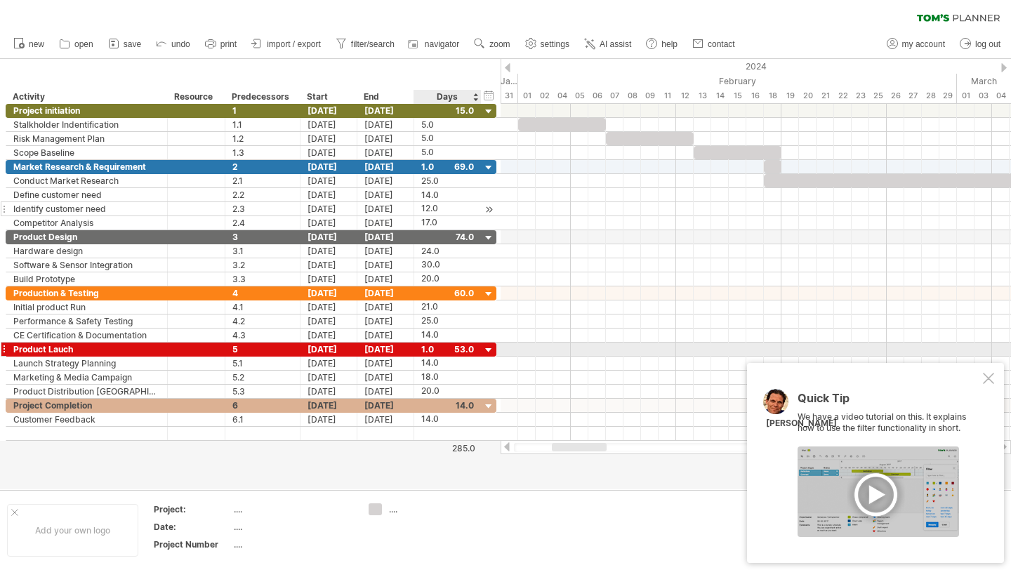
scroll to position [0, 0]
click at [432, 352] on div "1.0" at bounding box center [447, 348] width 53 height 13
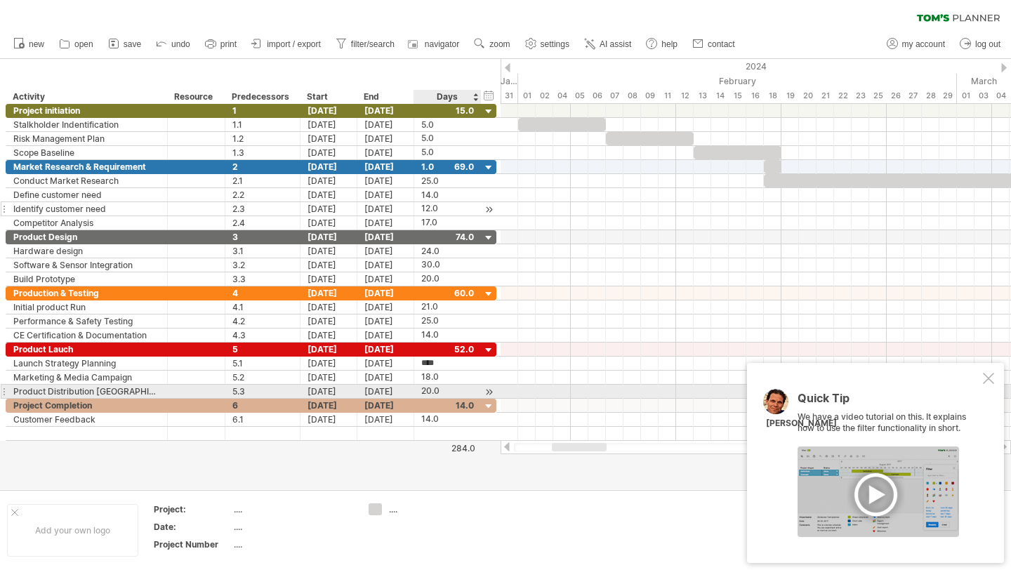
click at [470, 394] on div "20.0" at bounding box center [447, 391] width 53 height 13
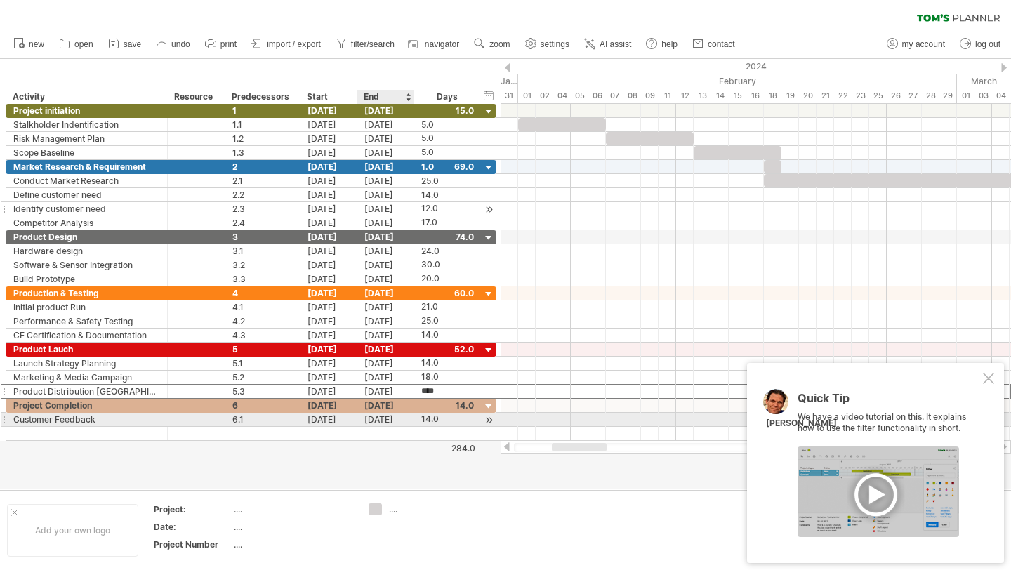
click at [371, 426] on div "**********" at bounding box center [251, 420] width 491 height 14
click at [429, 420] on div "14.0" at bounding box center [447, 419] width 53 height 13
click at [432, 421] on input "****" at bounding box center [434, 419] width 27 height 13
click at [443, 419] on input "***" at bounding box center [434, 419] width 27 height 13
type input "**"
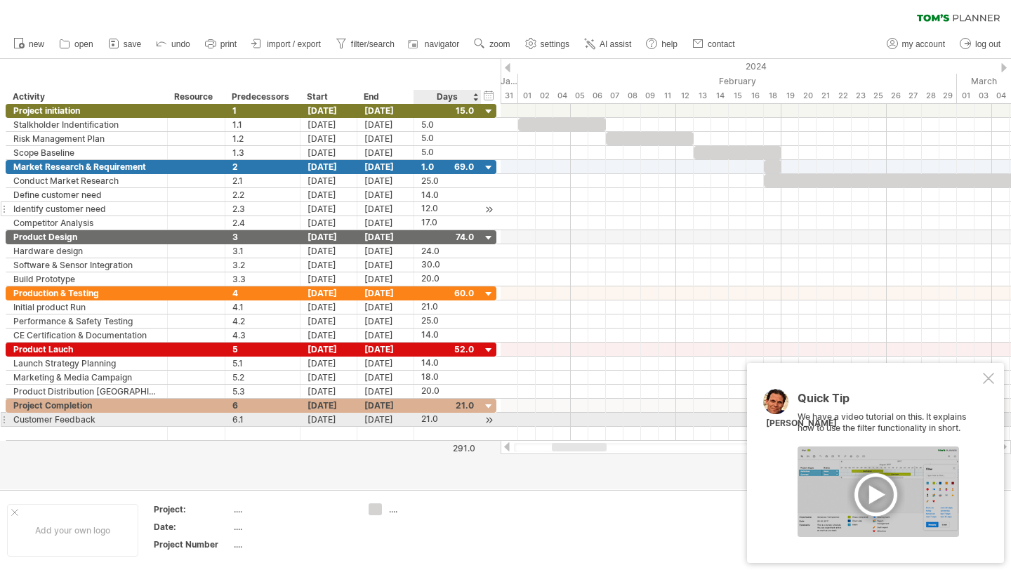
scroll to position [1, 0]
click at [401, 415] on div "[DATE]" at bounding box center [385, 419] width 57 height 13
click at [437, 416] on div "21.0" at bounding box center [447, 419] width 53 height 13
type input "**"
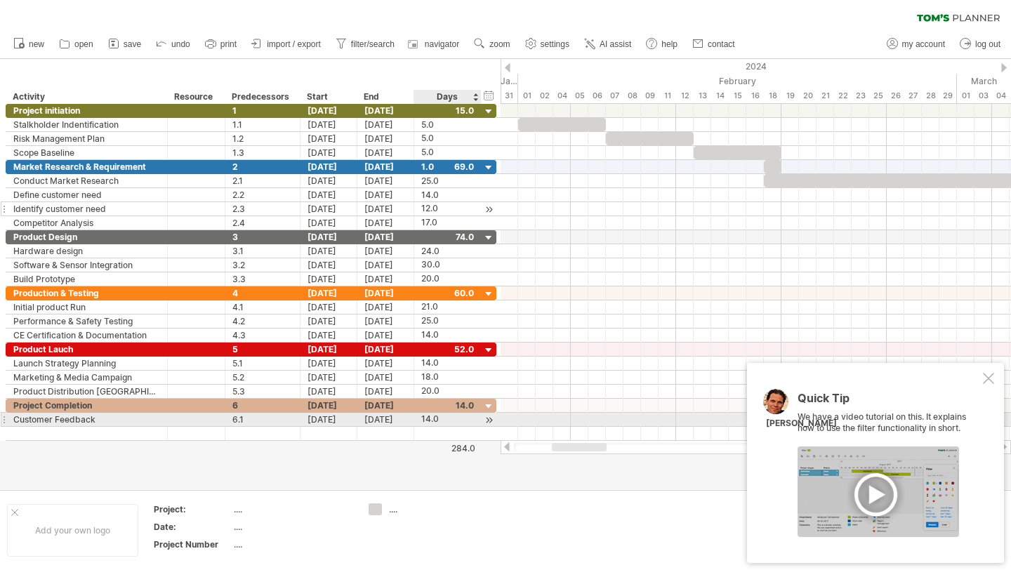
scroll to position [1, 0]
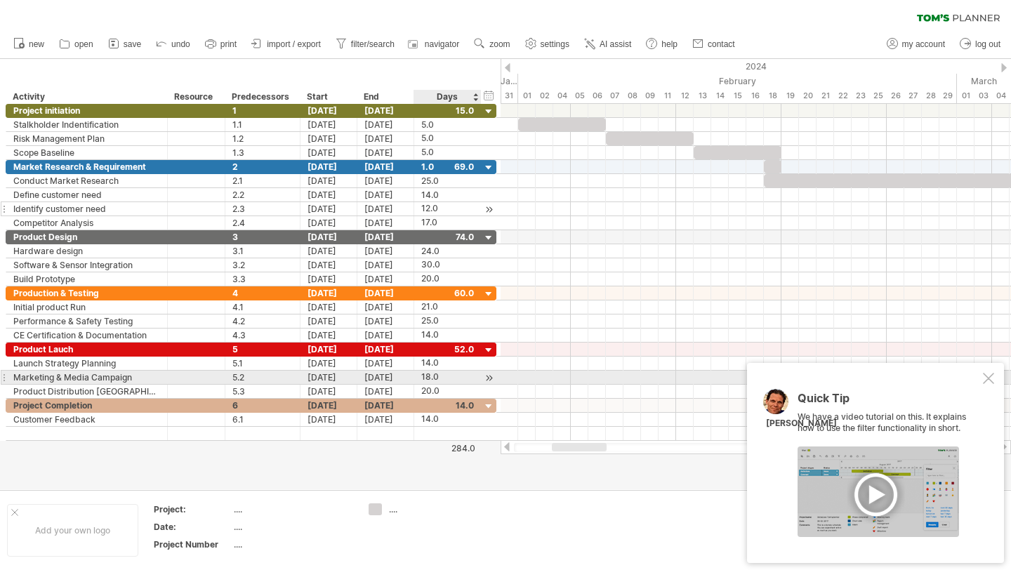
click at [437, 375] on div "18.0" at bounding box center [447, 377] width 53 height 13
type input "**"
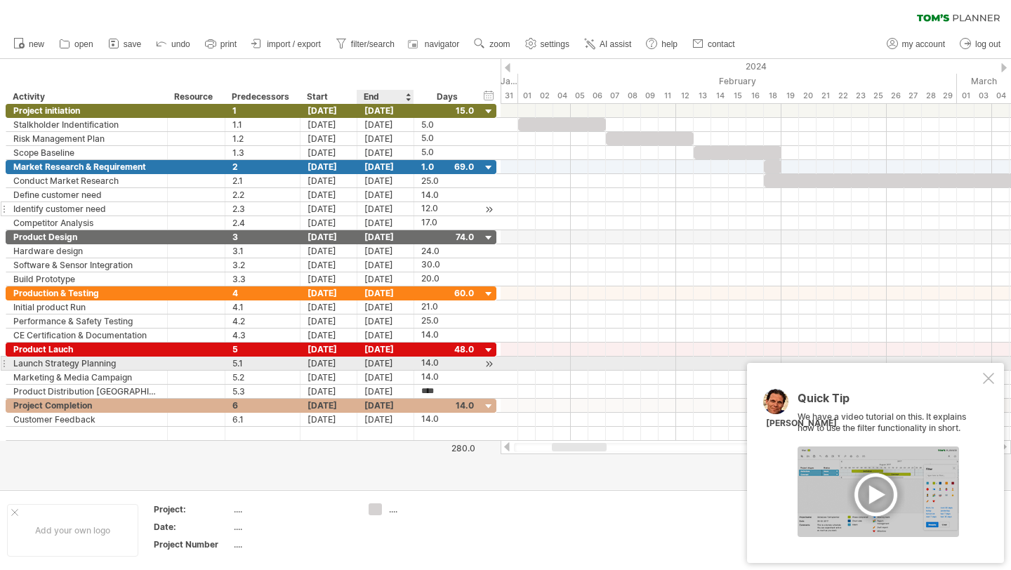
click at [398, 366] on div "[DATE]" at bounding box center [385, 363] width 57 height 13
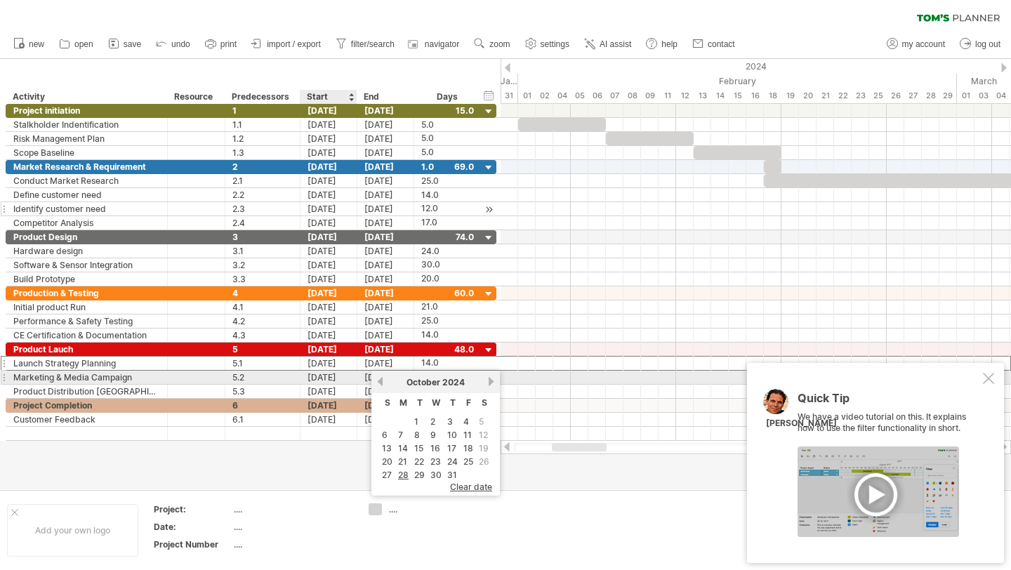
click at [333, 381] on div "[DATE]" at bounding box center [328, 377] width 57 height 13
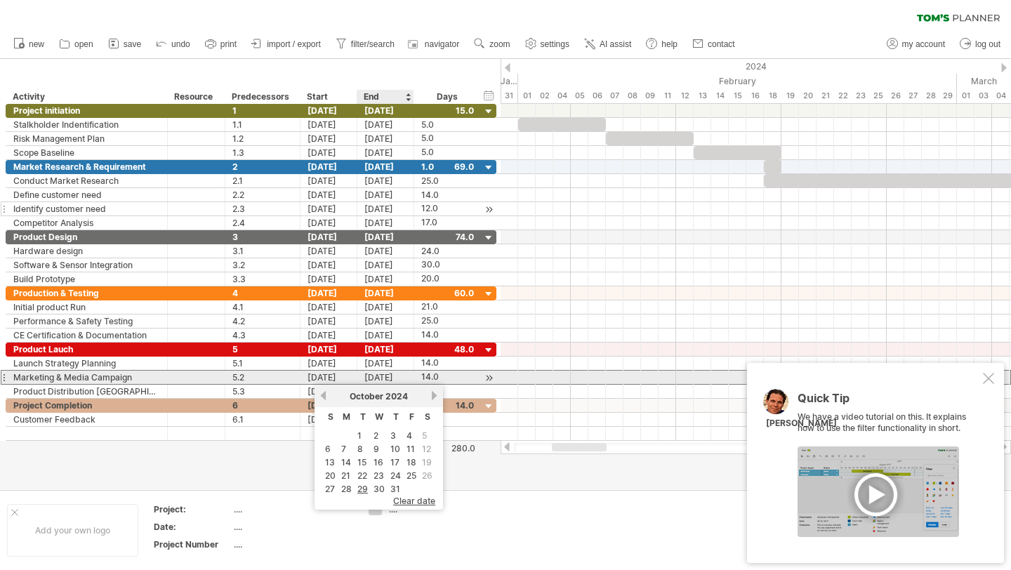
click at [374, 380] on div "[DATE]" at bounding box center [385, 377] width 57 height 13
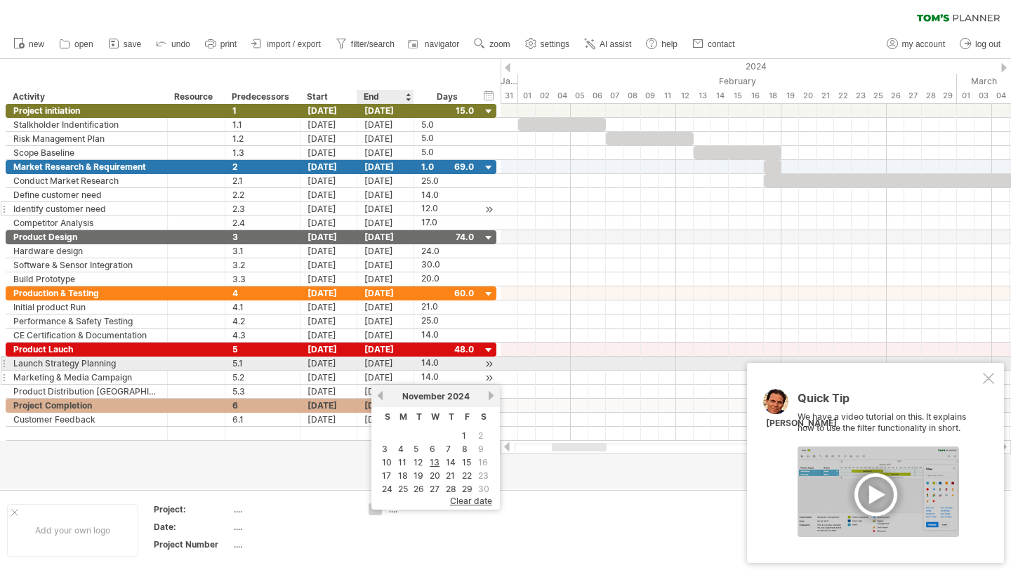
click at [370, 372] on div "[DATE]" at bounding box center [385, 377] width 57 height 13
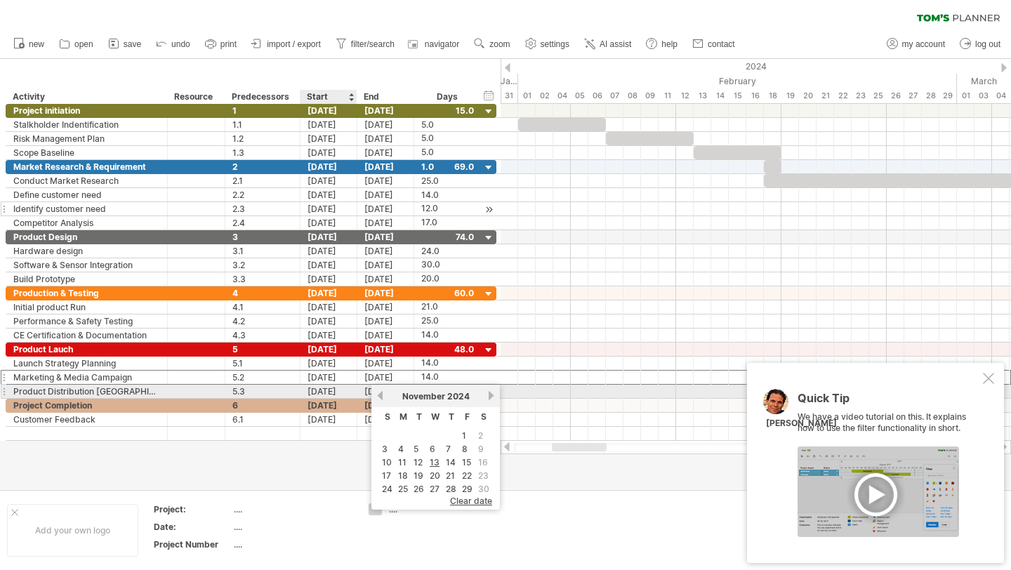
click at [341, 389] on div "[DATE]" at bounding box center [328, 391] width 57 height 13
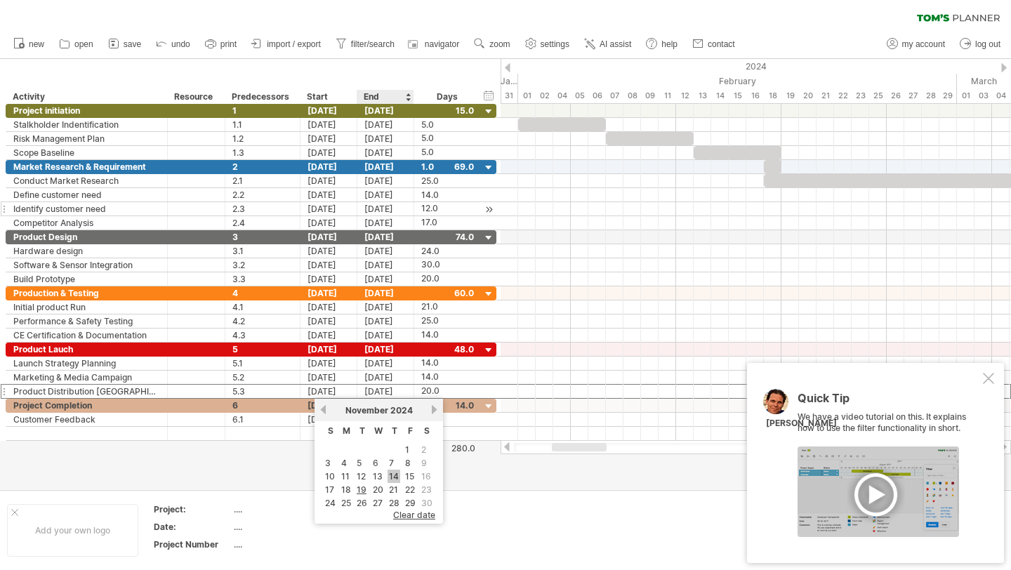
click at [393, 476] on link "14" at bounding box center [393, 476] width 13 height 13
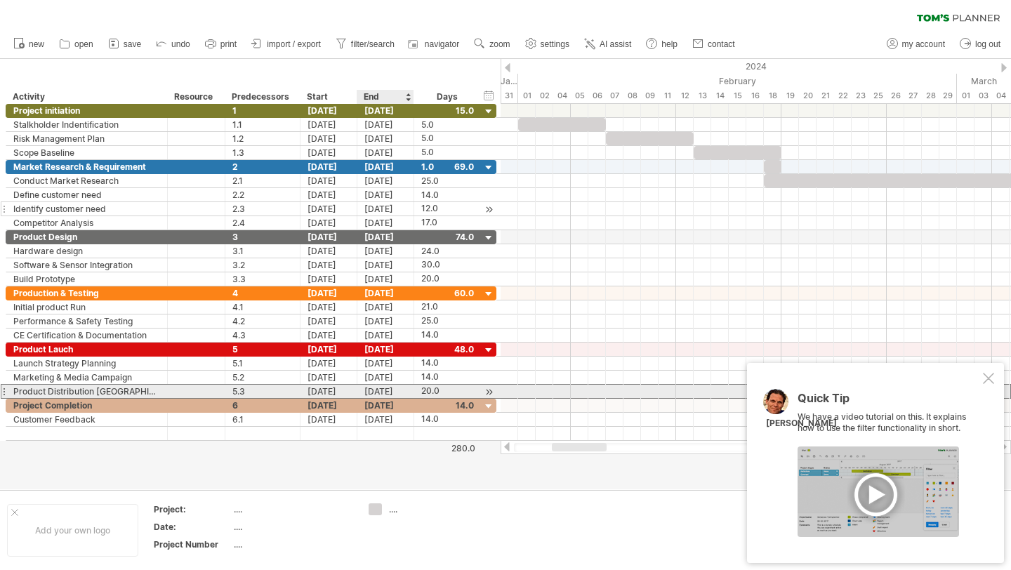
click at [375, 398] on div "**********" at bounding box center [251, 391] width 491 height 15
click at [373, 390] on div "[DATE]" at bounding box center [385, 391] width 57 height 13
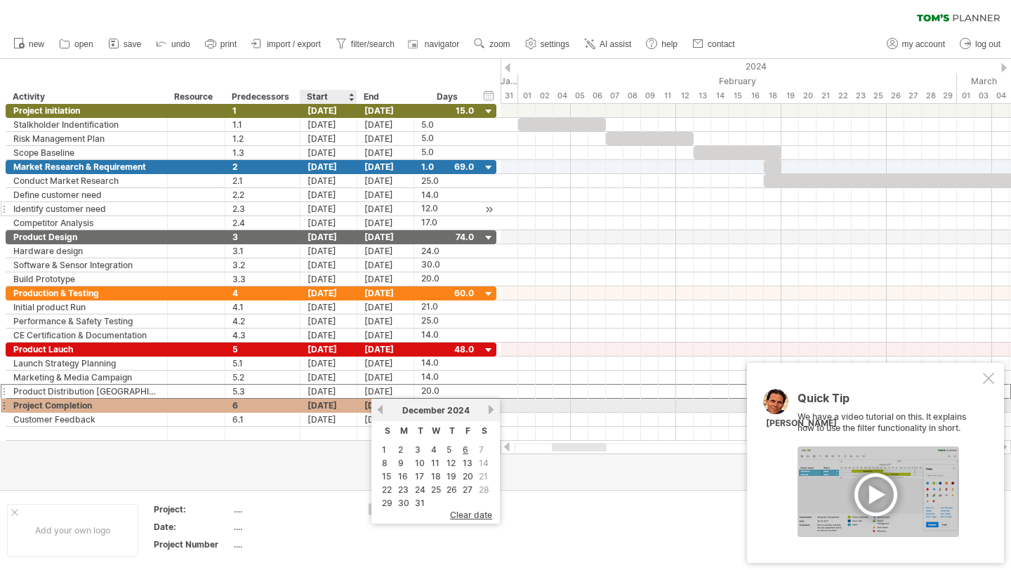
click at [325, 411] on div "[DATE]" at bounding box center [328, 405] width 57 height 13
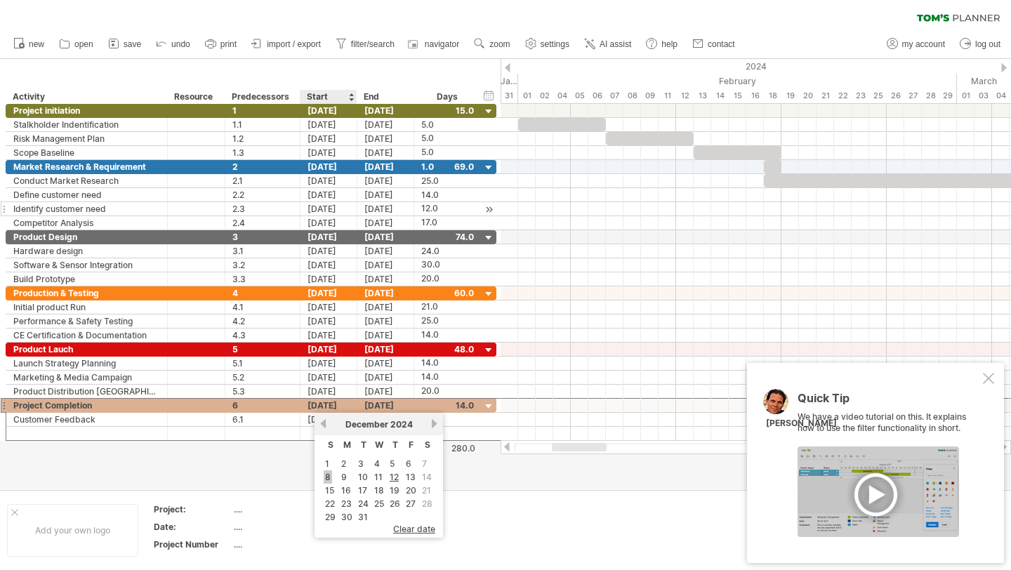
click at [328, 478] on link "8" at bounding box center [328, 476] width 8 height 13
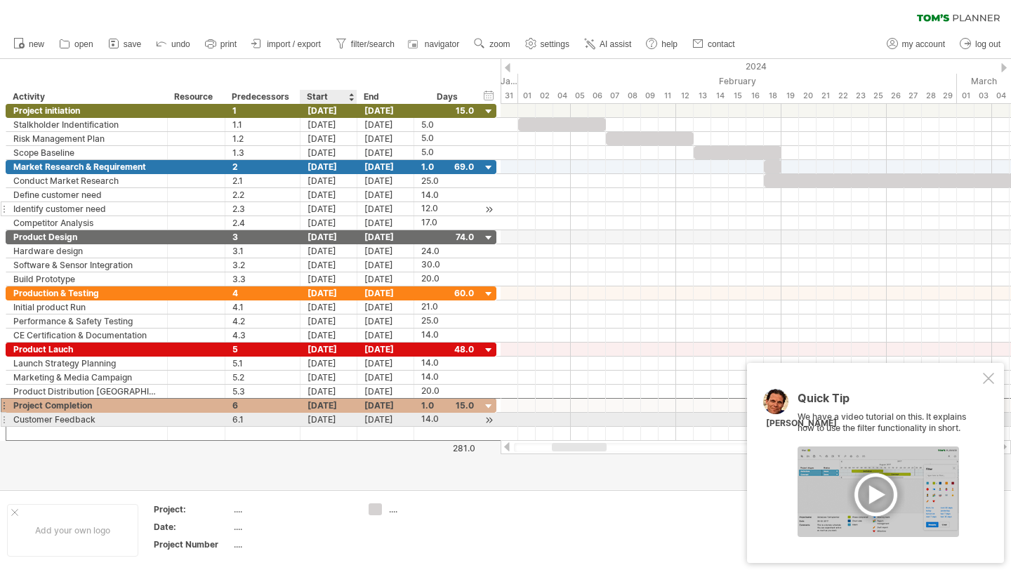
click at [340, 421] on div "[DATE]" at bounding box center [328, 419] width 57 height 13
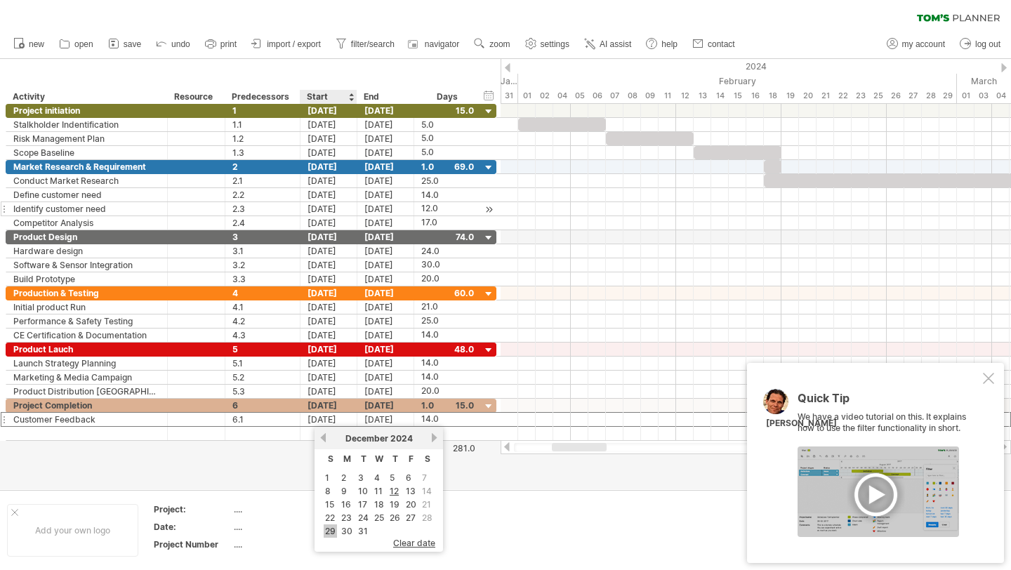
click at [333, 531] on link "29" at bounding box center [330, 530] width 13 height 13
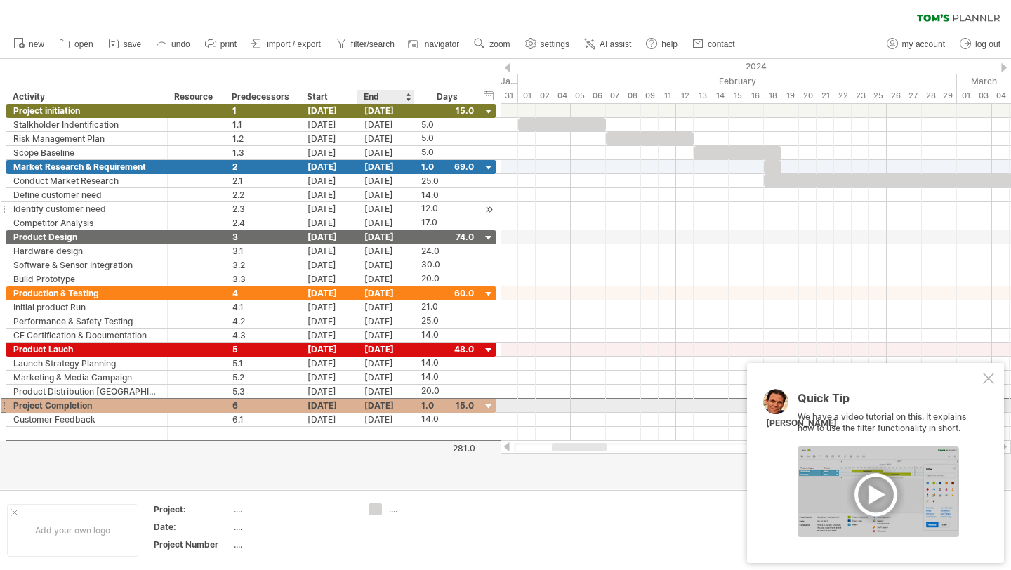
click at [380, 411] on div "[DATE]" at bounding box center [385, 405] width 57 height 13
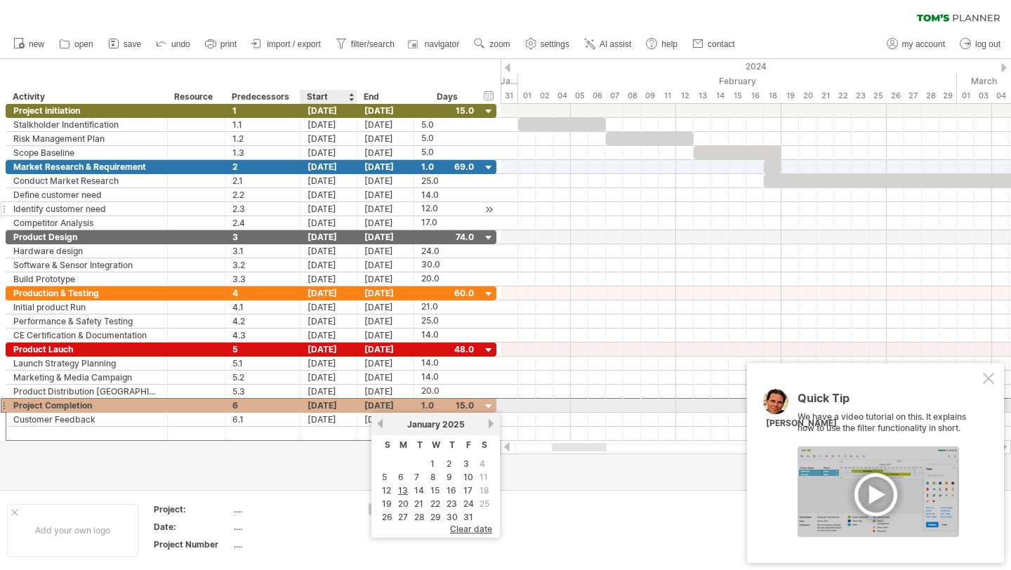
click at [340, 408] on div "[DATE]" at bounding box center [328, 405] width 57 height 13
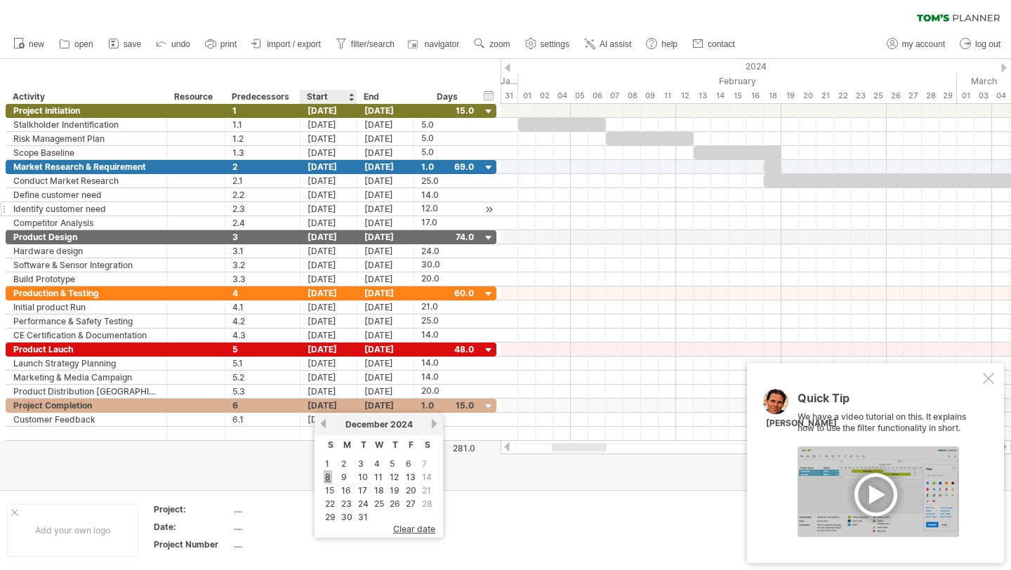
click at [328, 474] on link "8" at bounding box center [328, 476] width 8 height 13
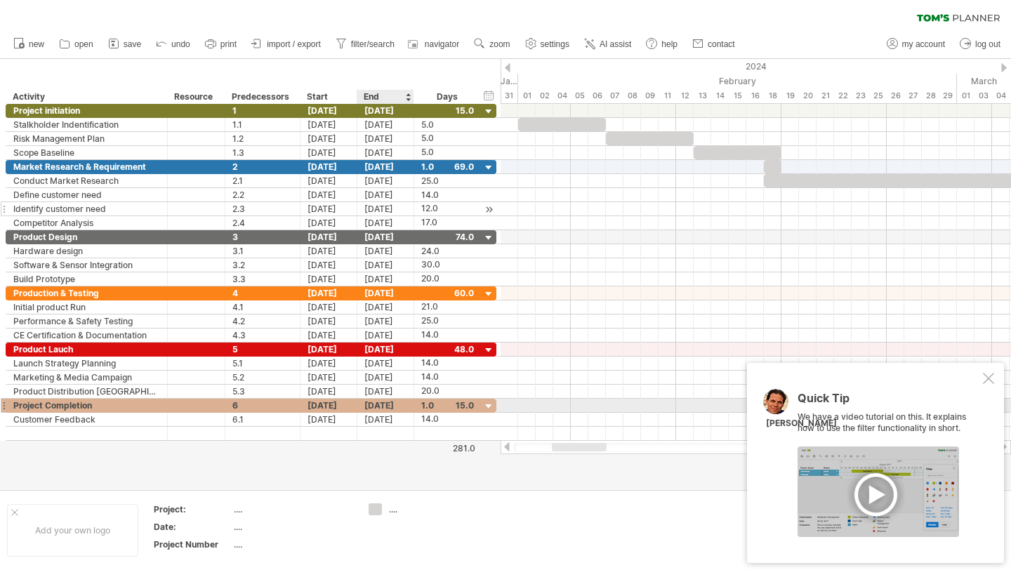
click at [382, 410] on div "[DATE]" at bounding box center [385, 405] width 57 height 13
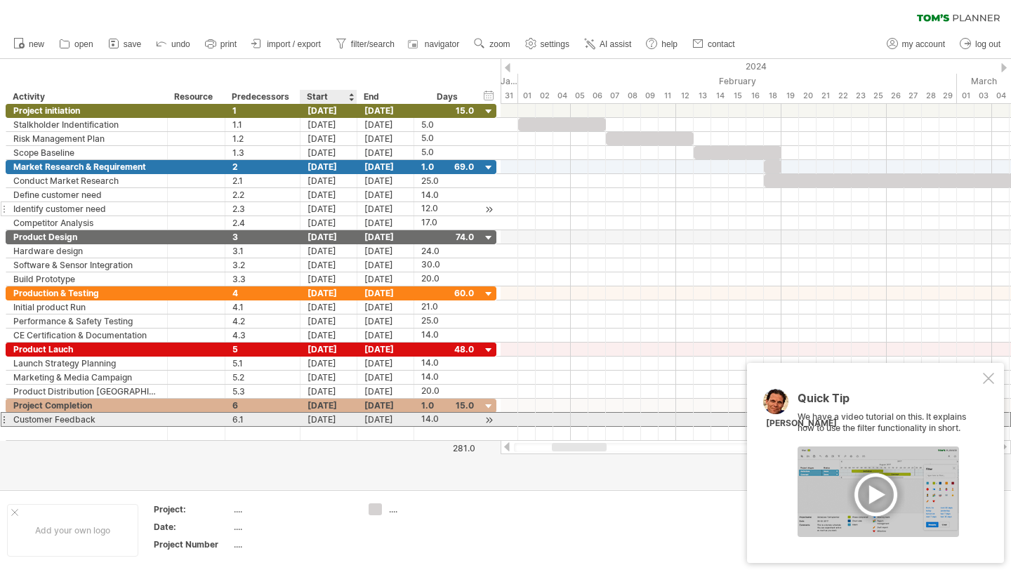
click at [334, 422] on div "[DATE]" at bounding box center [328, 419] width 57 height 13
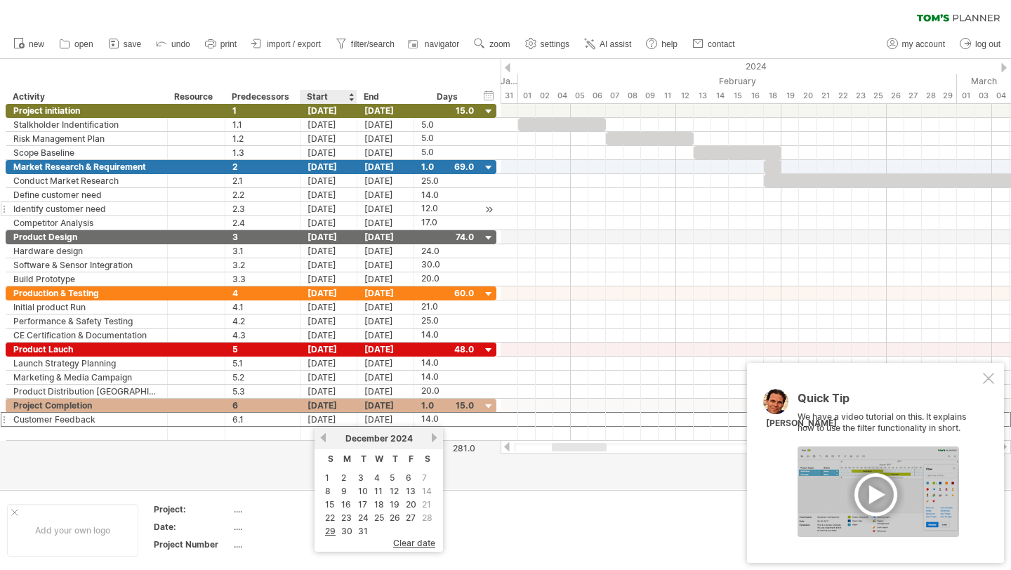
click at [326, 489] on link "8" at bounding box center [328, 490] width 8 height 13
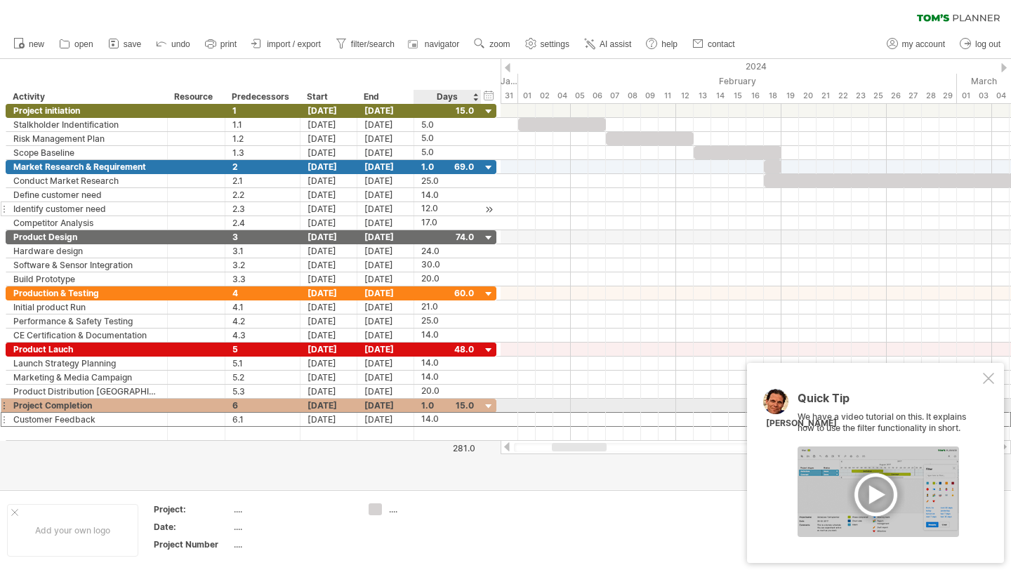
click at [437, 402] on div "1.0" at bounding box center [447, 405] width 53 height 13
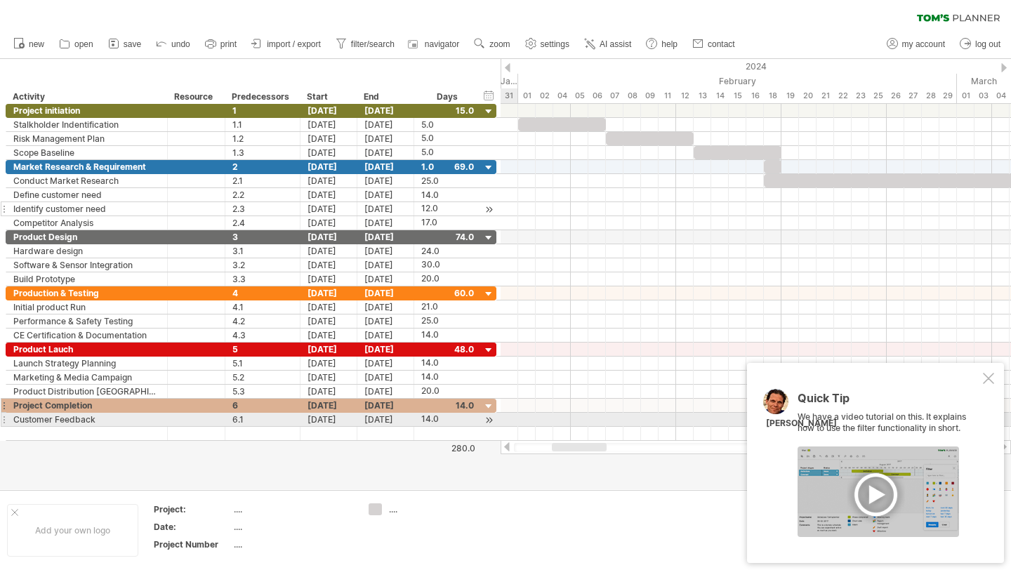
click at [512, 425] on div at bounding box center [755, 420] width 510 height 14
click at [395, 420] on div "[DATE]" at bounding box center [385, 419] width 57 height 13
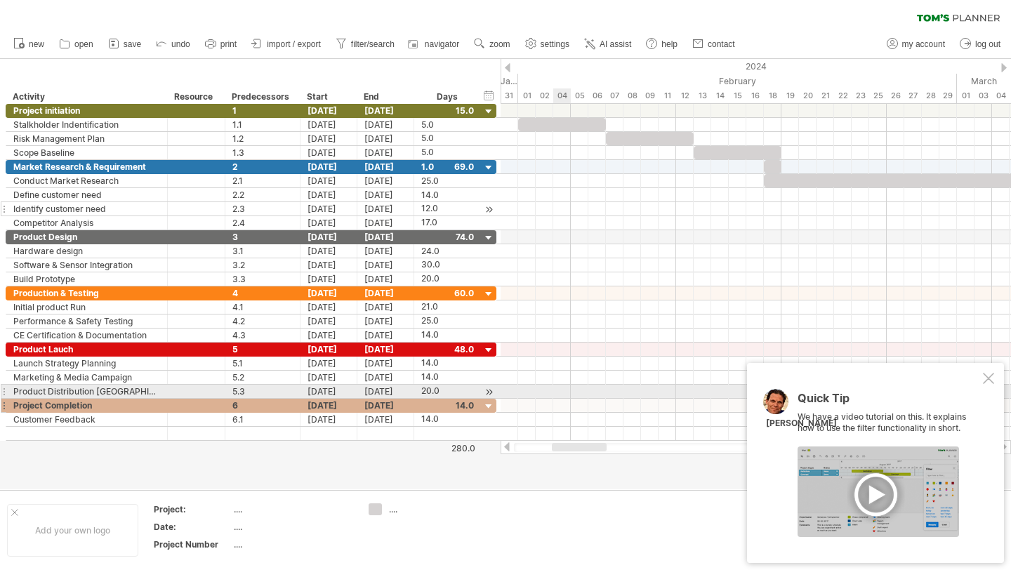
click at [564, 397] on div at bounding box center [755, 392] width 510 height 14
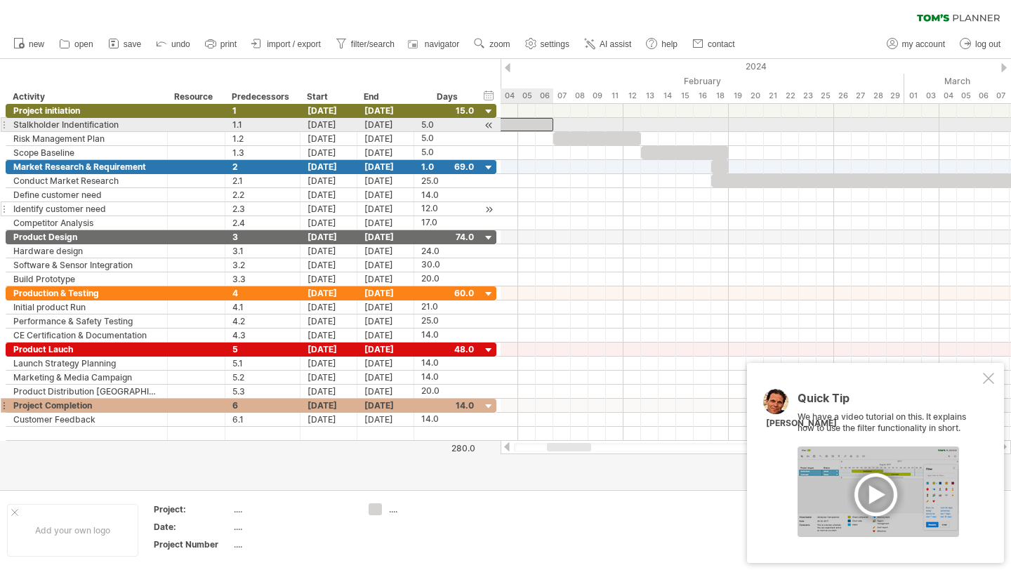
click at [526, 125] on div at bounding box center [509, 124] width 88 height 13
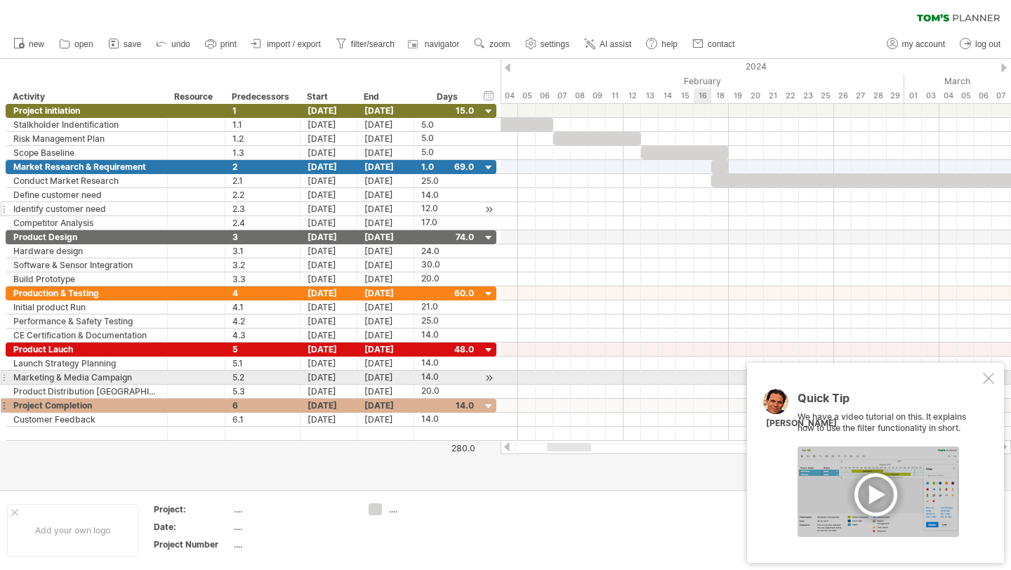
click at [990, 380] on div at bounding box center [988, 378] width 11 height 11
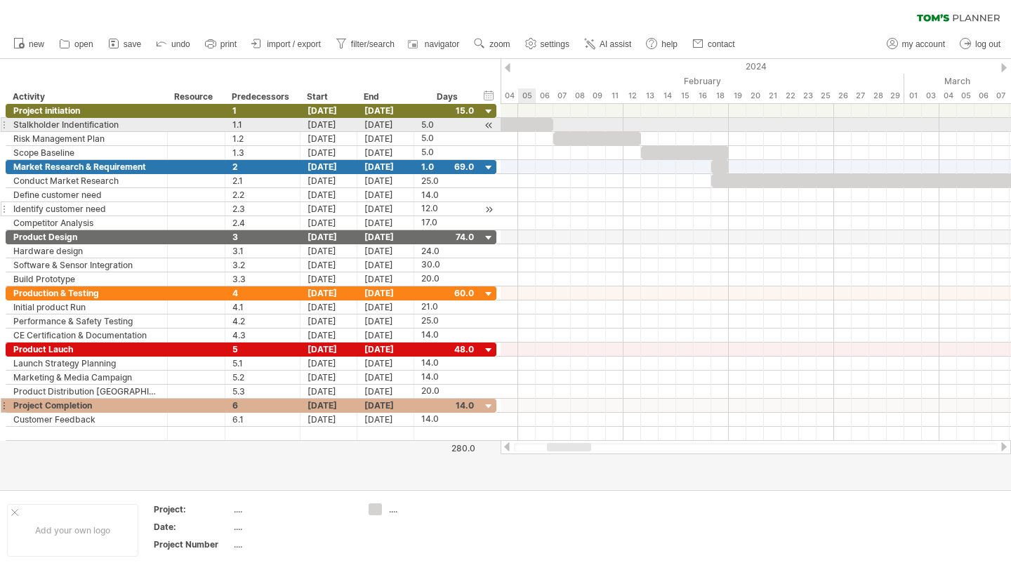
click at [526, 124] on div at bounding box center [509, 124] width 88 height 13
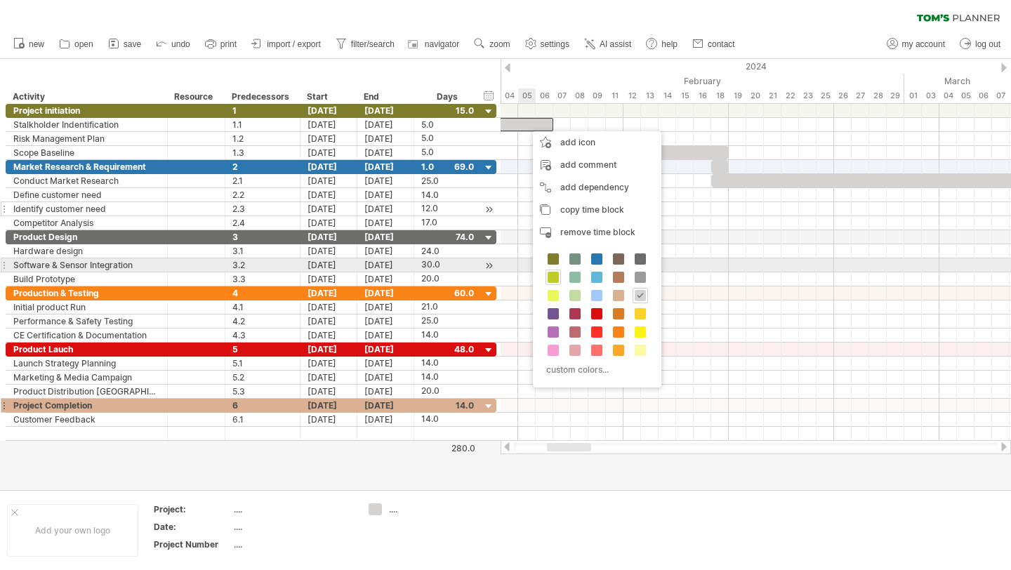
click at [554, 270] on div at bounding box center [552, 276] width 15 height 15
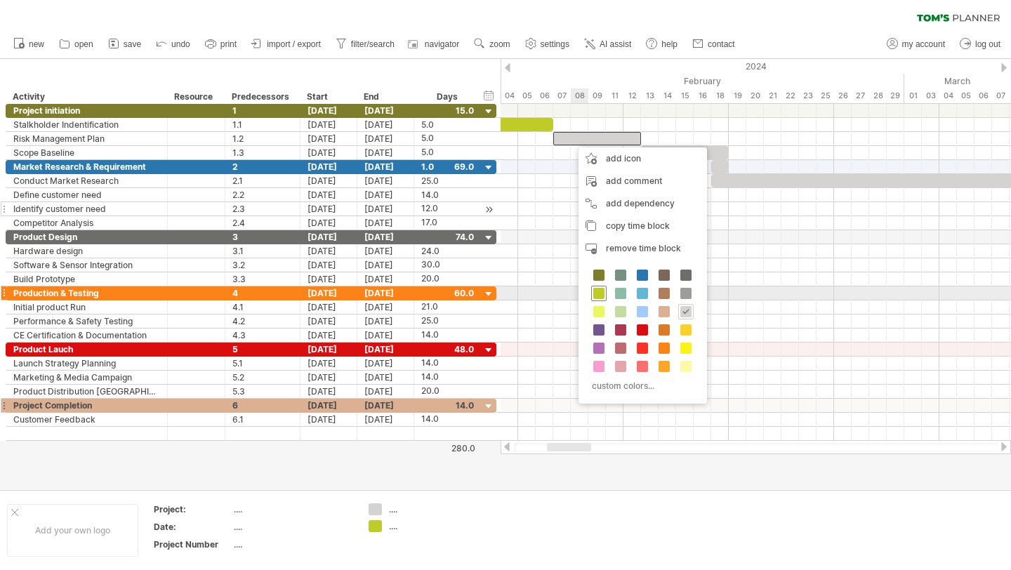
click at [600, 292] on span at bounding box center [598, 293] width 11 height 11
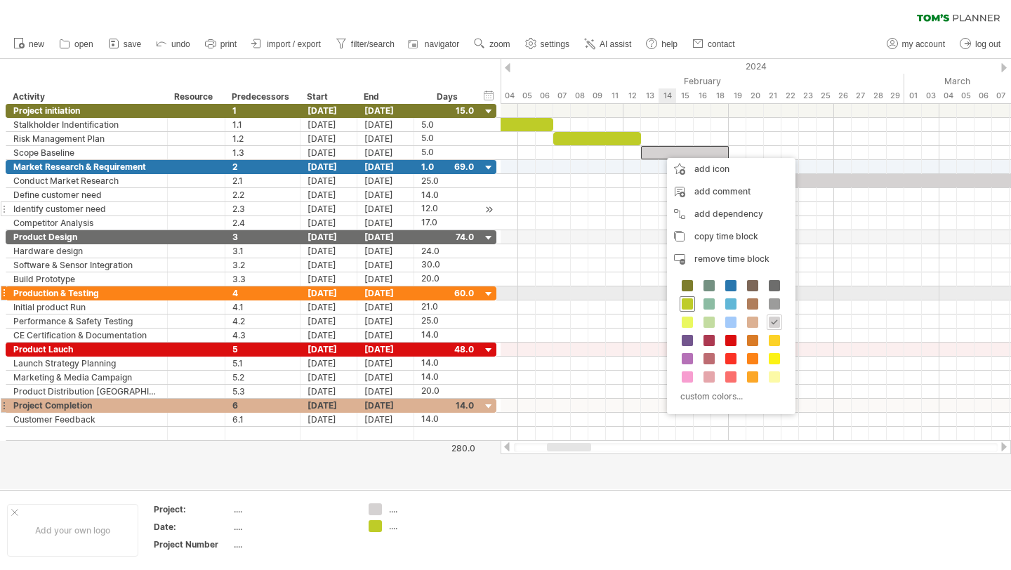
click at [682, 298] on span at bounding box center [686, 303] width 11 height 11
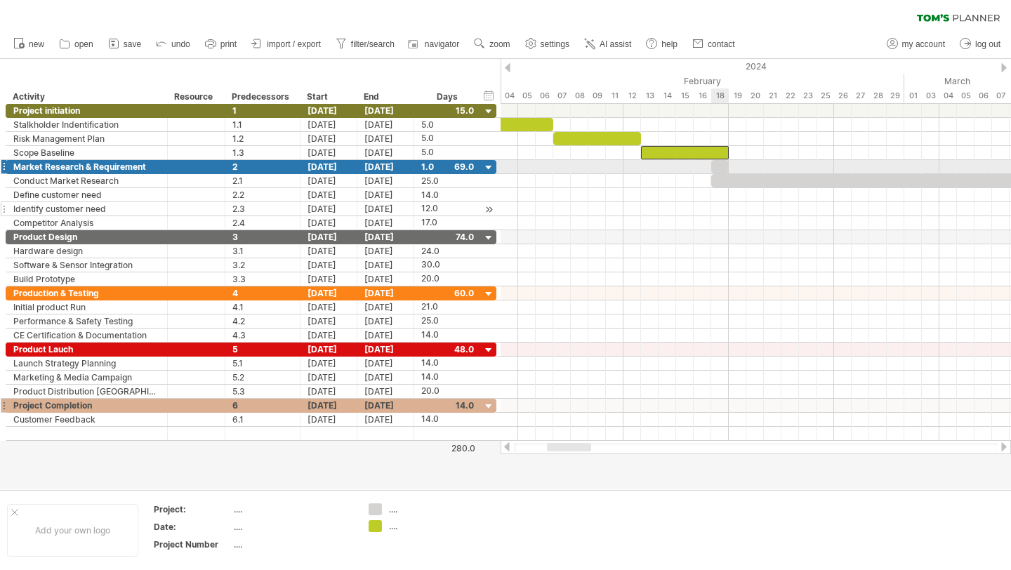
click at [721, 168] on div at bounding box center [720, 166] width 18 height 13
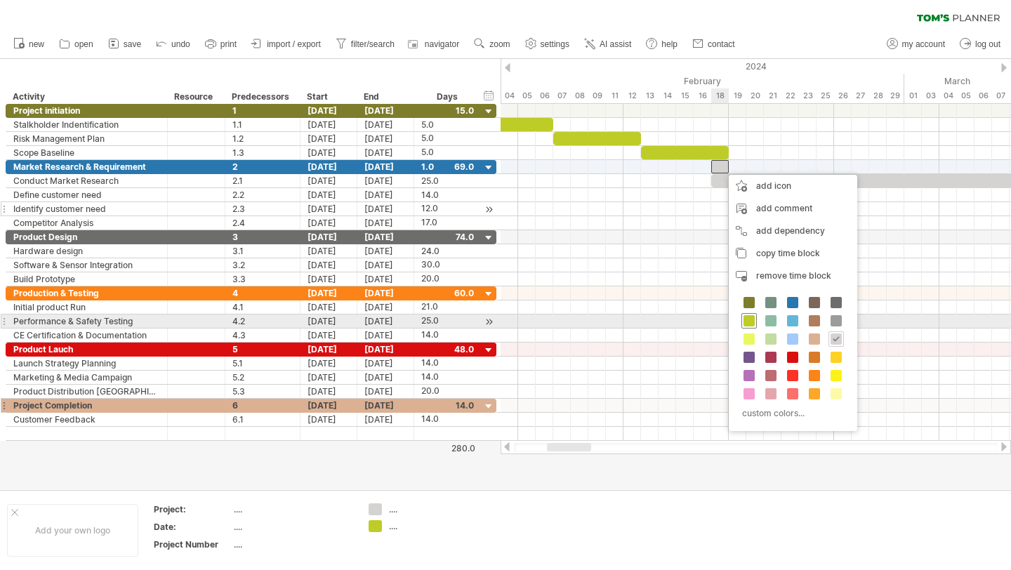
click at [747, 321] on span at bounding box center [748, 320] width 11 height 11
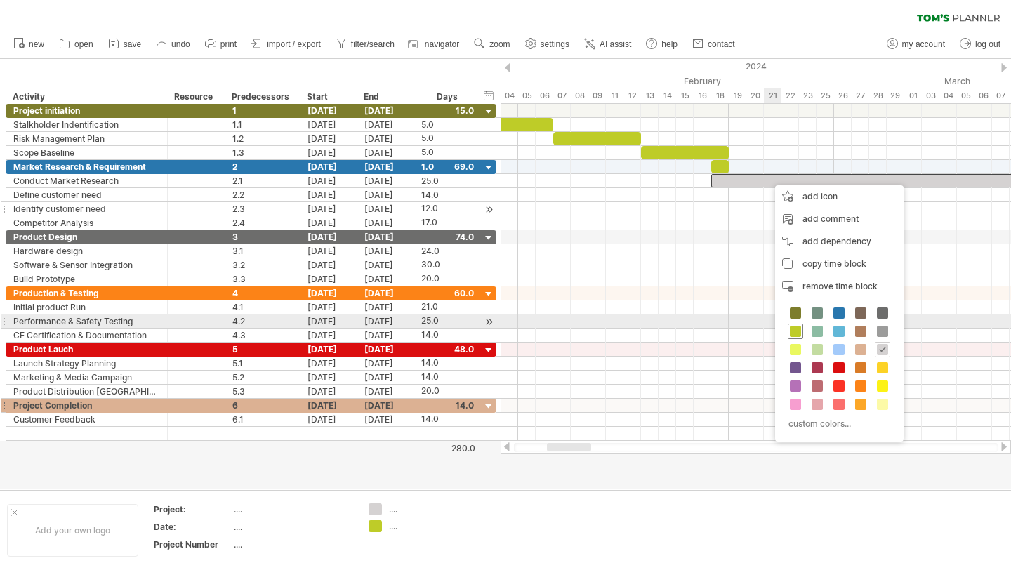
click at [797, 326] on span at bounding box center [795, 331] width 11 height 11
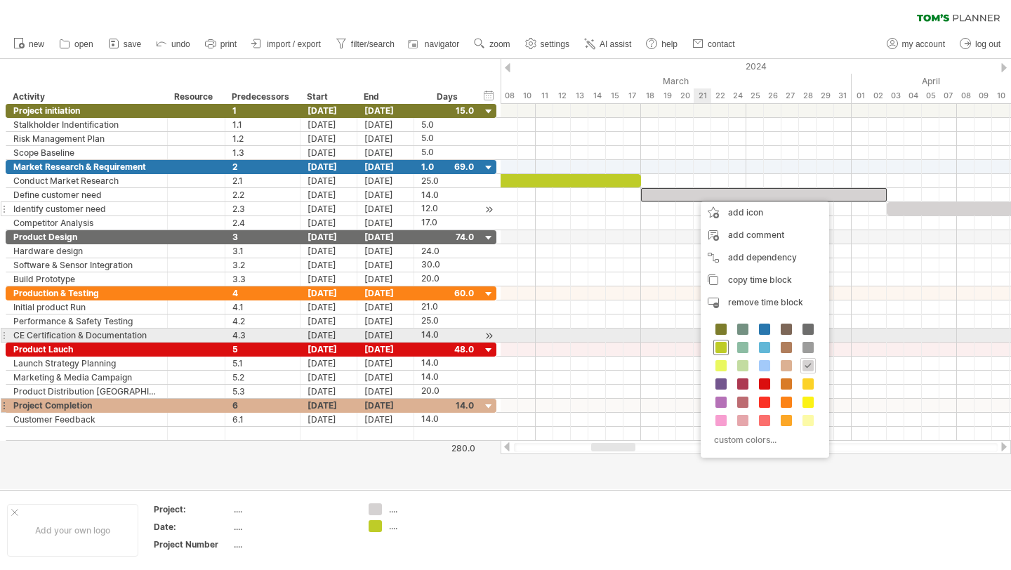
click at [724, 340] on div at bounding box center [720, 347] width 15 height 15
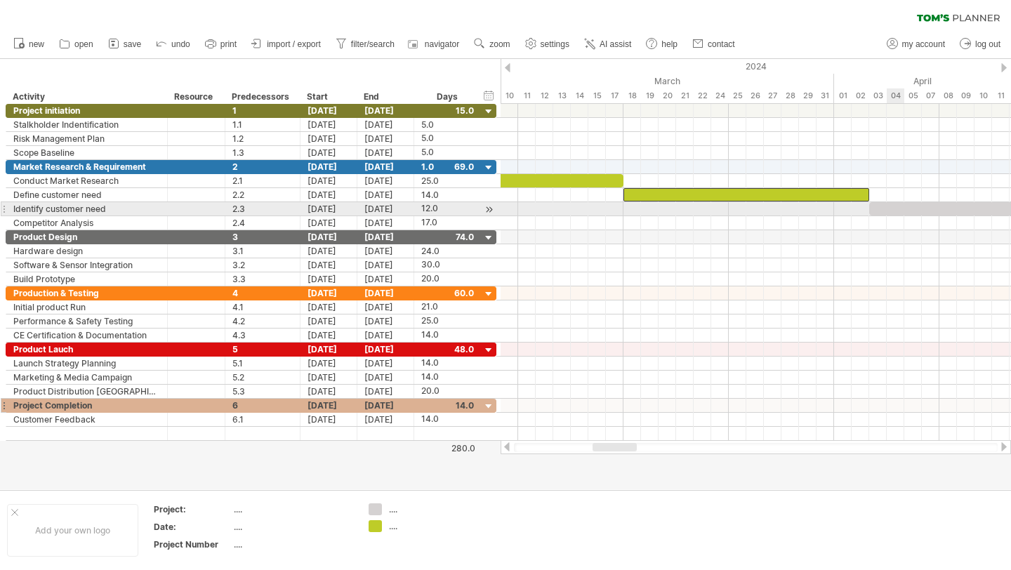
click at [897, 211] on div at bounding box center [974, 208] width 211 height 13
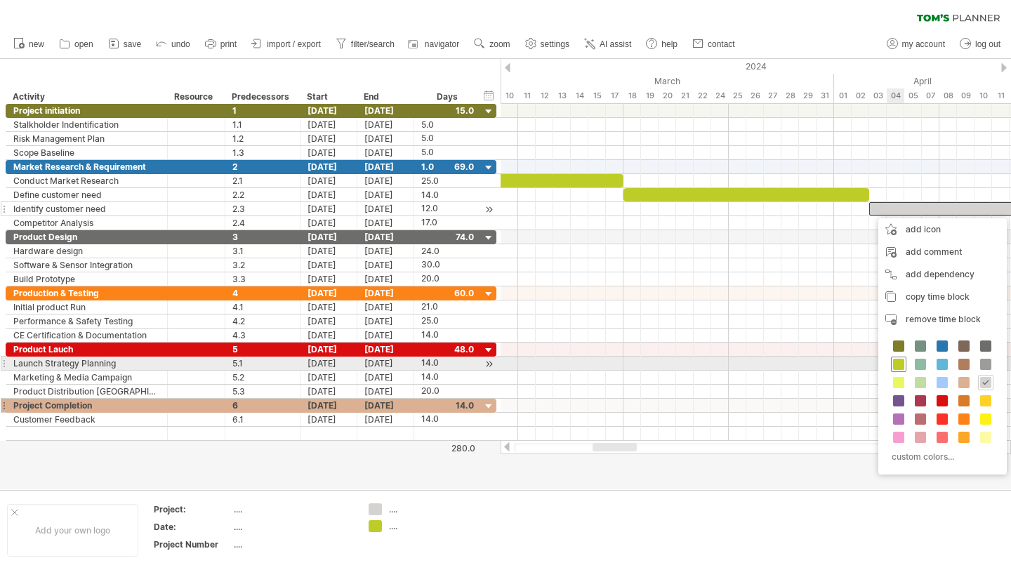
click at [898, 361] on span at bounding box center [898, 364] width 11 height 11
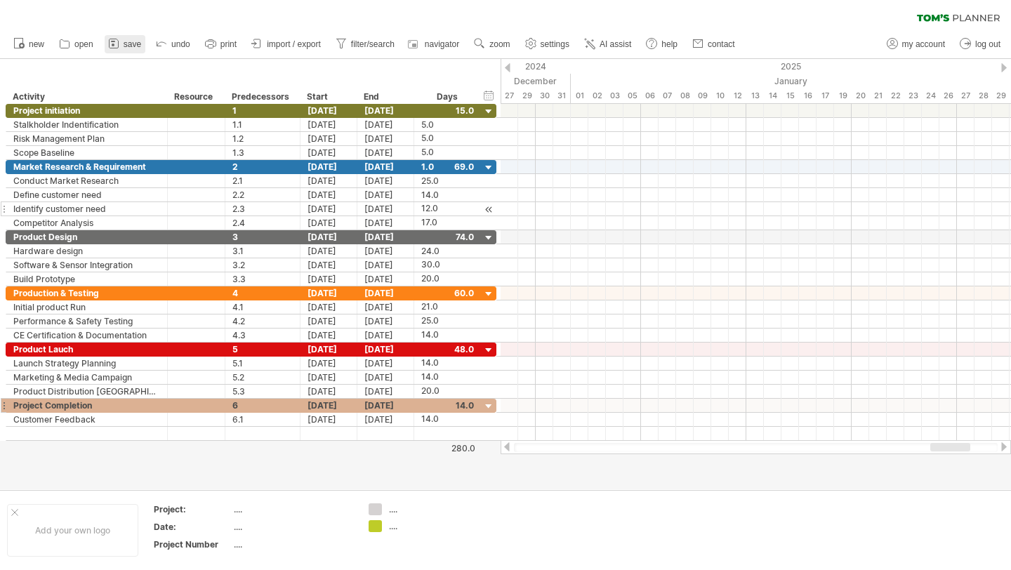
click at [136, 47] on span "save" at bounding box center [133, 44] width 18 height 10
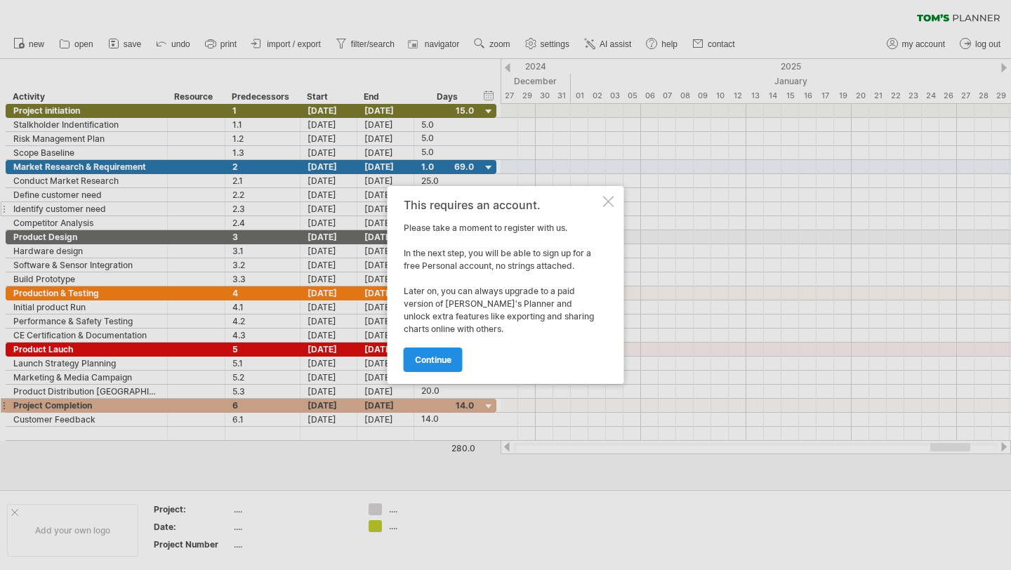
click at [432, 357] on span "continue" at bounding box center [433, 359] width 36 height 11
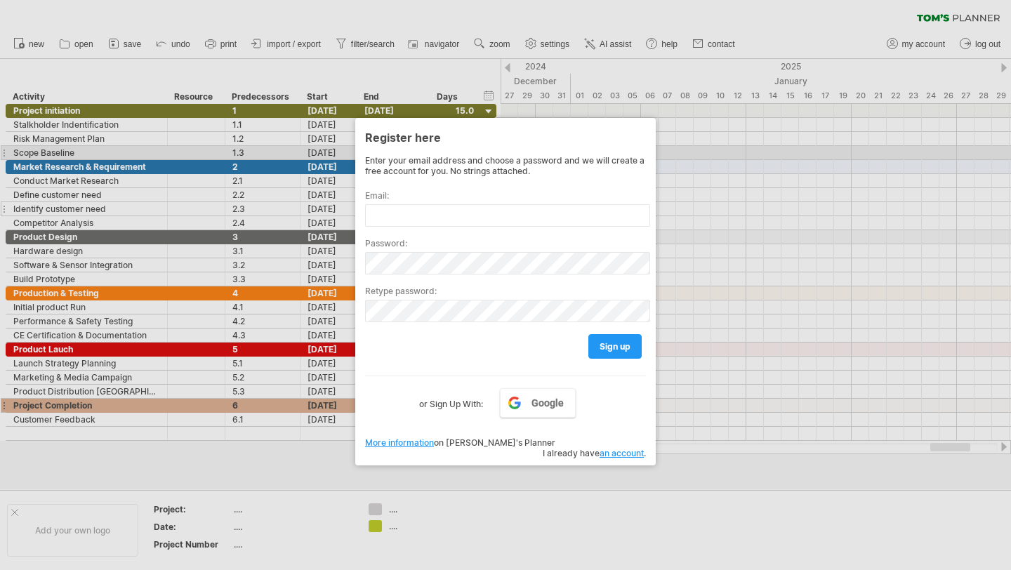
click at [678, 150] on div at bounding box center [505, 285] width 1011 height 570
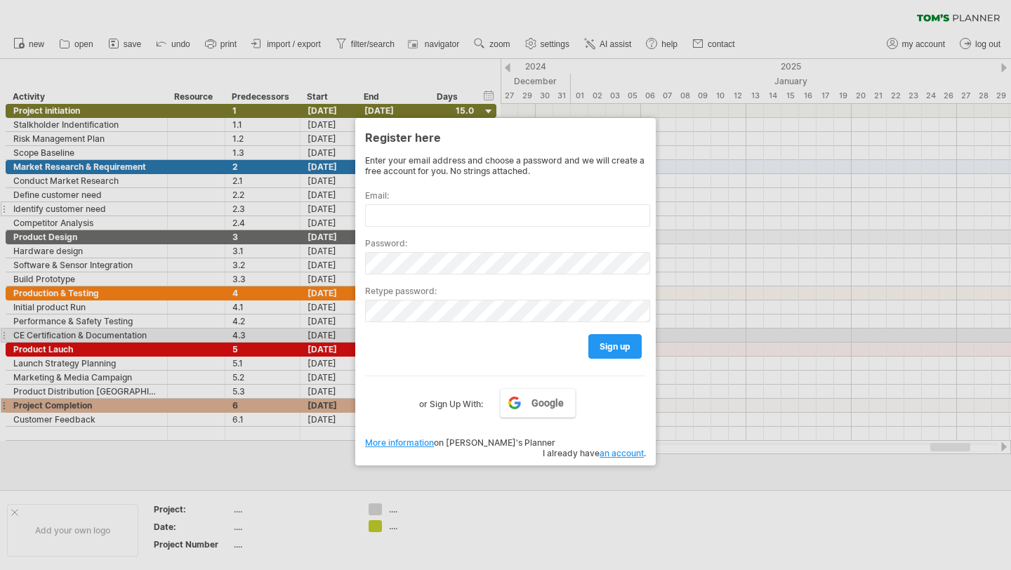
click at [714, 331] on div at bounding box center [505, 285] width 1011 height 570
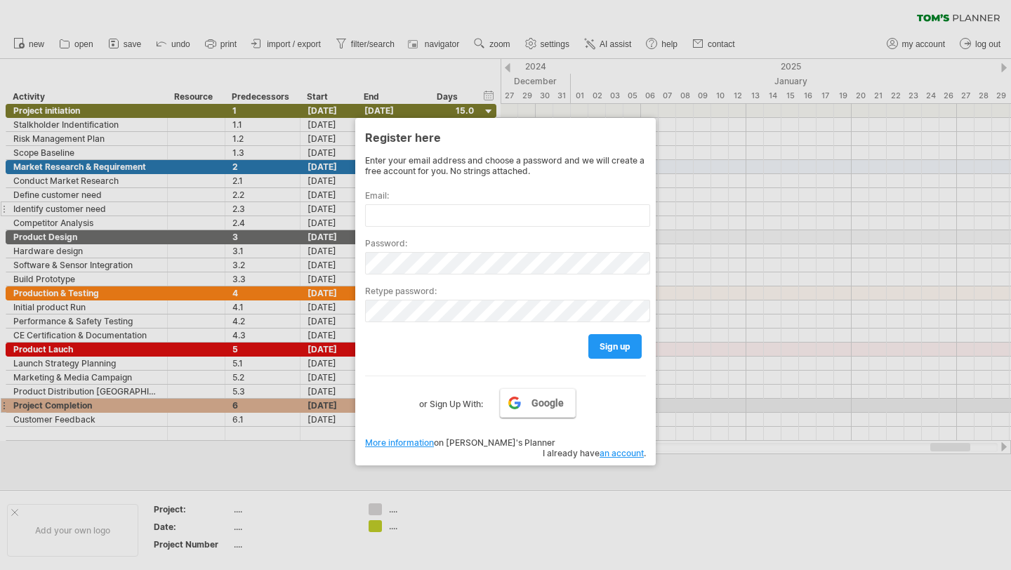
click at [539, 399] on span "Google" at bounding box center [547, 402] width 32 height 11
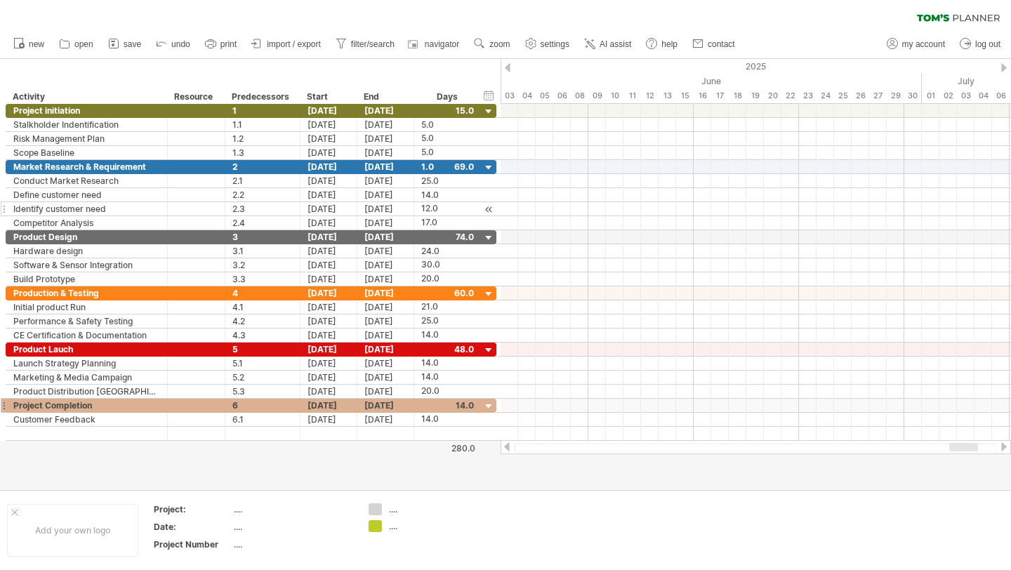
click at [508, 444] on div at bounding box center [506, 446] width 11 height 9
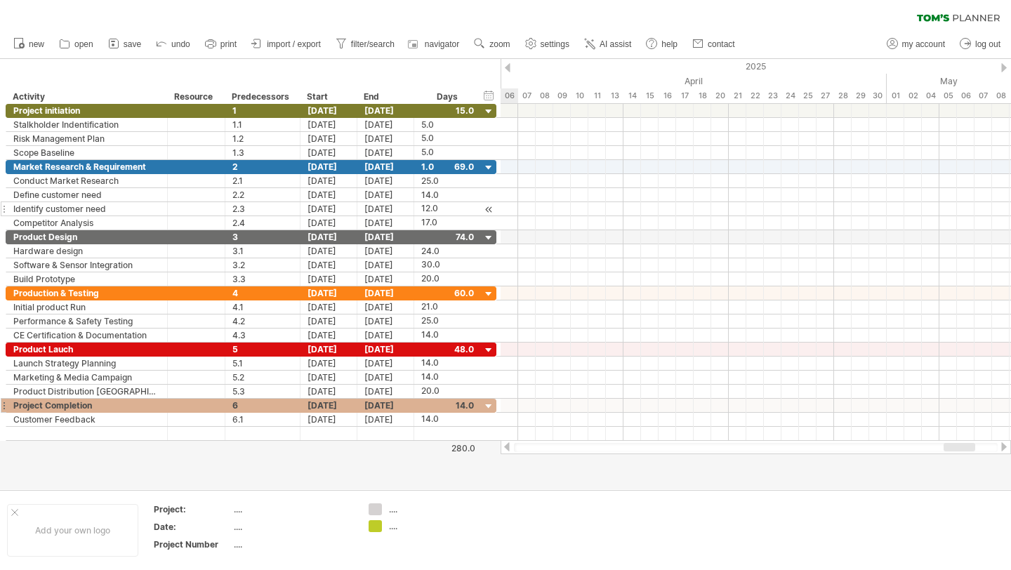
click at [508, 444] on div at bounding box center [506, 446] width 11 height 9
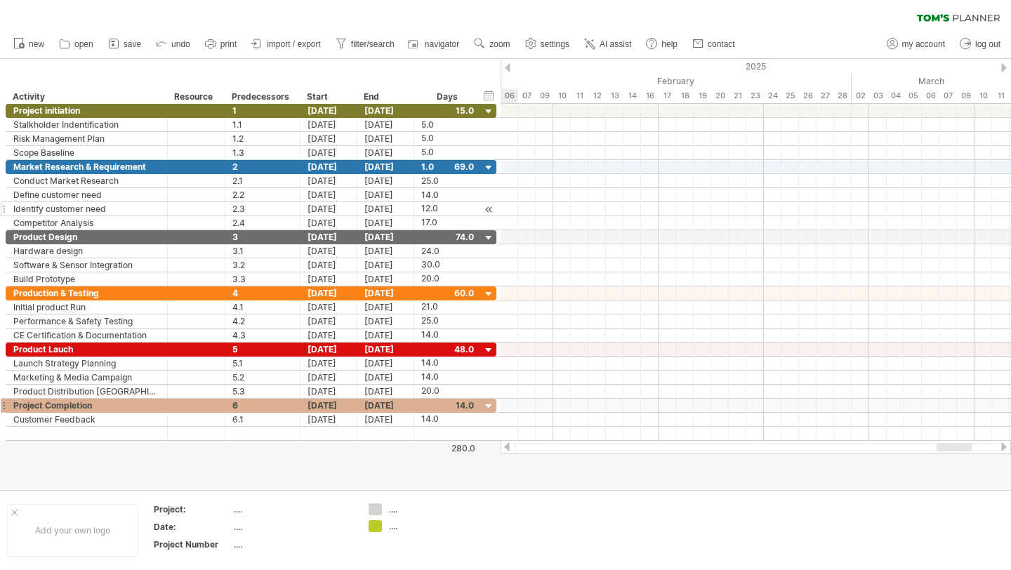
click at [508, 444] on div at bounding box center [506, 446] width 11 height 9
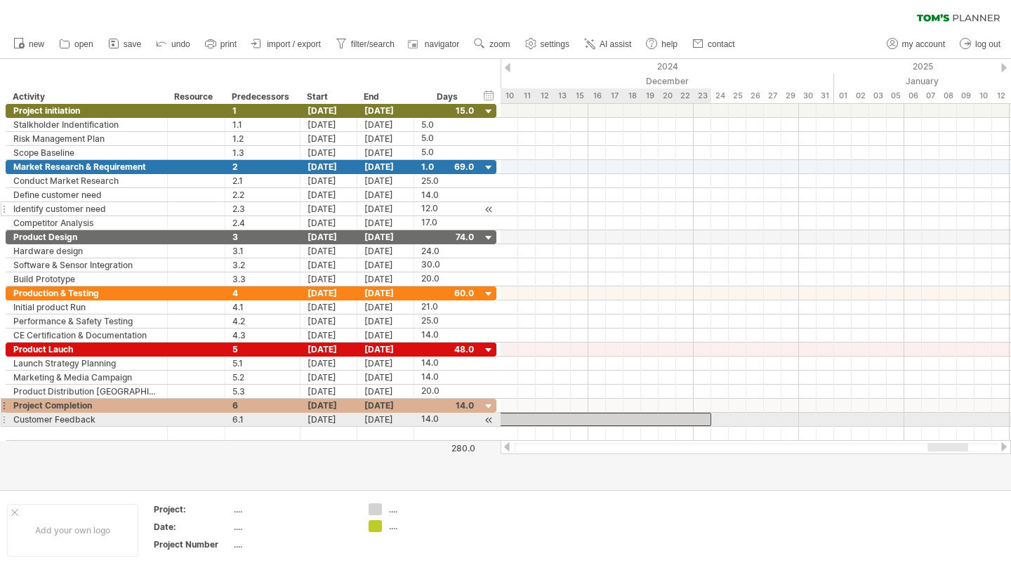
click at [604, 422] on div at bounding box center [588, 419] width 246 height 13
click at [604, 420] on div at bounding box center [588, 419] width 246 height 13
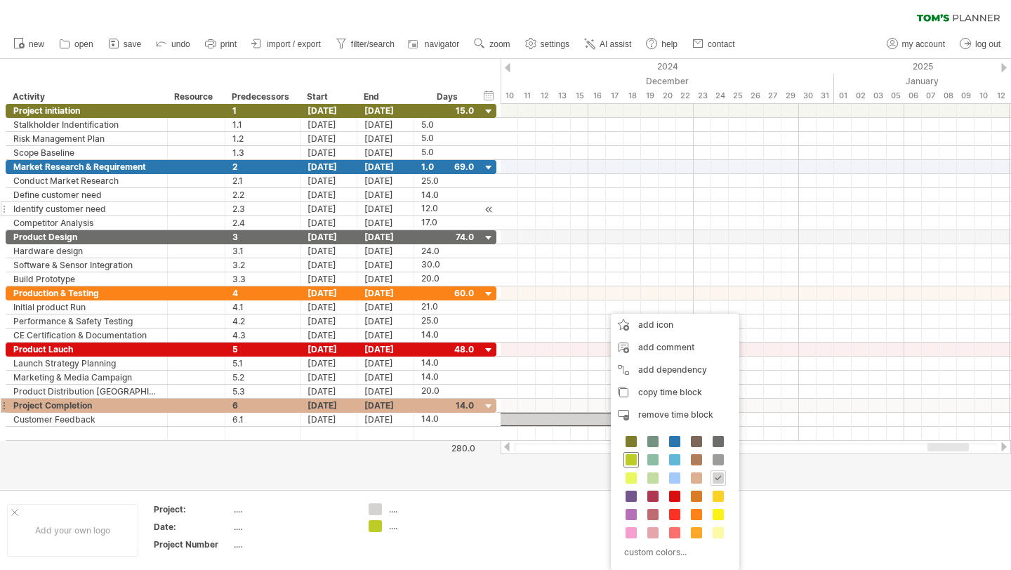
click at [632, 459] on span at bounding box center [630, 459] width 11 height 11
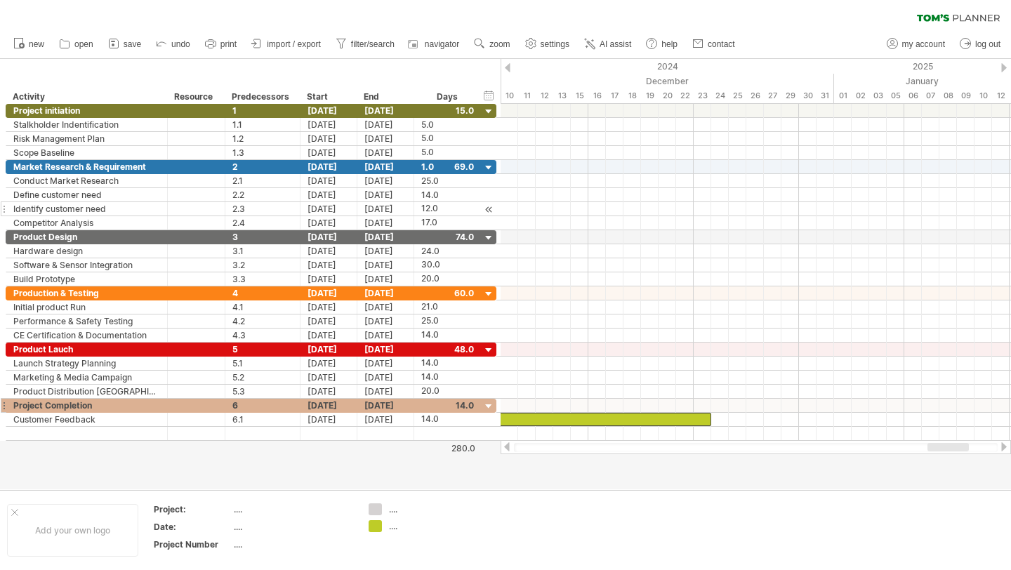
click at [508, 448] on div at bounding box center [506, 446] width 11 height 9
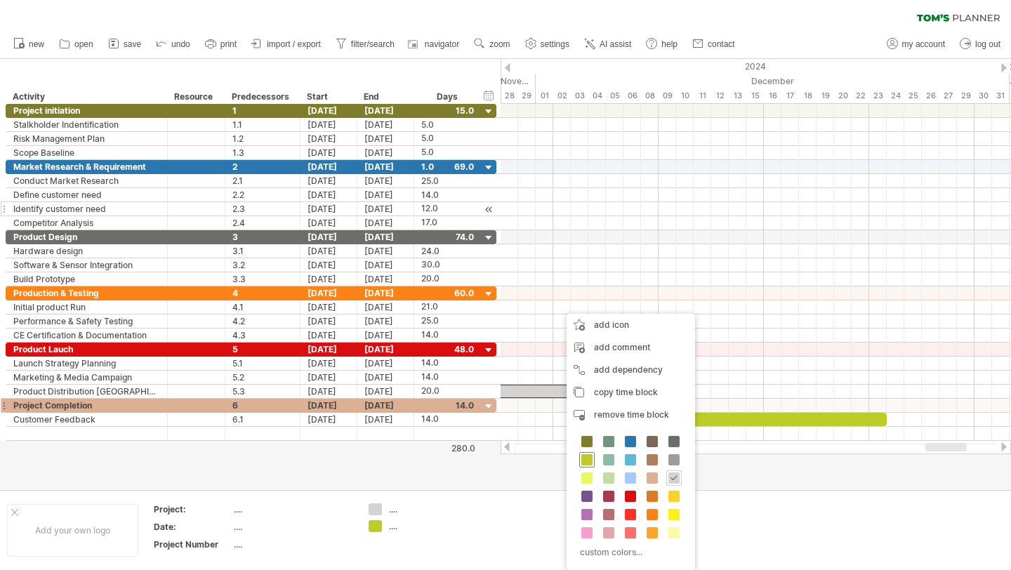
click at [582, 454] on span at bounding box center [586, 459] width 11 height 11
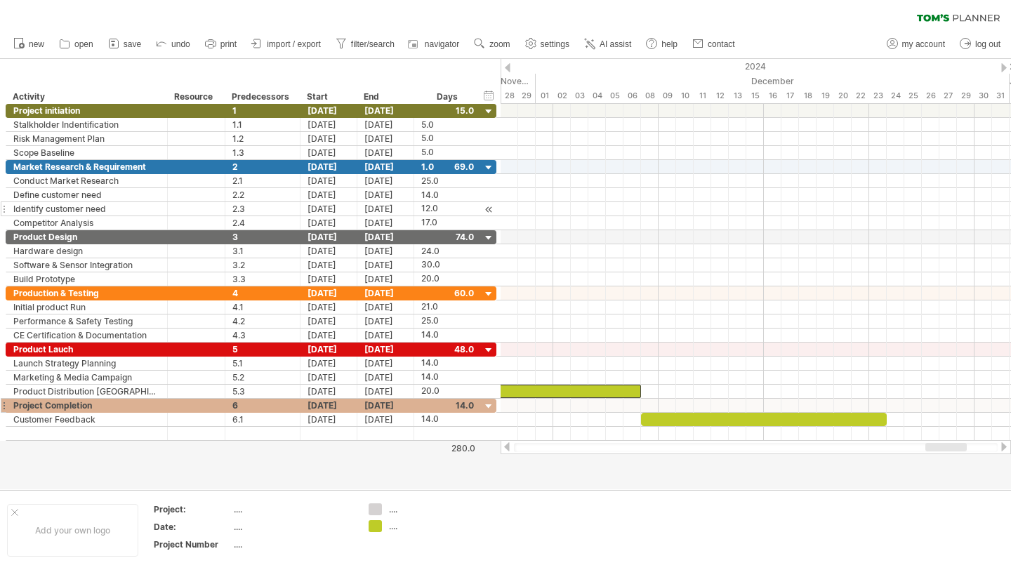
click at [502, 446] on div at bounding box center [506, 446] width 11 height 9
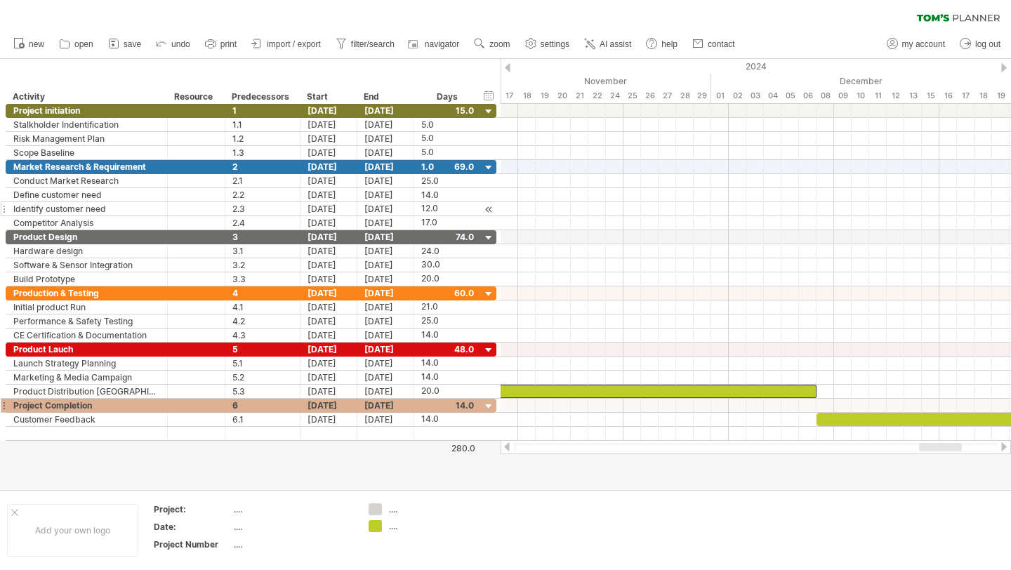
click at [510, 450] on div at bounding box center [506, 446] width 11 height 9
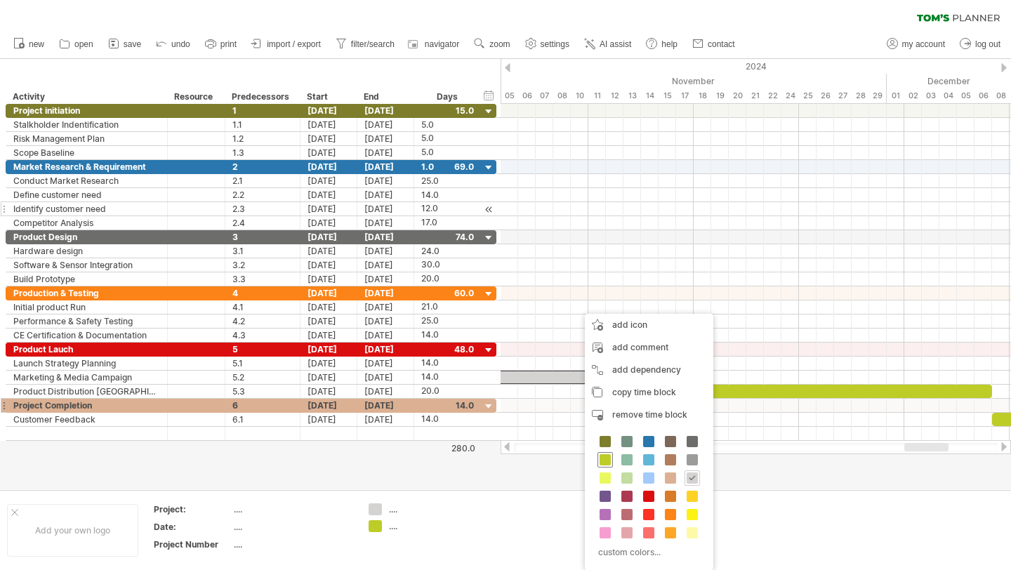
click at [603, 455] on span at bounding box center [604, 459] width 11 height 11
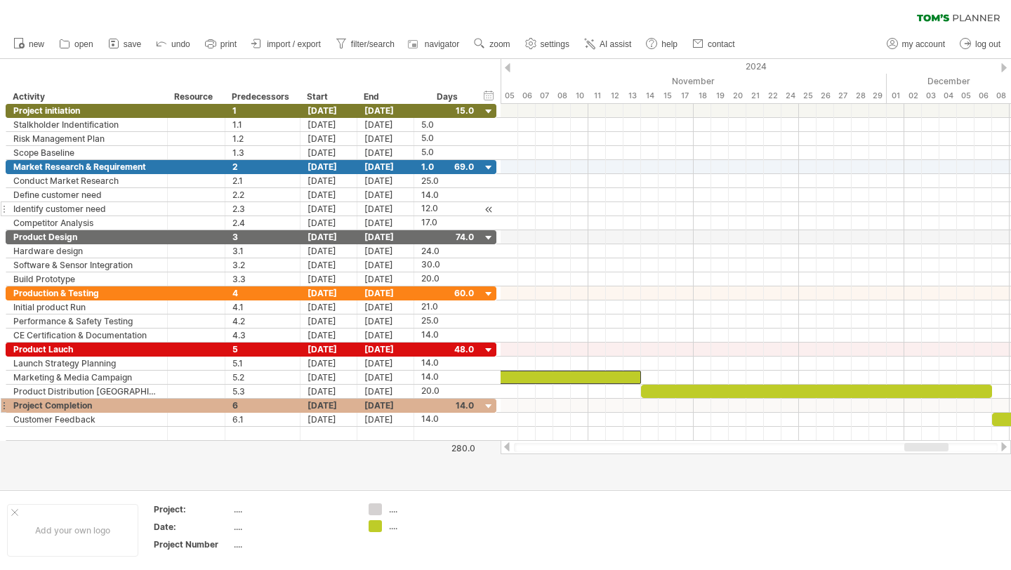
click at [507, 444] on div at bounding box center [506, 446] width 11 height 9
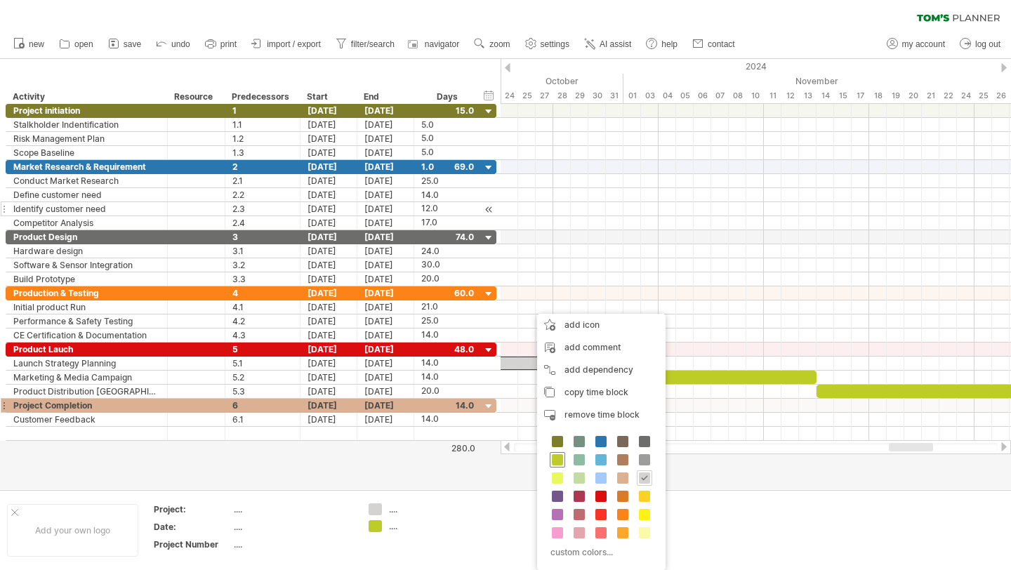
click at [557, 454] on span at bounding box center [557, 459] width 11 height 11
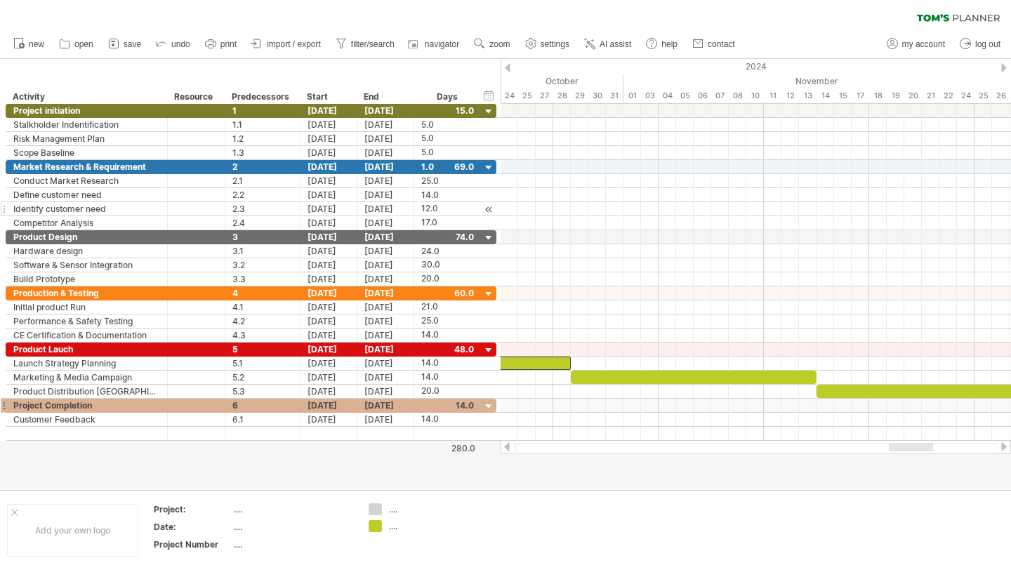
click at [507, 446] on div at bounding box center [506, 446] width 11 height 9
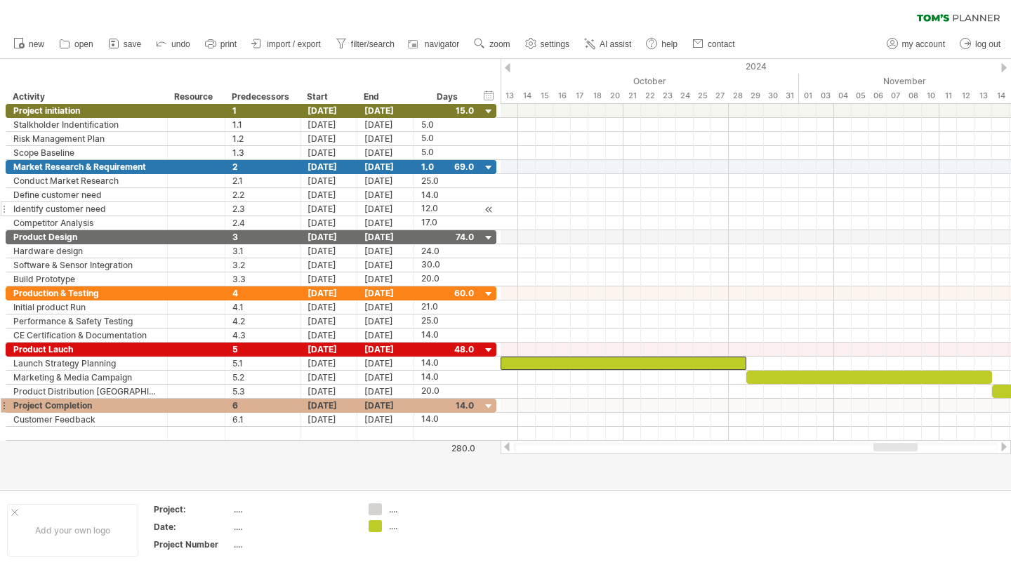
click at [504, 451] on div at bounding box center [506, 446] width 11 height 9
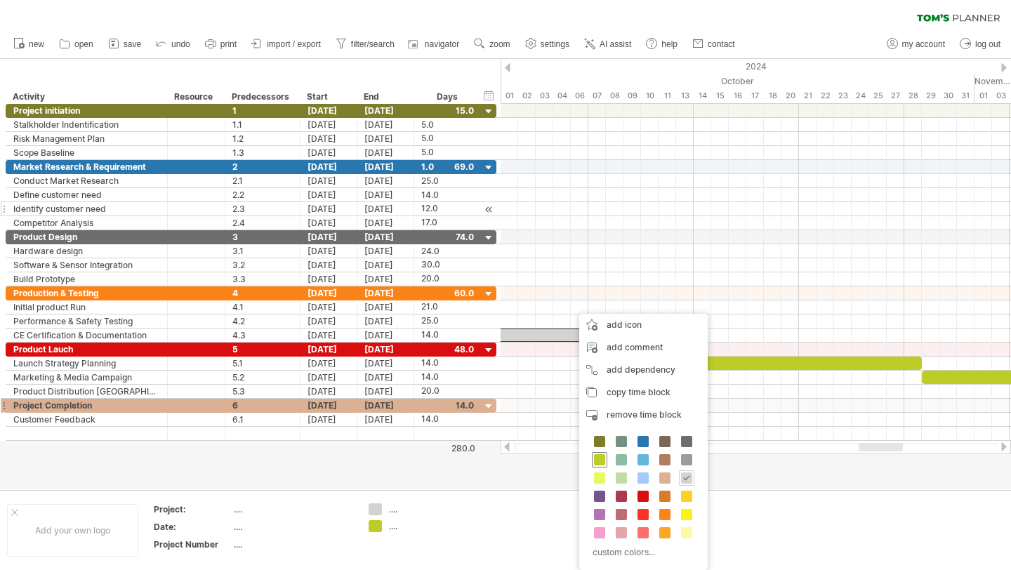
click at [601, 454] on span at bounding box center [599, 459] width 11 height 11
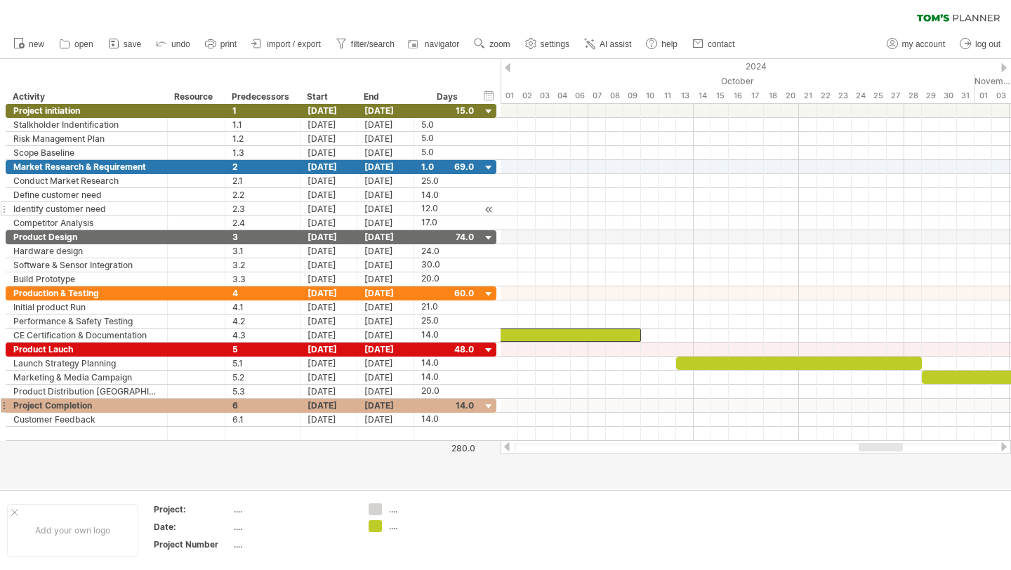
click at [510, 448] on div at bounding box center [506, 446] width 11 height 9
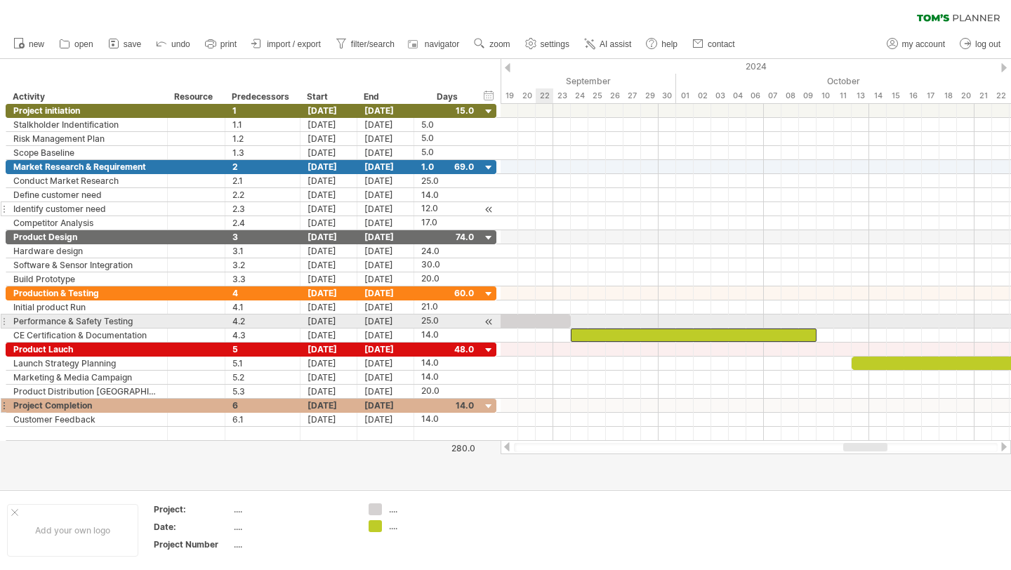
click at [543, 324] on div at bounding box center [351, 320] width 439 height 13
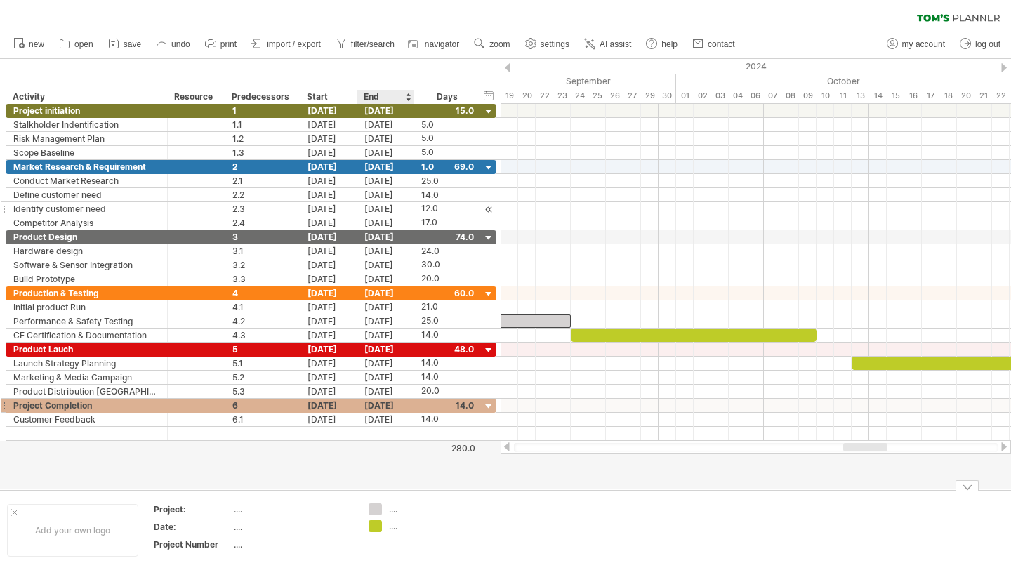
click at [374, 526] on div "Trying to reach [DOMAIN_NAME] Connected again... 0% clear filter new *" at bounding box center [505, 285] width 1011 height 570
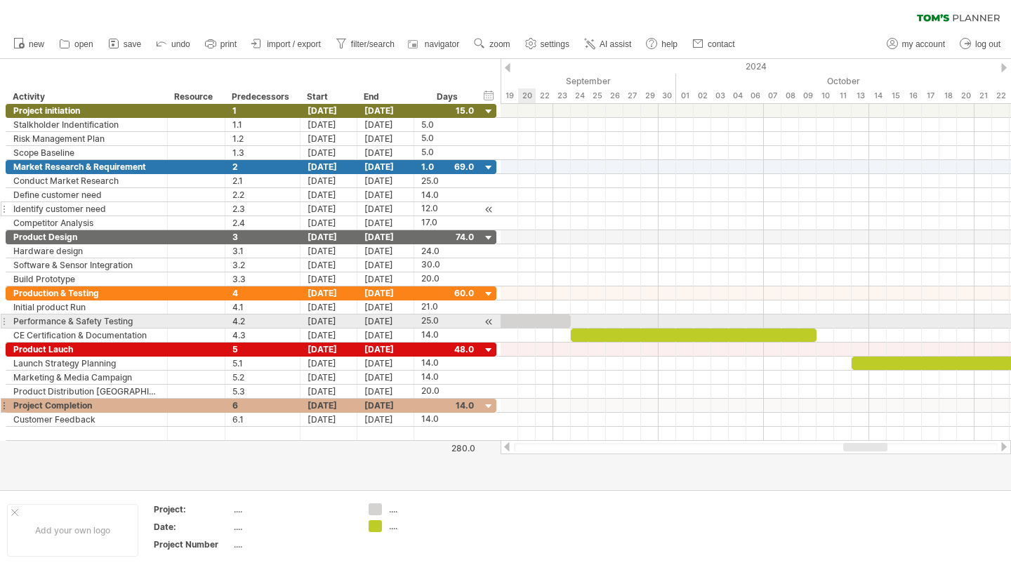
click at [531, 319] on div at bounding box center [351, 320] width 439 height 13
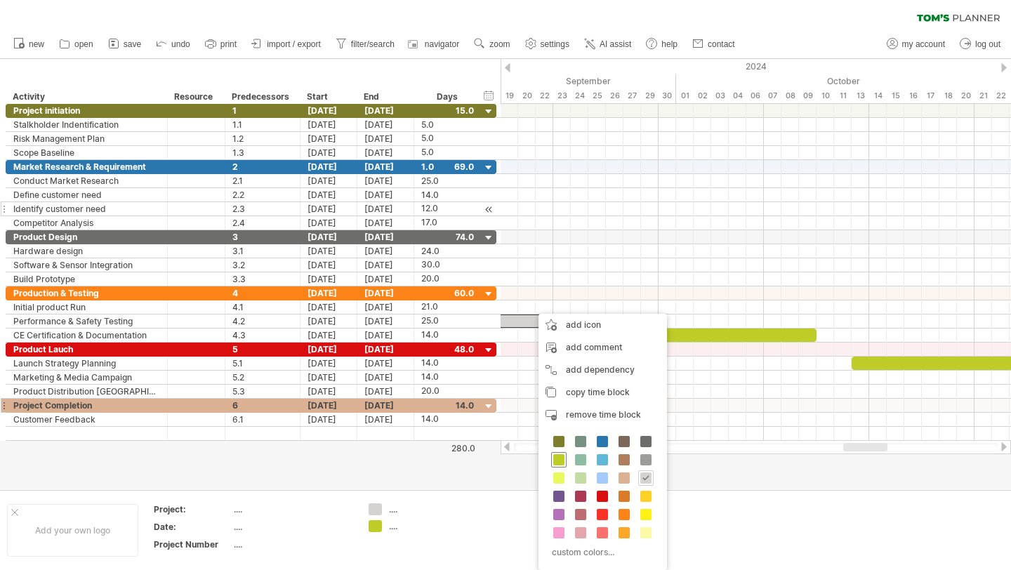
click at [560, 455] on span at bounding box center [558, 459] width 11 height 11
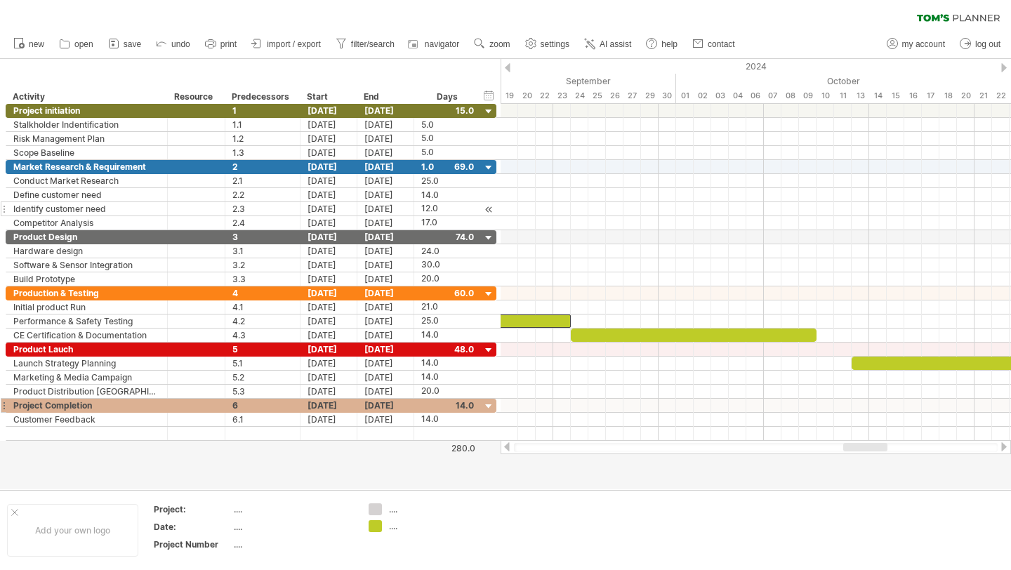
click at [508, 448] on div at bounding box center [506, 446] width 11 height 9
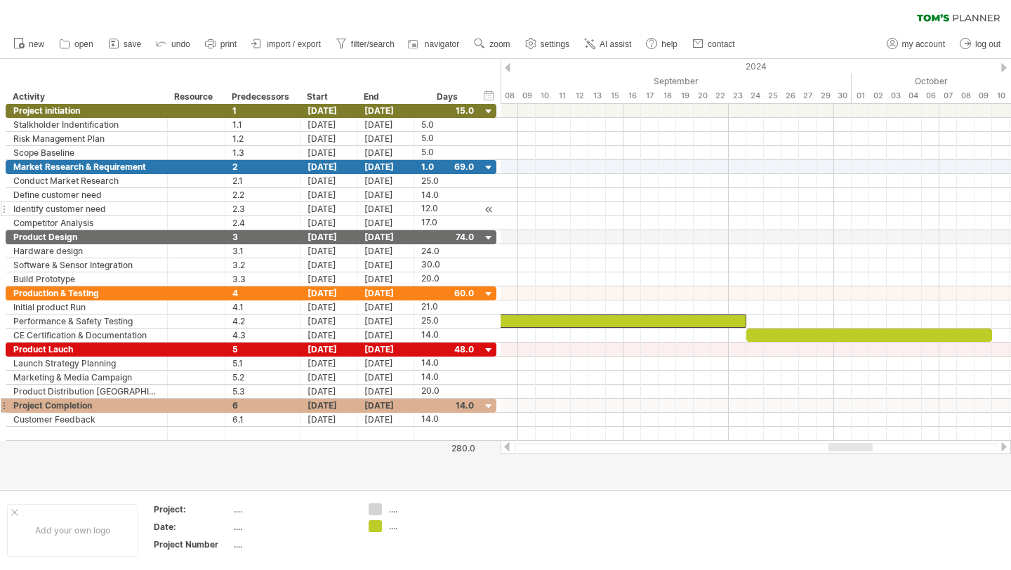
click at [508, 449] on div at bounding box center [506, 446] width 11 height 9
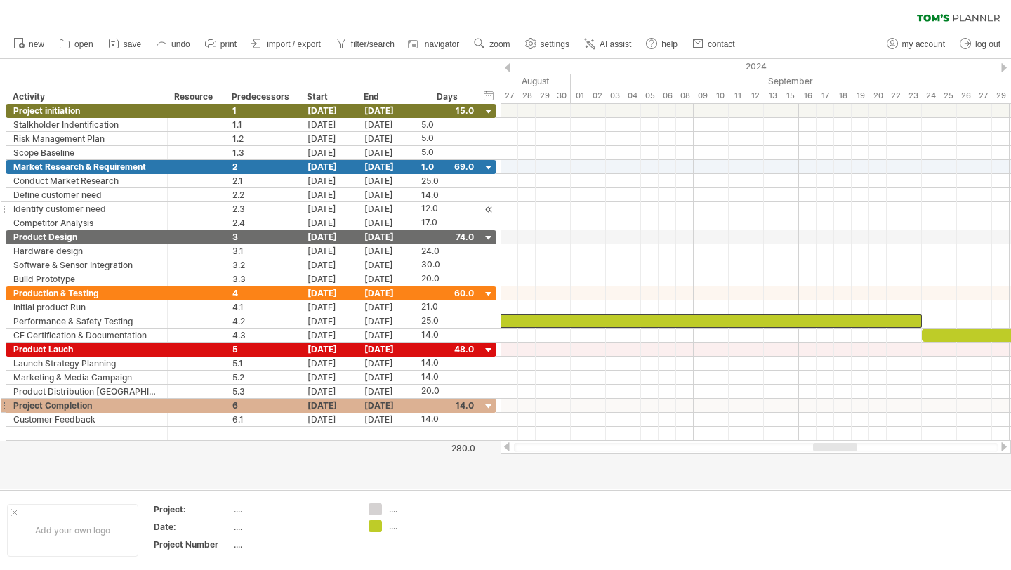
click at [508, 449] on div at bounding box center [506, 446] width 11 height 9
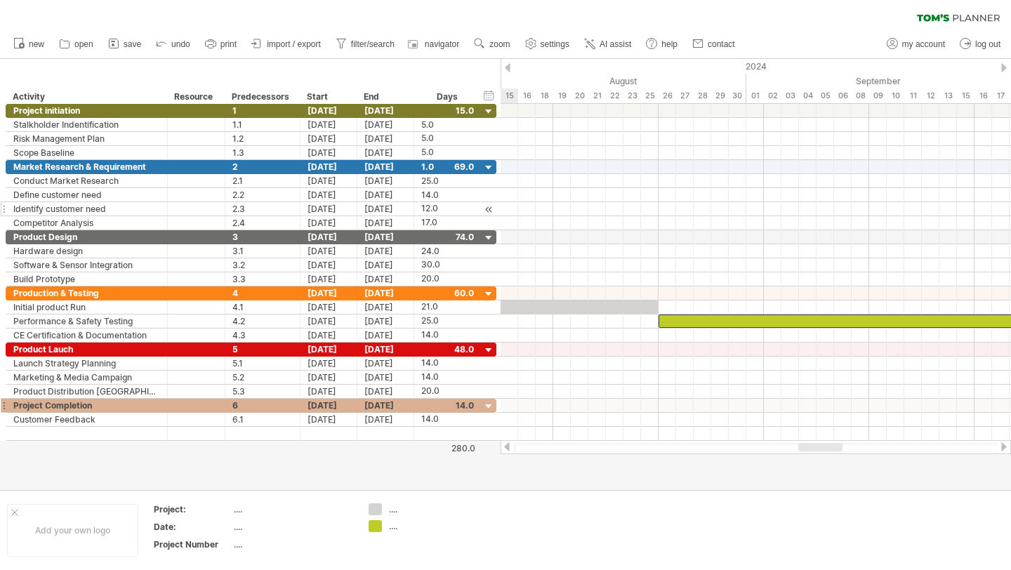
click at [508, 449] on div at bounding box center [506, 446] width 11 height 9
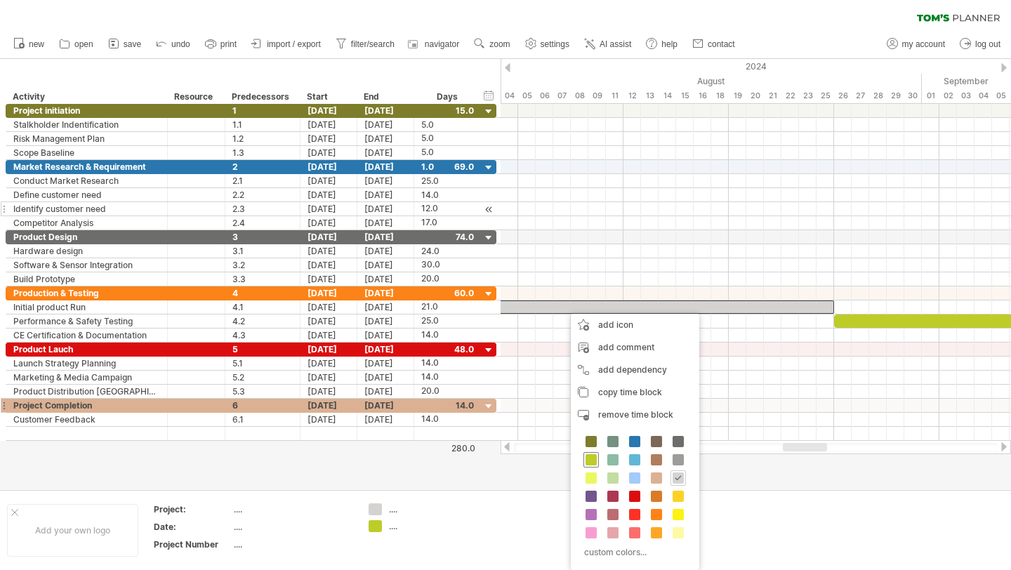
click at [592, 458] on span at bounding box center [590, 459] width 11 height 11
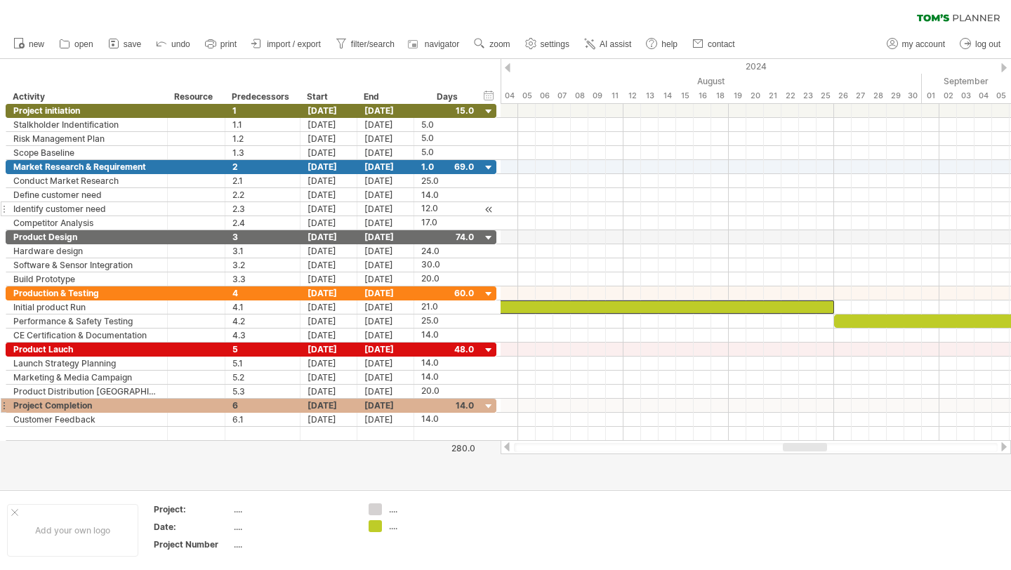
click at [507, 445] on div at bounding box center [506, 446] width 11 height 9
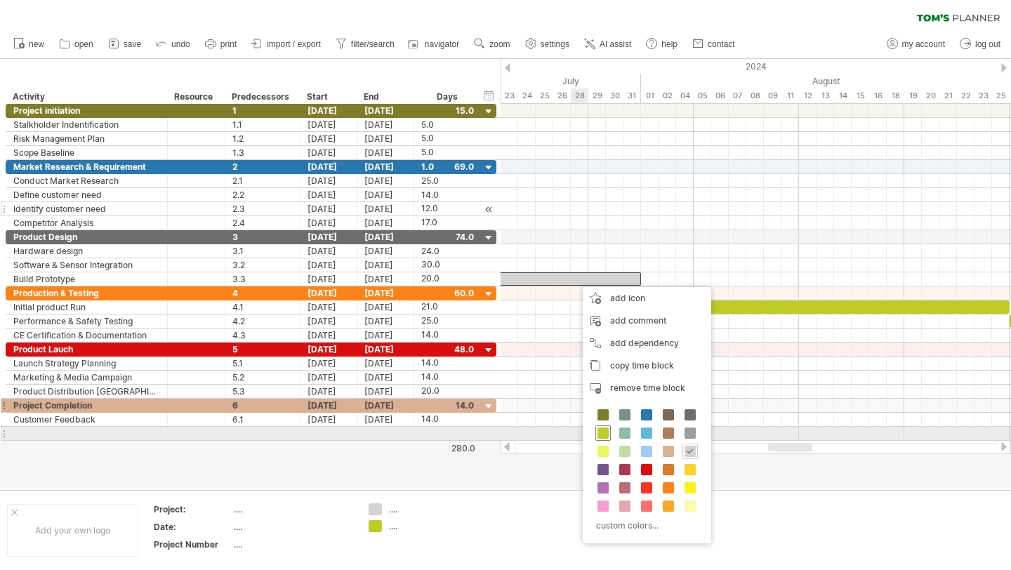
click at [606, 433] on span at bounding box center [602, 432] width 11 height 11
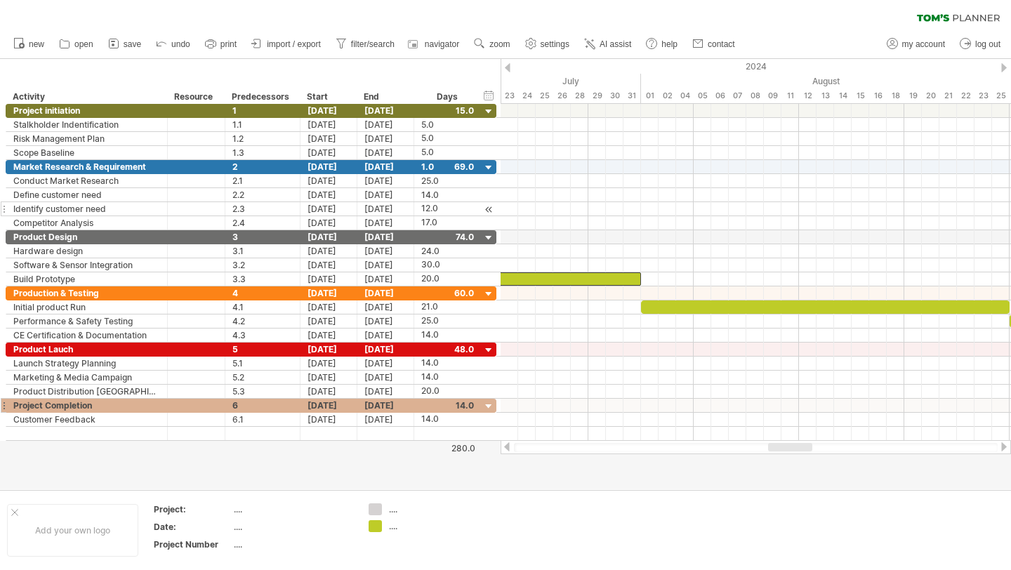
click at [510, 444] on div at bounding box center [506, 446] width 11 height 9
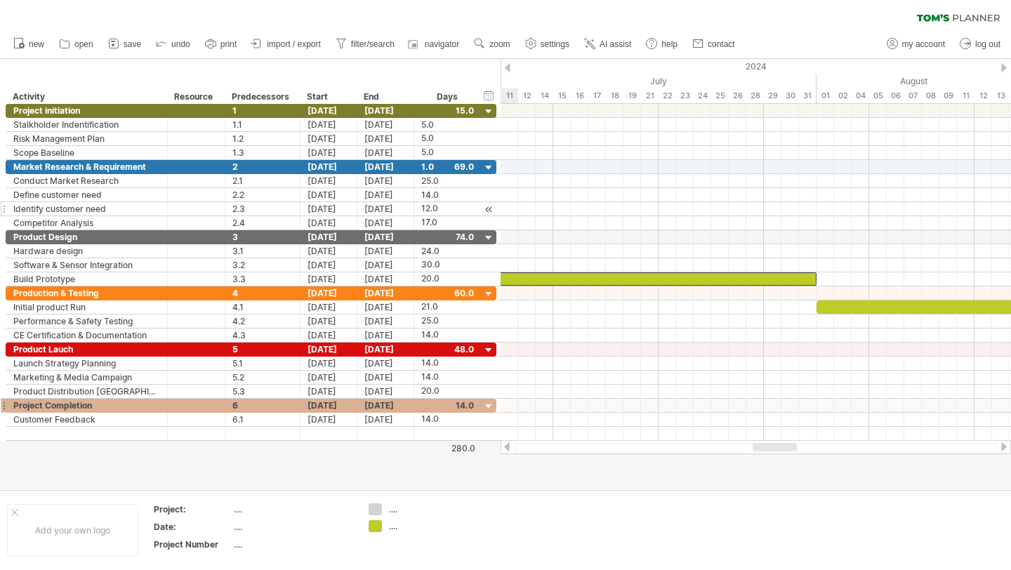
click at [510, 444] on div at bounding box center [506, 446] width 11 height 9
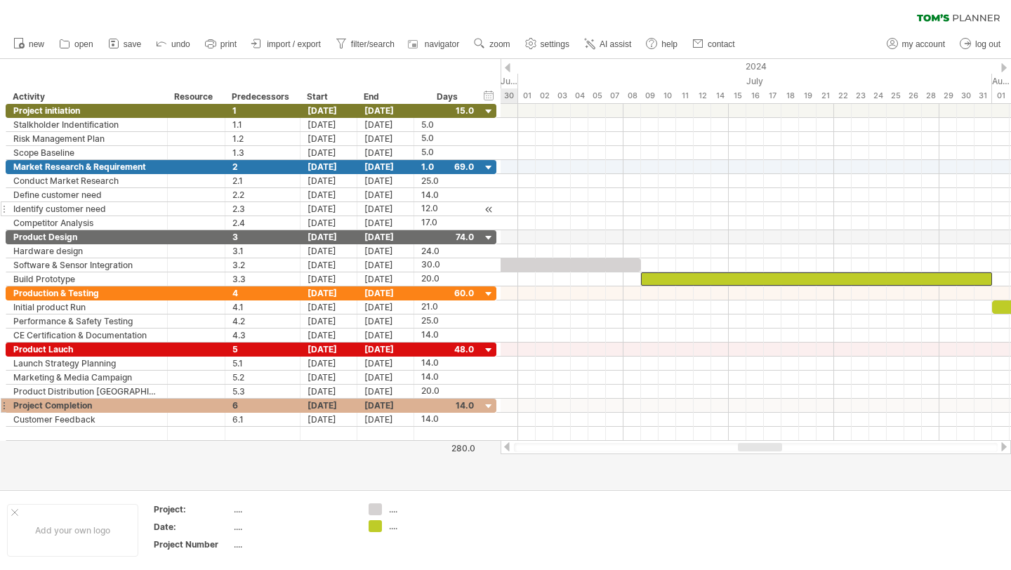
click at [510, 444] on div at bounding box center [506, 446] width 11 height 9
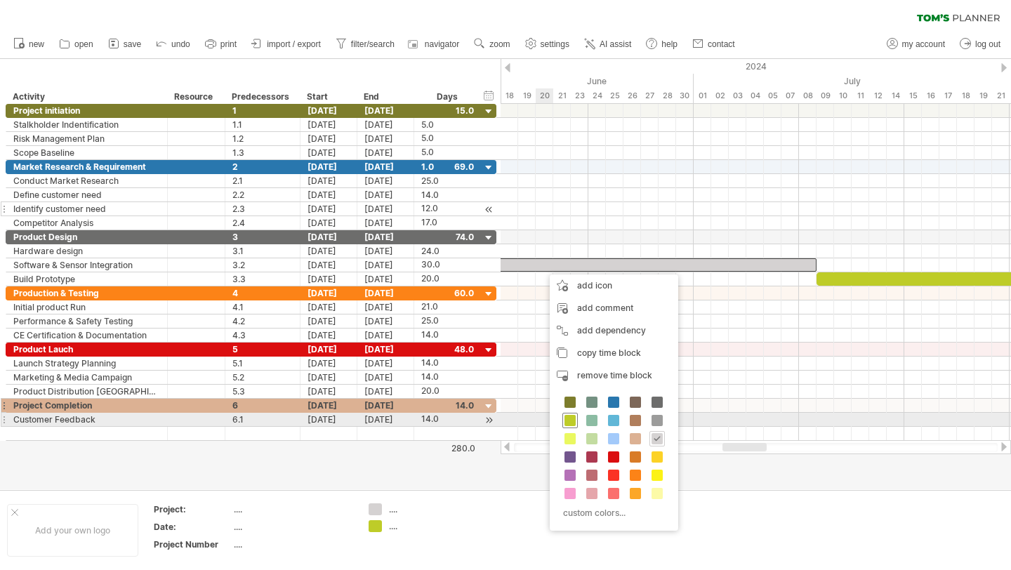
click at [569, 418] on span at bounding box center [569, 420] width 11 height 11
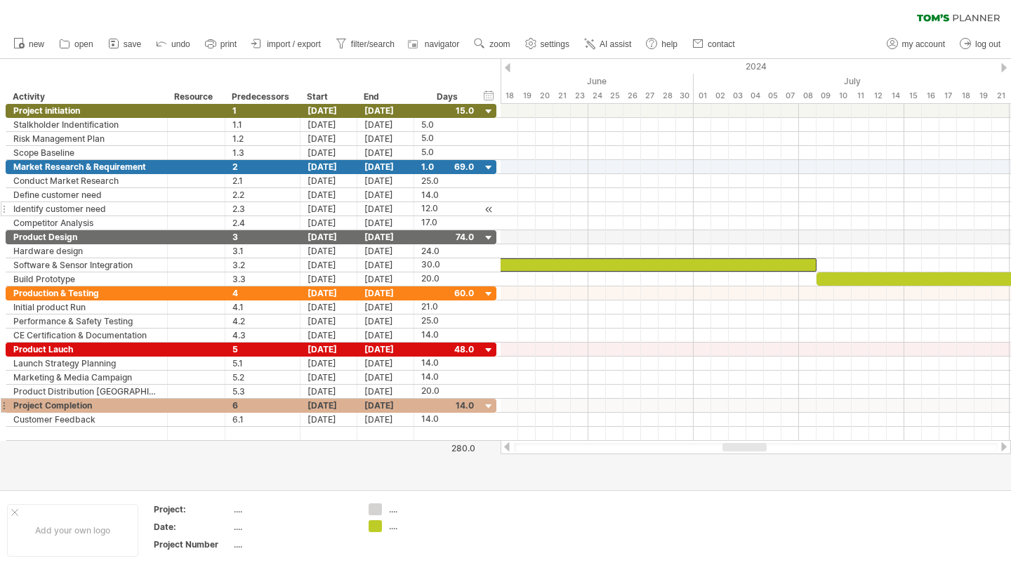
click at [505, 448] on div at bounding box center [506, 446] width 11 height 9
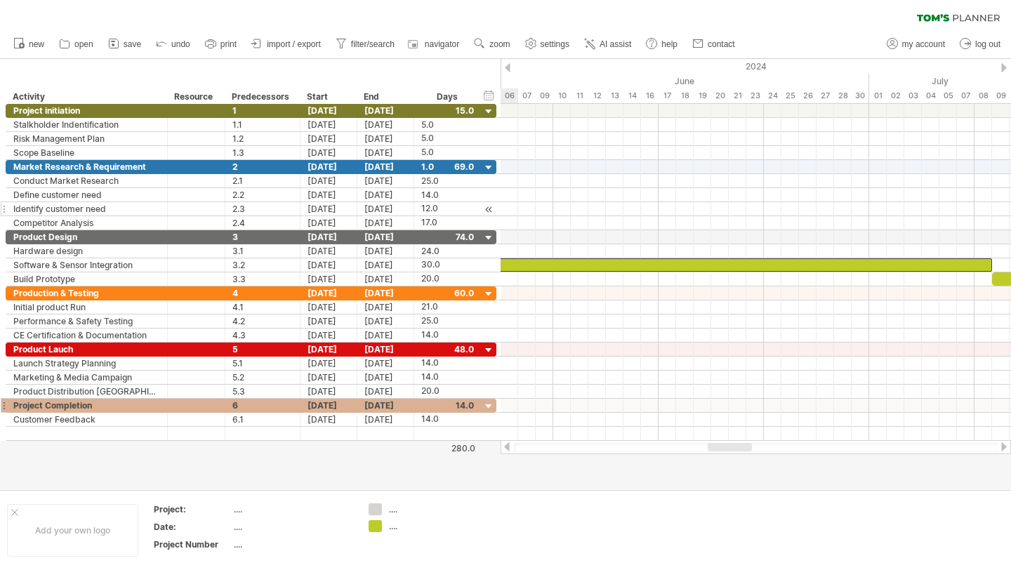
click at [505, 448] on div at bounding box center [506, 446] width 11 height 9
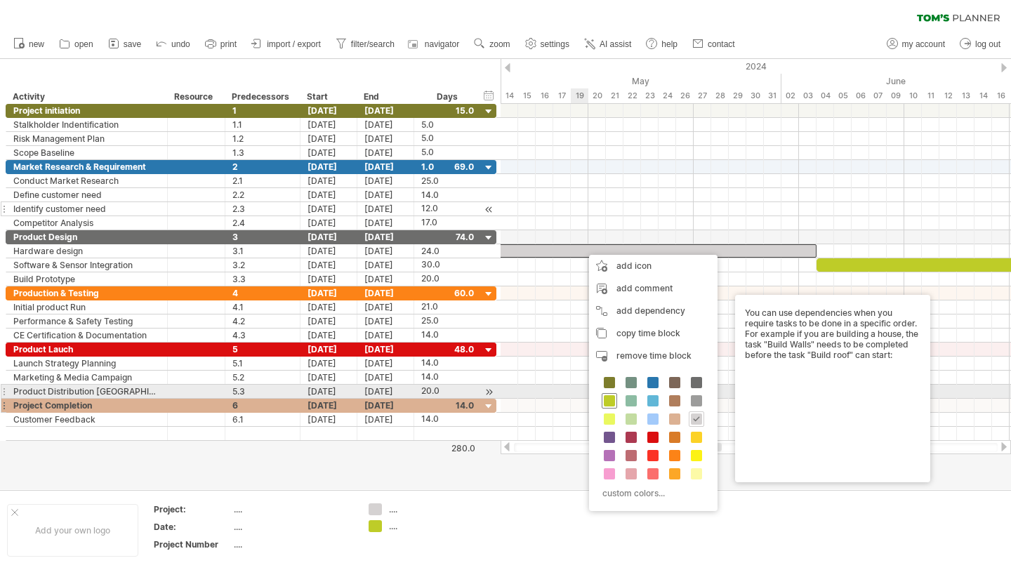
click at [608, 397] on span at bounding box center [609, 400] width 11 height 11
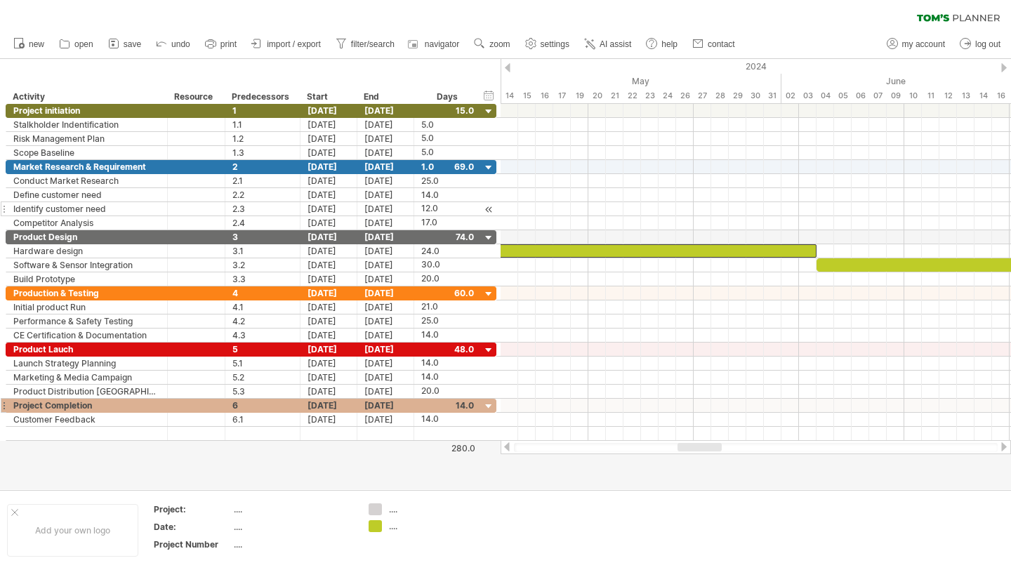
click at [509, 445] on div at bounding box center [506, 446] width 11 height 9
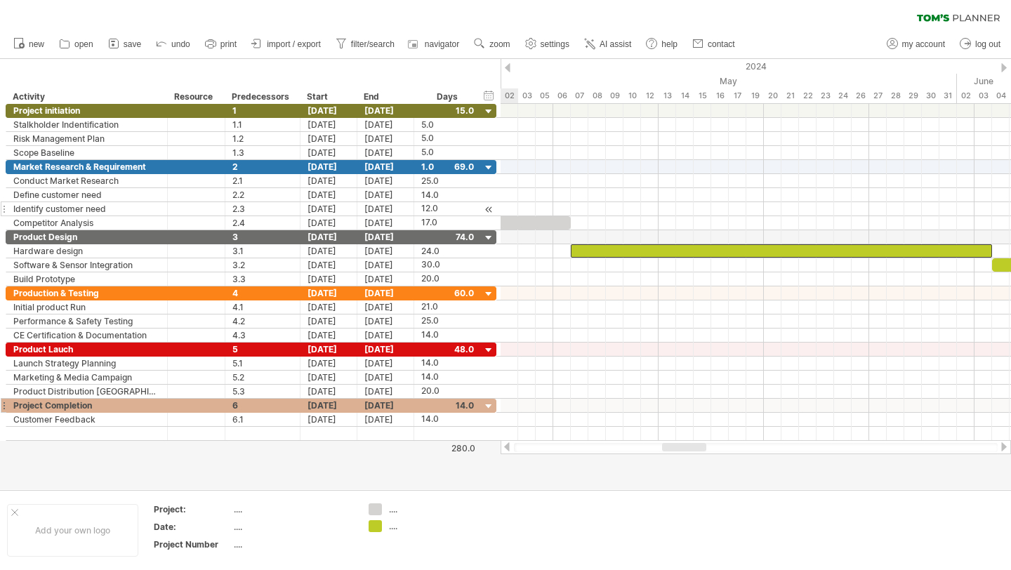
click at [509, 445] on div at bounding box center [506, 446] width 11 height 9
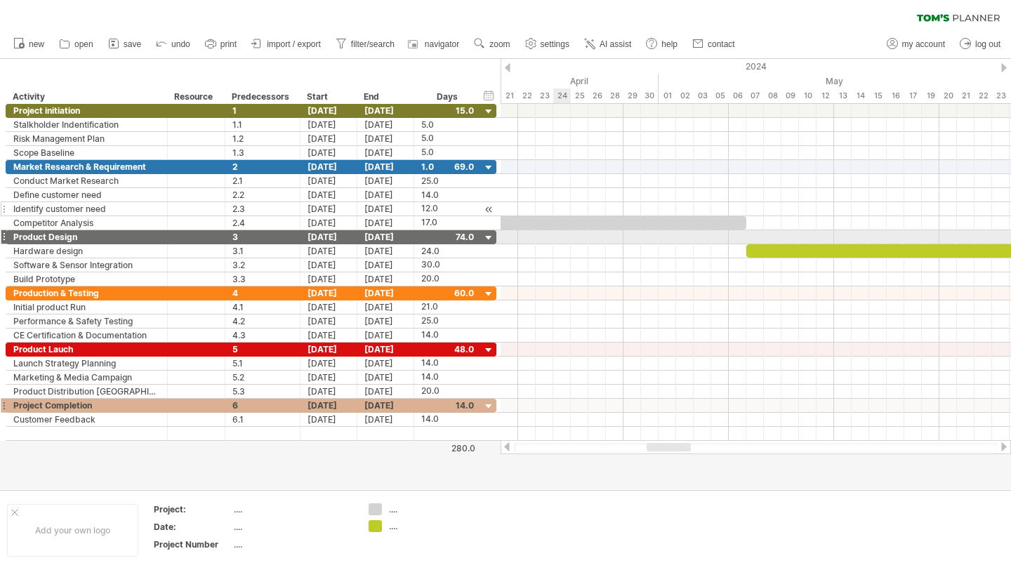
click at [566, 241] on div at bounding box center [755, 237] width 510 height 14
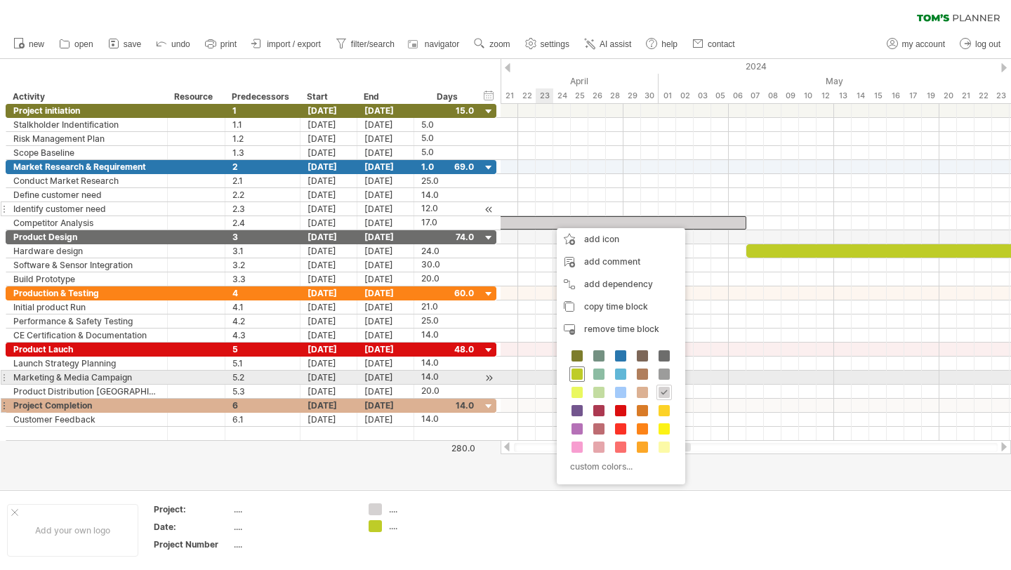
click at [575, 374] on span at bounding box center [576, 373] width 11 height 11
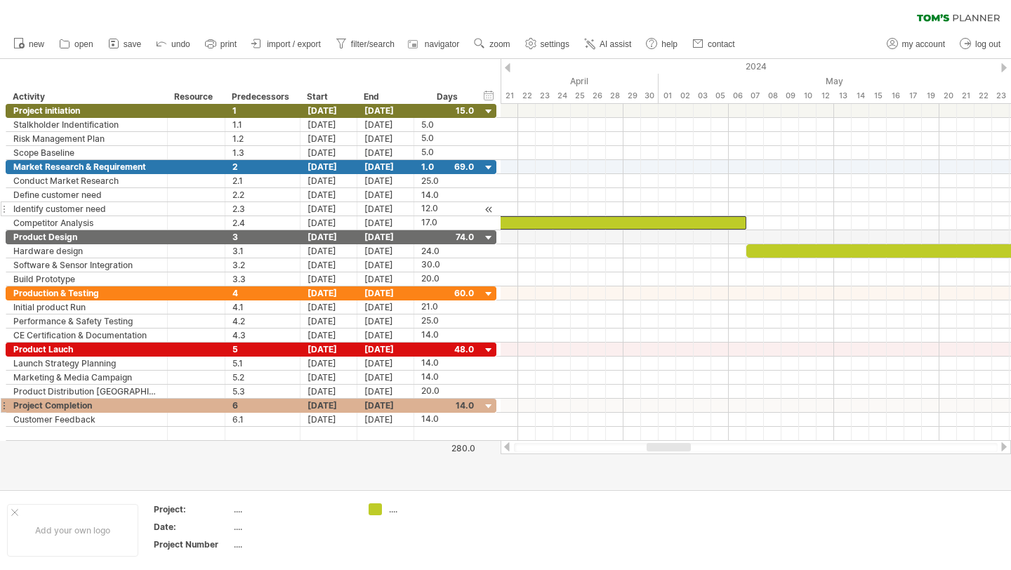
click at [507, 446] on div at bounding box center [506, 446] width 11 height 9
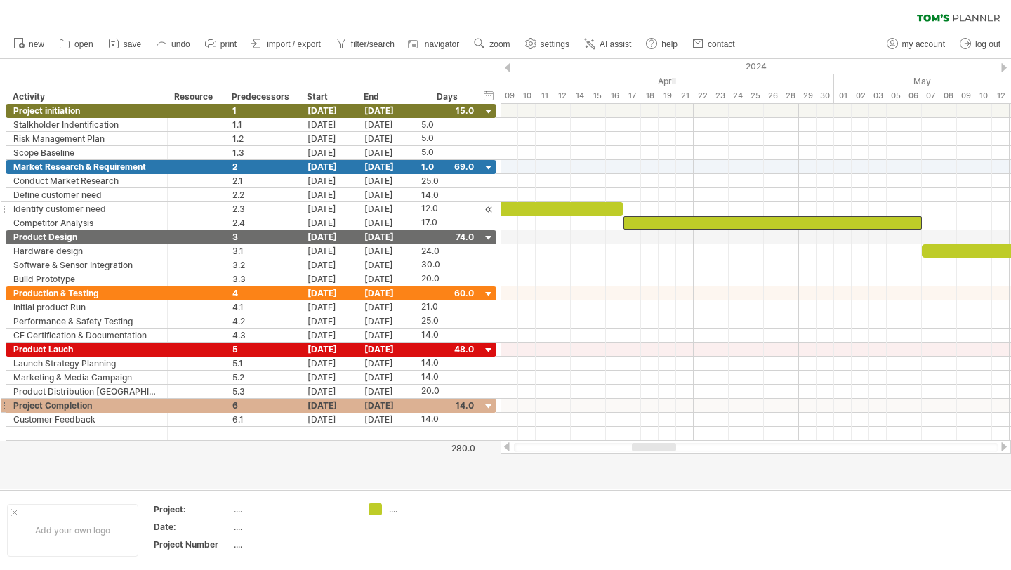
click at [507, 446] on div at bounding box center [506, 446] width 11 height 9
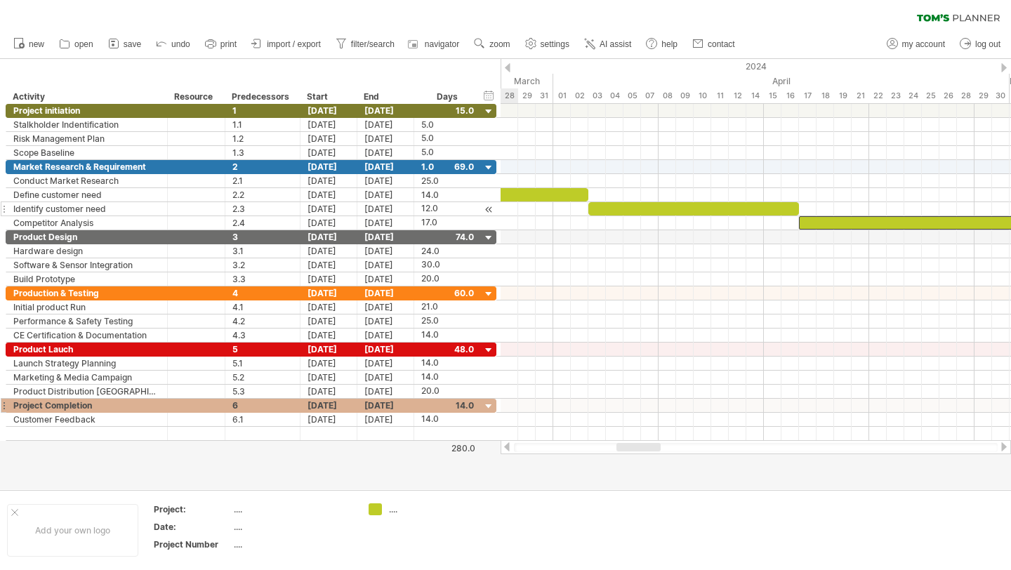
click at [507, 446] on div at bounding box center [506, 446] width 11 height 9
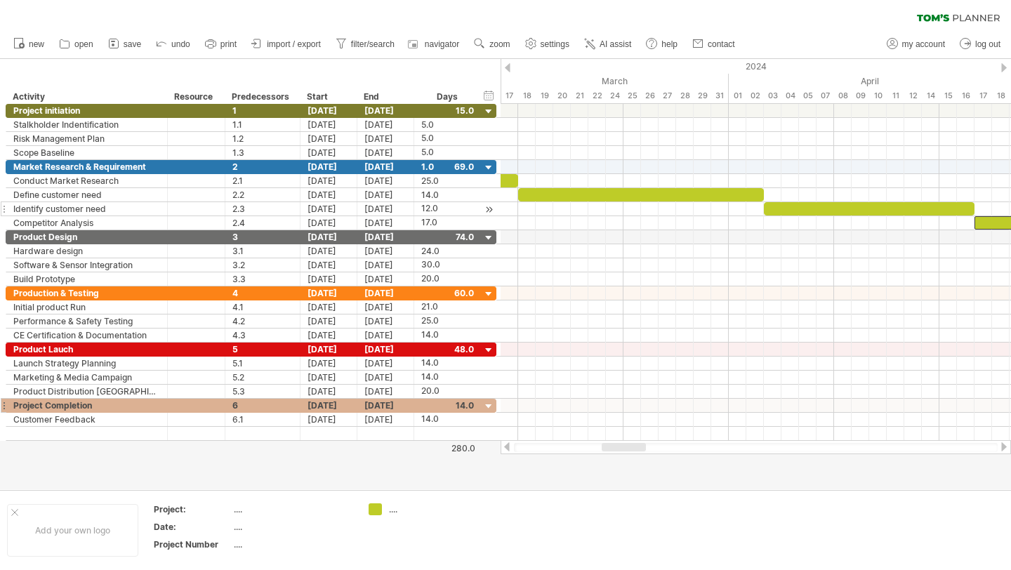
click at [505, 448] on div at bounding box center [506, 446] width 11 height 9
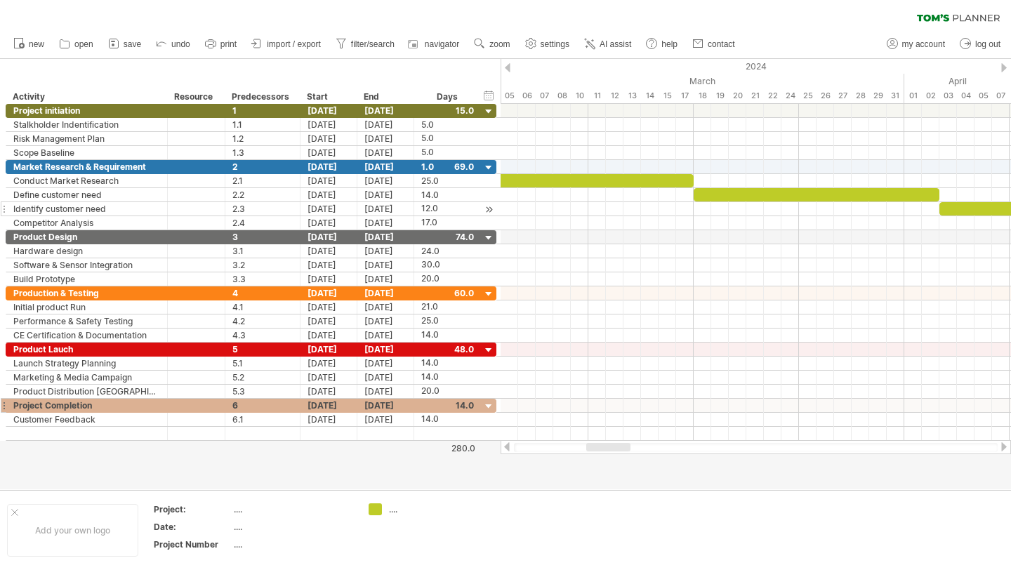
click at [505, 448] on div at bounding box center [506, 446] width 11 height 9
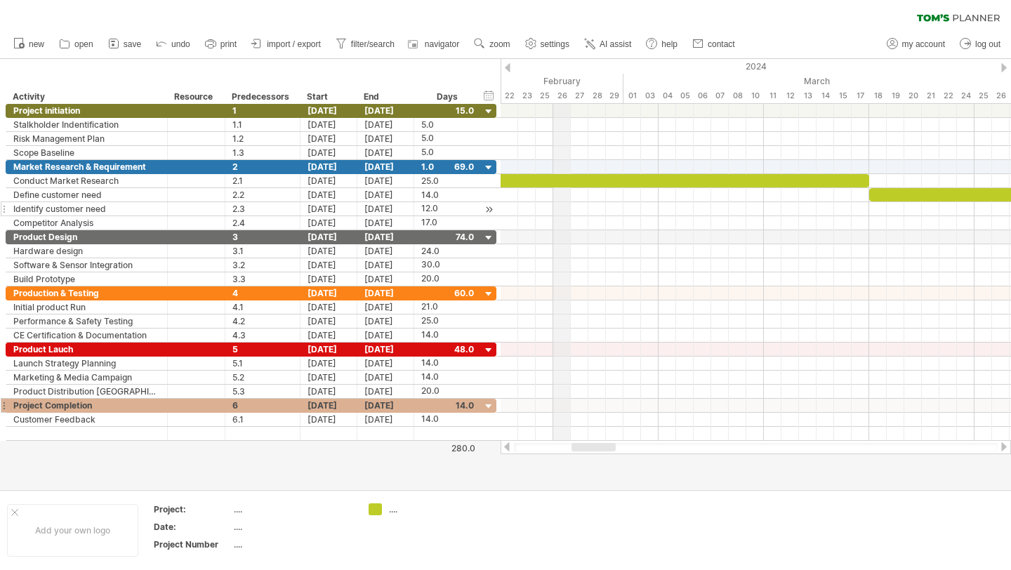
click at [488, 98] on div "hide start/end/duration show start/end/duration" at bounding box center [488, 95] width 13 height 15
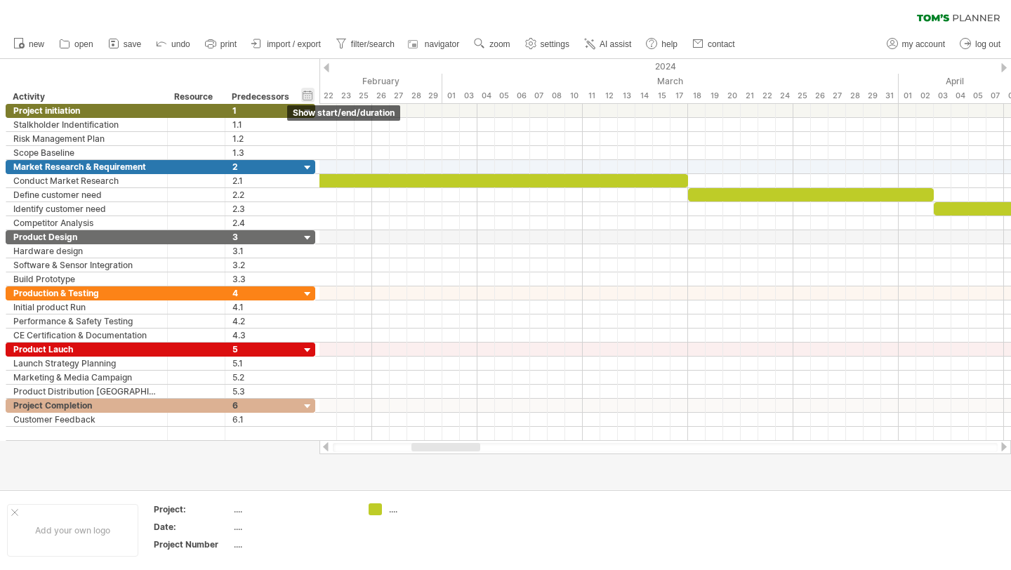
click at [307, 95] on div "hide start/end/duration show start/end/duration" at bounding box center [307, 95] width 13 height 15
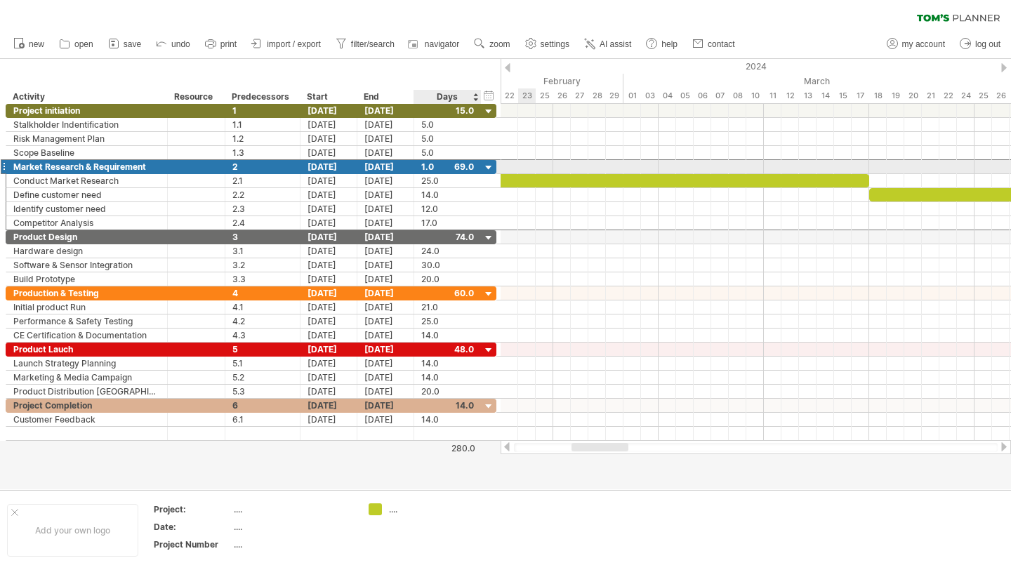
click at [432, 166] on div "1.0" at bounding box center [447, 166] width 53 height 13
click at [564, 243] on div at bounding box center [755, 237] width 510 height 14
click at [488, 91] on div "hide start/end/duration show start/end/duration" at bounding box center [488, 95] width 13 height 15
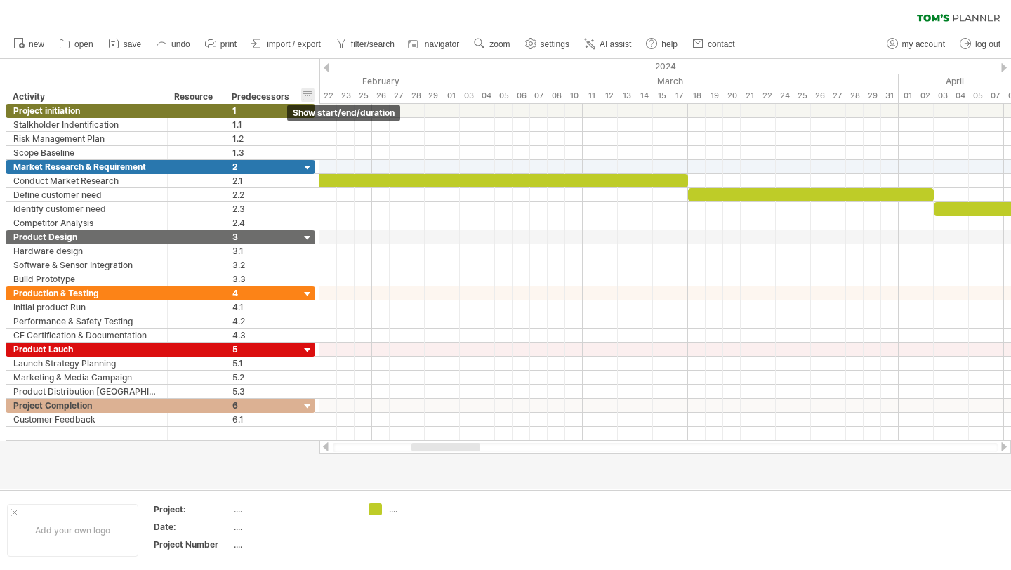
click at [307, 97] on div "hide start/end/duration show start/end/duration" at bounding box center [307, 95] width 13 height 15
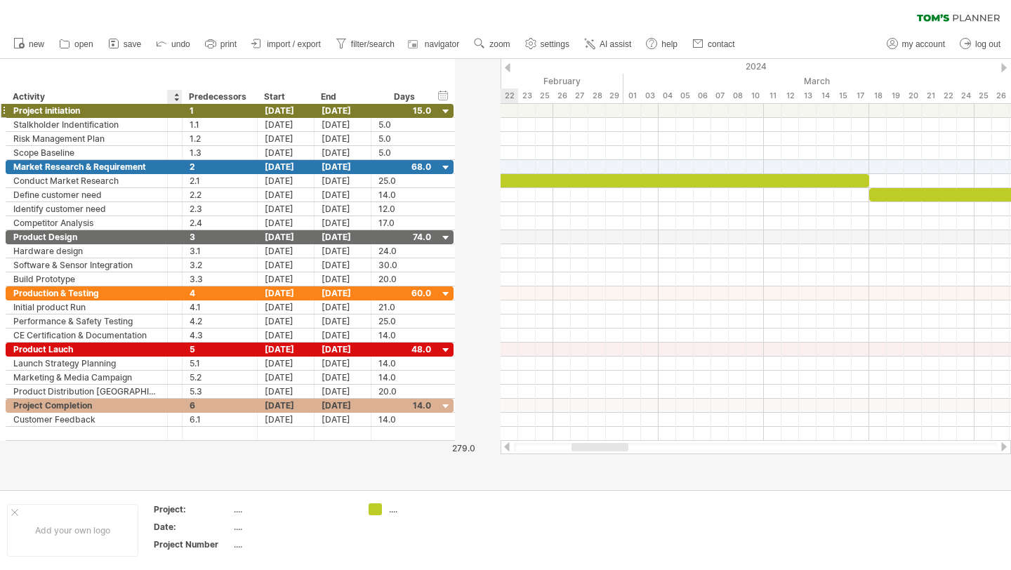
drag, startPoint x: 223, startPoint y: 99, endPoint x: 166, endPoint y: 106, distance: 58.0
click at [166, 106] on div "Trying to reach [DOMAIN_NAME] Connected again... 0% clear filter new *" at bounding box center [505, 285] width 1011 height 570
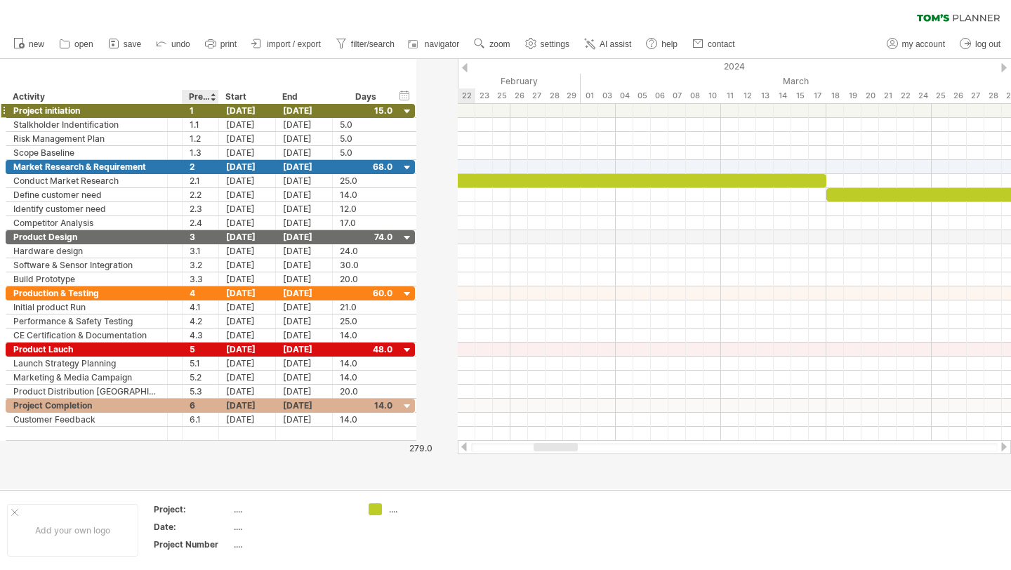
drag, startPoint x: 255, startPoint y: 97, endPoint x: 216, endPoint y: 105, distance: 39.5
click at [216, 105] on div "Trying to reach [DOMAIN_NAME] Connected again... 0% clear filter new *" at bounding box center [505, 285] width 1011 height 570
drag, startPoint x: 418, startPoint y: 75, endPoint x: 401, endPoint y: 74, distance: 16.9
click at [401, 74] on div "**********" at bounding box center [209, 81] width 419 height 45
drag, startPoint x: 418, startPoint y: 74, endPoint x: 401, endPoint y: 76, distance: 16.9
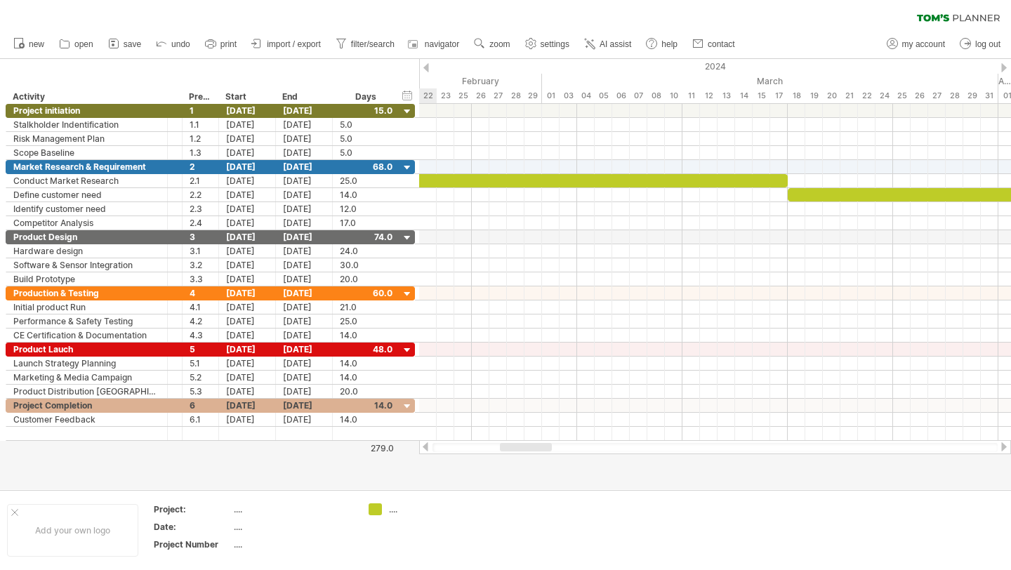
click at [402, 76] on div "**********" at bounding box center [209, 81] width 419 height 45
drag, startPoint x: 399, startPoint y: 93, endPoint x: 378, endPoint y: 97, distance: 20.7
click at [378, 97] on div "Days" at bounding box center [365, 97] width 67 height 14
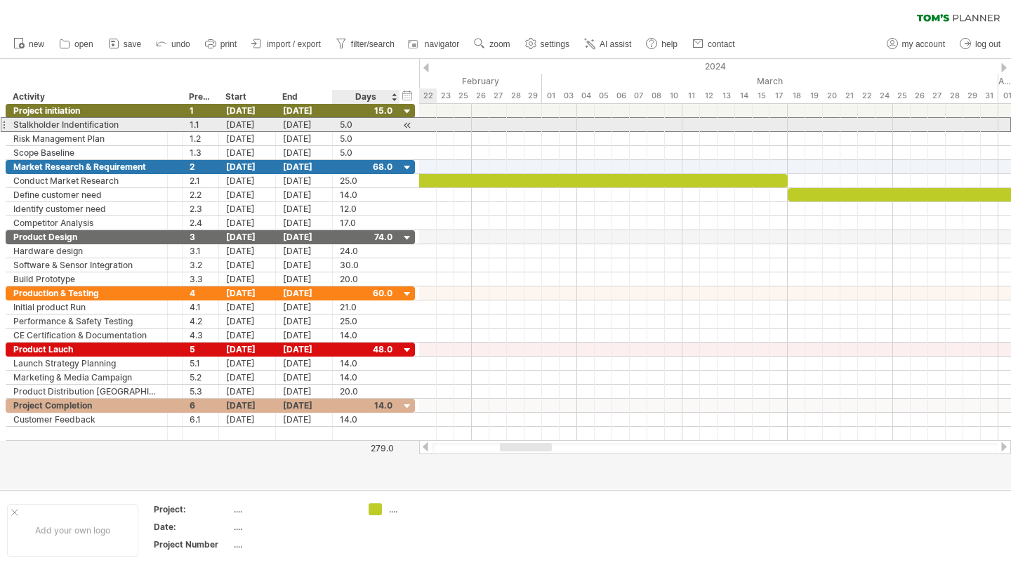
drag, startPoint x: 418, startPoint y: 119, endPoint x: 397, endPoint y: 120, distance: 20.4
click at [397, 120] on div "**********" at bounding box center [210, 124] width 409 height 15
click at [407, 124] on div at bounding box center [407, 125] width 13 height 15
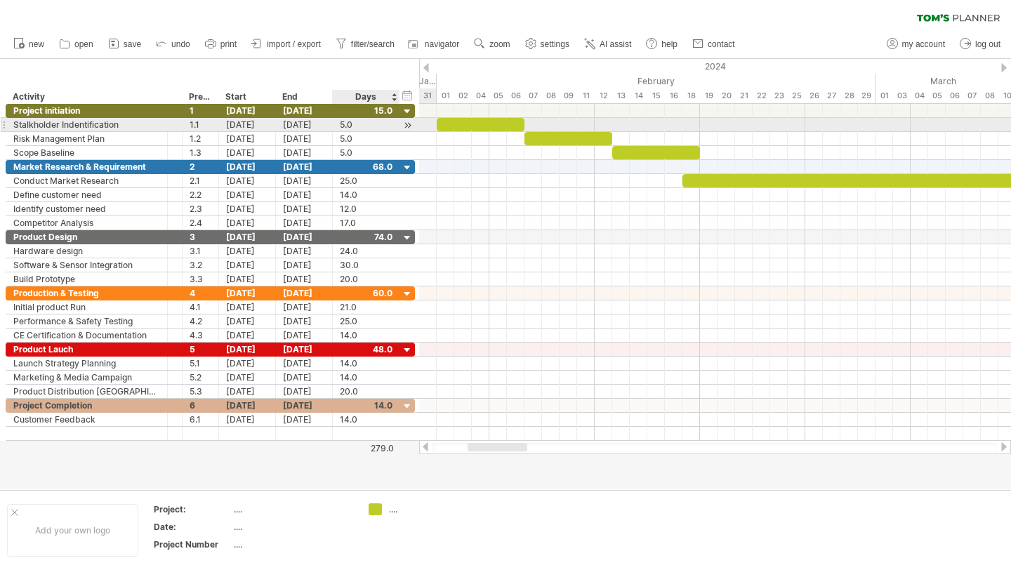
click at [407, 124] on div at bounding box center [407, 125] width 13 height 15
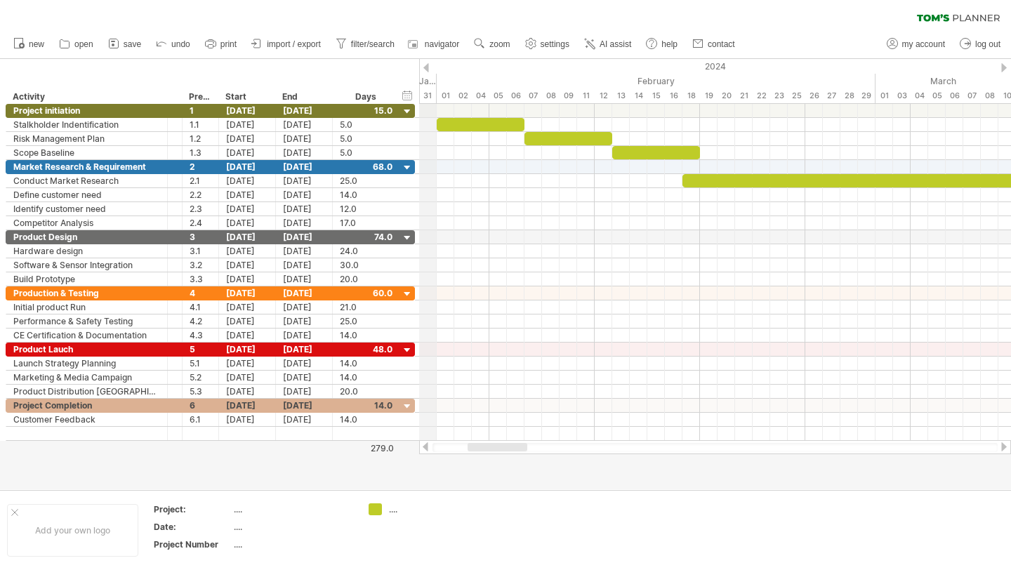
drag, startPoint x: 420, startPoint y: 69, endPoint x: 408, endPoint y: 68, distance: 12.0
click at [408, 69] on div "Trying to reach [DOMAIN_NAME] Connected again... 0% clear filter new *" at bounding box center [505, 285] width 1011 height 570
click at [415, 65] on div "Trying to reach [DOMAIN_NAME] Connected again... 0% clear filter new *" at bounding box center [505, 285] width 1011 height 570
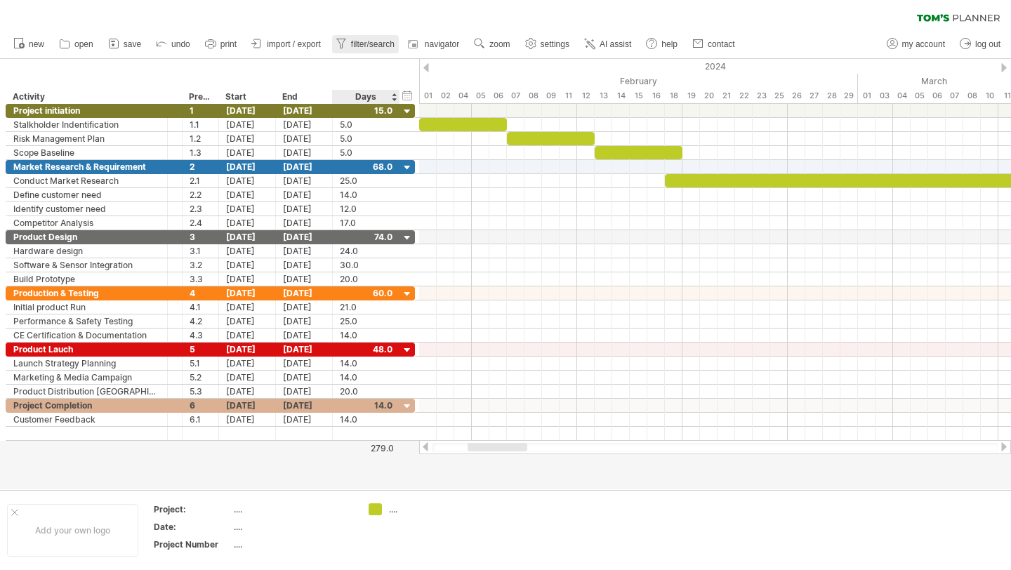
click at [377, 50] on link "filter/search" at bounding box center [365, 44] width 67 height 18
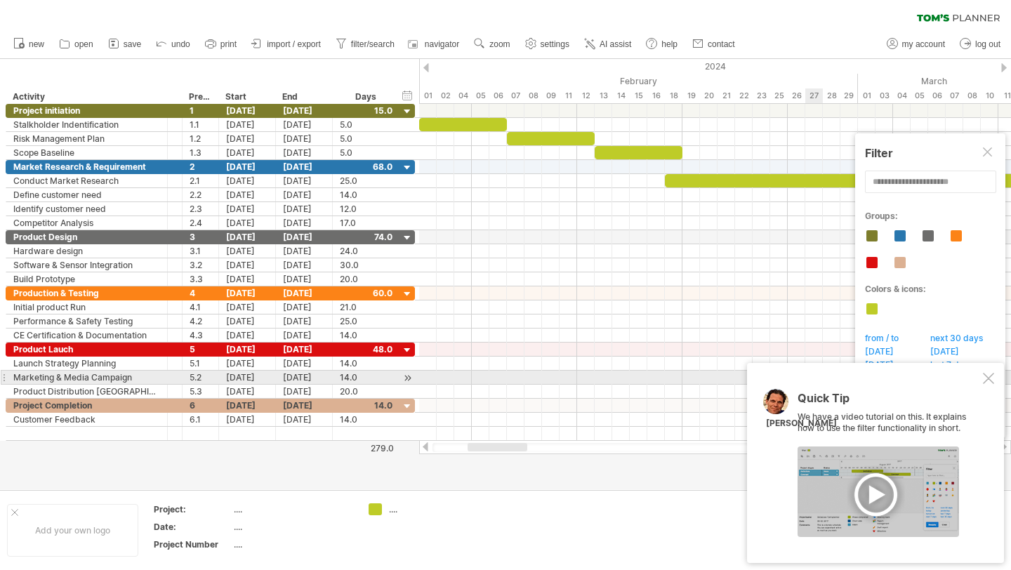
click at [990, 372] on div "Quick Tip We have a video tutorial on this. It explains how to use the filter f…" at bounding box center [875, 463] width 257 height 200
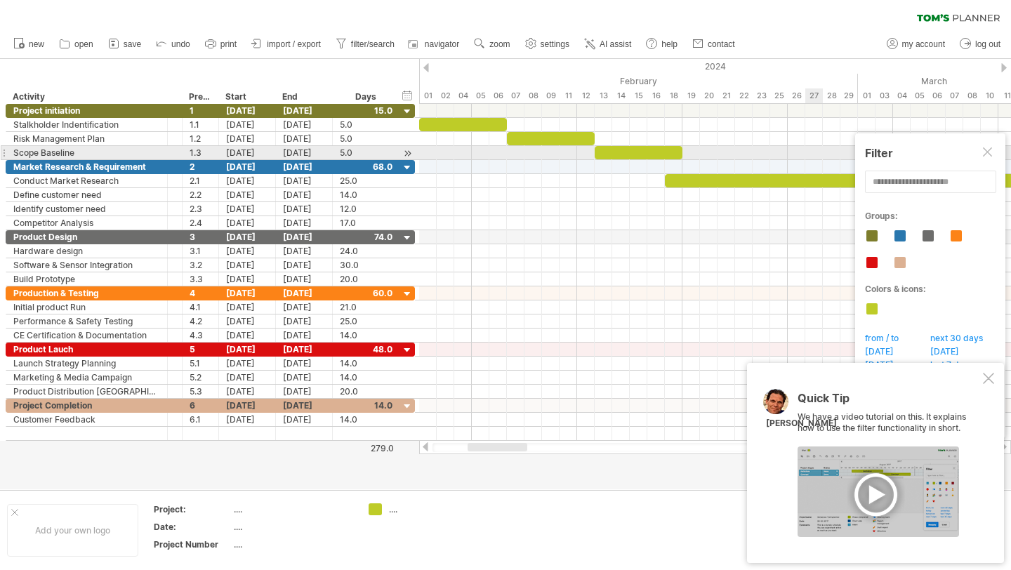
click at [985, 158] on div at bounding box center [988, 152] width 11 height 11
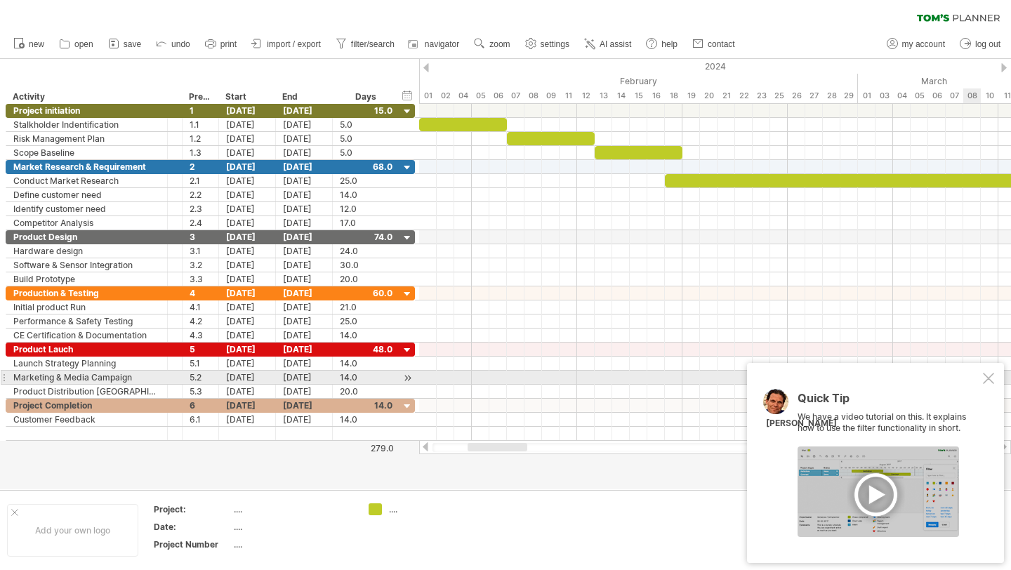
click at [984, 378] on div at bounding box center [988, 378] width 11 height 11
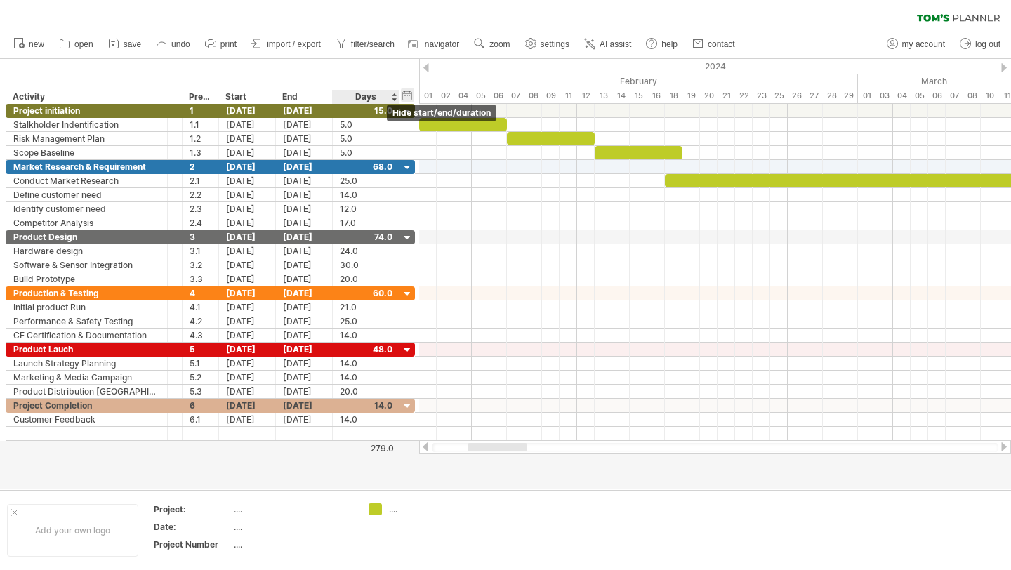
click at [407, 91] on div "hide start/end/duration show start/end/duration" at bounding box center [407, 95] width 13 height 15
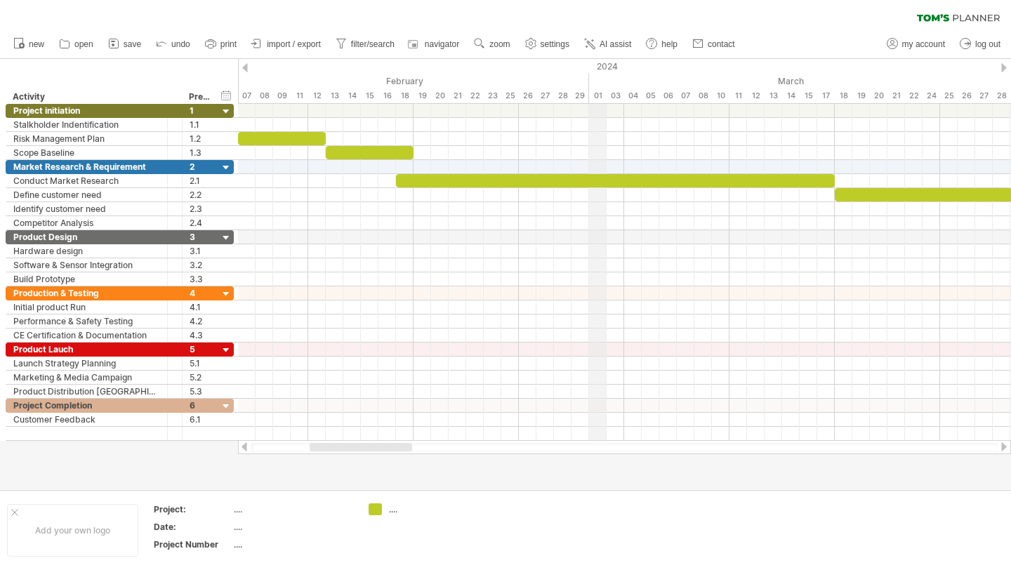
drag, startPoint x: 607, startPoint y: 83, endPoint x: 593, endPoint y: 83, distance: 14.0
click at [593, 83] on div "March" at bounding box center [817, 81] width 456 height 15
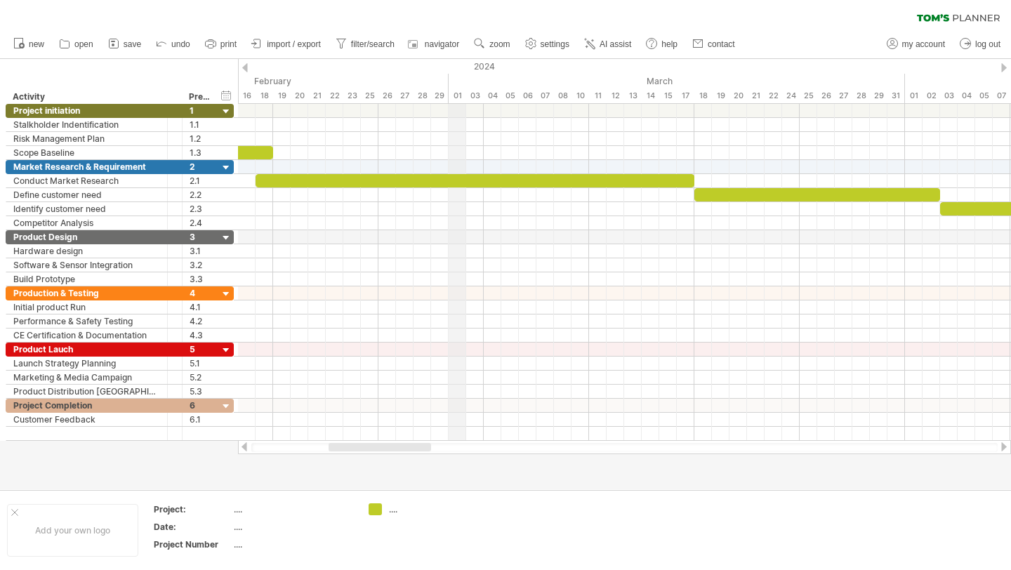
drag, startPoint x: 593, startPoint y: 83, endPoint x: 451, endPoint y: 100, distance: 142.8
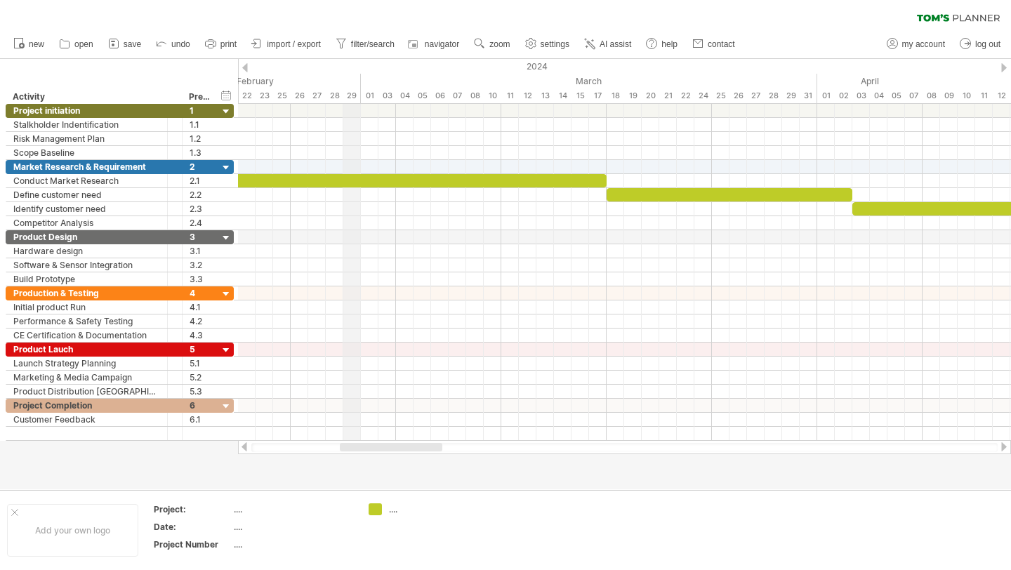
drag, startPoint x: 446, startPoint y: 80, endPoint x: 353, endPoint y: 91, distance: 93.9
click at [248, 69] on div "2024" at bounding box center [720, 66] width 2544 height 15
click at [228, 97] on div "hide start/end/duration show start/end/duration" at bounding box center [226, 95] width 13 height 15
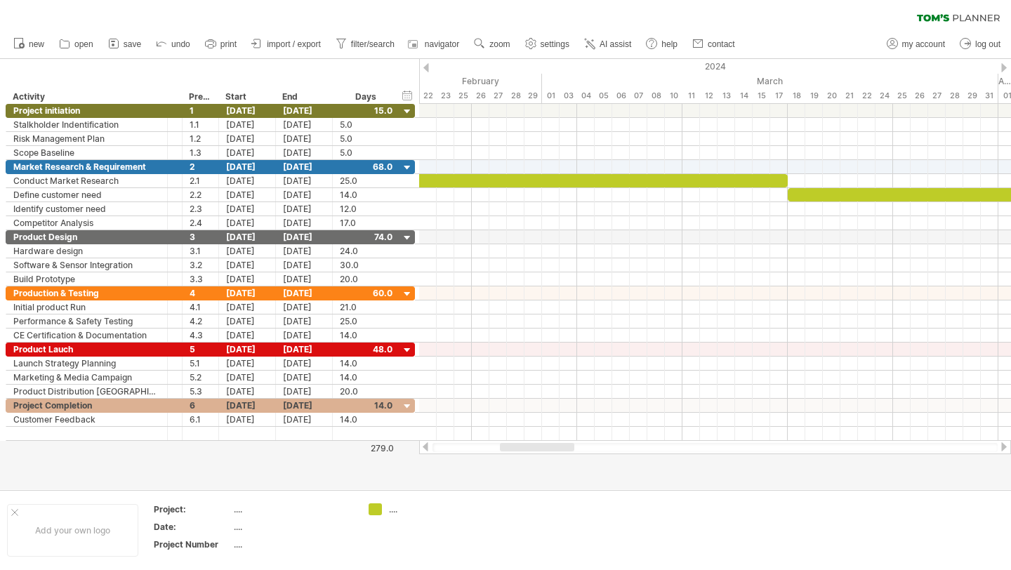
drag, startPoint x: 540, startPoint y: 441, endPoint x: 511, endPoint y: 442, distance: 28.8
click at [511, 442] on div at bounding box center [715, 447] width 592 height 14
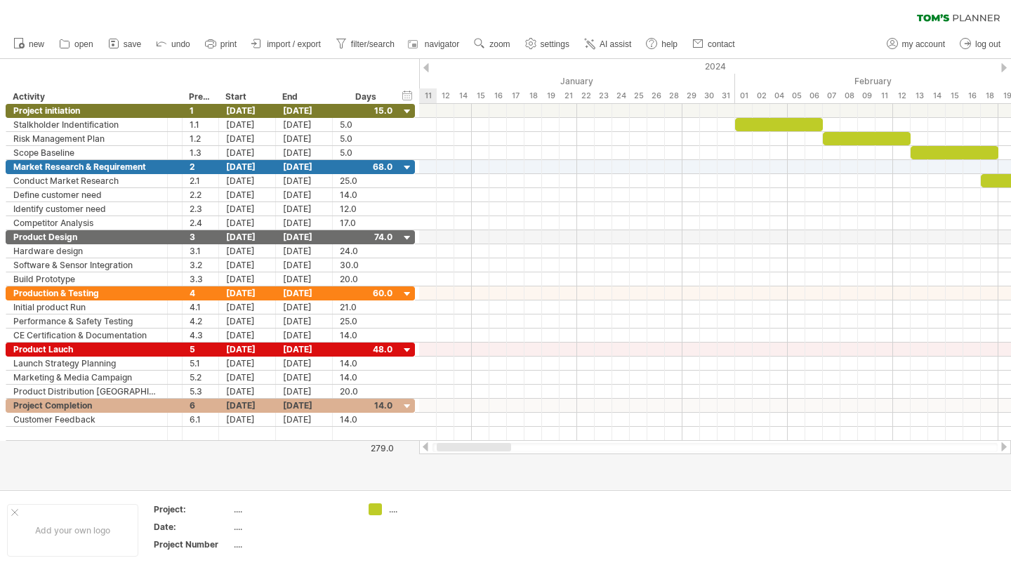
drag, startPoint x: 517, startPoint y: 448, endPoint x: 460, endPoint y: 449, distance: 56.9
click at [460, 449] on div at bounding box center [474, 447] width 74 height 8
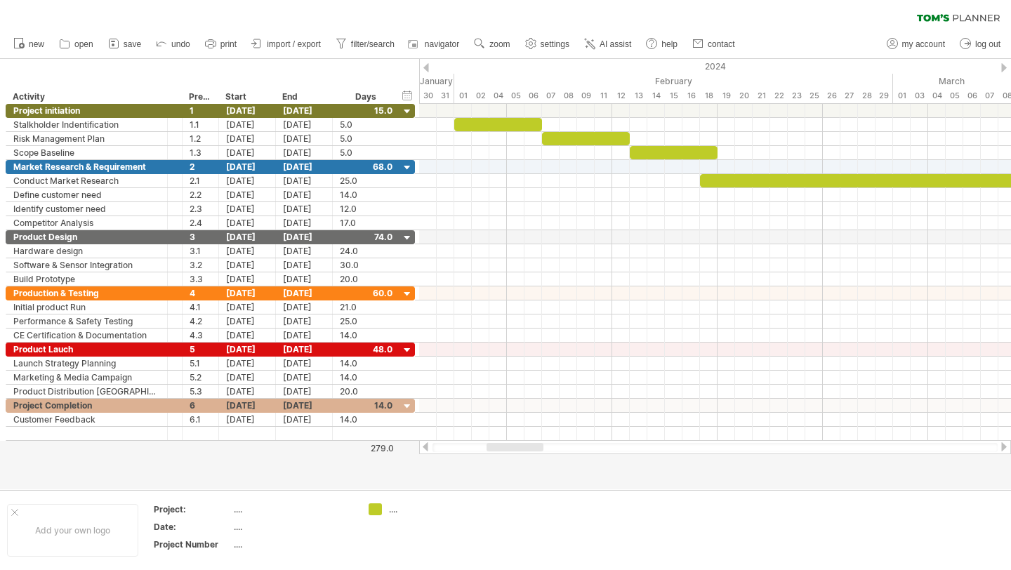
drag, startPoint x: 515, startPoint y: 448, endPoint x: 542, endPoint y: 448, distance: 27.4
click at [542, 448] on div at bounding box center [514, 447] width 57 height 8
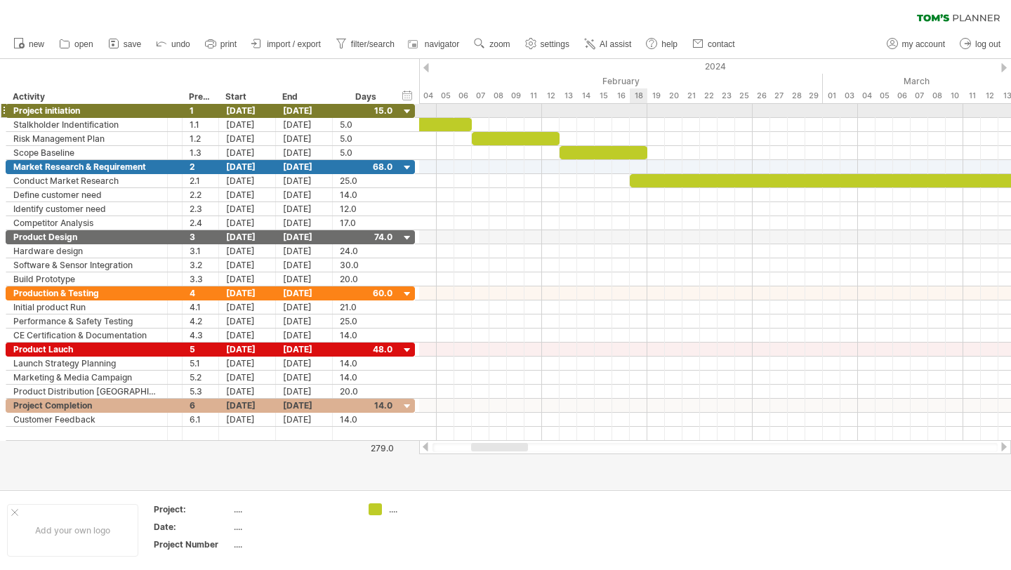
drag, startPoint x: 645, startPoint y: 109, endPoint x: 626, endPoint y: 113, distance: 19.4
click at [626, 113] on div at bounding box center [715, 111] width 592 height 14
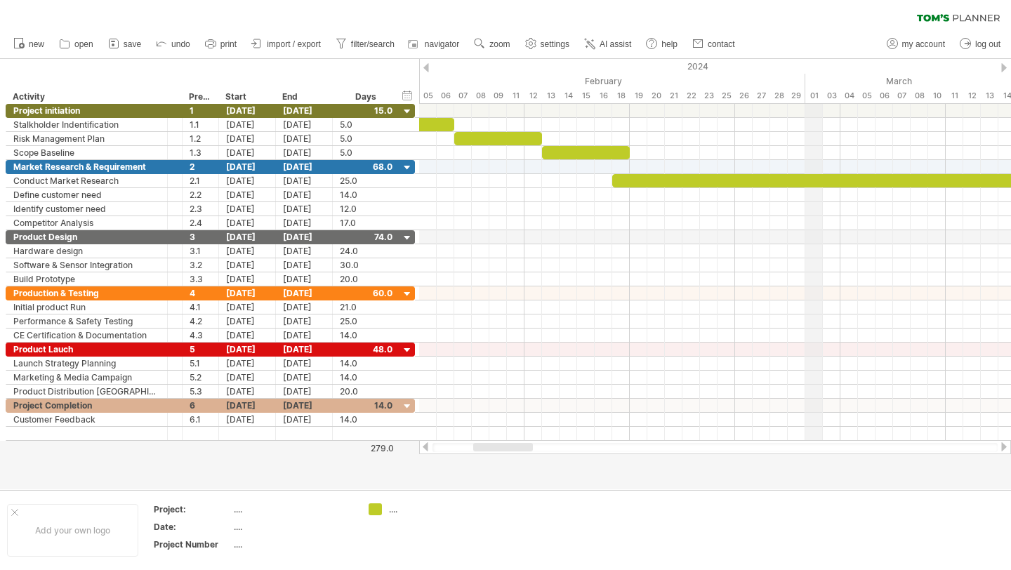
drag, startPoint x: 822, startPoint y: 83, endPoint x: 812, endPoint y: 83, distance: 9.8
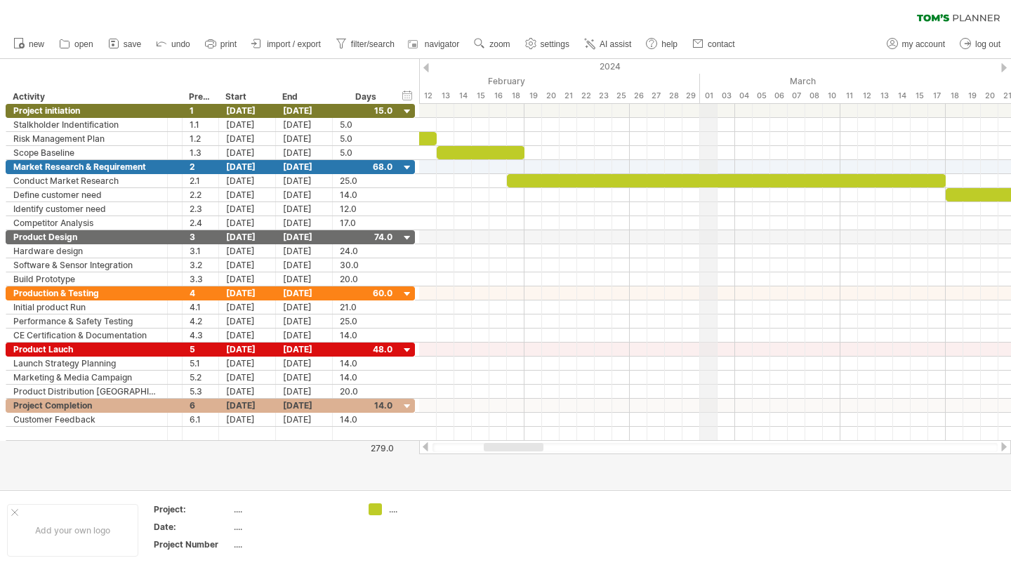
drag, startPoint x: 806, startPoint y: 81, endPoint x: 693, endPoint y: 106, distance: 114.9
click at [693, 106] on div "Trying to reach [DOMAIN_NAME] Connected again... 0% clear filter new *" at bounding box center [505, 285] width 1011 height 570
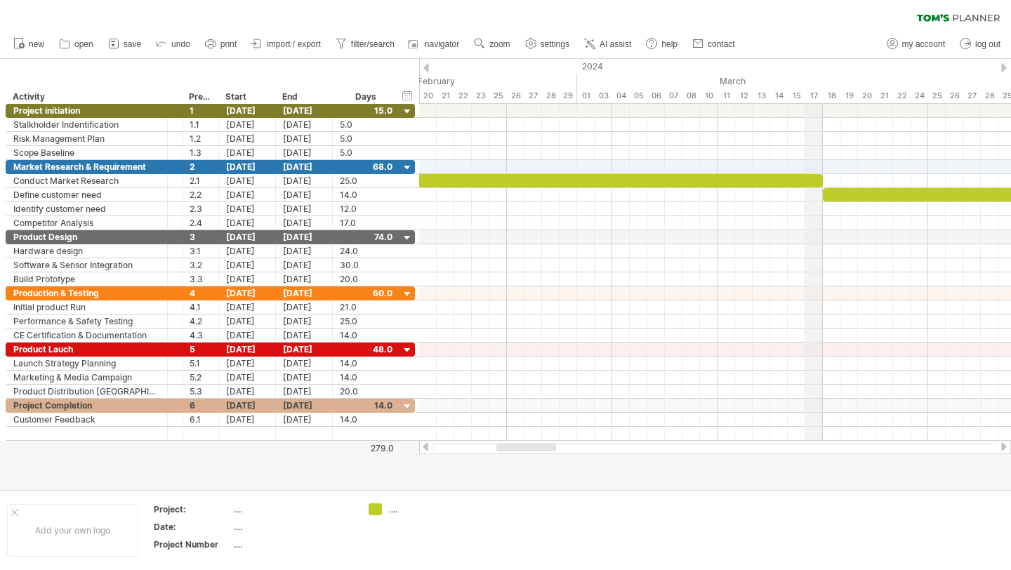
drag, startPoint x: 939, startPoint y: 86, endPoint x: 819, endPoint y: 91, distance: 120.1
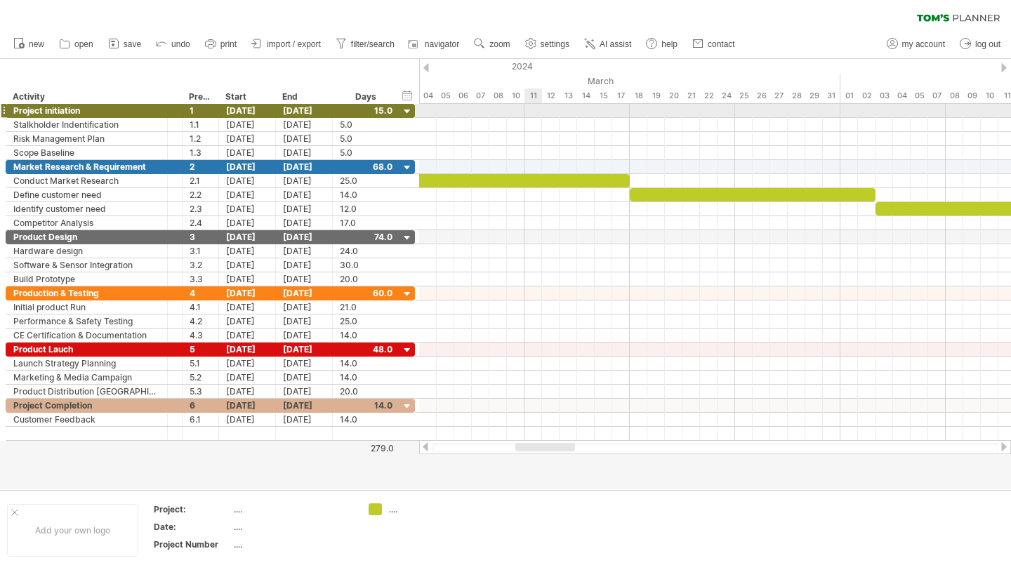
drag, startPoint x: 715, startPoint y: 87, endPoint x: 524, endPoint y: 107, distance: 191.9
click at [525, 107] on div "Trying to reach [DOMAIN_NAME] Connected again... 0% clear filter new *" at bounding box center [505, 285] width 1011 height 570
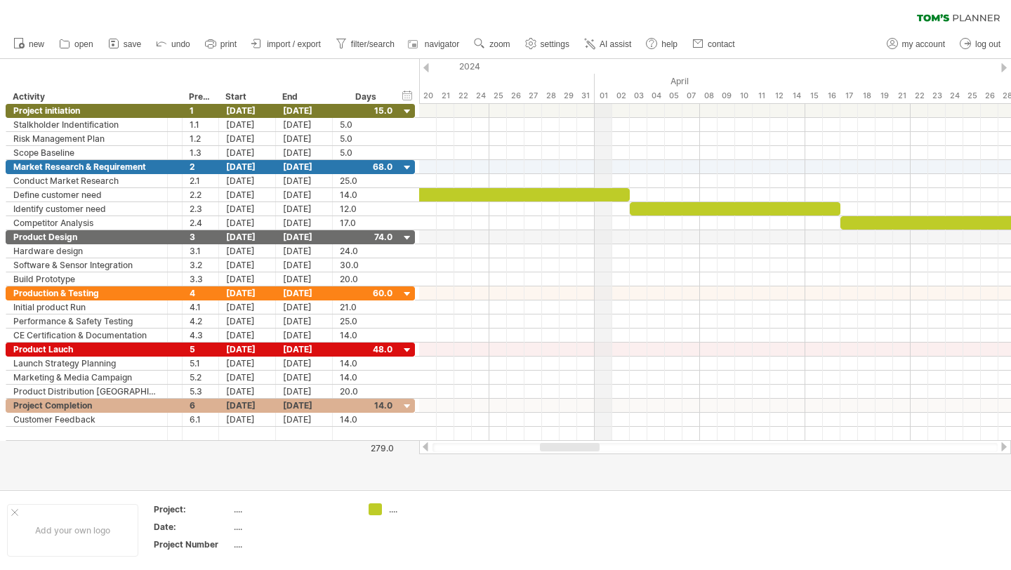
drag, startPoint x: 839, startPoint y: 80, endPoint x: 601, endPoint y: 100, distance: 239.4
drag, startPoint x: 592, startPoint y: 73, endPoint x: 550, endPoint y: 73, distance: 42.8
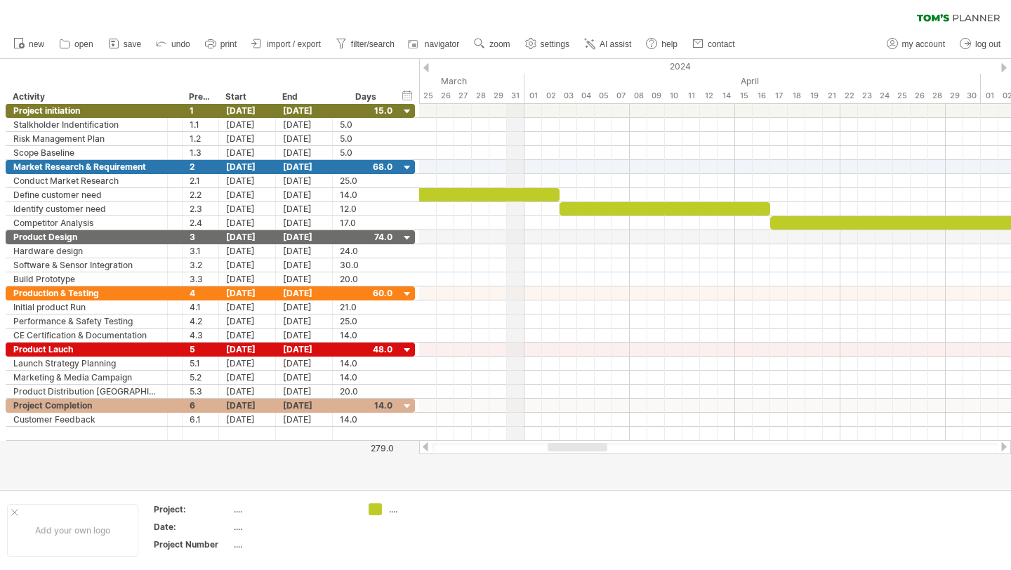
drag, startPoint x: 558, startPoint y: 86, endPoint x: 498, endPoint y: 89, distance: 60.5
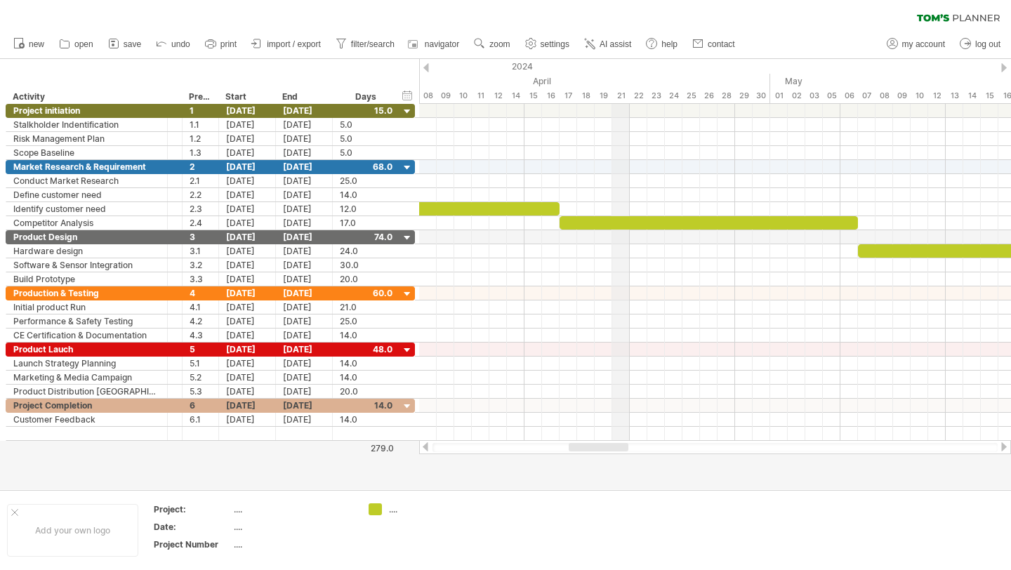
drag, startPoint x: 818, startPoint y: 86, endPoint x: 617, endPoint y: 97, distance: 201.0
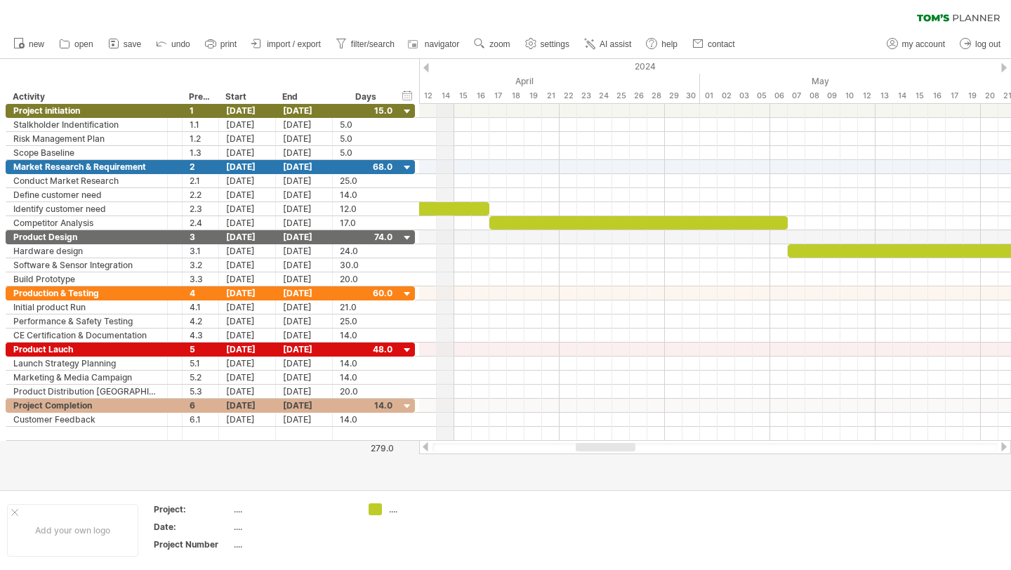
drag, startPoint x: 522, startPoint y: 100, endPoint x: 452, endPoint y: 96, distance: 70.3
click at [452, 96] on div "14" at bounding box center [446, 95] width 18 height 15
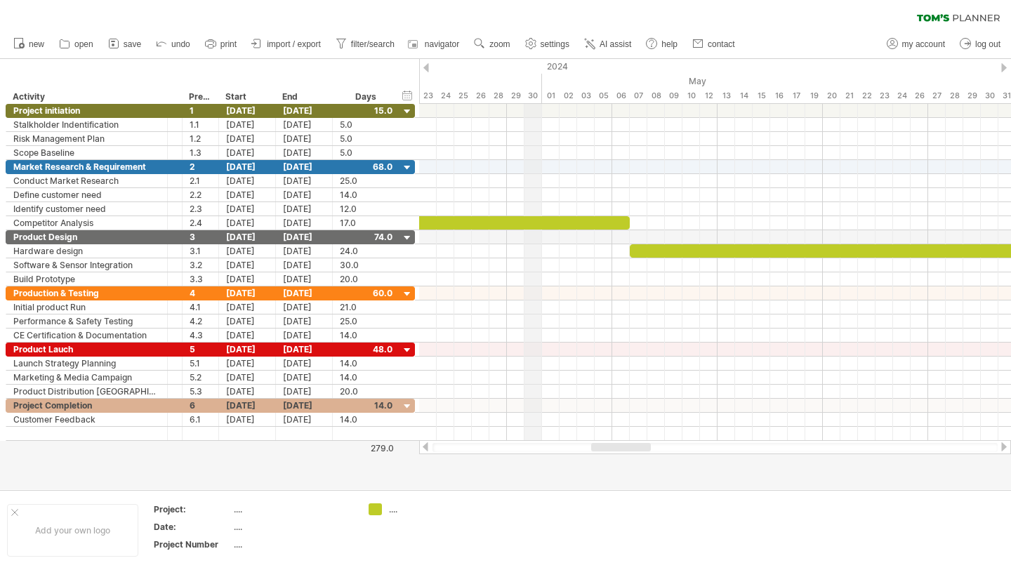
drag, startPoint x: 698, startPoint y: 84, endPoint x: 536, endPoint y: 98, distance: 162.7
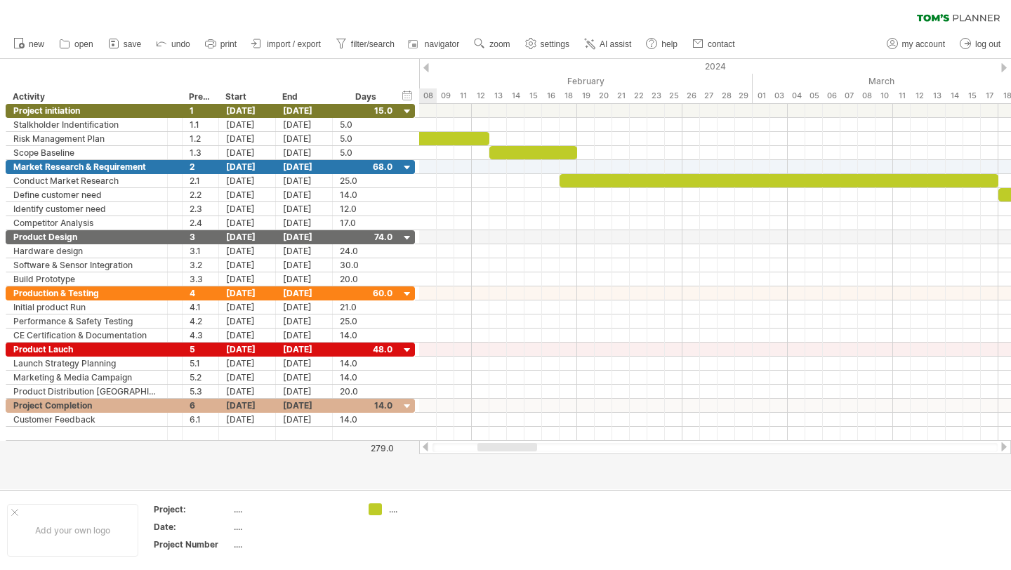
drag, startPoint x: 625, startPoint y: 450, endPoint x: 511, endPoint y: 446, distance: 113.8
click at [511, 446] on div at bounding box center [507, 447] width 60 height 8
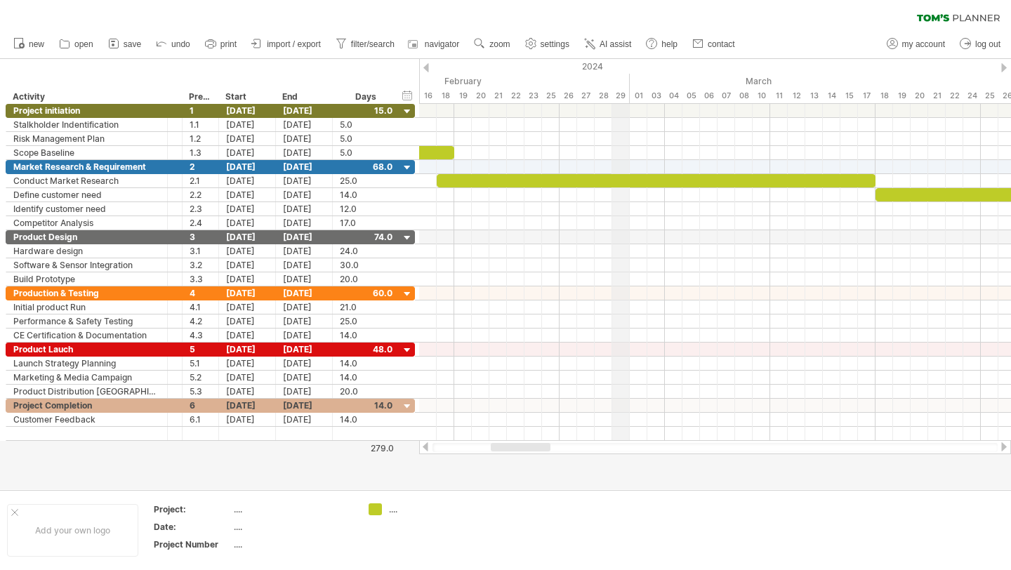
drag, startPoint x: 753, startPoint y: 84, endPoint x: 624, endPoint y: 92, distance: 129.4
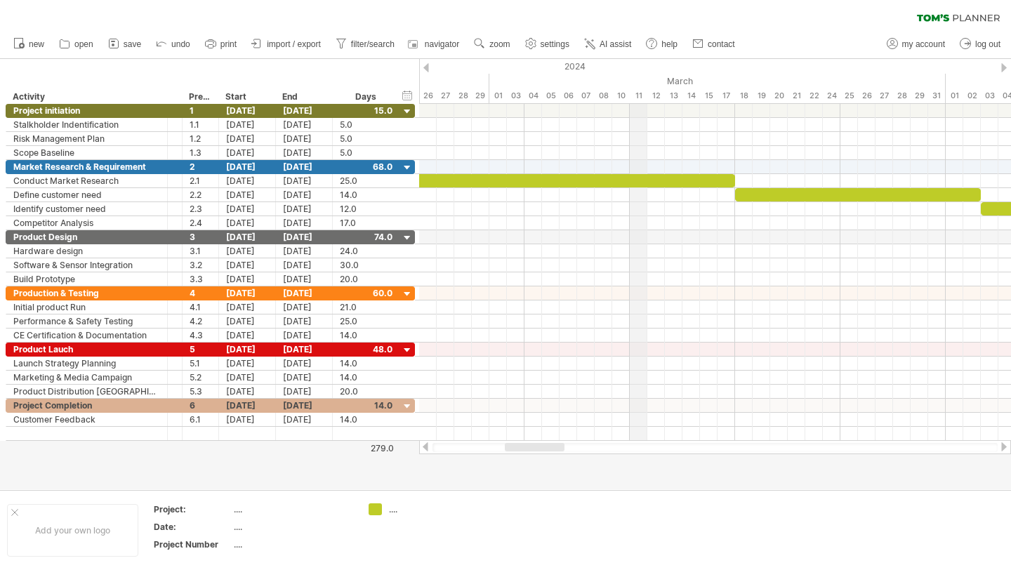
drag, startPoint x: 769, startPoint y: 88, endPoint x: 621, endPoint y: 103, distance: 148.9
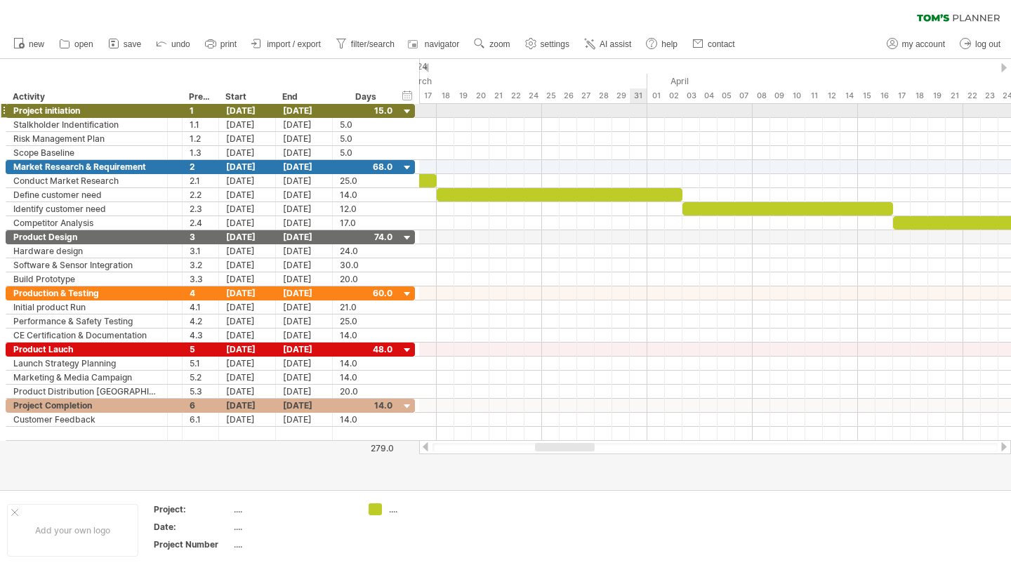
drag, startPoint x: 945, startPoint y: 78, endPoint x: 639, endPoint y: 108, distance: 307.5
click at [639, 108] on div "Trying to reach [DOMAIN_NAME] Connected again... 0% clear filter new *" at bounding box center [505, 285] width 1011 height 570
click at [1004, 65] on div at bounding box center [1004, 67] width 6 height 9
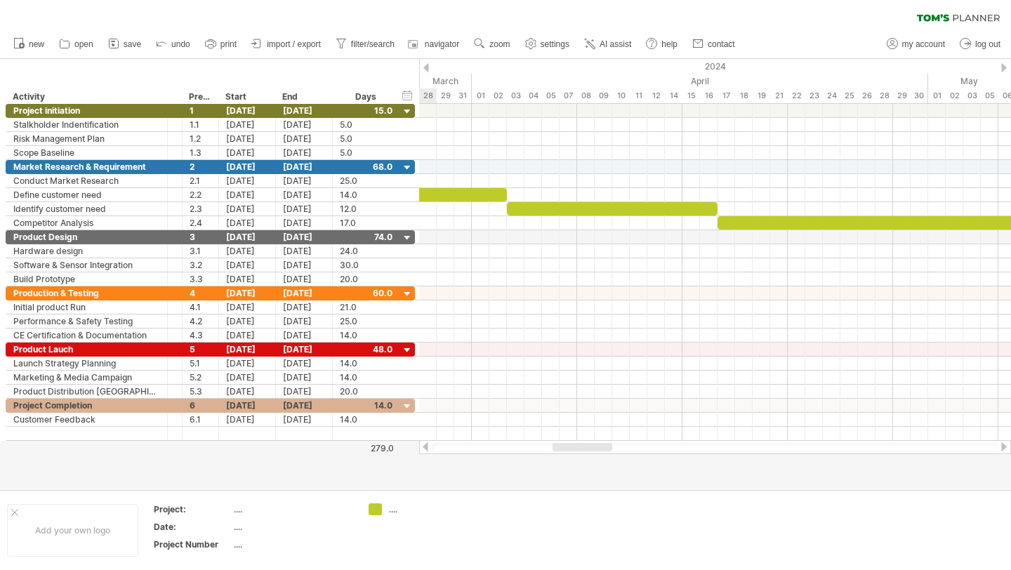
click at [1003, 66] on div at bounding box center [1004, 67] width 6 height 9
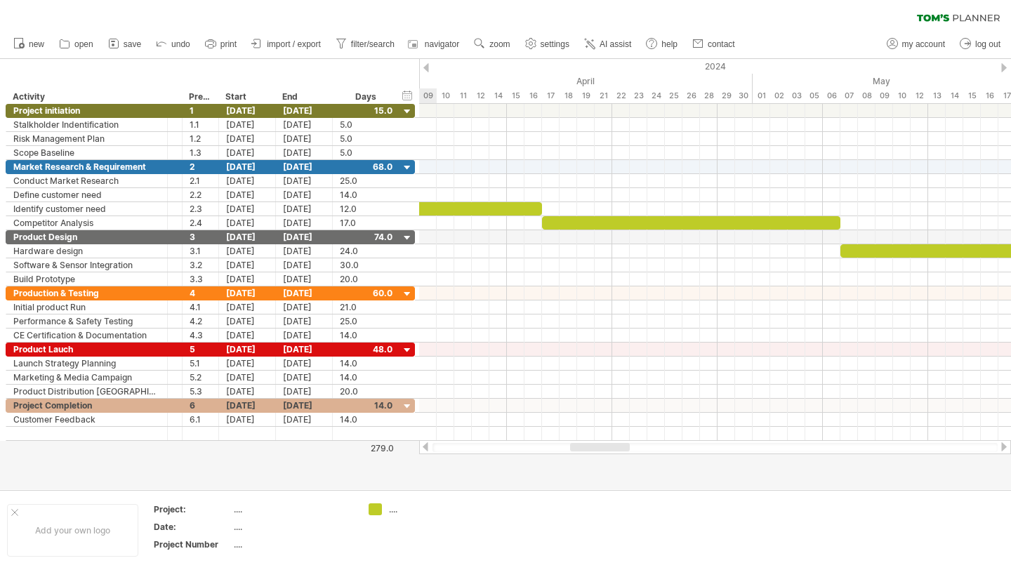
click at [1003, 66] on div at bounding box center [1004, 67] width 6 height 9
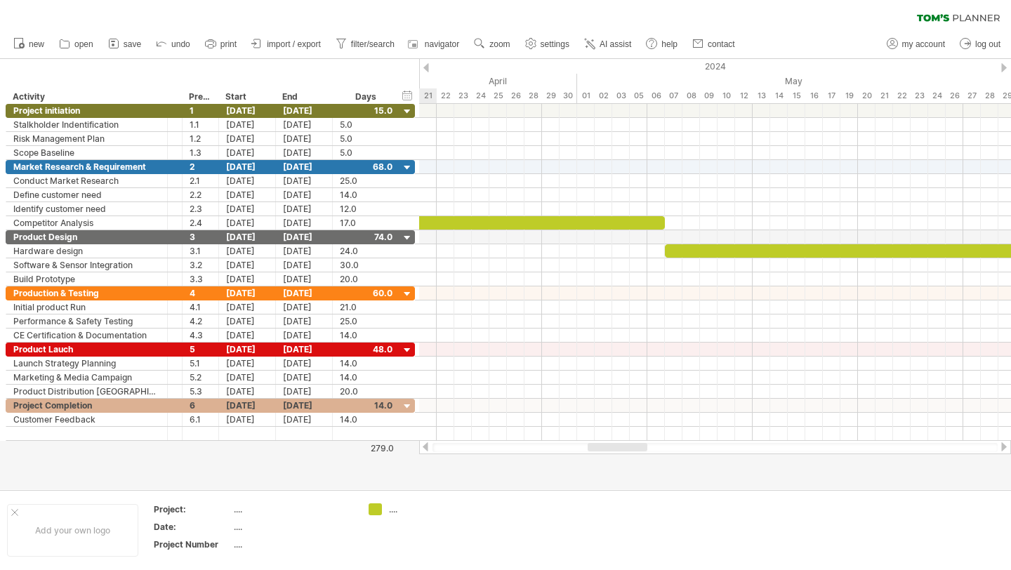
click at [1003, 66] on div at bounding box center [1004, 67] width 6 height 9
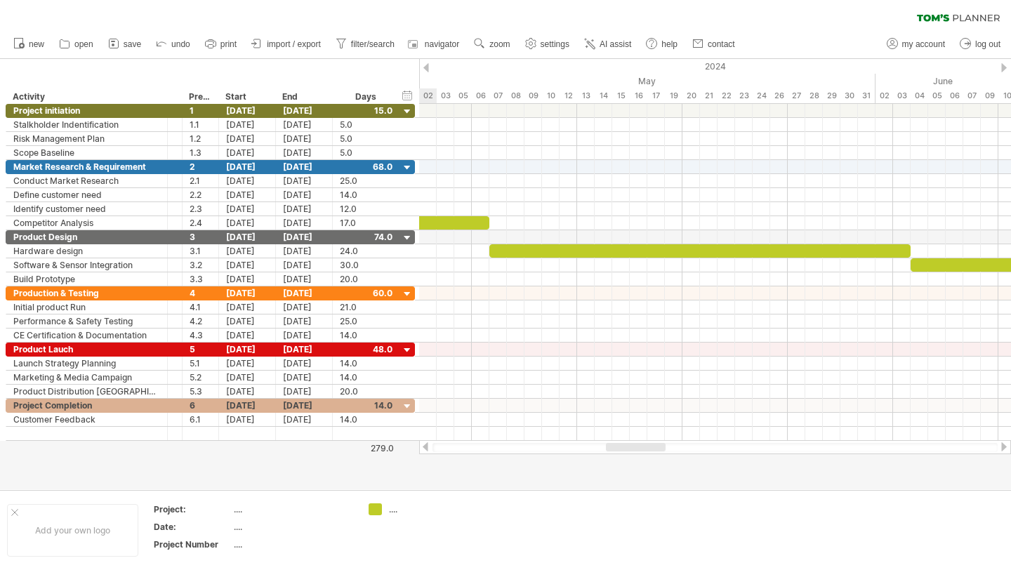
click at [1003, 66] on div at bounding box center [1004, 67] width 6 height 9
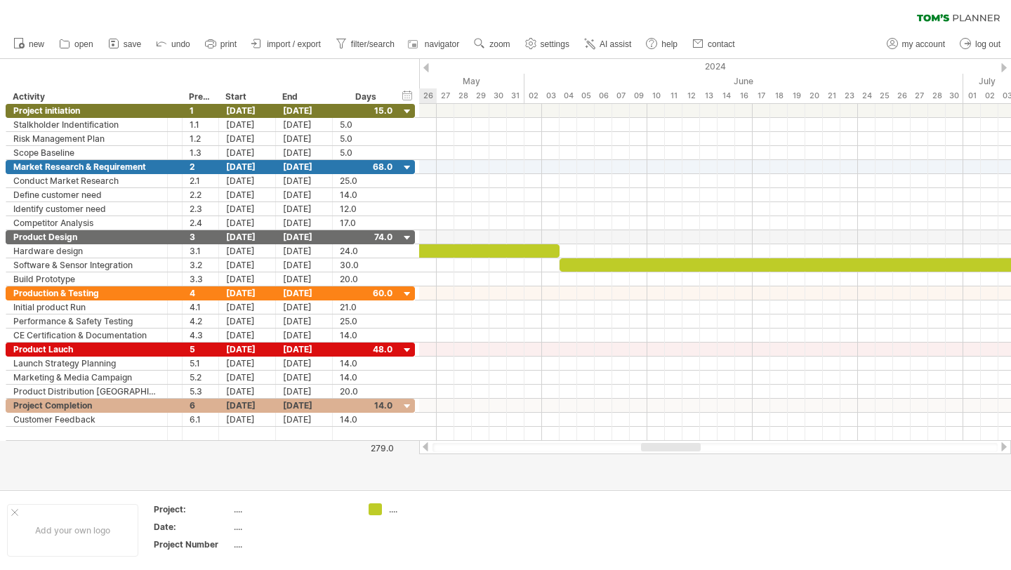
click at [1003, 66] on div at bounding box center [1004, 67] width 6 height 9
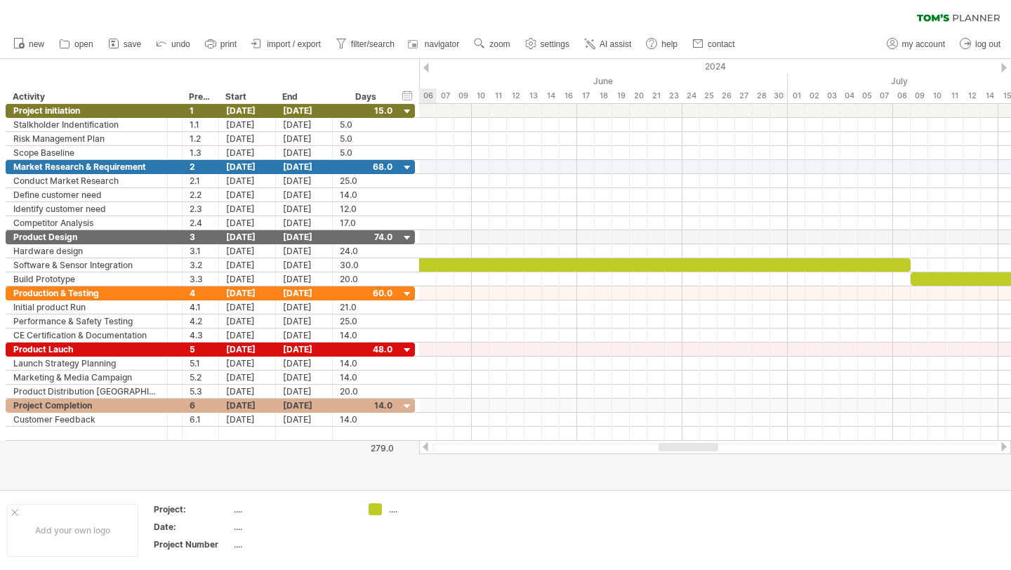
click at [1003, 66] on div at bounding box center [1004, 67] width 6 height 9
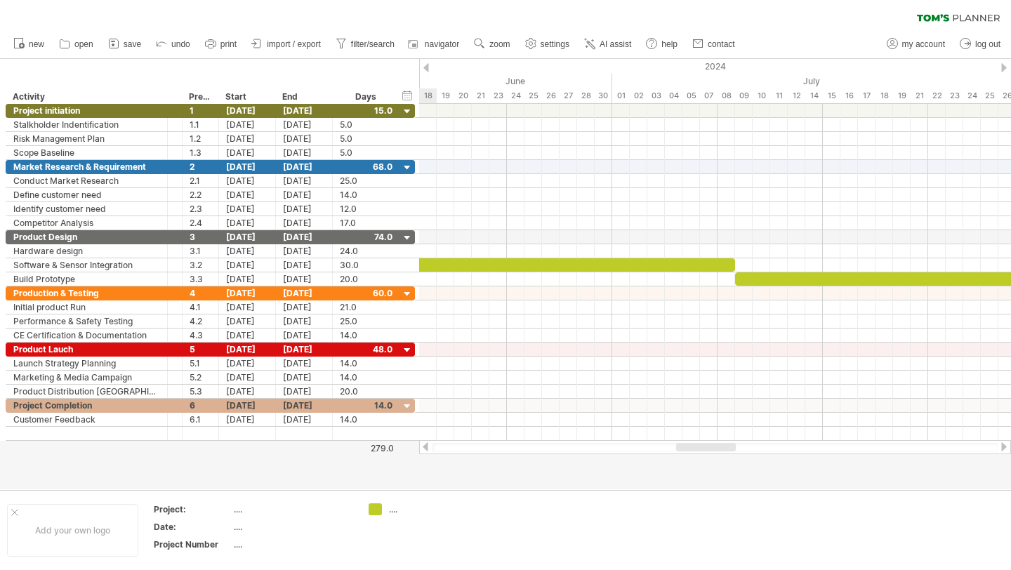
click at [1003, 66] on div at bounding box center [1004, 67] width 6 height 9
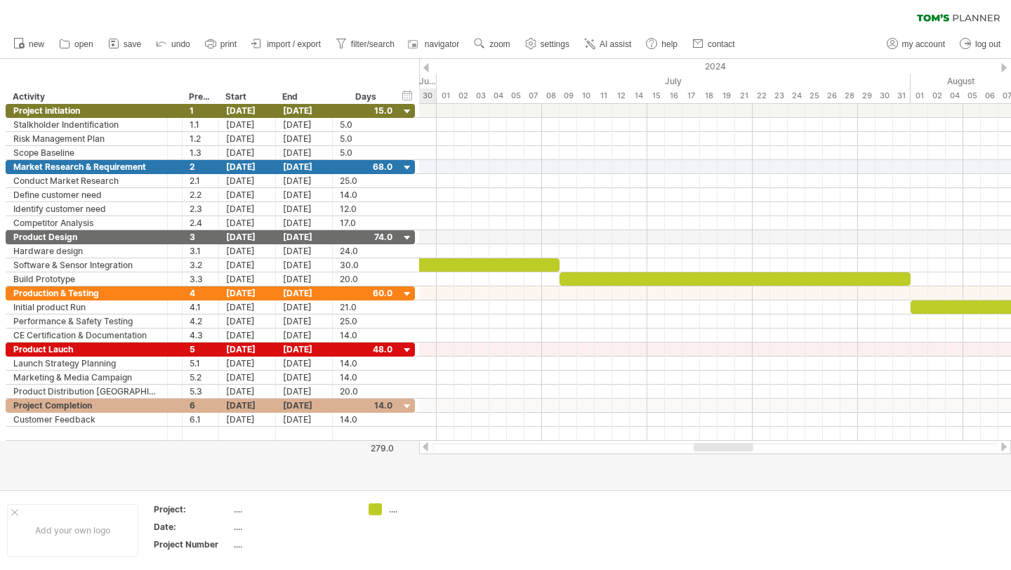
click at [1003, 66] on div at bounding box center [1004, 67] width 6 height 9
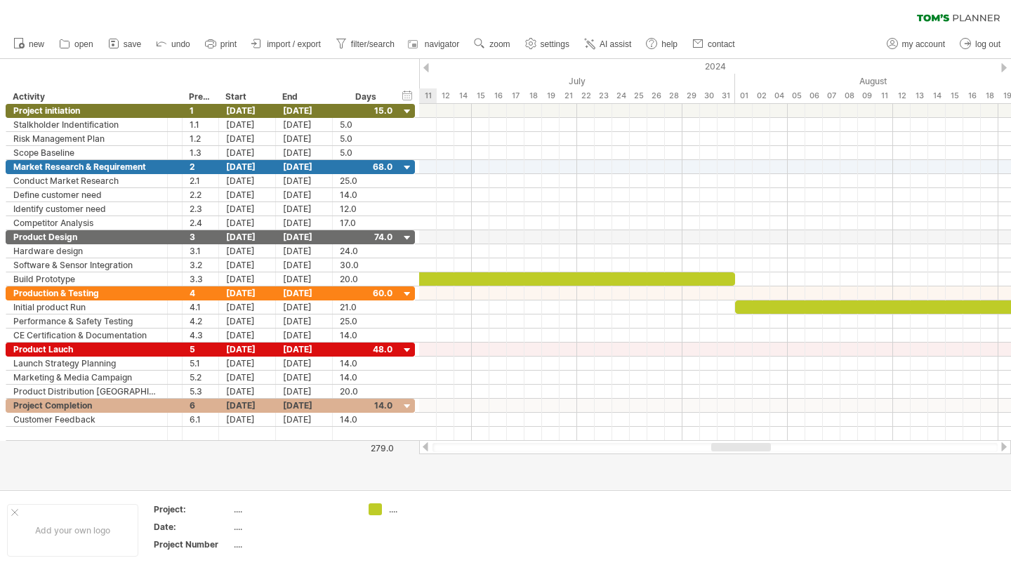
click at [1003, 66] on div at bounding box center [1004, 67] width 6 height 9
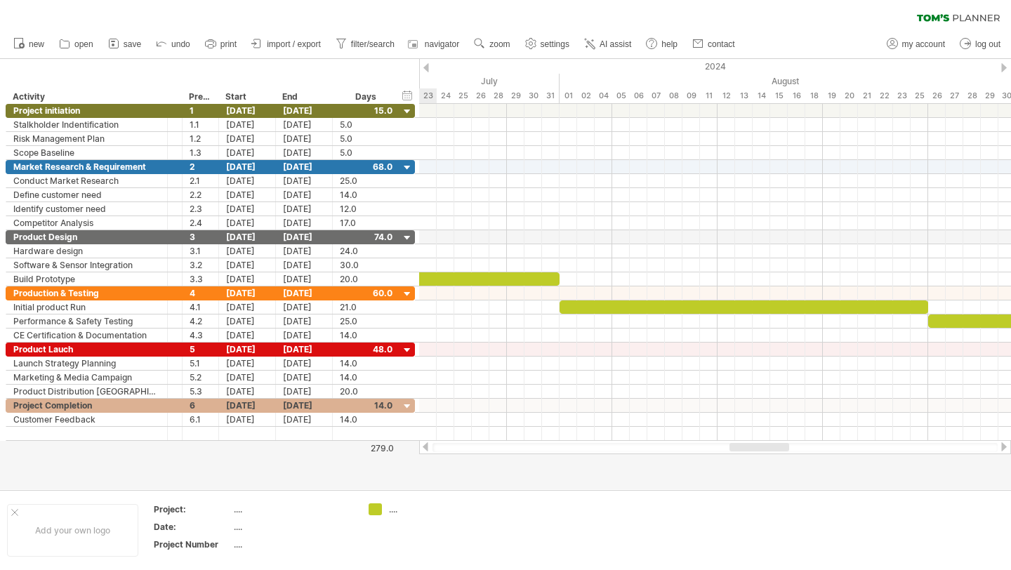
click at [1003, 66] on div at bounding box center [1004, 67] width 6 height 9
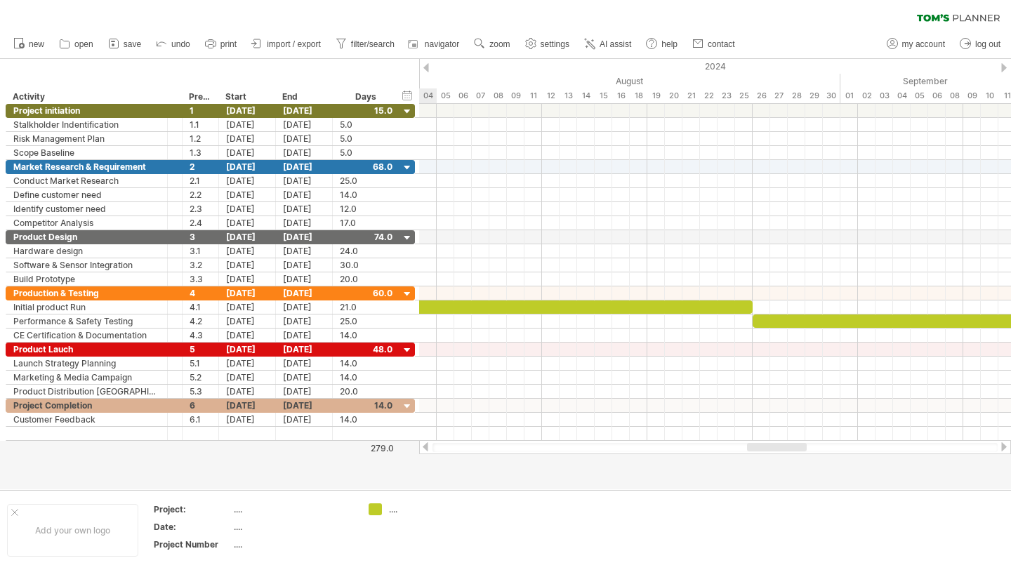
click at [1003, 66] on div at bounding box center [1004, 67] width 6 height 9
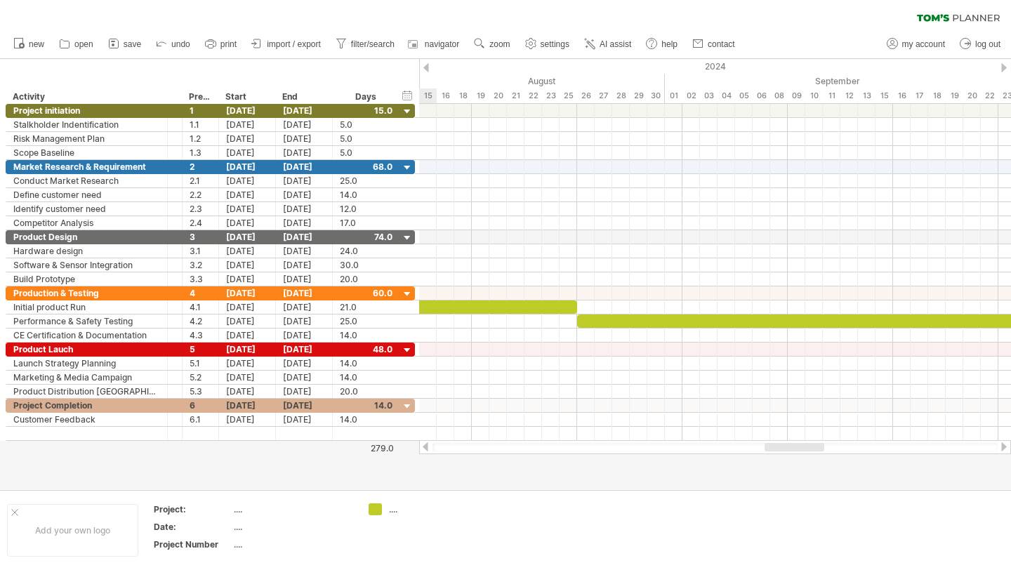
click at [1003, 66] on div at bounding box center [1004, 67] width 6 height 9
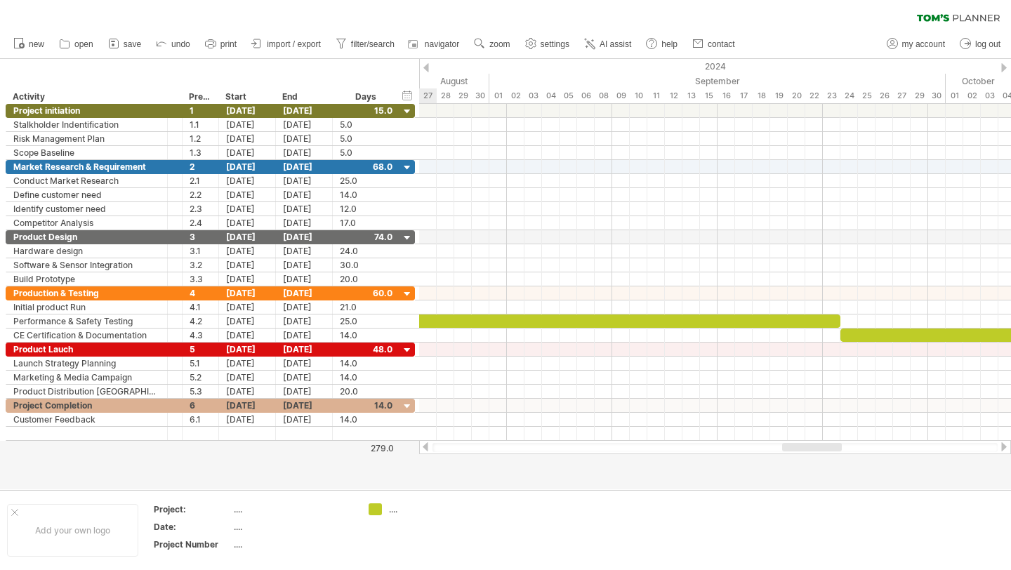
click at [1003, 66] on div at bounding box center [1004, 67] width 6 height 9
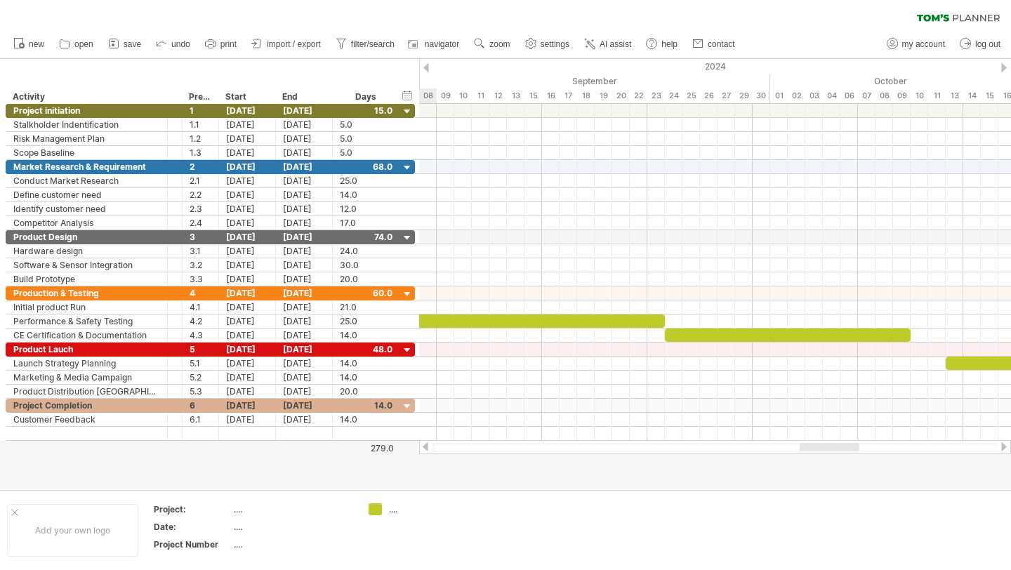
click at [1003, 66] on div at bounding box center [1004, 67] width 6 height 9
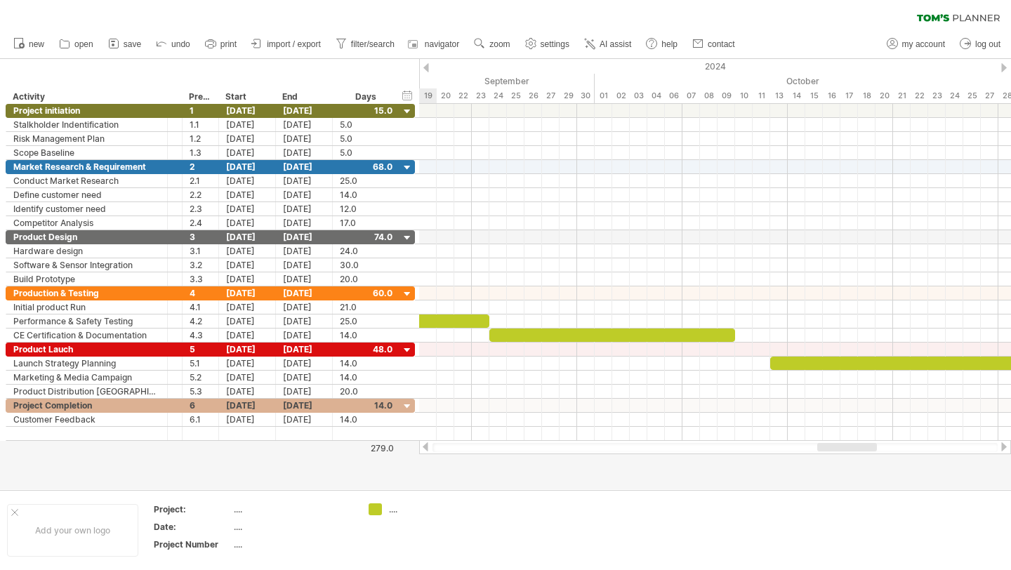
click at [1003, 66] on div at bounding box center [1004, 67] width 6 height 9
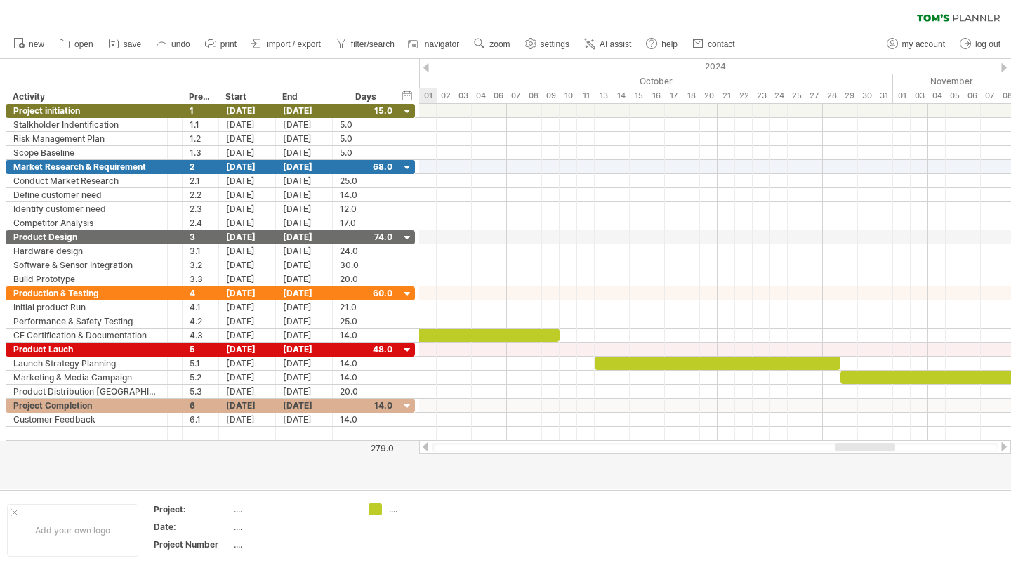
click at [1003, 66] on div at bounding box center [1004, 67] width 6 height 9
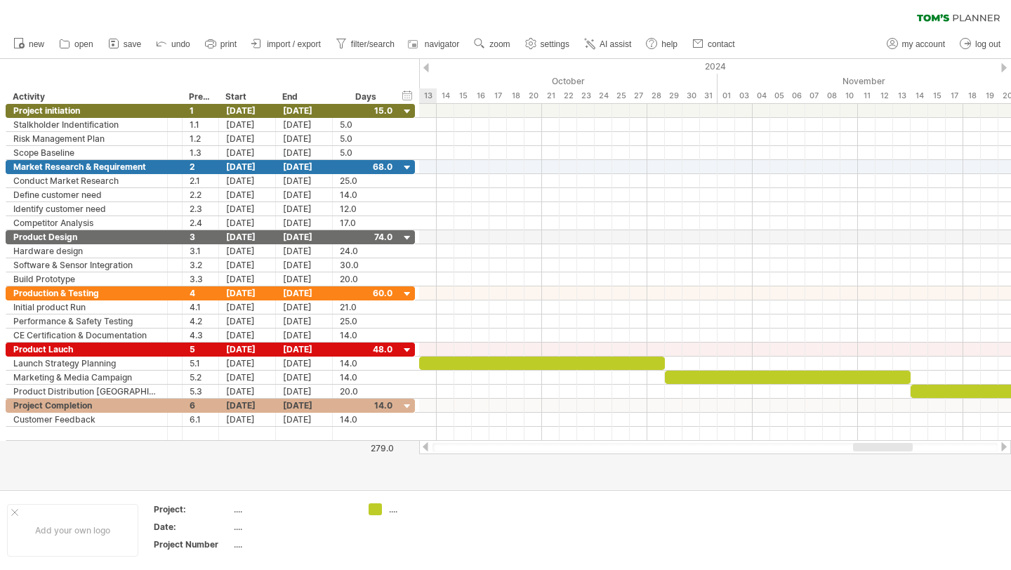
click at [1003, 66] on div at bounding box center [1004, 67] width 6 height 9
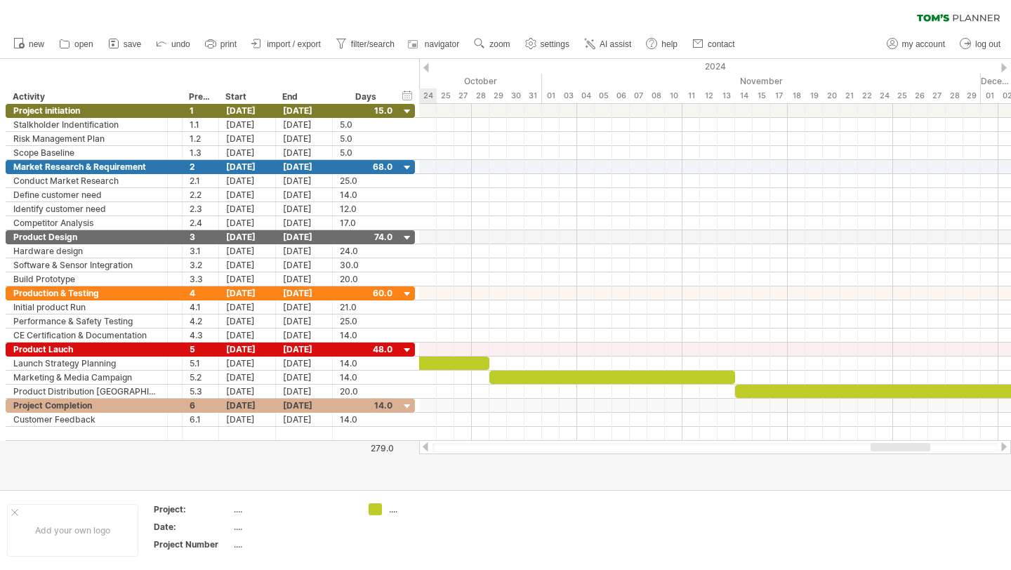
click at [1003, 66] on div at bounding box center [1004, 67] width 6 height 9
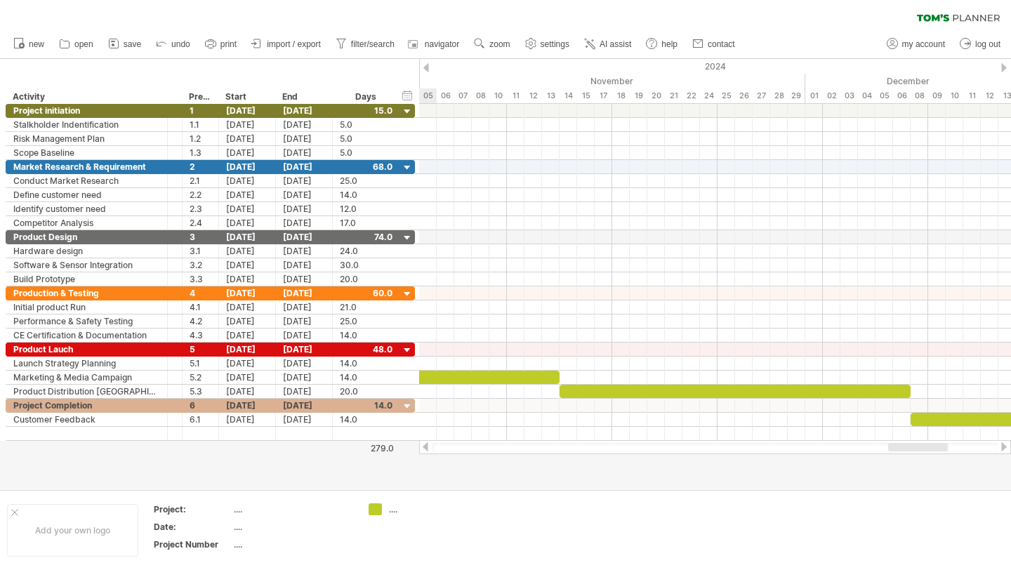
click at [1003, 66] on div at bounding box center [1004, 67] width 6 height 9
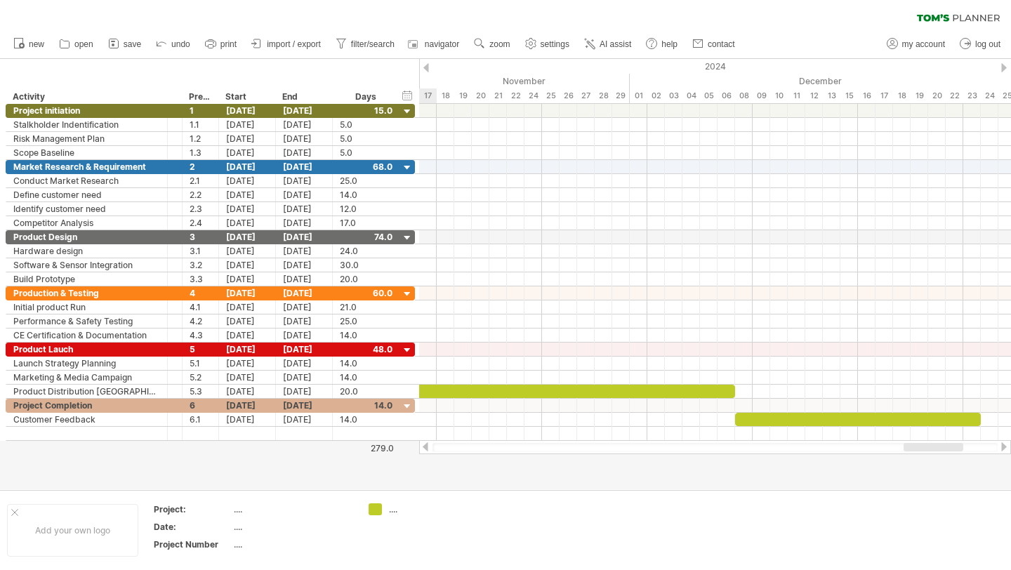
click at [1003, 66] on div at bounding box center [1004, 67] width 6 height 9
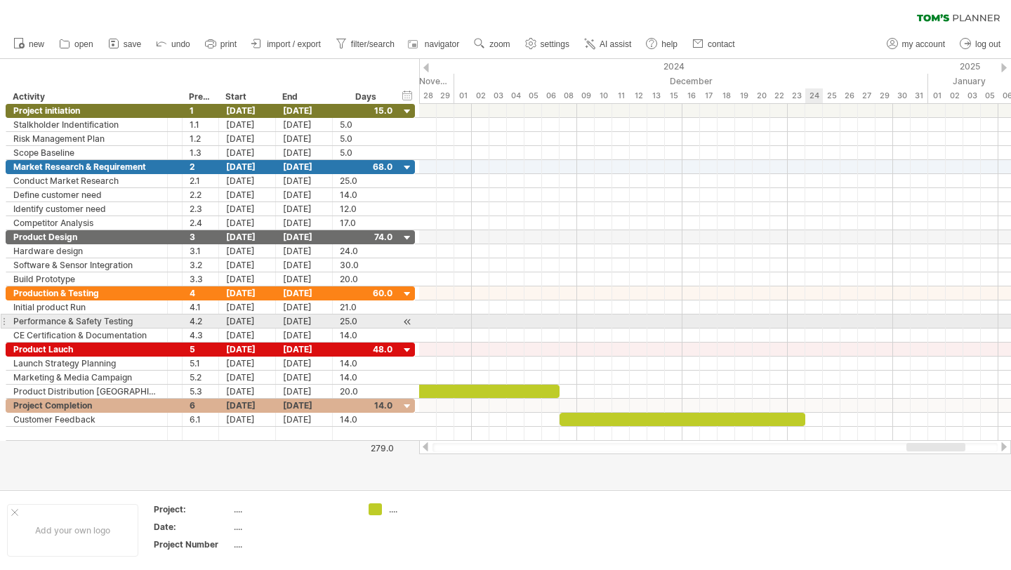
click at [818, 326] on div at bounding box center [715, 321] width 592 height 14
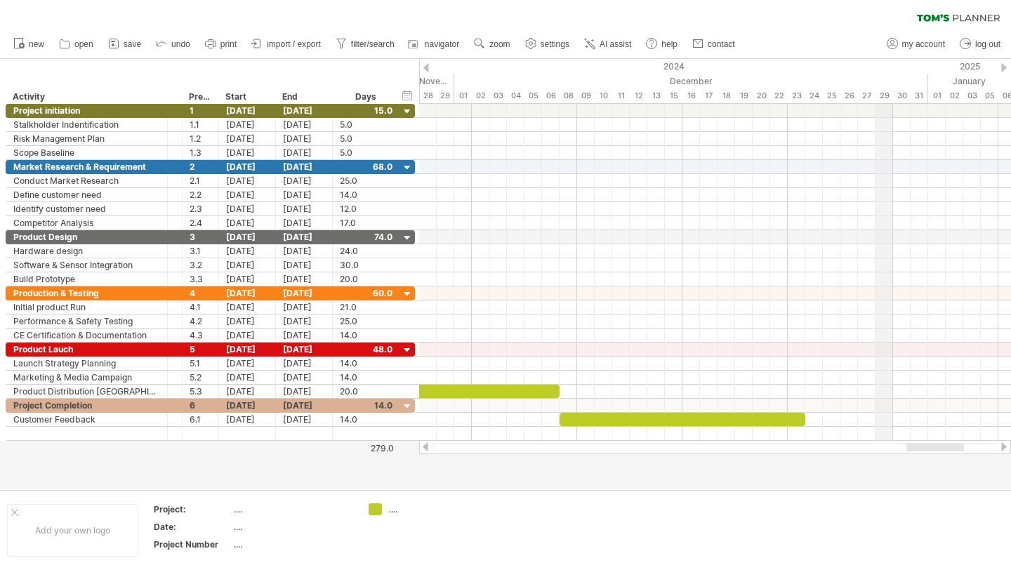
drag, startPoint x: 893, startPoint y: 95, endPoint x: 846, endPoint y: 94, distance: 47.0
click at [893, 94] on div "30" at bounding box center [902, 95] width 18 height 15
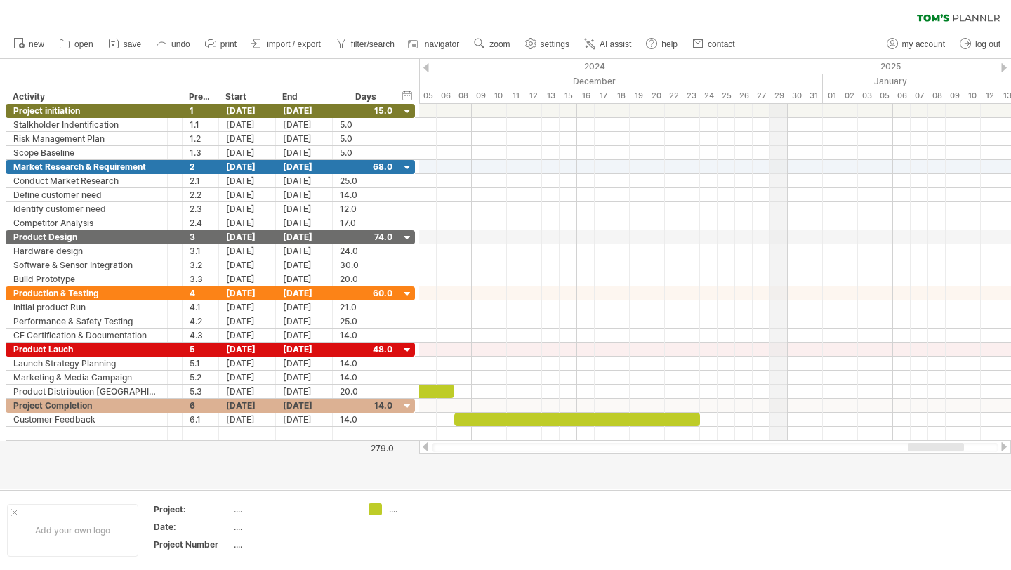
drag, startPoint x: 841, startPoint y: 91, endPoint x: 788, endPoint y: 95, distance: 53.5
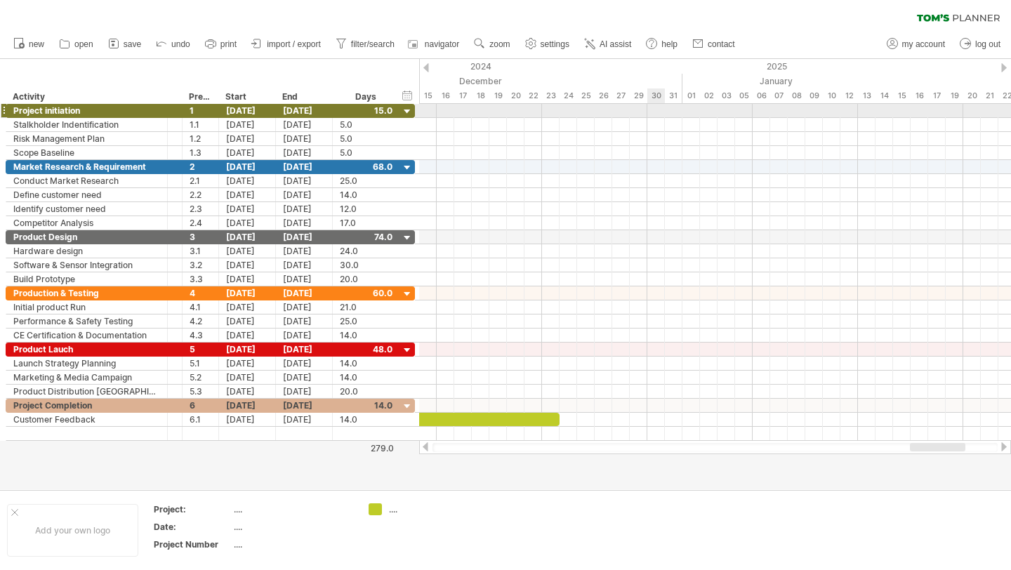
drag, startPoint x: 788, startPoint y: 95, endPoint x: 652, endPoint y: 102, distance: 136.4
click at [653, 104] on div "Trying to reach [DOMAIN_NAME] Connected again... 0% clear filter new *" at bounding box center [505, 285] width 1011 height 570
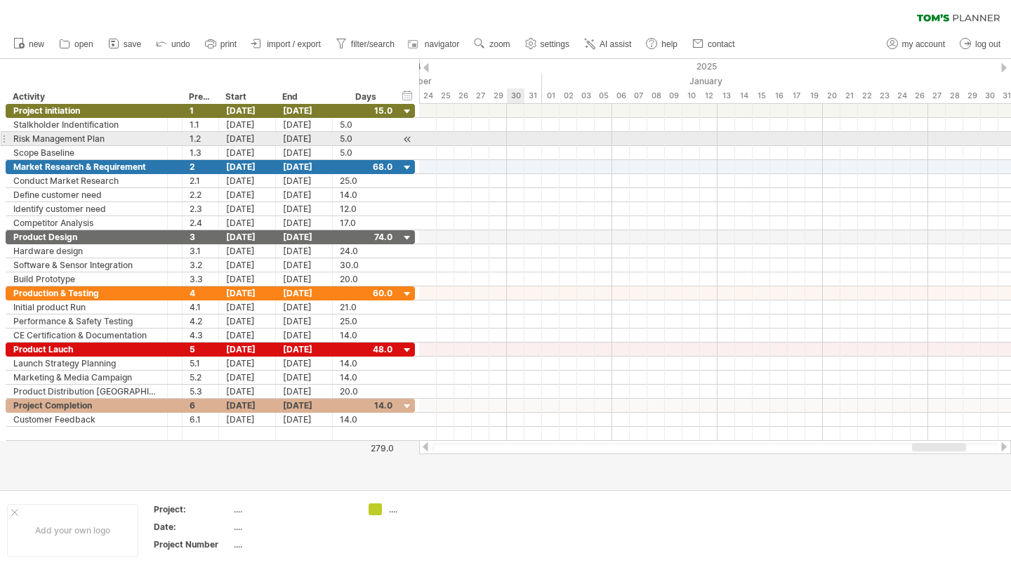
drag, startPoint x: 651, startPoint y: 96, endPoint x: 508, endPoint y: 141, distance: 150.0
click at [509, 142] on div "Trying to reach [DOMAIN_NAME] Connected again... 0% clear filter new *" at bounding box center [505, 285] width 1011 height 570
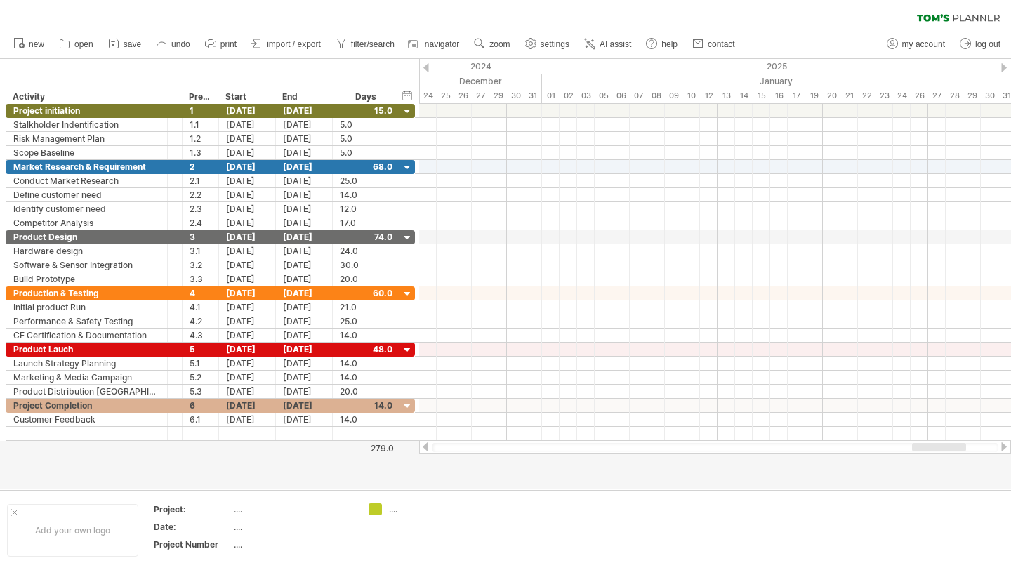
click at [423, 448] on div at bounding box center [425, 446] width 11 height 9
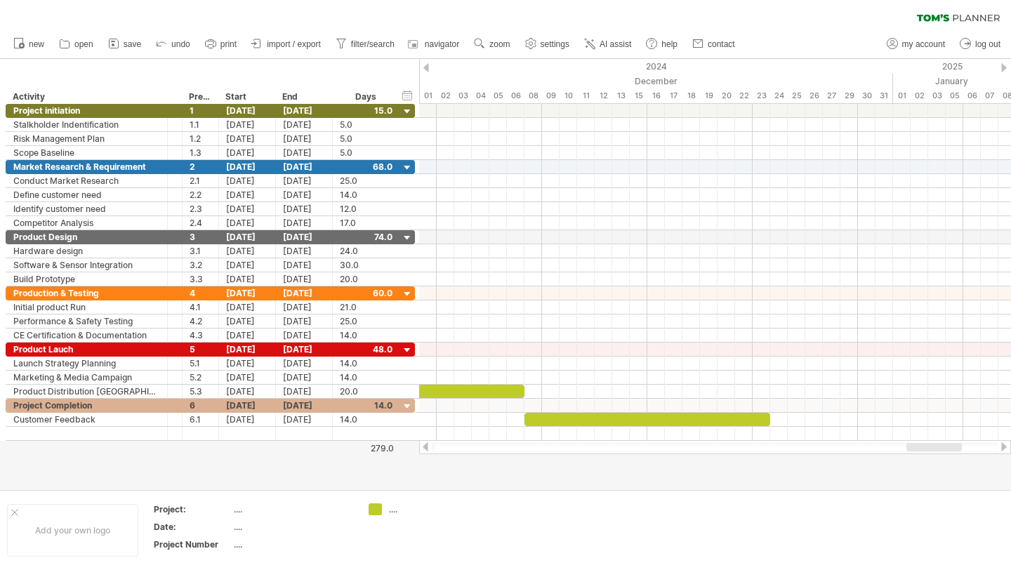
click at [423, 448] on div at bounding box center [425, 446] width 11 height 9
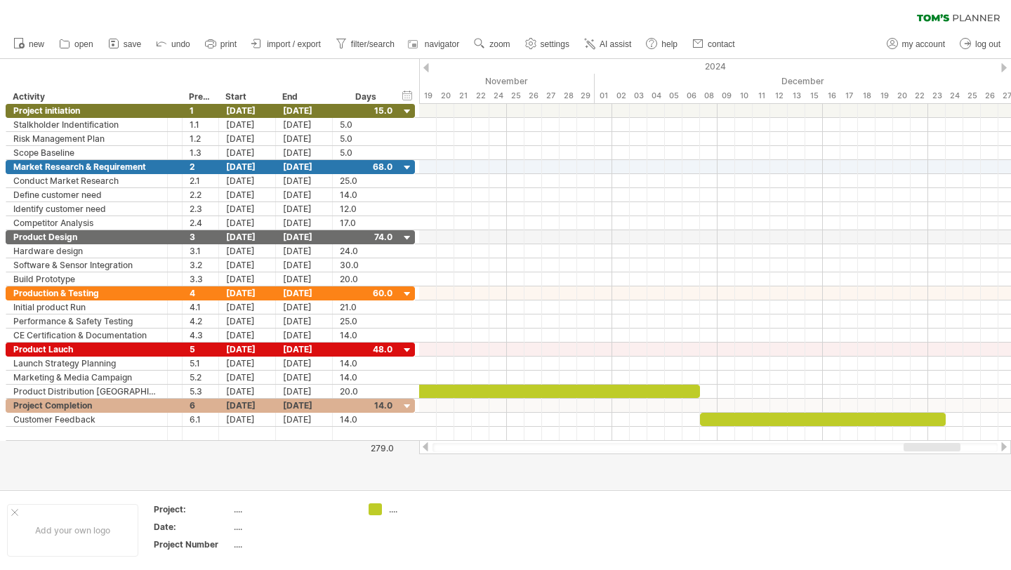
click at [423, 448] on div at bounding box center [425, 446] width 11 height 9
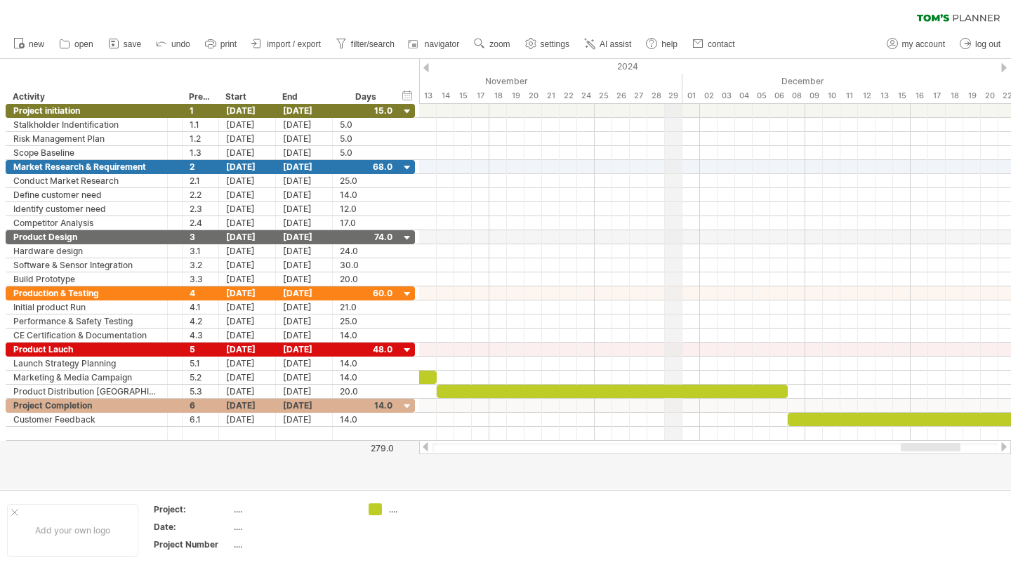
drag, startPoint x: 771, startPoint y: 79, endPoint x: 673, endPoint y: 91, distance: 98.2
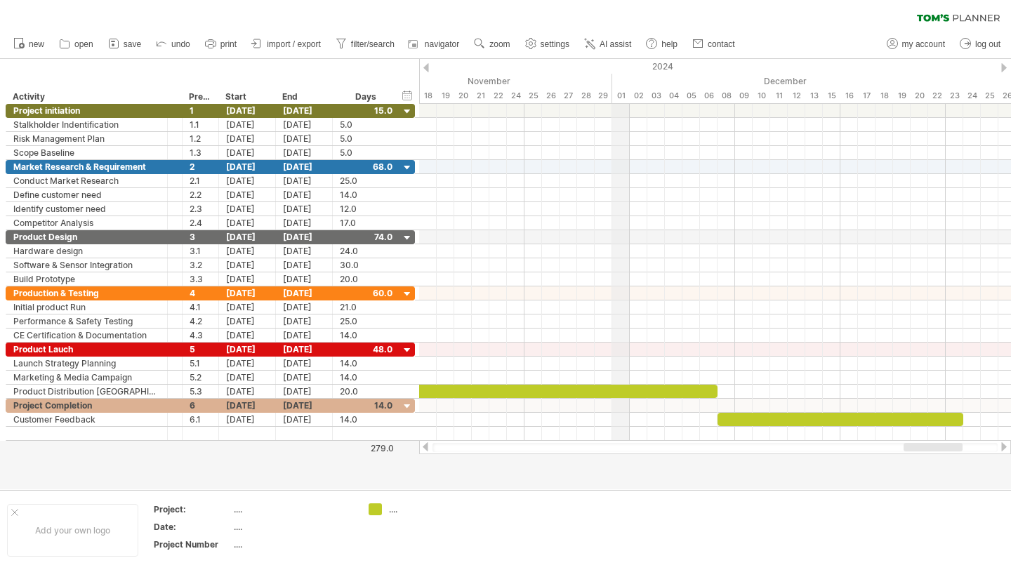
drag, startPoint x: 662, startPoint y: 84, endPoint x: 613, endPoint y: 91, distance: 49.6
click at [783, 452] on div at bounding box center [715, 447] width 592 height 14
click at [780, 448] on div at bounding box center [714, 447] width 565 height 9
click at [667, 448] on div at bounding box center [714, 447] width 565 height 9
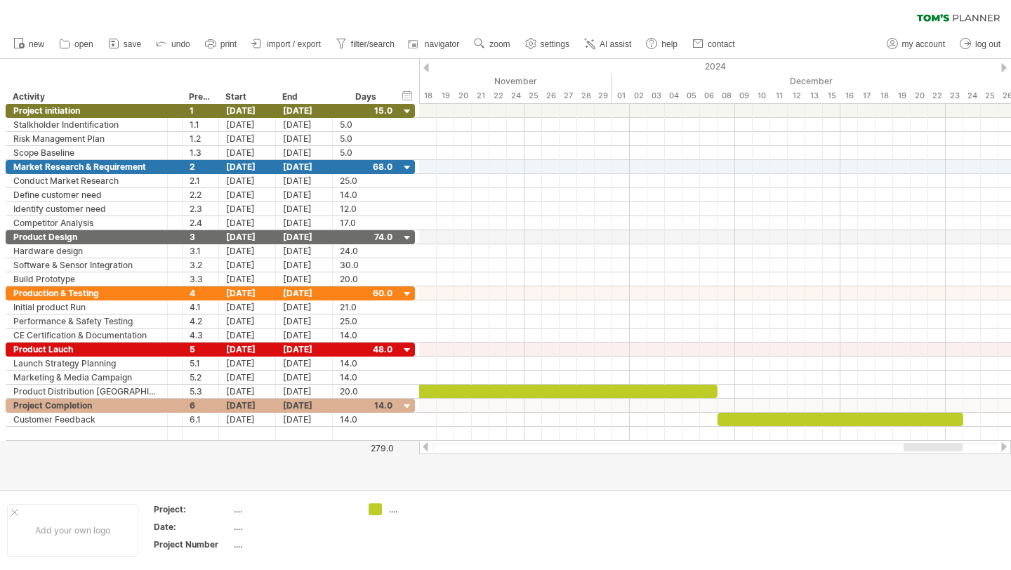
click at [667, 448] on div at bounding box center [714, 447] width 565 height 9
click at [426, 448] on div at bounding box center [425, 446] width 11 height 9
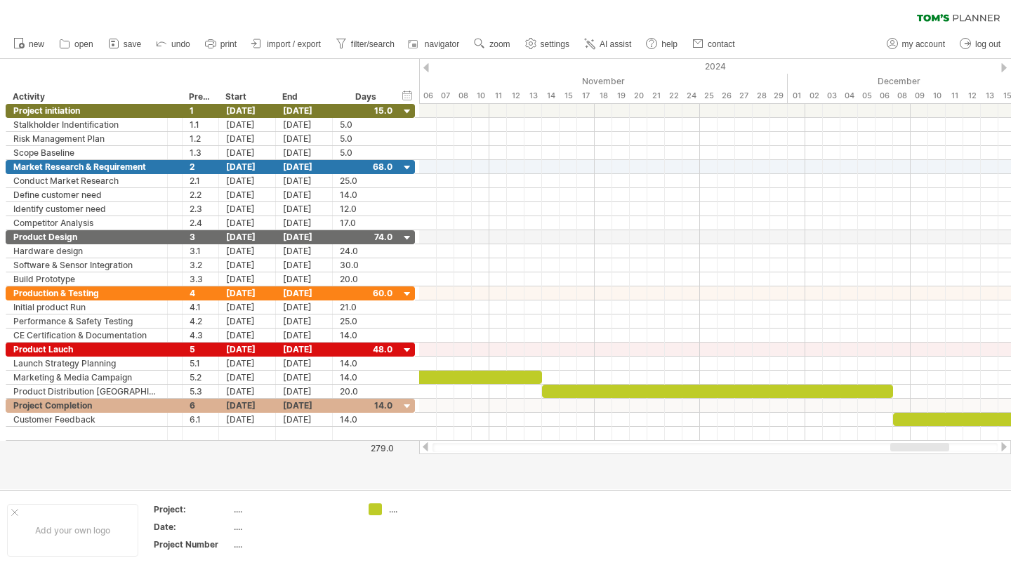
click at [426, 448] on div at bounding box center [425, 446] width 11 height 9
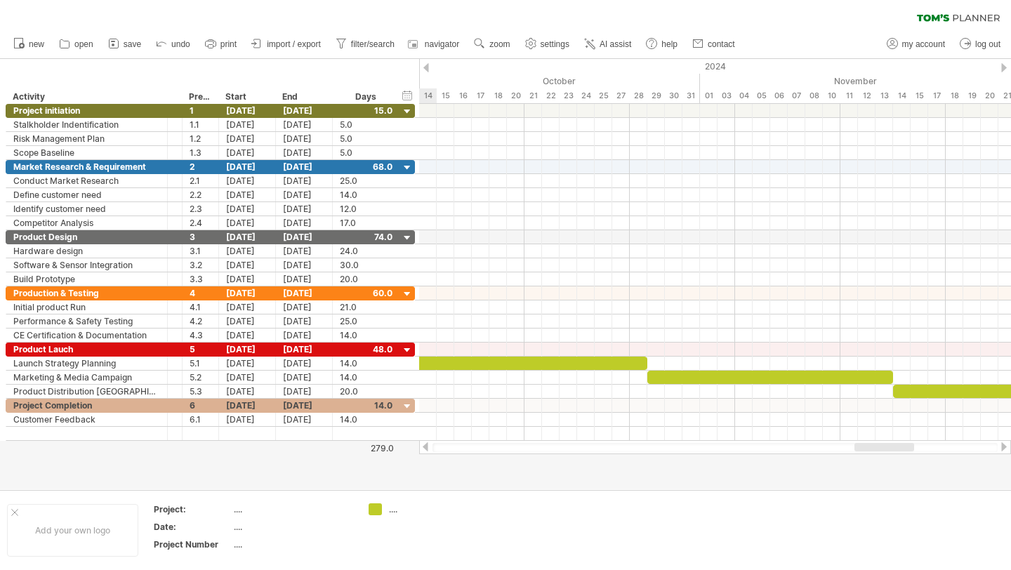
click at [426, 448] on div at bounding box center [425, 446] width 11 height 9
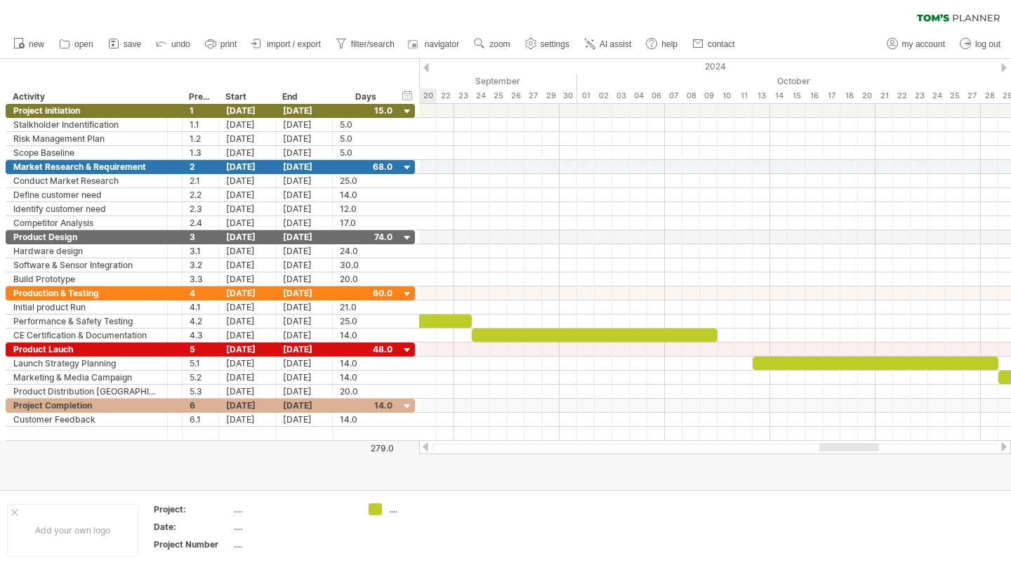
click at [426, 448] on div at bounding box center [425, 446] width 11 height 9
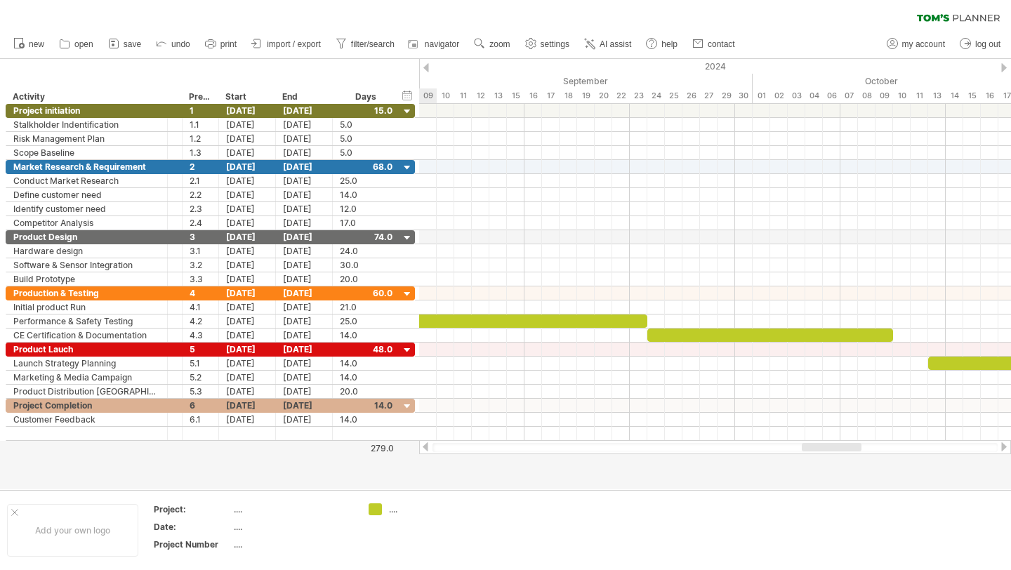
click at [426, 448] on div at bounding box center [425, 446] width 11 height 9
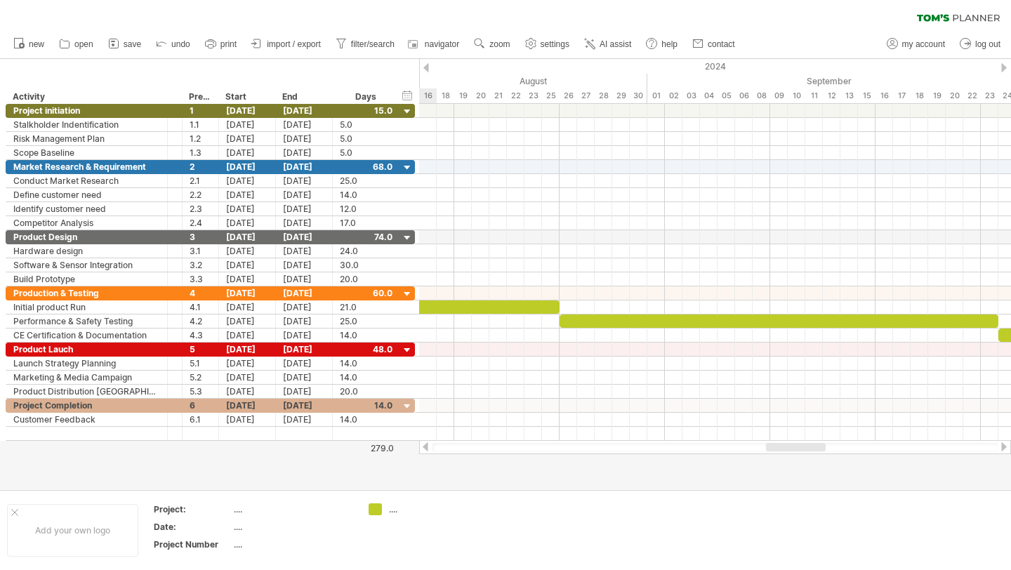
click at [426, 448] on div at bounding box center [425, 446] width 11 height 9
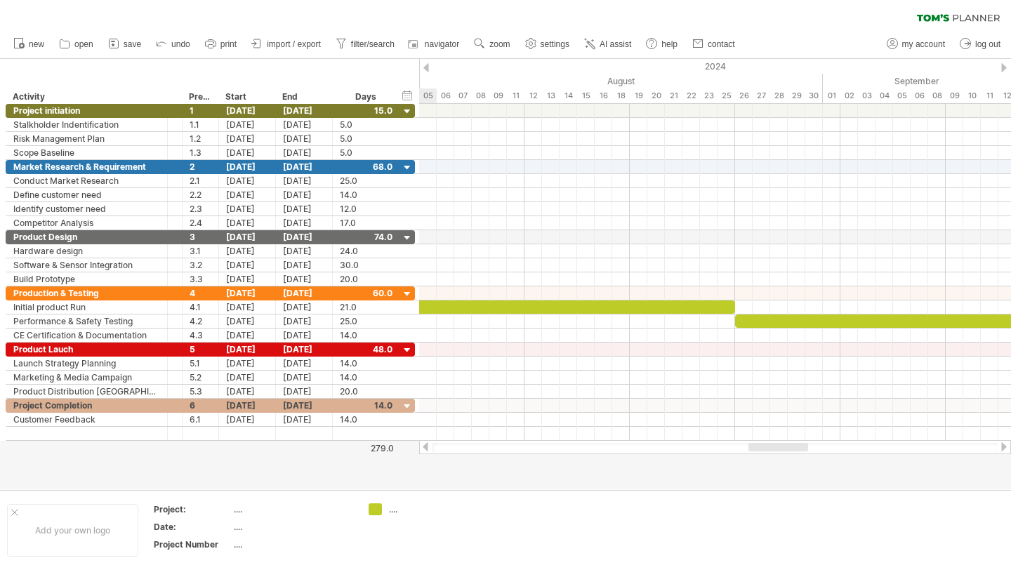
click at [426, 448] on div at bounding box center [425, 446] width 11 height 9
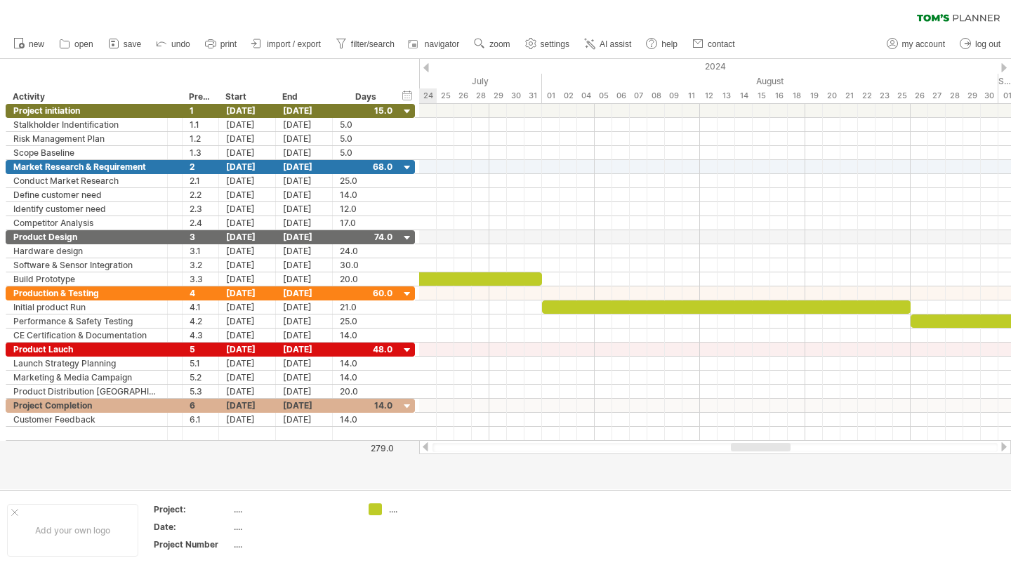
click at [426, 448] on div at bounding box center [425, 446] width 11 height 9
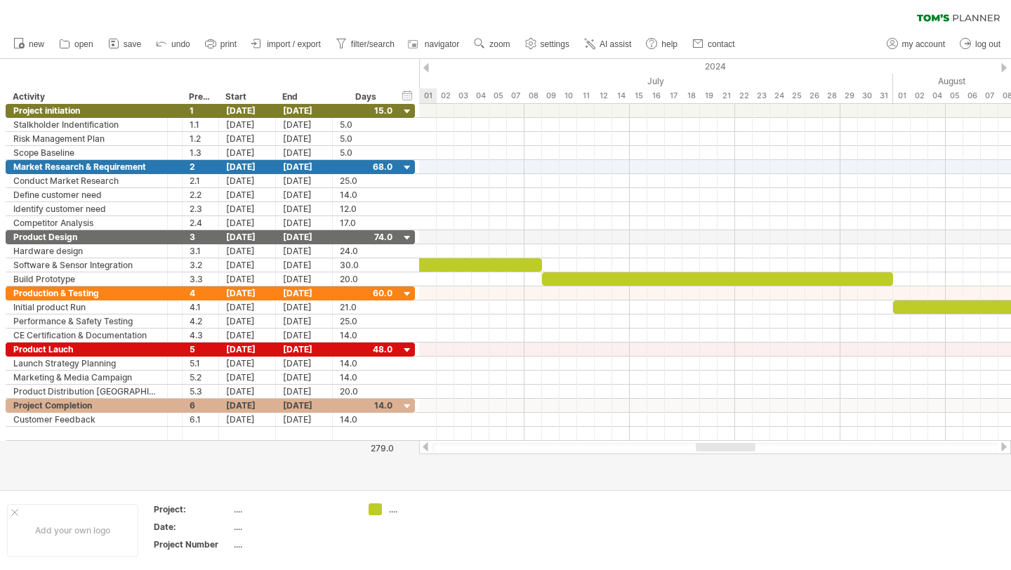
click at [426, 448] on div at bounding box center [425, 446] width 11 height 9
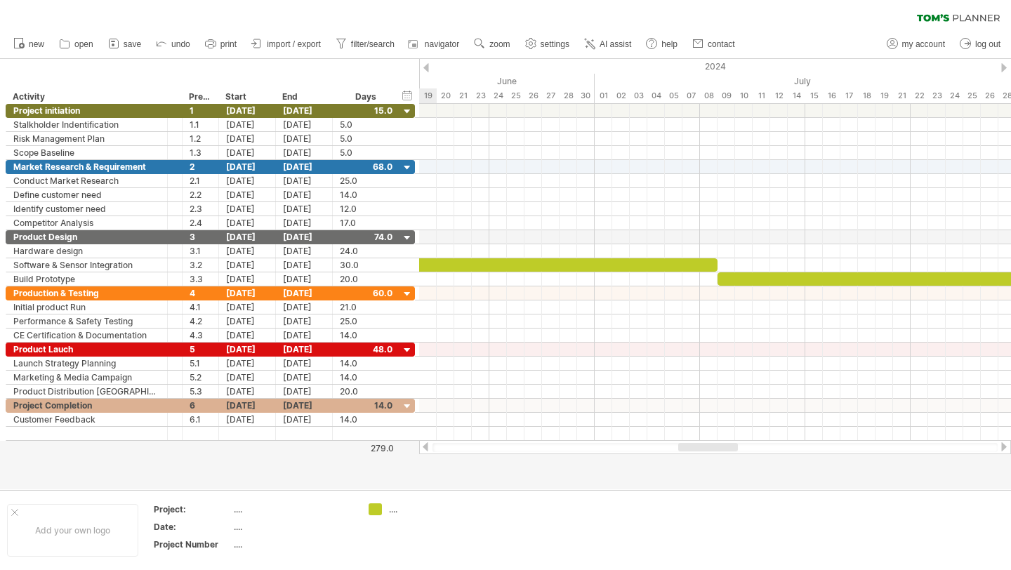
click at [426, 448] on div at bounding box center [425, 446] width 11 height 9
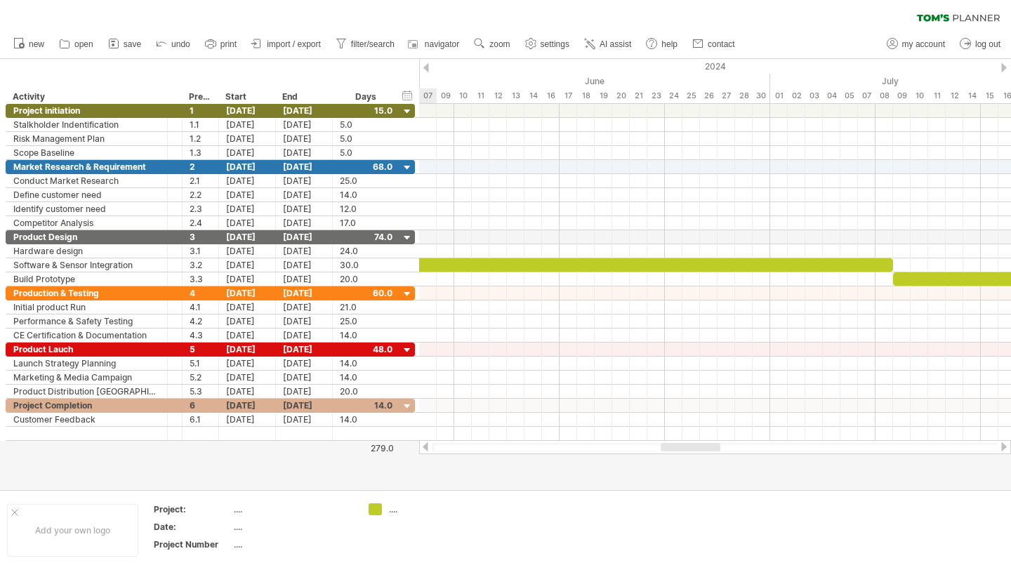
click at [426, 448] on div at bounding box center [425, 446] width 11 height 9
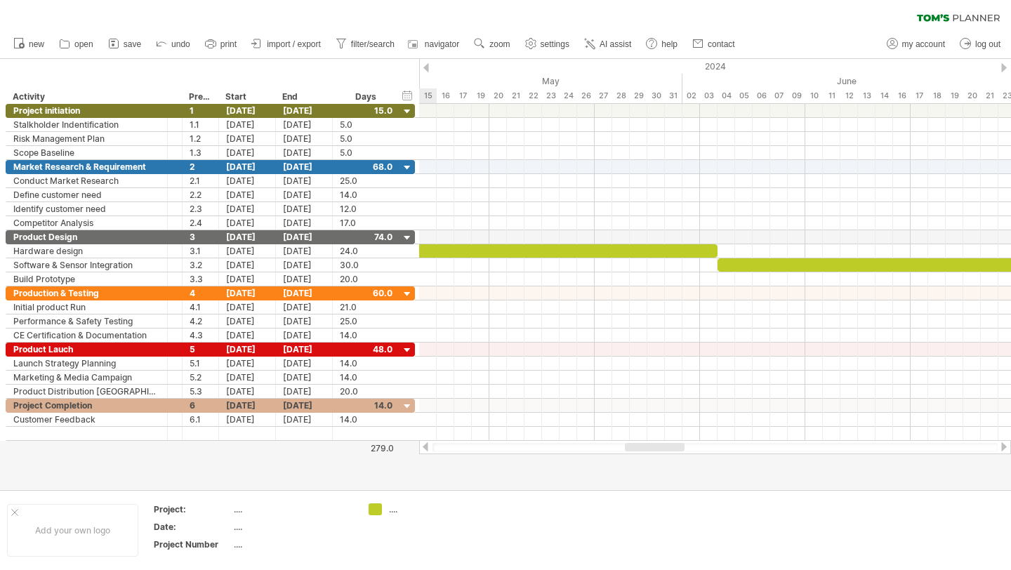
click at [426, 448] on div at bounding box center [425, 446] width 11 height 9
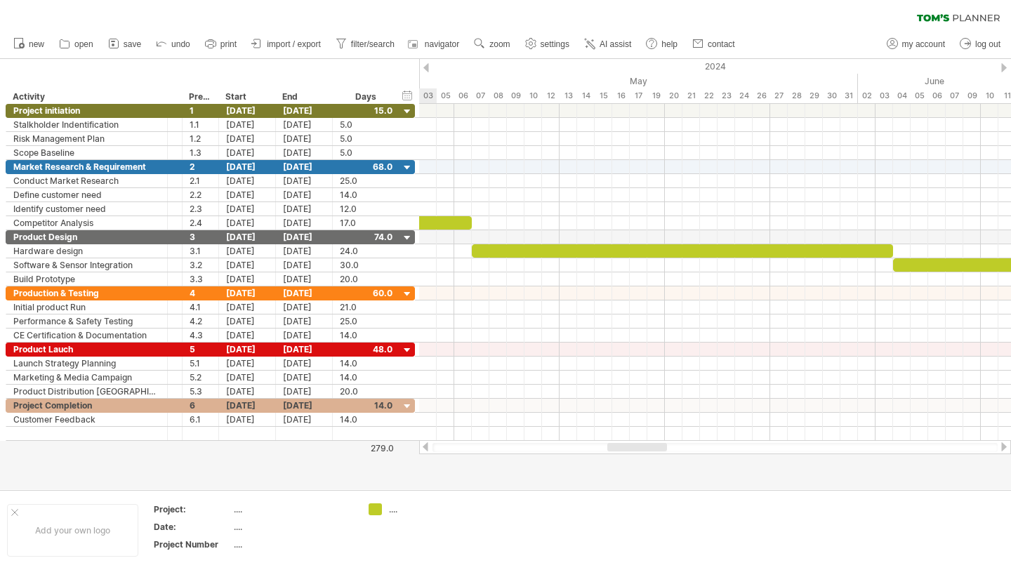
click at [426, 448] on div at bounding box center [425, 446] width 11 height 9
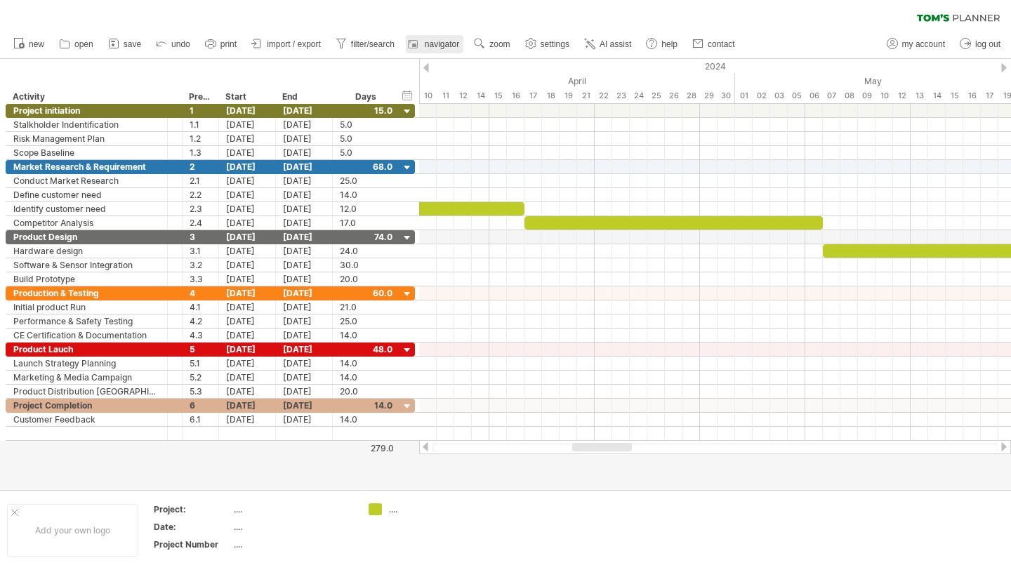
click at [456, 35] on link "navigator" at bounding box center [435, 44] width 58 height 18
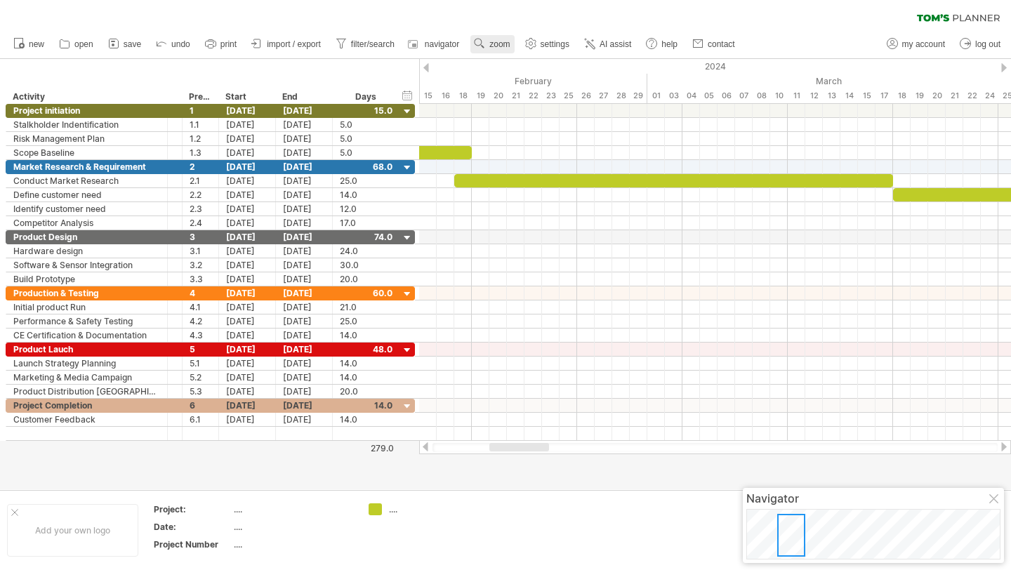
click at [487, 38] on link "zoom" at bounding box center [492, 44] width 44 height 18
click at [512, 82] on div "Week" at bounding box center [533, 78] width 78 height 22
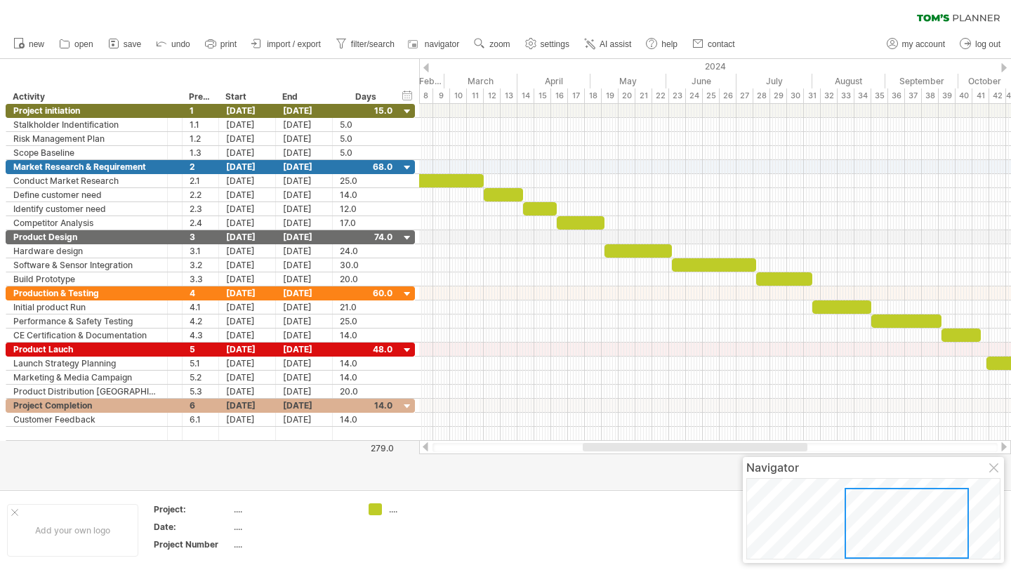
click at [995, 466] on div at bounding box center [994, 468] width 11 height 11
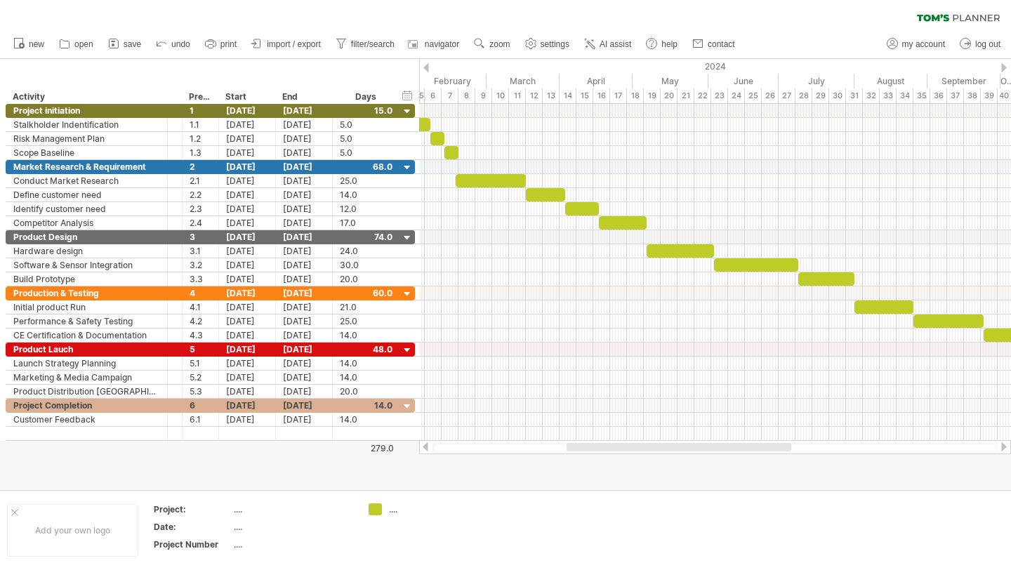
drag, startPoint x: 718, startPoint y: 446, endPoint x: 702, endPoint y: 452, distance: 17.3
click at [702, 452] on div at bounding box center [715, 447] width 592 height 14
drag, startPoint x: 420, startPoint y: 65, endPoint x: 422, endPoint y: 72, distance: 7.8
click at [422, 72] on div "2024" at bounding box center [783, 66] width 881 height 15
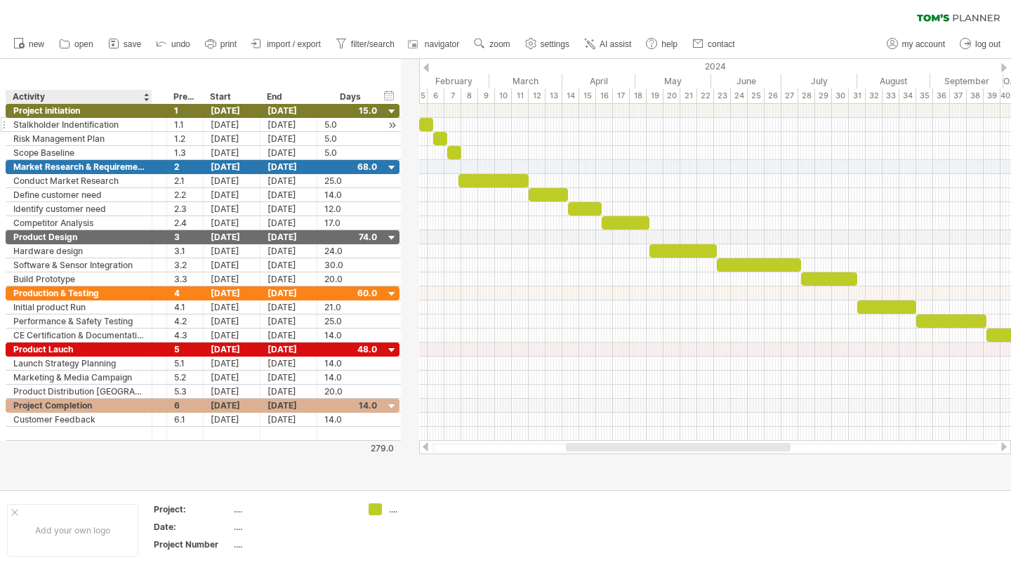
drag, startPoint x: 164, startPoint y: 98, endPoint x: 149, endPoint y: 119, distance: 26.7
click at [149, 119] on div "Trying to reach [DOMAIN_NAME] Connected again... 0% clear filter new *" at bounding box center [505, 285] width 1011 height 570
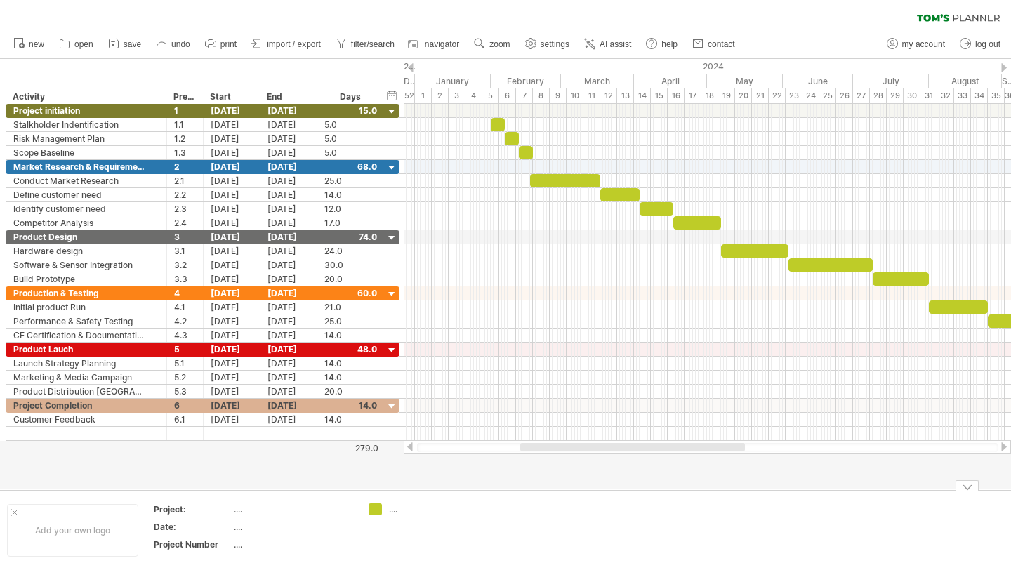
drag, startPoint x: 692, startPoint y: 449, endPoint x: 652, endPoint y: 494, distance: 60.1
click at [652, 494] on div "Trying to reach [DOMAIN_NAME] Connected again... 0% clear filter new *" at bounding box center [505, 285] width 1011 height 570
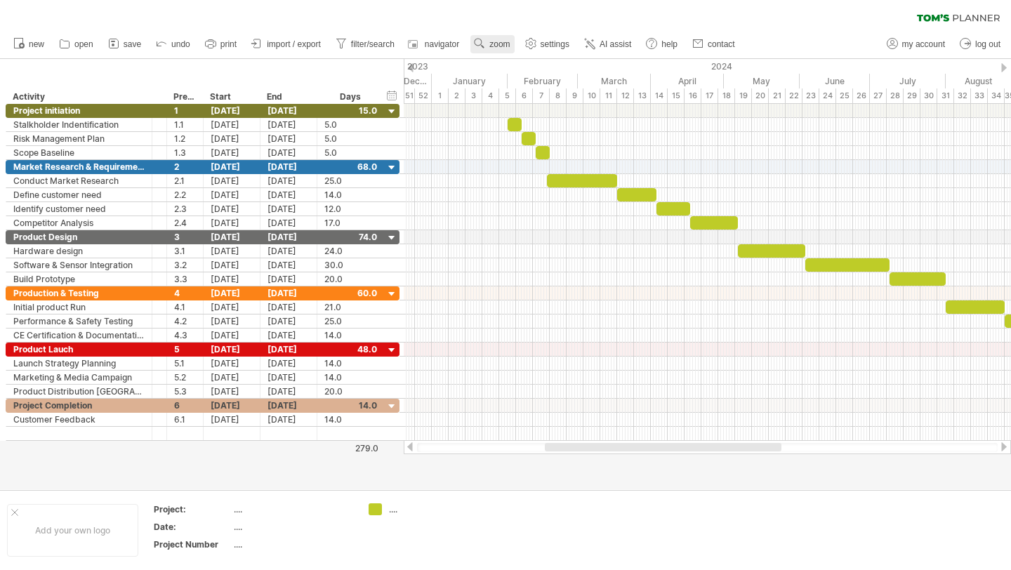
click at [484, 41] on use at bounding box center [479, 43] width 14 height 14
click at [498, 55] on div "Month" at bounding box center [530, 59] width 78 height 22
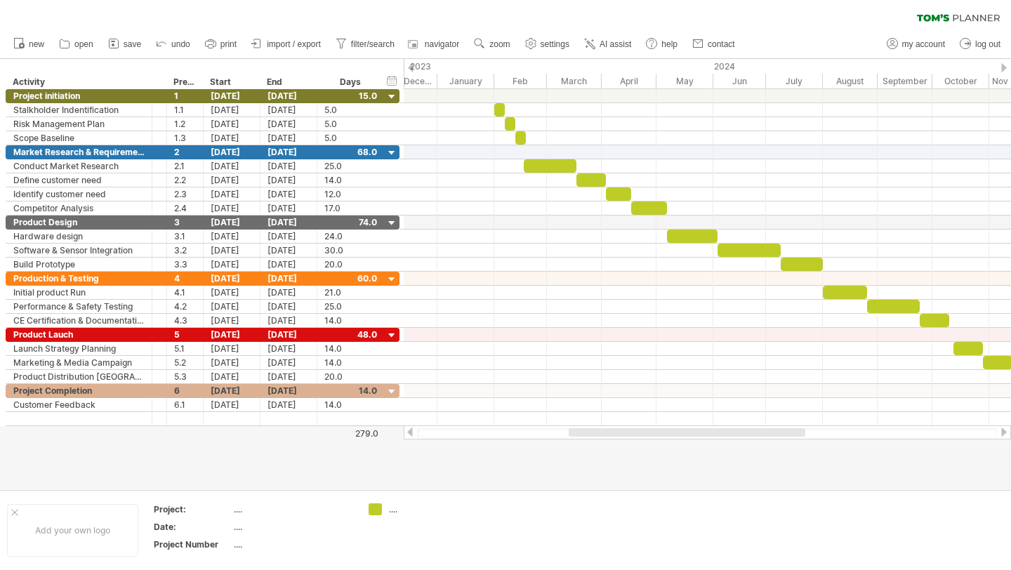
click at [602, 430] on div at bounding box center [686, 432] width 237 height 8
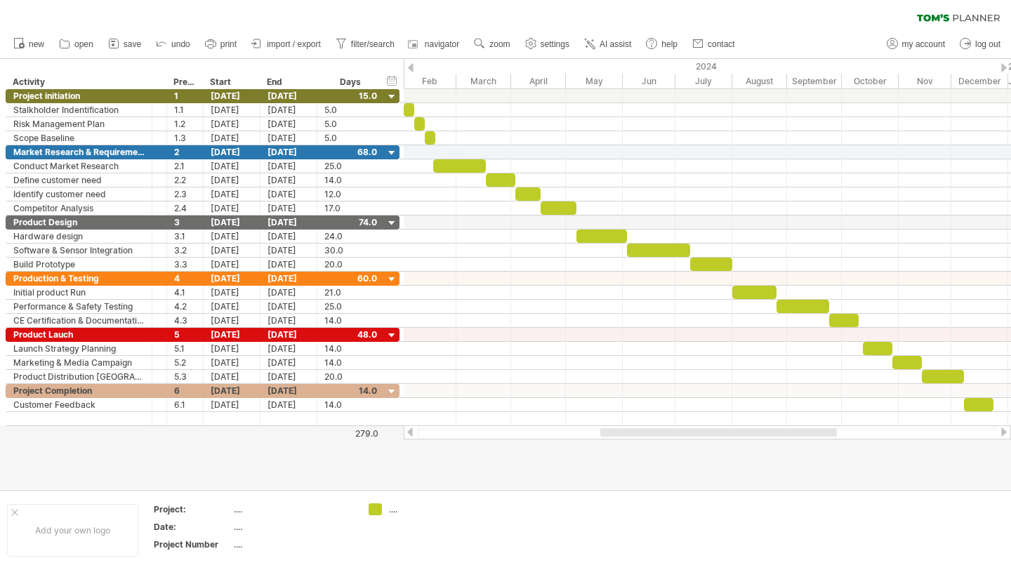
drag, startPoint x: 615, startPoint y: 429, endPoint x: 652, endPoint y: 430, distance: 36.5
click at [652, 430] on div at bounding box center [718, 432] width 237 height 8
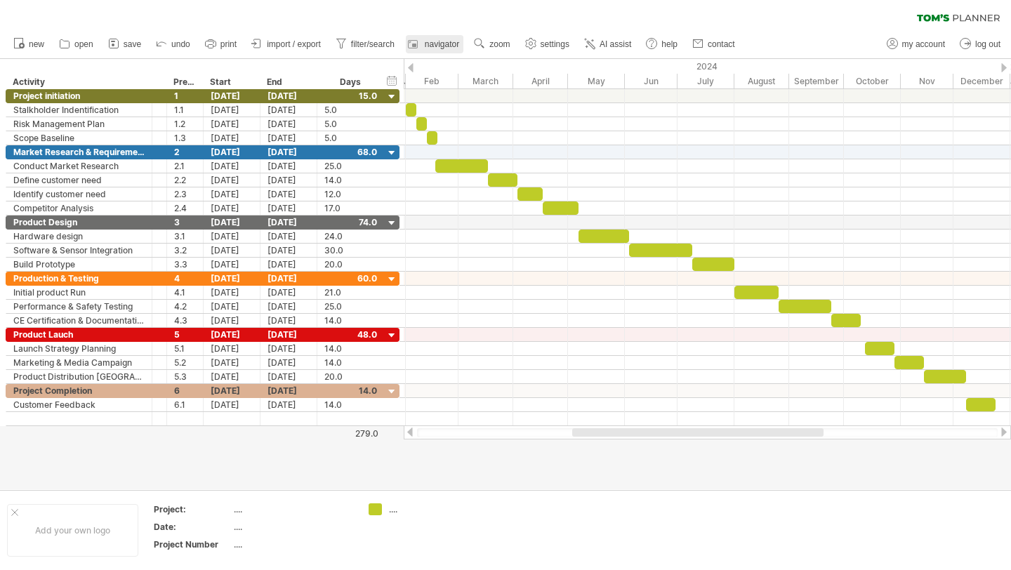
click at [408, 37] on div at bounding box center [415, 44] width 14 height 14
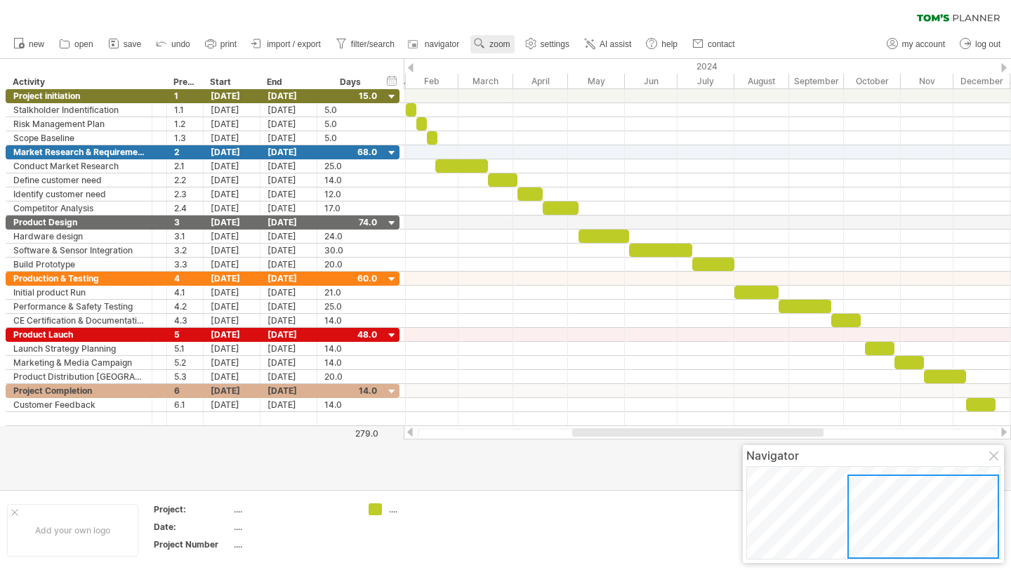
click at [492, 42] on span "zoom" at bounding box center [499, 44] width 20 height 10
click at [505, 86] on div "Week" at bounding box center [538, 83] width 78 height 22
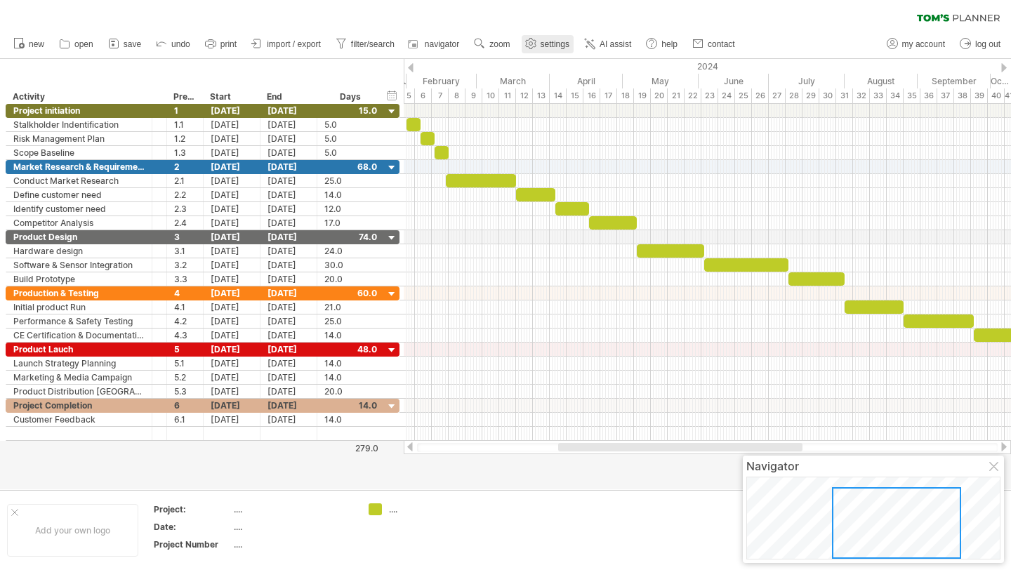
click at [552, 35] on link "settings" at bounding box center [547, 44] width 52 height 18
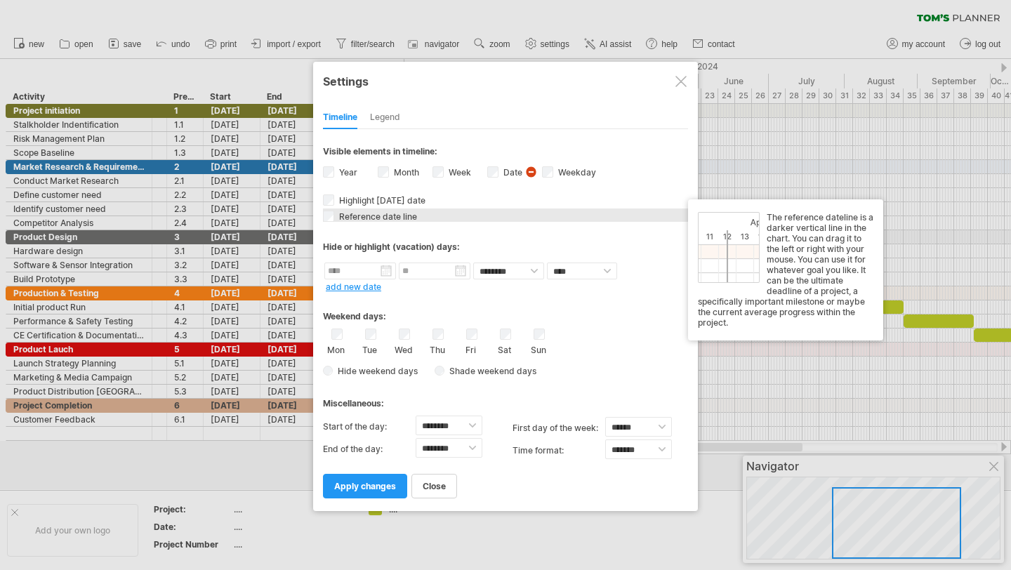
click at [376, 219] on span "Reference date line" at bounding box center [376, 216] width 81 height 11
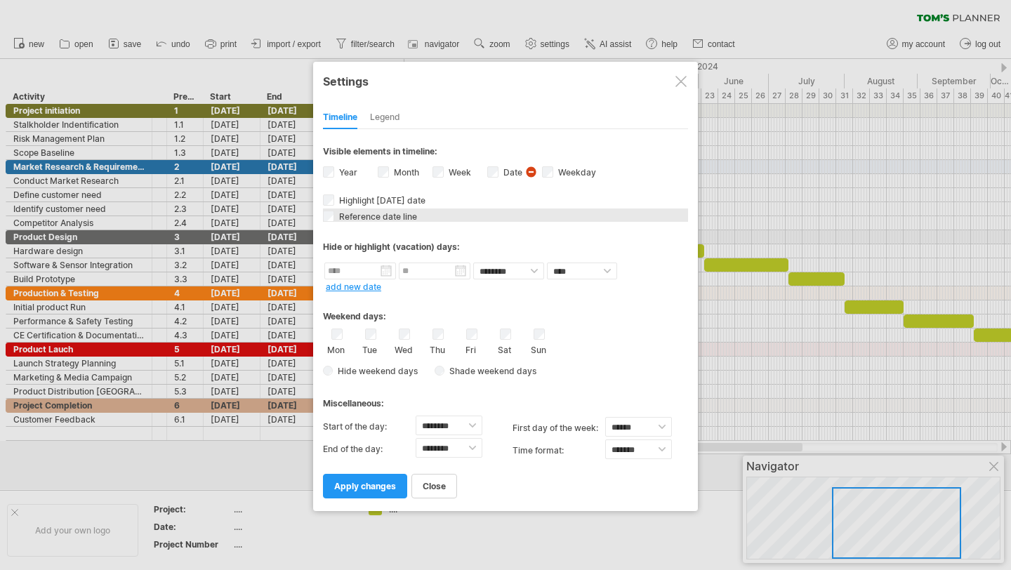
click at [382, 218] on span "Reference date line" at bounding box center [376, 216] width 81 height 11
click at [377, 494] on link "apply changes" at bounding box center [365, 486] width 84 height 25
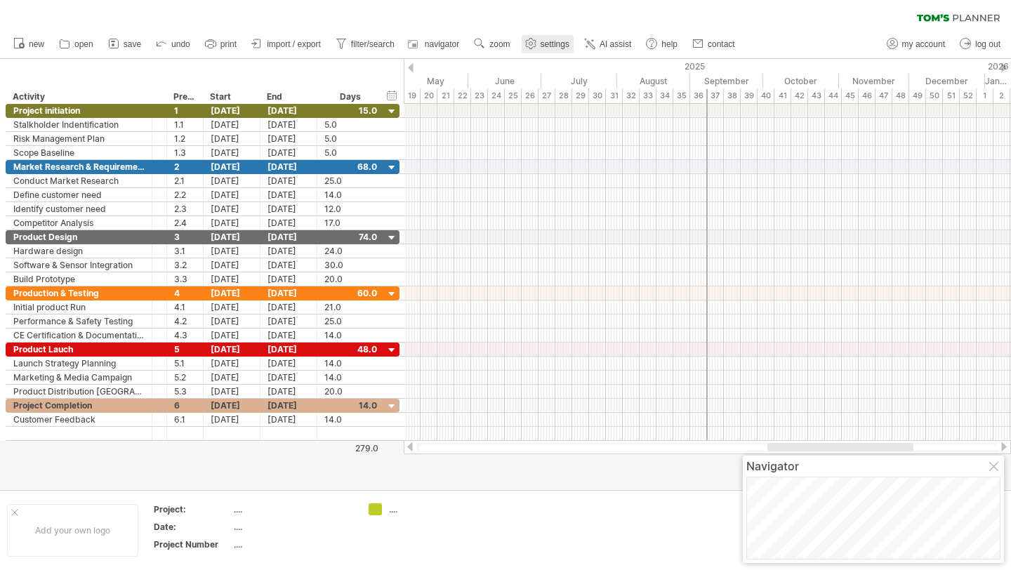
click at [554, 39] on span "settings" at bounding box center [554, 44] width 29 height 10
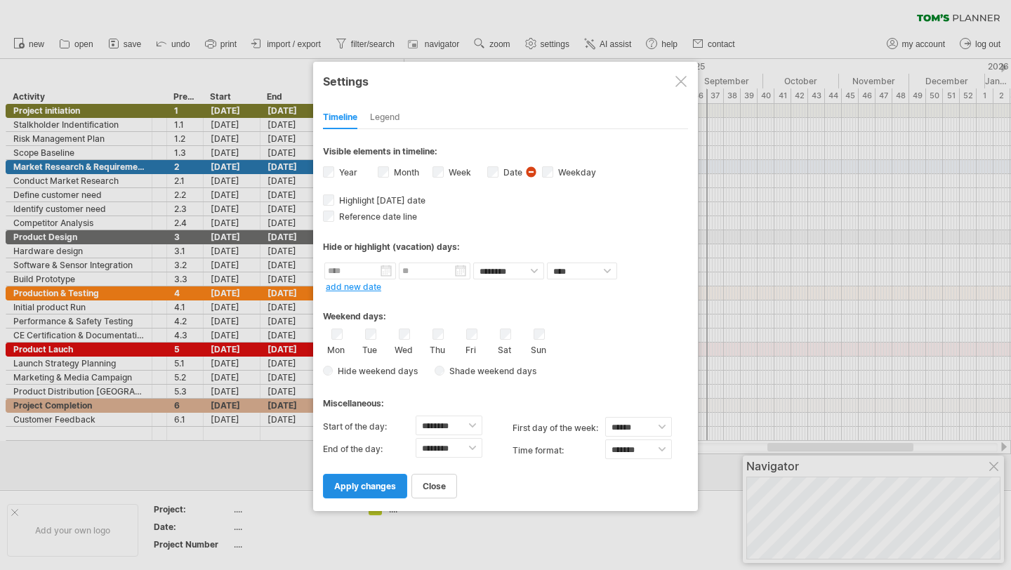
click at [376, 481] on span "apply changes" at bounding box center [365, 486] width 62 height 11
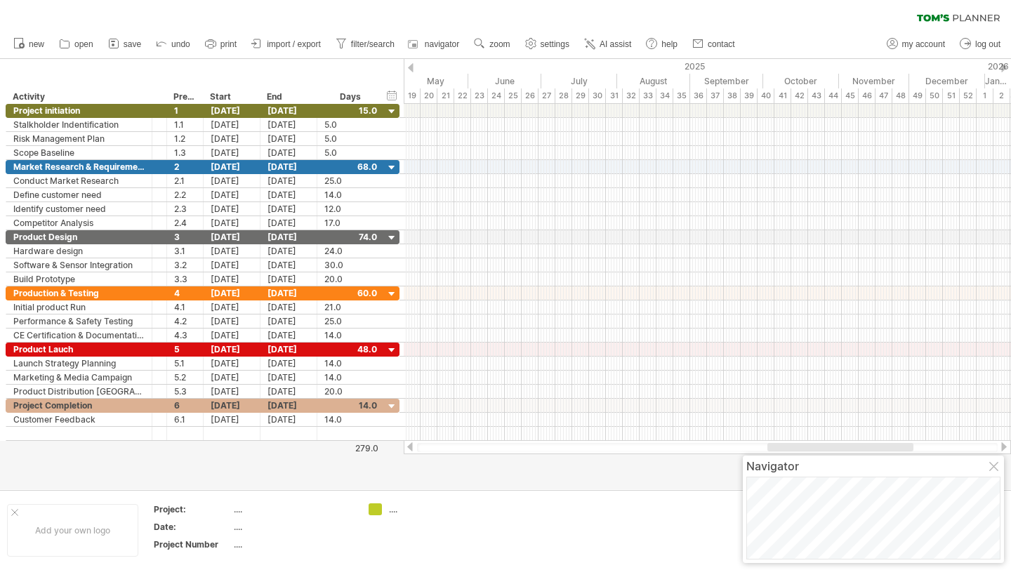
click at [411, 69] on div at bounding box center [411, 67] width 6 height 9
click at [550, 444] on div at bounding box center [707, 447] width 580 height 9
drag, startPoint x: 777, startPoint y: 452, endPoint x: 726, endPoint y: 451, distance: 51.3
click at [726, 451] on div at bounding box center [707, 447] width 607 height 14
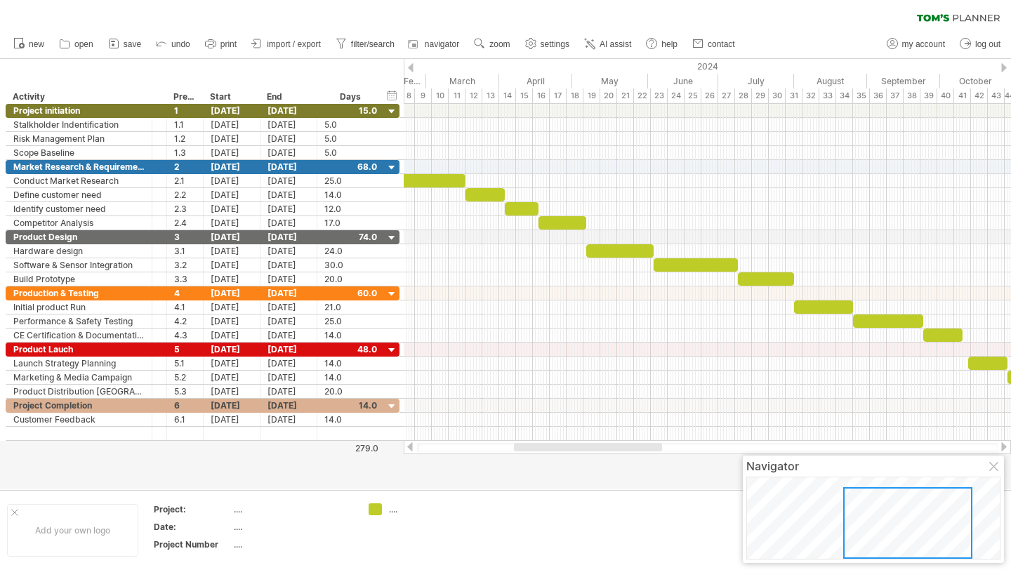
drag, startPoint x: 781, startPoint y: 448, endPoint x: 529, endPoint y: 458, distance: 252.1
click at [529, 458] on div "Trying to reach [DOMAIN_NAME] Connected again... 0% clear filter new *" at bounding box center [505, 285] width 1011 height 570
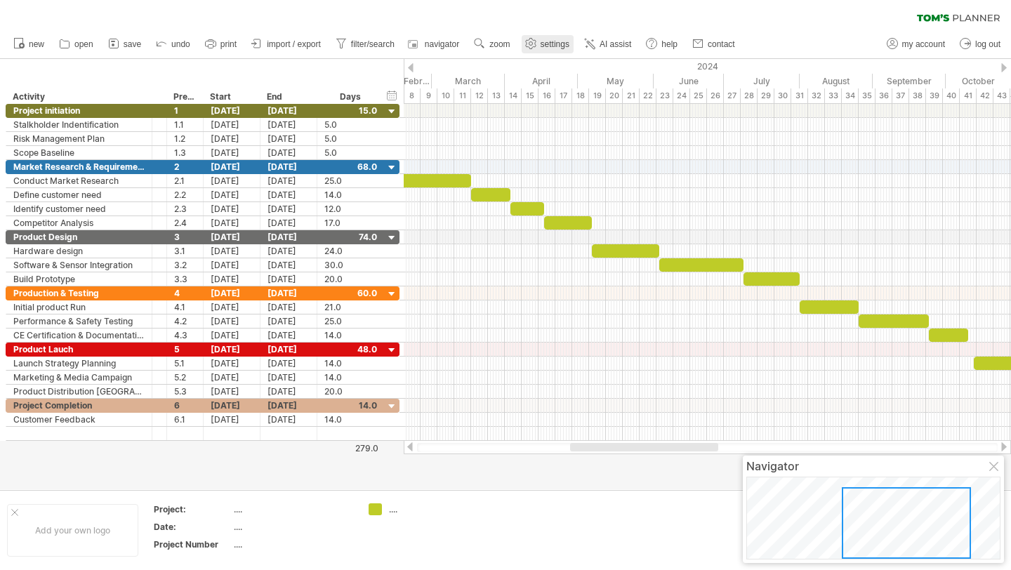
click at [536, 43] on use at bounding box center [531, 43] width 14 height 14
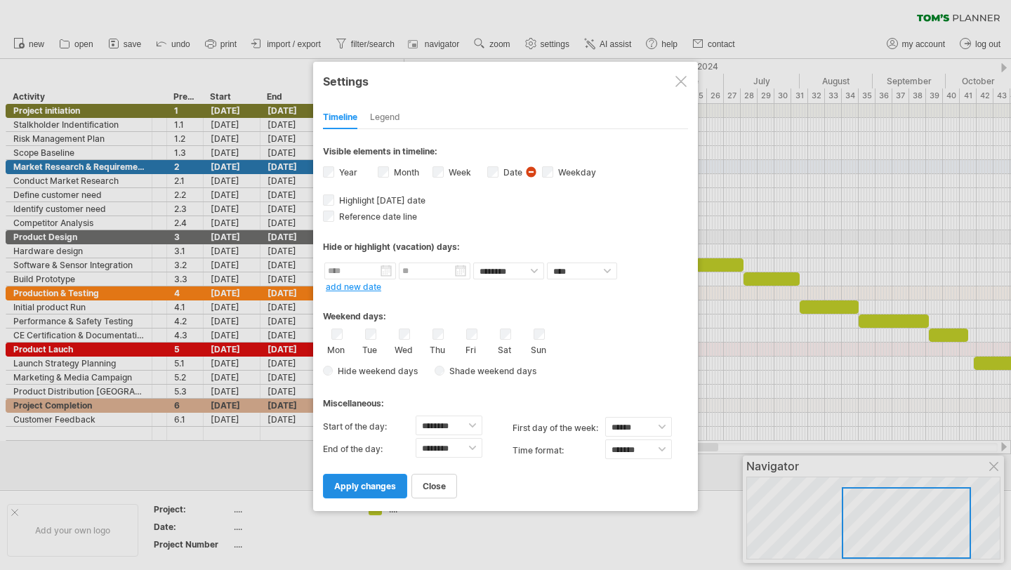
click at [381, 484] on span "apply changes" at bounding box center [365, 486] width 62 height 11
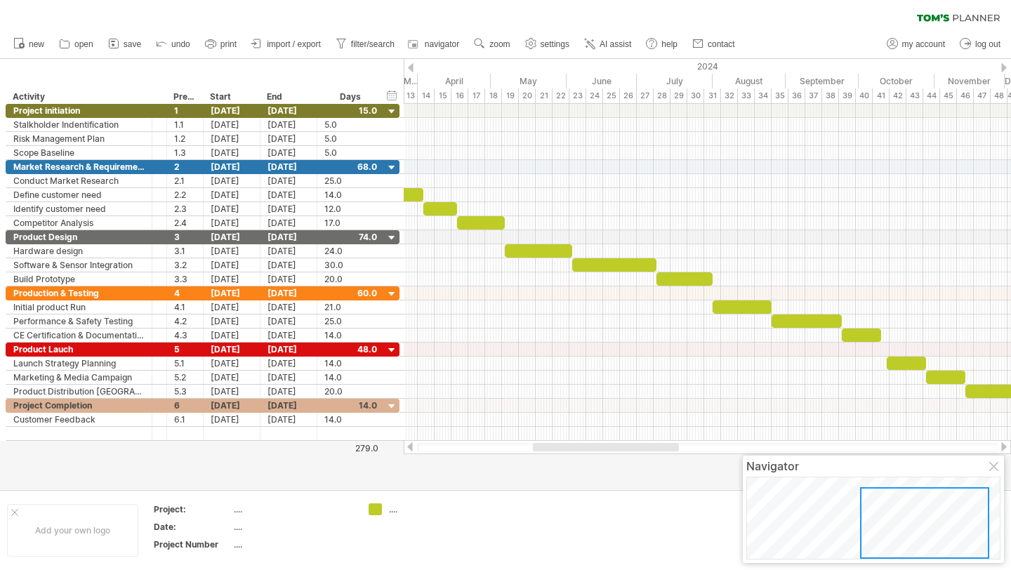
drag, startPoint x: 778, startPoint y: 446, endPoint x: 544, endPoint y: 473, distance: 236.0
click at [544, 473] on div "Trying to reach [DOMAIN_NAME] Connected again... 0% clear filter new *" at bounding box center [505, 285] width 1011 height 570
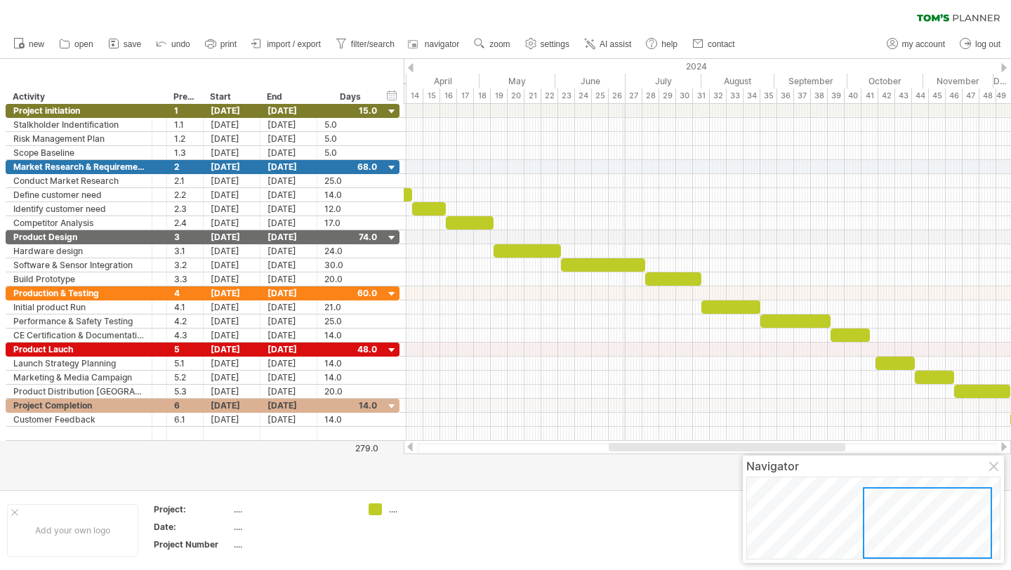
drag, startPoint x: 637, startPoint y: 76, endPoint x: 625, endPoint y: 79, distance: 12.1
click at [625, 79] on div "July" at bounding box center [663, 81] width 76 height 15
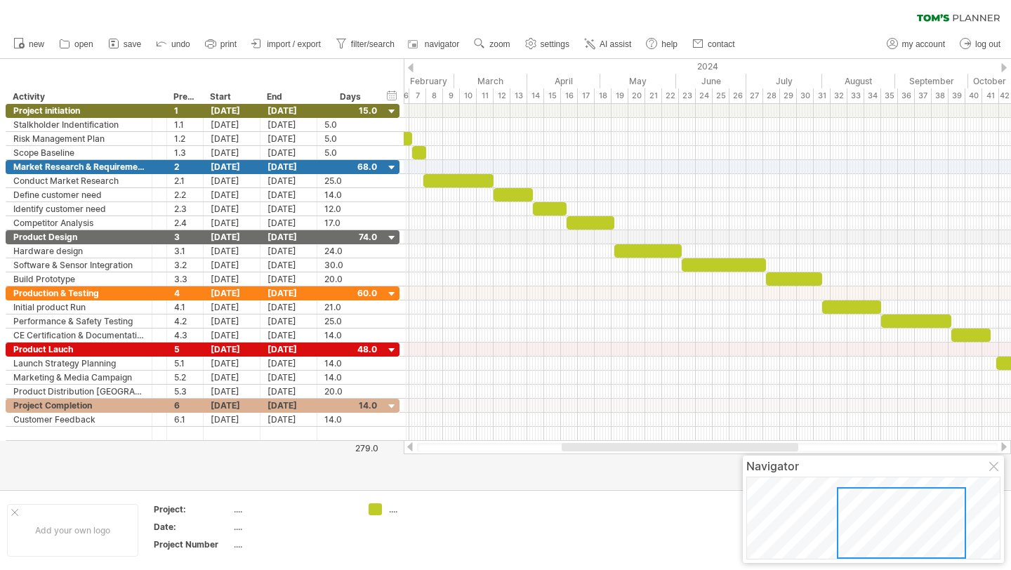
drag, startPoint x: 622, startPoint y: 447, endPoint x: 575, endPoint y: 451, distance: 46.5
click at [575, 451] on div at bounding box center [707, 447] width 580 height 9
click at [544, 46] on span "settings" at bounding box center [554, 44] width 29 height 10
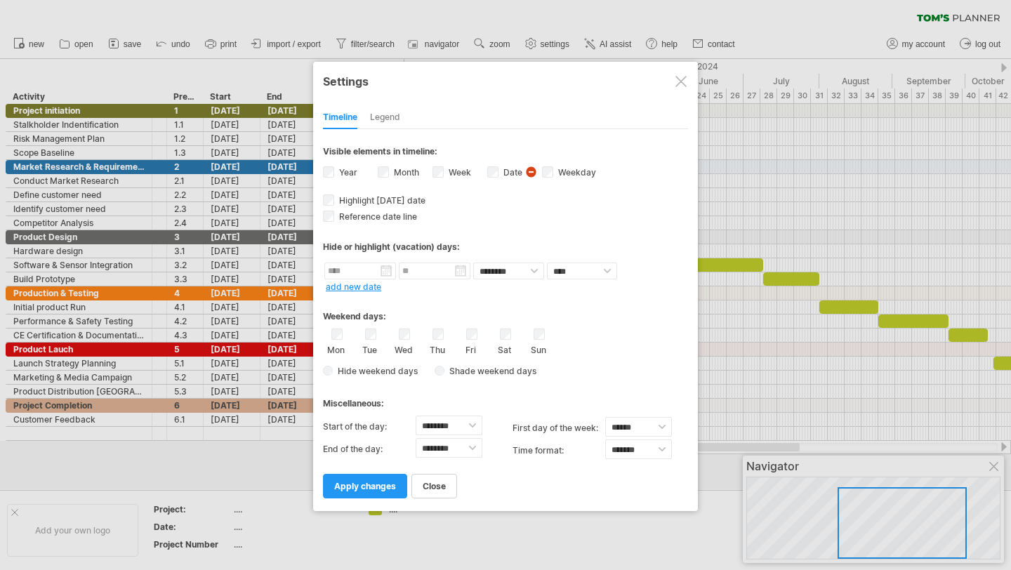
click at [402, 114] on div "Timeline Legend" at bounding box center [505, 114] width 365 height 30
click at [389, 122] on div "Legend" at bounding box center [385, 118] width 30 height 22
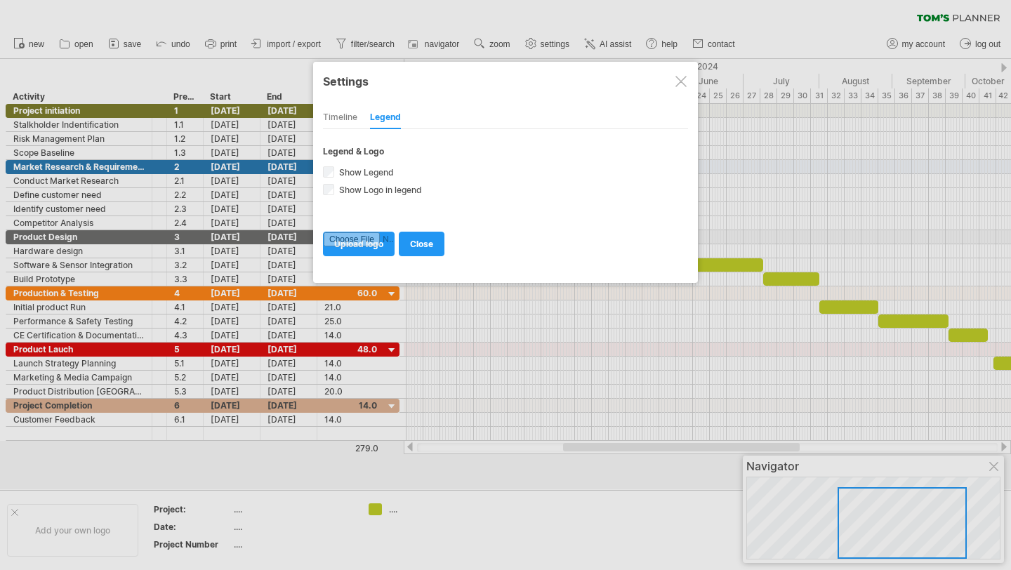
click at [679, 81] on div at bounding box center [680, 81] width 11 height 11
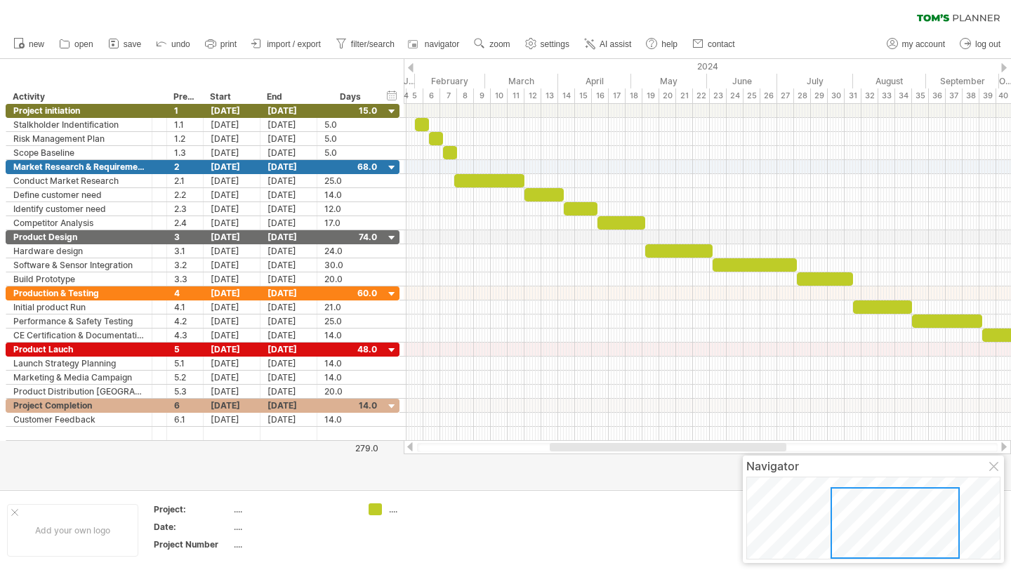
drag, startPoint x: 578, startPoint y: 450, endPoint x: 564, endPoint y: 448, distance: 13.4
click at [564, 448] on div at bounding box center [668, 447] width 237 height 8
click at [570, 448] on div at bounding box center [671, 447] width 237 height 8
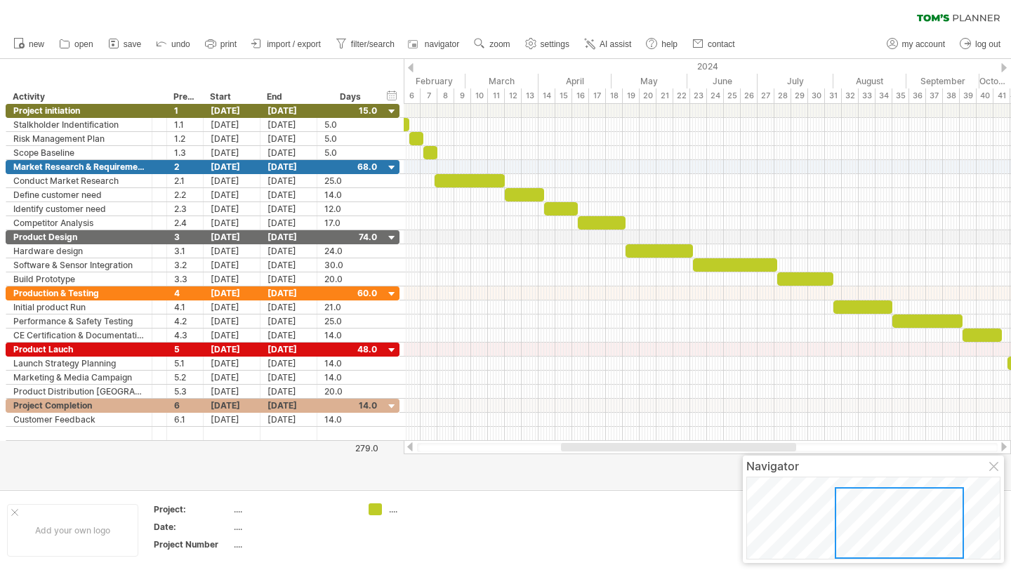
drag, startPoint x: 570, startPoint y: 448, endPoint x: 578, endPoint y: 448, distance: 7.8
click at [578, 448] on div at bounding box center [678, 447] width 235 height 8
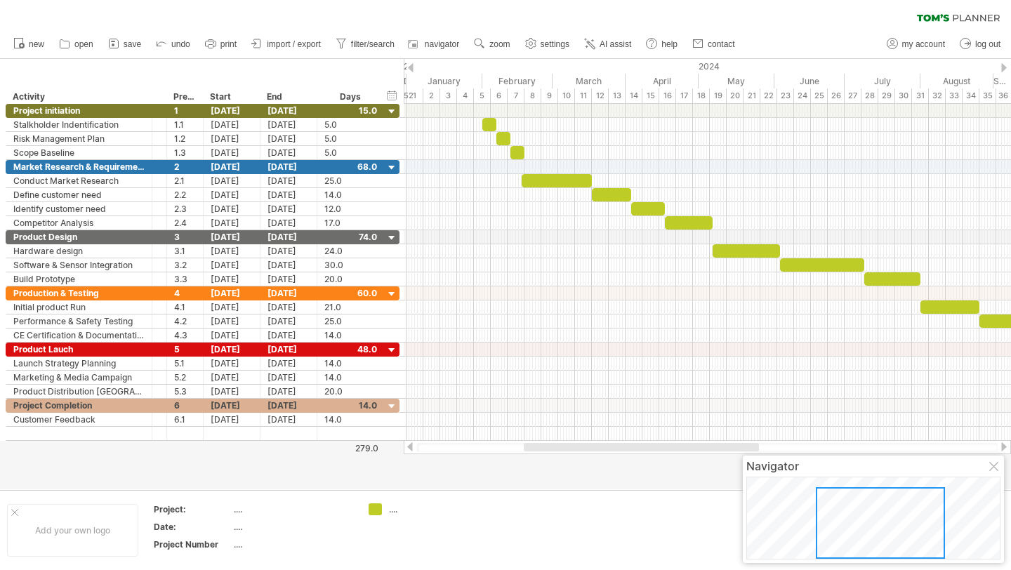
drag, startPoint x: 578, startPoint y: 448, endPoint x: 544, endPoint y: 448, distance: 34.4
click at [544, 448] on div at bounding box center [641, 447] width 235 height 8
click at [535, 45] on icon at bounding box center [530, 44] width 11 height 11
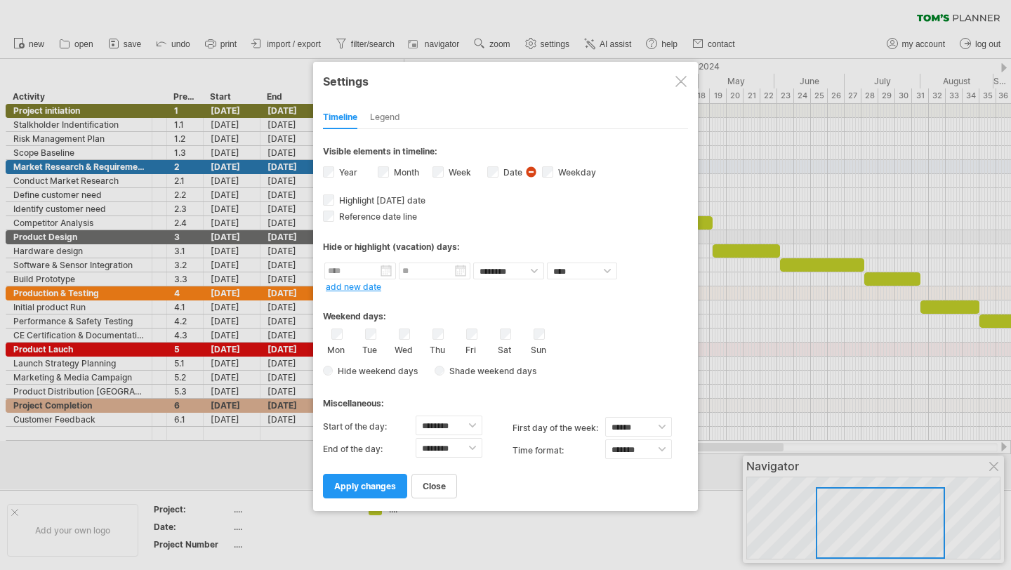
click at [679, 85] on div at bounding box center [680, 81] width 11 height 11
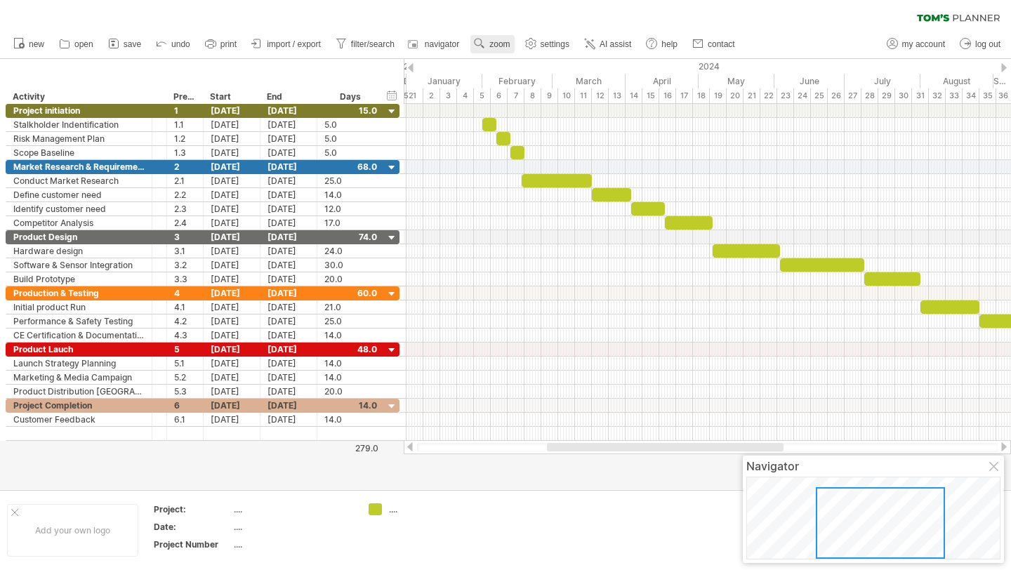
click at [486, 48] on use at bounding box center [479, 43] width 14 height 14
click at [511, 90] on div "Week" at bounding box center [533, 88] width 78 height 22
click at [390, 98] on div "hide start/end/duration show start/end/duration" at bounding box center [391, 95] width 13 height 15
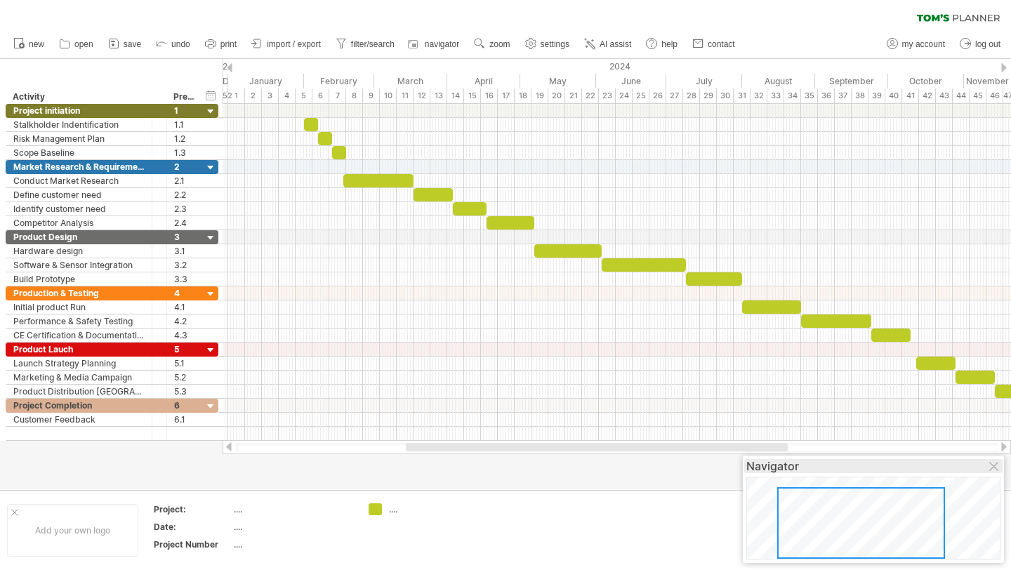
click at [988, 462] on div "Navigator" at bounding box center [873, 466] width 254 height 14
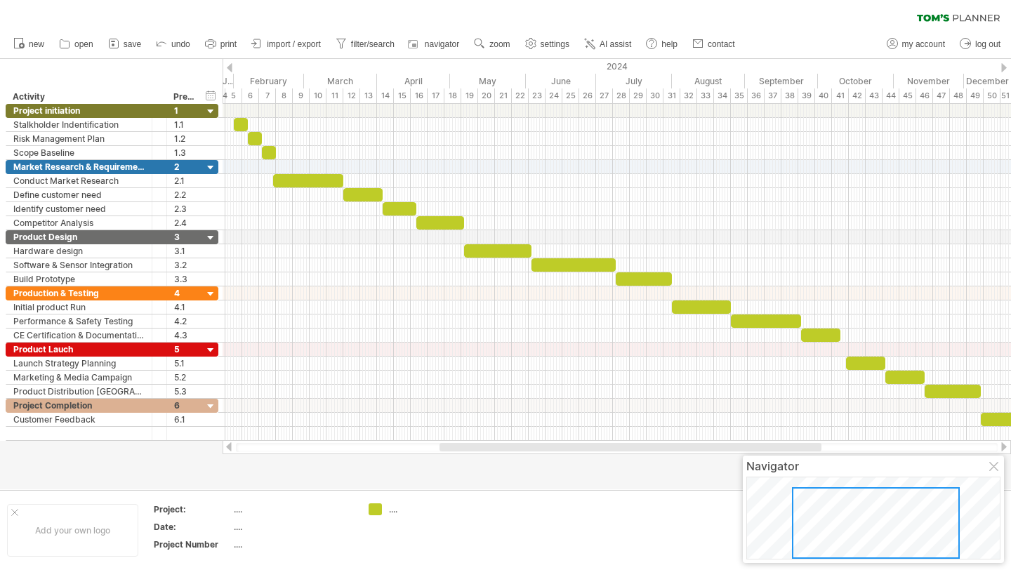
drag, startPoint x: 744, startPoint y: 447, endPoint x: 778, endPoint y: 448, distance: 34.4
click at [778, 448] on div at bounding box center [630, 447] width 382 height 8
click at [994, 470] on div at bounding box center [994, 467] width 11 height 11
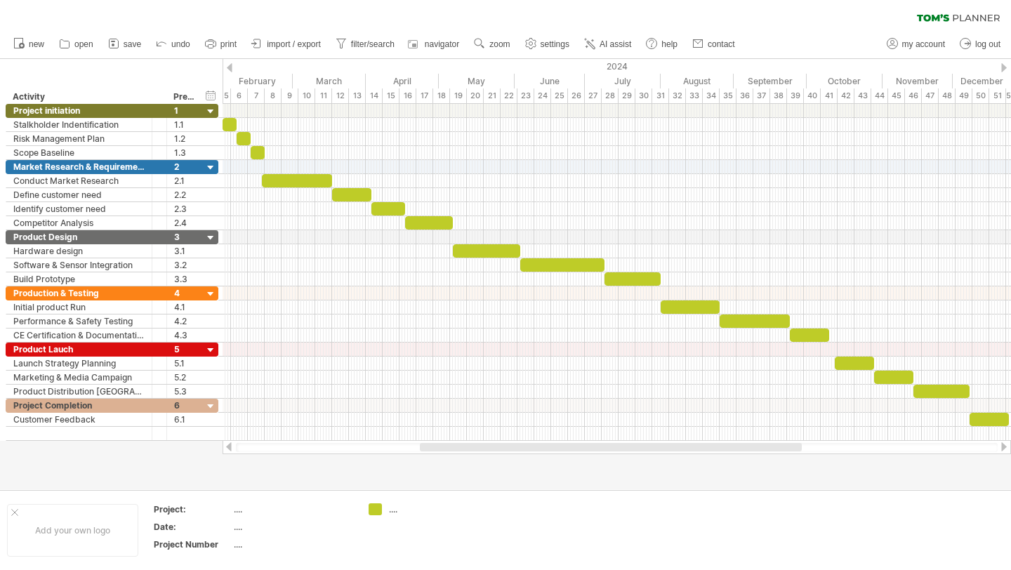
click at [652, 450] on div at bounding box center [611, 447] width 382 height 8
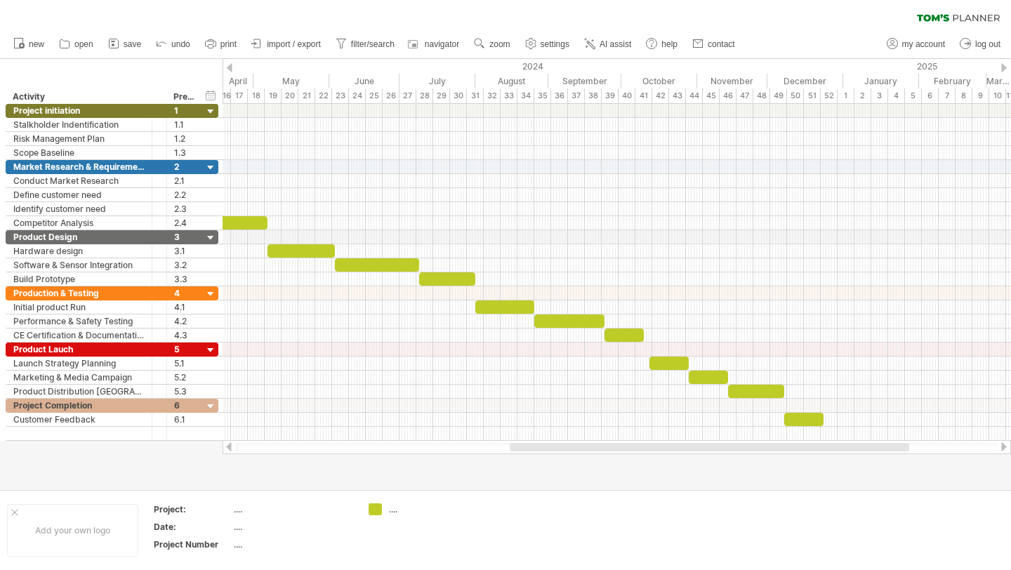
drag, startPoint x: 790, startPoint y: 448, endPoint x: 884, endPoint y: 462, distance: 95.1
click at [884, 462] on div "Trying to reach [DOMAIN_NAME] Connected again... 0% clear filter new *" at bounding box center [505, 285] width 1011 height 570
click at [212, 95] on div "hide start/end/duration show start/end/duration" at bounding box center [210, 95] width 13 height 15
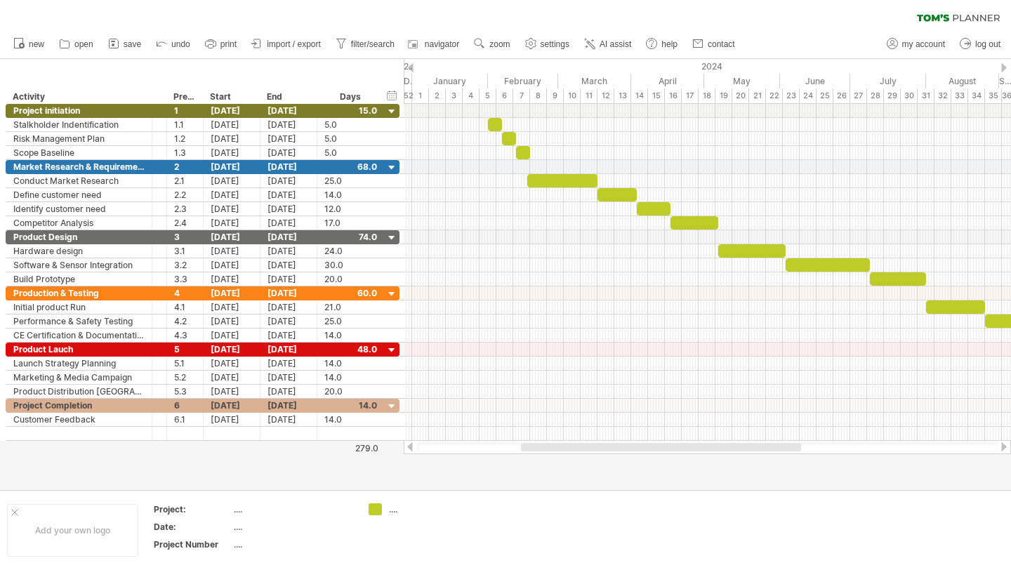
drag, startPoint x: 657, startPoint y: 448, endPoint x: 552, endPoint y: 460, distance: 105.3
click at [552, 460] on div "Trying to reach [DOMAIN_NAME] Connected again... 0% clear filter new *" at bounding box center [505, 285] width 1011 height 570
drag, startPoint x: 552, startPoint y: 460, endPoint x: 484, endPoint y: 460, distance: 68.1
click at [484, 460] on div at bounding box center [505, 274] width 1011 height 430
drag, startPoint x: 559, startPoint y: 441, endPoint x: 578, endPoint y: 441, distance: 19.7
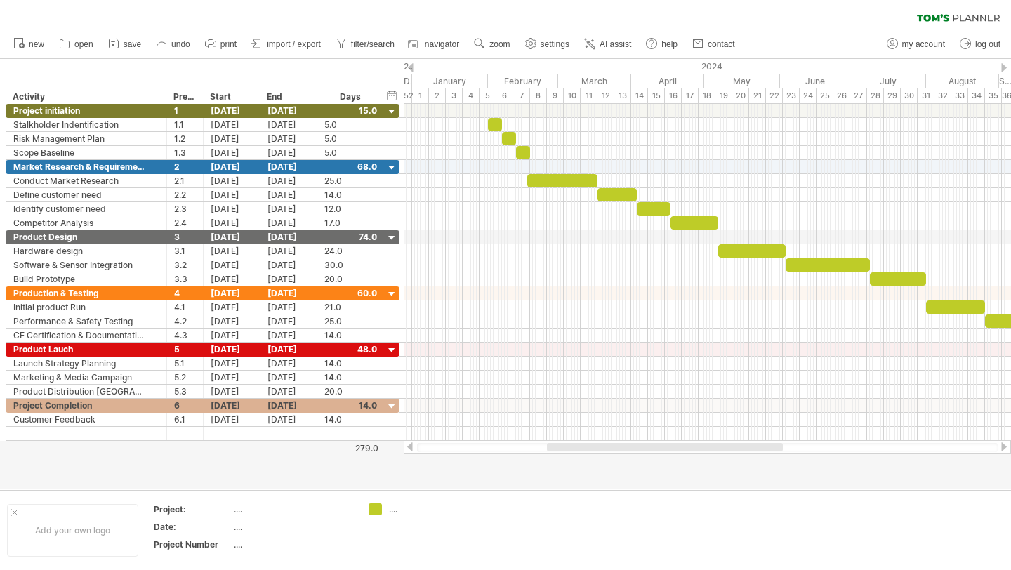
click at [578, 441] on div at bounding box center [707, 447] width 607 height 14
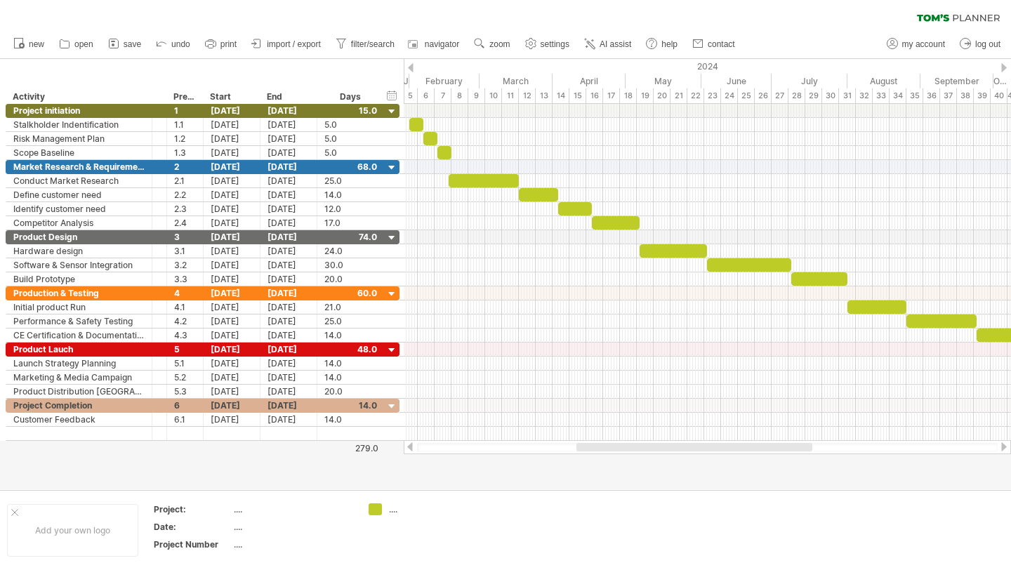
drag, startPoint x: 579, startPoint y: 446, endPoint x: 608, endPoint y: 449, distance: 29.6
click at [608, 449] on div at bounding box center [694, 447] width 236 height 8
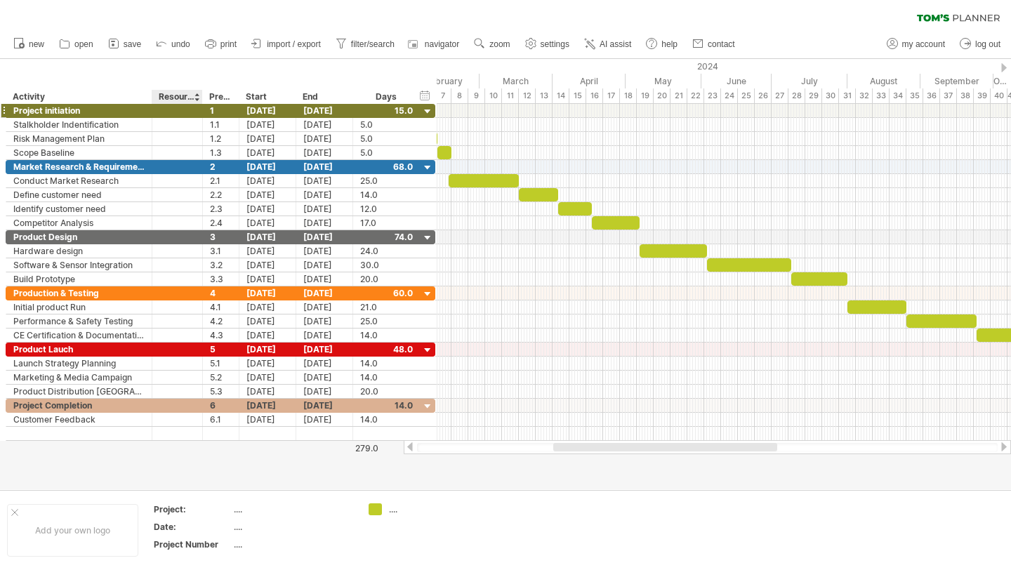
drag, startPoint x: 164, startPoint y: 99, endPoint x: 199, endPoint y: 106, distance: 35.8
click at [199, 106] on div "Trying to reach [DOMAIN_NAME] Connected again... 0% clear filter new *" at bounding box center [505, 285] width 1011 height 570
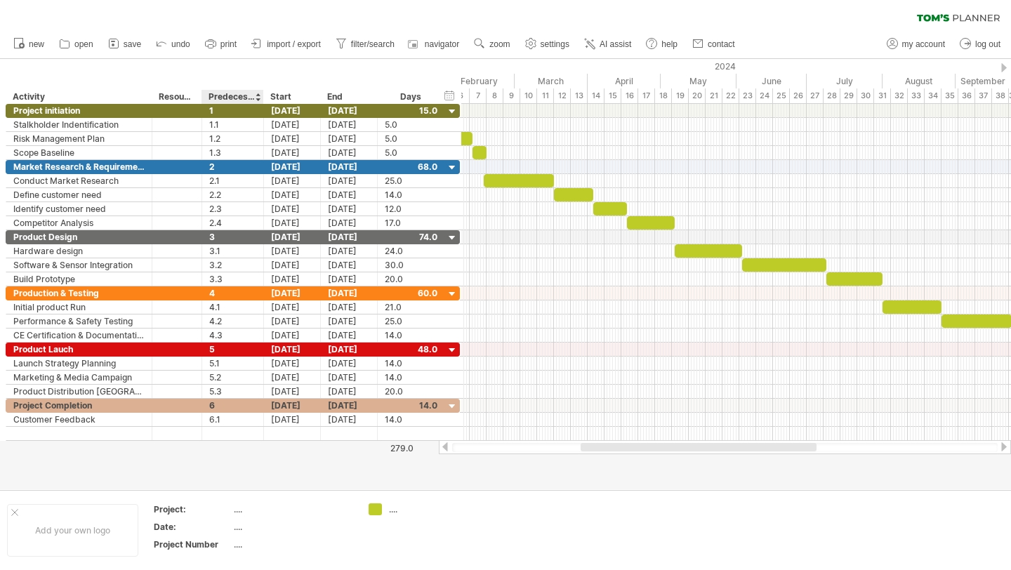
drag, startPoint x: 236, startPoint y: 94, endPoint x: 261, endPoint y: 100, distance: 25.9
click at [261, 100] on div at bounding box center [262, 97] width 5 height 14
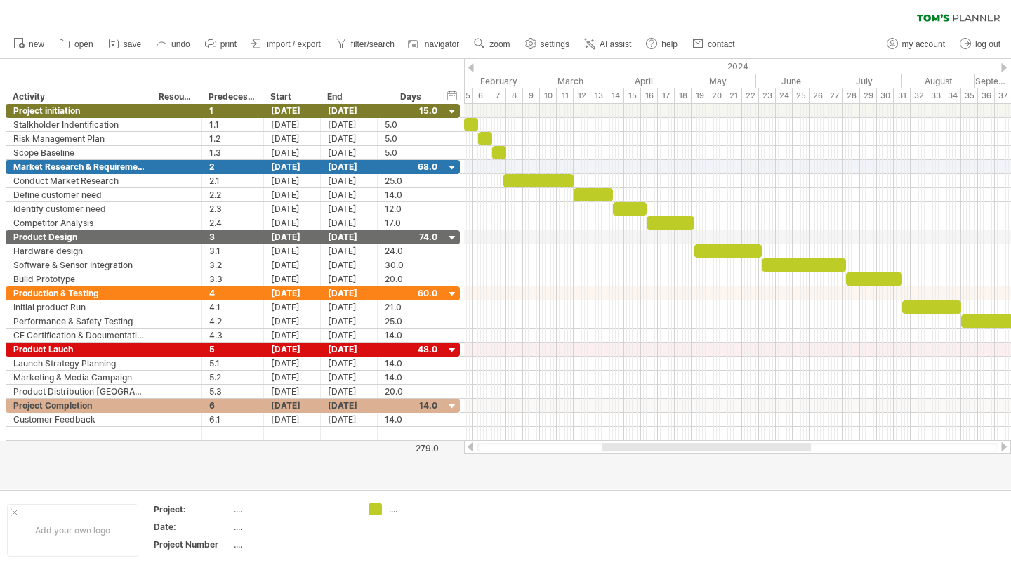
click at [608, 448] on div at bounding box center [705, 447] width 209 height 8
click at [607, 448] on div at bounding box center [694, 447] width 190 height 8
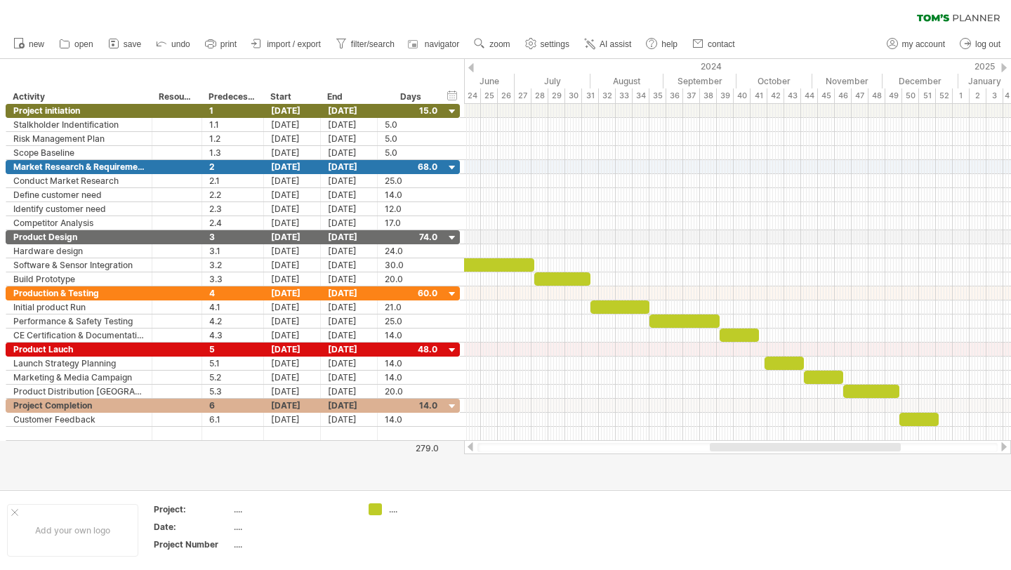
drag, startPoint x: 748, startPoint y: 444, endPoint x: 858, endPoint y: 461, distance: 111.5
click at [858, 461] on div "Trying to reach [DOMAIN_NAME] Connected again... 0% clear filter new *" at bounding box center [505, 285] width 1011 height 570
click at [500, 51] on link "zoom" at bounding box center [492, 44] width 44 height 18
click at [525, 94] on div "Week" at bounding box center [546, 91] width 78 height 22
click at [502, 41] on span "zoom" at bounding box center [499, 44] width 20 height 10
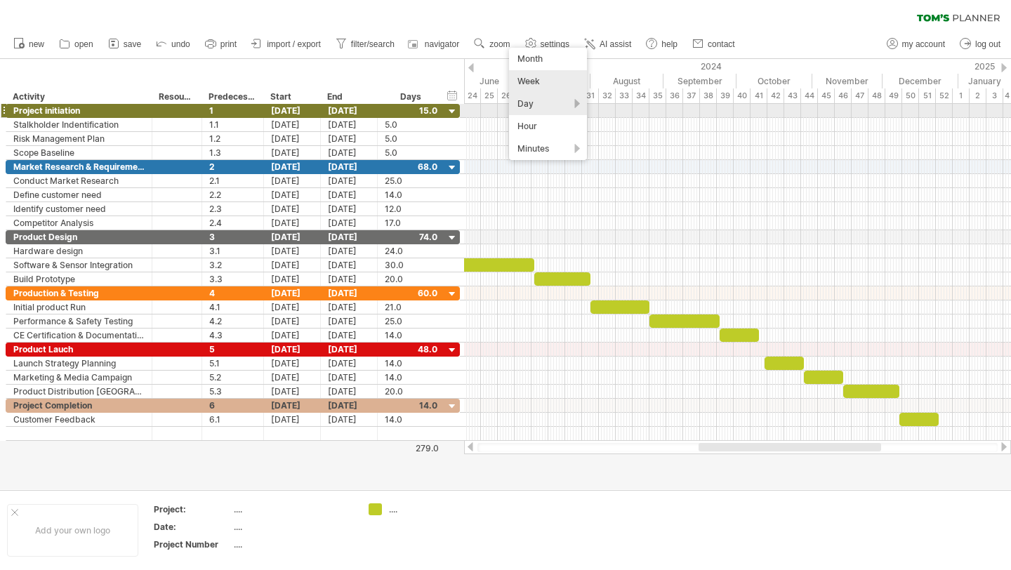
click at [521, 112] on div "Day" at bounding box center [548, 104] width 78 height 22
click at [521, 107] on div "Day" at bounding box center [548, 104] width 78 height 22
click at [523, 107] on div "Day" at bounding box center [548, 104] width 78 height 22
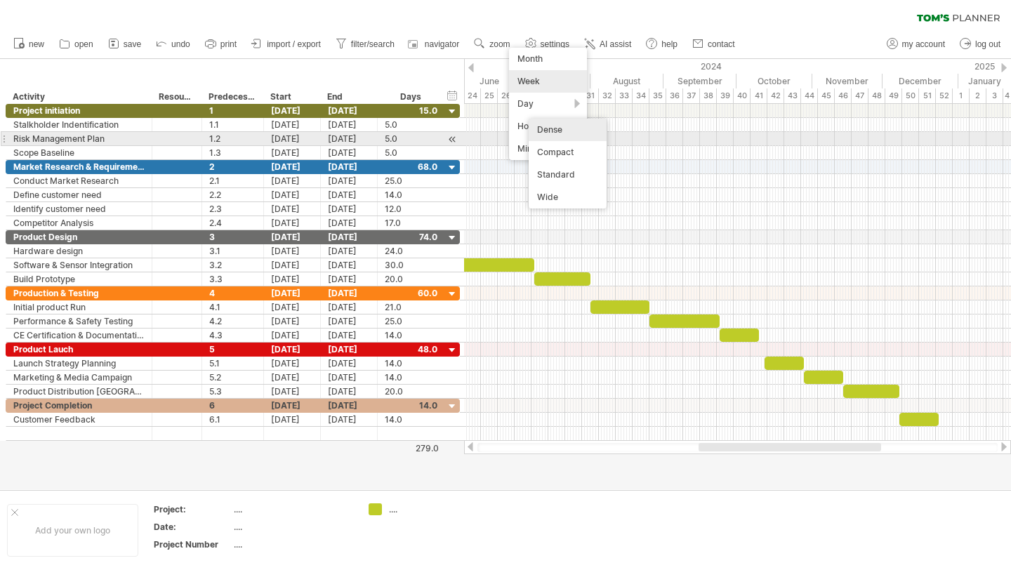
click at [579, 135] on div "Dense" at bounding box center [567, 130] width 78 height 22
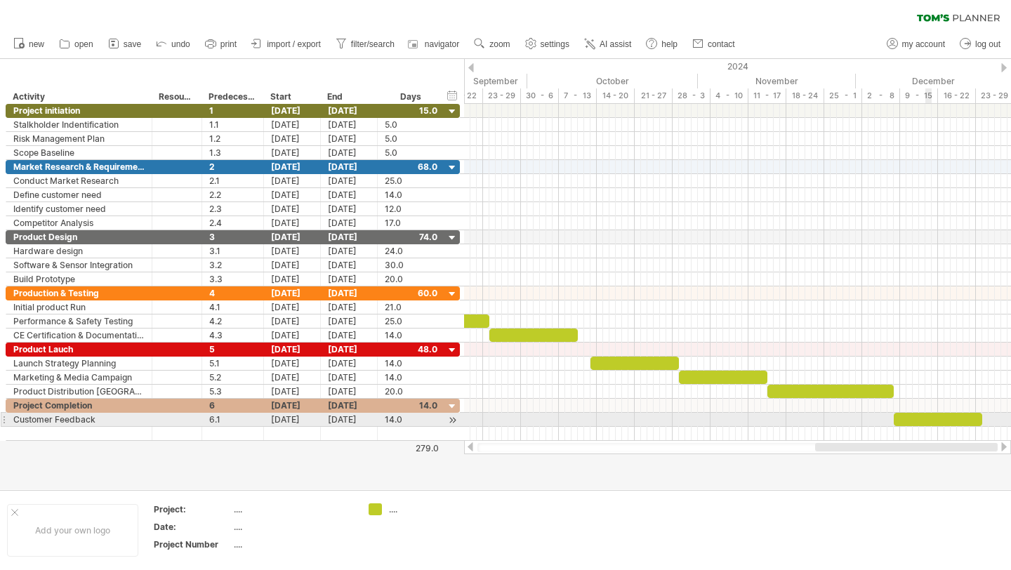
drag, startPoint x: 734, startPoint y: 448, endPoint x: 927, endPoint y: 421, distance: 194.9
click at [927, 421] on div "Trying to reach [DOMAIN_NAME] Connected again... 0% clear filter new *" at bounding box center [505, 285] width 1011 height 570
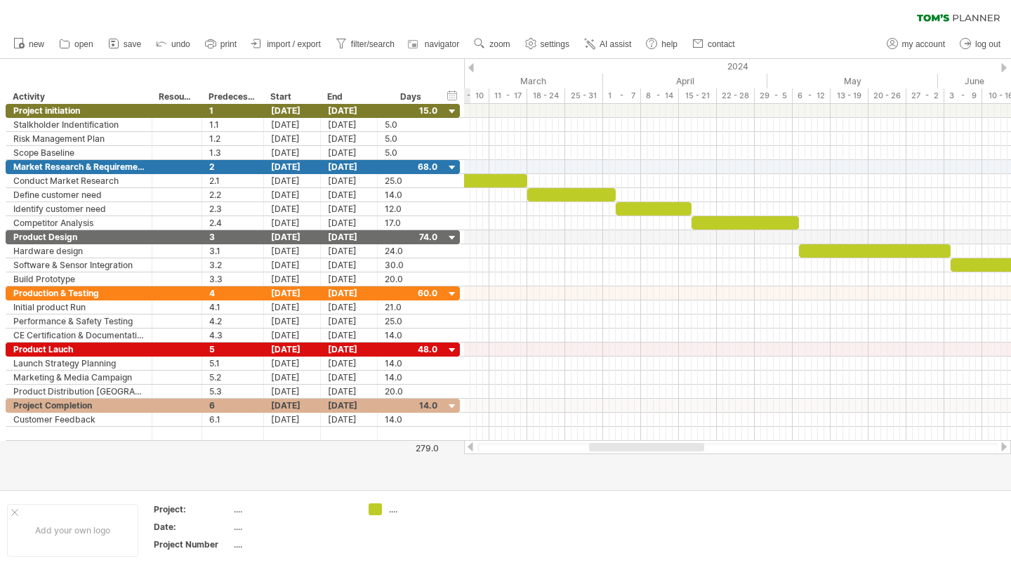
drag, startPoint x: 918, startPoint y: 446, endPoint x: 697, endPoint y: 474, distance: 222.9
click at [697, 474] on div "Trying to reach [DOMAIN_NAME] Connected again... 0% clear filter new *" at bounding box center [505, 285] width 1011 height 570
drag, startPoint x: 697, startPoint y: 474, endPoint x: 652, endPoint y: 474, distance: 44.9
click at [651, 474] on div at bounding box center [505, 274] width 1011 height 430
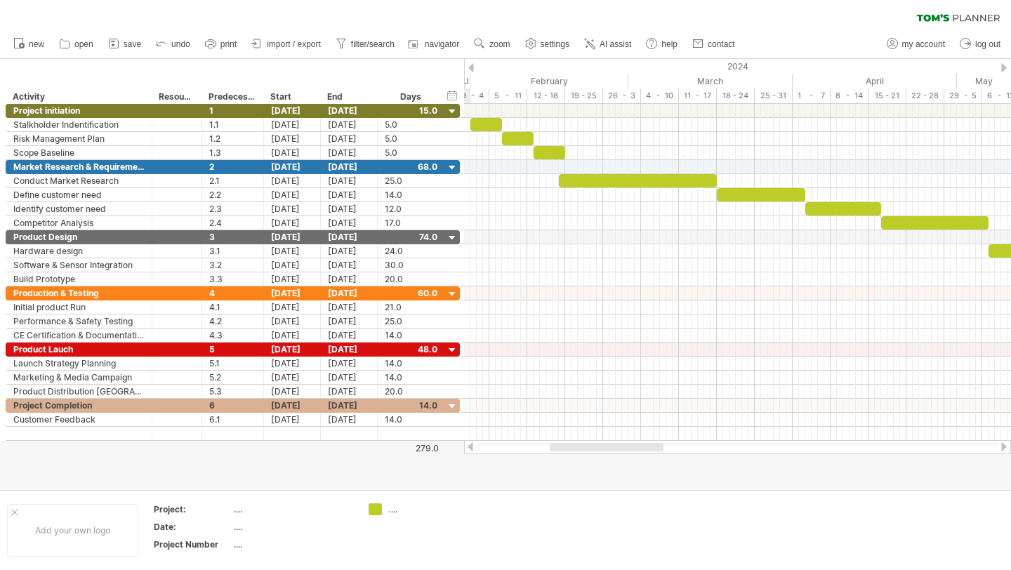
drag, startPoint x: 630, startPoint y: 445, endPoint x: 588, endPoint y: 453, distance: 42.1
click at [588, 453] on div at bounding box center [737, 447] width 547 height 14
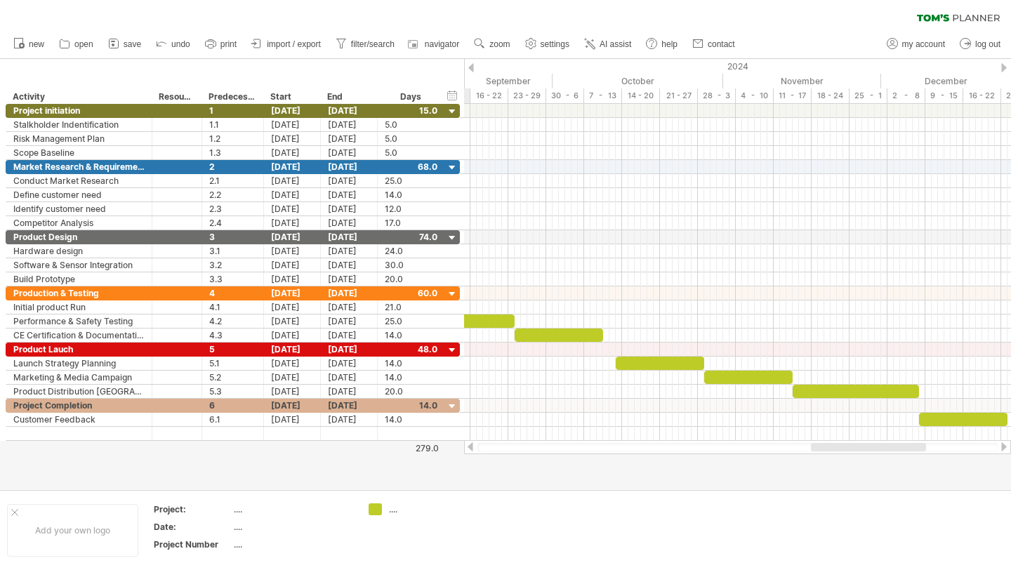
drag, startPoint x: 587, startPoint y: 449, endPoint x: 845, endPoint y: 460, distance: 258.5
click at [846, 460] on div "Trying to reach [DOMAIN_NAME] Connected again... 0% clear filter new *" at bounding box center [505, 285] width 1011 height 570
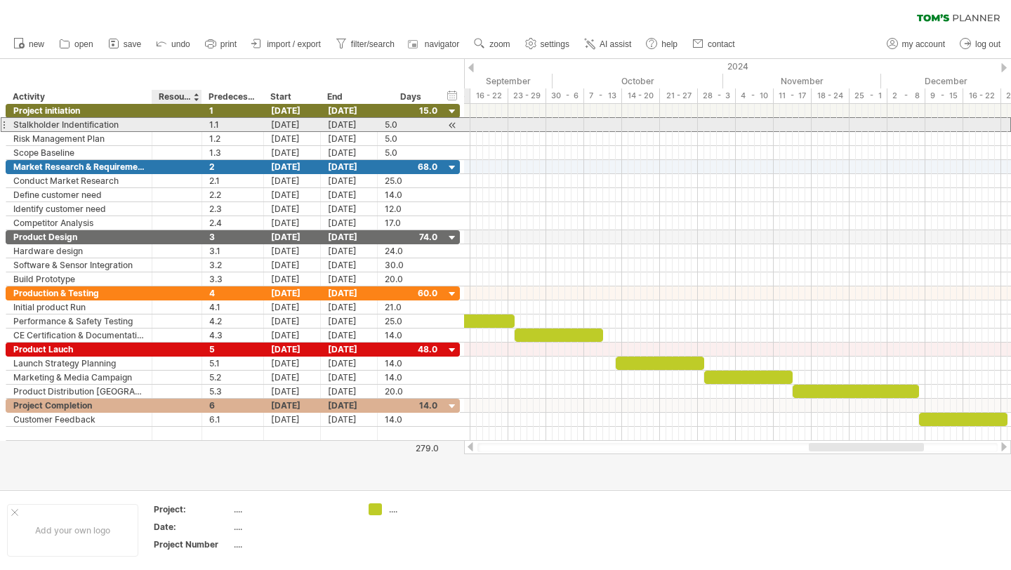
click at [164, 124] on div at bounding box center [176, 124] width 35 height 13
click at [300, 124] on div "[DATE]" at bounding box center [292, 124] width 57 height 13
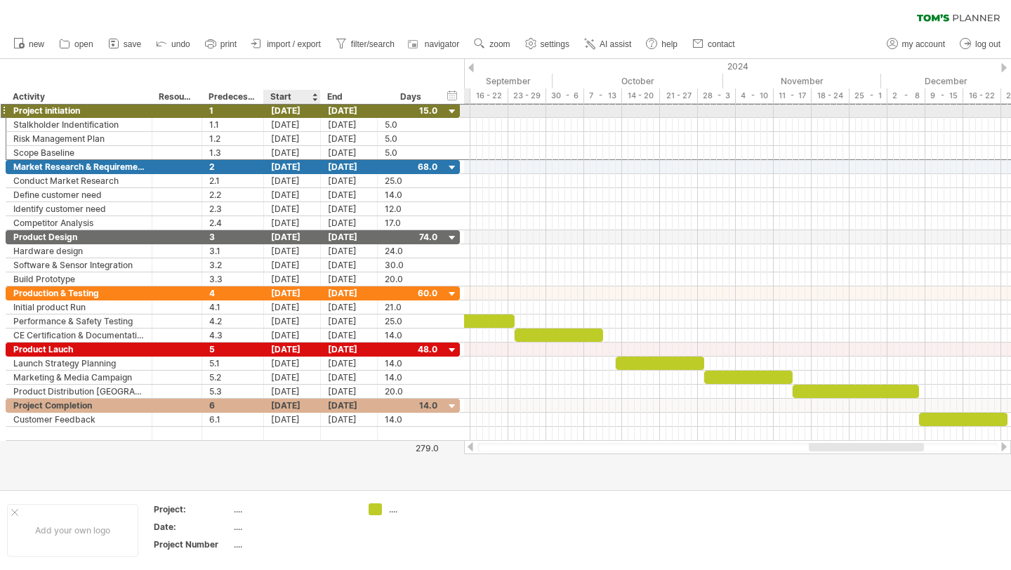
click at [295, 109] on div "[DATE]" at bounding box center [292, 110] width 57 height 13
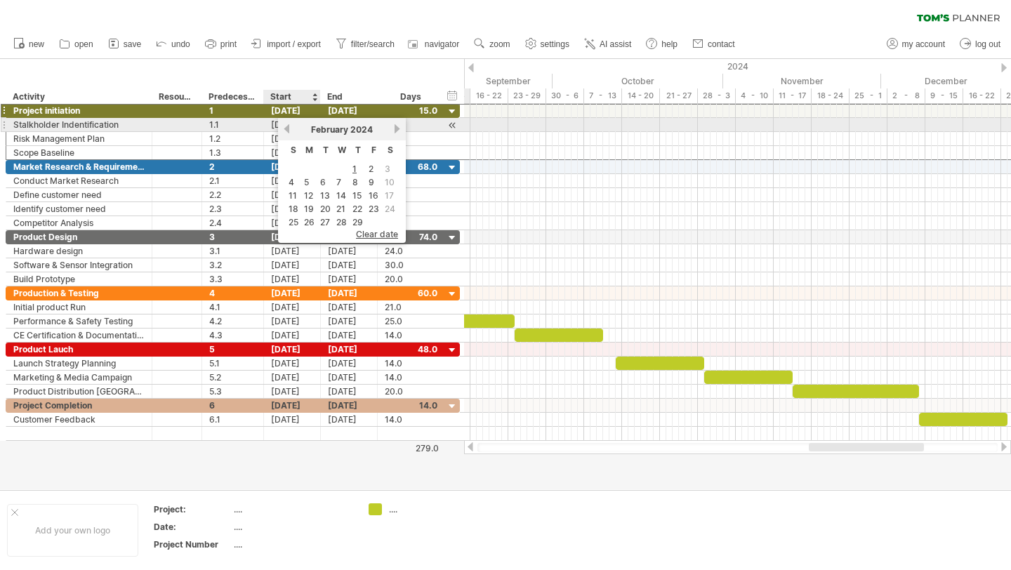
click at [268, 121] on div "[DATE]" at bounding box center [292, 124] width 57 height 13
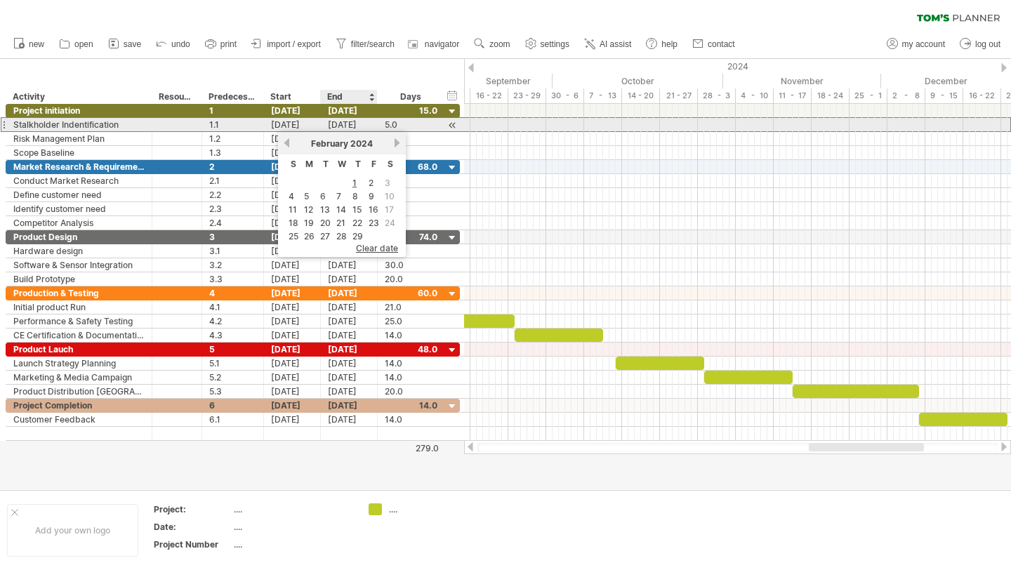
click at [346, 126] on div "[DATE]" at bounding box center [349, 124] width 57 height 13
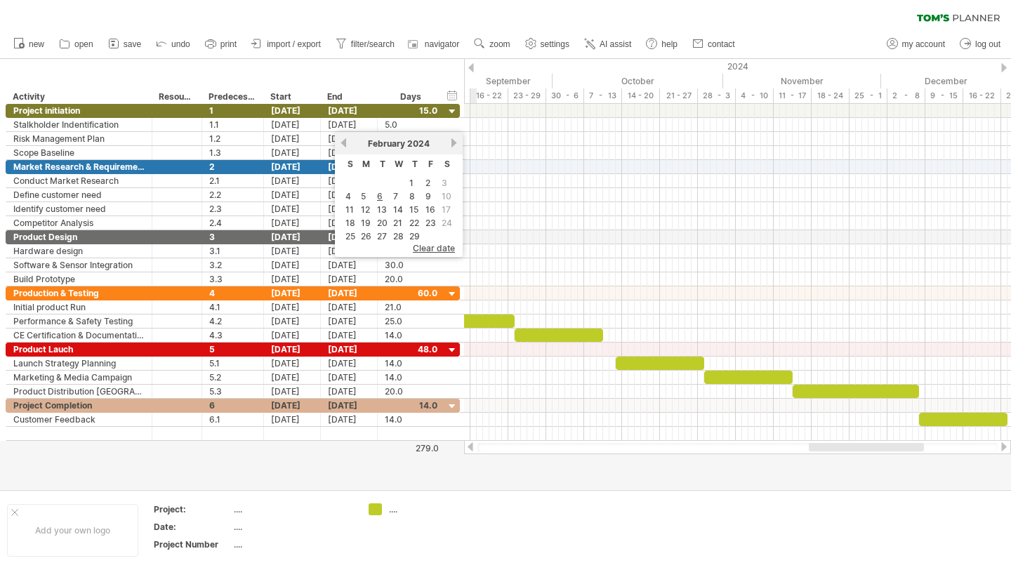
click at [475, 104] on div at bounding box center [737, 111] width 547 height 14
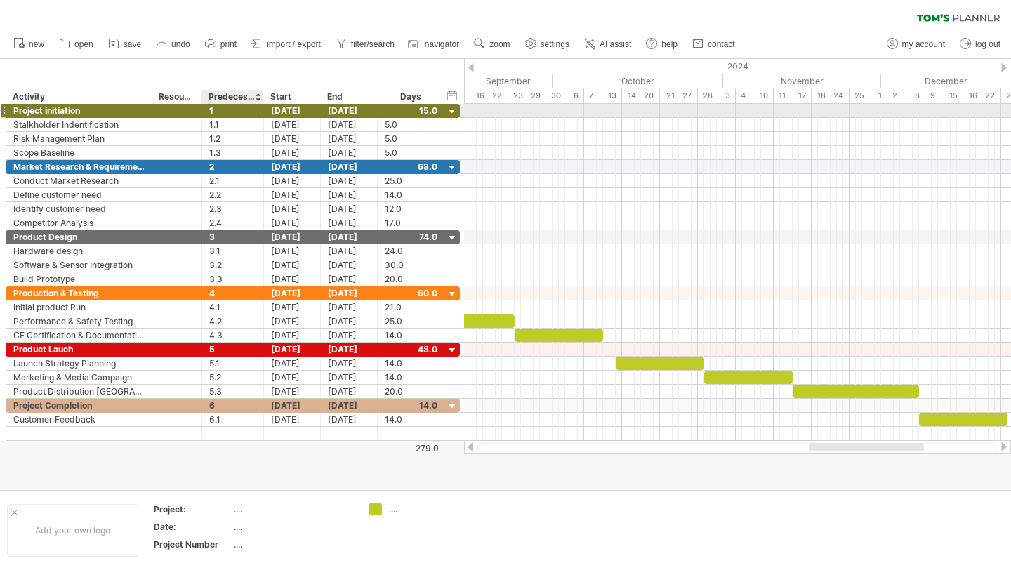
click at [223, 112] on div "1" at bounding box center [232, 110] width 47 height 13
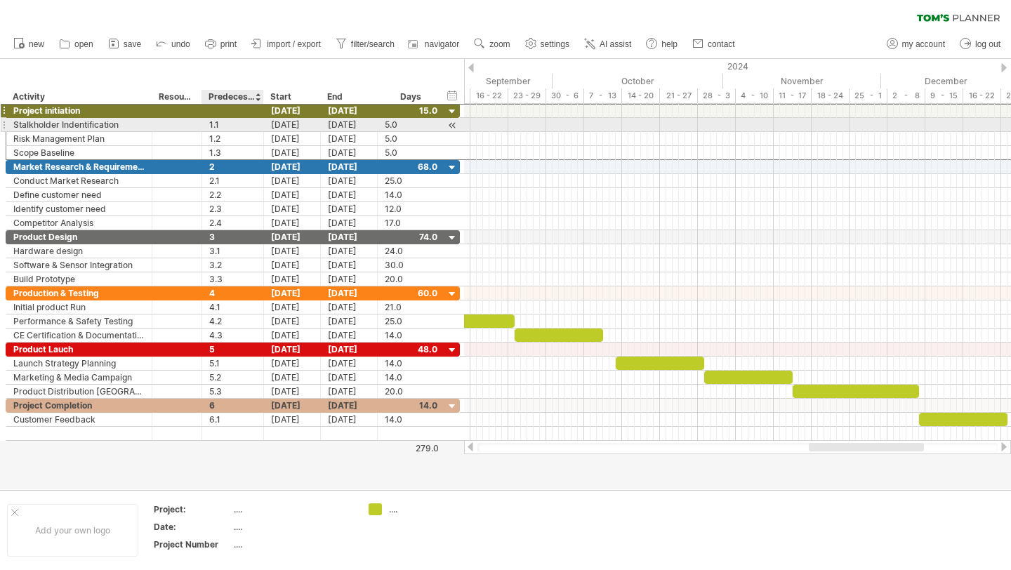
click at [226, 126] on div "1.1" at bounding box center [232, 124] width 47 height 13
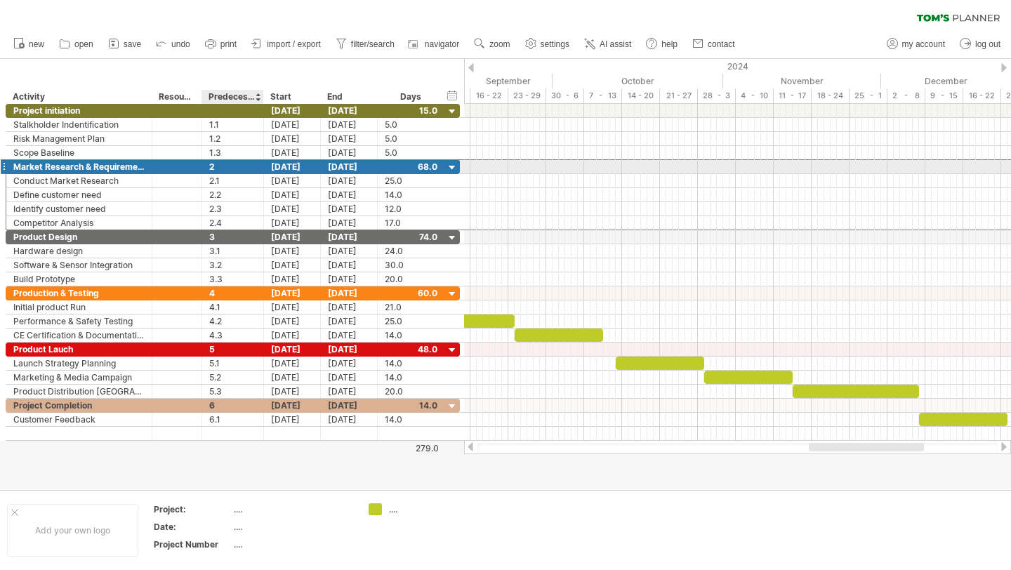
click at [221, 161] on div "2" at bounding box center [232, 166] width 47 height 13
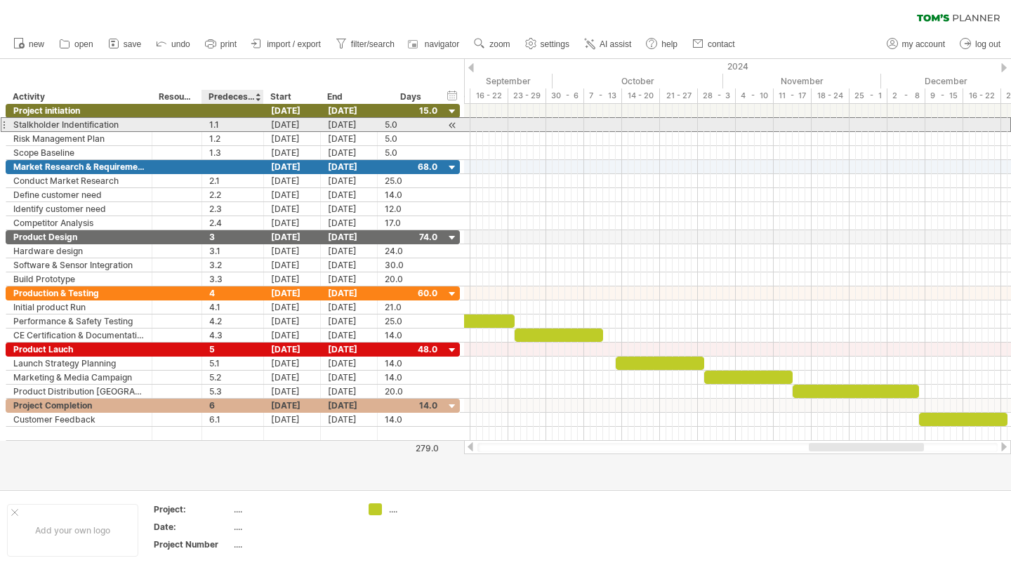
click at [232, 124] on div "1.1" at bounding box center [232, 124] width 47 height 13
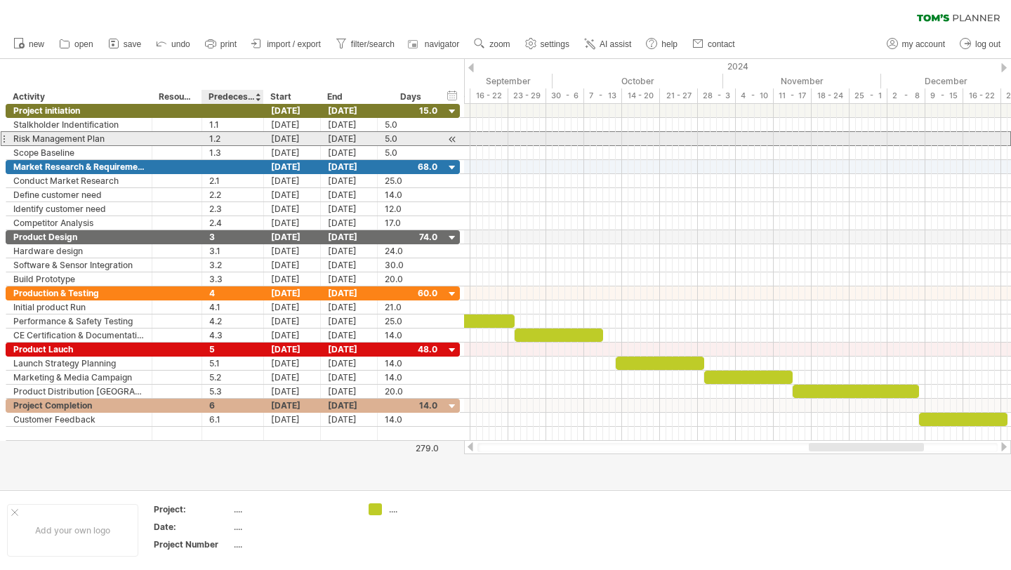
click at [229, 138] on div "1.2" at bounding box center [232, 138] width 47 height 13
click at [210, 146] on div "1.3" at bounding box center [232, 152] width 47 height 13
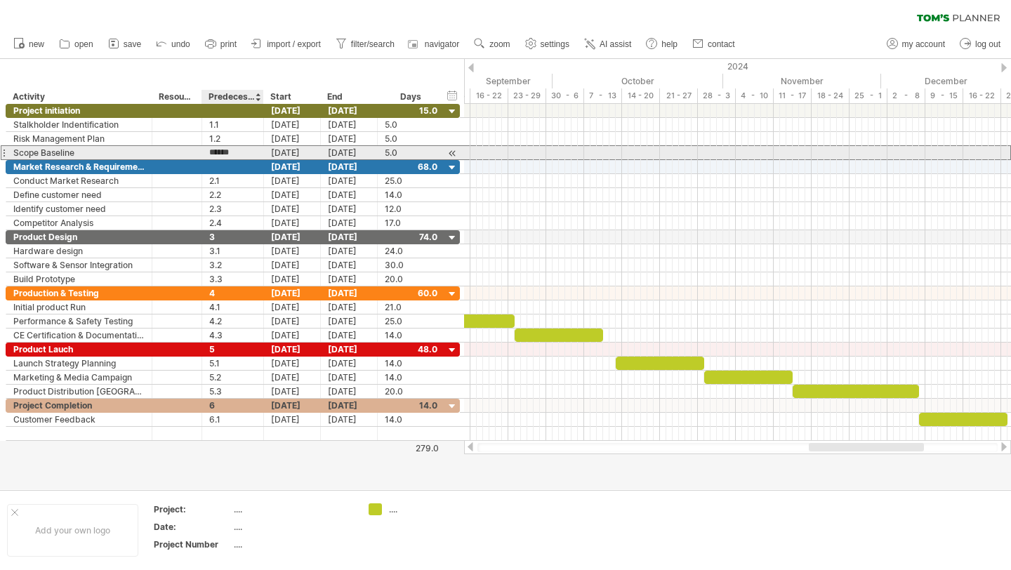
type input "*******"
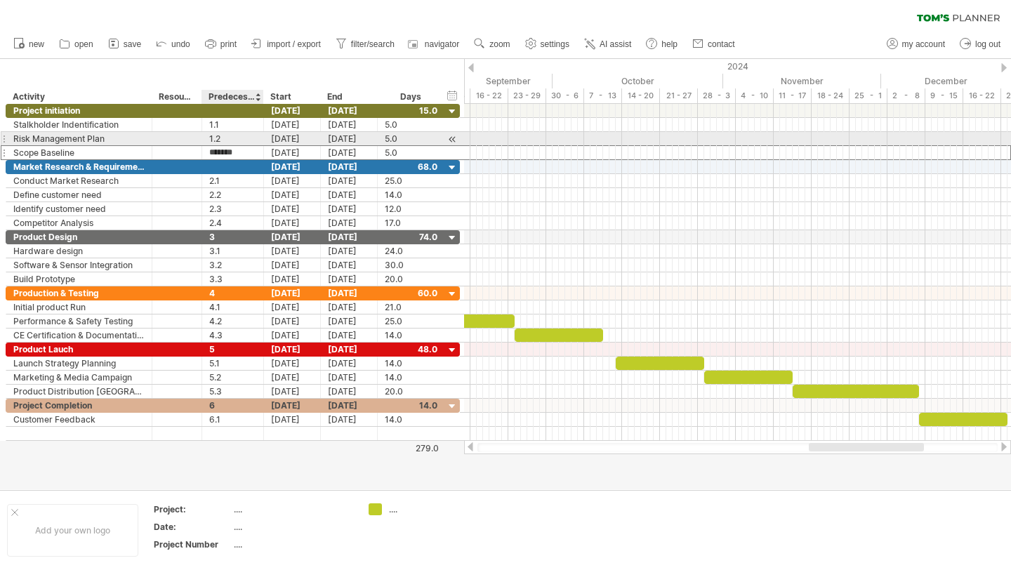
click at [219, 140] on div "1.2" at bounding box center [232, 138] width 47 height 13
type input "*"
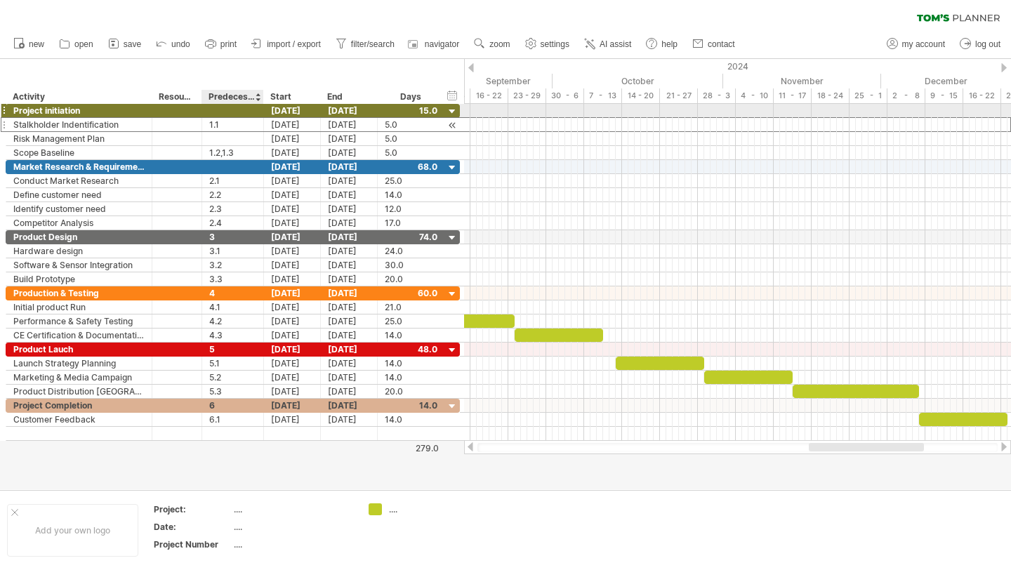
click at [225, 118] on div "1.1" at bounding box center [232, 124] width 47 height 13
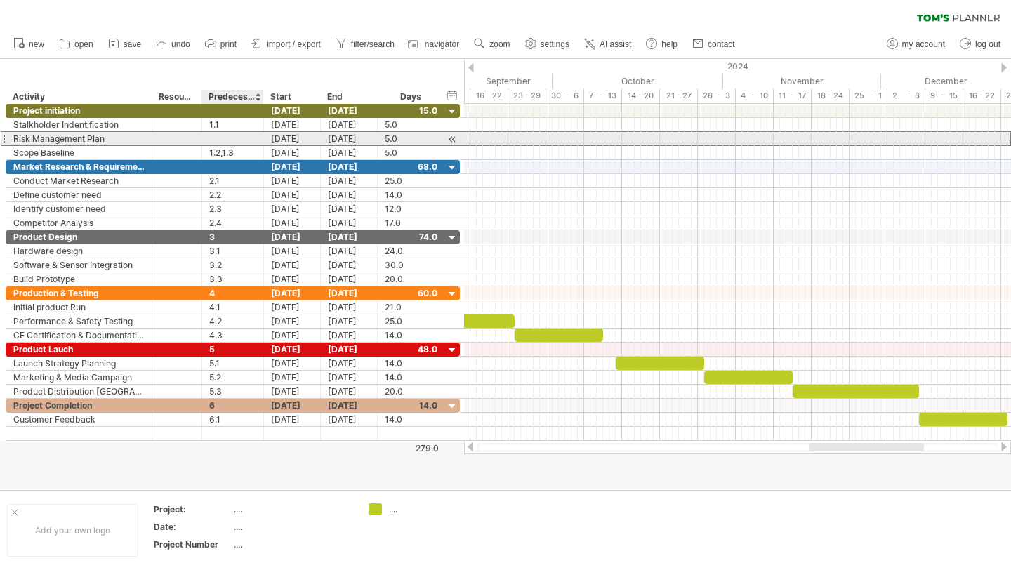
click at [223, 140] on div at bounding box center [232, 138] width 47 height 13
type input "***"
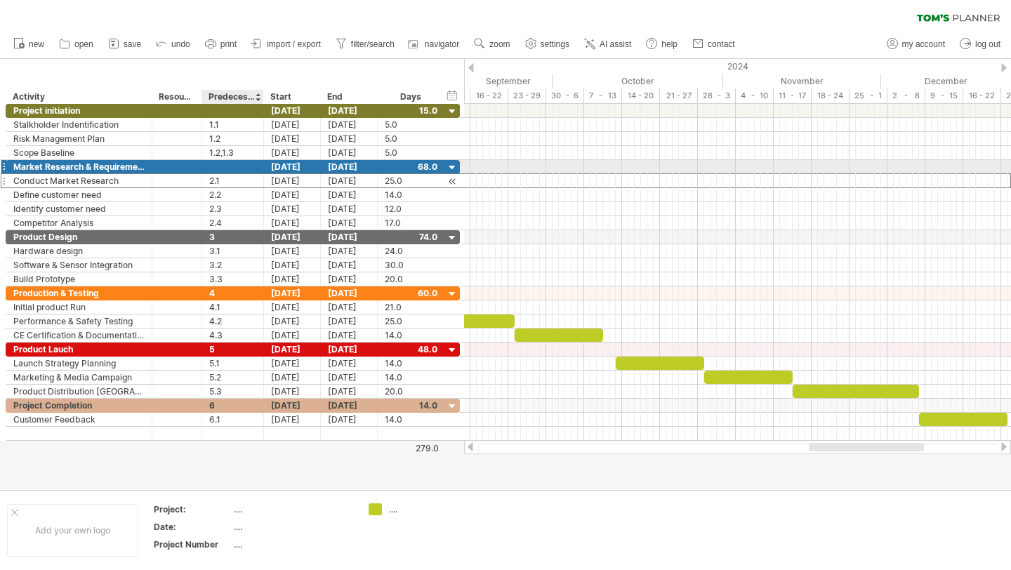
click at [229, 174] on div "2.1" at bounding box center [232, 180] width 47 height 13
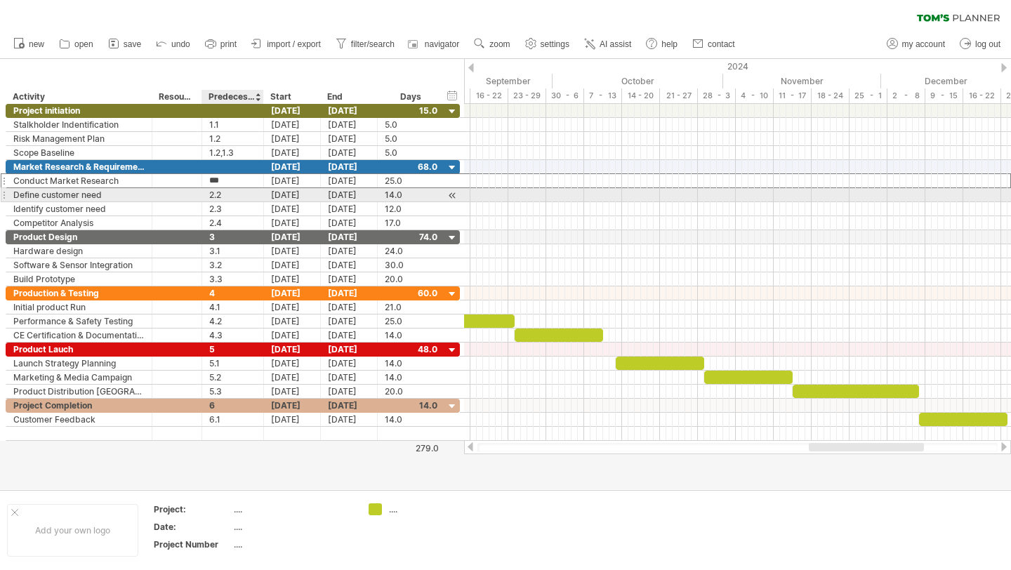
click at [229, 196] on div "2.2" at bounding box center [232, 194] width 47 height 13
click at [206, 196] on div "*** 2.2" at bounding box center [233, 194] width 62 height 13
click at [224, 196] on div "2.2" at bounding box center [232, 194] width 47 height 13
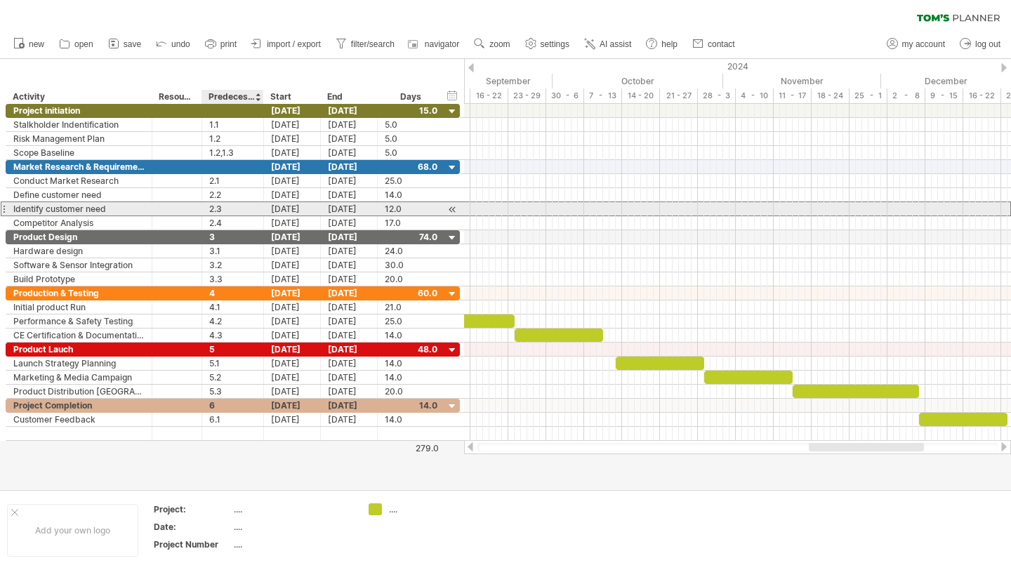
click at [228, 209] on div "2.3" at bounding box center [232, 208] width 47 height 13
click at [206, 208] on div "*** 2.3" at bounding box center [233, 208] width 62 height 13
click at [206, 211] on div "*** 2.3" at bounding box center [233, 208] width 62 height 13
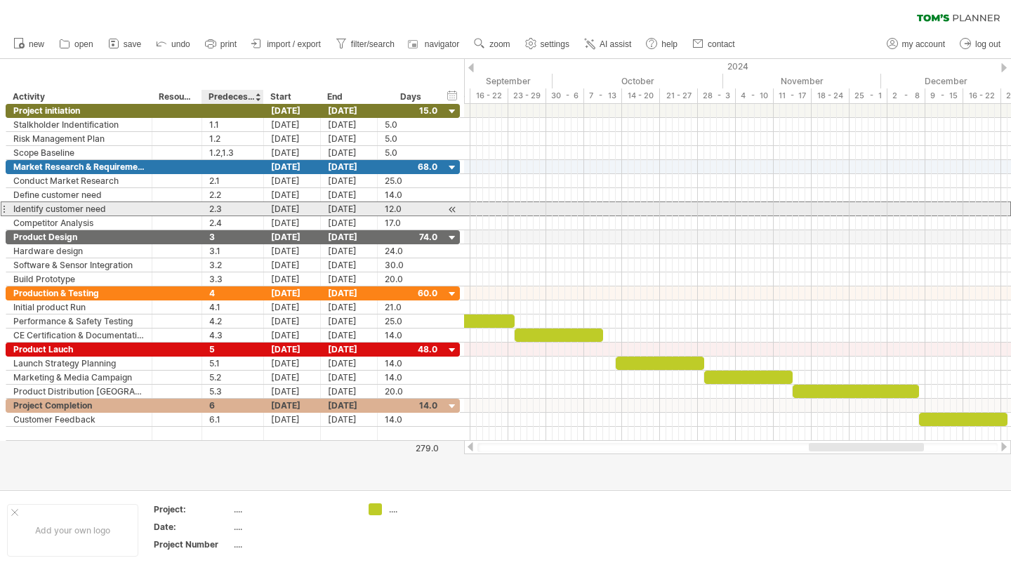
click at [210, 211] on div "2.3" at bounding box center [232, 208] width 47 height 13
click at [210, 211] on input "***" at bounding box center [232, 208] width 47 height 13
type input "*******"
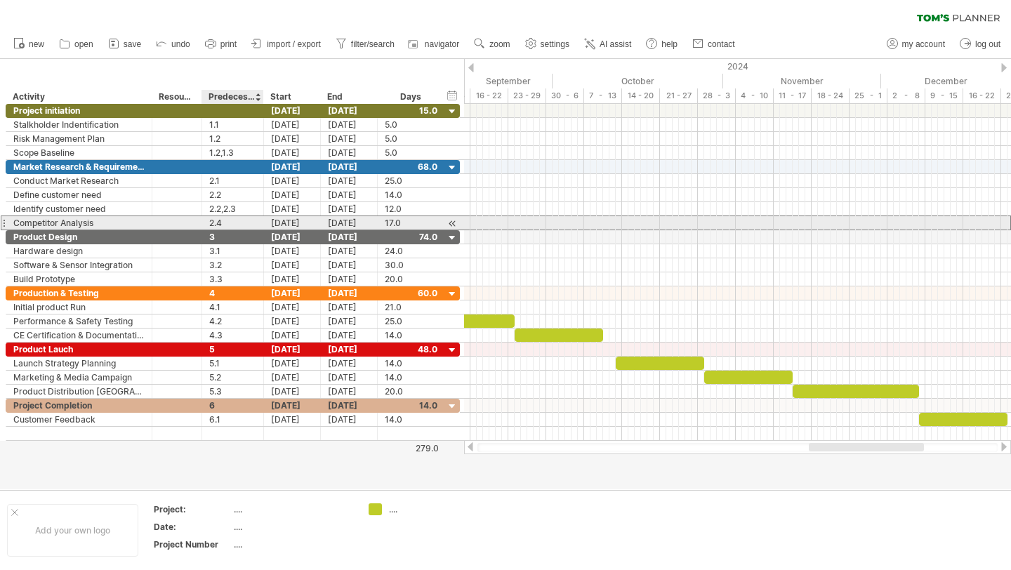
click at [218, 225] on div "2.4" at bounding box center [232, 222] width 47 height 13
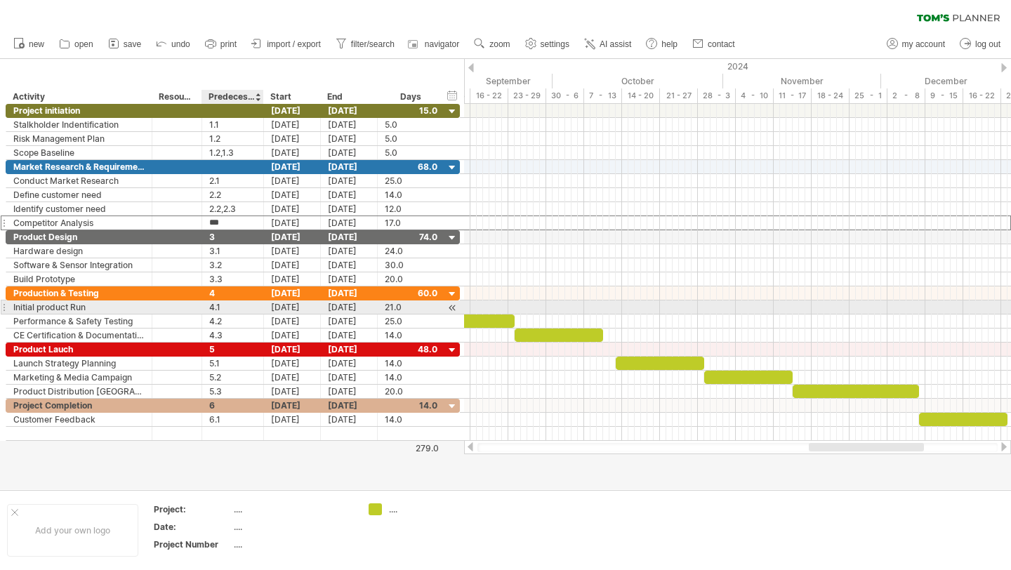
click at [220, 302] on div "4.1" at bounding box center [232, 306] width 47 height 13
click at [220, 314] on div "4.2" at bounding box center [232, 320] width 47 height 13
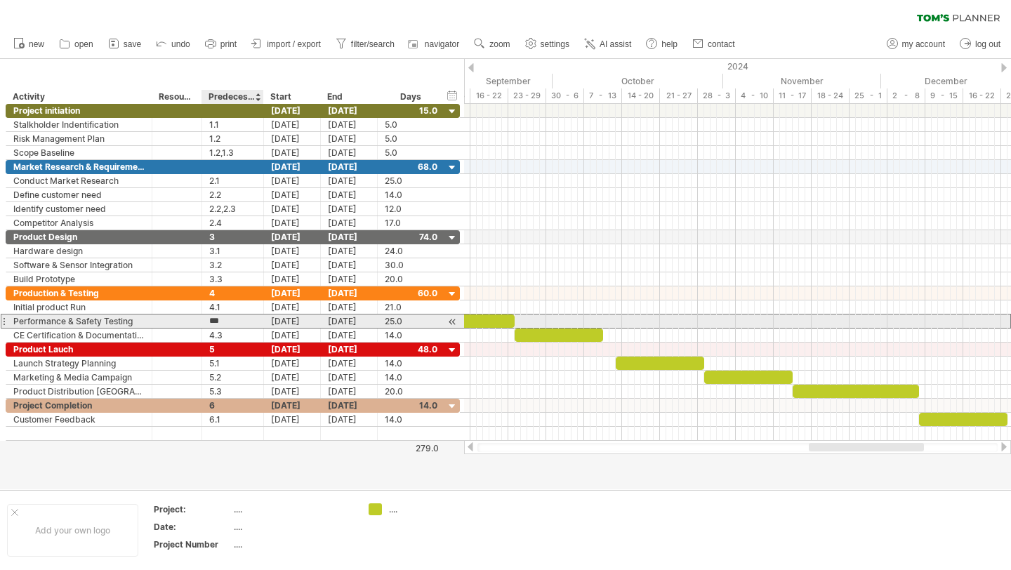
click at [220, 320] on input "***" at bounding box center [232, 320] width 47 height 13
click at [209, 322] on input "***" at bounding box center [232, 320] width 47 height 13
type input "*******"
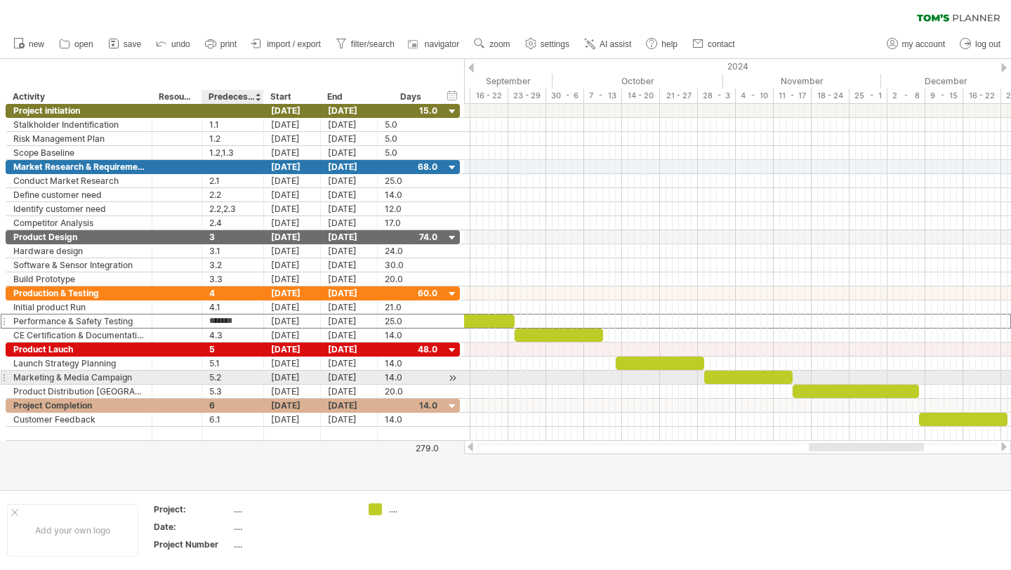
click at [209, 381] on div "5.2" at bounding box center [232, 377] width 47 height 13
click at [209, 381] on input "***" at bounding box center [232, 377] width 47 height 13
click at [209, 380] on input "***" at bounding box center [232, 377] width 47 height 13
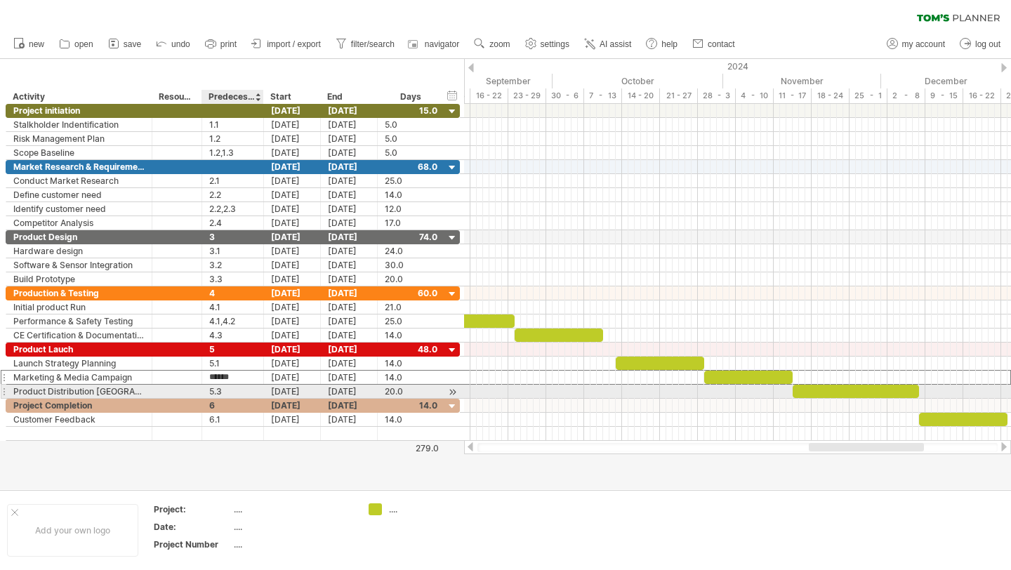
type input "*******"
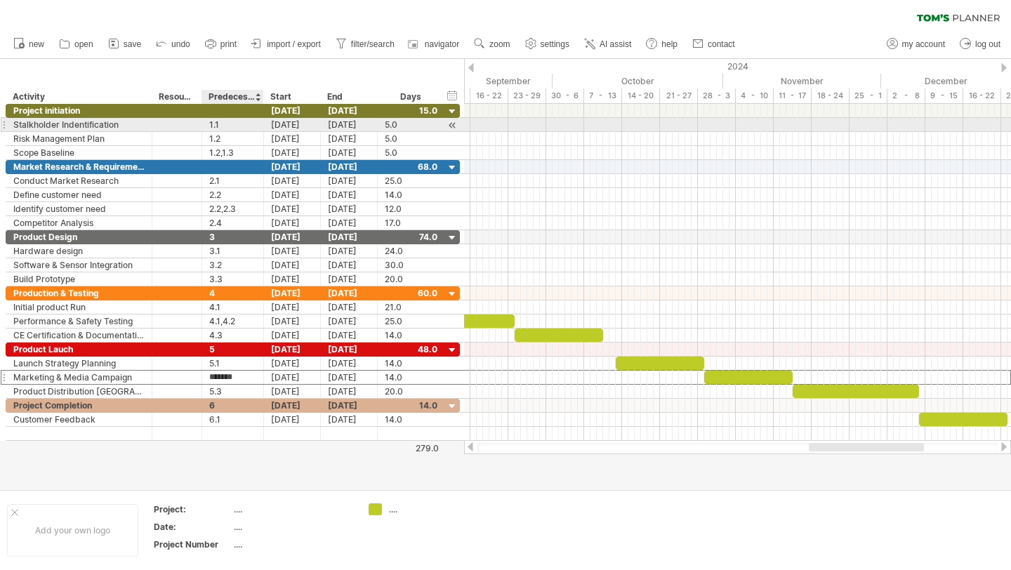
click at [225, 128] on div "1.1" at bounding box center [232, 124] width 47 height 13
type input "*"
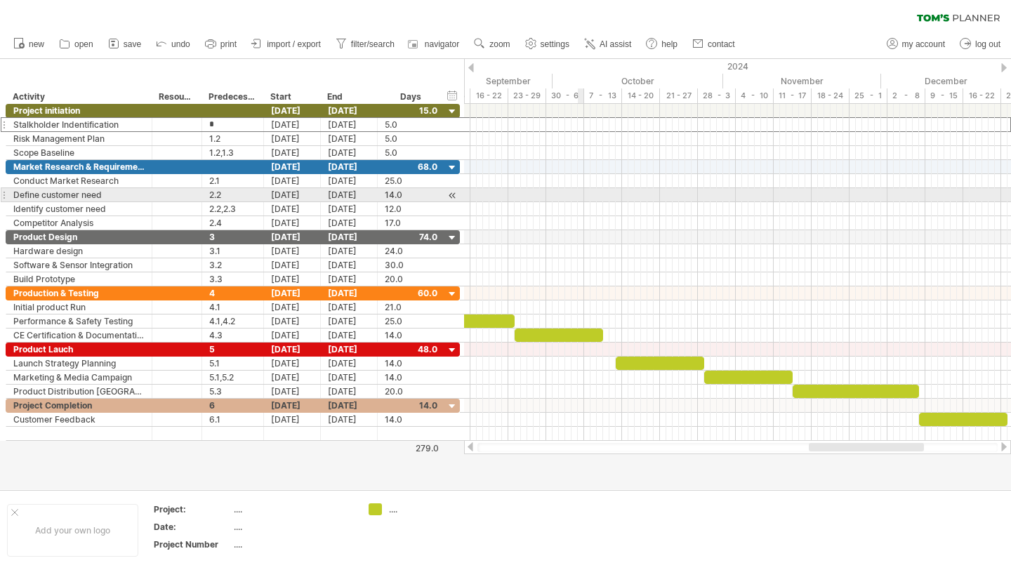
click at [580, 196] on div at bounding box center [737, 195] width 547 height 14
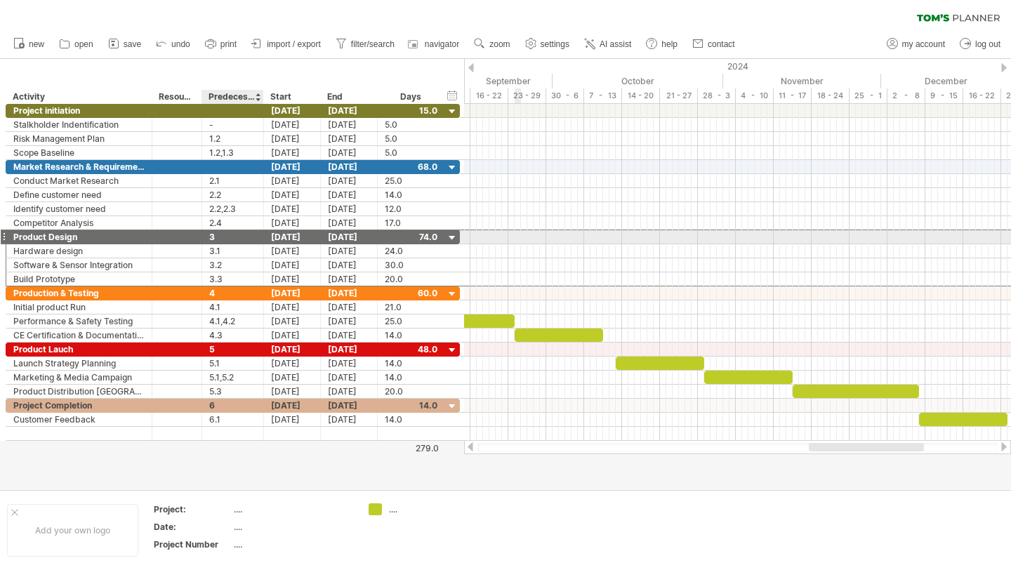
click at [214, 241] on div "3" at bounding box center [232, 236] width 47 height 13
click at [213, 287] on div "4" at bounding box center [232, 292] width 47 height 13
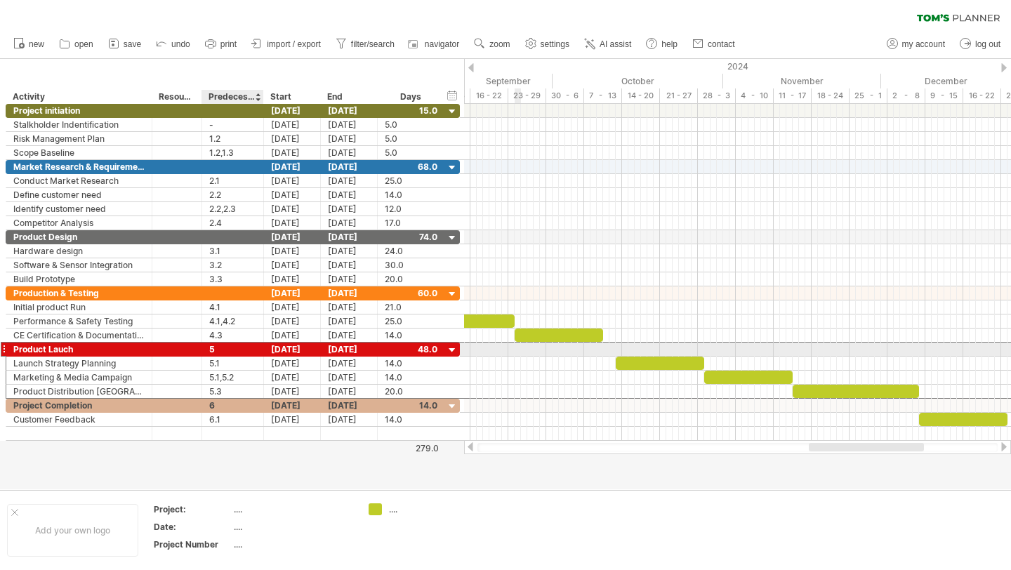
click at [216, 345] on div "5" at bounding box center [232, 348] width 47 height 13
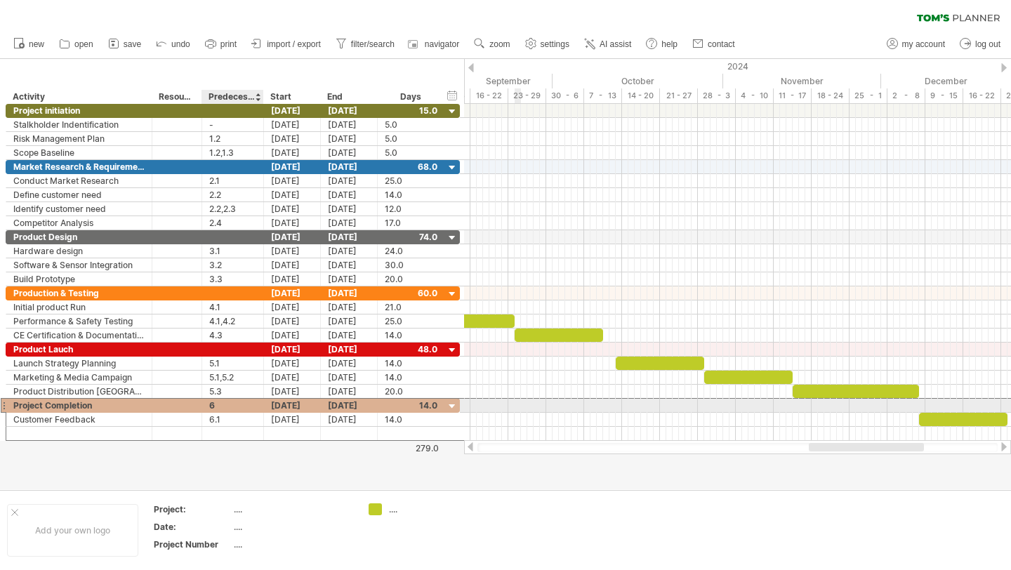
click at [216, 411] on div "6" at bounding box center [232, 405] width 47 height 13
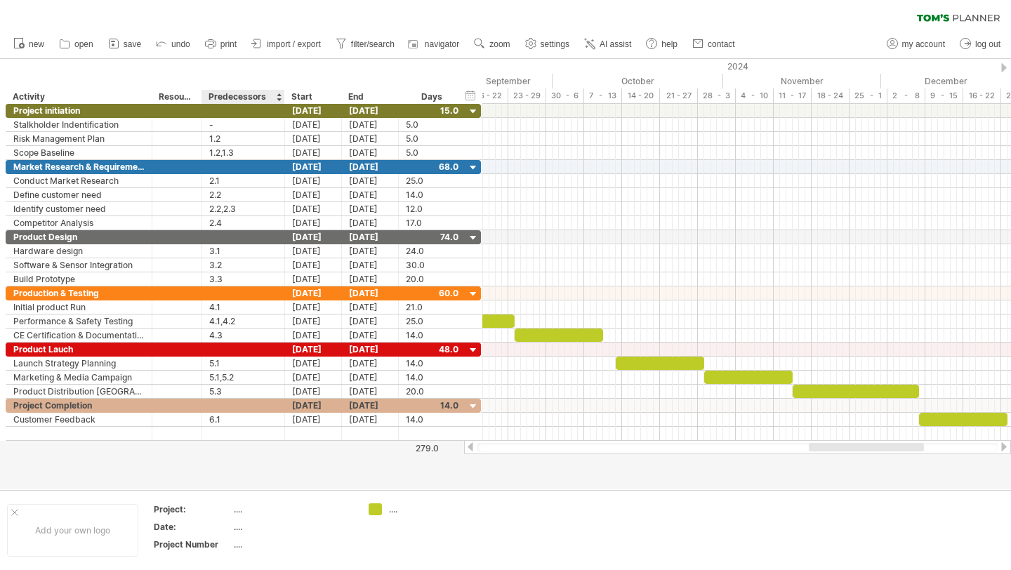
drag, startPoint x: 262, startPoint y: 94, endPoint x: 283, endPoint y: 99, distance: 21.6
click at [283, 99] on div at bounding box center [283, 97] width 5 height 14
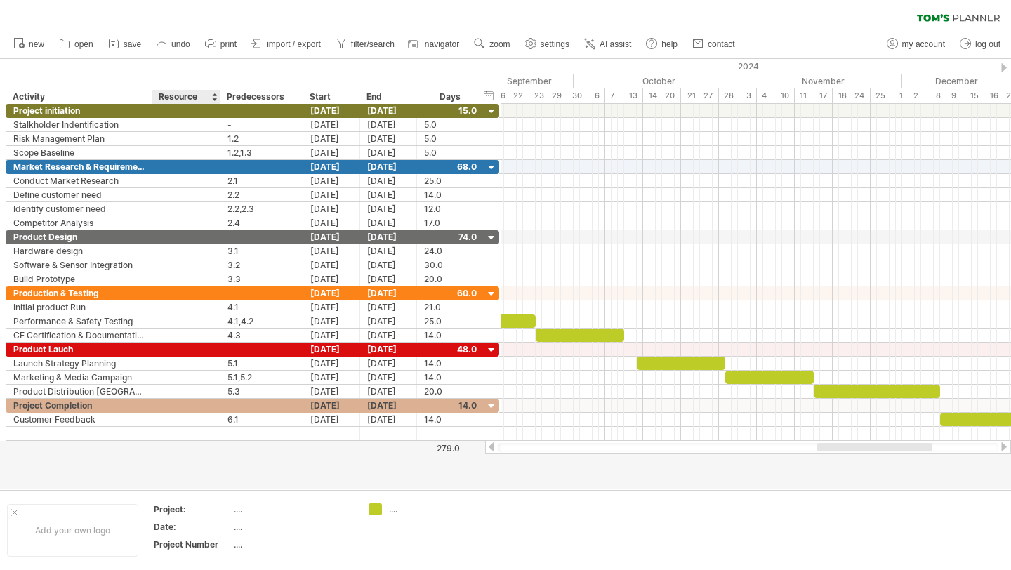
drag, startPoint x: 200, startPoint y: 94, endPoint x: 216, endPoint y: 99, distance: 16.9
click at [217, 99] on div at bounding box center [219, 97] width 5 height 14
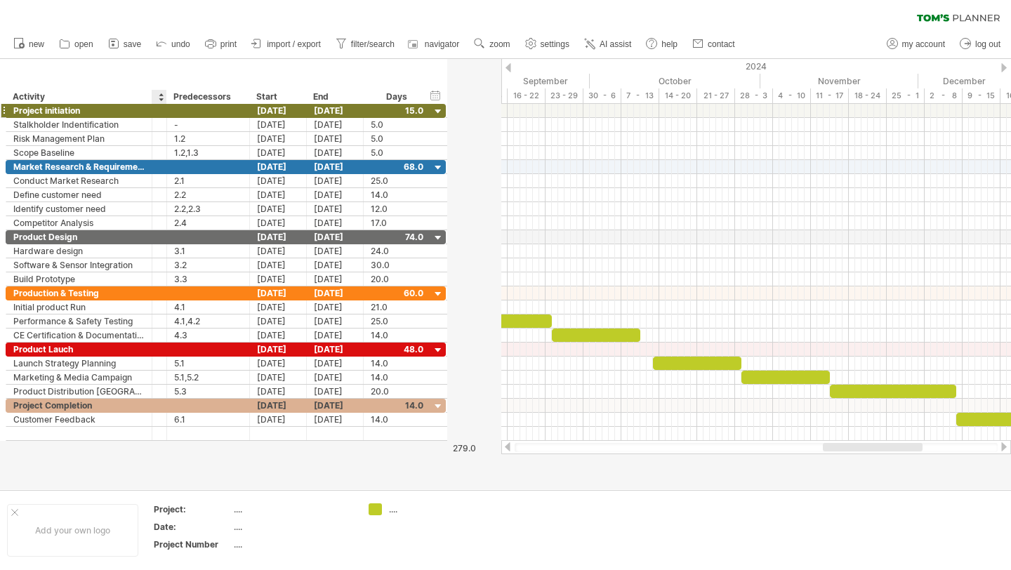
drag, startPoint x: 215, startPoint y: 98, endPoint x: 157, endPoint y: 110, distance: 60.1
click at [157, 110] on div "Trying to reach [DOMAIN_NAME] Connected again... 0% clear filter new *" at bounding box center [505, 285] width 1011 height 570
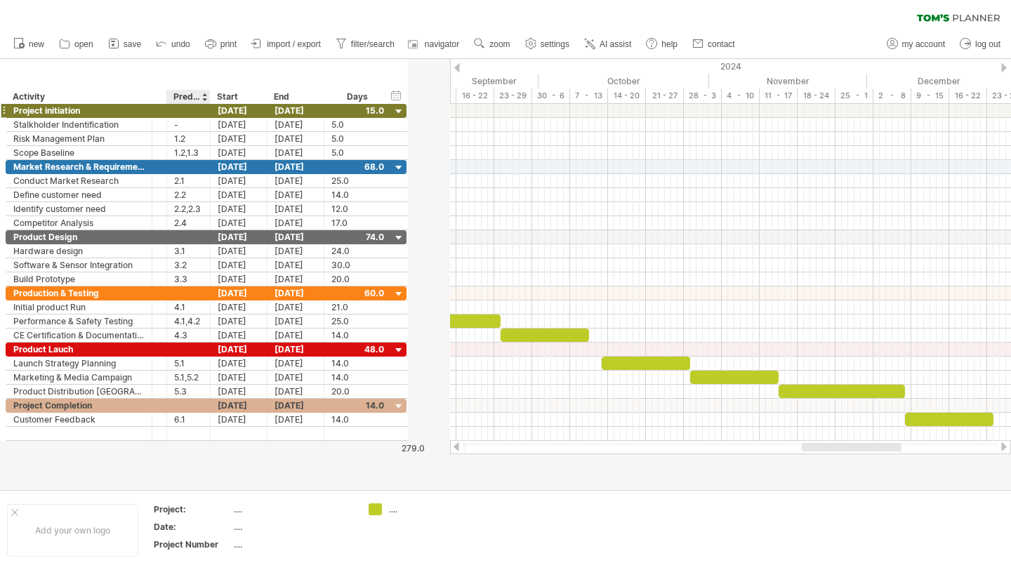
drag, startPoint x: 246, startPoint y: 96, endPoint x: 207, endPoint y: 107, distance: 40.0
click at [206, 107] on div "Trying to reach [DOMAIN_NAME] Connected again... 0% clear filter new *" at bounding box center [505, 285] width 1011 height 570
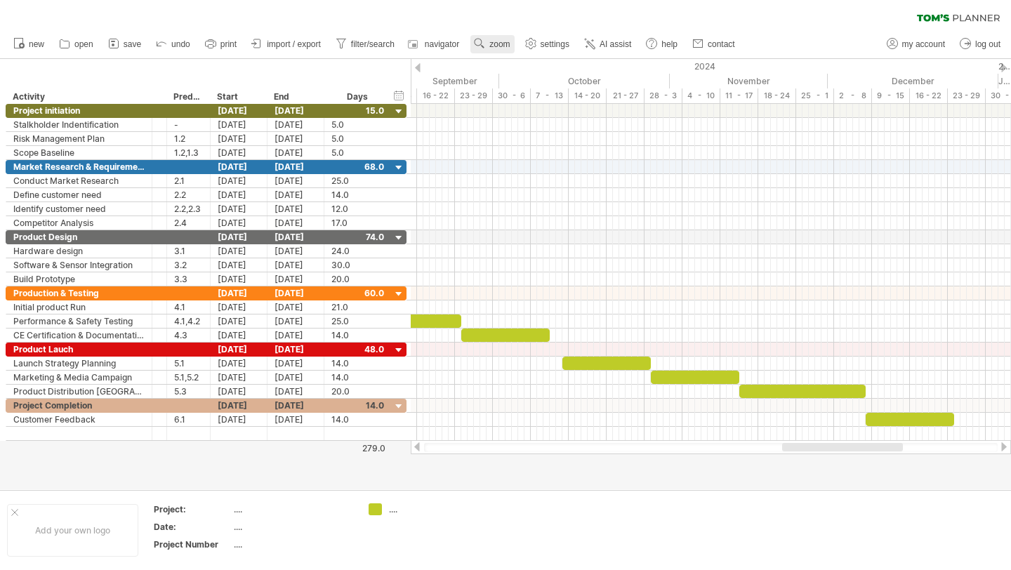
click at [489, 52] on link "zoom" at bounding box center [492, 44] width 44 height 18
click at [505, 96] on div "Week" at bounding box center [535, 92] width 78 height 22
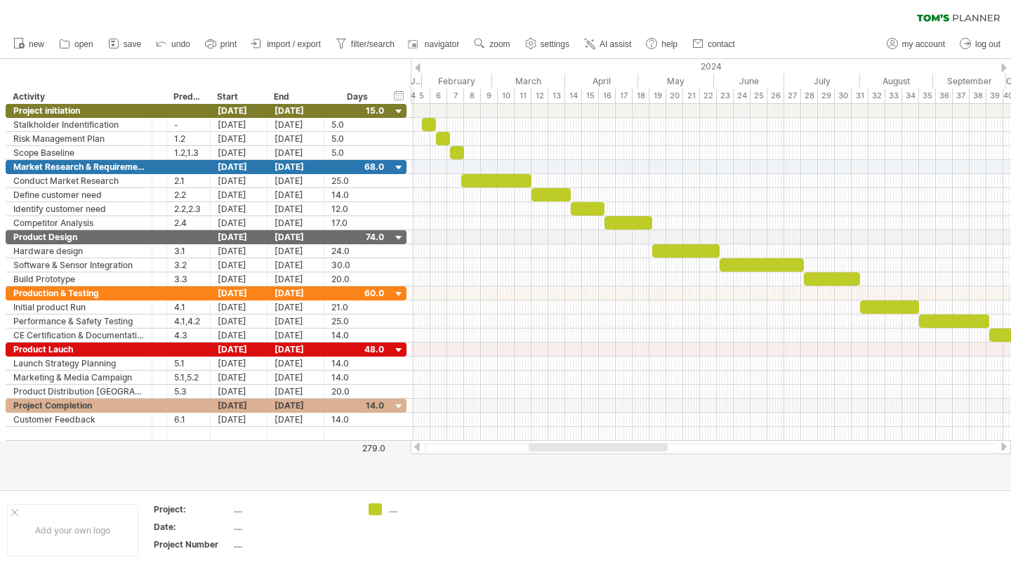
drag, startPoint x: 736, startPoint y: 445, endPoint x: 563, endPoint y: 473, distance: 175.6
click at [563, 473] on div "Trying to reach [DOMAIN_NAME] Connected again... 0% clear filter new *" at bounding box center [505, 285] width 1011 height 570
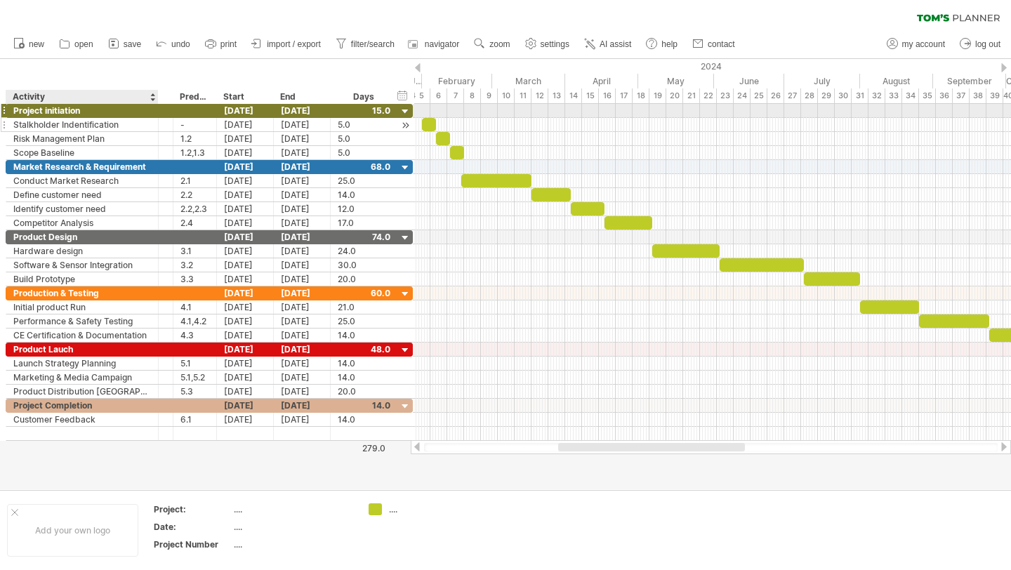
drag, startPoint x: 149, startPoint y: 109, endPoint x: 155, endPoint y: 119, distance: 11.7
click at [155, 119] on div "**********" at bounding box center [209, 132] width 407 height 56
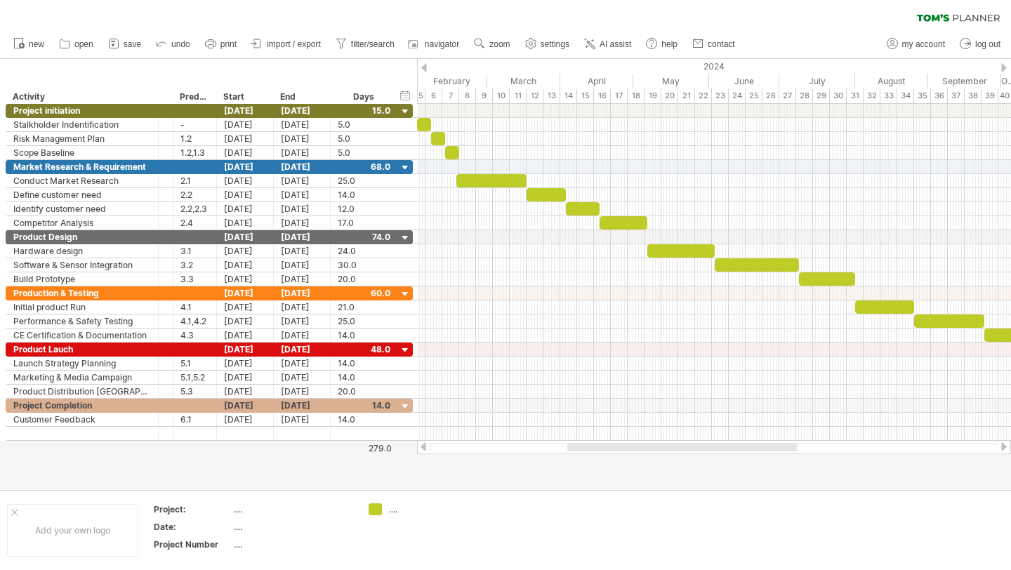
click at [587, 445] on div at bounding box center [681, 447] width 229 height 8
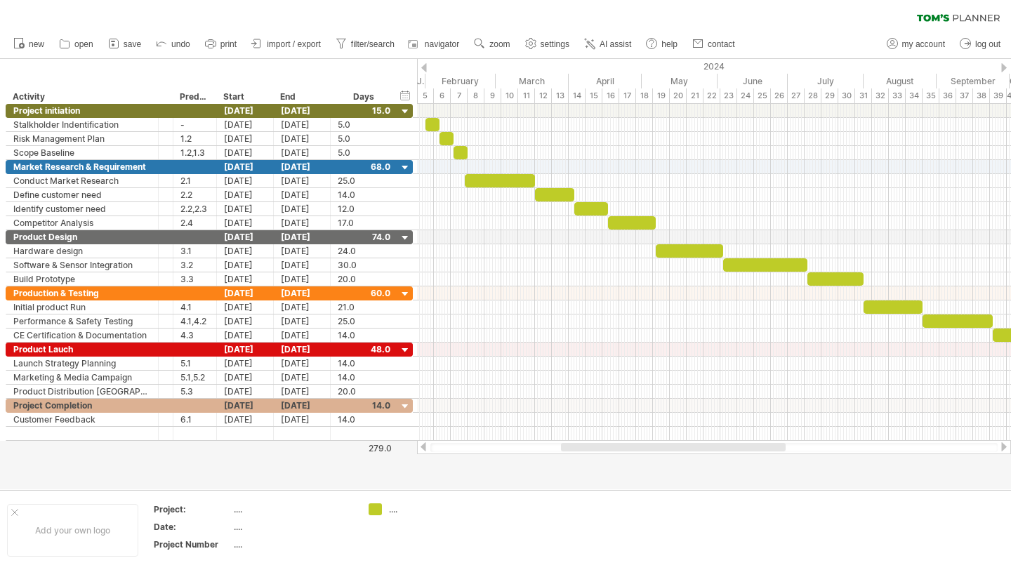
drag, startPoint x: 681, startPoint y: 450, endPoint x: 677, endPoint y: 483, distance: 33.3
click at [678, 483] on div "Trying to reach [DOMAIN_NAME] Connected again... 0% clear filter new *" at bounding box center [505, 285] width 1011 height 570
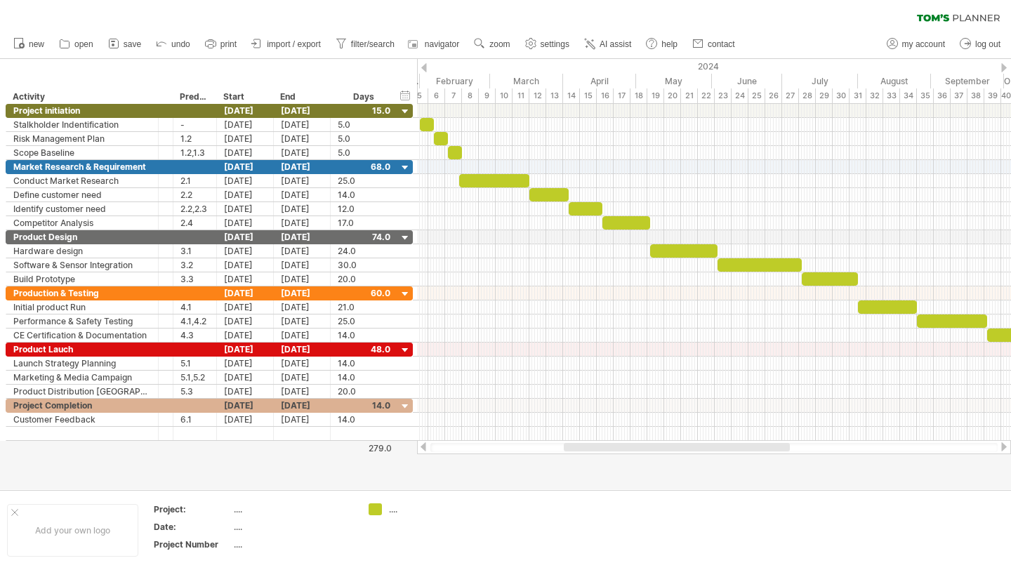
click at [411, 66] on div "Trying to reach [DOMAIN_NAME] Connected again... 0% clear filter new *" at bounding box center [505, 285] width 1011 height 570
click at [328, 92] on div "End" at bounding box center [301, 97] width 57 height 14
click at [215, 101] on div at bounding box center [216, 97] width 5 height 14
click at [156, 116] on div at bounding box center [155, 111] width 7 height 14
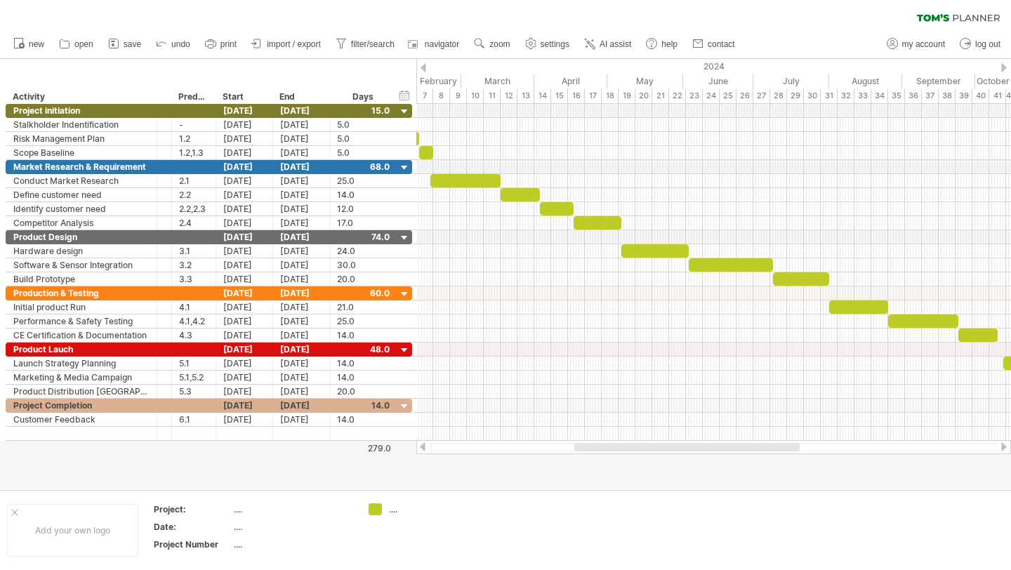
drag, startPoint x: 571, startPoint y: 450, endPoint x: 582, endPoint y: 451, distance: 11.3
click at [582, 451] on div at bounding box center [686, 447] width 225 height 8
click at [438, 49] on link "navigator" at bounding box center [435, 44] width 58 height 18
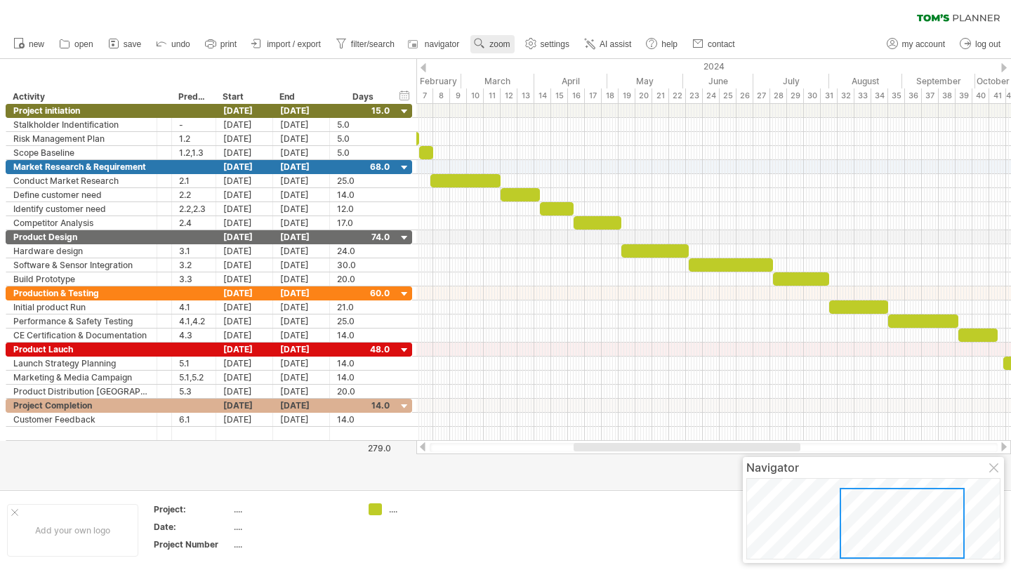
click at [499, 44] on span "zoom" at bounding box center [499, 44] width 20 height 10
click at [533, 62] on div "Month" at bounding box center [545, 62] width 78 height 22
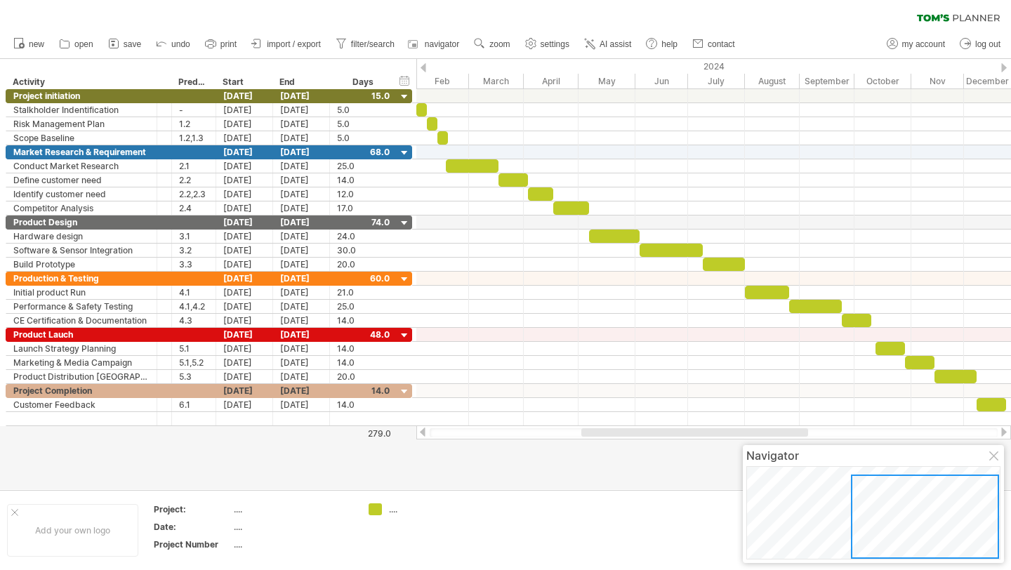
drag, startPoint x: 652, startPoint y: 431, endPoint x: 641, endPoint y: 431, distance: 10.5
click at [641, 431] on div at bounding box center [694, 432] width 227 height 8
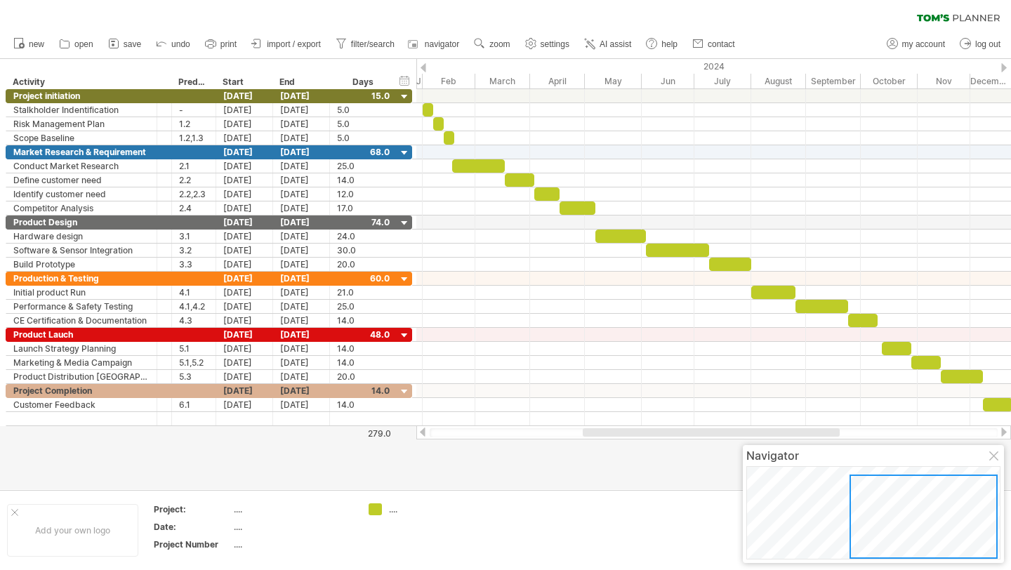
click at [994, 461] on div at bounding box center [994, 456] width 11 height 11
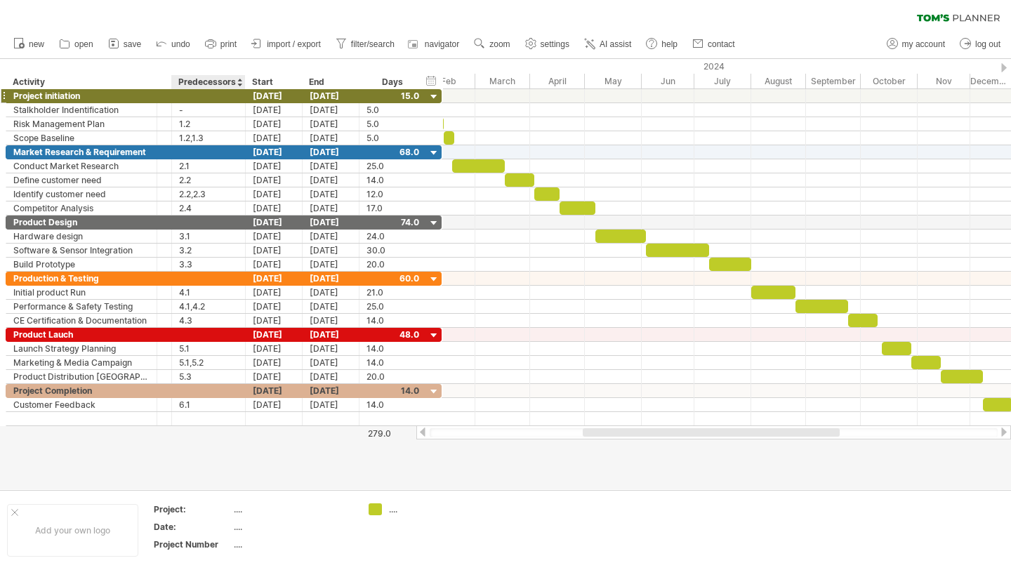
drag, startPoint x: 214, startPoint y: 79, endPoint x: 244, endPoint y: 93, distance: 32.4
click at [244, 93] on div "Trying to reach [DOMAIN_NAME] Connected again... 0% clear filter new *" at bounding box center [505, 285] width 1011 height 570
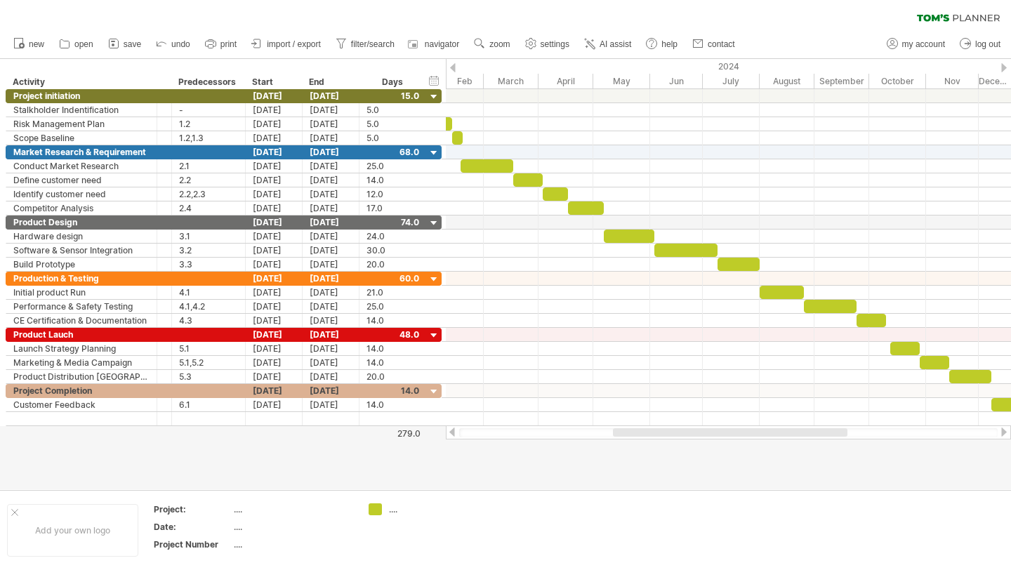
drag, startPoint x: 625, startPoint y: 434, endPoint x: 633, endPoint y: 434, distance: 8.4
click at [633, 434] on div at bounding box center [730, 432] width 234 height 8
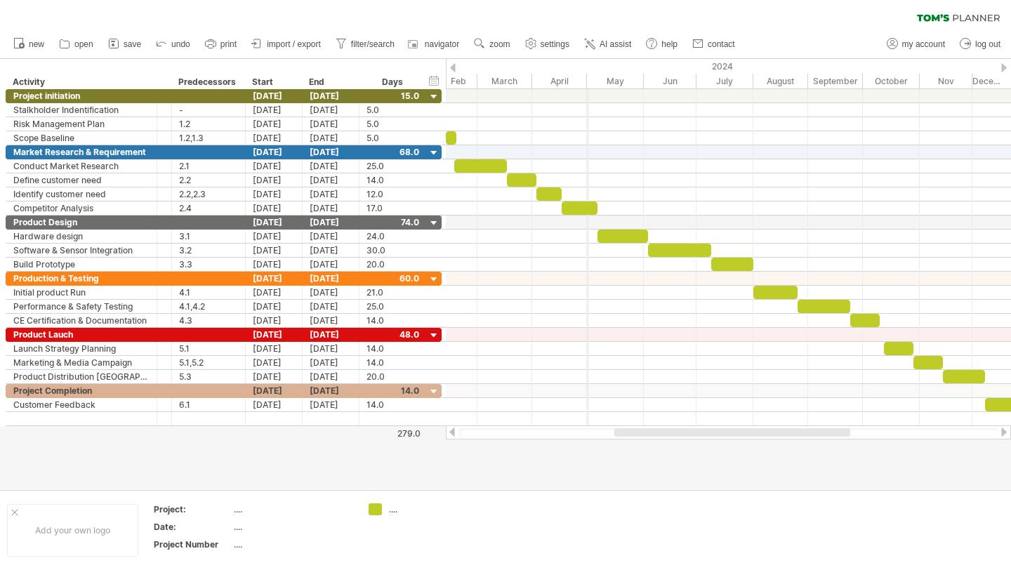
click at [587, 79] on div "May" at bounding box center [615, 81] width 57 height 15
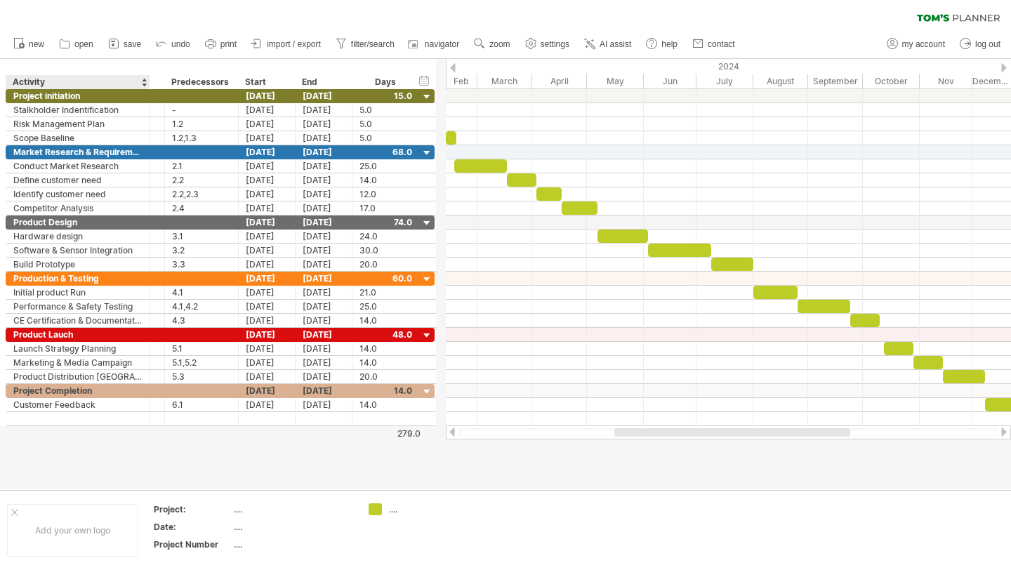
click at [147, 85] on div at bounding box center [149, 82] width 5 height 14
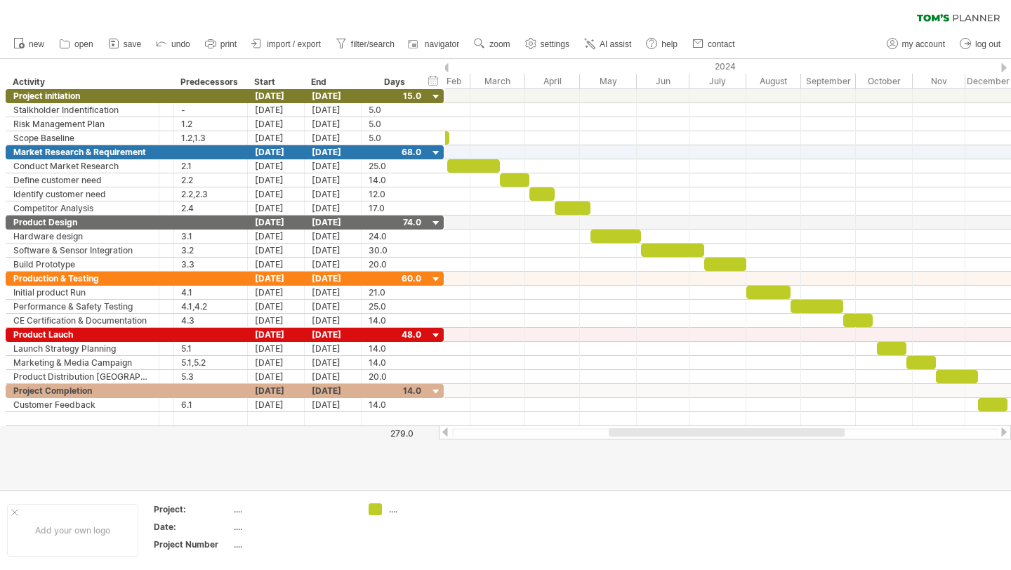
drag, startPoint x: 147, startPoint y: 85, endPoint x: 158, endPoint y: 87, distance: 10.7
click at [157, 87] on div at bounding box center [158, 82] width 5 height 14
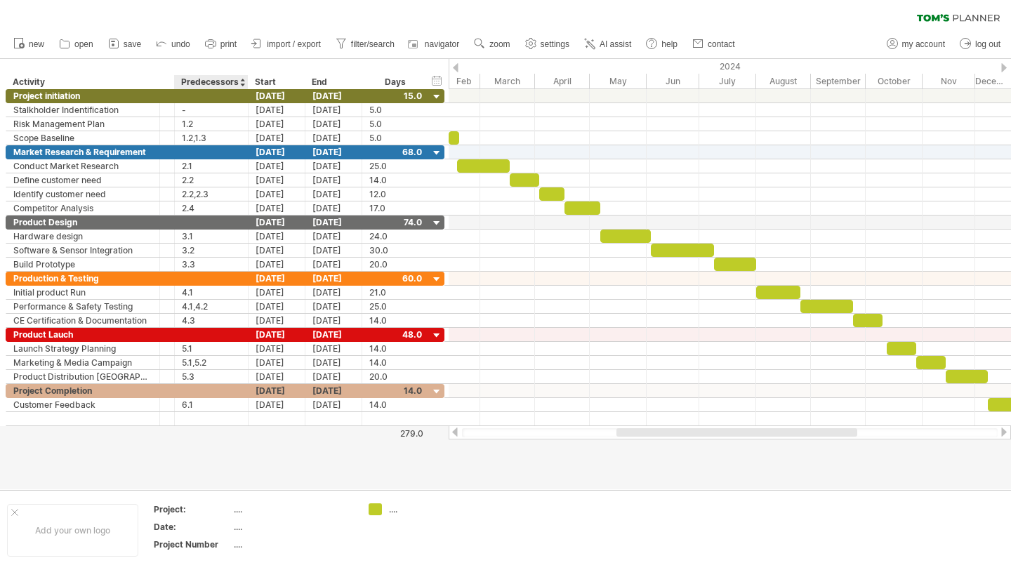
drag, startPoint x: 173, startPoint y: 84, endPoint x: 189, endPoint y: 87, distance: 15.7
click at [189, 87] on div "**********" at bounding box center [217, 82] width 423 height 14
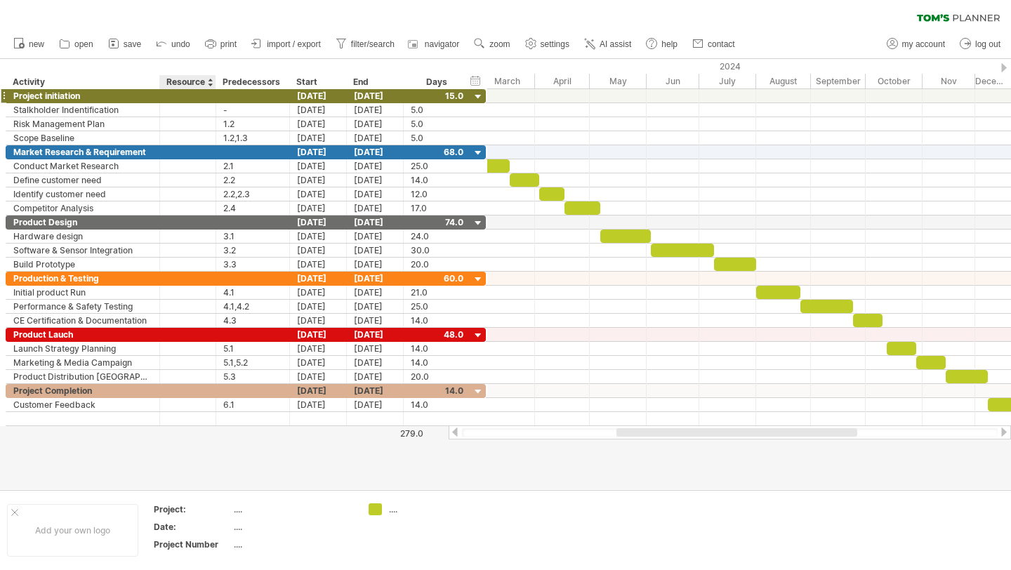
drag, startPoint x: 171, startPoint y: 81, endPoint x: 212, endPoint y: 91, distance: 41.7
click at [212, 91] on div "Trying to reach [DOMAIN_NAME] Connected again... 0% clear filter new *" at bounding box center [505, 285] width 1011 height 570
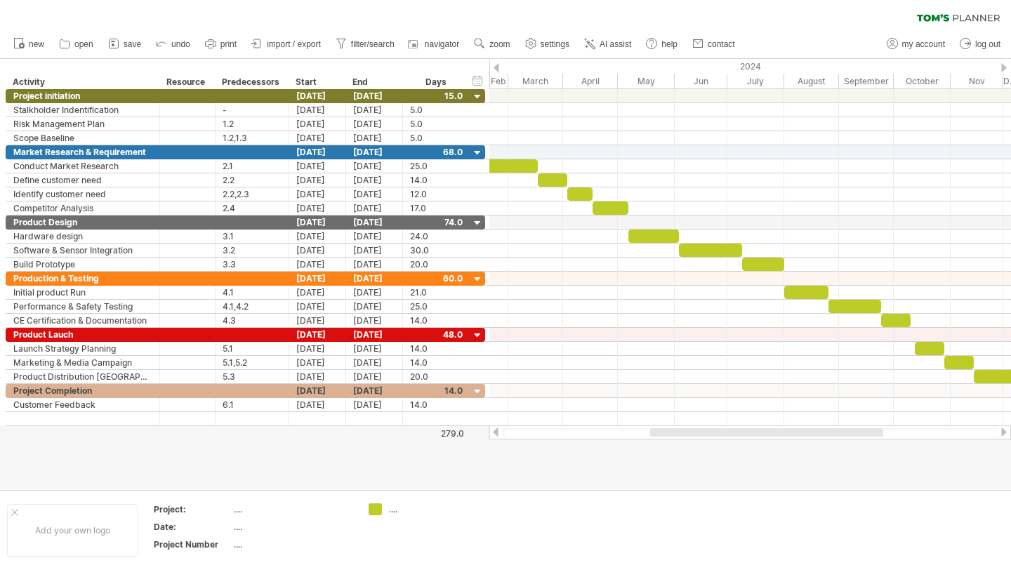
click at [870, 432] on div at bounding box center [766, 432] width 233 height 8
click at [968, 74] on div "Nov" at bounding box center [976, 81] width 53 height 15
click at [984, 81] on div "Nov" at bounding box center [976, 81] width 53 height 15
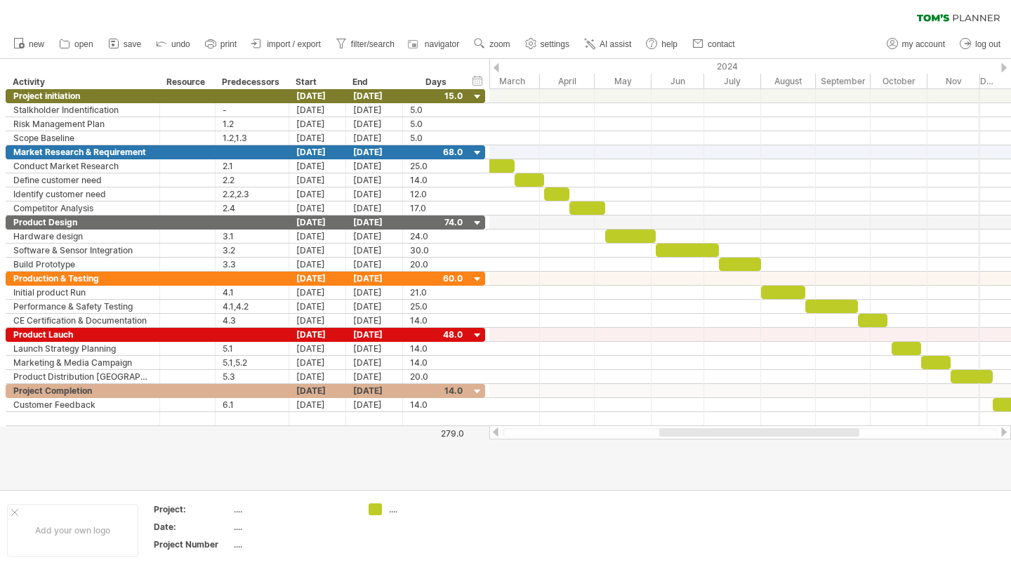
drag, startPoint x: 1002, startPoint y: 79, endPoint x: 974, endPoint y: 79, distance: 28.1
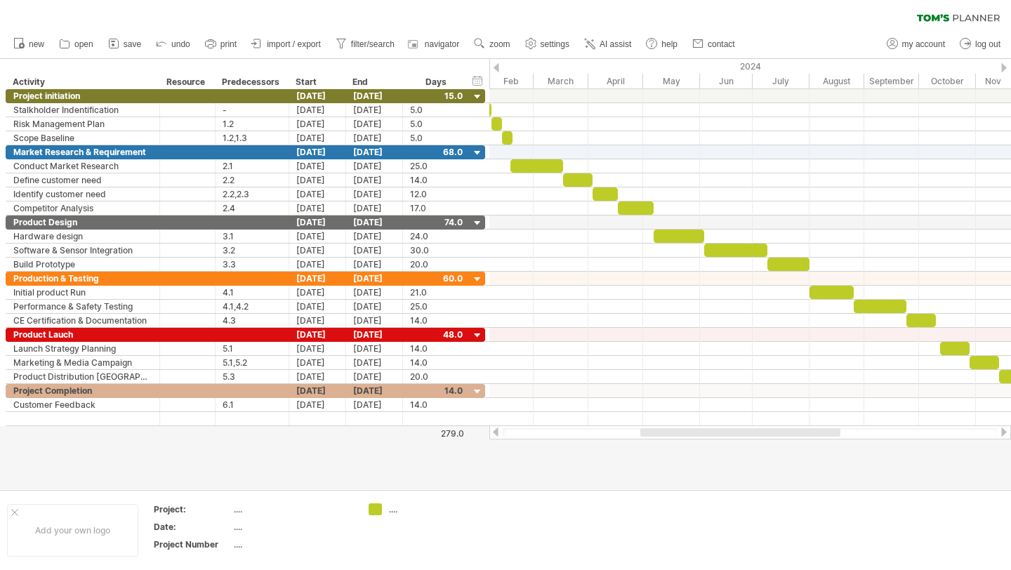
drag, startPoint x: 815, startPoint y: 434, endPoint x: 794, endPoint y: 434, distance: 21.1
click at [794, 434] on div at bounding box center [740, 432] width 200 height 8
click at [502, 46] on span "zoom" at bounding box center [499, 44] width 20 height 10
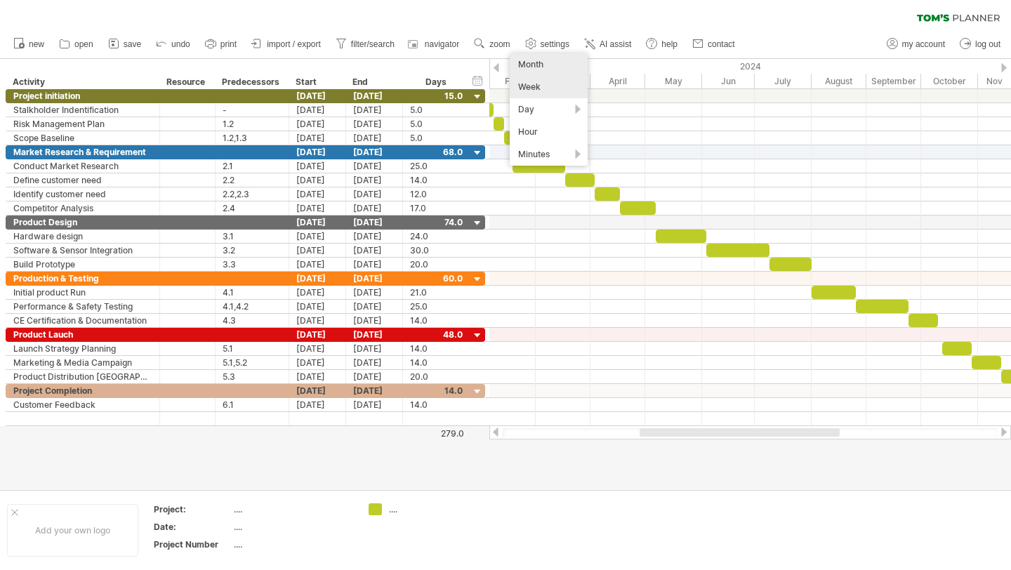
drag, startPoint x: 542, startPoint y: 126, endPoint x: 529, endPoint y: 73, distance: 55.0
click at [529, 73] on div "Month Week Day Hour Minutes" at bounding box center [549, 109] width 78 height 112
click at [529, 73] on div "Month" at bounding box center [549, 64] width 78 height 22
click at [501, 52] on link "zoom" at bounding box center [492, 44] width 44 height 18
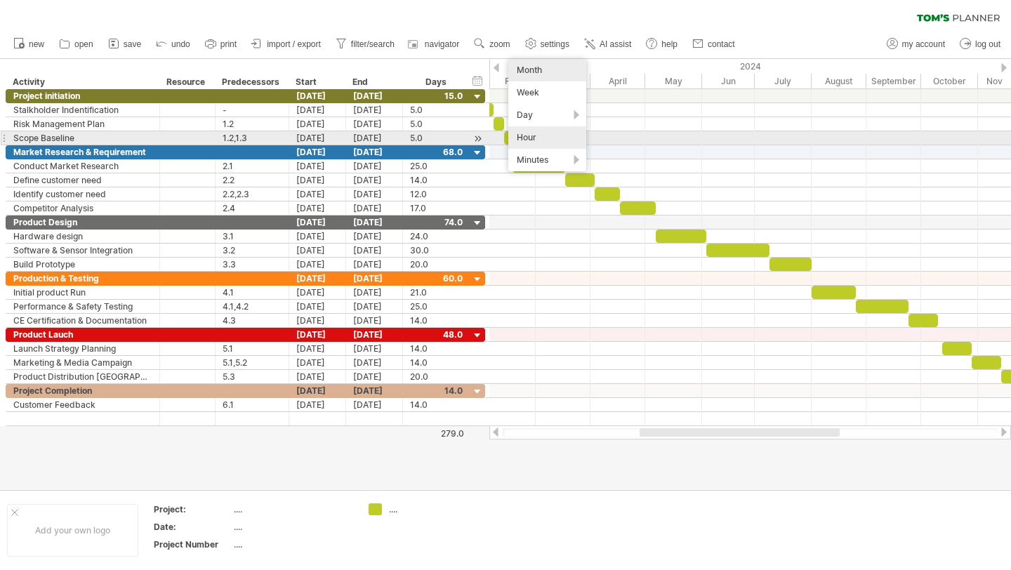
click at [547, 134] on div "Hour" at bounding box center [547, 137] width 78 height 22
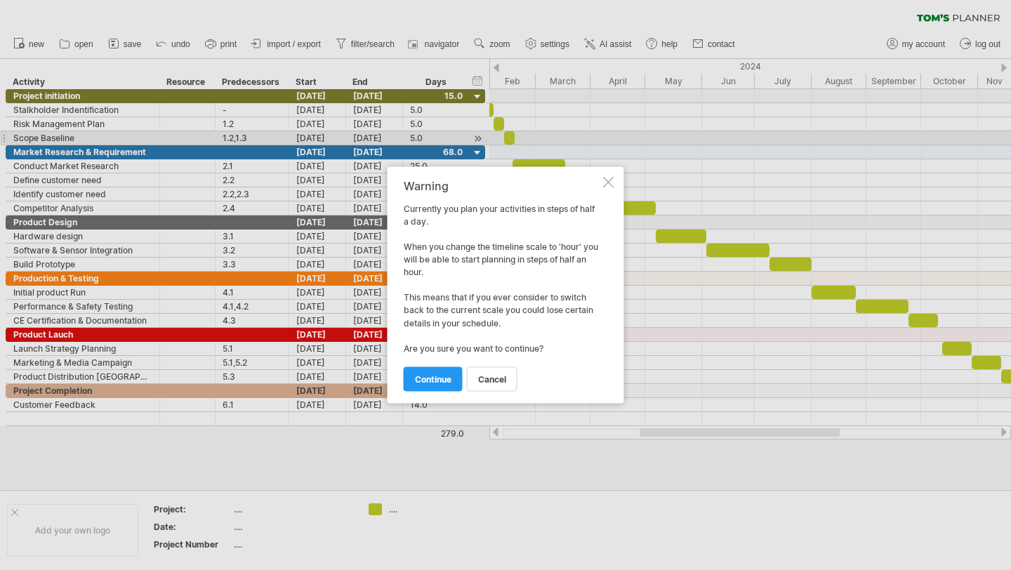
click at [604, 182] on div at bounding box center [608, 182] width 11 height 11
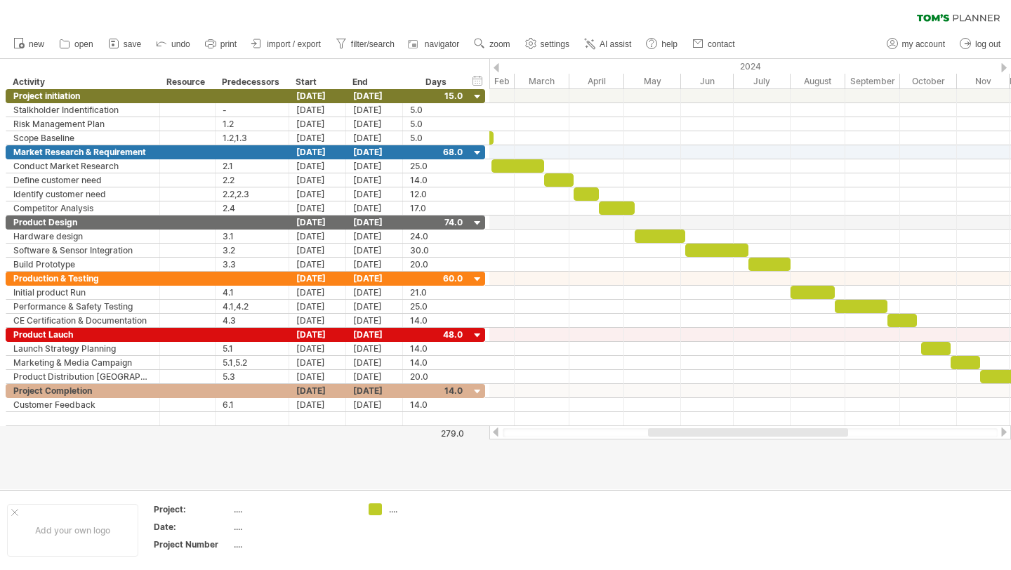
drag, startPoint x: 688, startPoint y: 432, endPoint x: 696, endPoint y: 430, distance: 8.5
click at [696, 430] on div at bounding box center [748, 432] width 200 height 8
click at [495, 44] on span "zoom" at bounding box center [499, 44] width 20 height 10
click at [524, 89] on div "Week" at bounding box center [541, 84] width 78 height 22
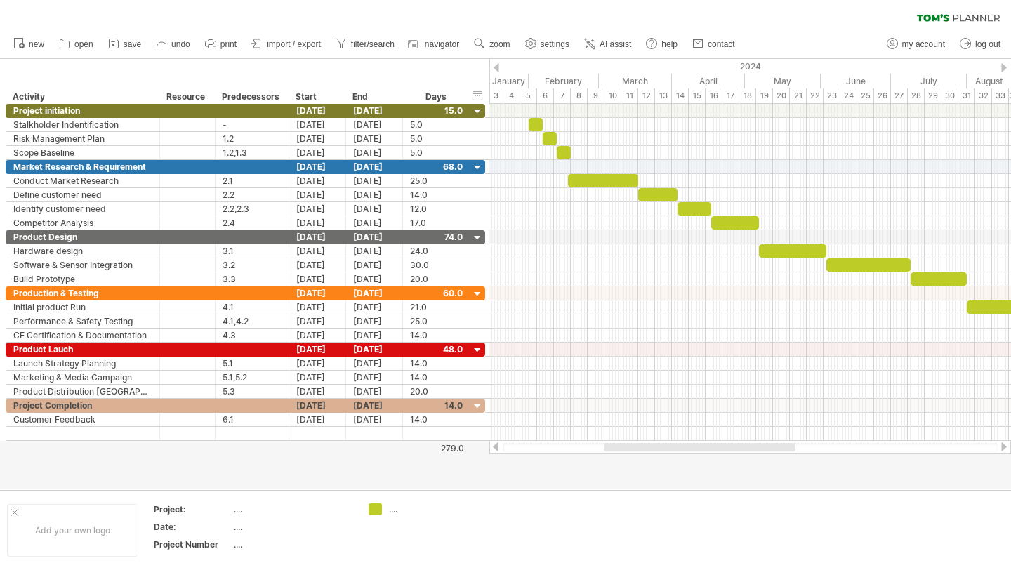
drag, startPoint x: 761, startPoint y: 447, endPoint x: 733, endPoint y: 460, distance: 31.7
click at [733, 460] on div "Trying to reach [DOMAIN_NAME] Connected again... 0% clear filter new *" at bounding box center [505, 285] width 1011 height 570
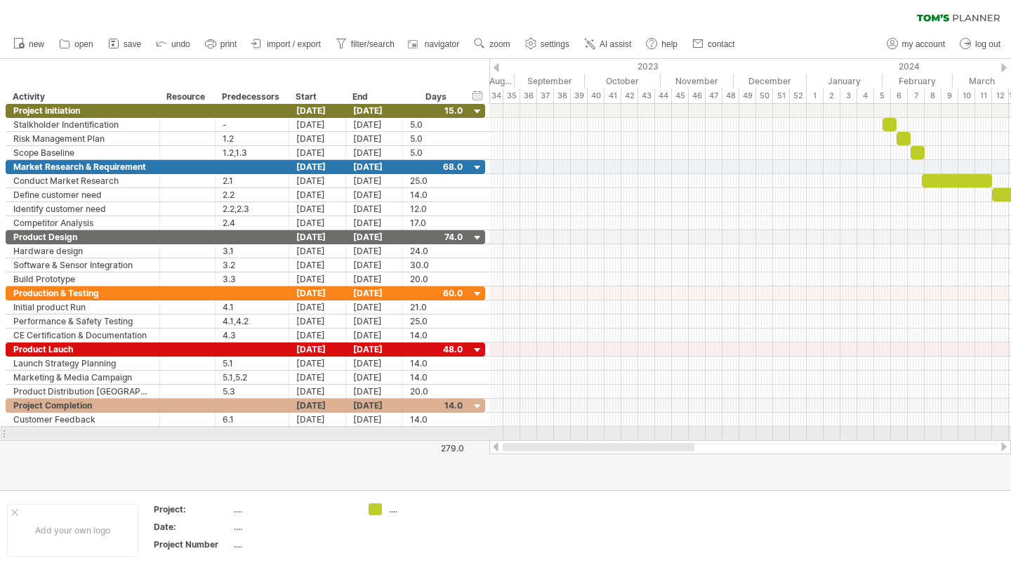
drag, startPoint x: 747, startPoint y: 451, endPoint x: 623, endPoint y: 437, distance: 124.2
click at [624, 438] on div "Trying to reach [DOMAIN_NAME] Connected again... 0% clear filter new *" at bounding box center [505, 285] width 1011 height 570
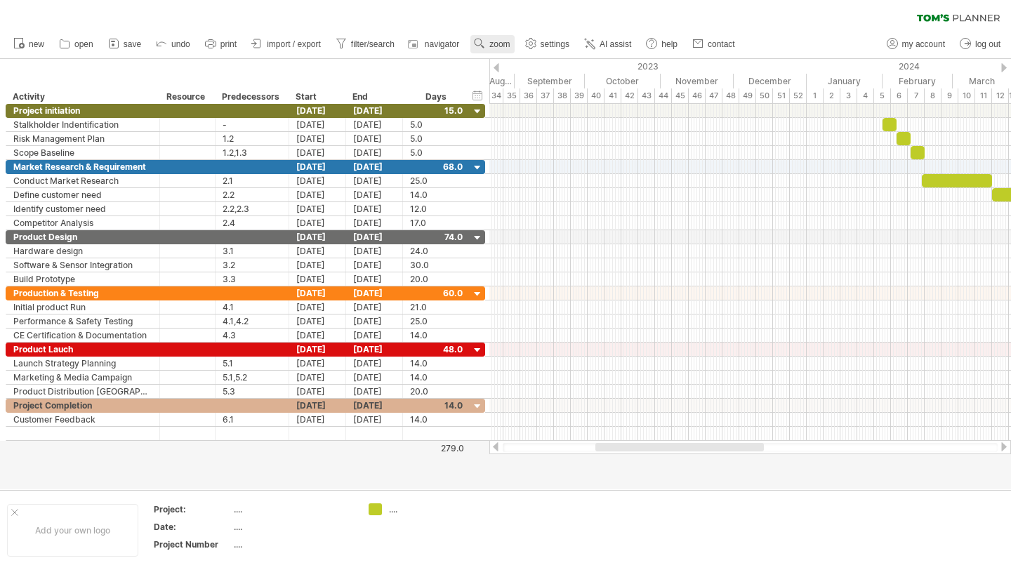
click at [513, 50] on link "zoom" at bounding box center [492, 44] width 44 height 18
click at [531, 74] on div "Month" at bounding box center [559, 68] width 78 height 22
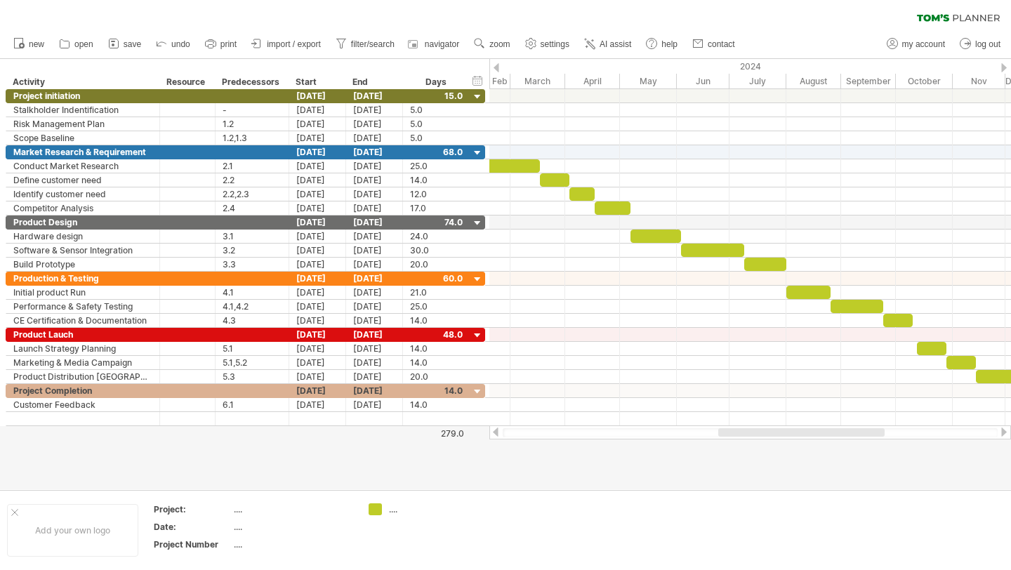
drag, startPoint x: 700, startPoint y: 432, endPoint x: 802, endPoint y: 428, distance: 102.5
click at [803, 429] on div at bounding box center [801, 432] width 166 height 8
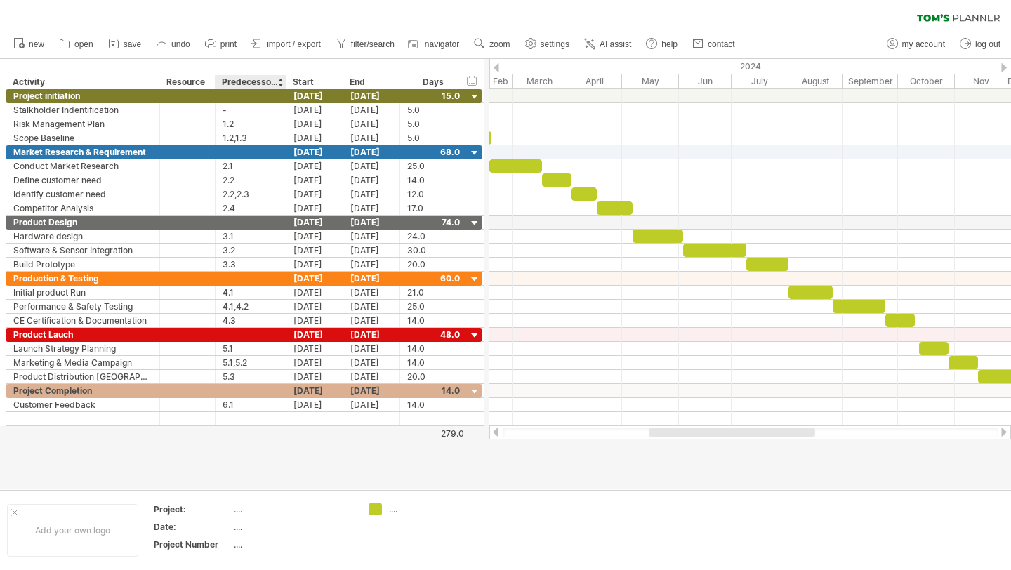
click at [284, 83] on div at bounding box center [285, 82] width 5 height 14
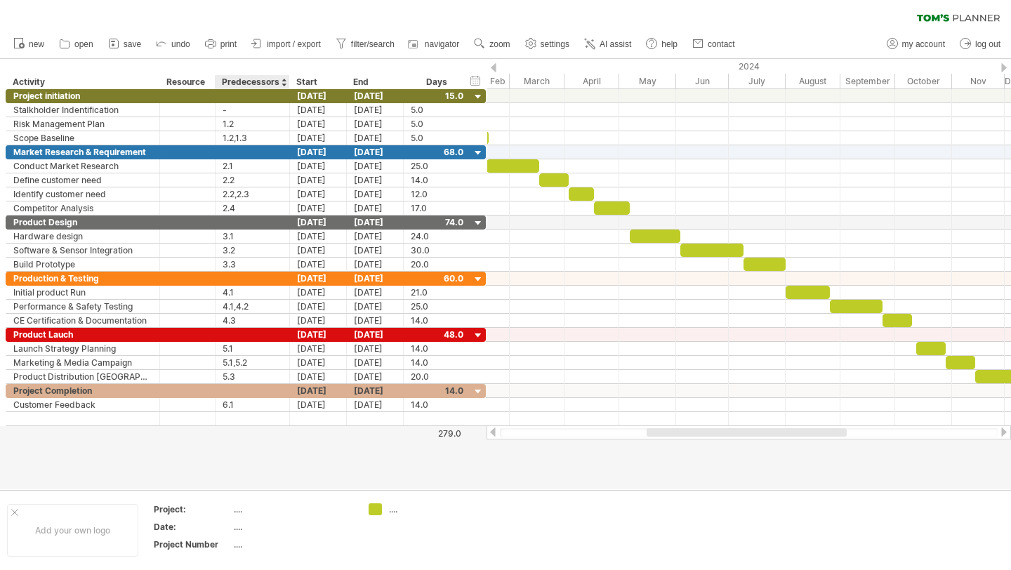
click at [286, 83] on div at bounding box center [288, 82] width 5 height 14
click at [489, 67] on div "2024" at bounding box center [733, 66] width 661 height 15
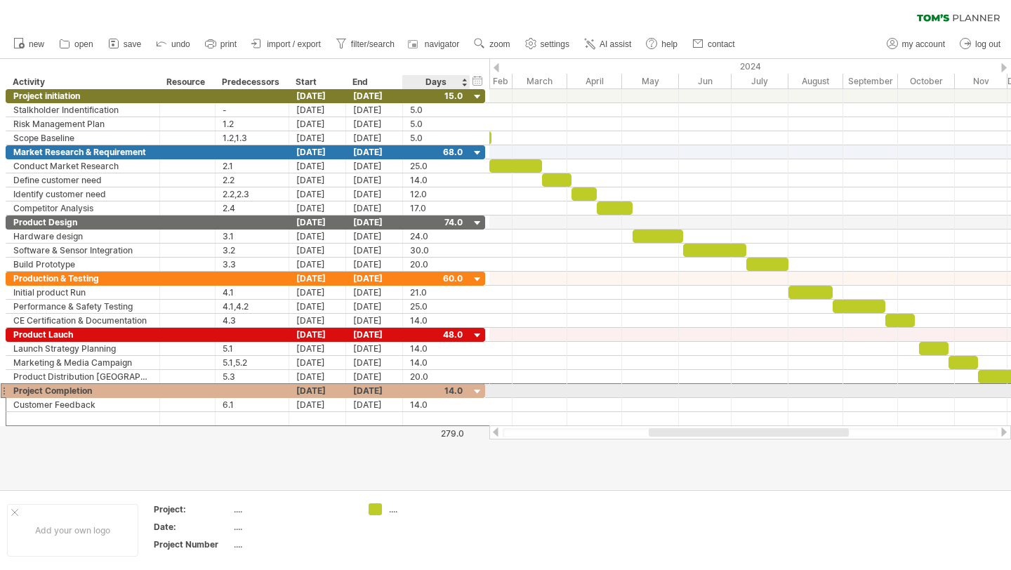
click at [460, 392] on div at bounding box center [436, 390] width 53 height 13
click at [434, 387] on input "text" at bounding box center [423, 390] width 27 height 13
click at [437, 394] on div at bounding box center [436, 390] width 53 height 13
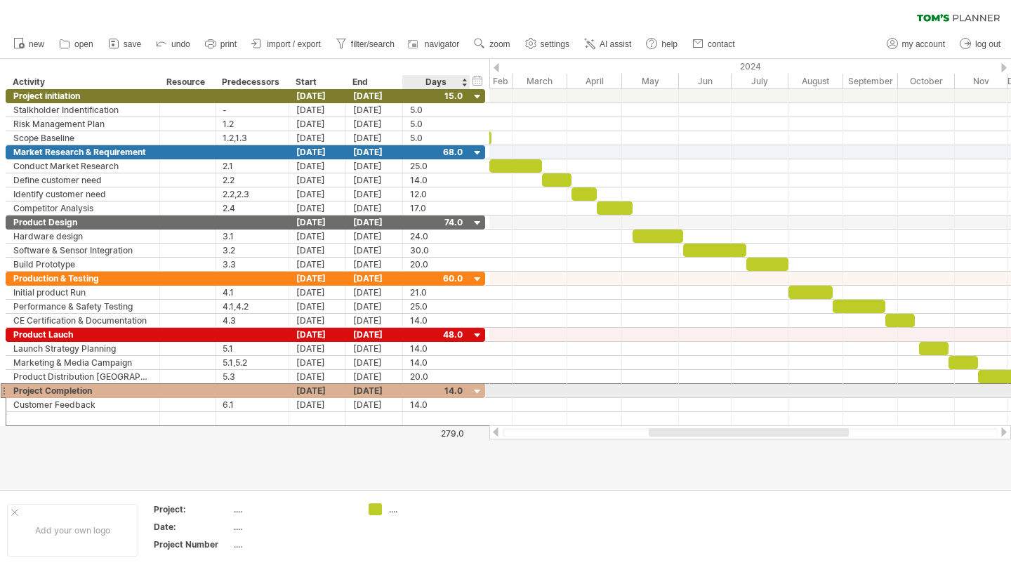
click at [437, 394] on div at bounding box center [436, 390] width 53 height 13
click at [444, 391] on div at bounding box center [436, 390] width 53 height 13
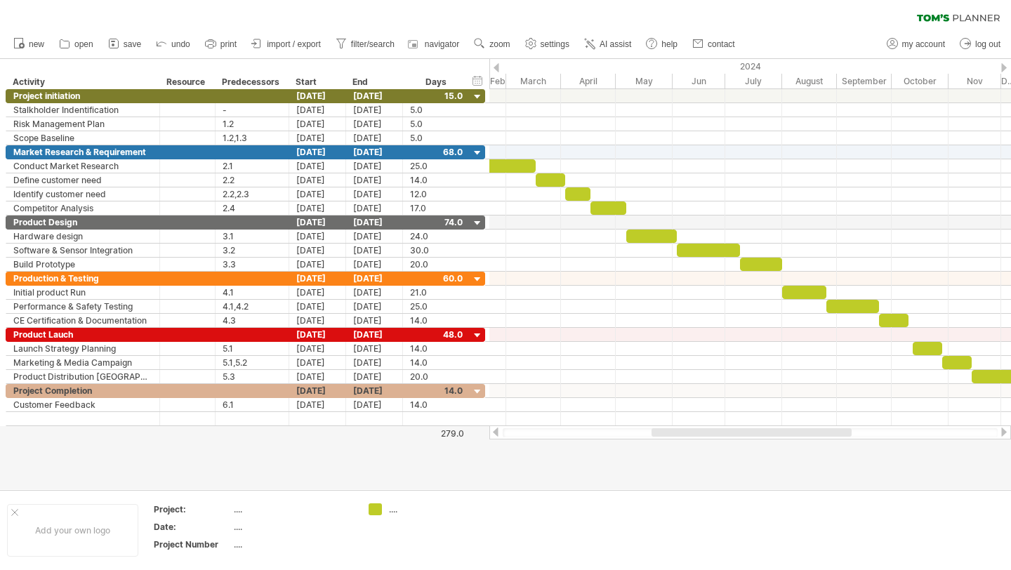
click at [740, 430] on div at bounding box center [751, 432] width 200 height 8
click at [813, 88] on div "August" at bounding box center [809, 81] width 55 height 15
click at [811, 88] on div "August" at bounding box center [807, 81] width 55 height 15
drag, startPoint x: 820, startPoint y: 430, endPoint x: 816, endPoint y: 440, distance: 10.4
click at [818, 440] on div "Trying to reach [DOMAIN_NAME] Connected again... 0% clear filter new *" at bounding box center [505, 285] width 1011 height 570
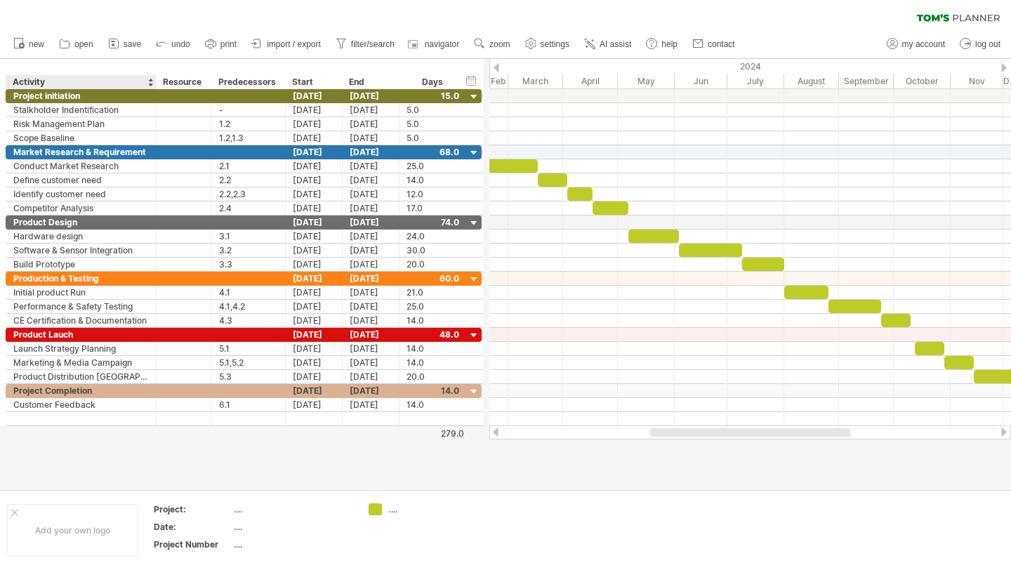
click at [154, 86] on div at bounding box center [155, 82] width 5 height 14
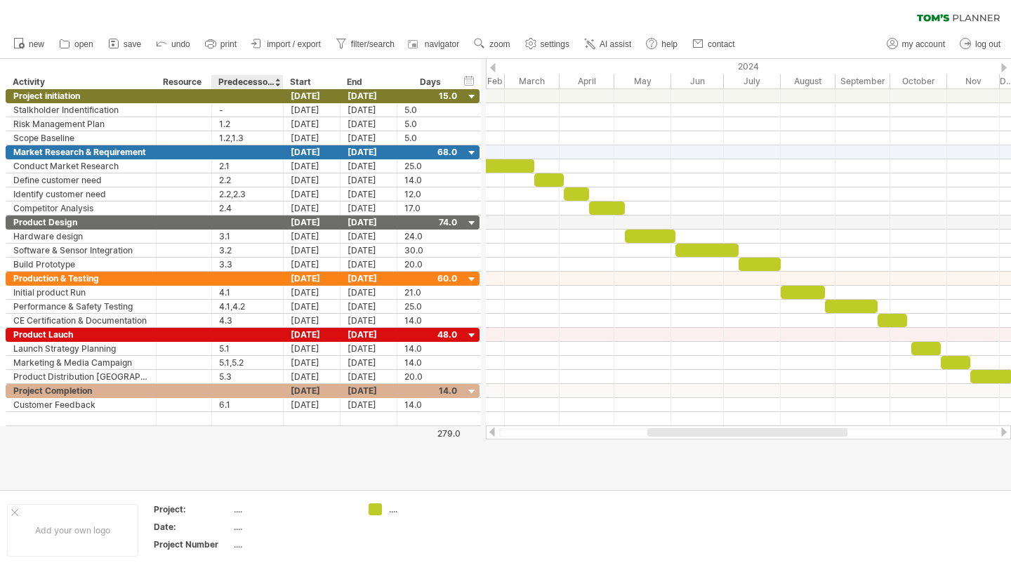
click at [281, 82] on div at bounding box center [282, 82] width 5 height 14
click at [211, 86] on div "**********" at bounding box center [247, 82] width 72 height 14
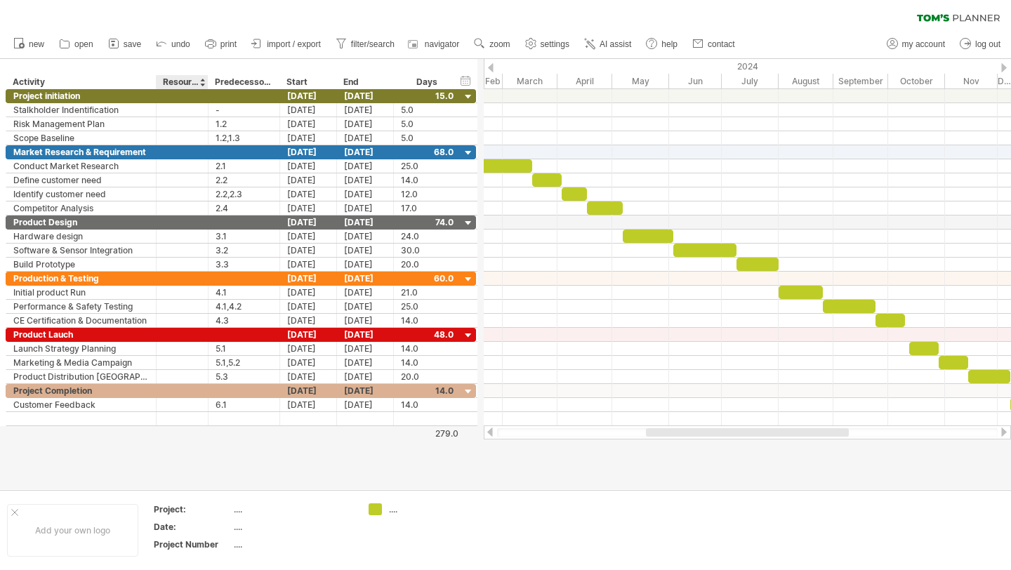
click at [206, 84] on div at bounding box center [207, 82] width 5 height 14
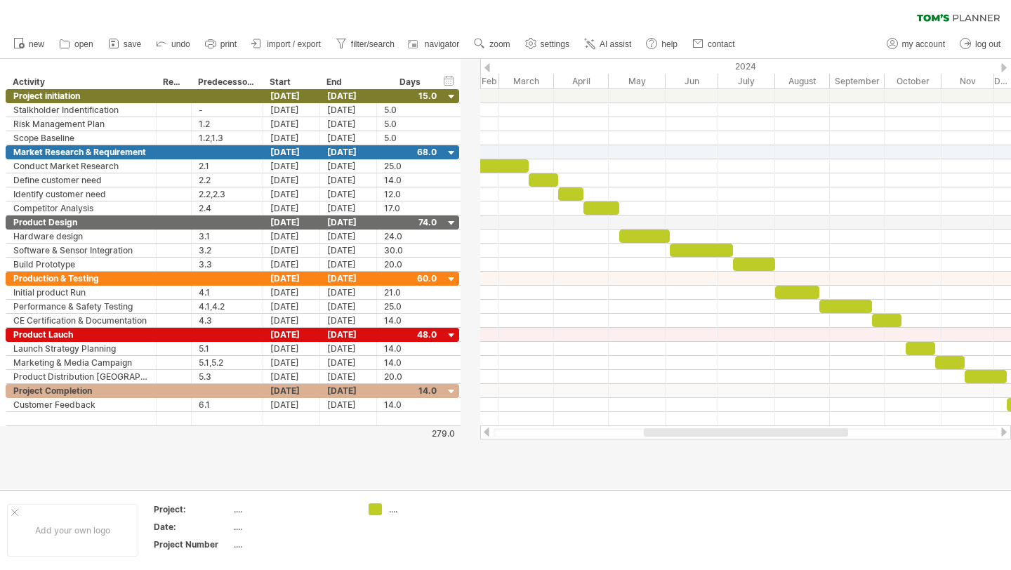
drag, startPoint x: 205, startPoint y: 84, endPoint x: 185, endPoint y: 86, distance: 19.8
click at [188, 86] on div at bounding box center [190, 82] width 5 height 14
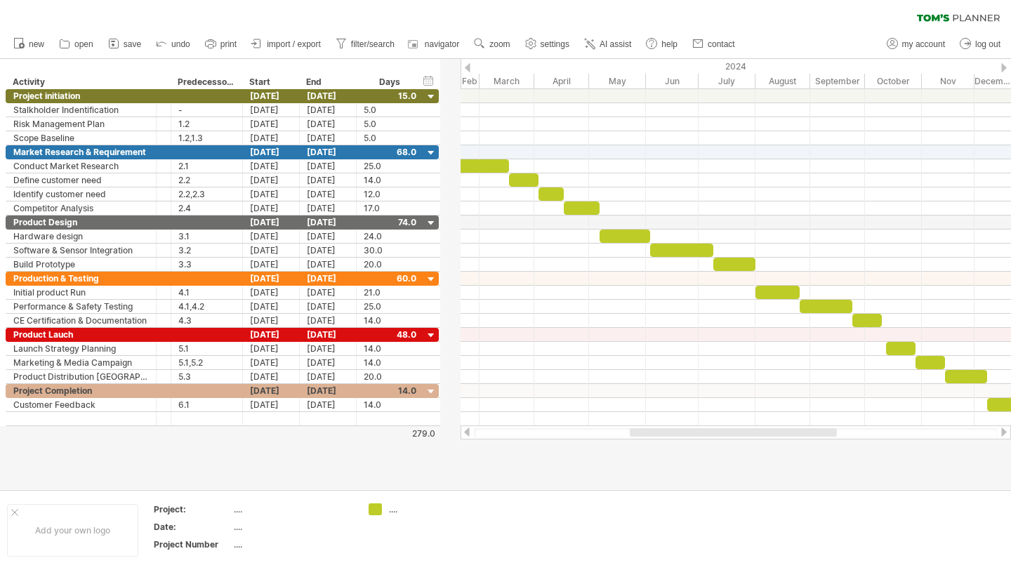
drag, startPoint x: 185, startPoint y: 86, endPoint x: 157, endPoint y: 88, distance: 28.2
click at [157, 88] on div "******** Resource" at bounding box center [163, 82] width 15 height 14
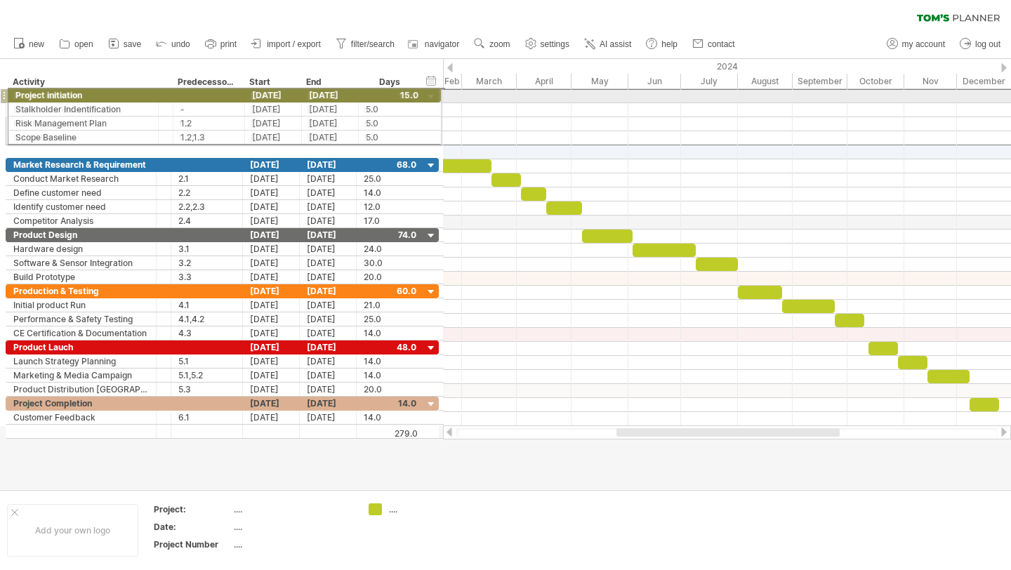
drag, startPoint x: 164, startPoint y: 90, endPoint x: 160, endPoint y: 83, distance: 8.2
click at [160, 86] on div "Trying to reach [DOMAIN_NAME] Connected again... 0% clear filter new *" at bounding box center [505, 285] width 1011 height 570
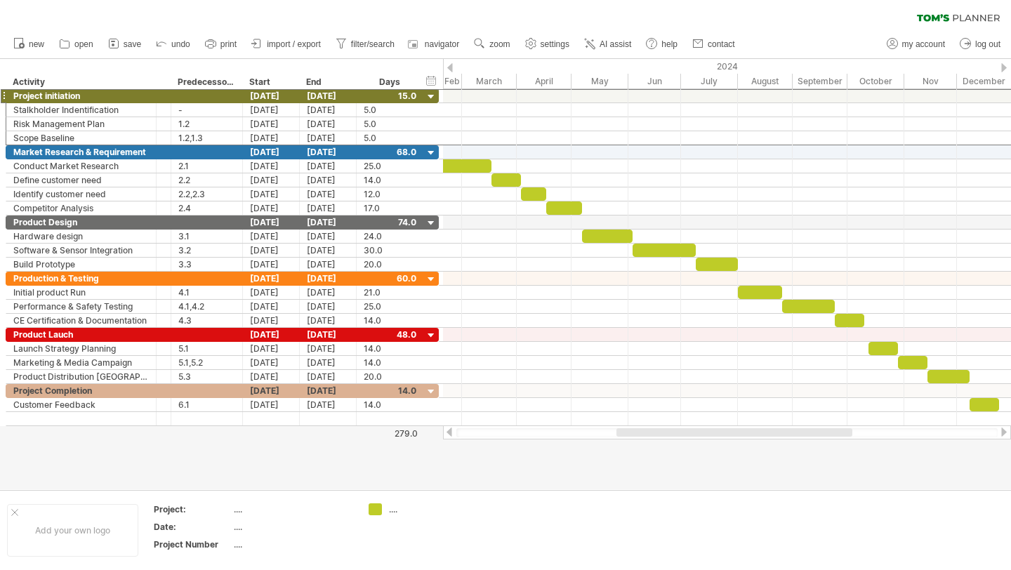
click at [660, 472] on div at bounding box center [505, 274] width 1011 height 430
